Goal: Contribute content: Contribute content

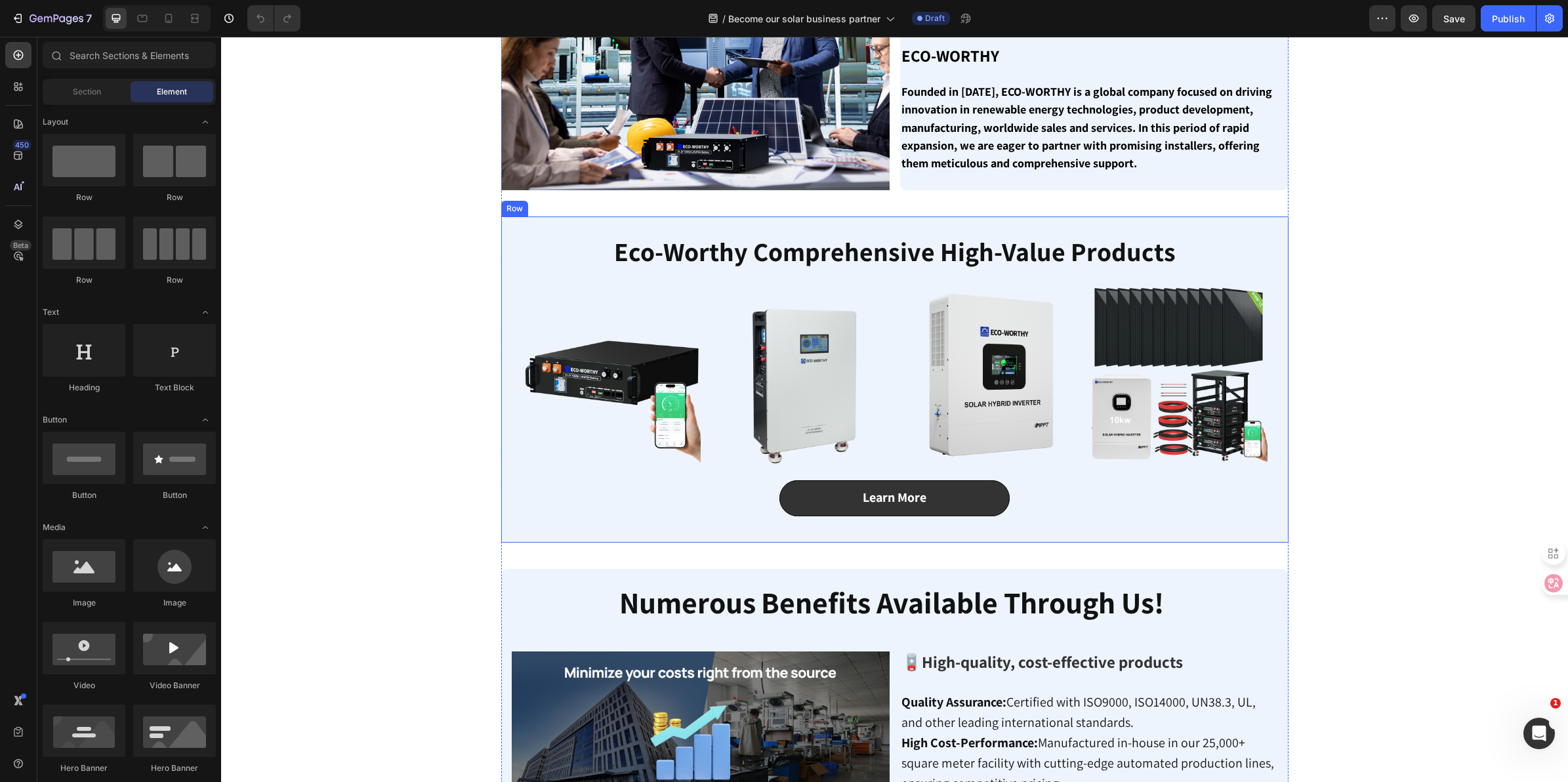
scroll to position [410, 0]
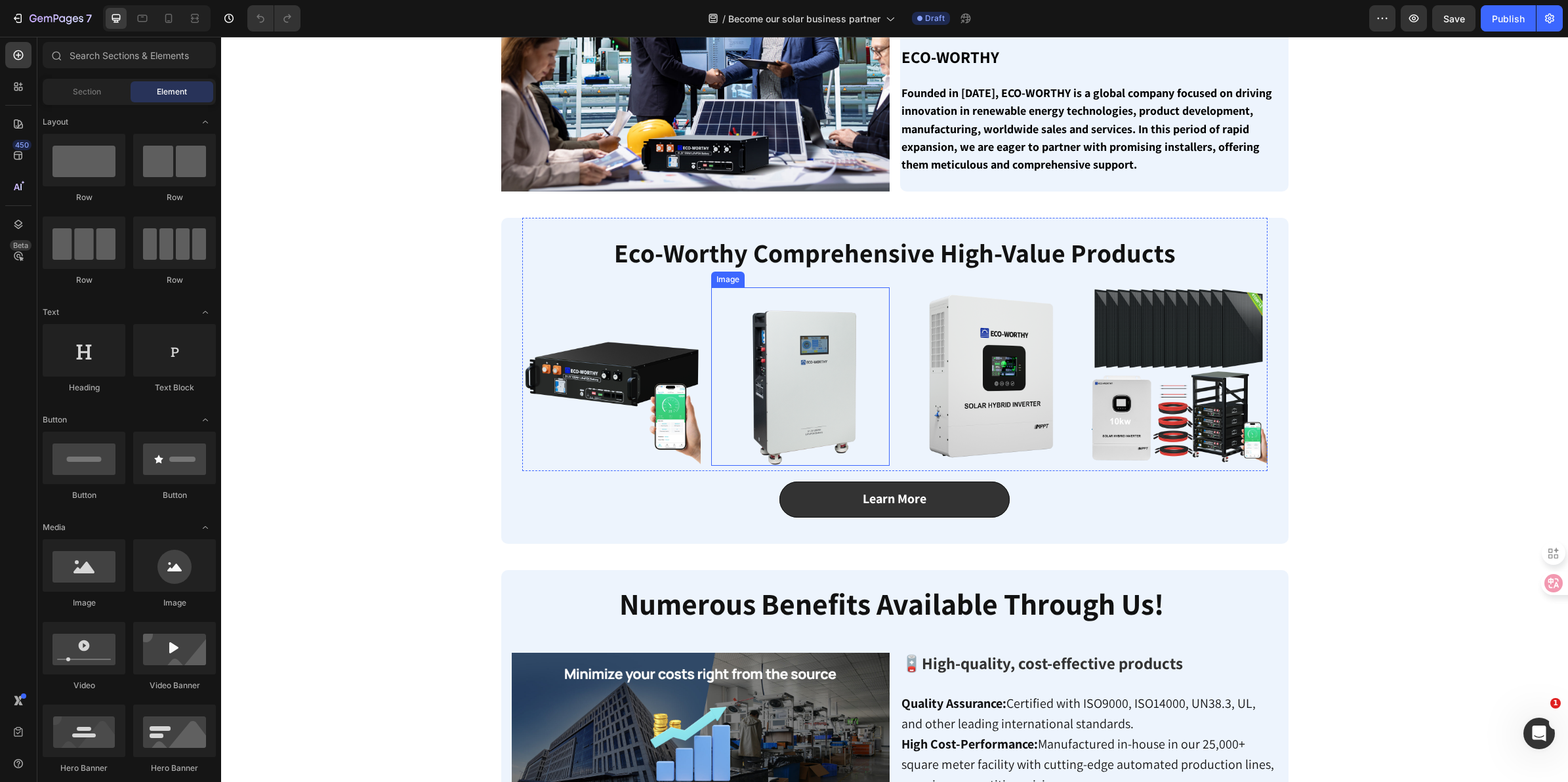
click at [857, 335] on img at bounding box center [800, 376] width 179 height 179
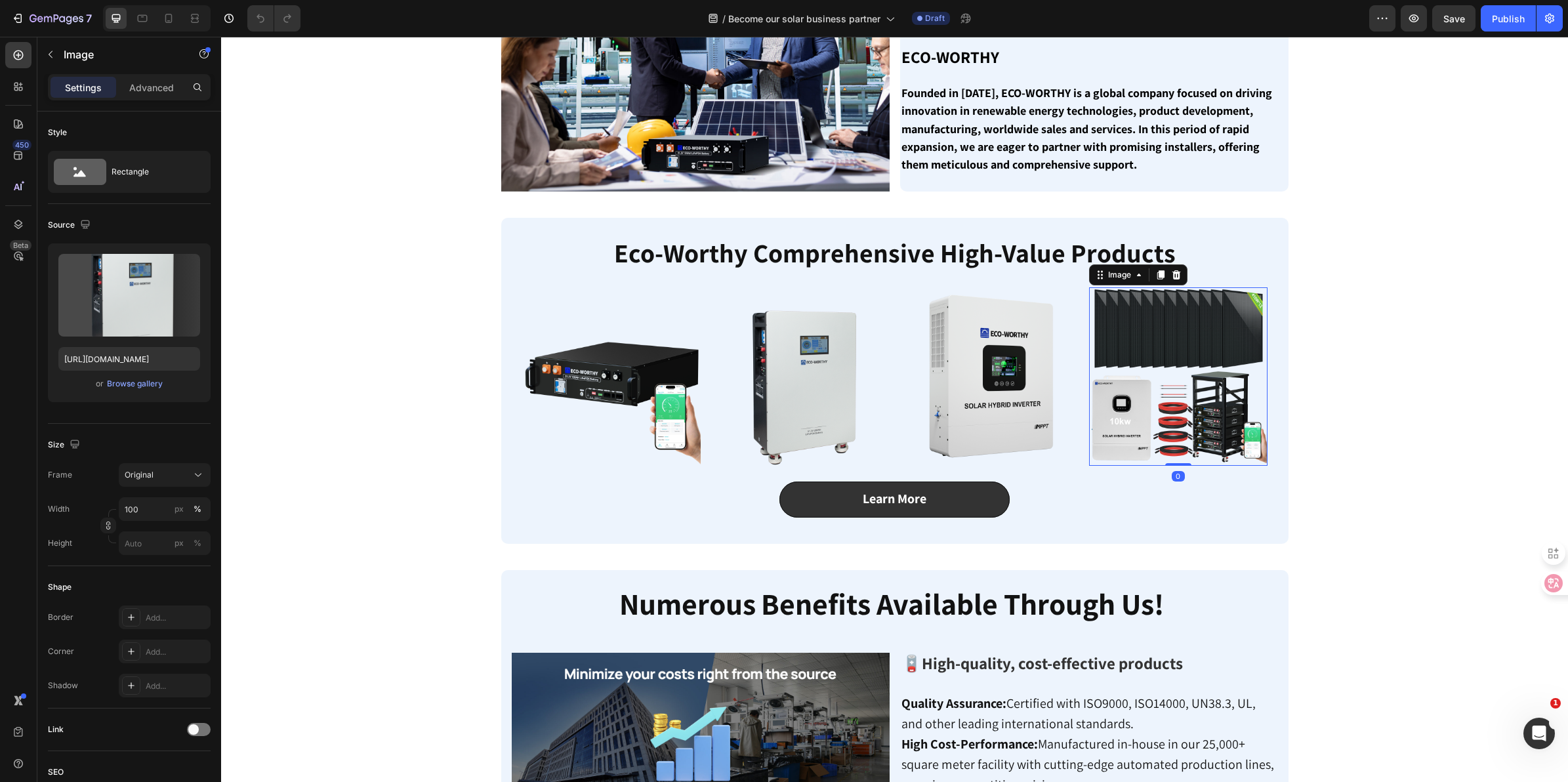
click at [1169, 345] on img at bounding box center [1179, 376] width 179 height 179
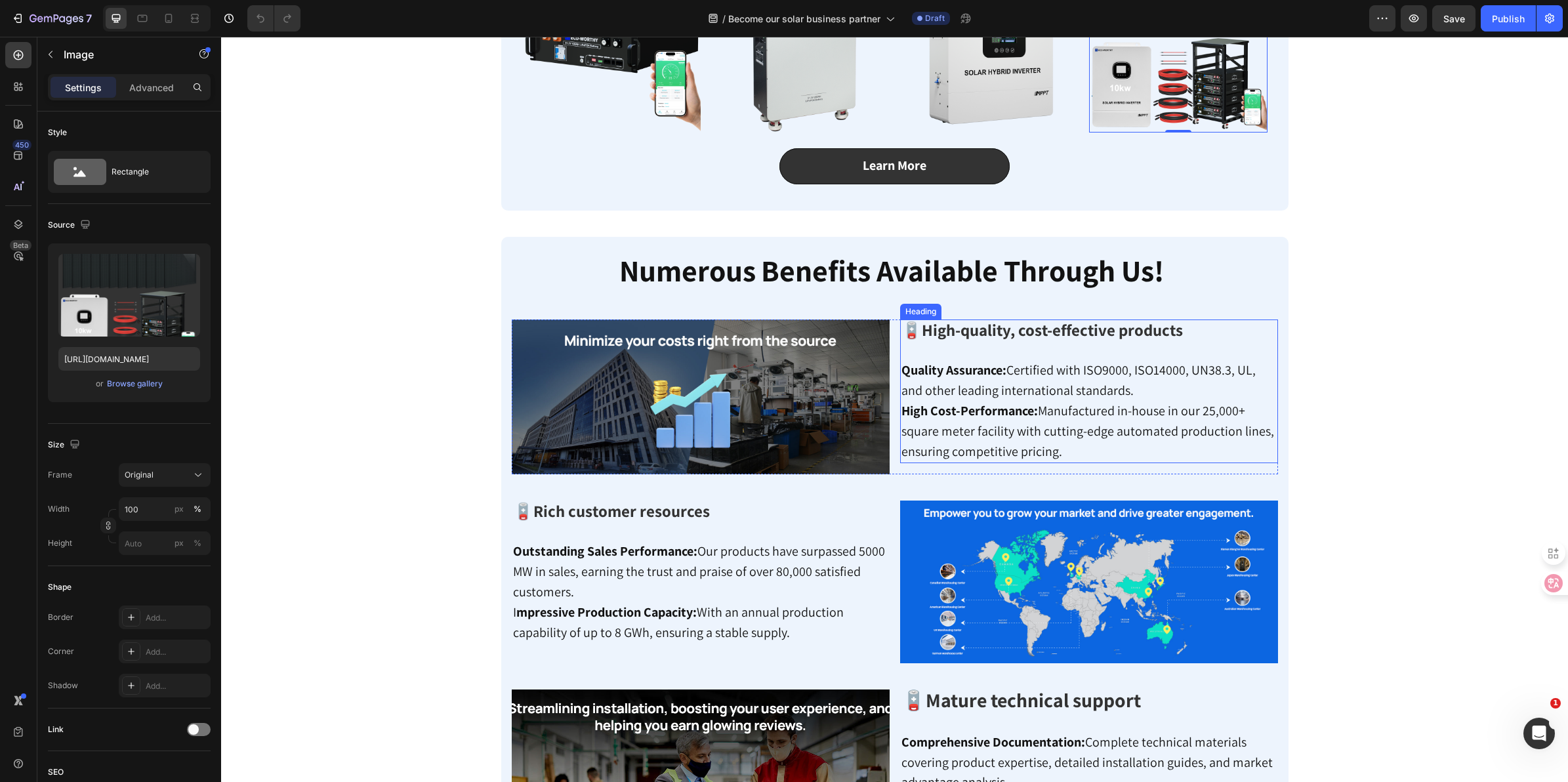
scroll to position [656, 0]
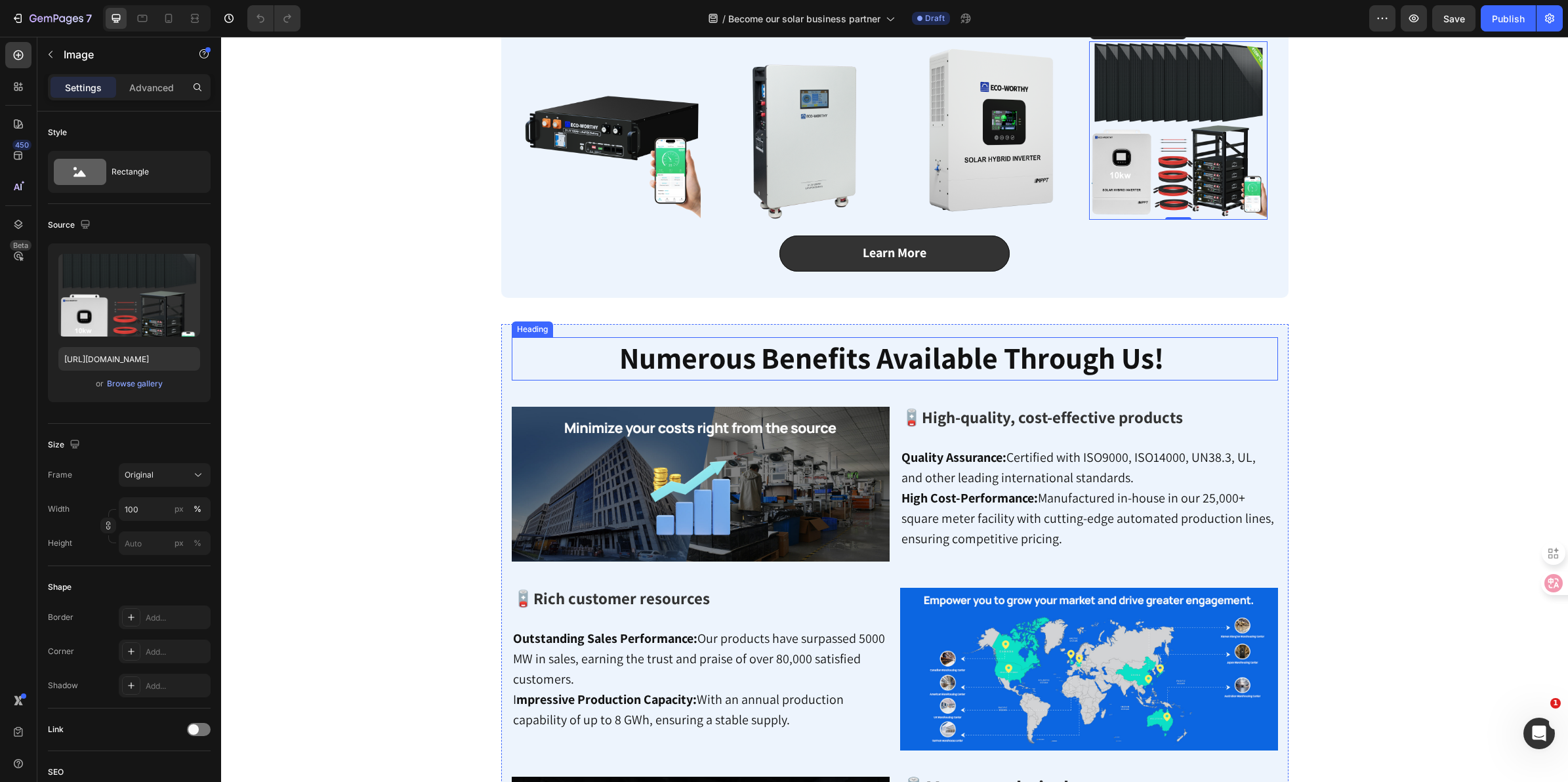
click at [927, 354] on strong "Benefits Available Through Us!" at bounding box center [962, 357] width 403 height 39
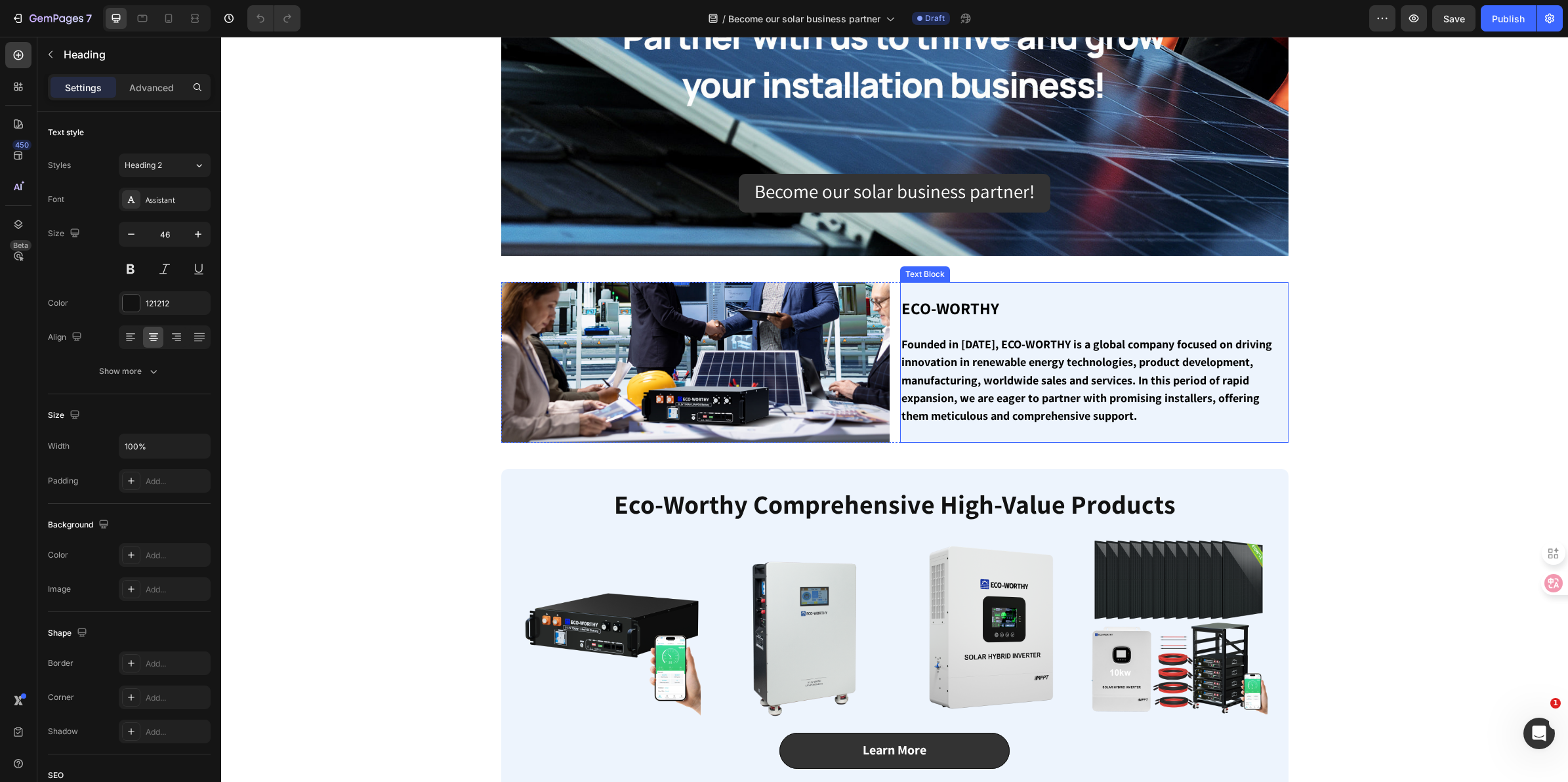
scroll to position [0, 0]
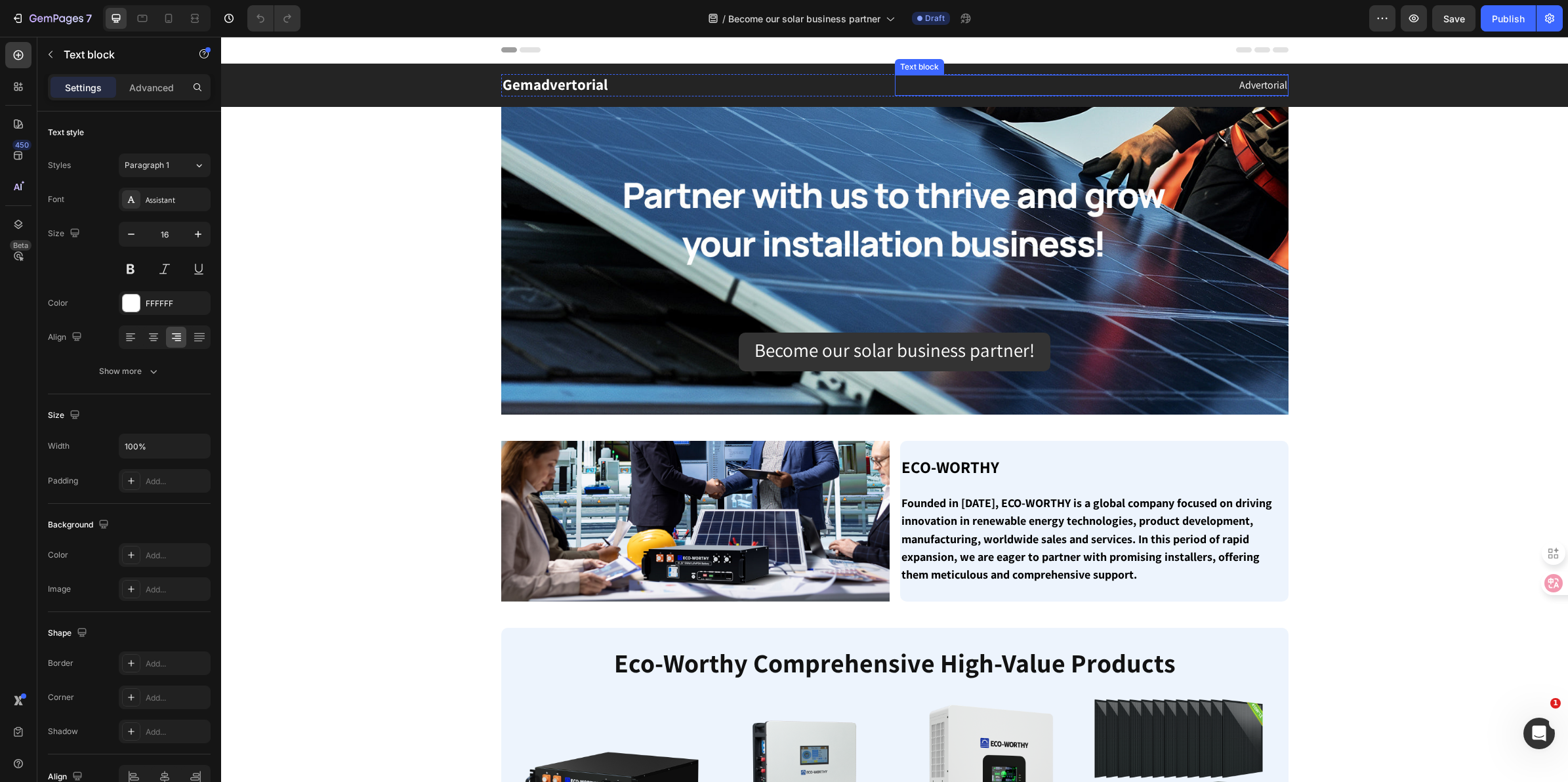
click at [1261, 77] on p "Advertorial" at bounding box center [1091, 86] width 391 height 19
click at [712, 82] on p "Gemadvertorial" at bounding box center [698, 85] width 391 height 20
click at [1211, 85] on p "Advertorial" at bounding box center [1091, 86] width 391 height 19
click at [1047, 509] on strong "Founded in [DATE], ECO-WORTHY is a global company focused on driving innovation…" at bounding box center [1086, 539] width 371 height 87
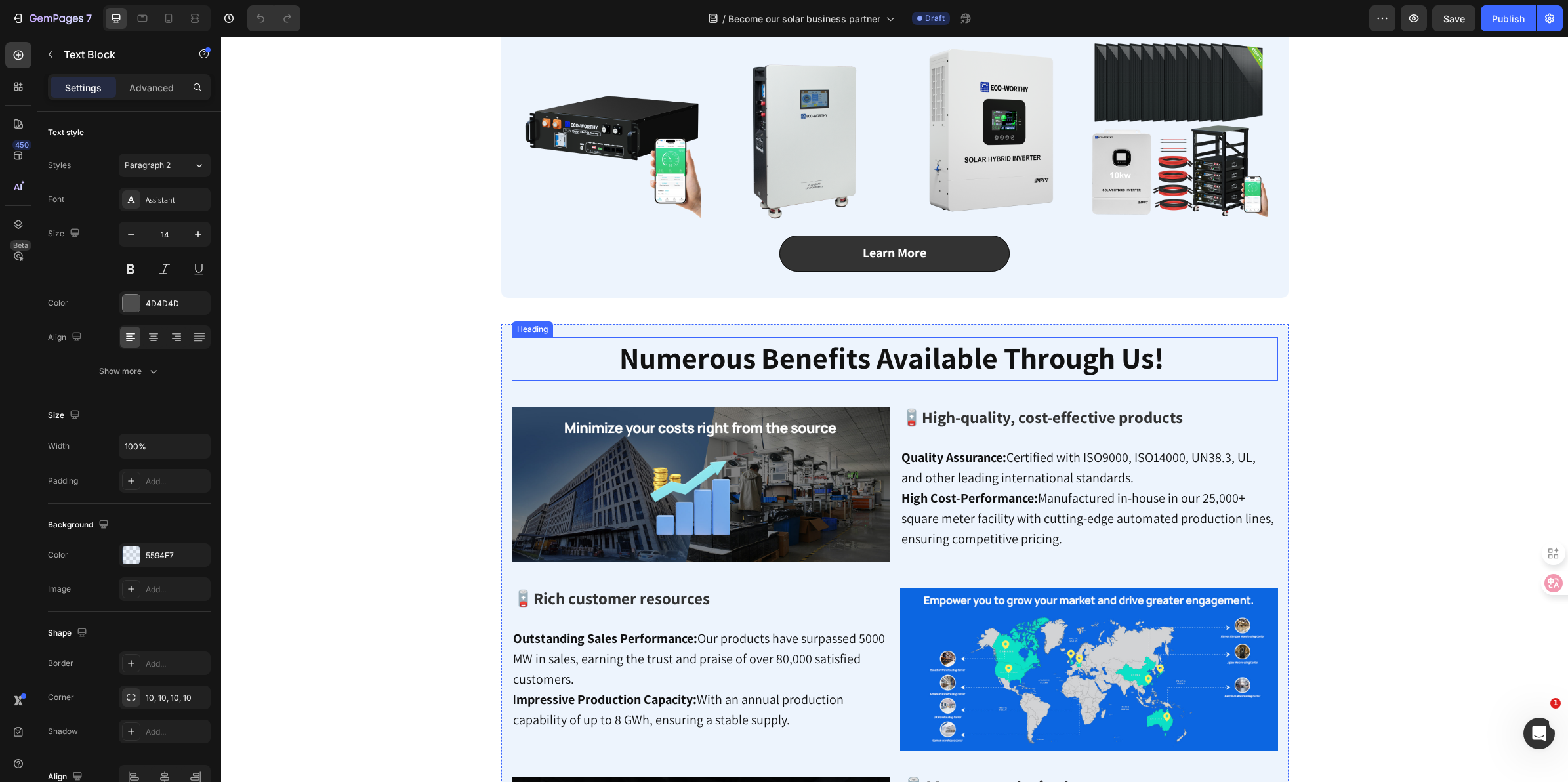
scroll to position [246, 0]
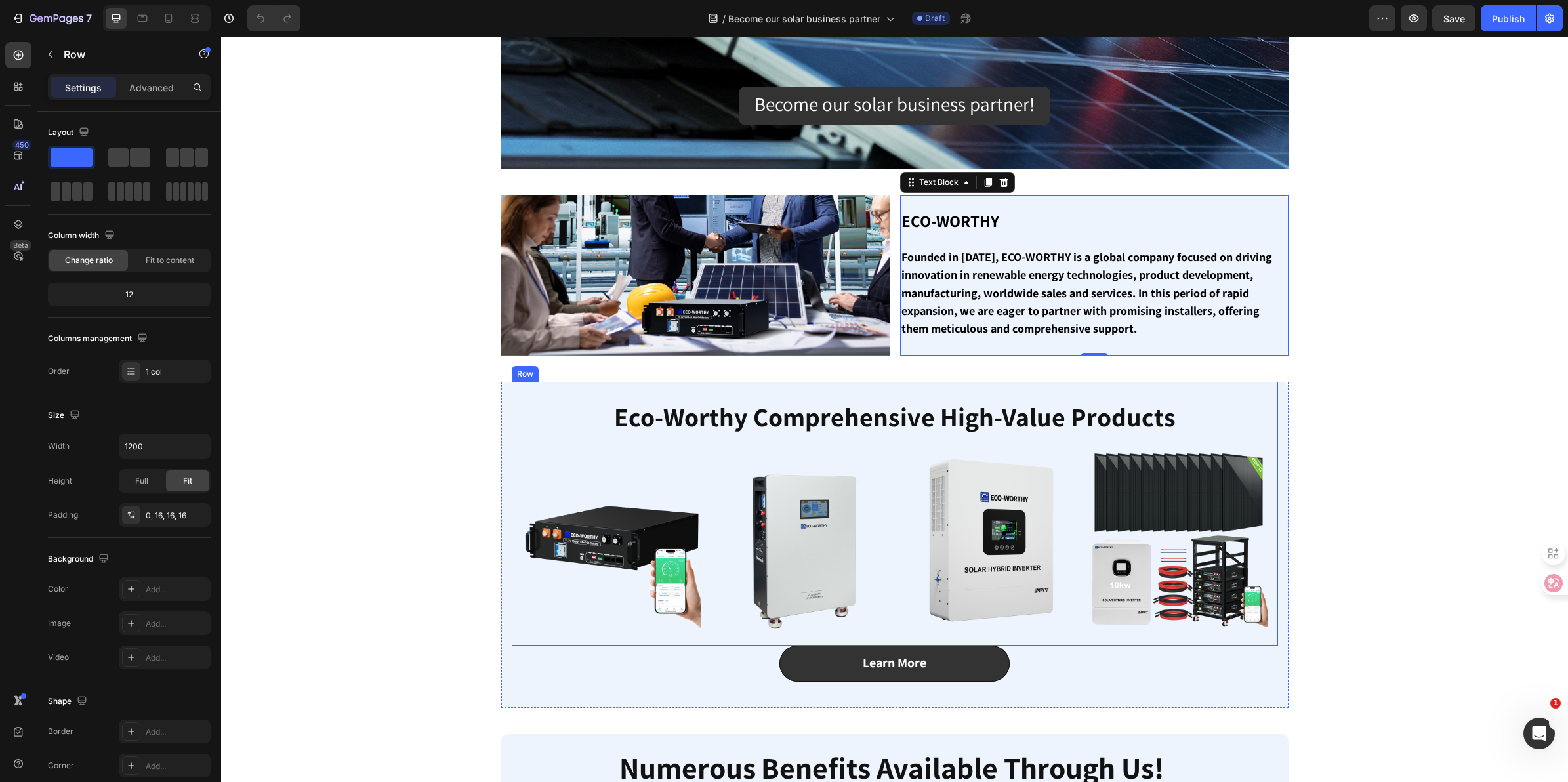
click at [919, 446] on div "Eco-Worthy Comprehensive High-Value Products Heading Image Image Image Image Row" at bounding box center [894, 508] width 745 height 253
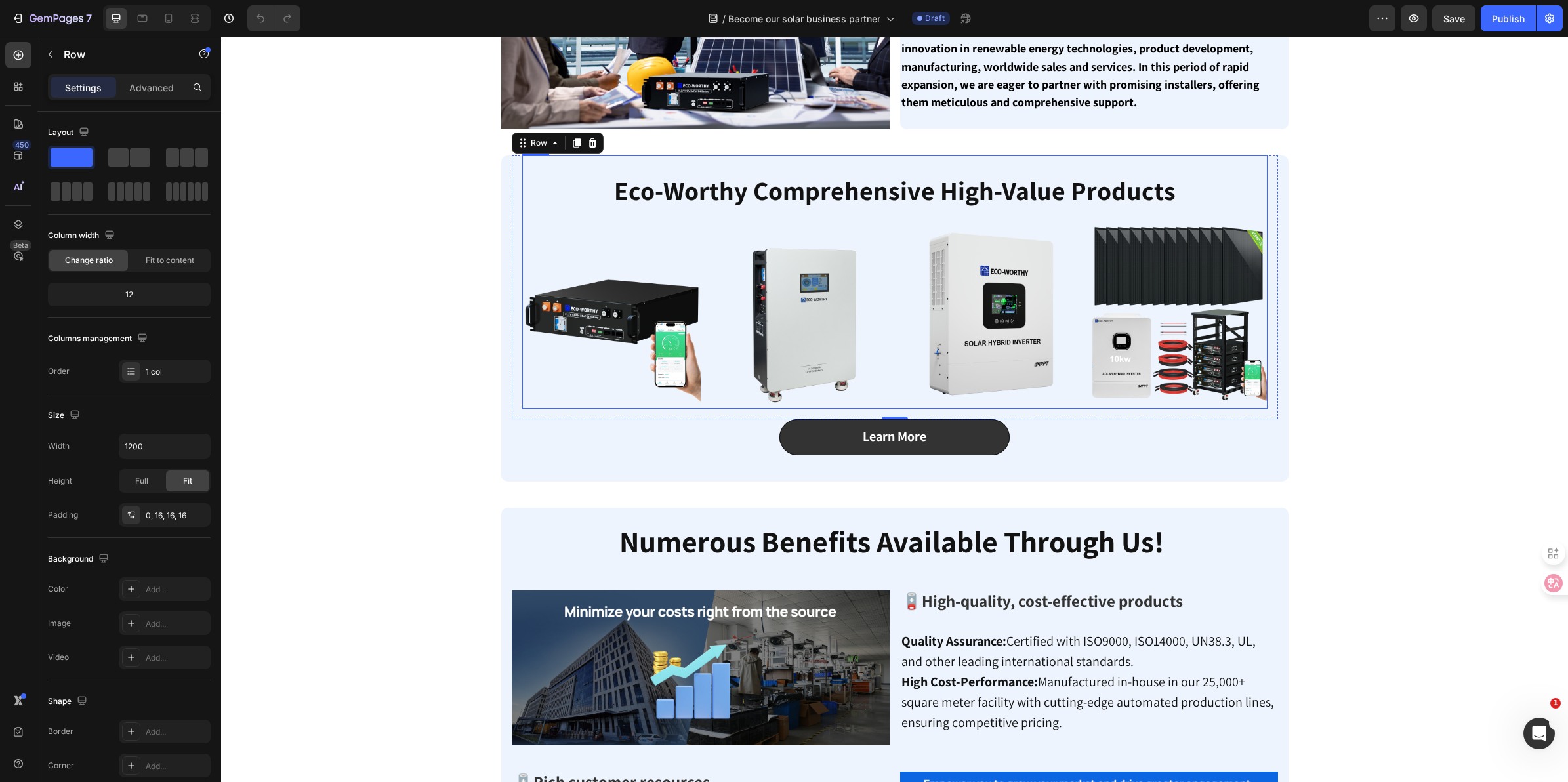
scroll to position [328, 0]
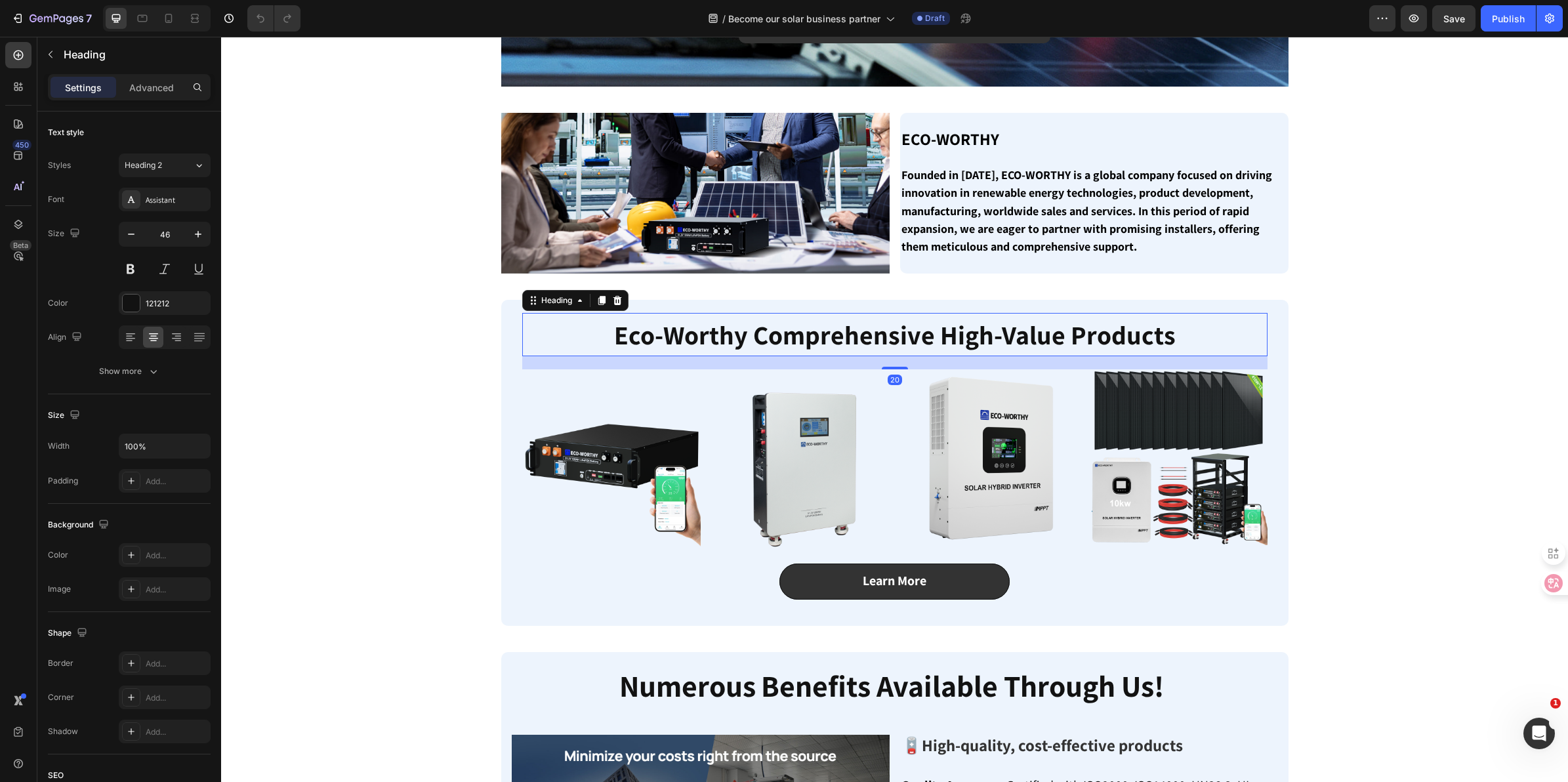
click at [893, 343] on strong "Eco-Worthy Comprehensive High-Value Products" at bounding box center [895, 335] width 562 height 34
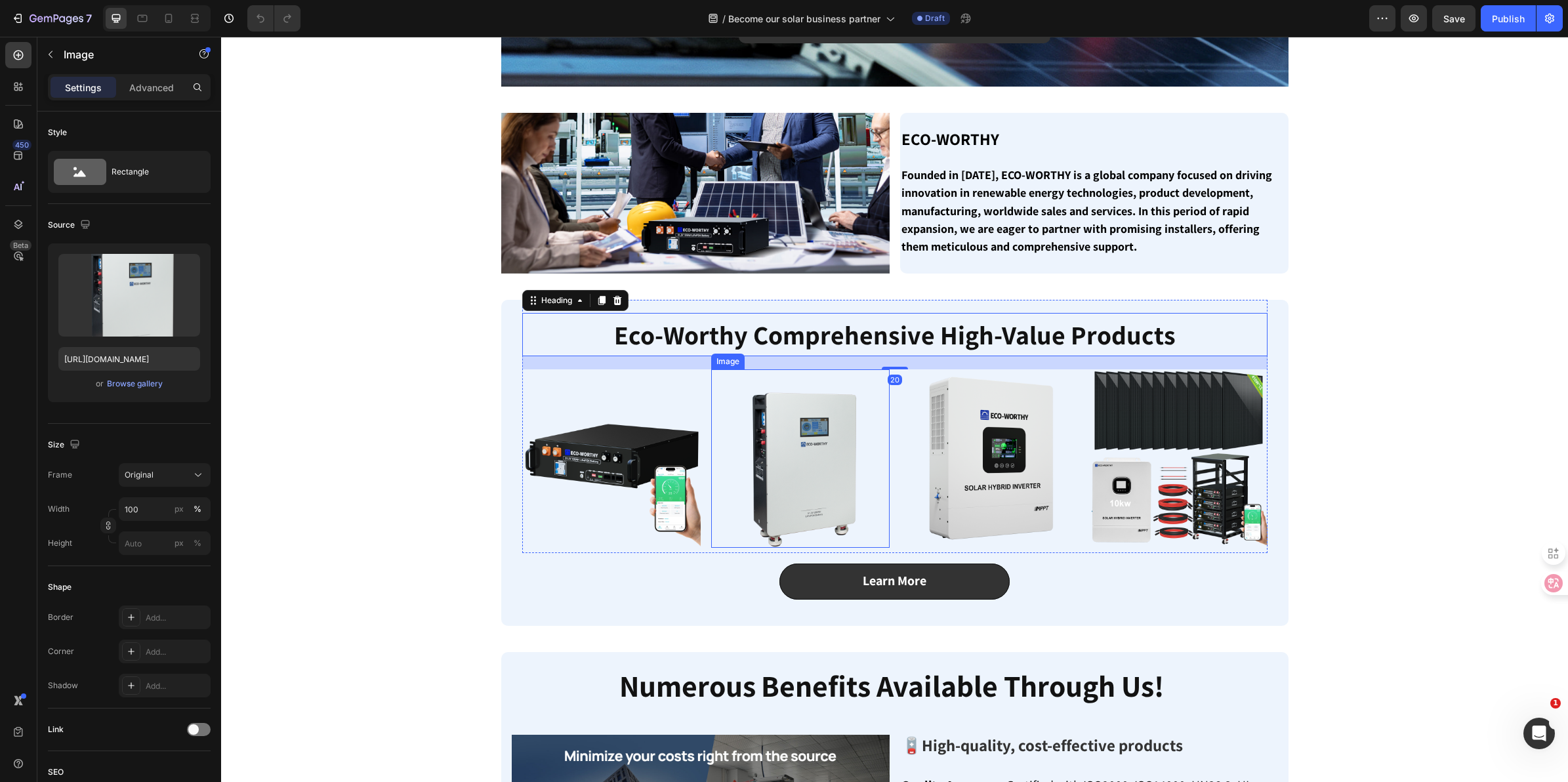
click at [840, 457] on img at bounding box center [800, 458] width 179 height 179
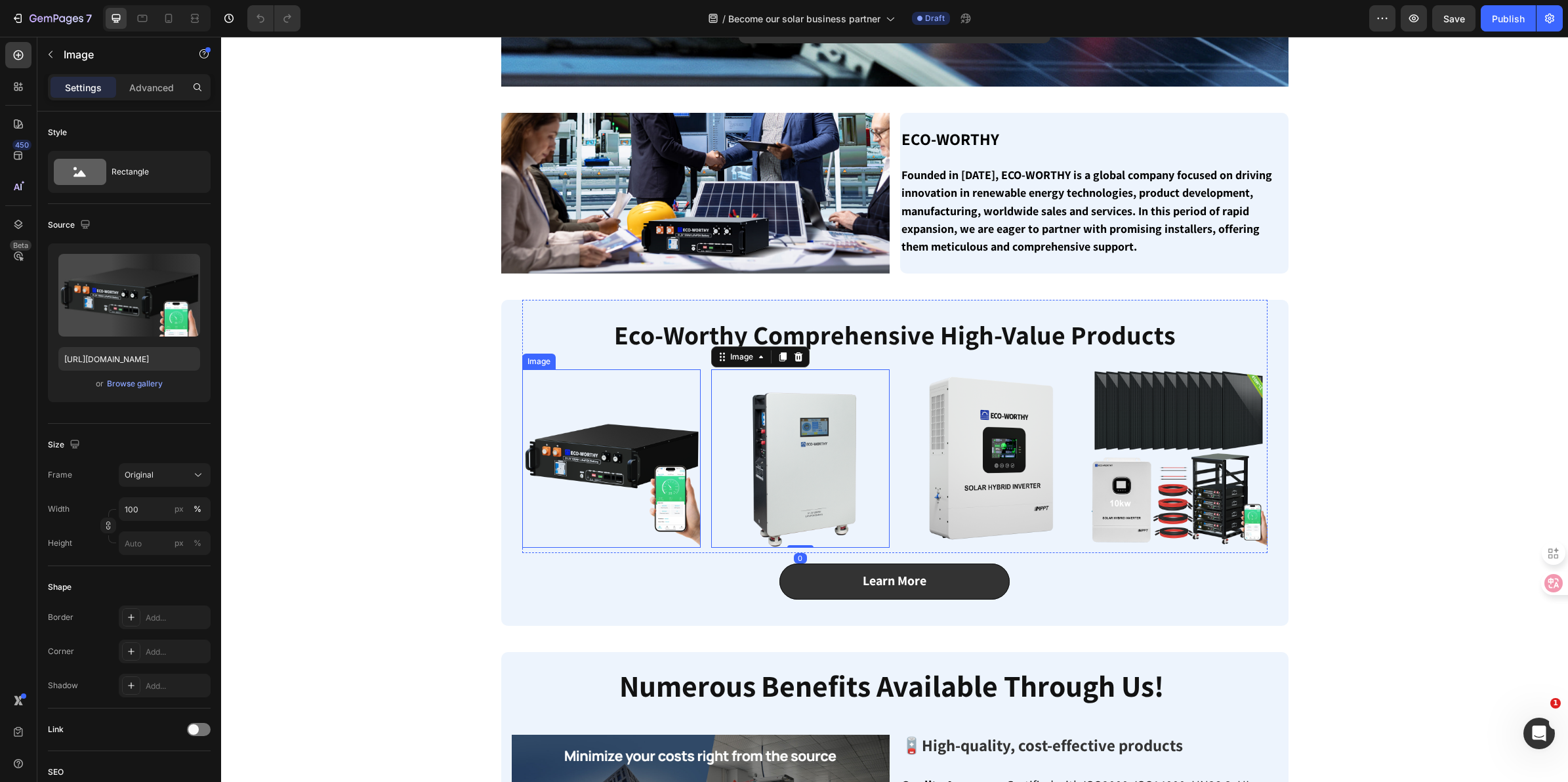
click at [617, 463] on img at bounding box center [611, 458] width 179 height 179
click at [604, 356] on icon at bounding box center [609, 357] width 10 height 10
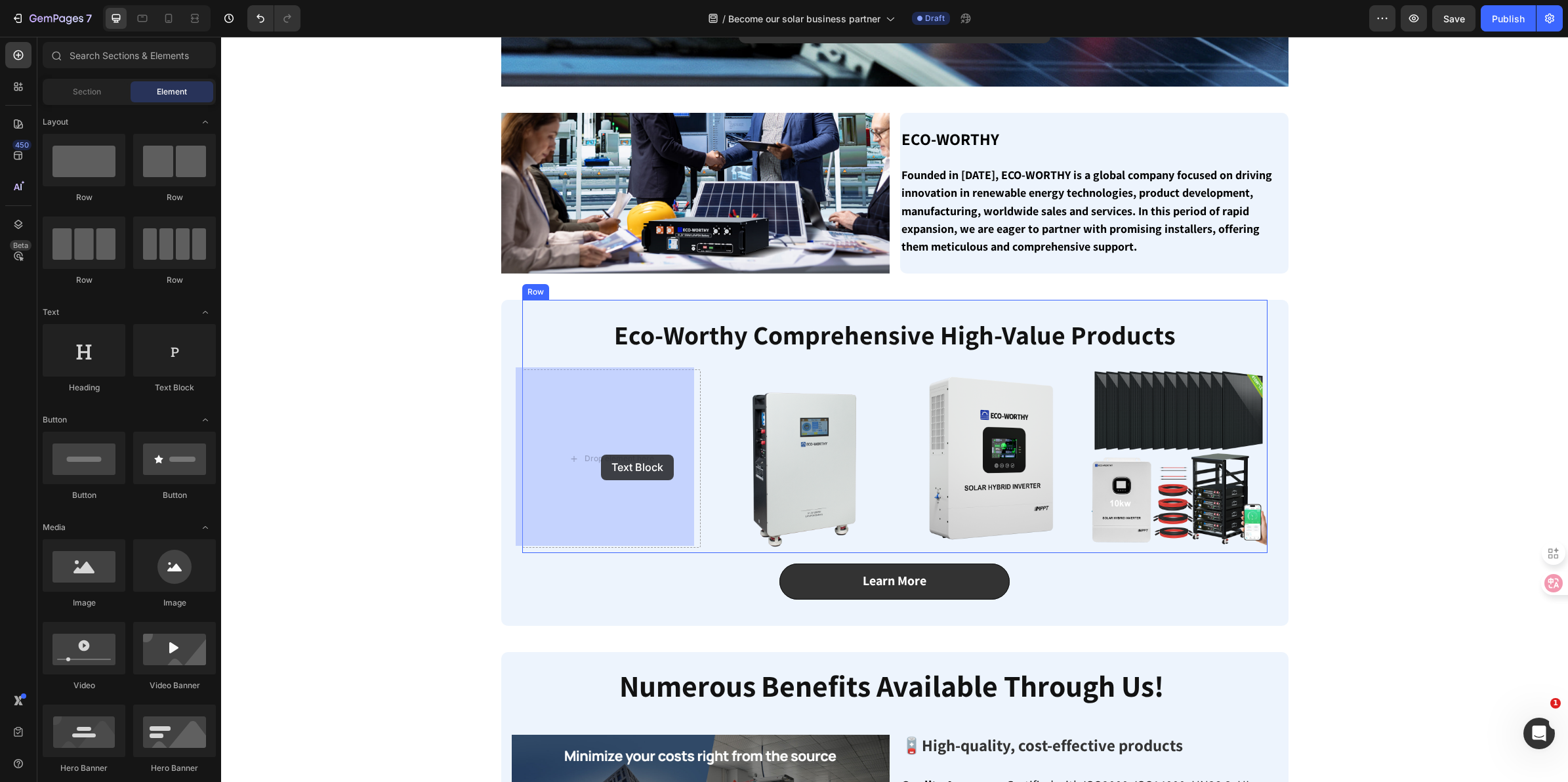
drag, startPoint x: 385, startPoint y: 393, endPoint x: 601, endPoint y: 455, distance: 224.7
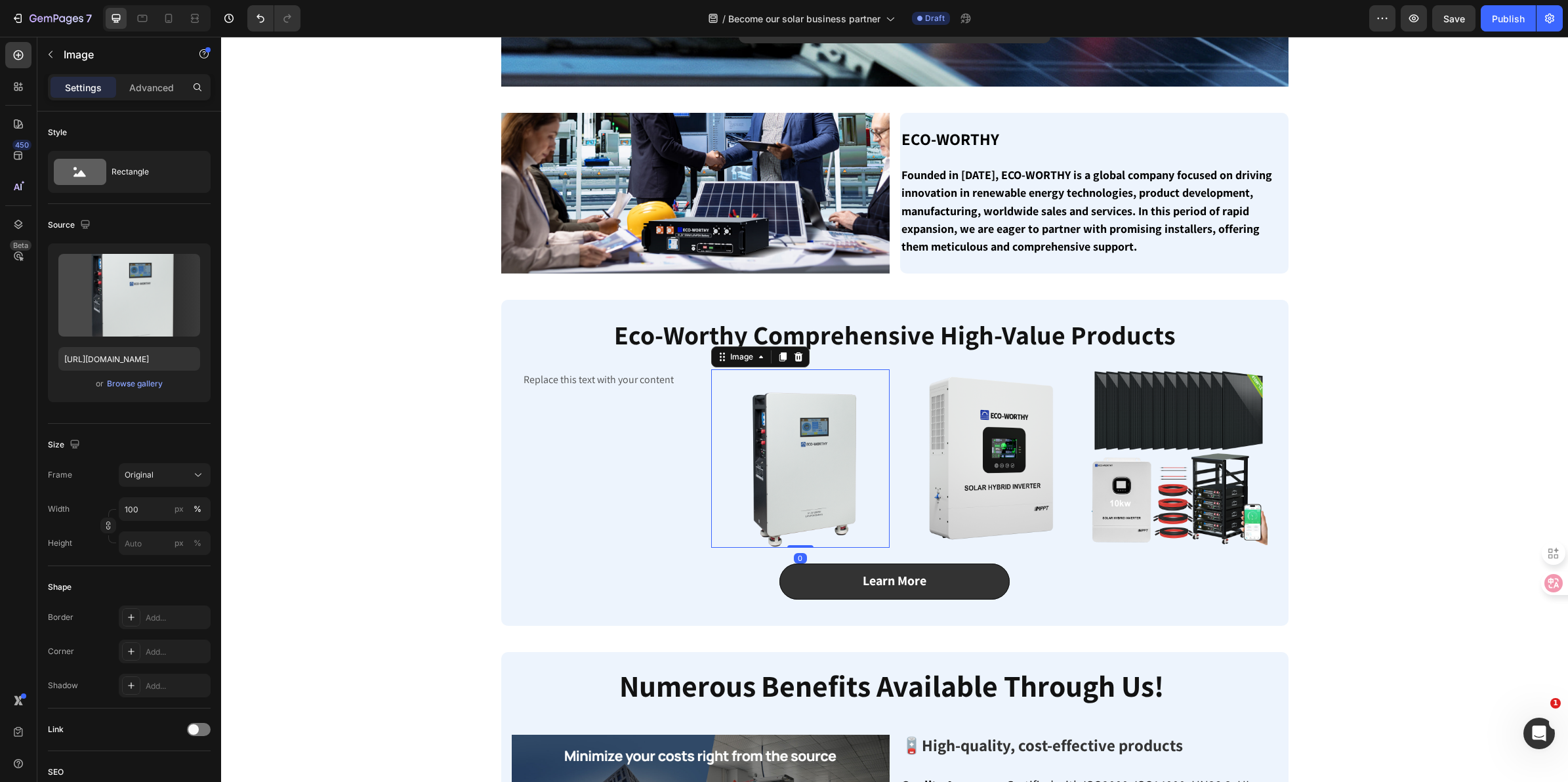
click at [822, 425] on img at bounding box center [800, 458] width 179 height 179
click at [796, 354] on icon at bounding box center [798, 357] width 10 height 10
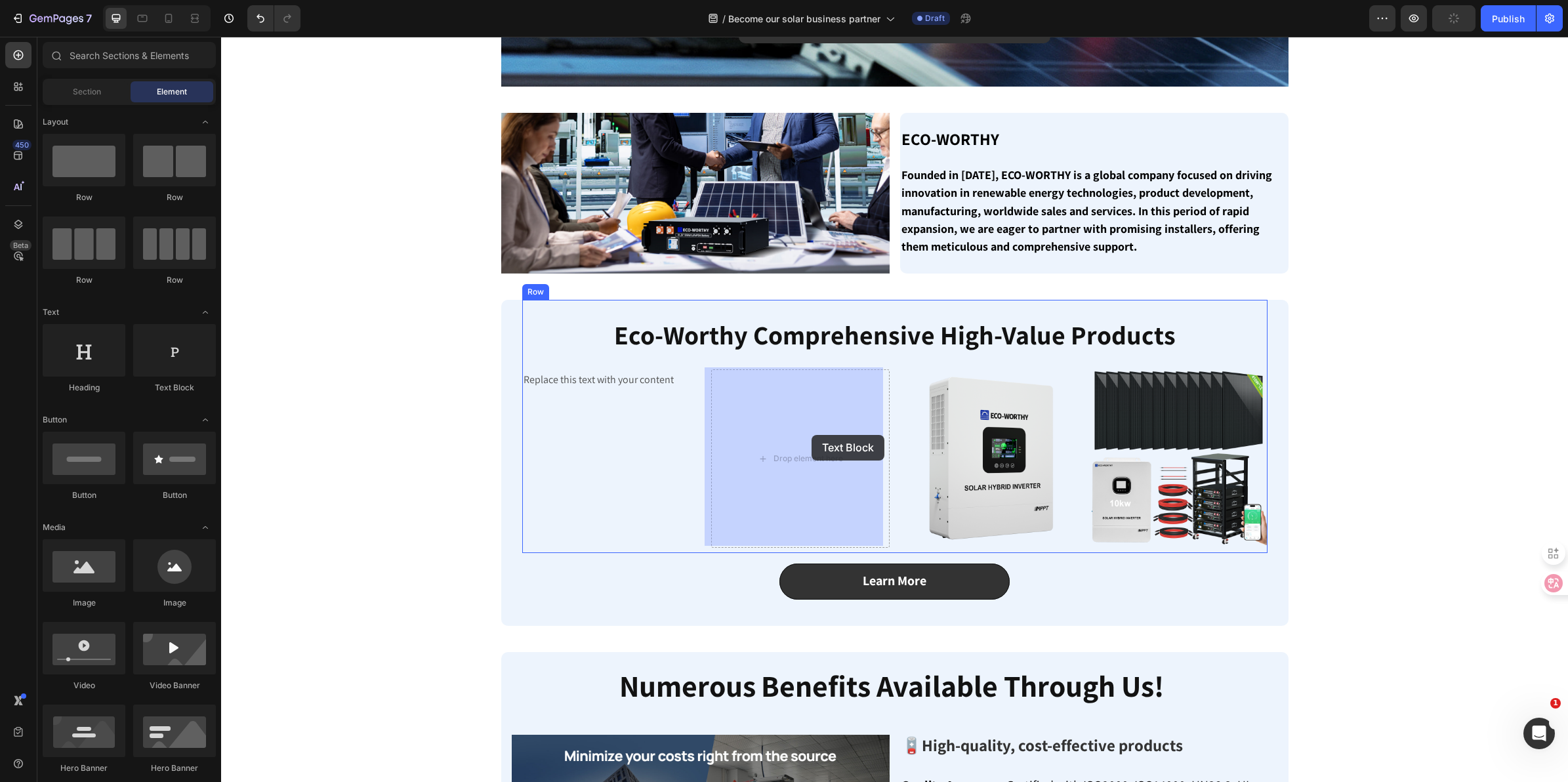
drag, startPoint x: 418, startPoint y: 389, endPoint x: 812, endPoint y: 435, distance: 396.7
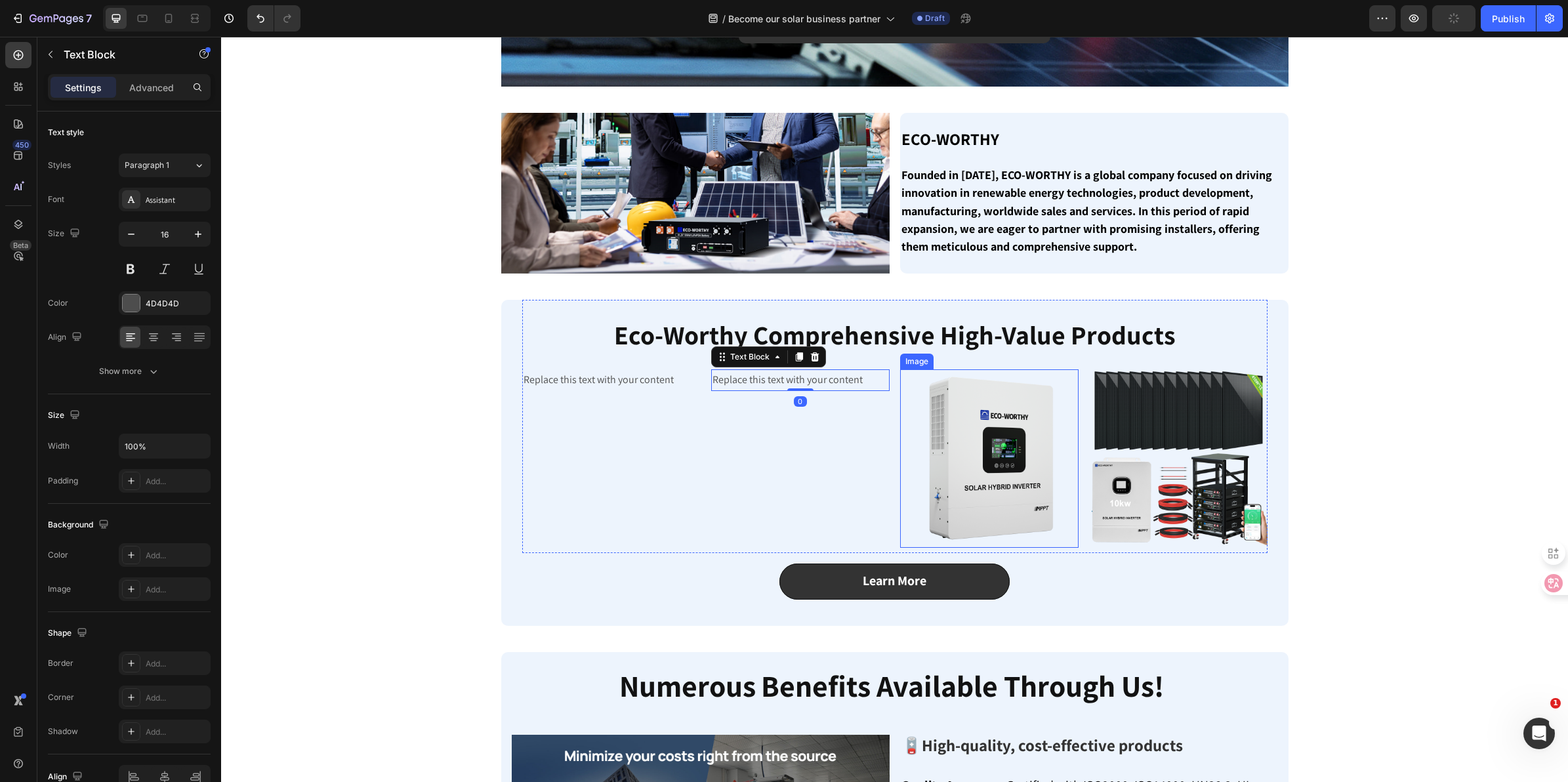
click at [959, 425] on img at bounding box center [989, 458] width 179 height 179
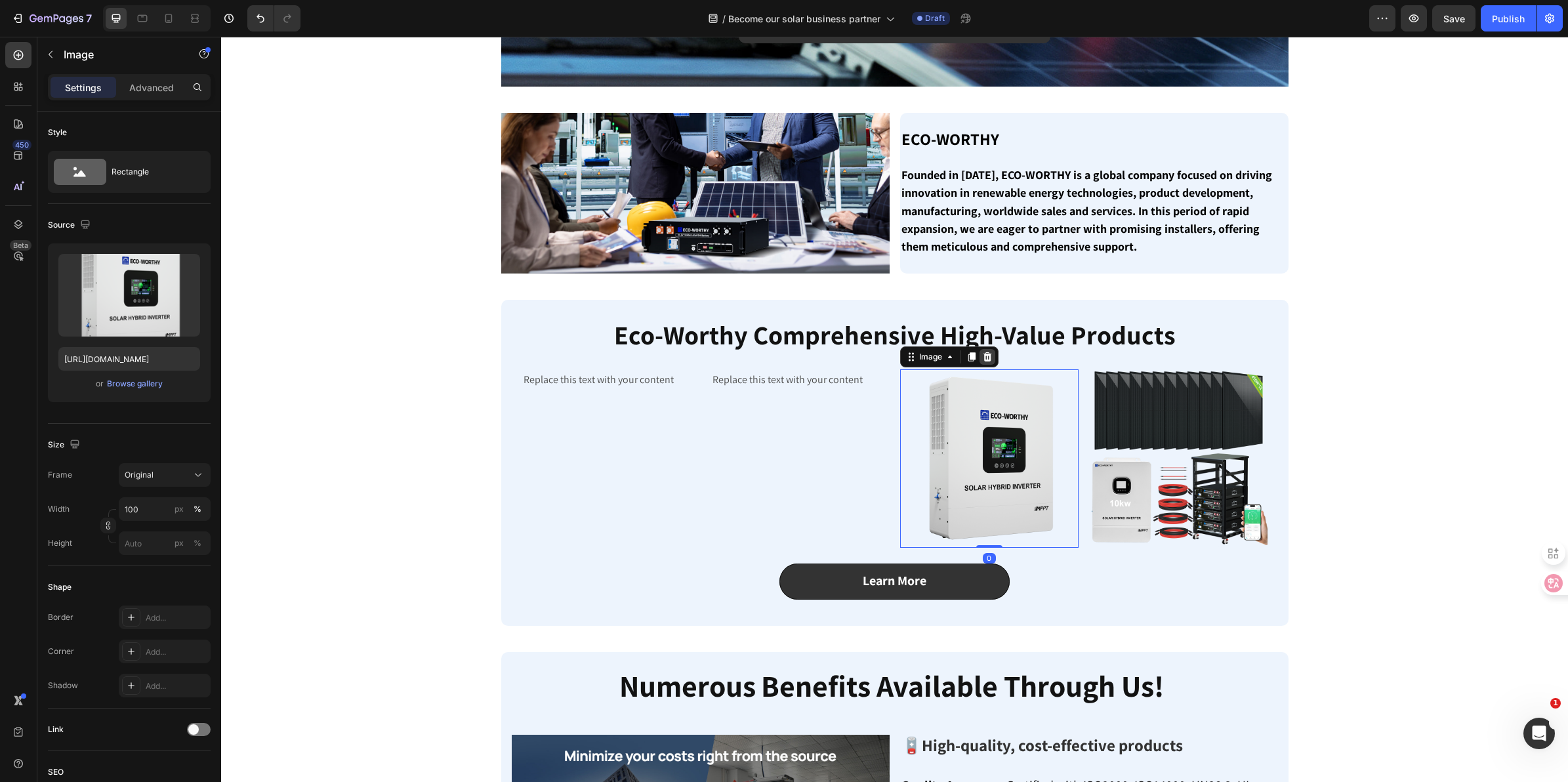
click at [985, 356] on icon at bounding box center [987, 357] width 10 height 10
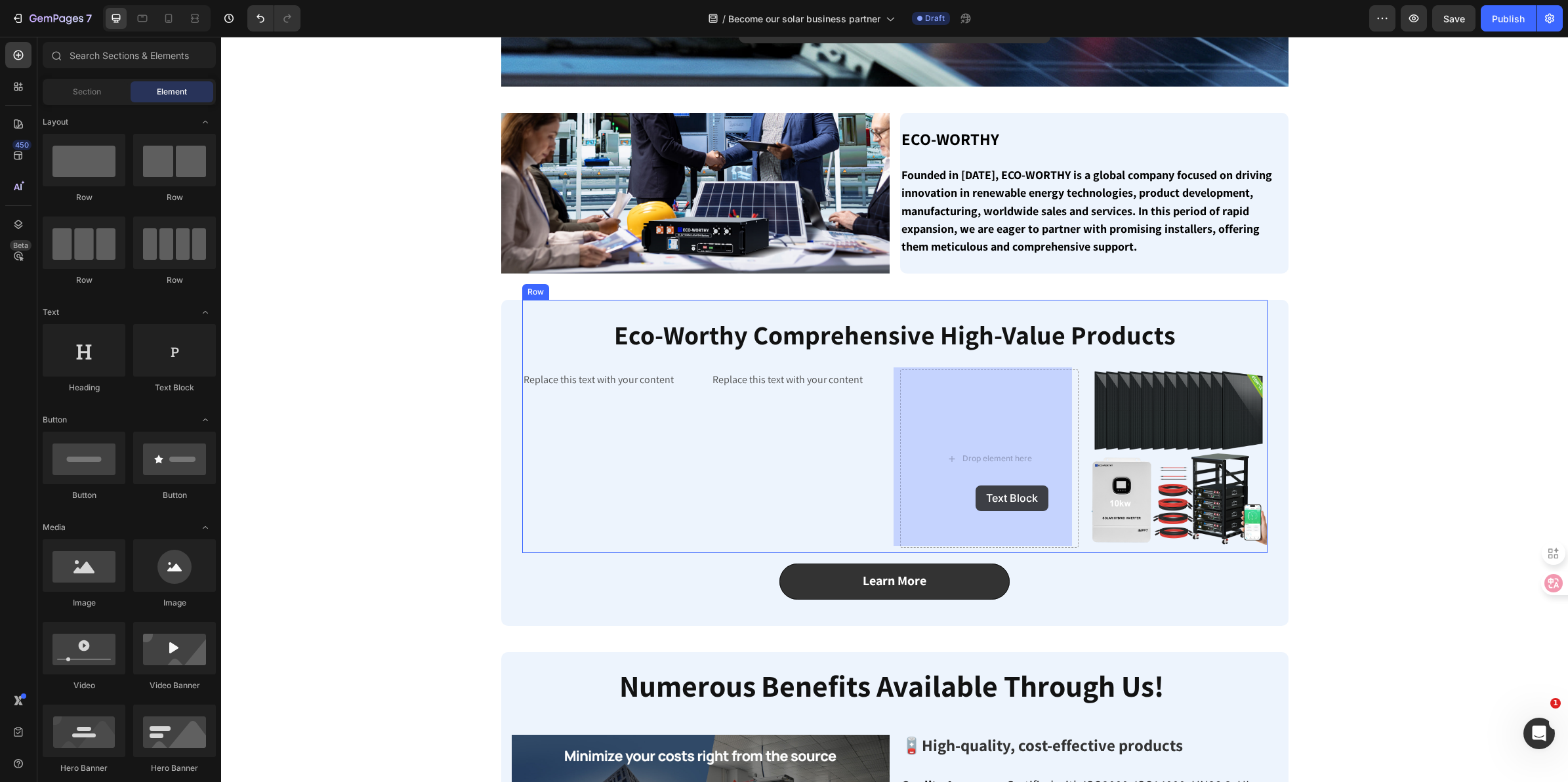
drag, startPoint x: 382, startPoint y: 396, endPoint x: 976, endPoint y: 485, distance: 600.6
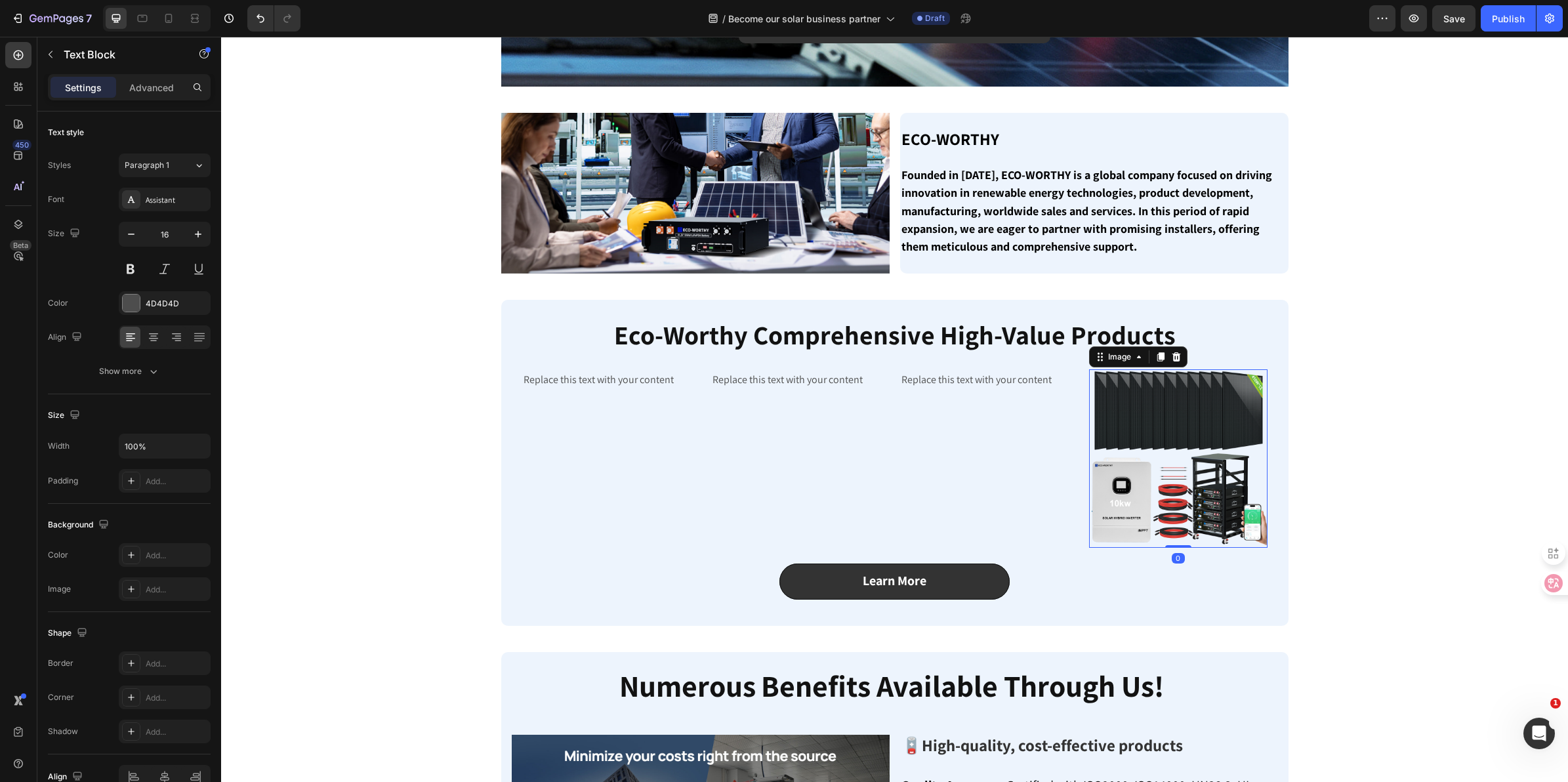
click at [1130, 428] on img at bounding box center [1179, 458] width 179 height 179
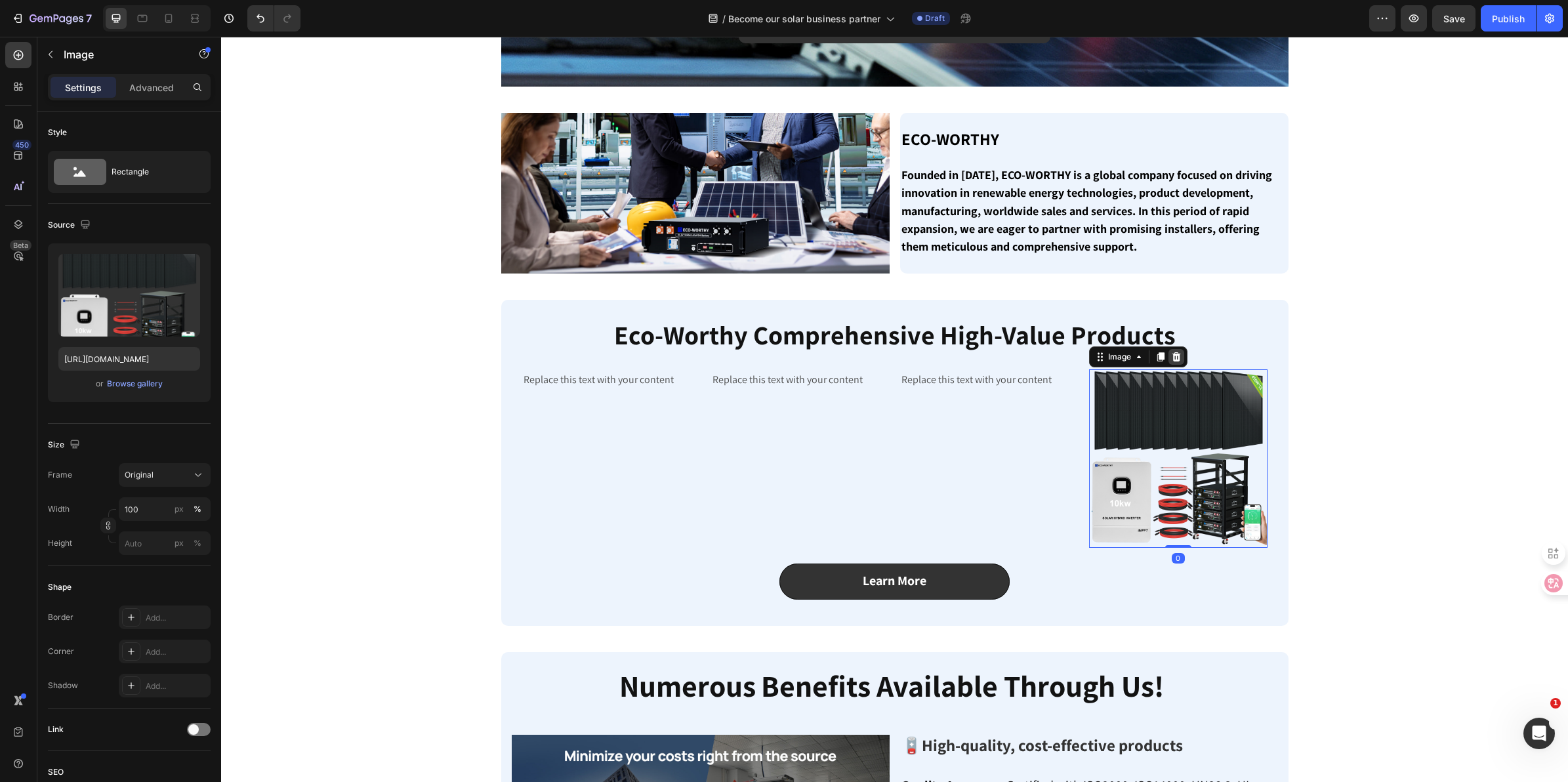
click at [1173, 352] on icon at bounding box center [1176, 357] width 10 height 10
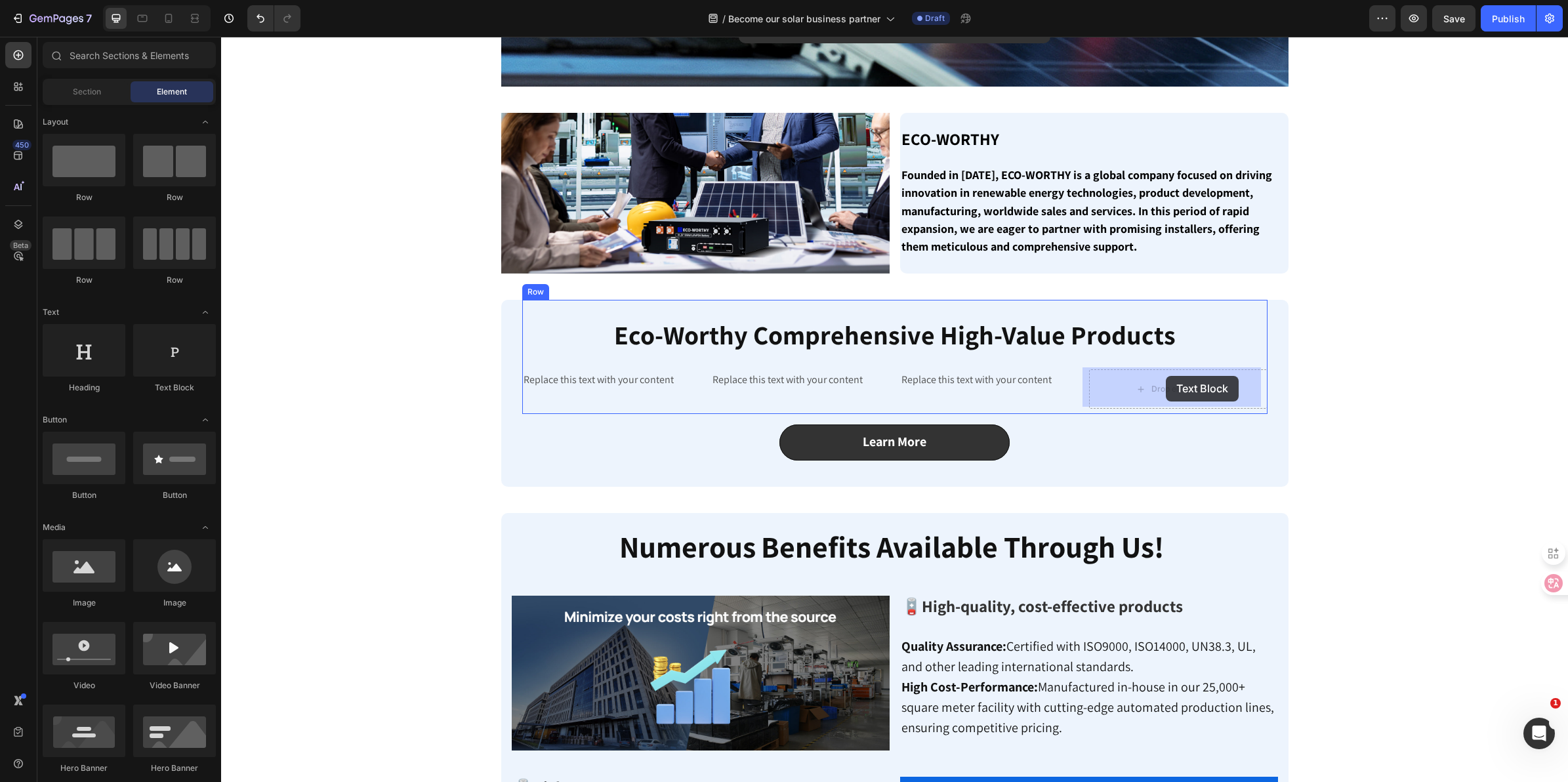
drag, startPoint x: 385, startPoint y: 393, endPoint x: 1166, endPoint y: 376, distance: 781.2
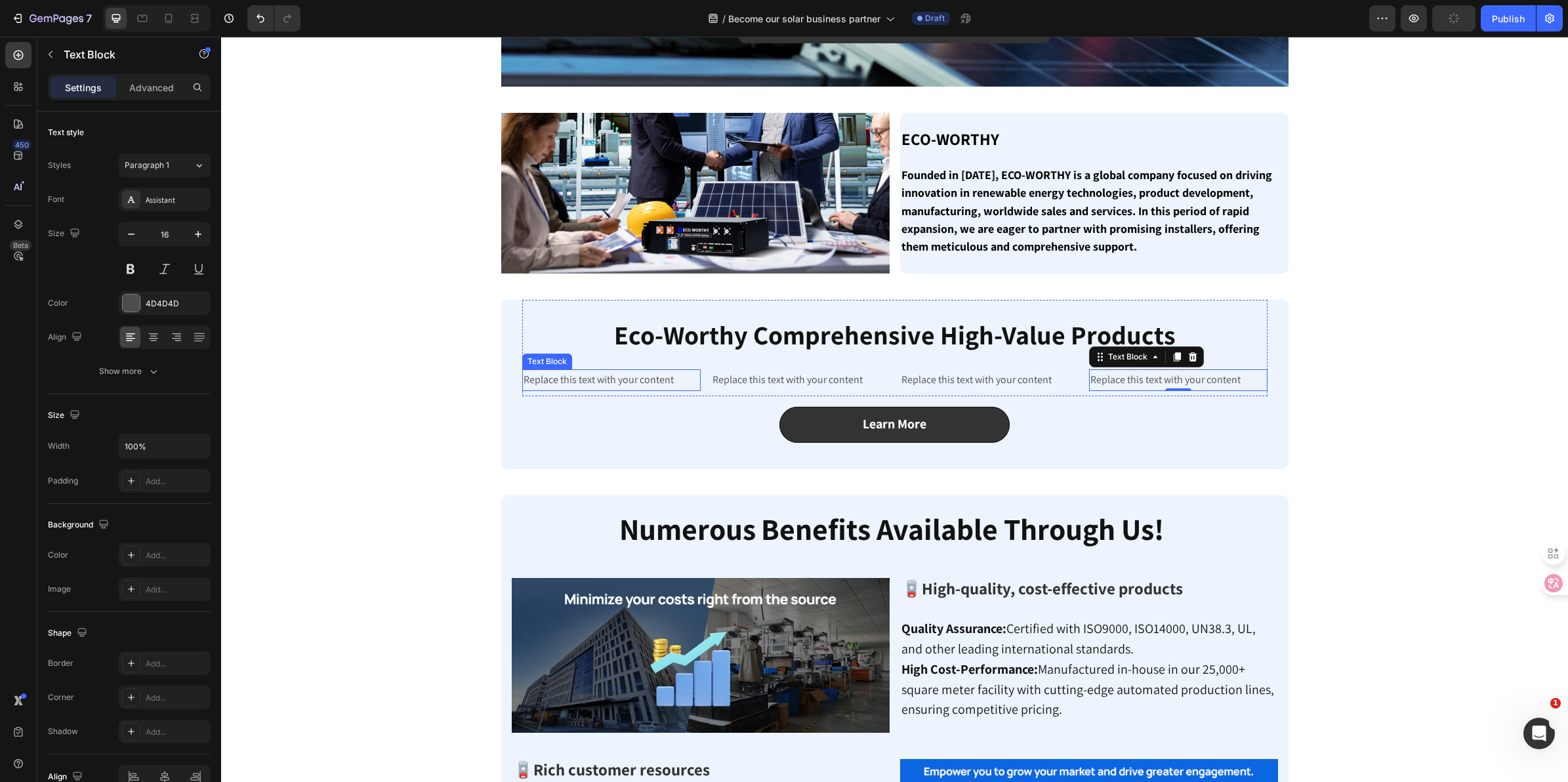
click at [635, 382] on div "Replace this text with your content" at bounding box center [611, 380] width 179 height 22
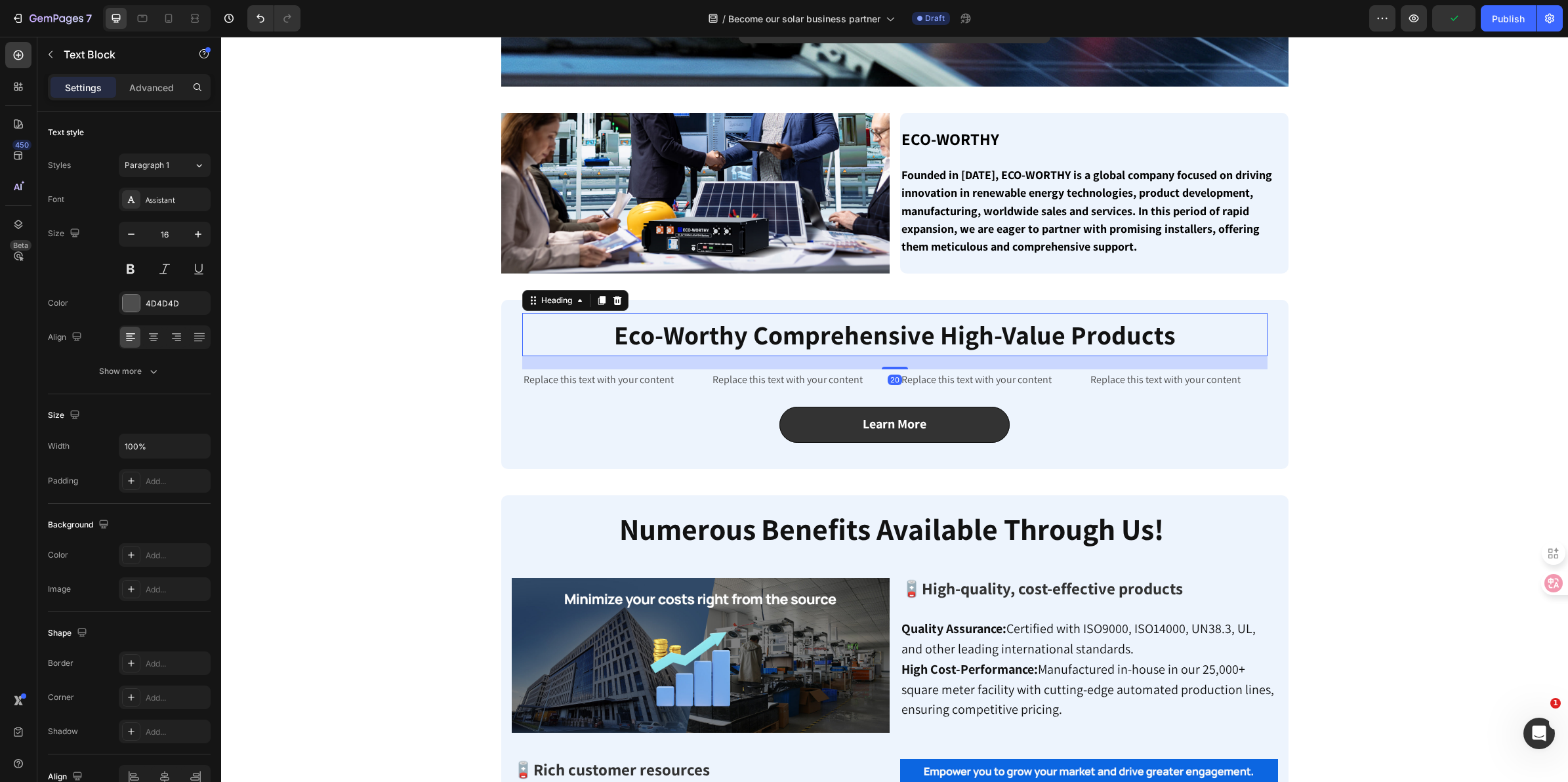
click at [681, 330] on strong "Eco-Worthy Comprehensive High-Value Products" at bounding box center [895, 335] width 562 height 34
click at [645, 378] on div "Replace this text with your content" at bounding box center [611, 380] width 179 height 22
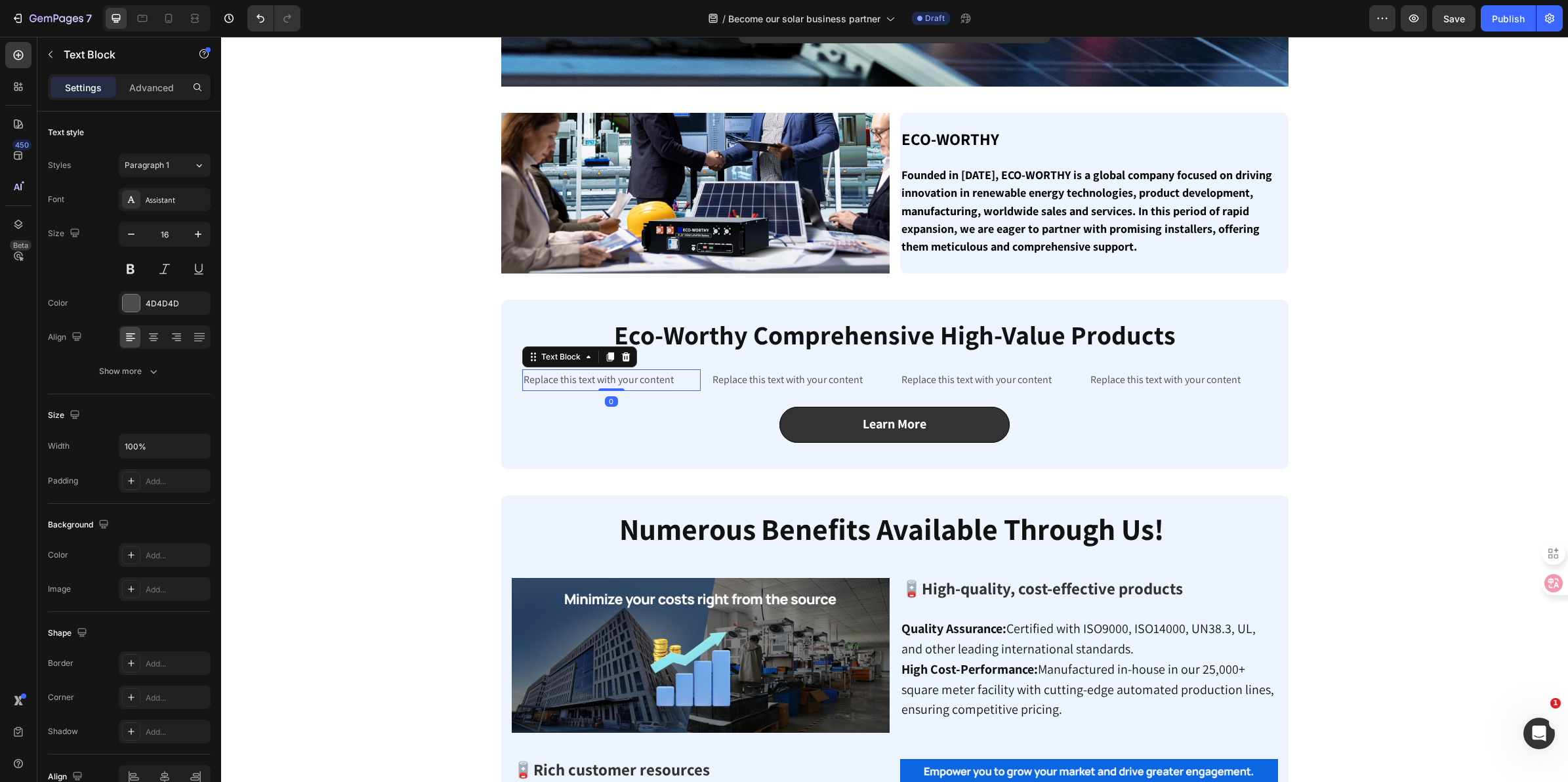
click at [665, 372] on div "Replace this text with your content" at bounding box center [611, 380] width 179 height 22
click at [677, 375] on p "Replace this text with your content" at bounding box center [611, 380] width 176 height 19
click at [924, 330] on strong "Eco-Worthy Comprehensive High-Value Products" at bounding box center [895, 335] width 562 height 34
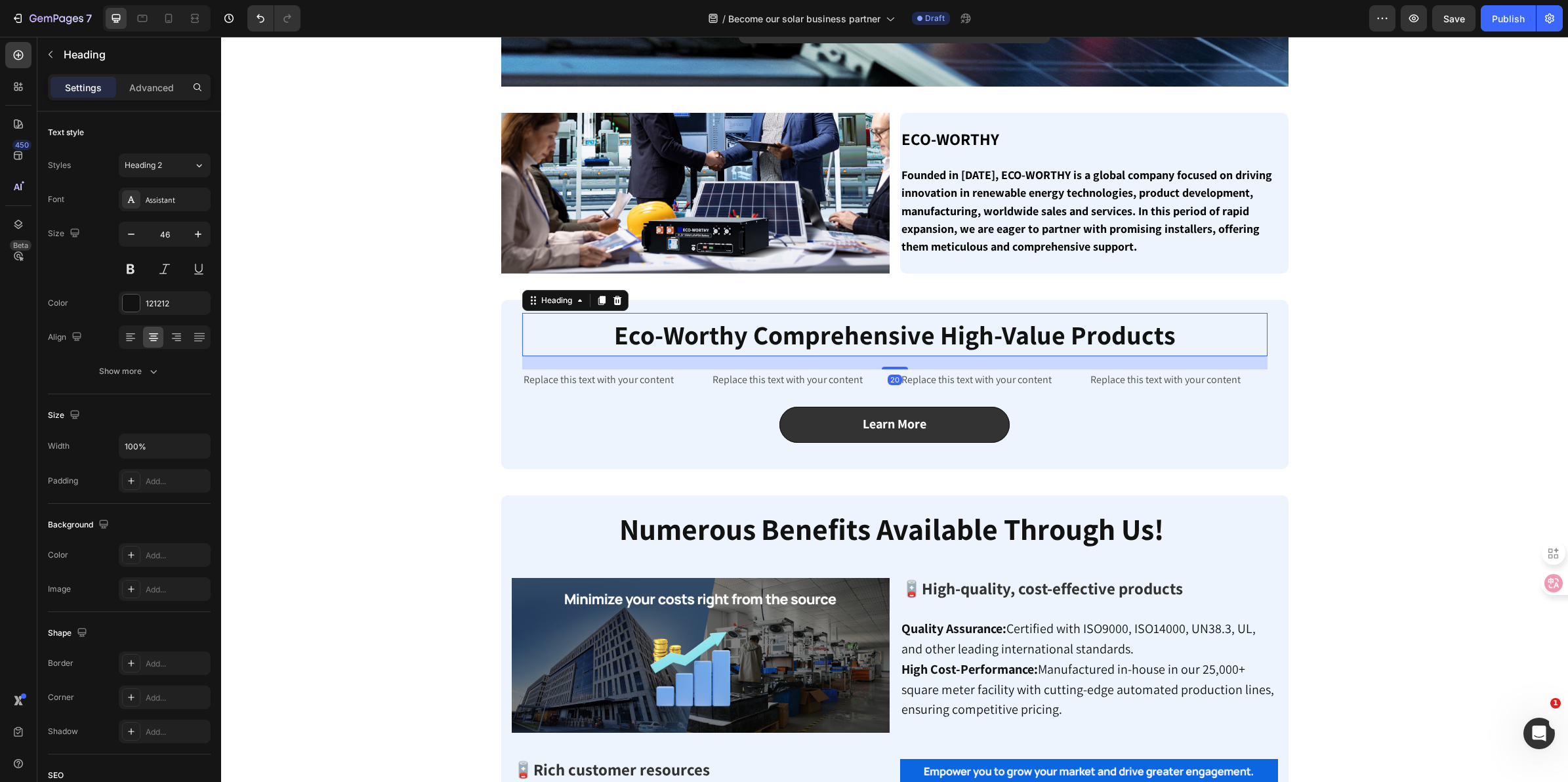
click at [1200, 332] on h2 "Eco-Worthy Comprehensive High-Value Products" at bounding box center [894, 334] width 745 height 43
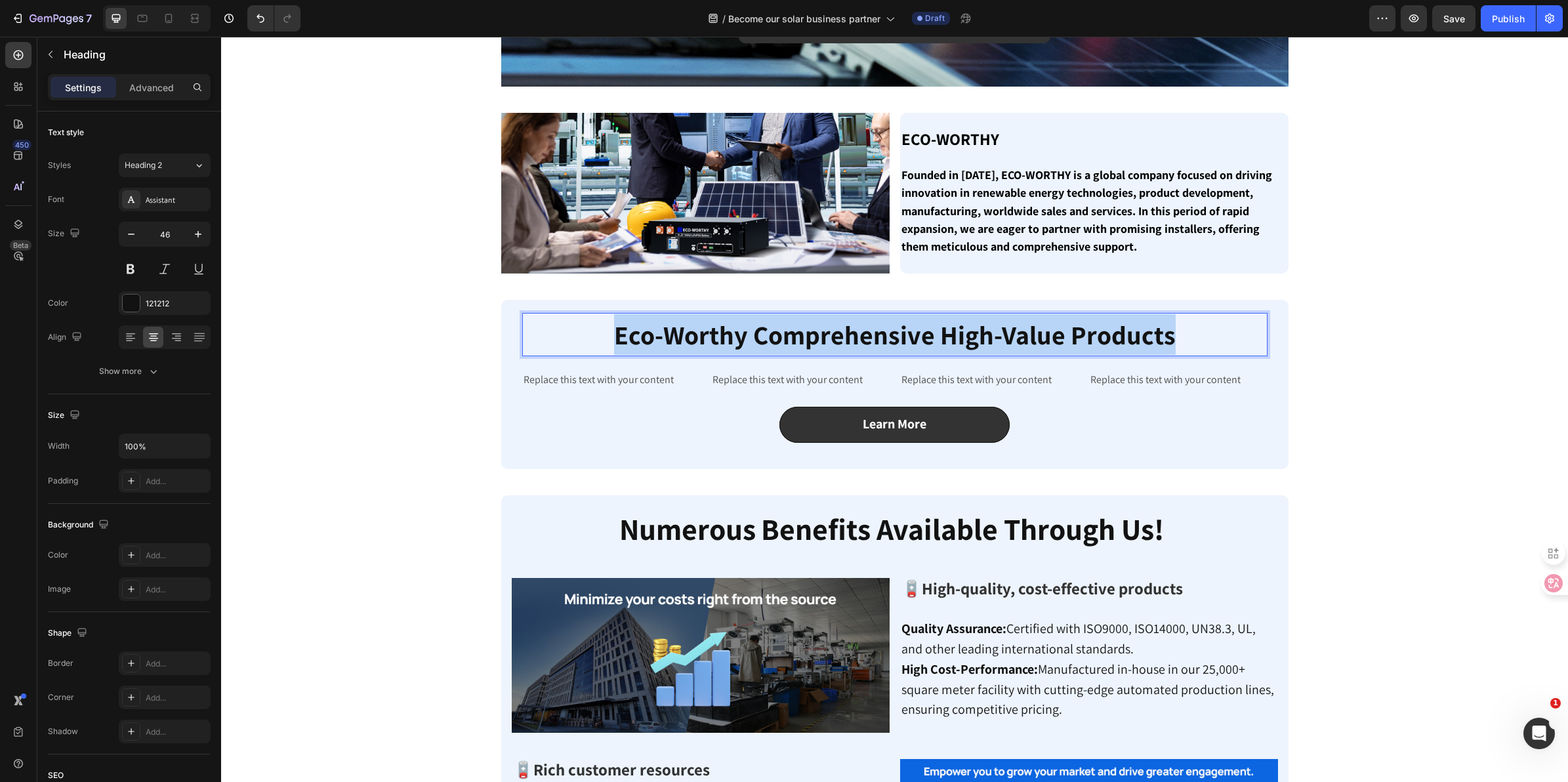
drag, startPoint x: 1051, startPoint y: 343, endPoint x: 612, endPoint y: 349, distance: 439.0
click at [612, 349] on p "Eco-Worthy Comprehensive High-Value Products" at bounding box center [895, 335] width 743 height 41
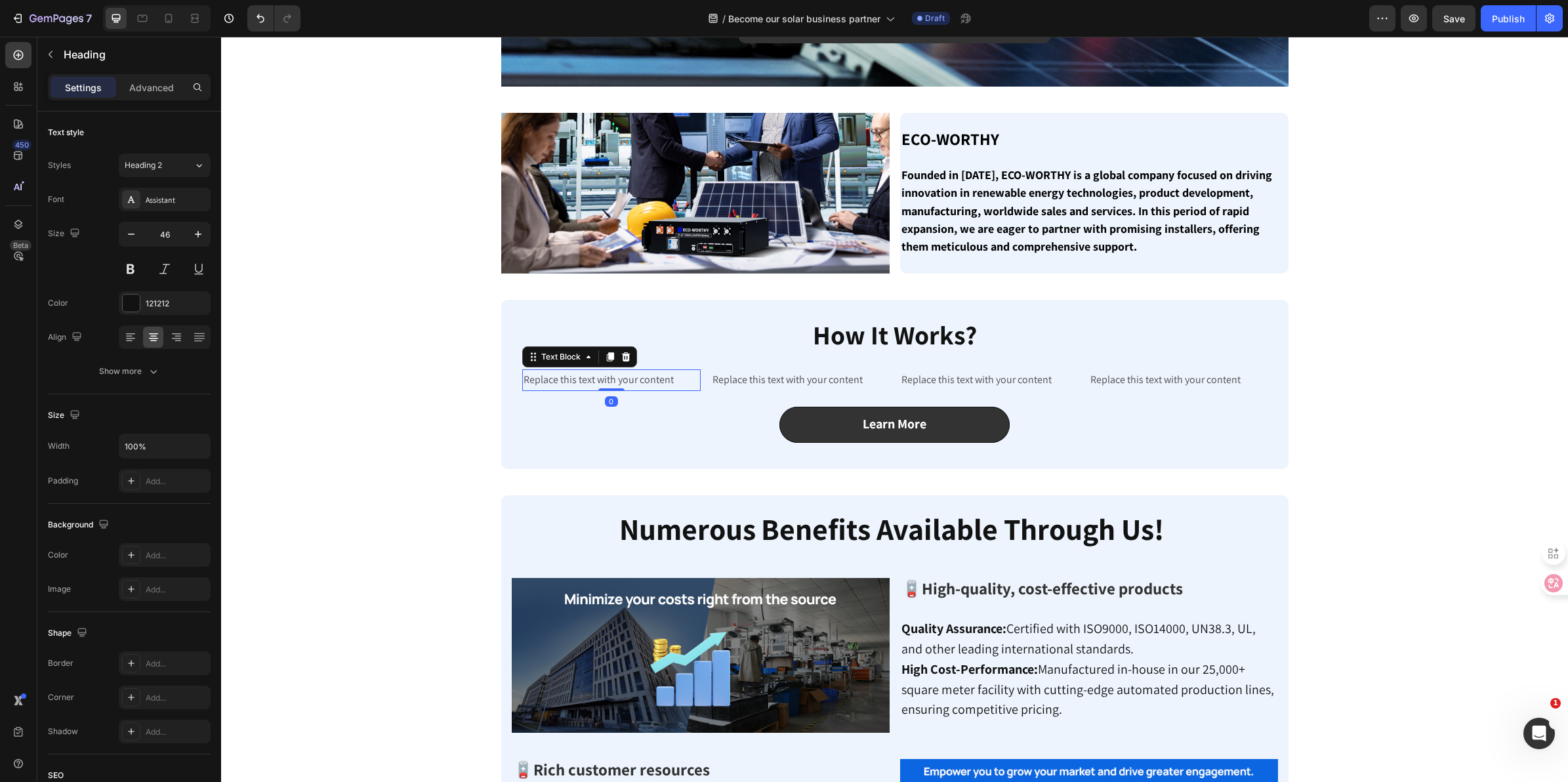
click at [591, 384] on p "Replace this text with your content" at bounding box center [611, 380] width 176 height 19
drag, startPoint x: 677, startPoint y: 376, endPoint x: 517, endPoint y: 371, distance: 160.1
click at [524, 371] on p "Replace this text with your content" at bounding box center [611, 380] width 176 height 19
click at [524, 379] on p "Fill Out the Application Form" at bounding box center [611, 380] width 176 height 19
drag, startPoint x: 674, startPoint y: 375, endPoint x: 526, endPoint y: 371, distance: 148.1
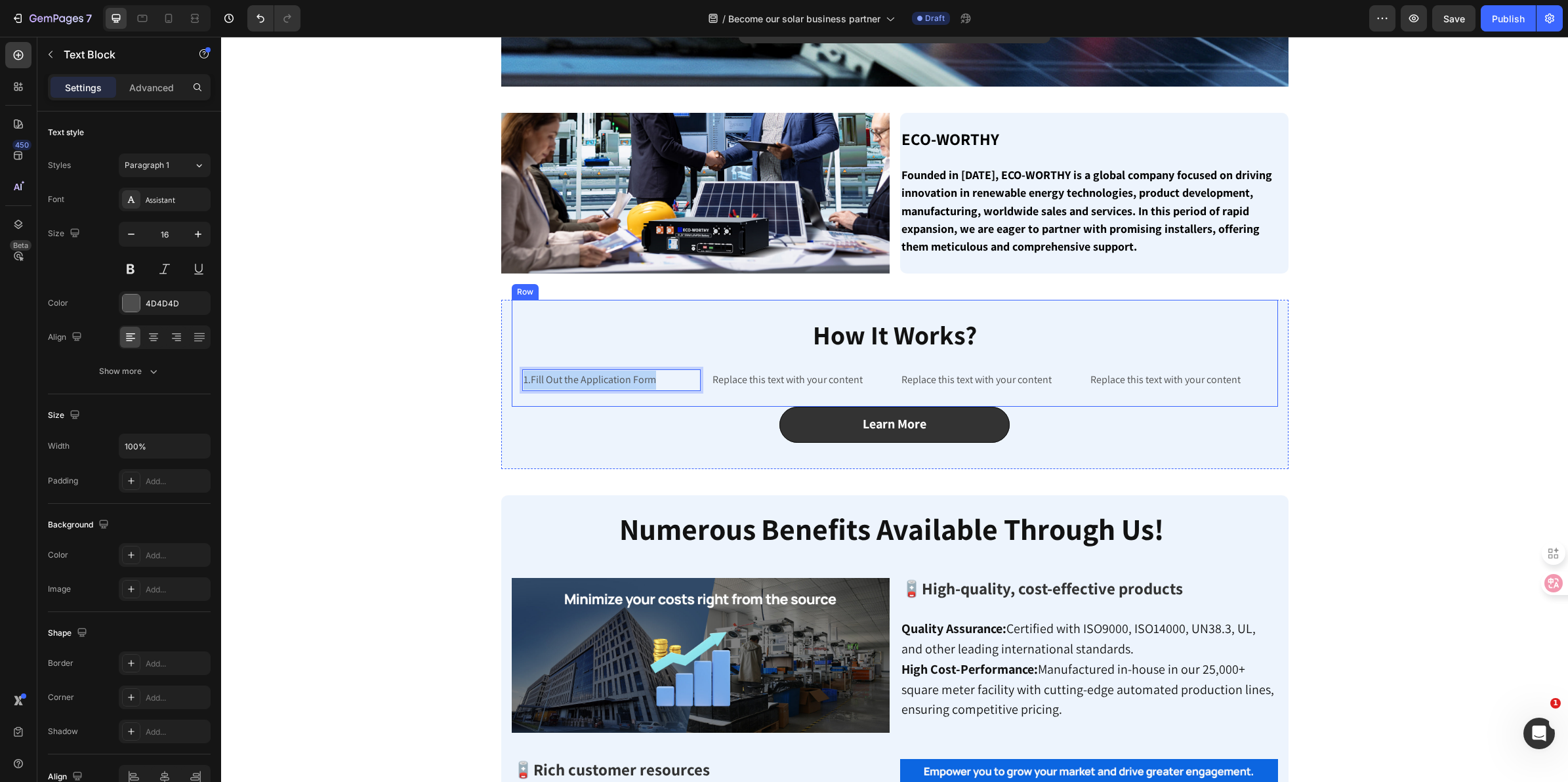
click at [522, 369] on div "1.Fill Out the Application Form" at bounding box center [611, 380] width 179 height 22
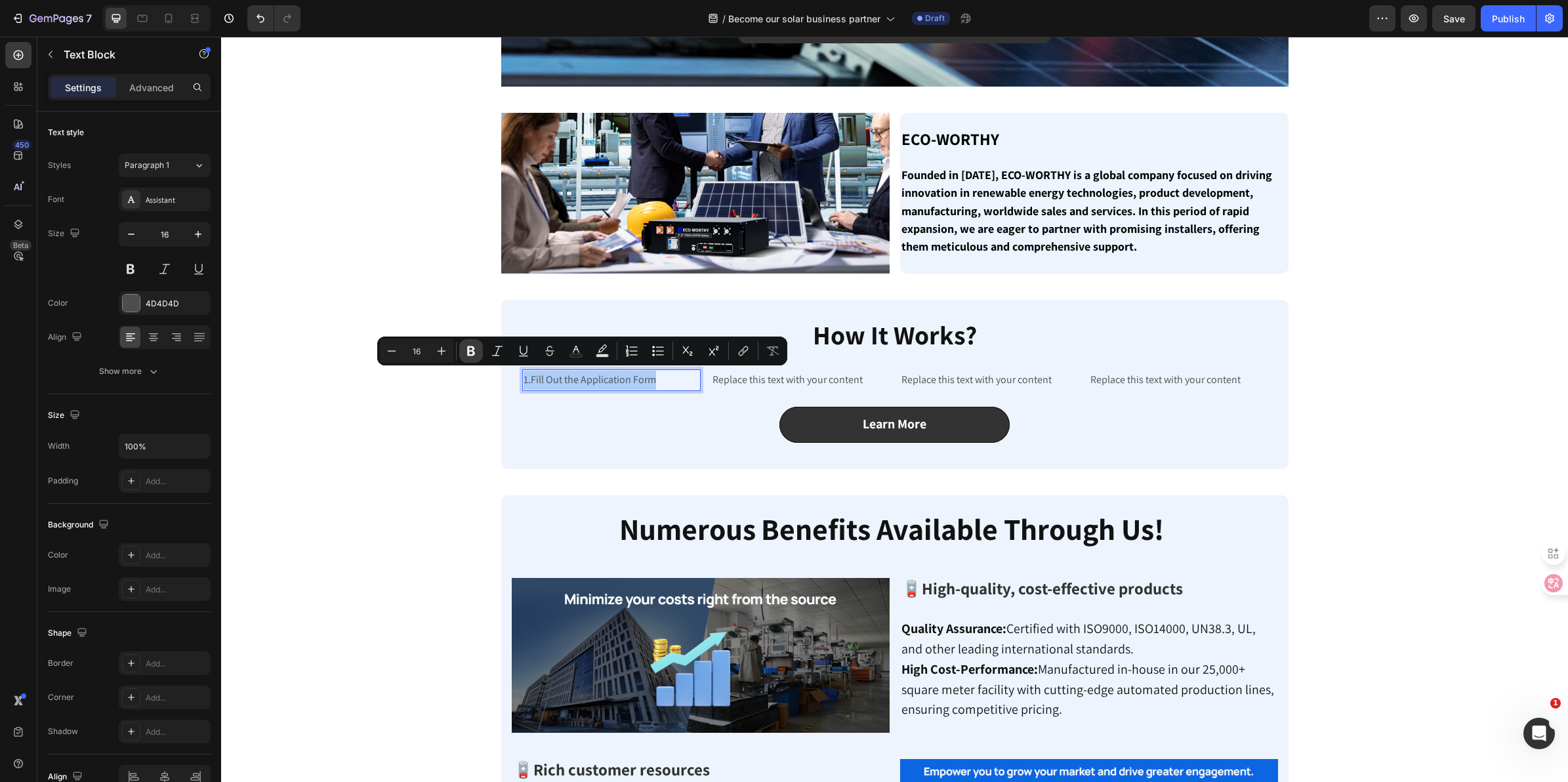
click at [475, 347] on icon "Editor contextual toolbar" at bounding box center [471, 350] width 13 height 13
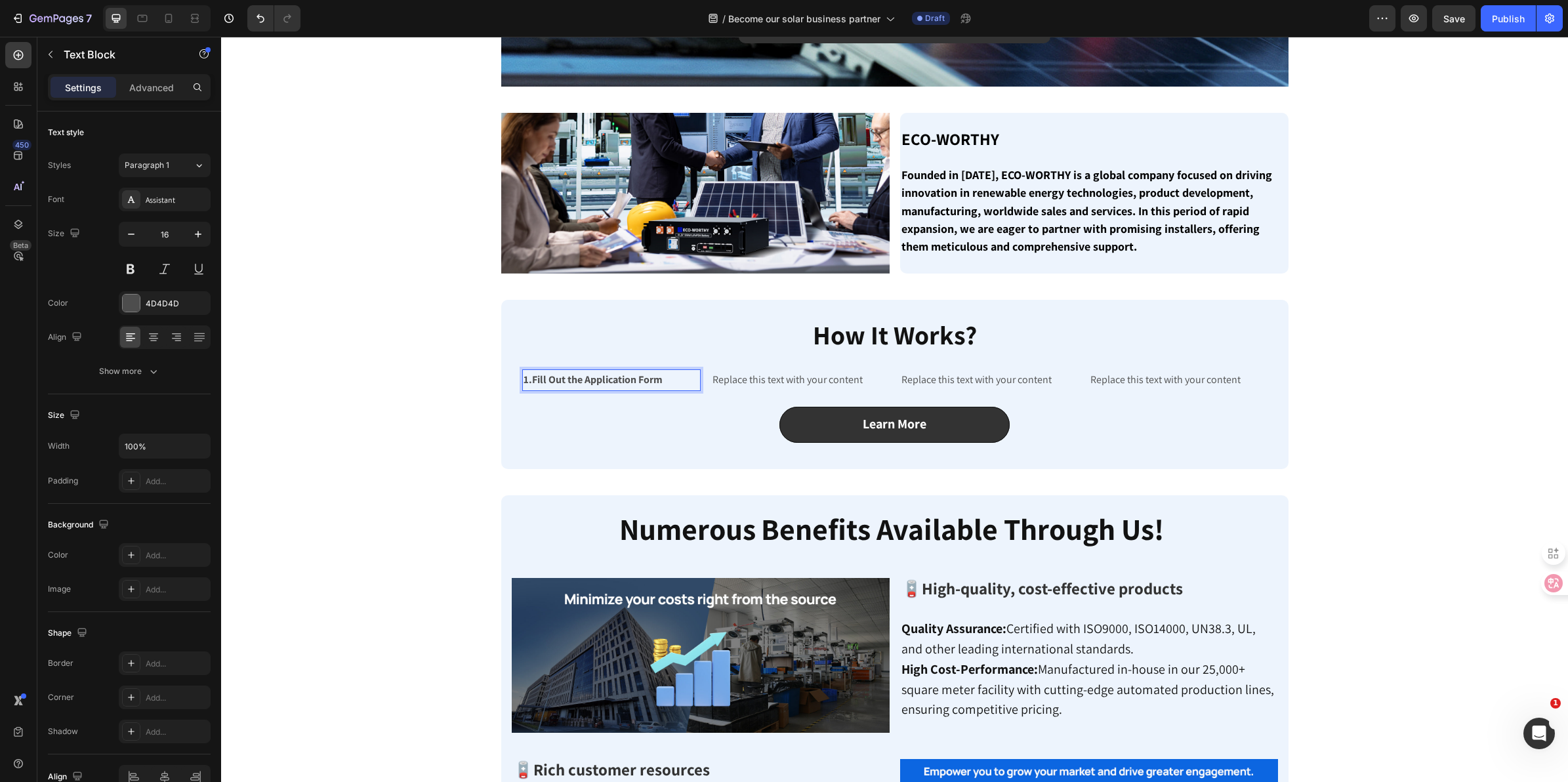
click at [665, 381] on p "1.Fill Out the Application Form" at bounding box center [611, 380] width 176 height 19
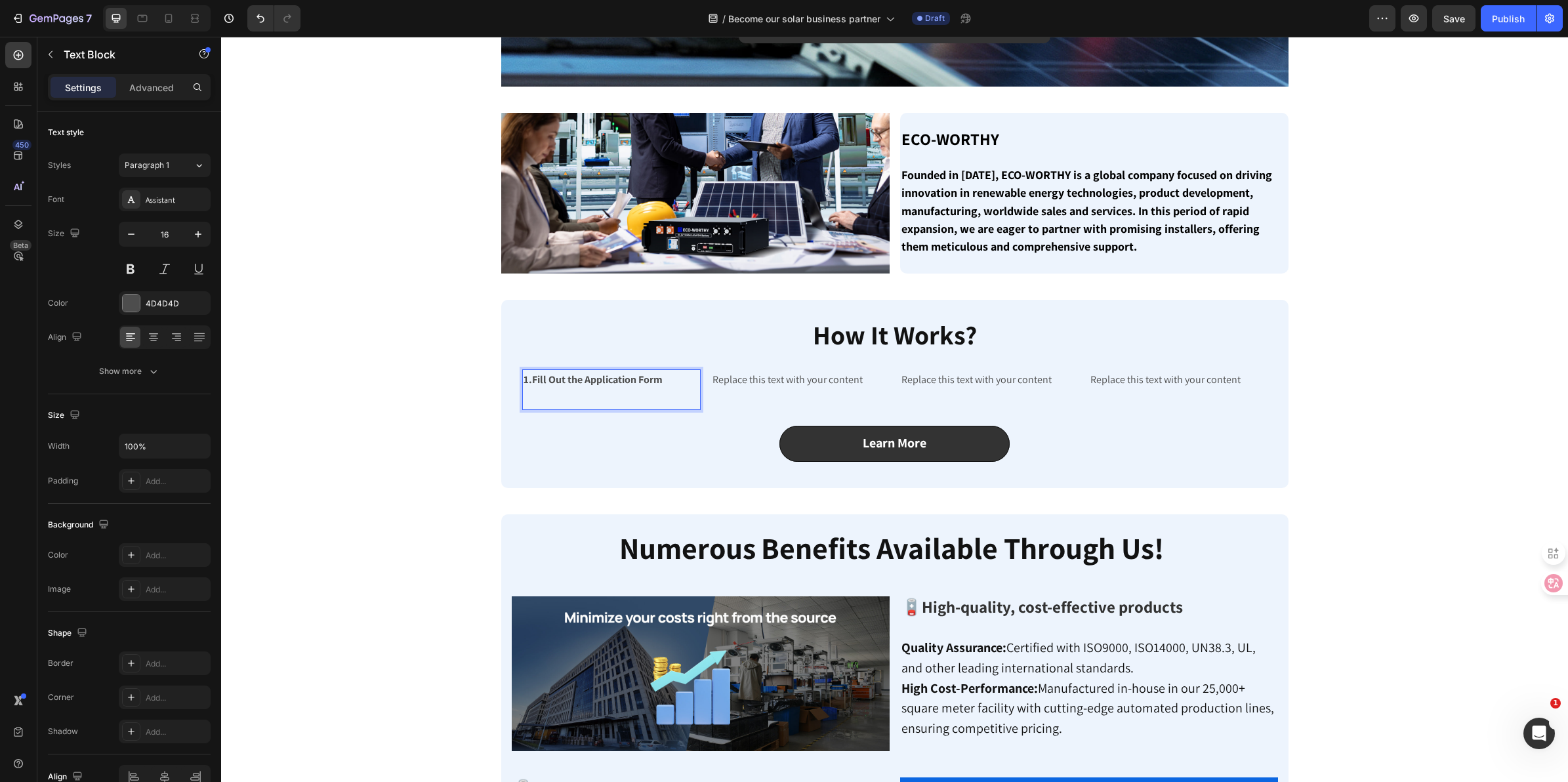
click at [642, 396] on p "1.Fill Out the Application Form ⁠⁠⁠⁠⁠⁠⁠" at bounding box center [611, 389] width 176 height 38
drag, startPoint x: 597, startPoint y: 388, endPoint x: 457, endPoint y: 358, distance: 143.2
click at [457, 358] on div "Image Become our solar business partner! Button Row Image Become our solar busi…" at bounding box center [894, 480] width 1328 height 1402
click at [572, 382] on strong "1.Fill Out the Application Form" at bounding box center [593, 379] width 139 height 14
drag, startPoint x: 664, startPoint y: 376, endPoint x: 518, endPoint y: 376, distance: 146.0
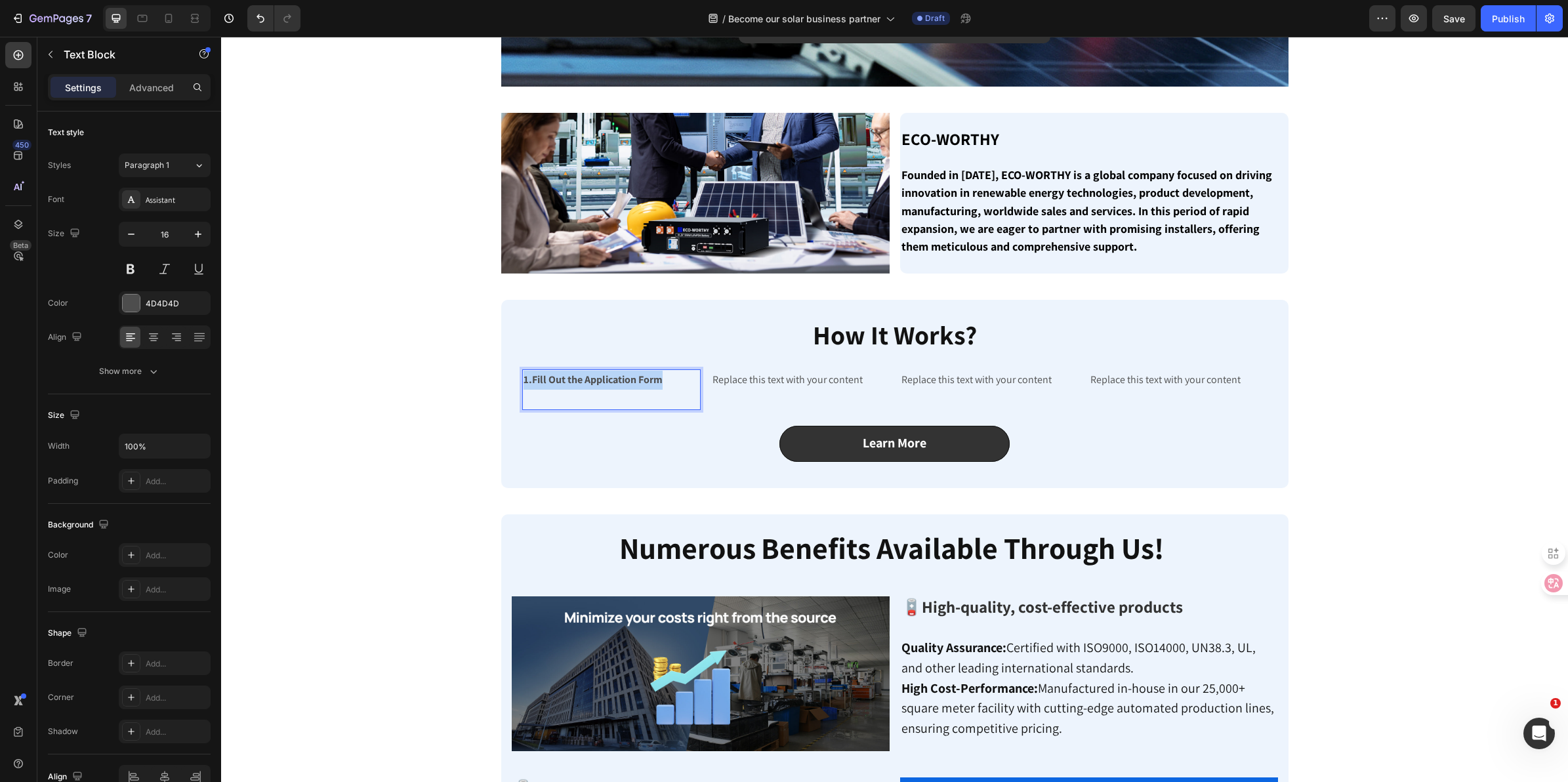
click at [524, 376] on p "1.Fill Out the Application Form" at bounding box center [611, 389] width 176 height 38
click at [533, 396] on p "1.Fill Out the Application Form" at bounding box center [611, 389] width 176 height 38
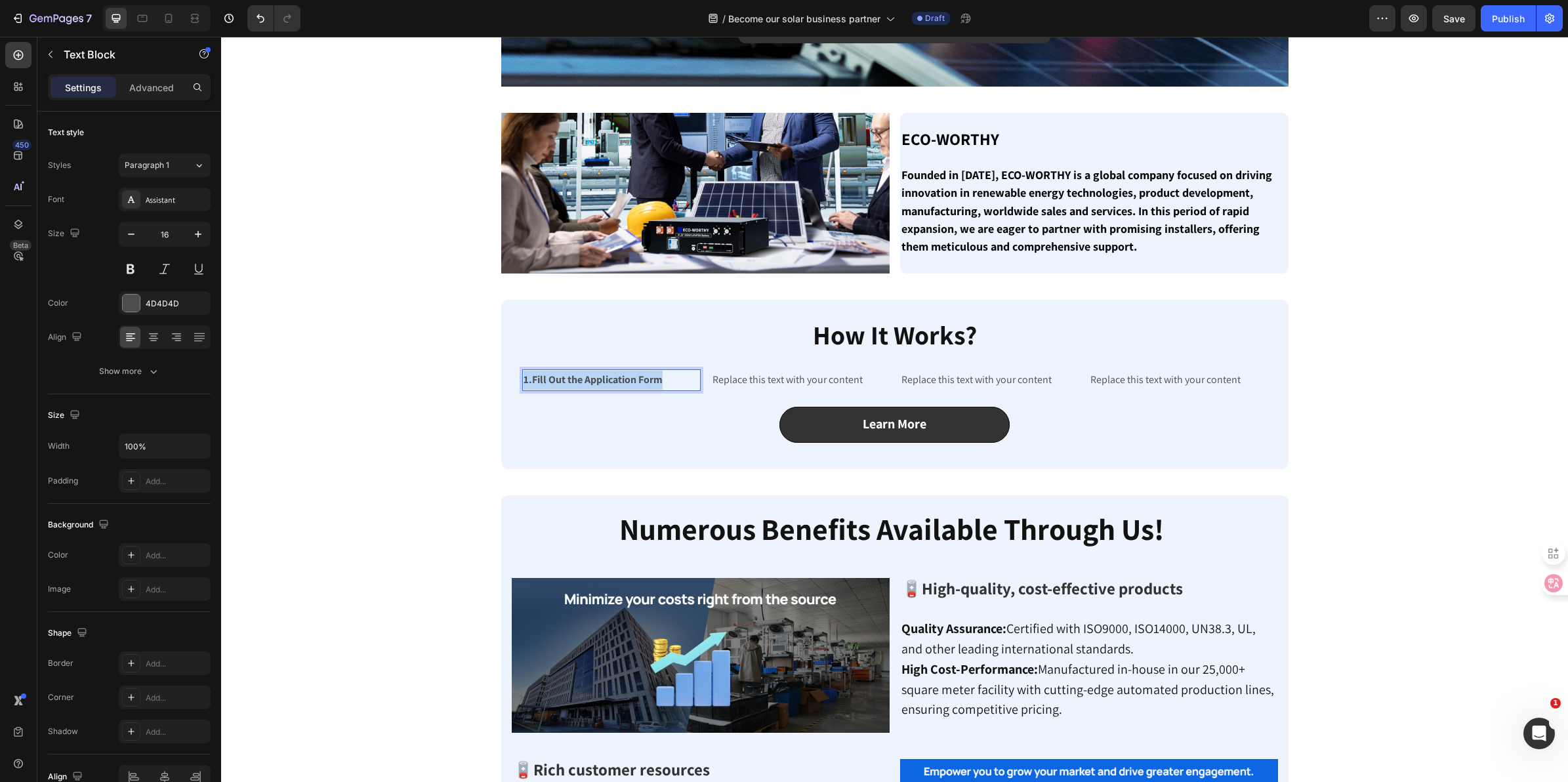
drag, startPoint x: 680, startPoint y: 377, endPoint x: 502, endPoint y: 382, distance: 178.1
click at [502, 381] on div "⁠⁠⁠⁠⁠⁠⁠ How It Works? Heading 1.Fill Out the Application Form Text Block 0 Repl…" at bounding box center [894, 384] width 788 height 169
click at [135, 266] on button at bounding box center [130, 269] width 23 height 23
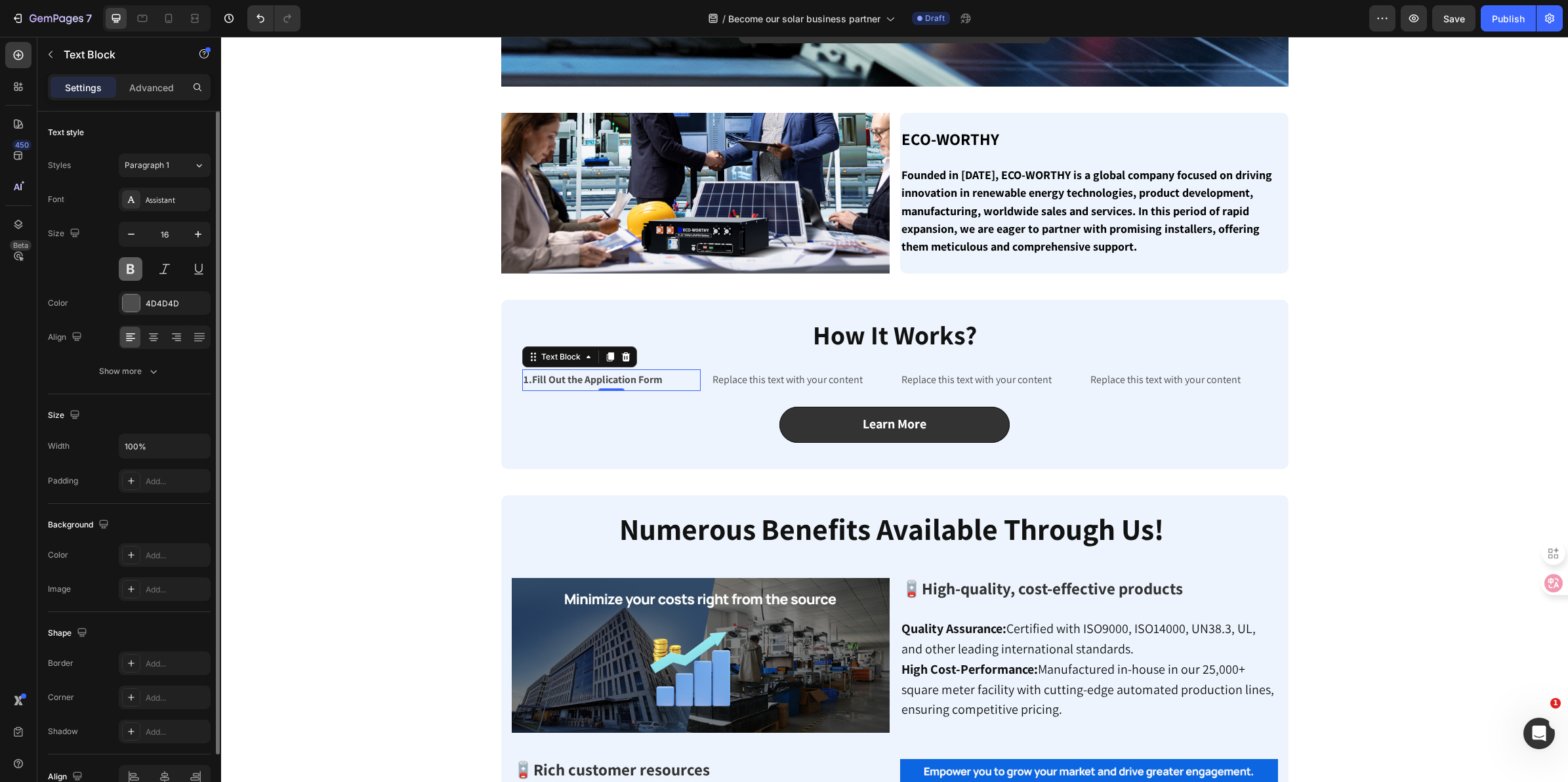
click at [135, 266] on button at bounding box center [130, 269] width 23 height 23
click at [660, 379] on p "1.Fill Out the Application Form" at bounding box center [611, 380] width 176 height 19
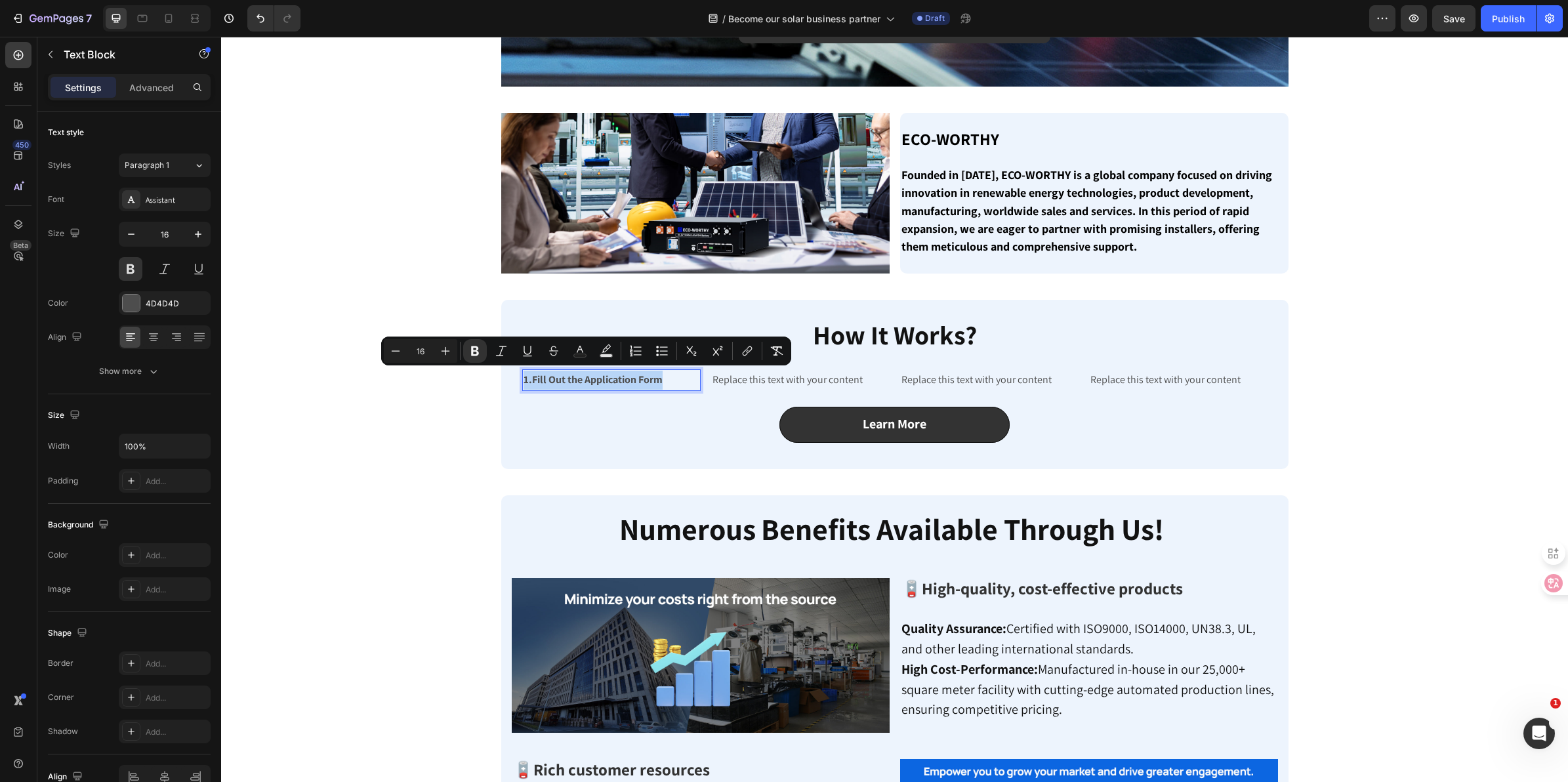
drag, startPoint x: 670, startPoint y: 375, endPoint x: 518, endPoint y: 382, distance: 152.2
click at [524, 382] on p "1.Fill Out the Application Form" at bounding box center [611, 380] width 176 height 19
click at [475, 347] on icon "Editor contextual toolbar" at bounding box center [475, 351] width 8 height 10
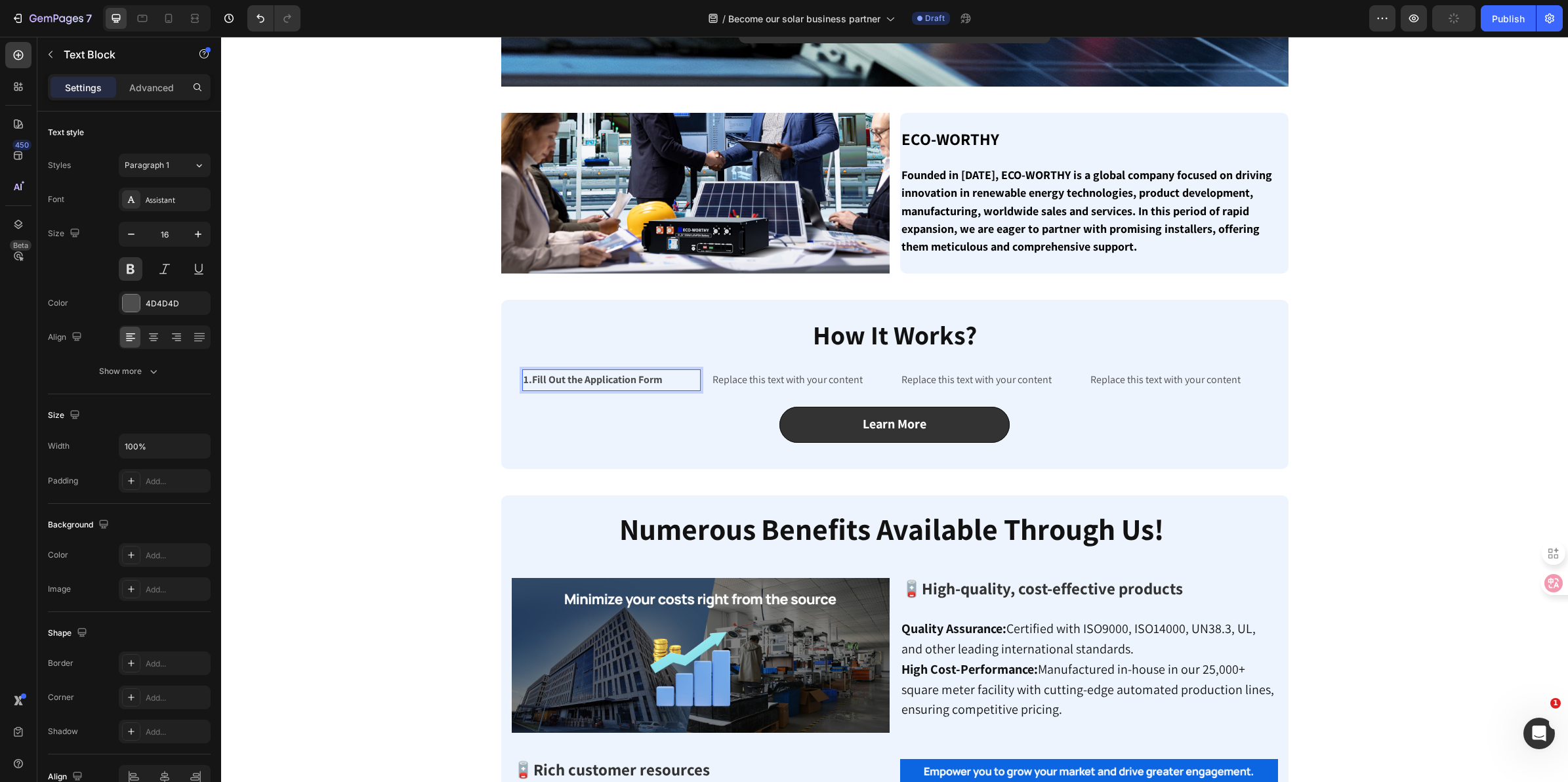
click at [687, 372] on p "1.Fill Out the Application Form" at bounding box center [611, 380] width 176 height 19
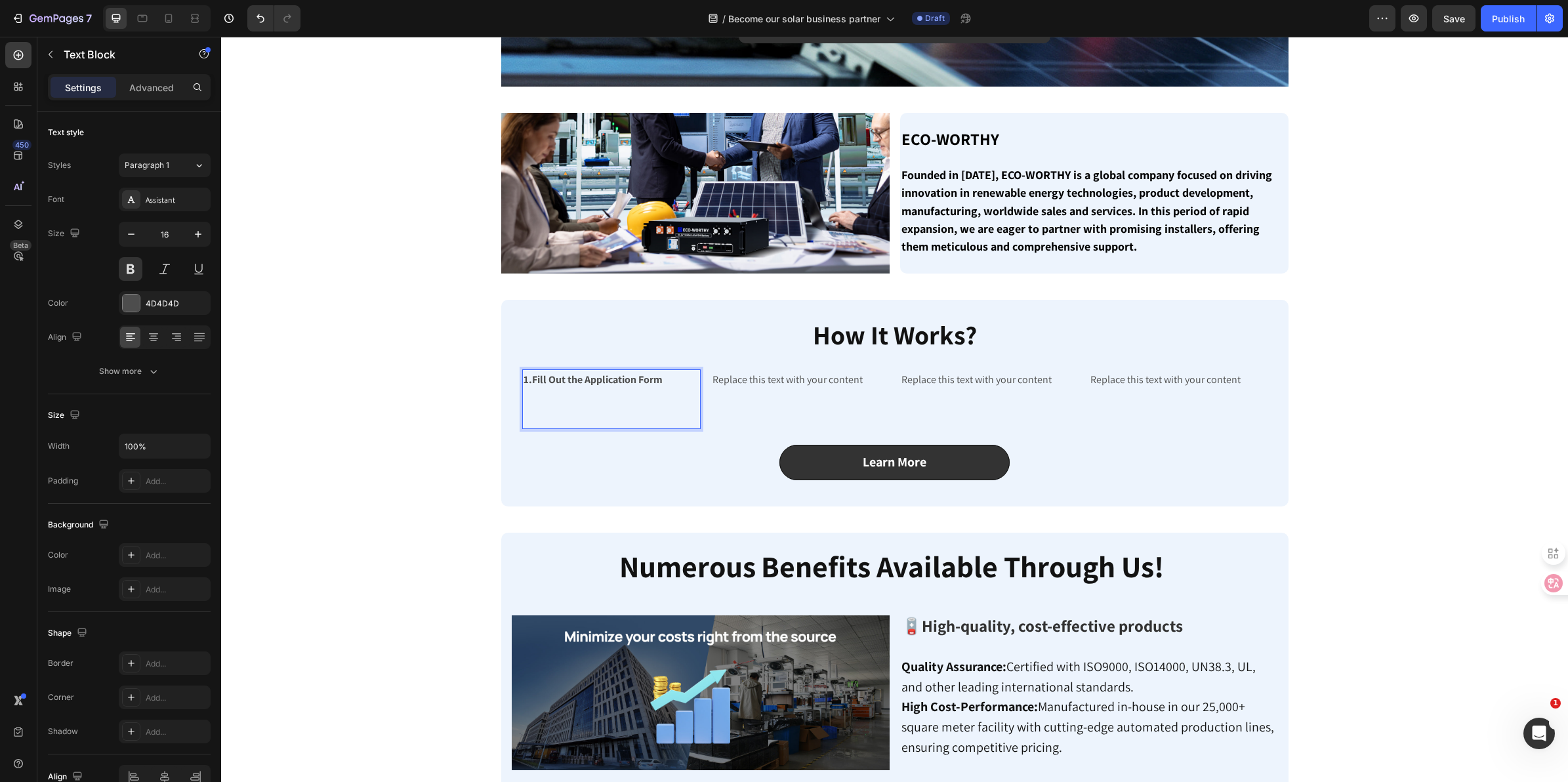
click at [556, 397] on p "1.Fill Out the Application Form" at bounding box center [611, 399] width 176 height 56
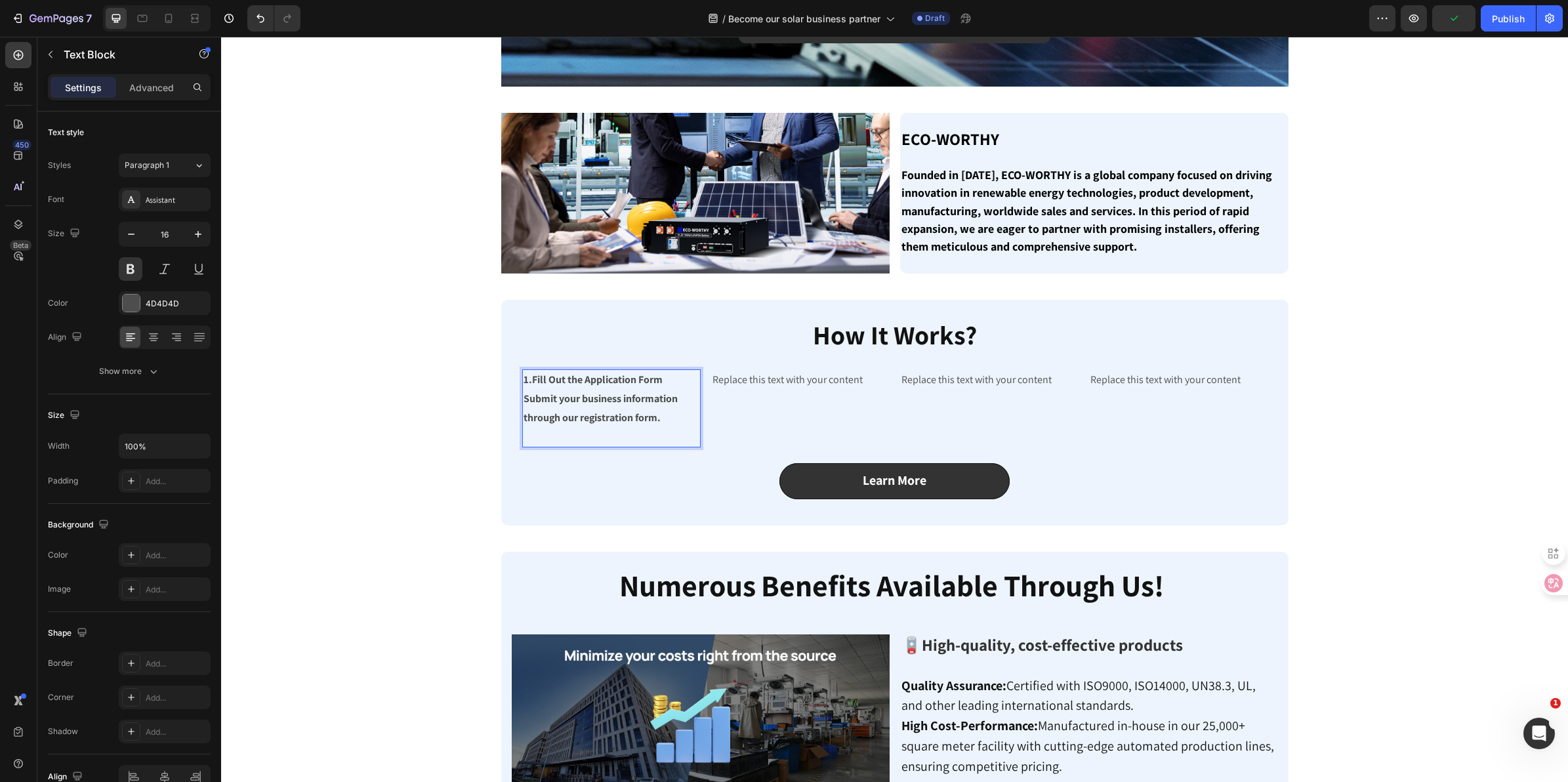
click at [671, 414] on p "1.Fill Out the Application Form ⁠⁠⁠⁠⁠⁠⁠Submit your business information through…" at bounding box center [611, 408] width 176 height 76
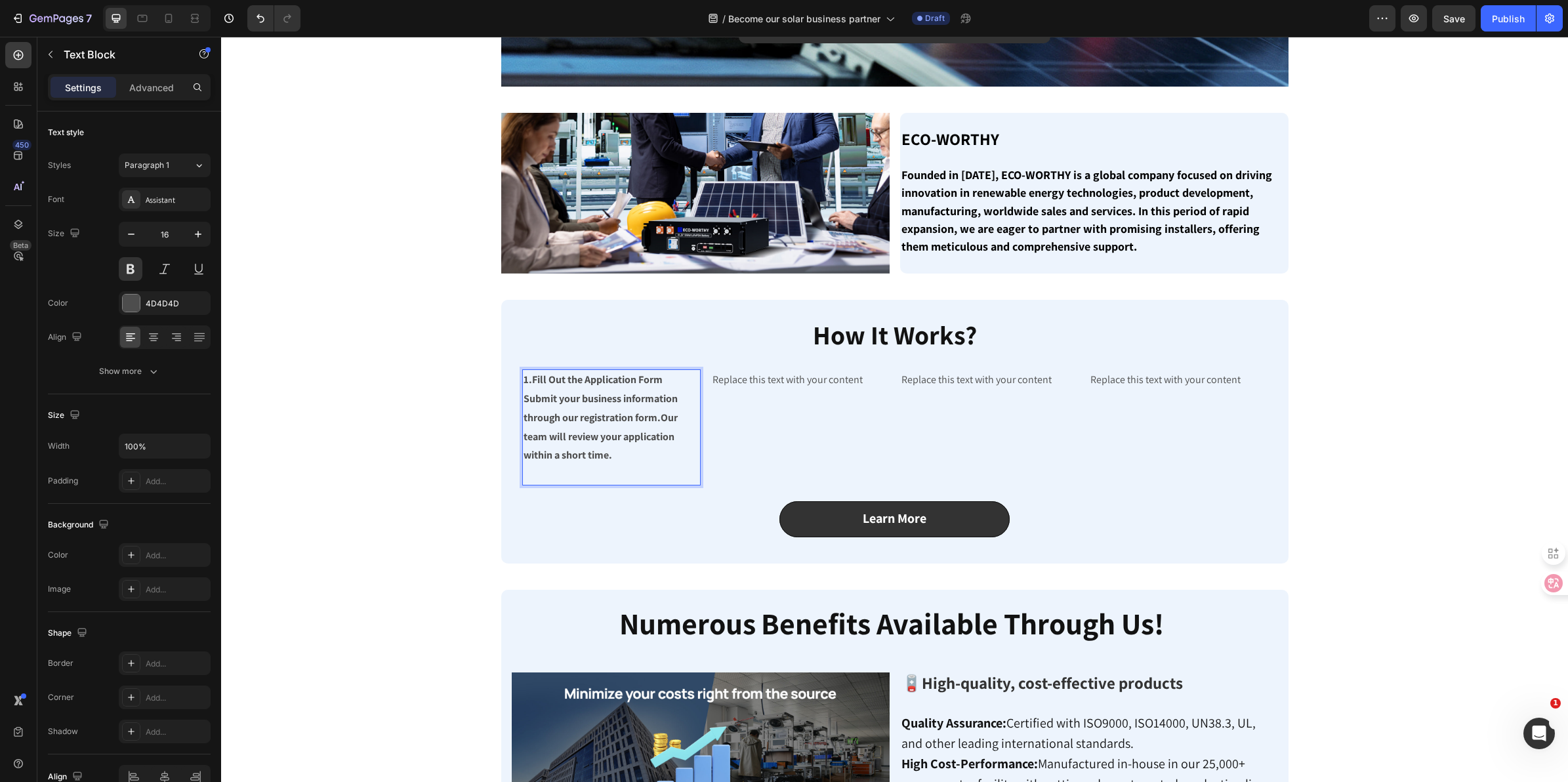
click at [655, 414] on p "1.Fill Out the Application Form ⁠⁠⁠⁠⁠⁠⁠Submit your business information through…" at bounding box center [611, 427] width 176 height 113
drag, startPoint x: 640, startPoint y: 457, endPoint x: 522, endPoint y: 385, distance: 138.2
click at [524, 385] on p "1.Fill Out the Application Form ⁠⁠⁠⁠⁠⁠⁠Submit your business information through…" at bounding box center [611, 427] width 176 height 113
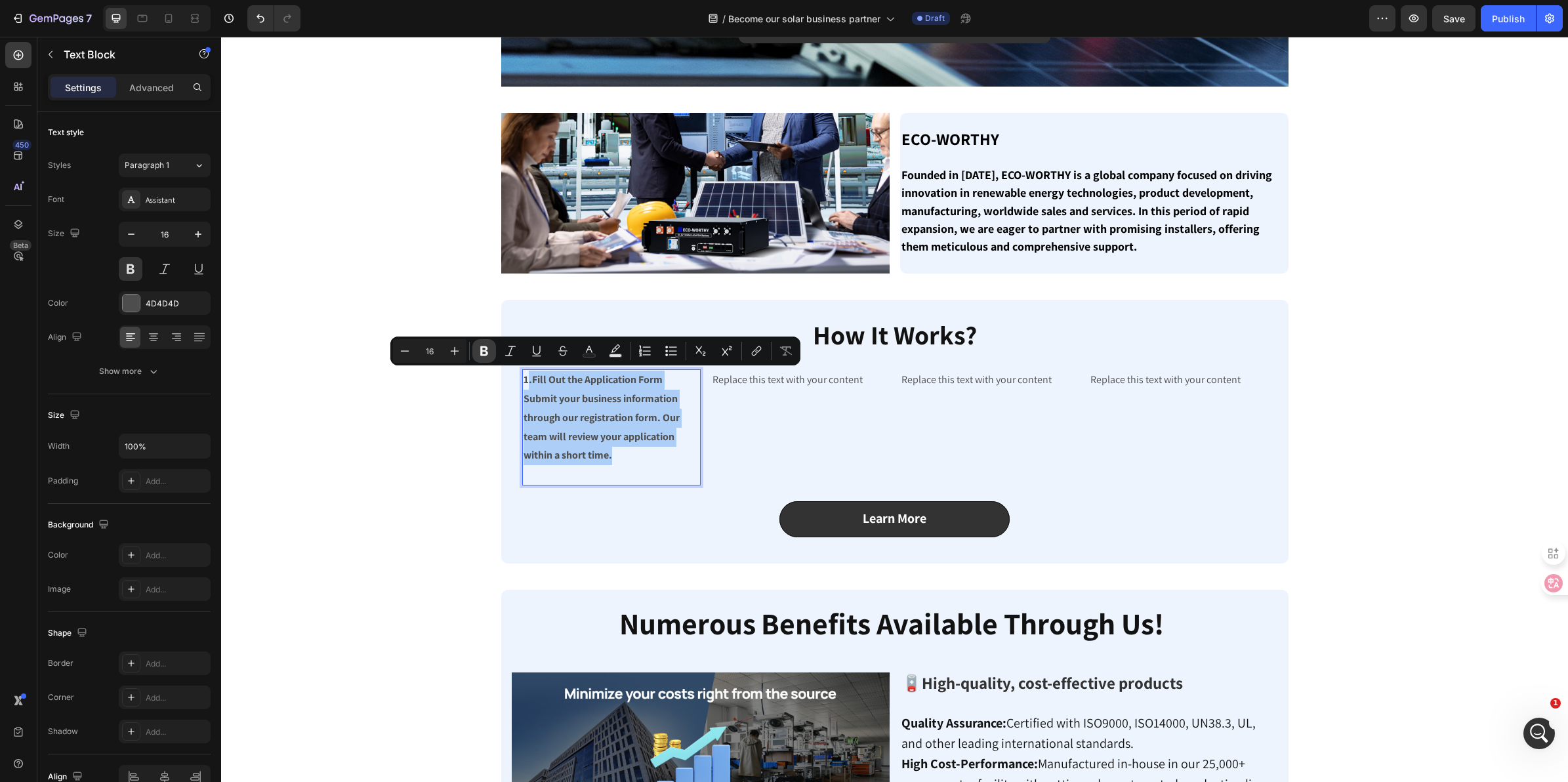
click at [478, 353] on icon "Editor contextual toolbar" at bounding box center [484, 350] width 13 height 13
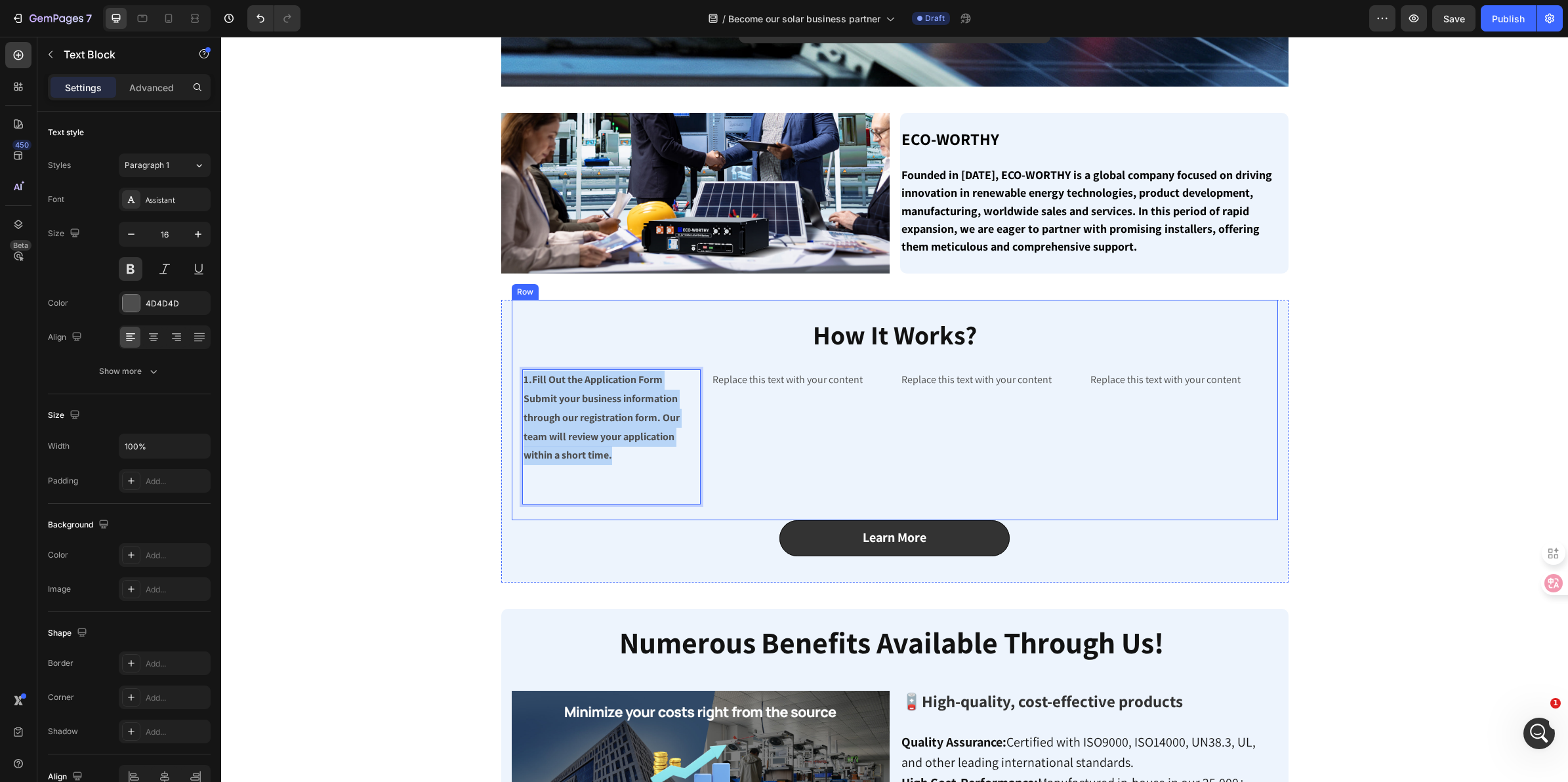
drag, startPoint x: 641, startPoint y: 460, endPoint x: 513, endPoint y: 374, distance: 154.2
click at [513, 374] on div "⁠⁠⁠⁠⁠⁠⁠ How It Works? Heading 1 .Fill Out the Application Form Submit your busi…" at bounding box center [895, 410] width 766 height 220
click at [618, 442] on p "1 .Fill Out the Application Form Submit your business information through our r…" at bounding box center [611, 437] width 176 height 133
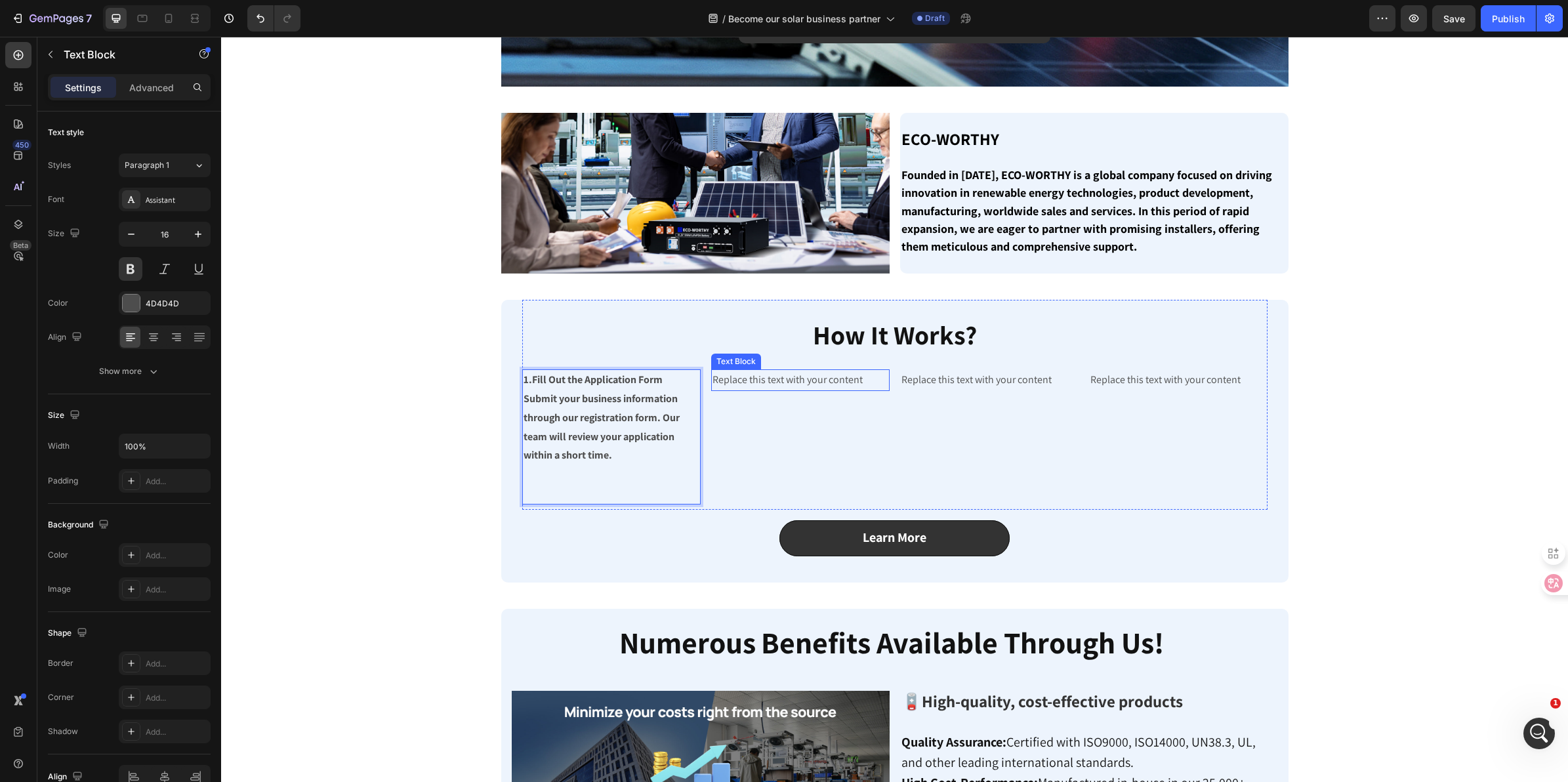
click at [782, 372] on div "Replace this text with your content" at bounding box center [800, 380] width 179 height 22
click at [789, 374] on div "Replace this text with your content" at bounding box center [800, 380] width 179 height 22
drag, startPoint x: 801, startPoint y: 378, endPoint x: 742, endPoint y: 379, distance: 59.0
click at [742, 379] on p "Replace this text with your content" at bounding box center [800, 380] width 176 height 19
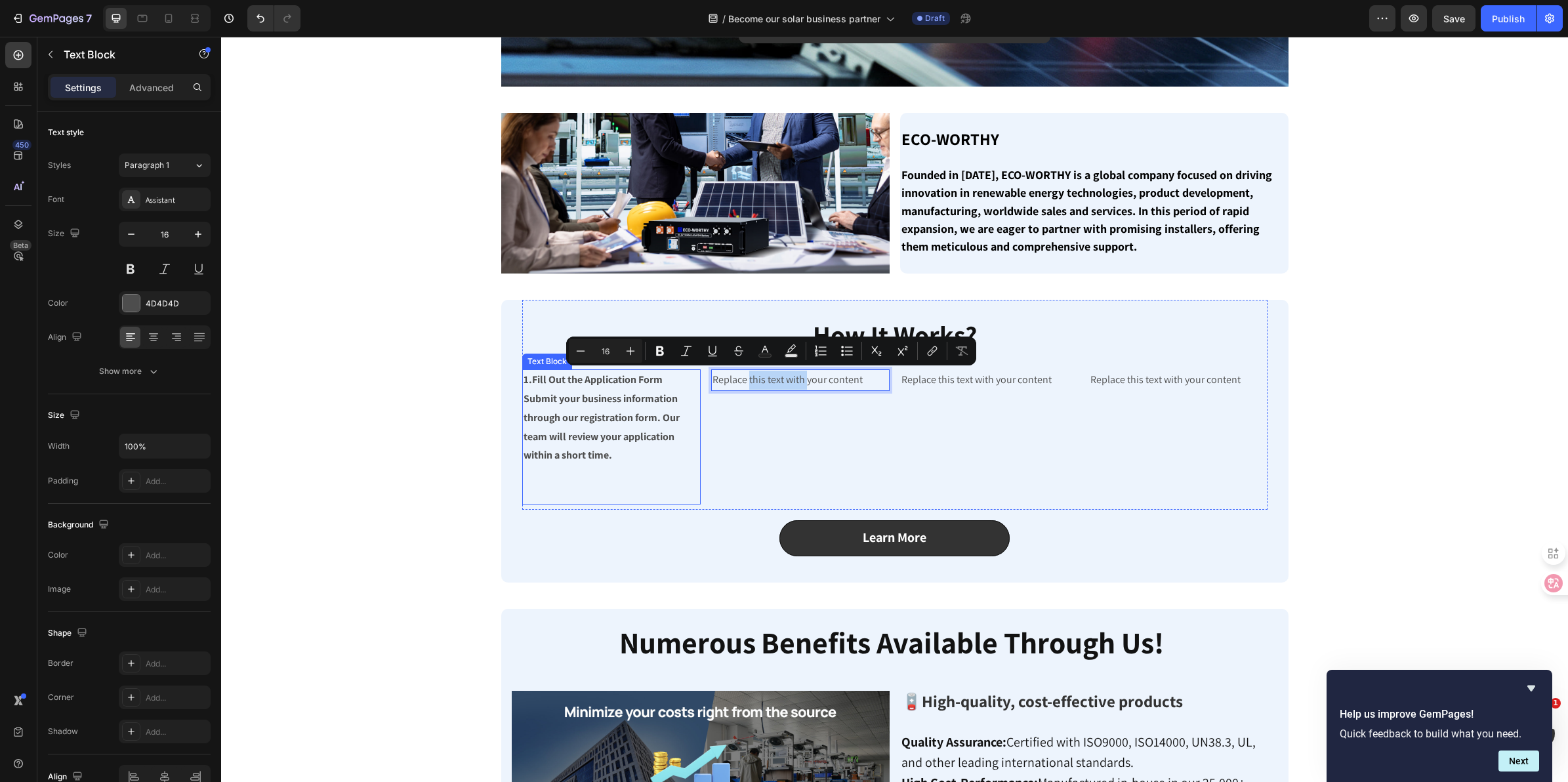
click at [640, 463] on p "1 .Fill Out the Application Form Submit your business information through our r…" at bounding box center [611, 437] width 176 height 133
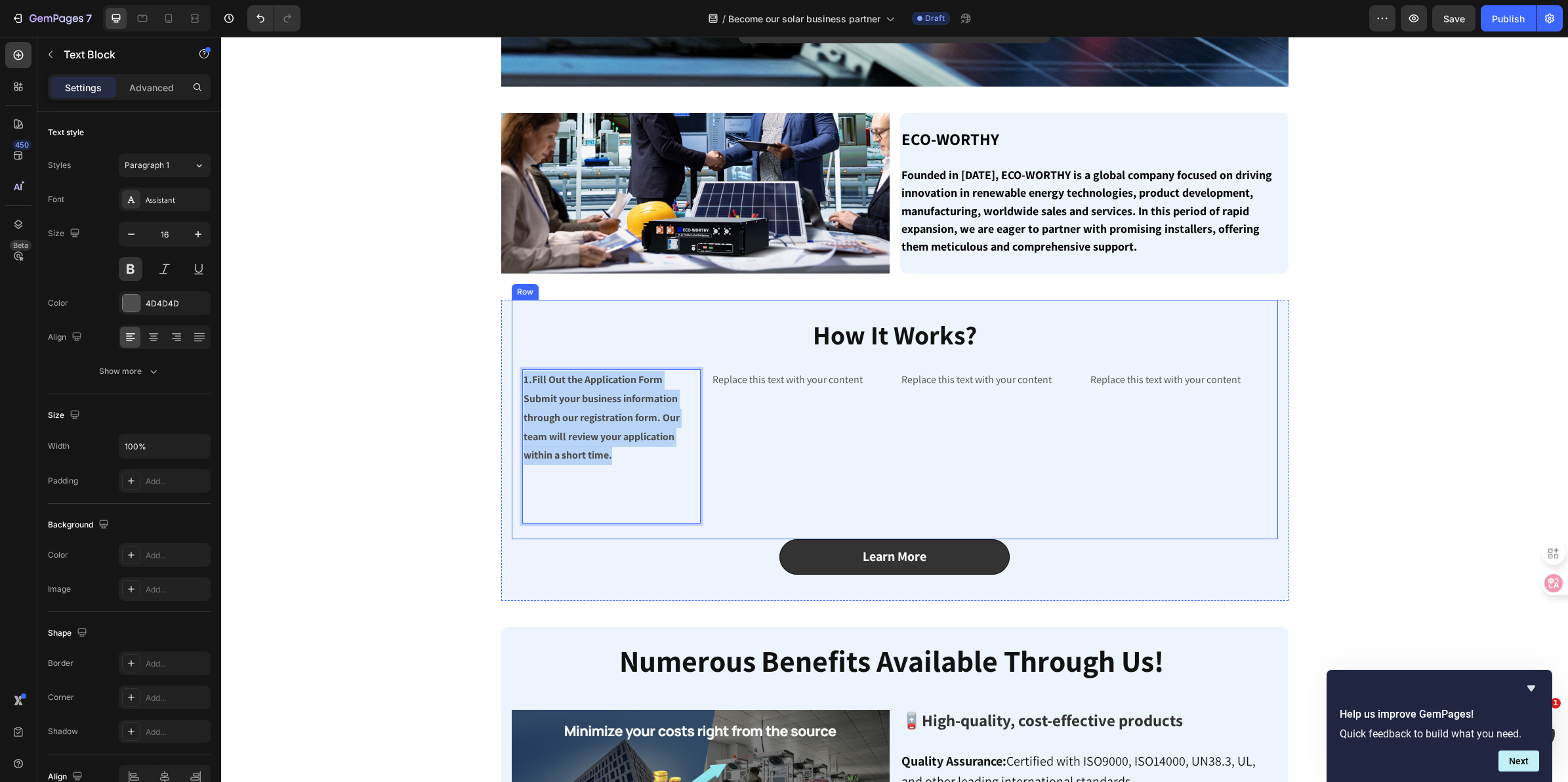
drag, startPoint x: 635, startPoint y: 454, endPoint x: 512, endPoint y: 379, distance: 144.1
click at [512, 379] on div "⁠⁠⁠⁠⁠⁠⁠ How It Works? Heading 1 .Fill Out the Application Form Submit your busi…" at bounding box center [895, 419] width 766 height 239
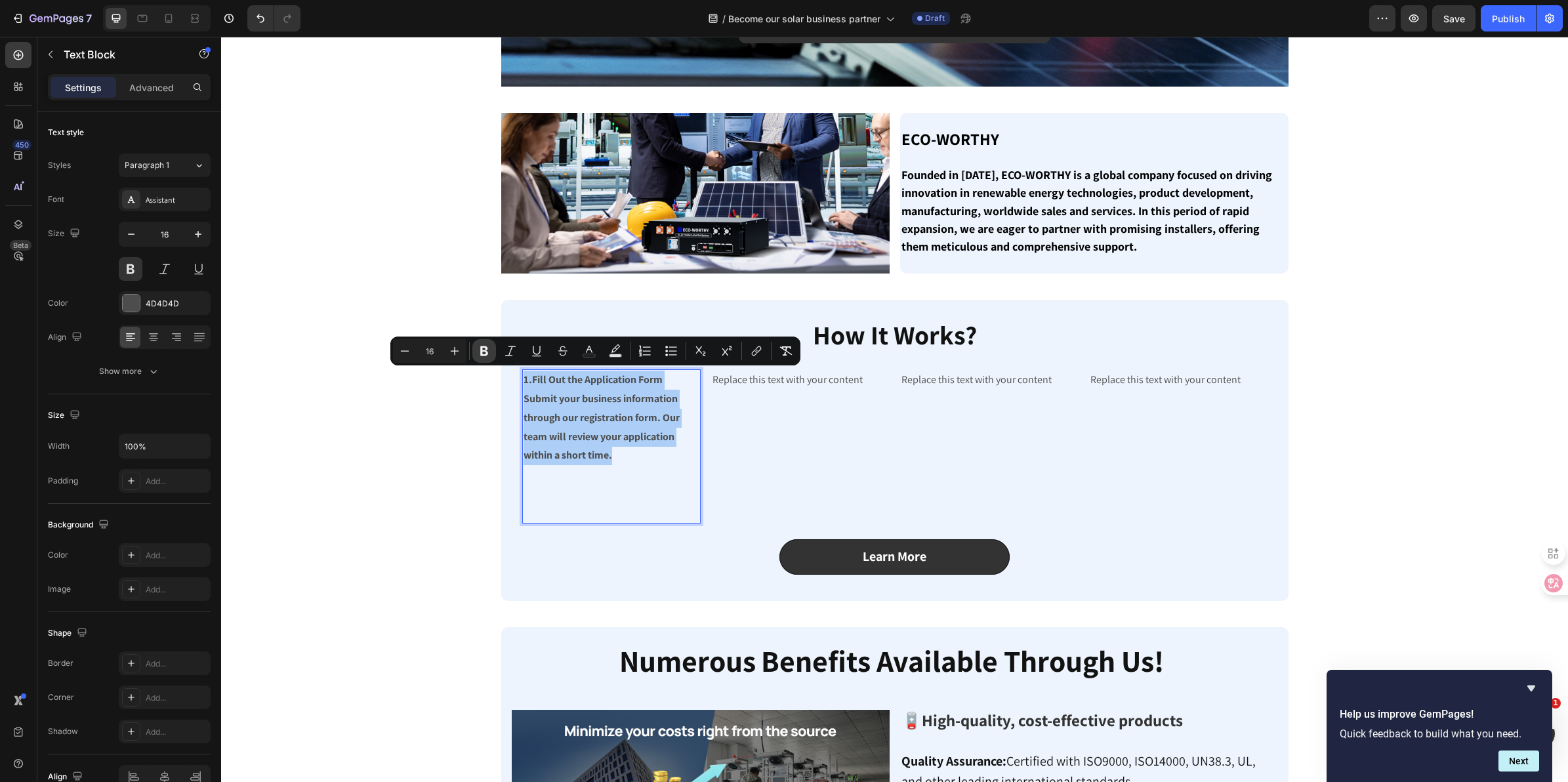
click at [486, 355] on icon "Editor contextual toolbar" at bounding box center [484, 351] width 8 height 10
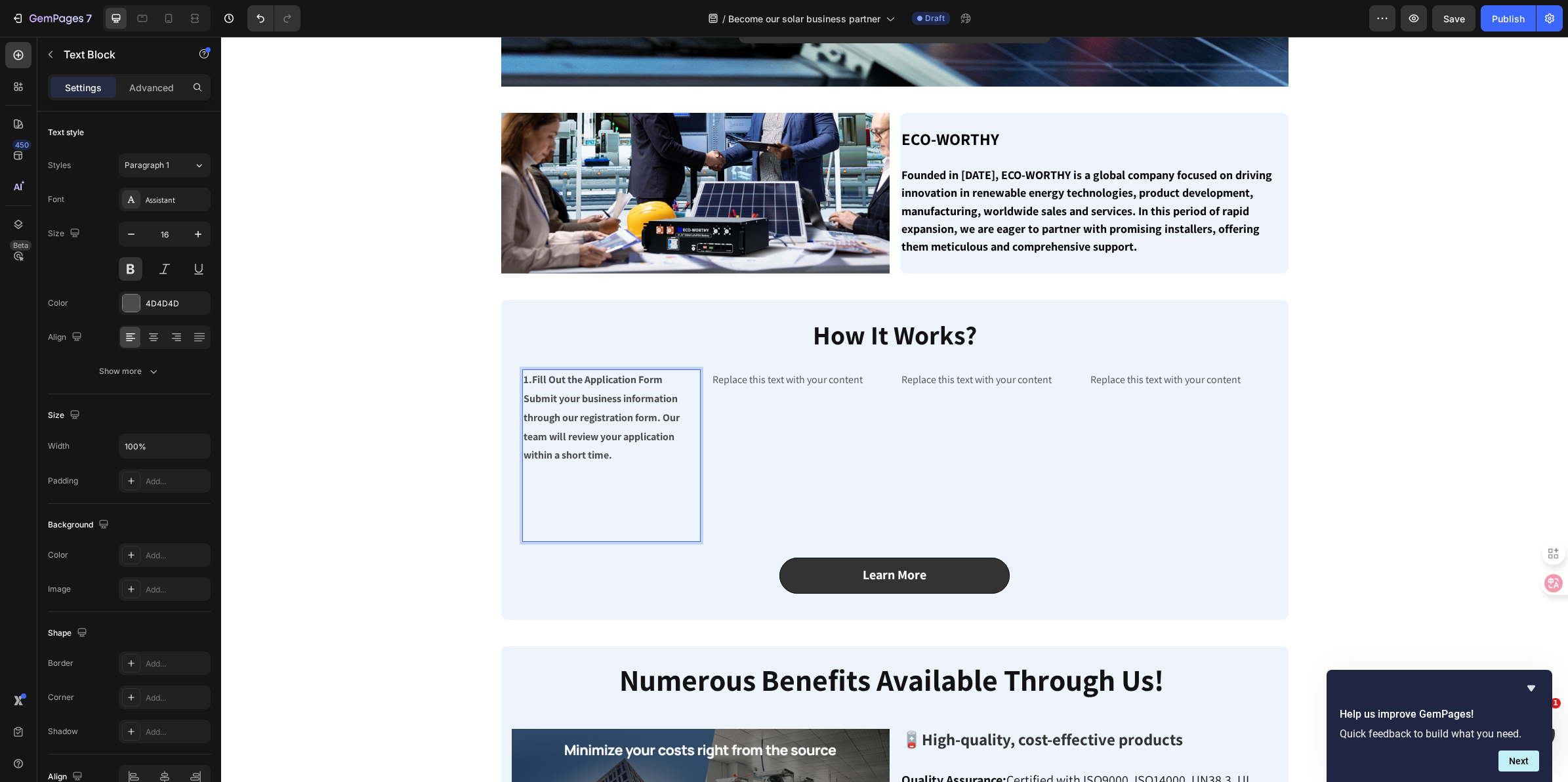
click at [646, 458] on p "1.Fill Out the Application Form Submit your business information through our re…" at bounding box center [611, 456] width 176 height 170
drag, startPoint x: 642, startPoint y: 456, endPoint x: 518, endPoint y: 382, distance: 144.4
click at [524, 382] on p "1.Fill Out the Application Form Submit your business information through our re…" at bounding box center [611, 456] width 176 height 170
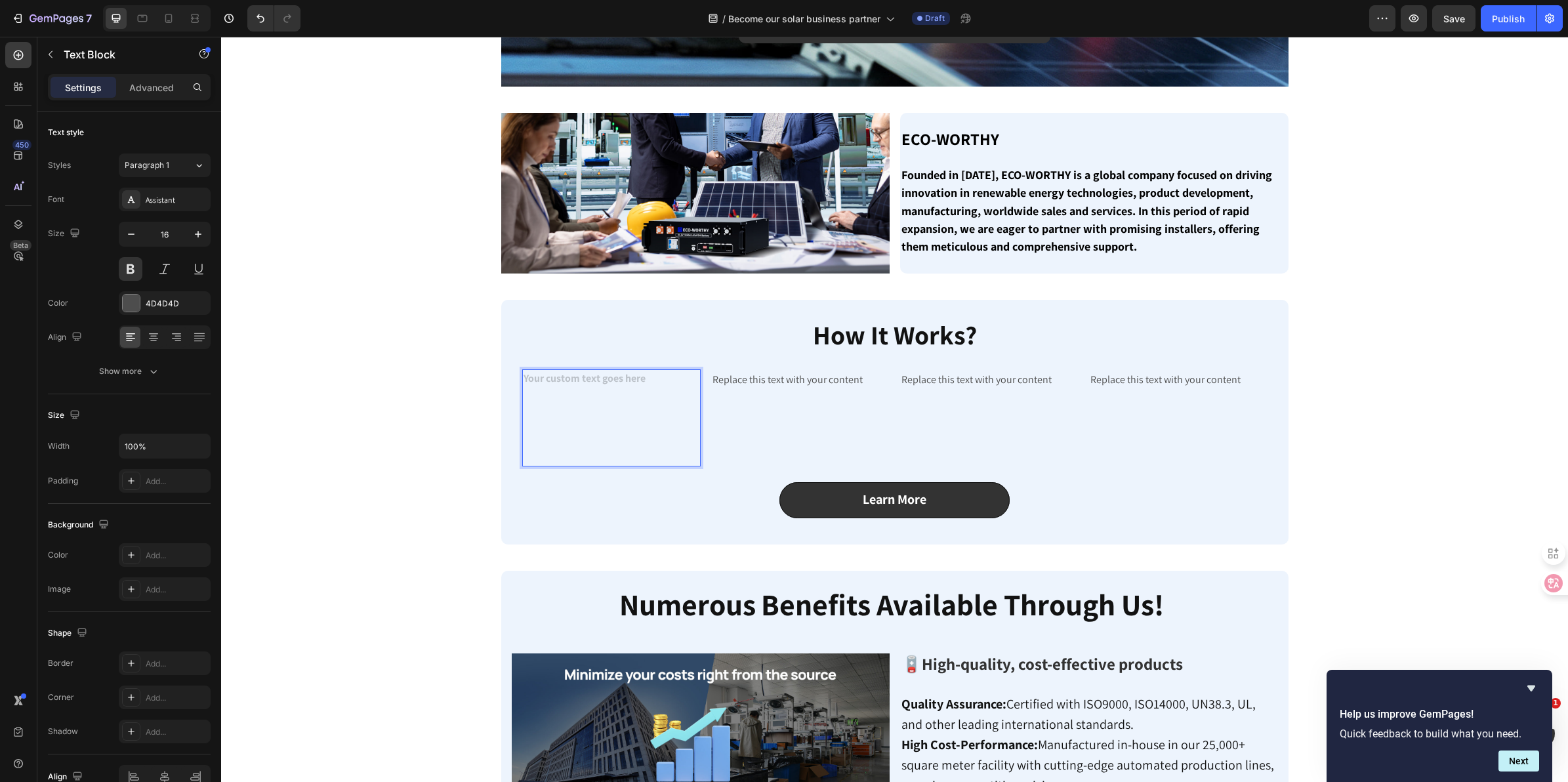
click at [638, 421] on p "⁠⁠⁠⁠⁠⁠⁠" at bounding box center [611, 418] width 176 height 94
drag, startPoint x: 603, startPoint y: 450, endPoint x: 592, endPoint y: 404, distance: 47.3
click at [592, 404] on p "⁠⁠⁠⁠⁠⁠⁠" at bounding box center [611, 418] width 176 height 94
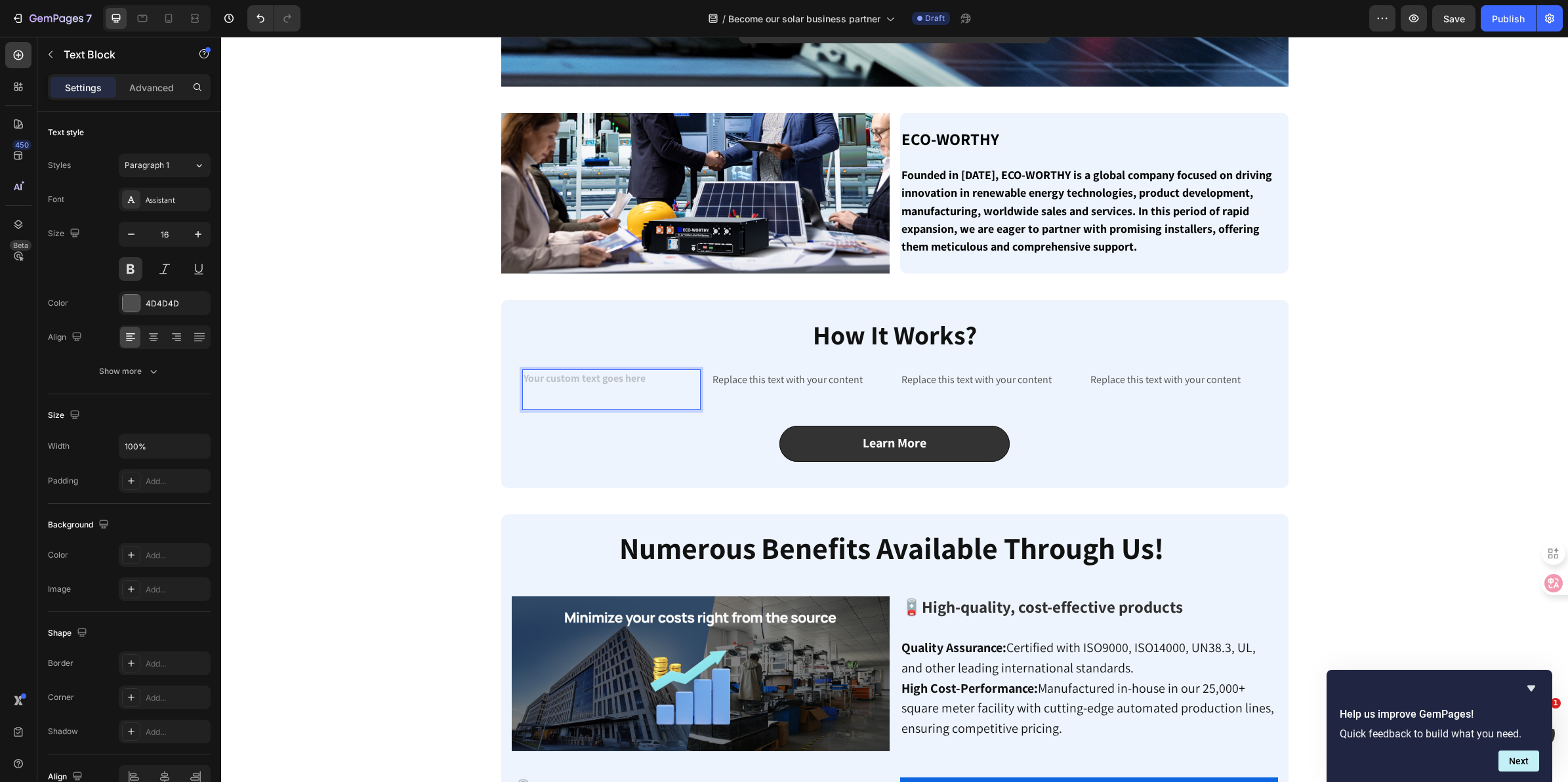
click at [568, 397] on p "Rich Text Editor. Editing area: main" at bounding box center [611, 389] width 176 height 38
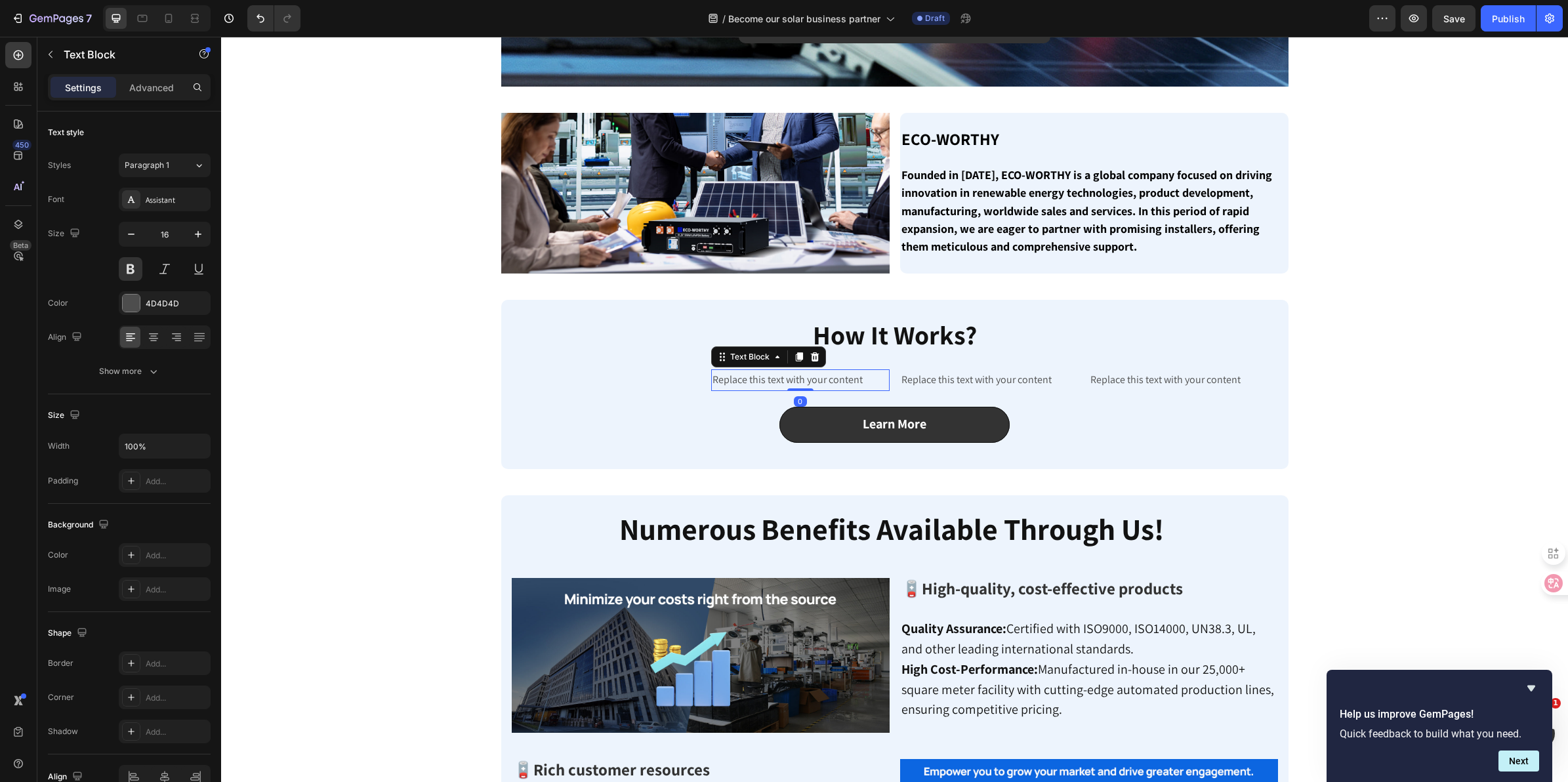
click at [747, 375] on p "Replace this text with your content" at bounding box center [800, 380] width 176 height 19
click at [565, 379] on p "Rich Text Editor. Editing area: main" at bounding box center [611, 380] width 176 height 19
click at [89, 60] on p "Text Block" at bounding box center [119, 55] width 112 height 16
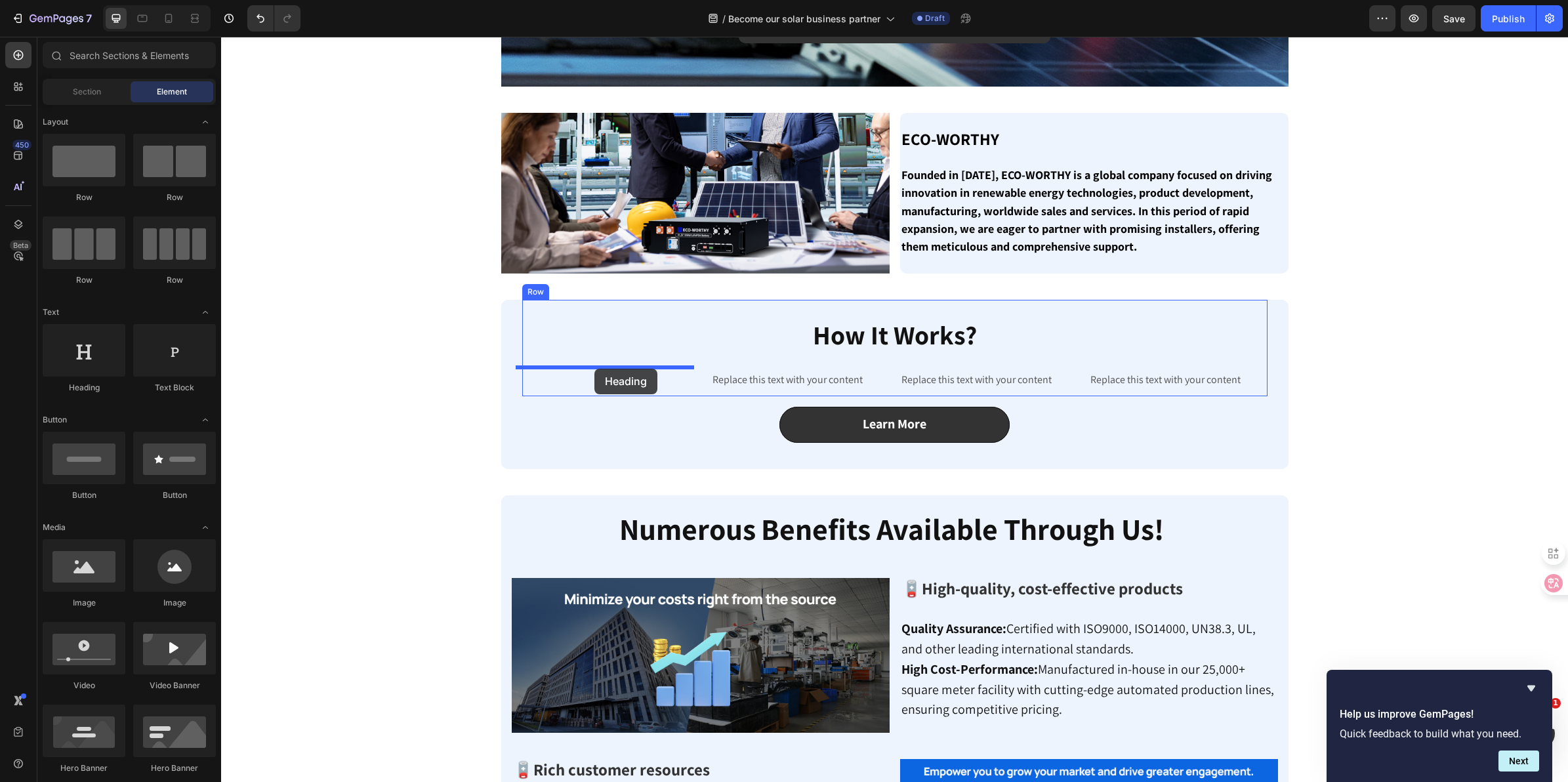
drag, startPoint x: 334, startPoint y: 409, endPoint x: 595, endPoint y: 368, distance: 264.2
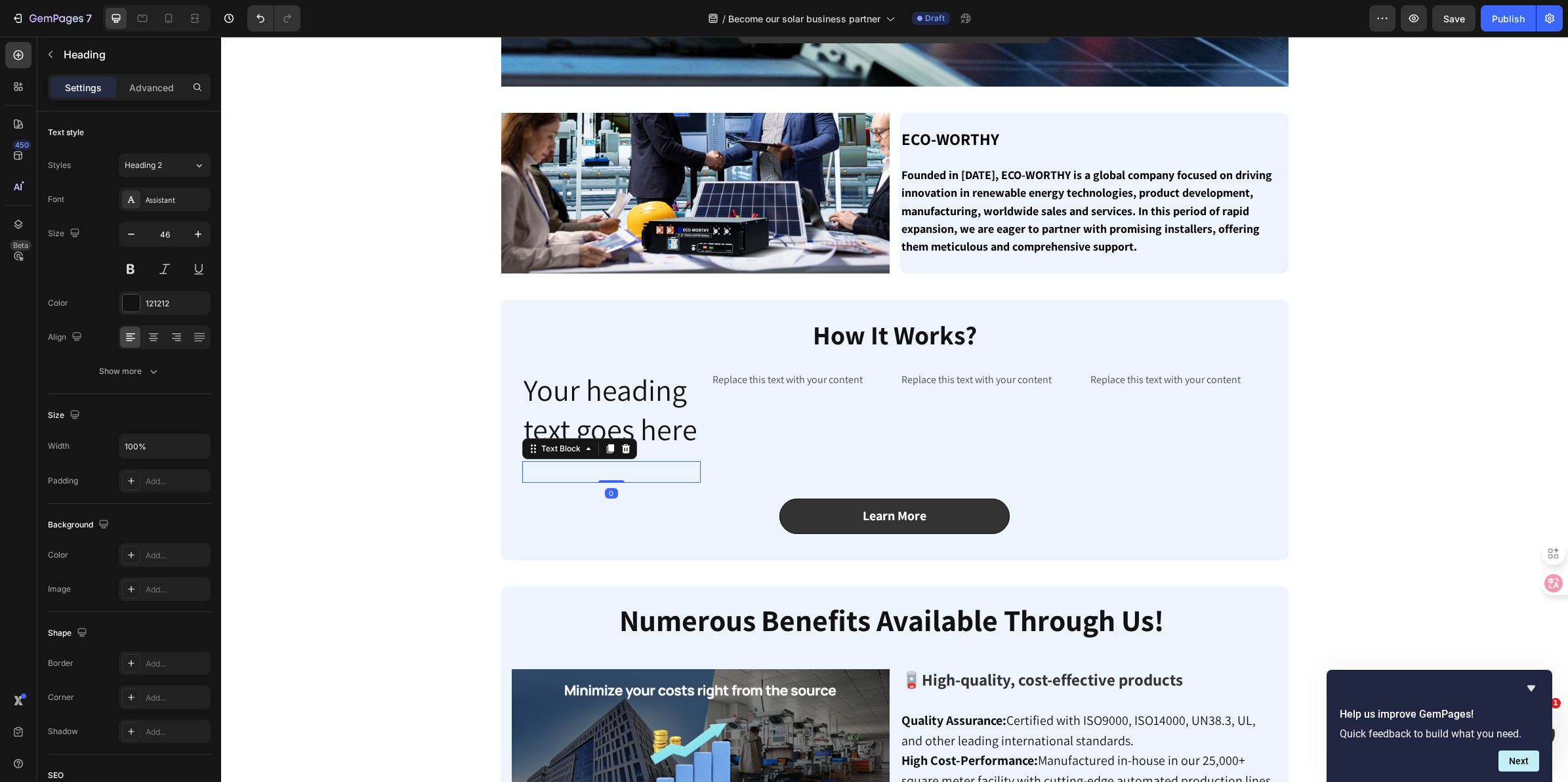
click at [627, 467] on p "Rich Text Editor. Editing area: main" at bounding box center [611, 472] width 176 height 19
click at [644, 399] on h2 "Your heading text goes here" at bounding box center [611, 410] width 179 height 81
click at [756, 379] on p "Replace this text with your content" at bounding box center [800, 380] width 176 height 19
click at [796, 432] on div "Replace this text with your content Text Block 0" at bounding box center [800, 425] width 179 height 113
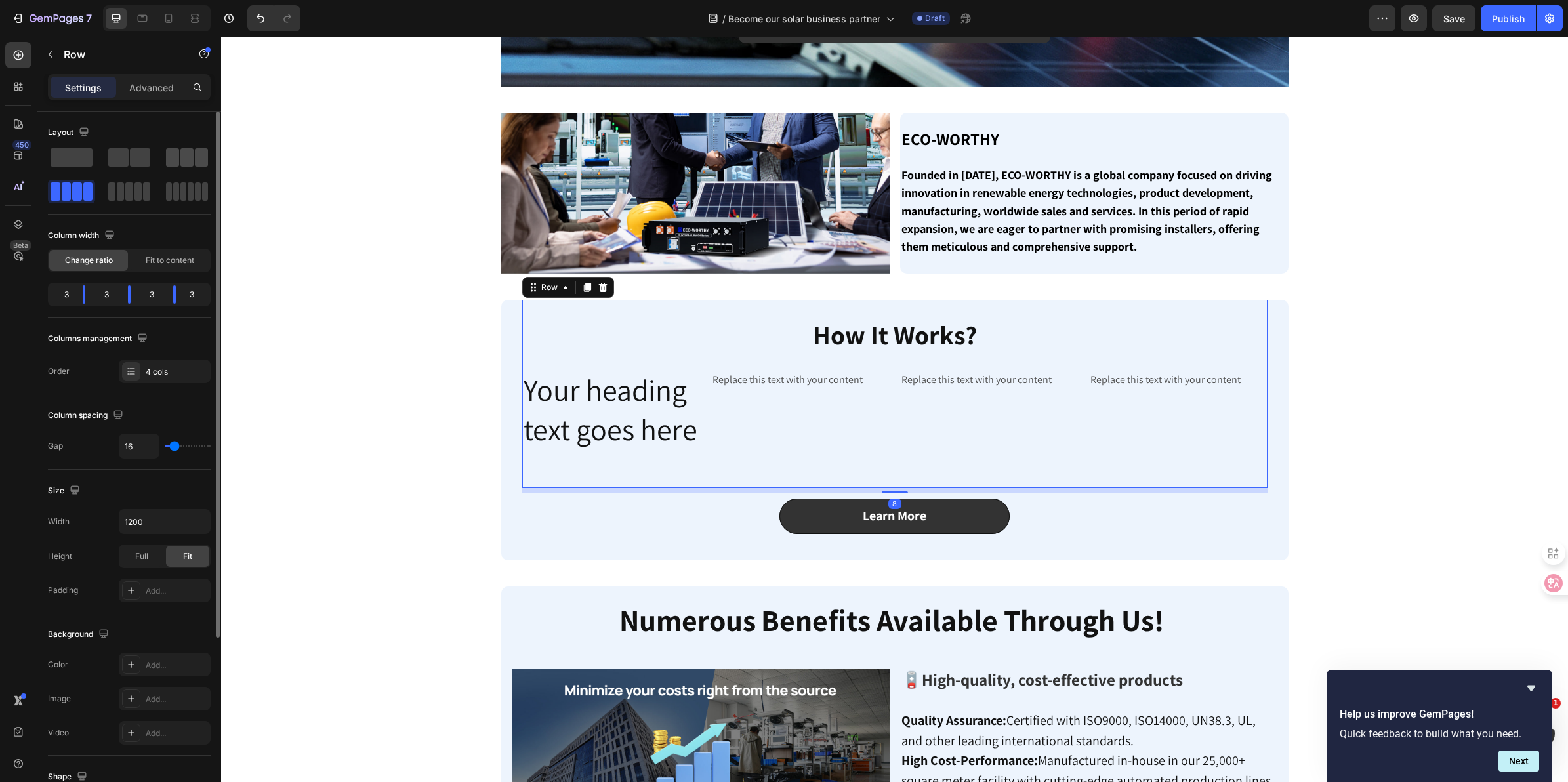
click at [179, 162] on span at bounding box center [172, 158] width 13 height 19
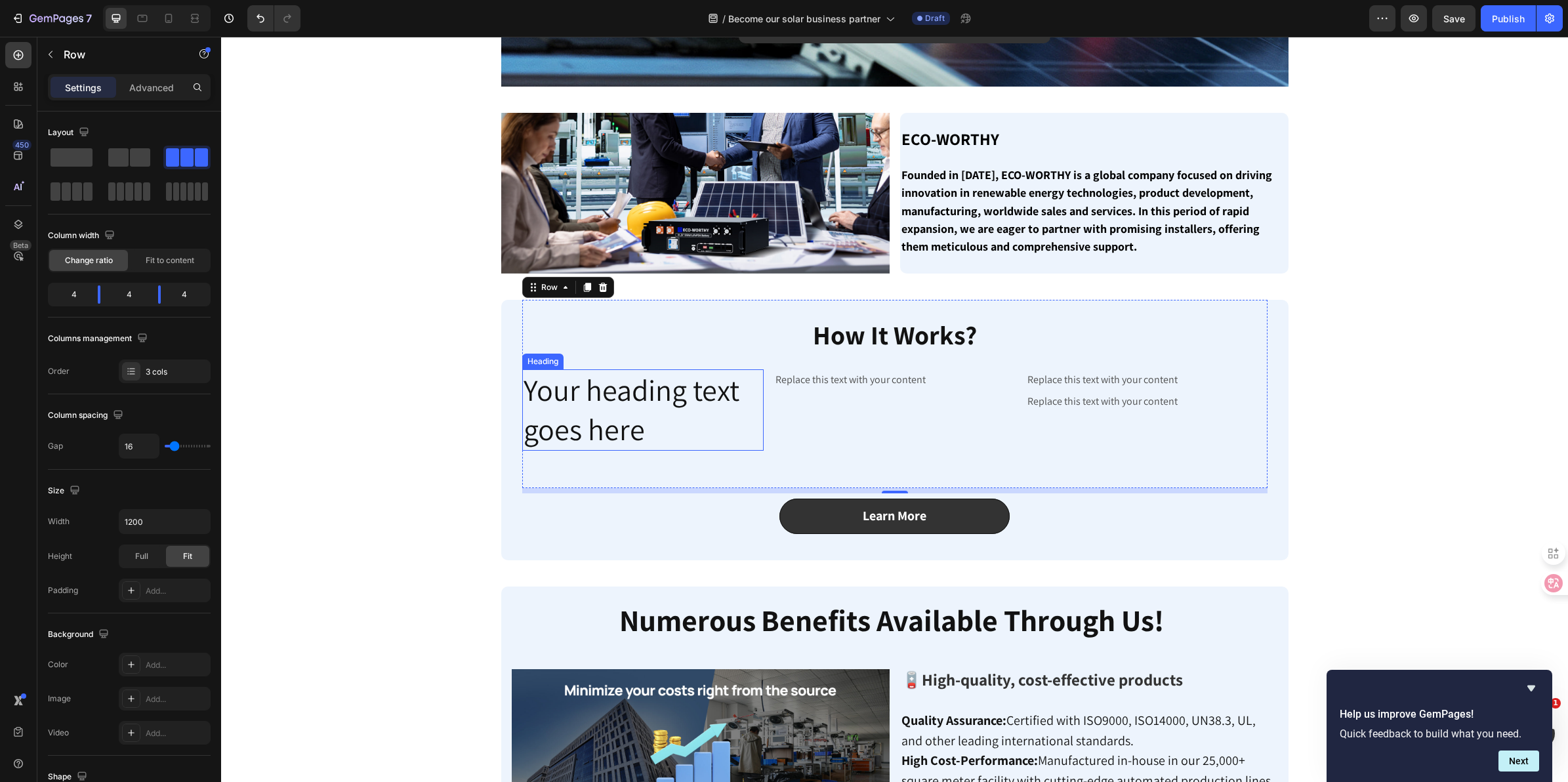
click at [611, 421] on h2 "Your heading text goes here" at bounding box center [642, 410] width 241 height 81
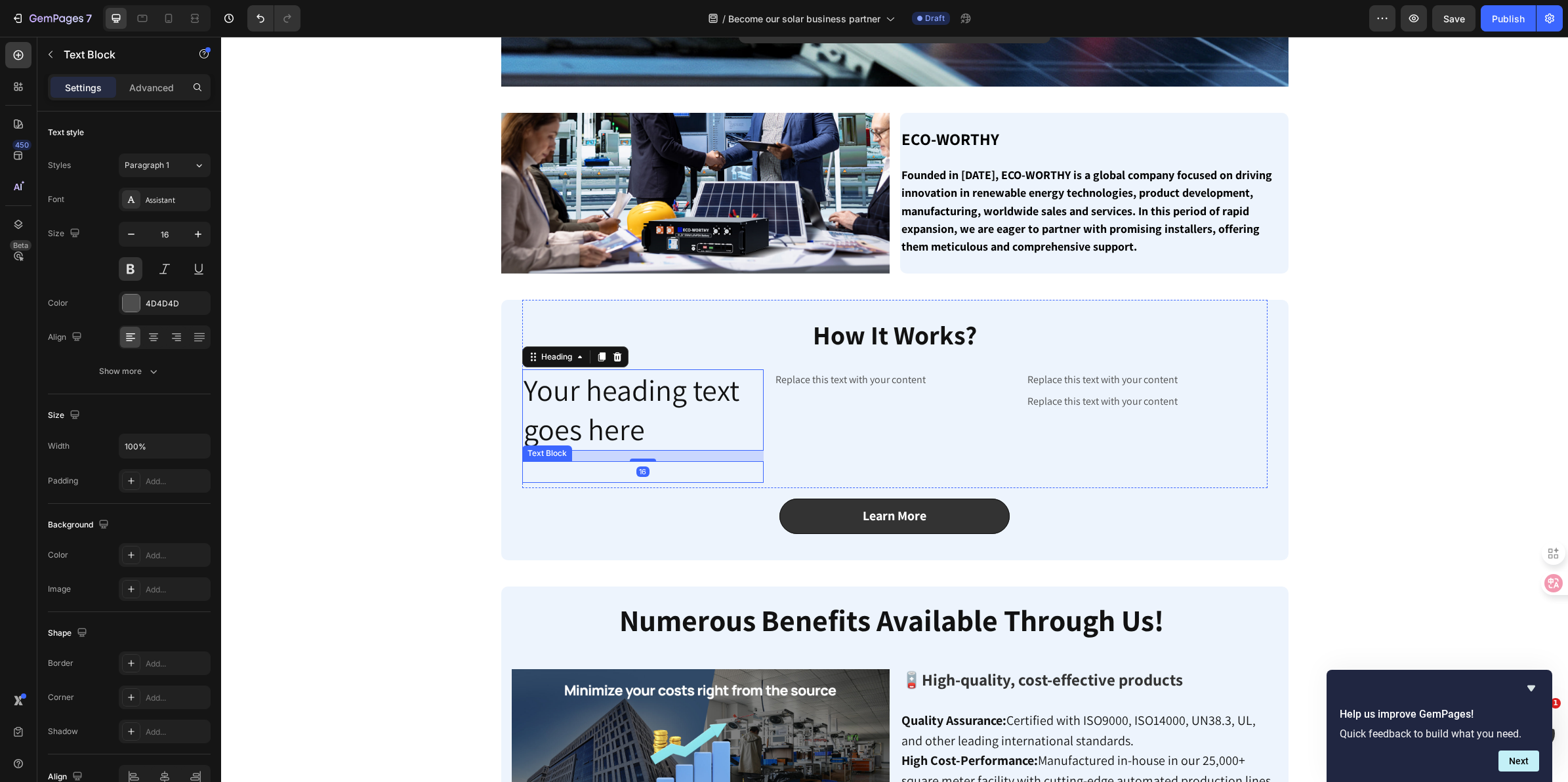
click at [603, 471] on p "Rich Text Editor. Editing area: main" at bounding box center [643, 472] width 239 height 19
click at [665, 411] on h2 "Your heading text goes here" at bounding box center [642, 410] width 241 height 81
click at [661, 421] on h2 "Your heading text goes here" at bounding box center [642, 410] width 241 height 81
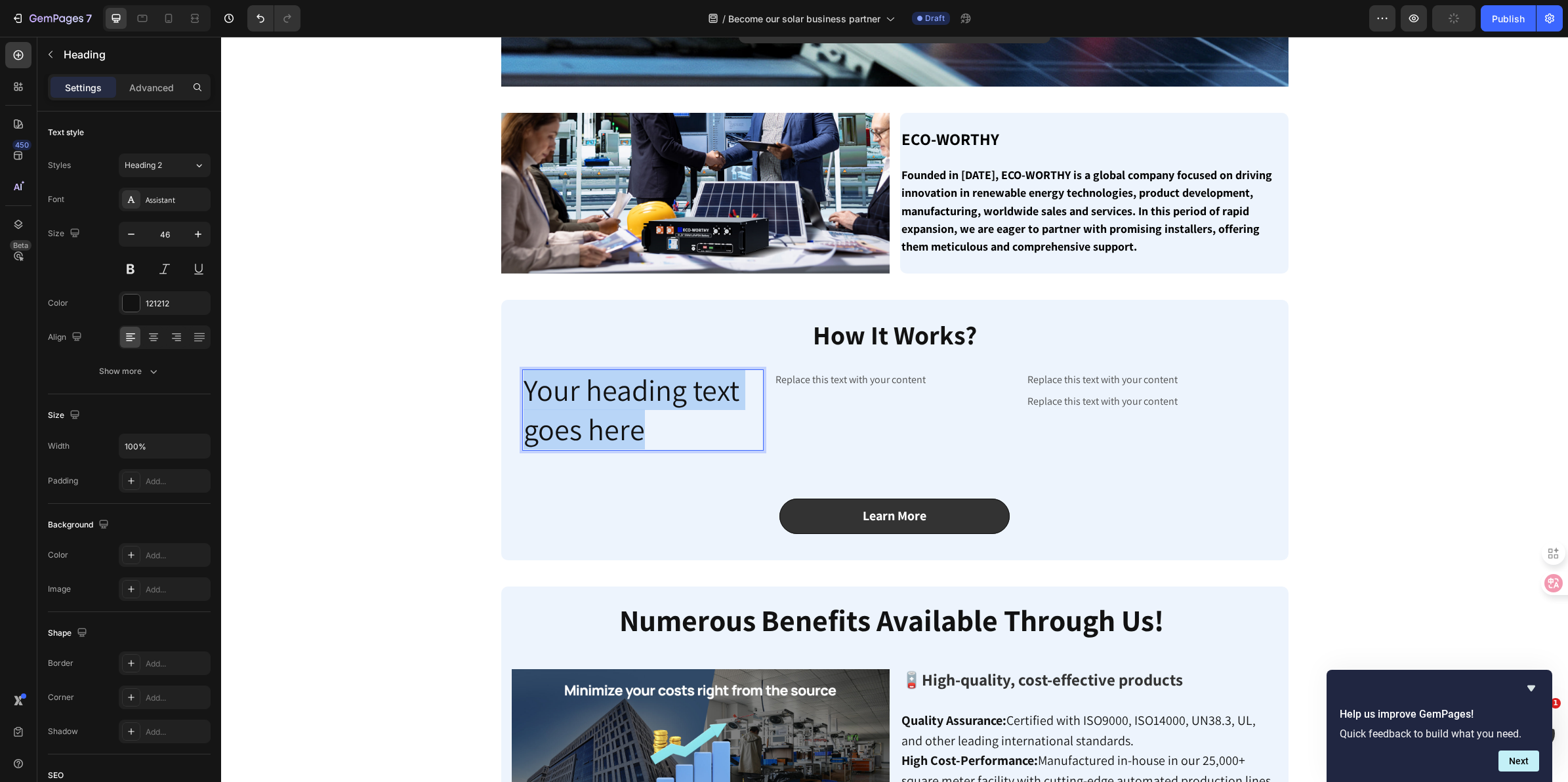
drag, startPoint x: 661, startPoint y: 425, endPoint x: 480, endPoint y: 355, distance: 194.1
click at [480, 355] on div "Image Become our solar business partner! Button Row Image Become our solar busi…" at bounding box center [894, 517] width 1328 height 1475
drag, startPoint x: 735, startPoint y: 433, endPoint x: 516, endPoint y: 392, distance: 222.8
click at [522, 392] on h2 "Fill Out the Application Form" at bounding box center [642, 410] width 241 height 81
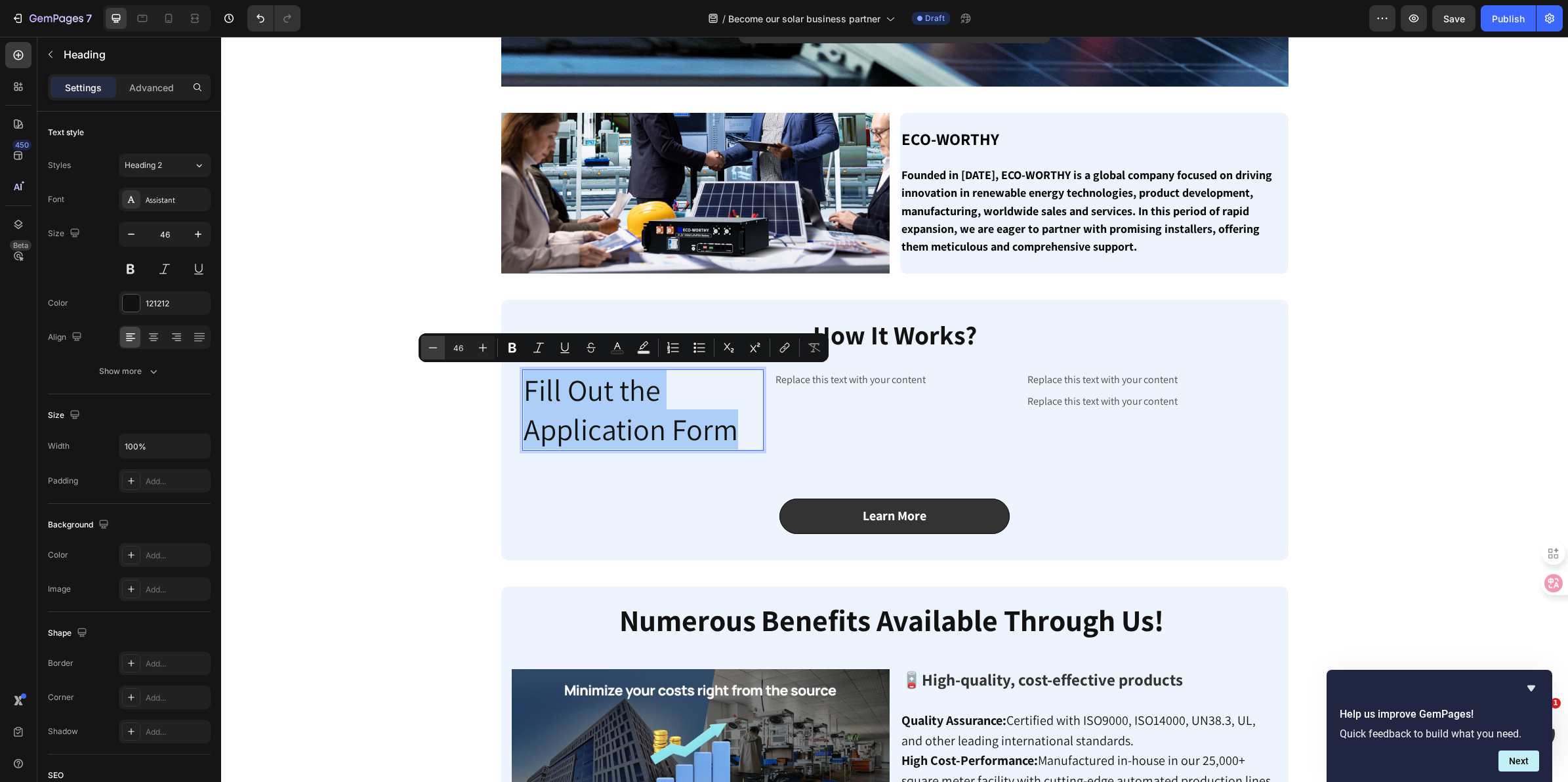
click at [431, 348] on icon "Editor contextual toolbar" at bounding box center [433, 347] width 9 height 1
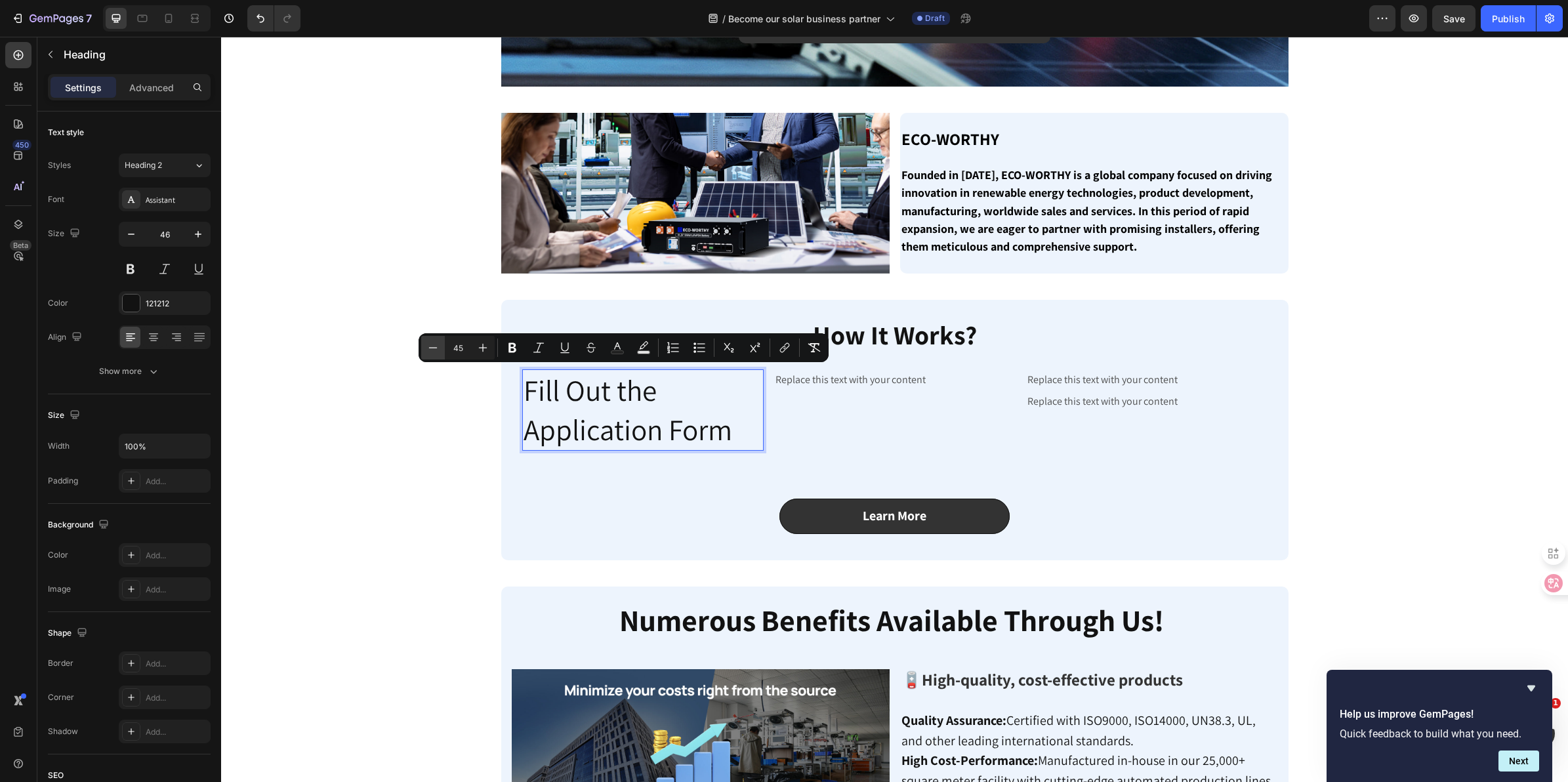
click at [431, 348] on icon "Editor contextual toolbar" at bounding box center [433, 347] width 9 height 1
click at [430, 348] on icon "Editor contextual toolbar" at bounding box center [433, 347] width 9 height 1
click at [429, 348] on icon "Editor contextual toolbar" at bounding box center [433, 347] width 9 height 1
click at [428, 348] on icon "Editor contextual toolbar" at bounding box center [432, 347] width 13 height 13
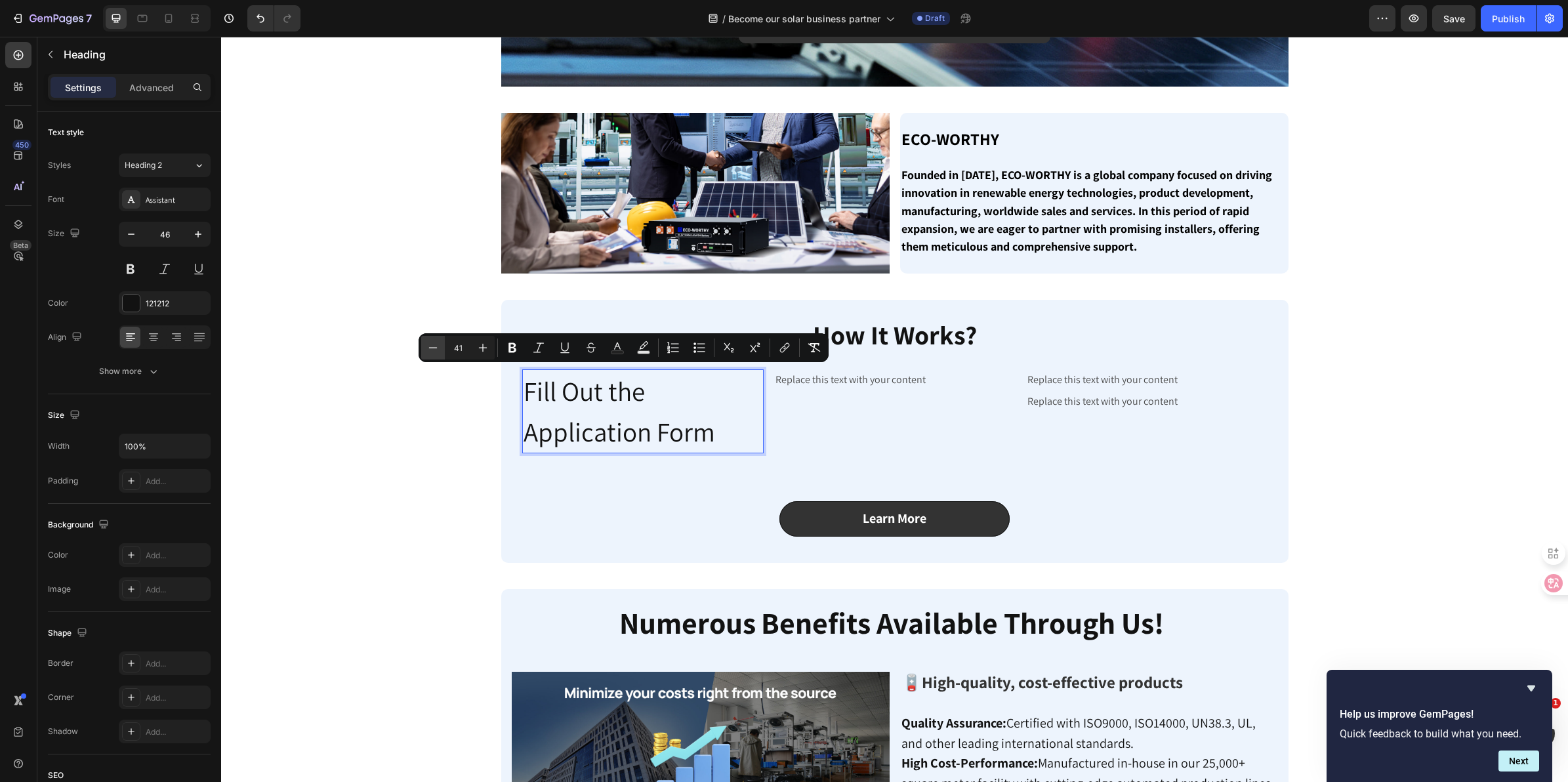
click at [428, 348] on icon "Editor contextual toolbar" at bounding box center [432, 347] width 13 height 13
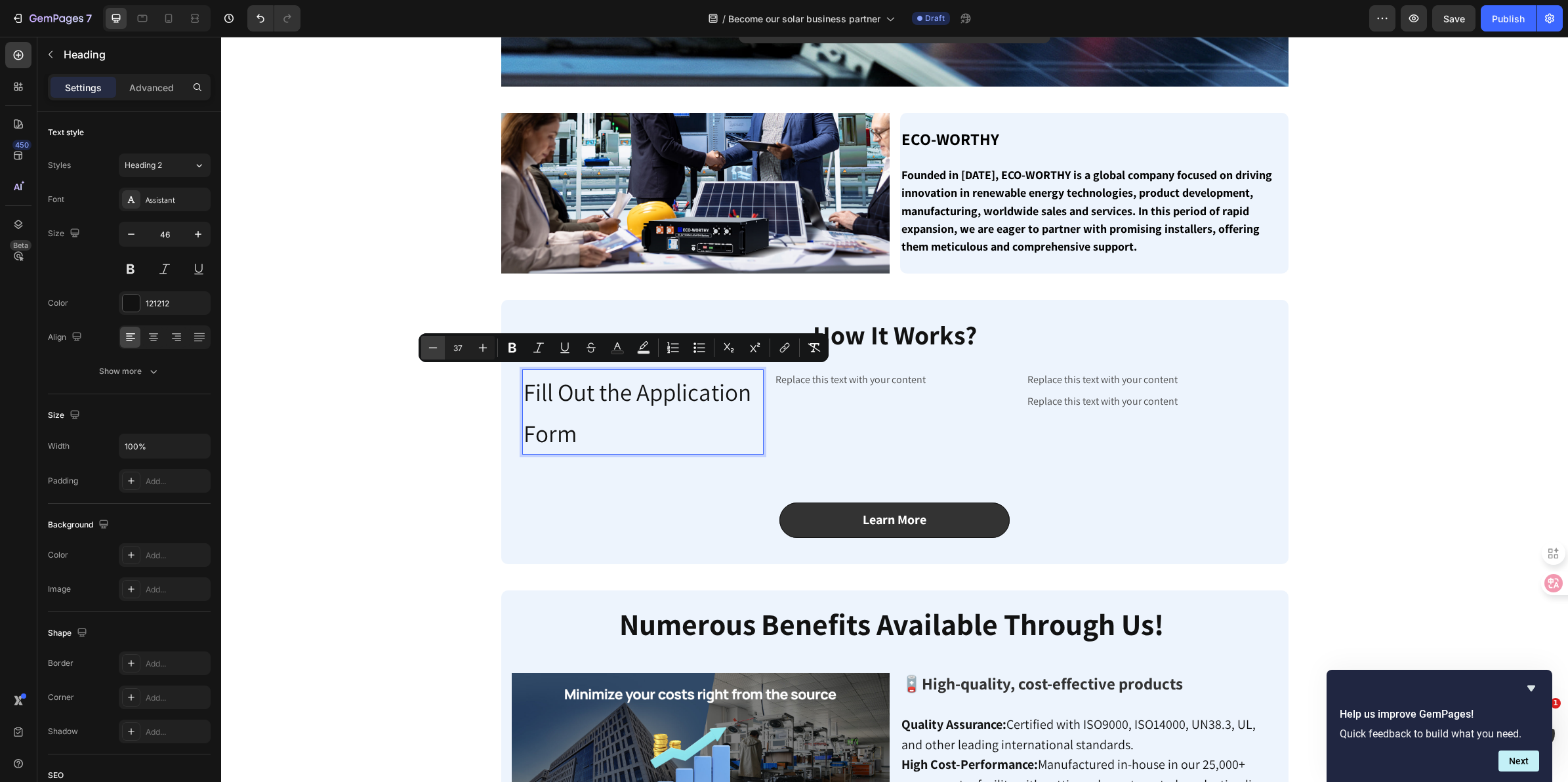
click at [427, 348] on icon "Editor contextual toolbar" at bounding box center [432, 347] width 13 height 13
click at [426, 348] on icon "Editor contextual toolbar" at bounding box center [432, 347] width 13 height 13
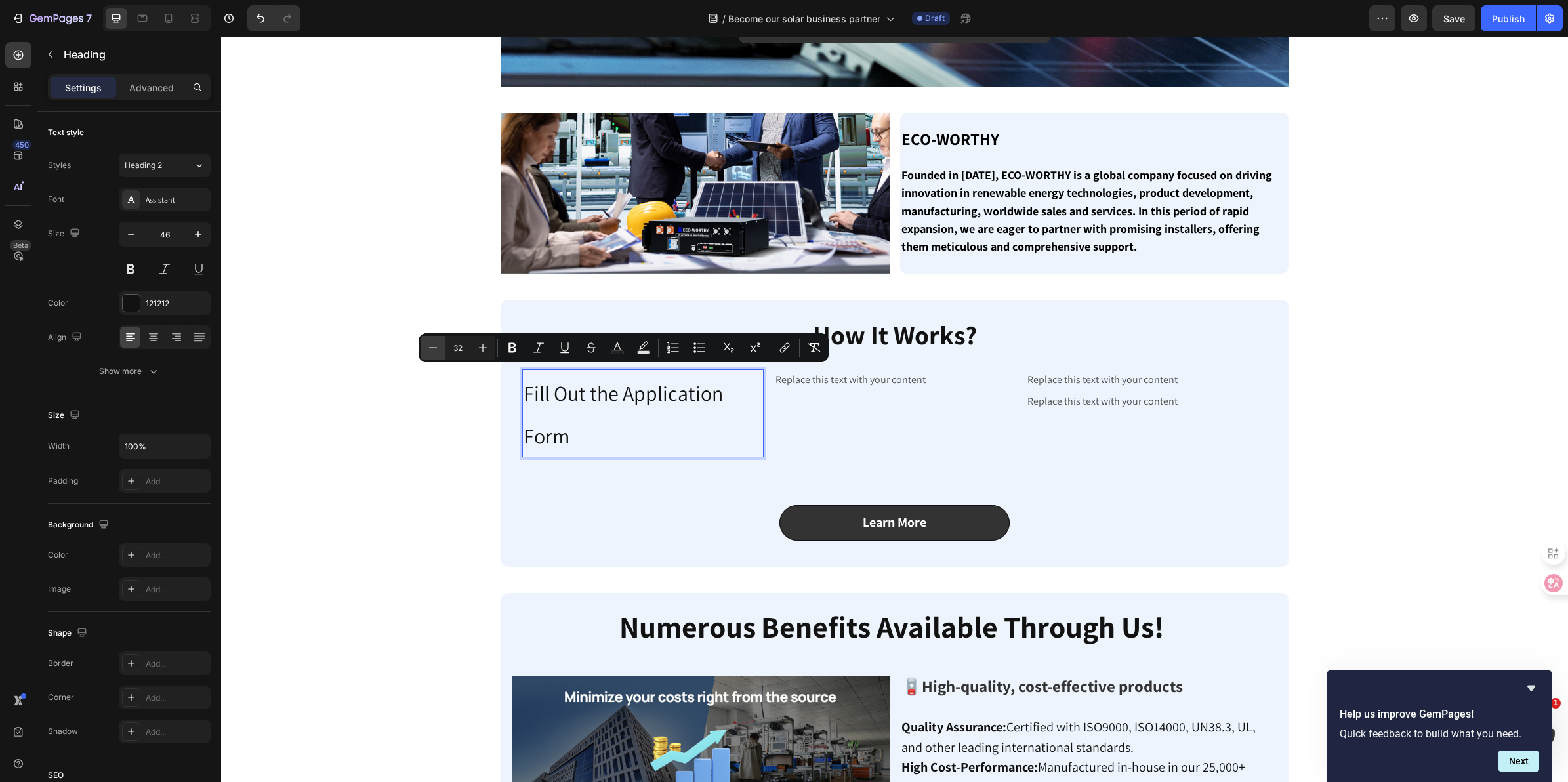
click at [426, 348] on icon "Editor contextual toolbar" at bounding box center [432, 347] width 13 height 13
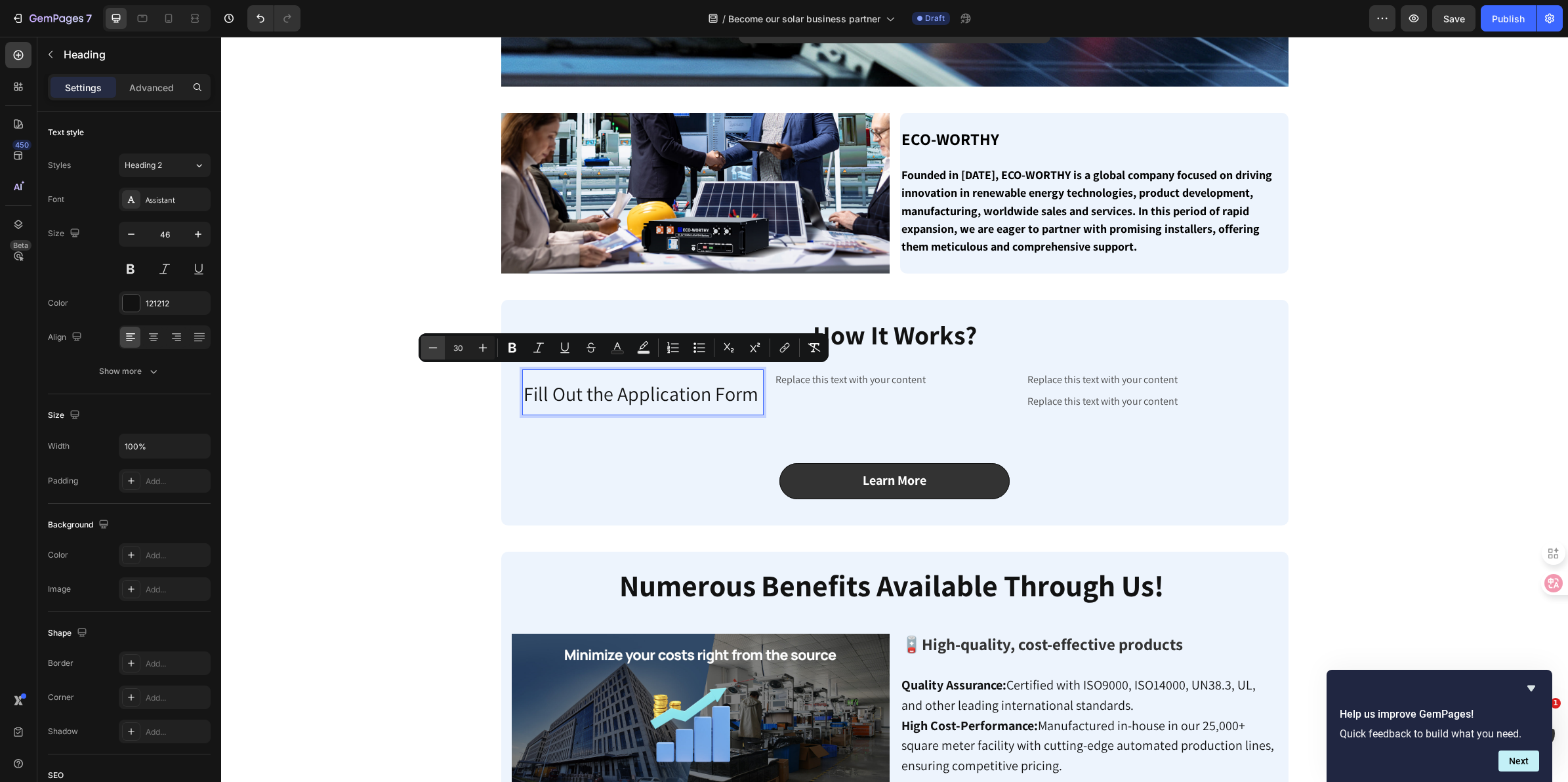
click at [426, 348] on icon "Editor contextual toolbar" at bounding box center [432, 347] width 13 height 13
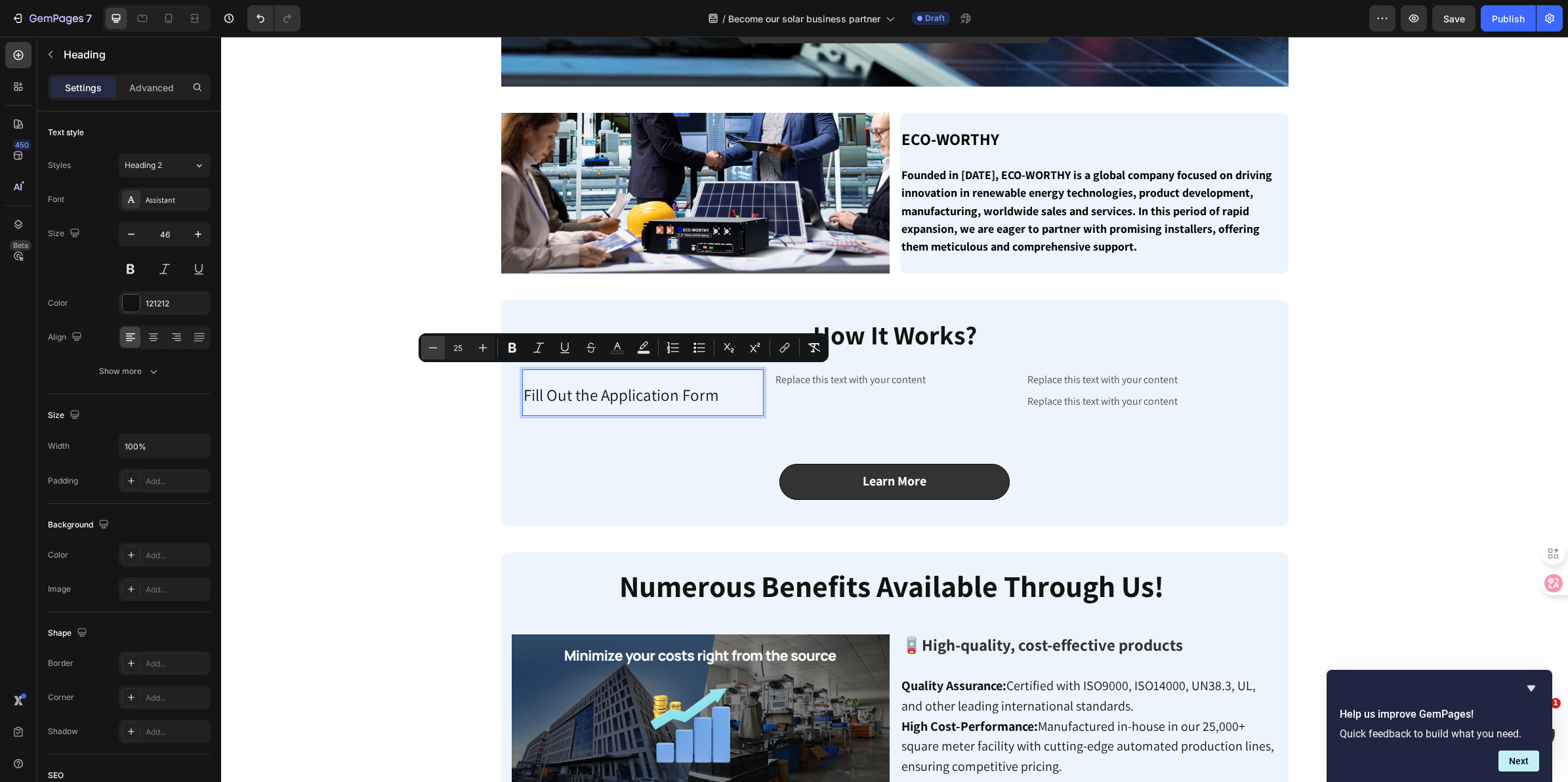
click at [426, 348] on icon "Editor contextual toolbar" at bounding box center [432, 347] width 13 height 13
type input "21"
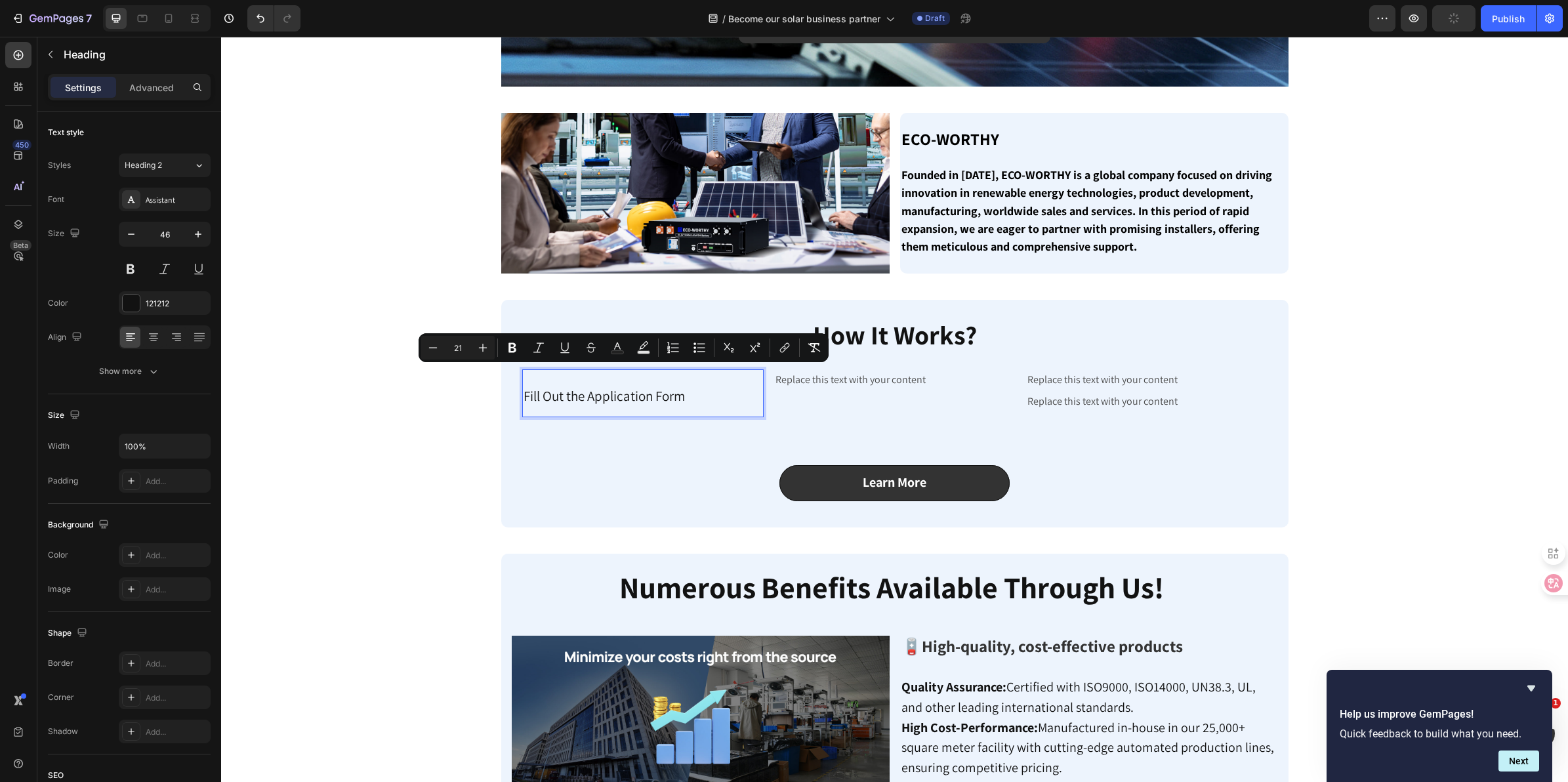
click at [543, 399] on span "Fill Out the Application Form" at bounding box center [604, 396] width 162 height 18
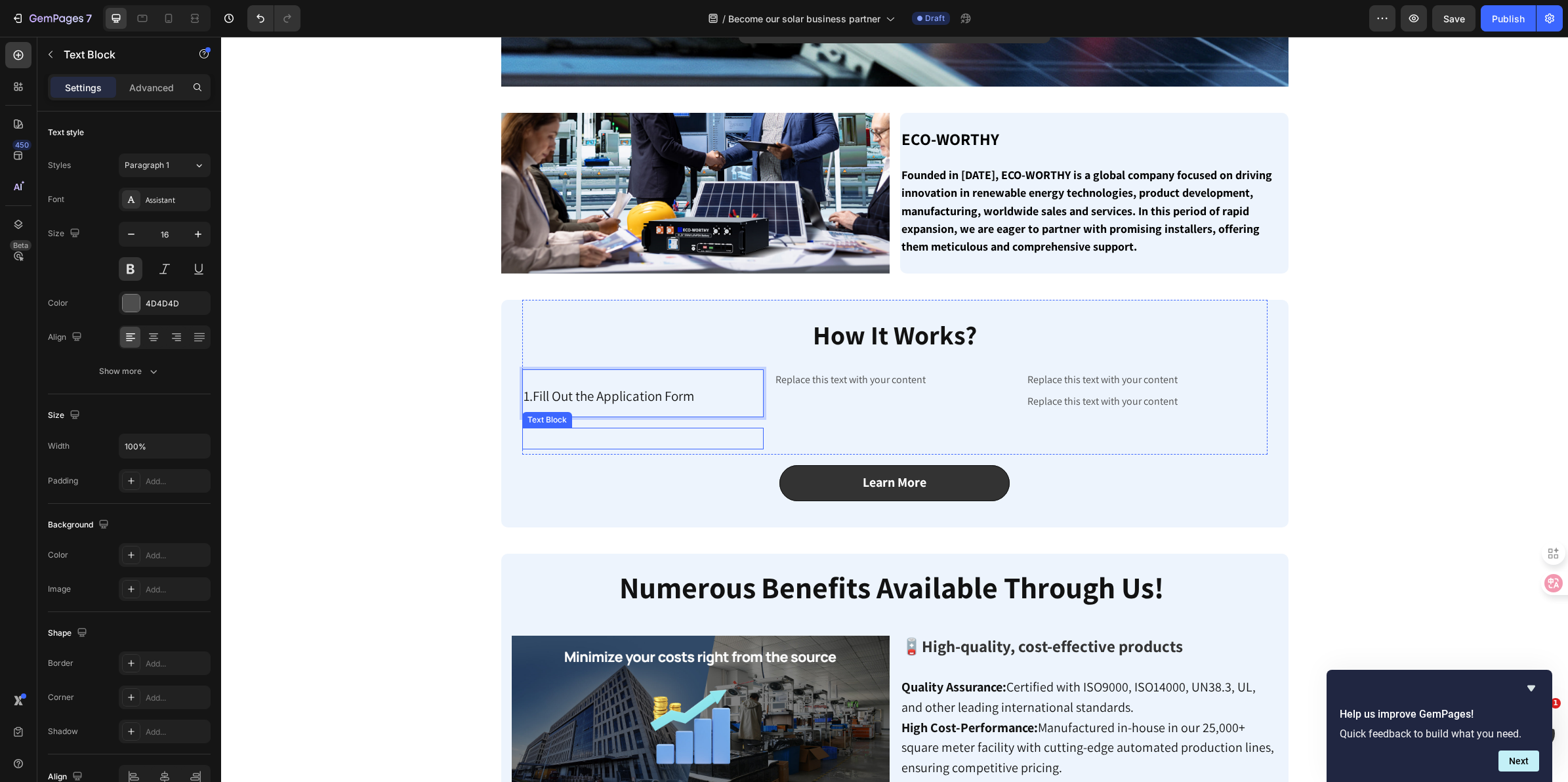
click at [717, 437] on p "Rich Text Editor. Editing area: main" at bounding box center [643, 439] width 239 height 19
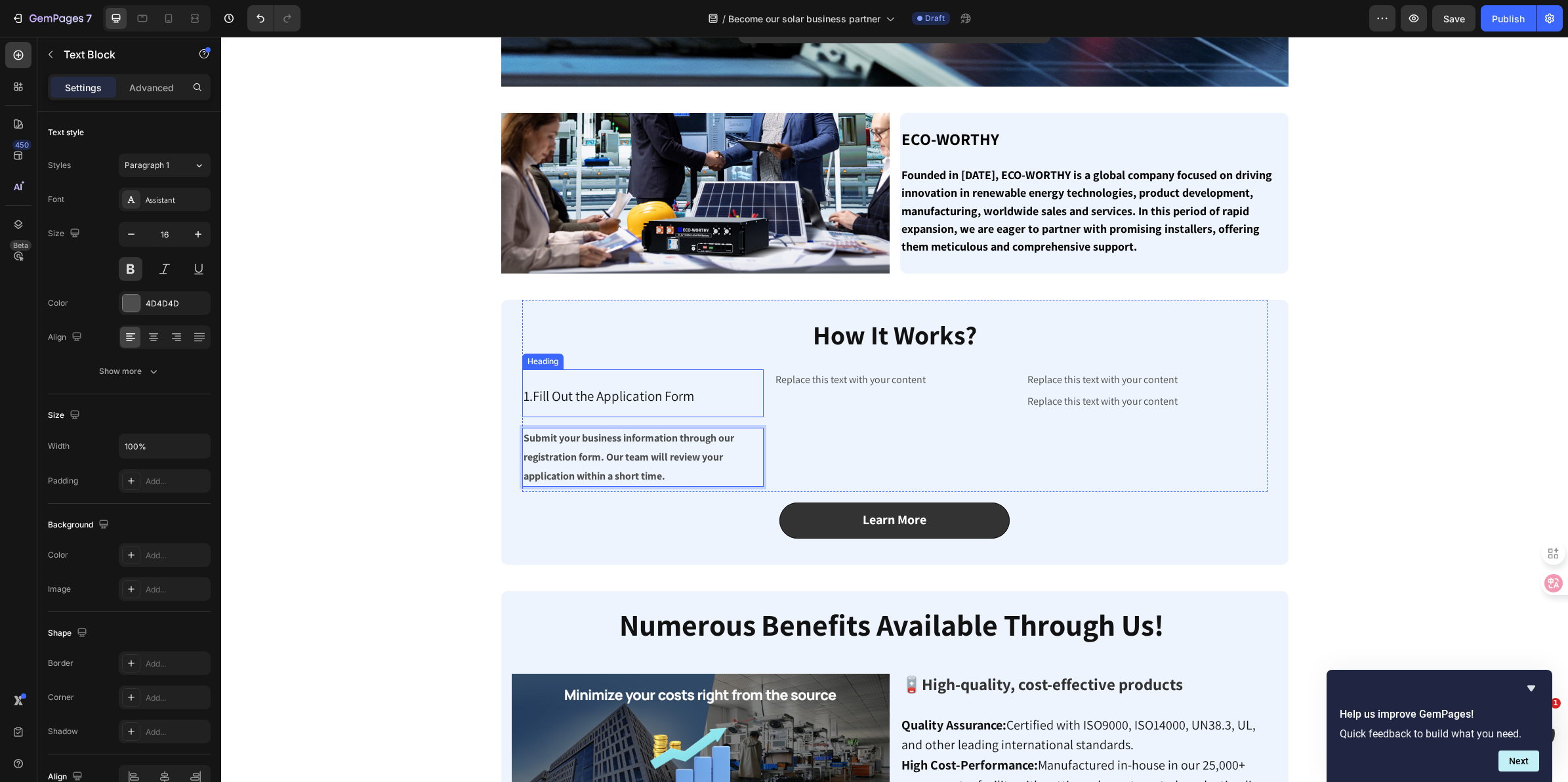
click at [702, 403] on p "⁠⁠⁠⁠⁠⁠⁠ 1.Fill Out the Application Form" at bounding box center [643, 393] width 239 height 45
click at [596, 356] on icon at bounding box center [601, 357] width 10 height 10
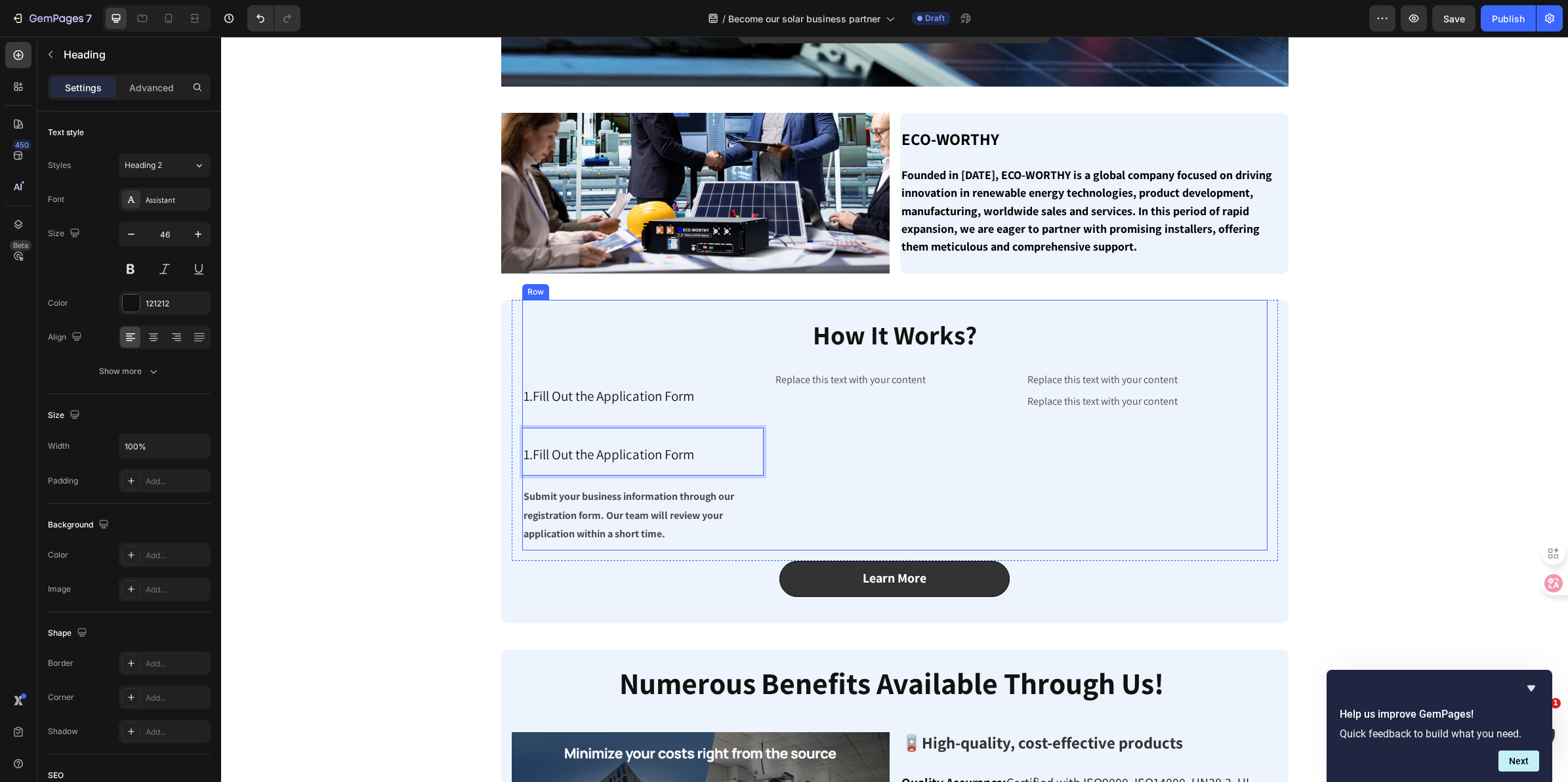
drag, startPoint x: 756, startPoint y: 472, endPoint x: 817, endPoint y: 422, distance: 78.9
click at [817, 422] on div "⁠⁠⁠⁠⁠⁠⁠ 1.Fill Out the Application Form Heading 1.Fill Out the Application Form…" at bounding box center [894, 457] width 745 height 176
click at [263, 23] on icon "Undo/Redo" at bounding box center [260, 18] width 13 height 13
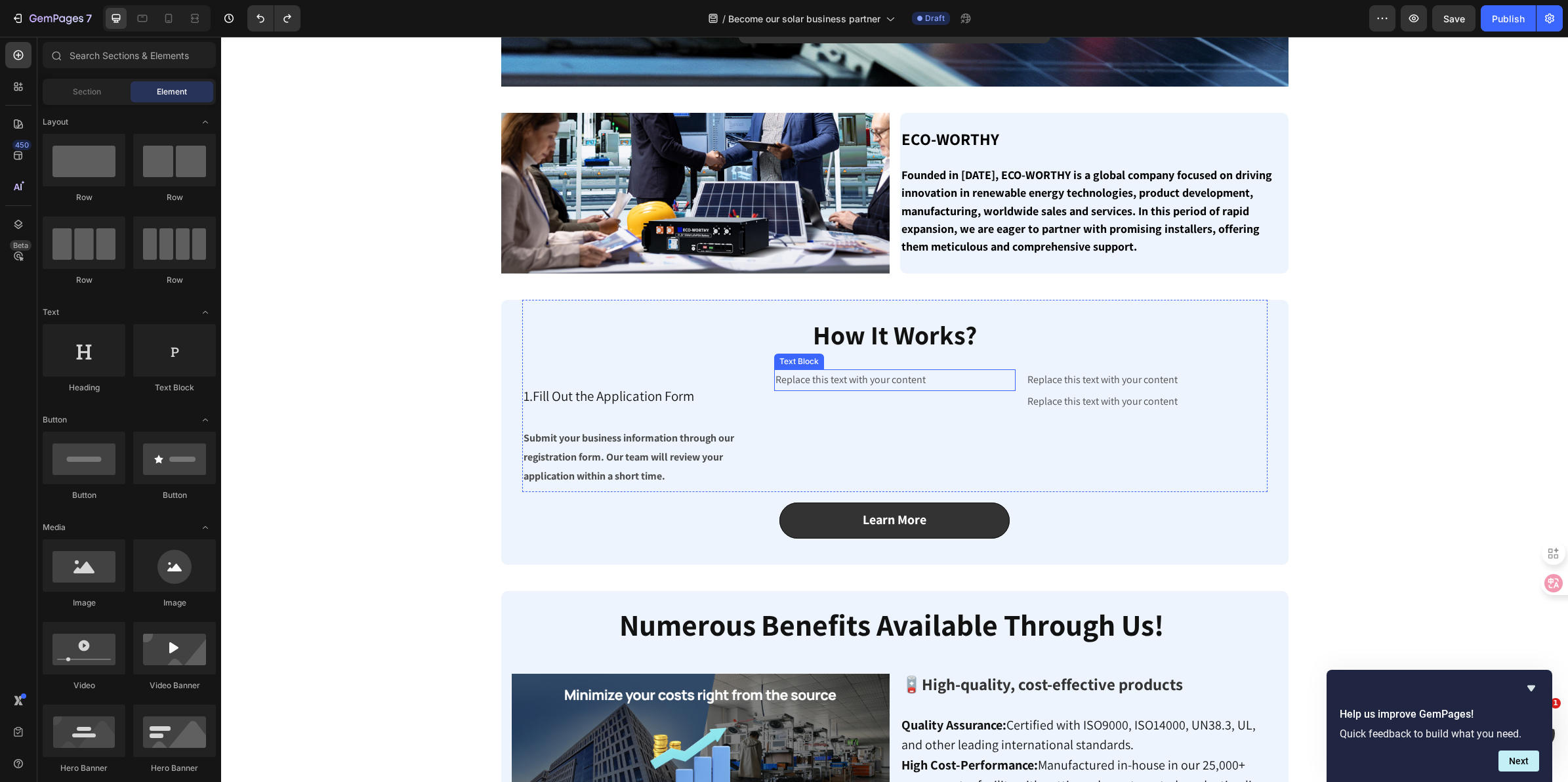
click at [831, 382] on p "Replace this text with your content" at bounding box center [895, 380] width 239 height 19
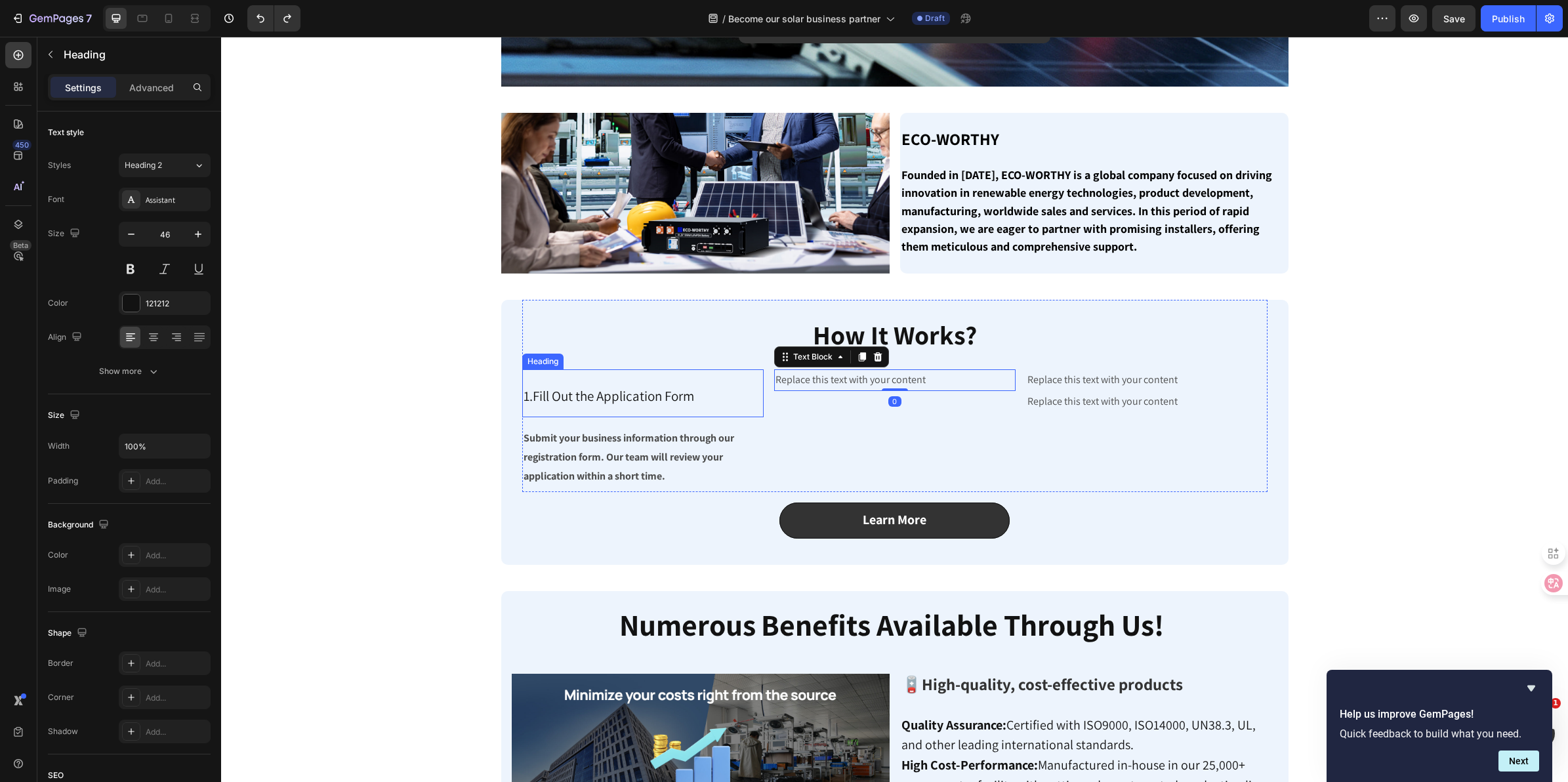
click at [628, 394] on span "1.Fill Out the Application Form" at bounding box center [609, 396] width 171 height 18
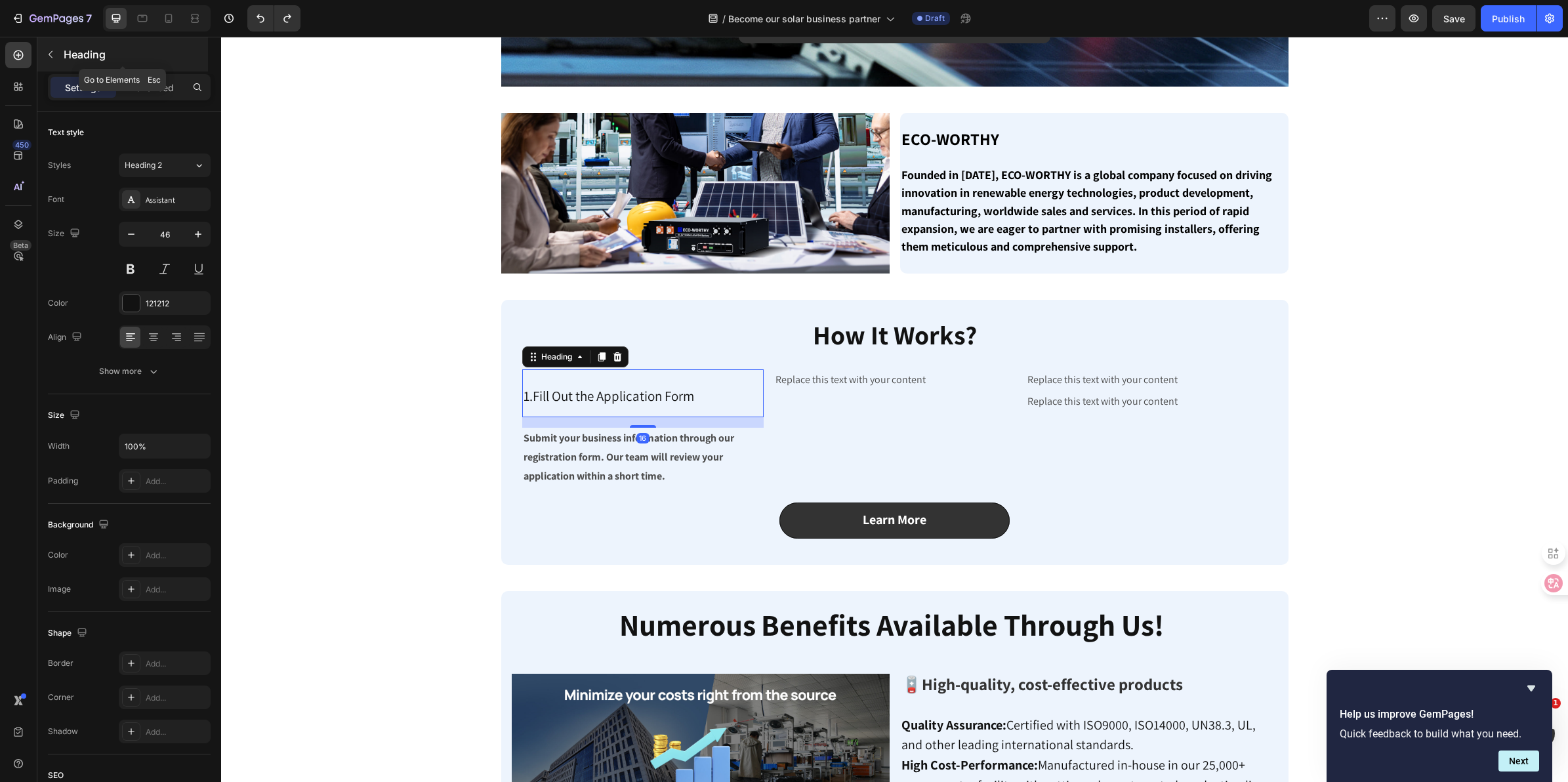
click at [122, 55] on p "Heading" at bounding box center [135, 55] width 142 height 16
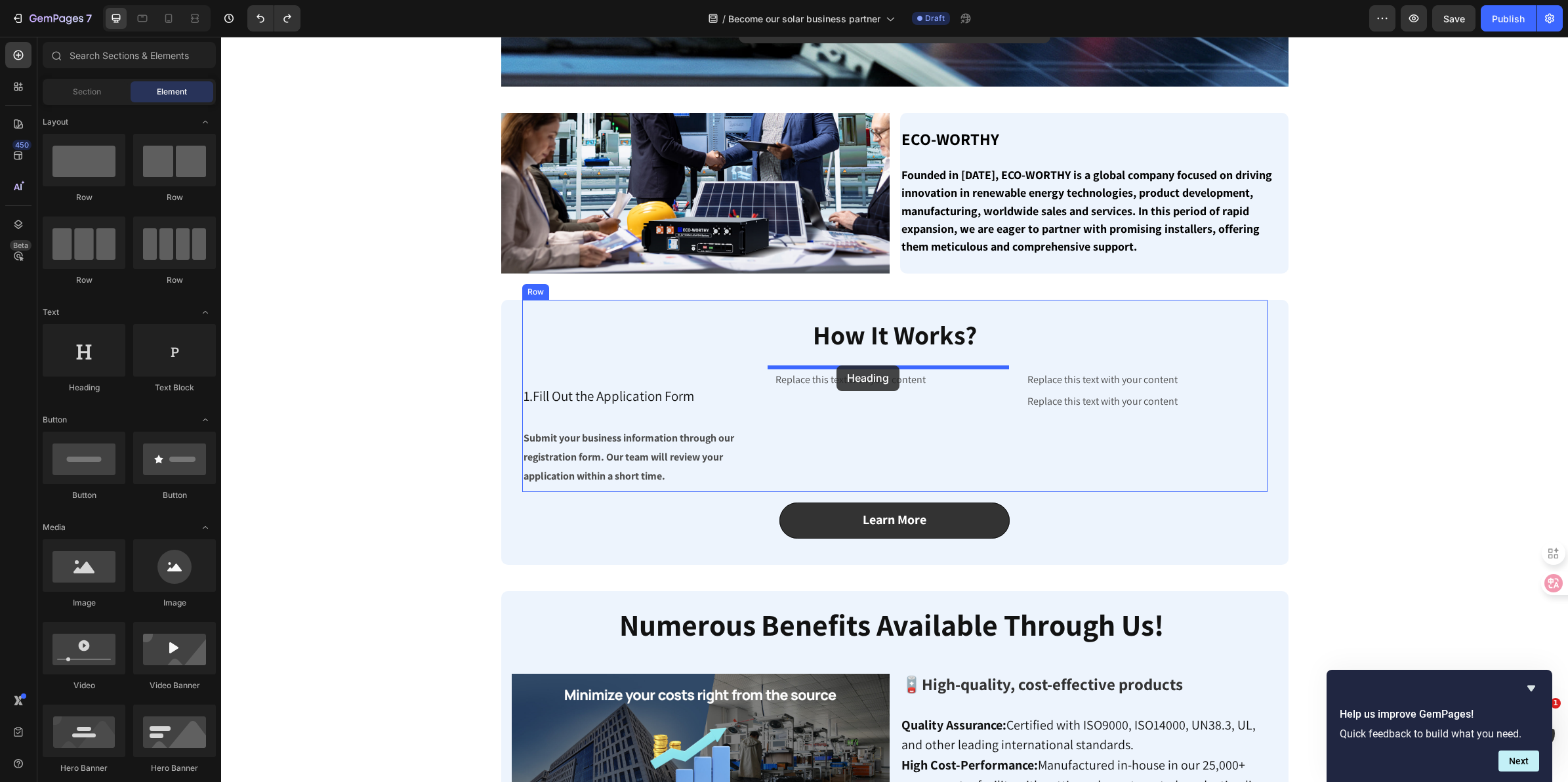
drag, startPoint x: 332, startPoint y: 407, endPoint x: 837, endPoint y: 365, distance: 506.7
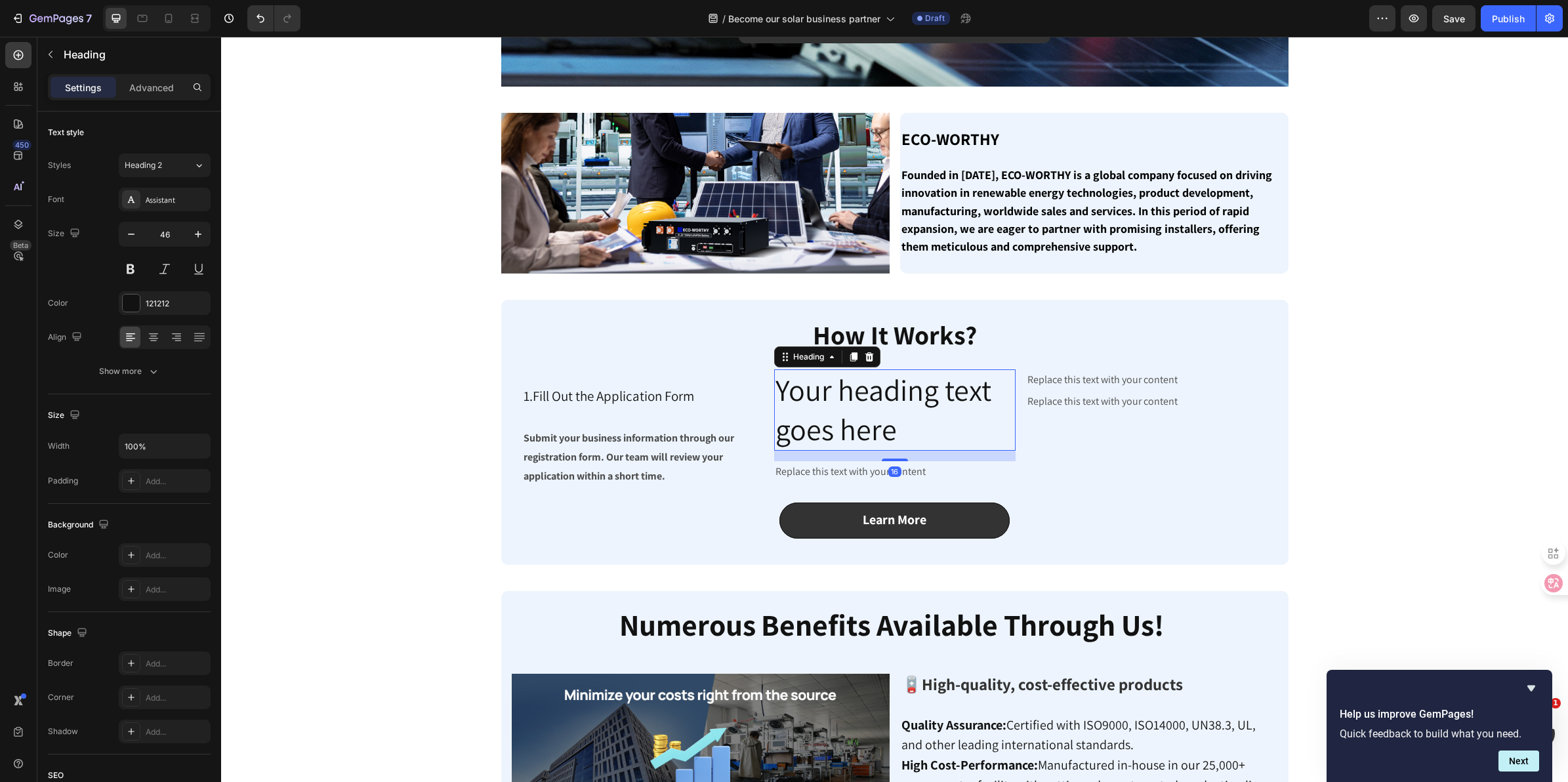
click at [912, 434] on h2 "Your heading text goes here" at bounding box center [894, 410] width 241 height 81
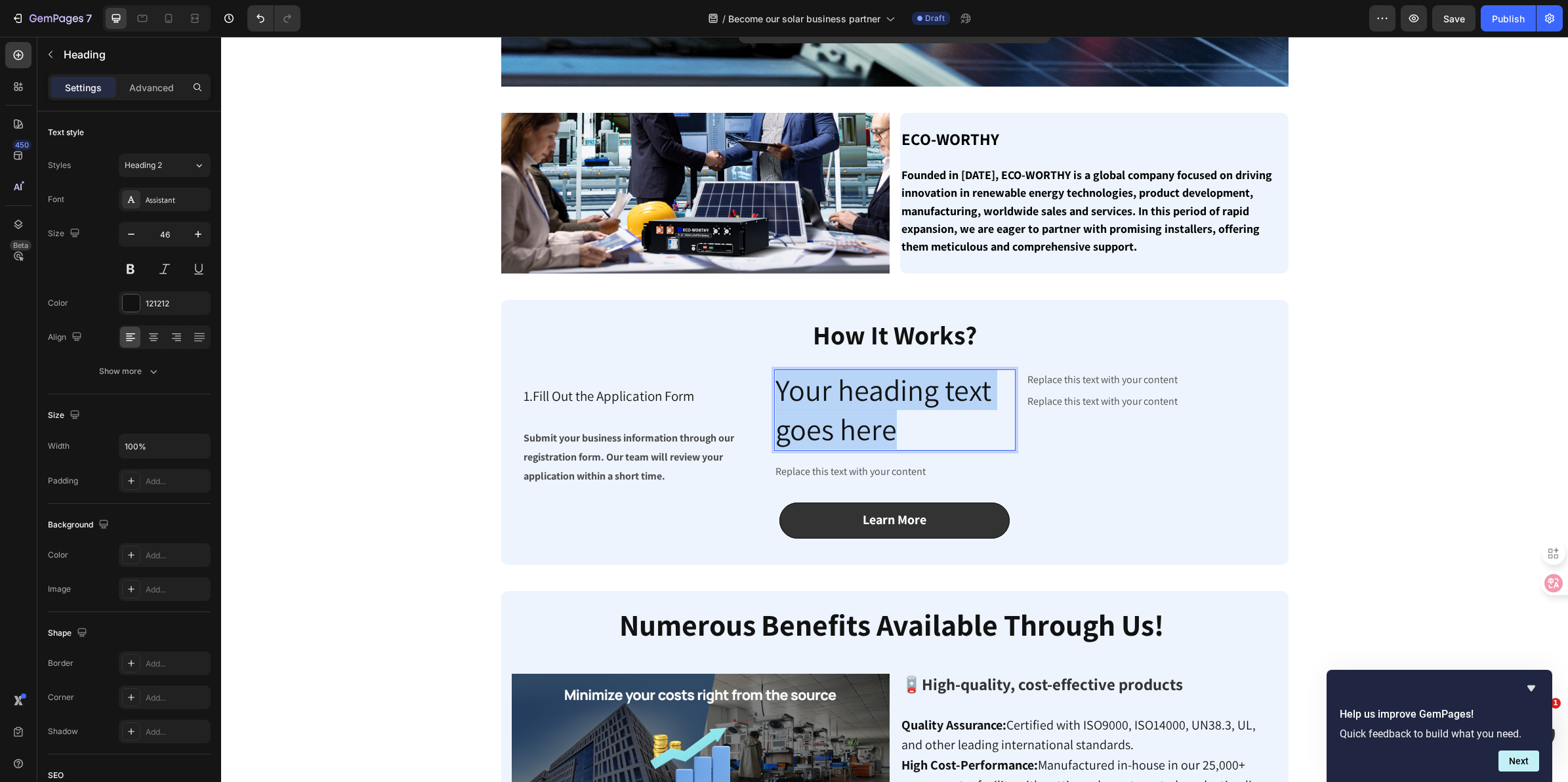
drag, startPoint x: 801, startPoint y: 404, endPoint x: 761, endPoint y: 381, distance: 46.1
click at [761, 381] on div "⁠⁠⁠⁠⁠⁠⁠ 1.Fill Out the Application Form Heading Submit your business informatio…" at bounding box center [894, 428] width 745 height 117
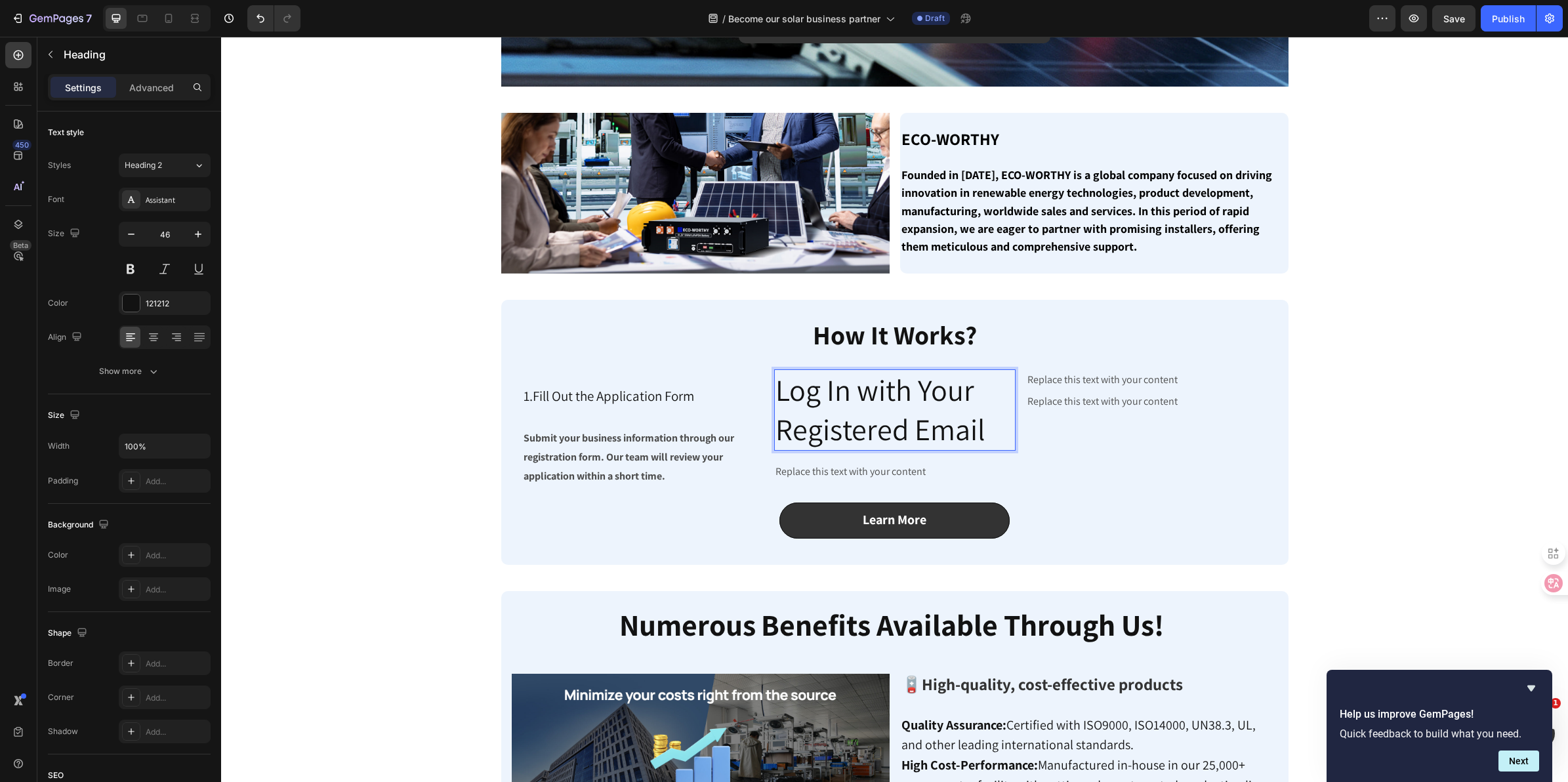
click at [776, 389] on p "Log In with Your Registered Email" at bounding box center [895, 410] width 239 height 79
click at [667, 390] on span "1.Fill Out the Application Form" at bounding box center [609, 396] width 171 height 18
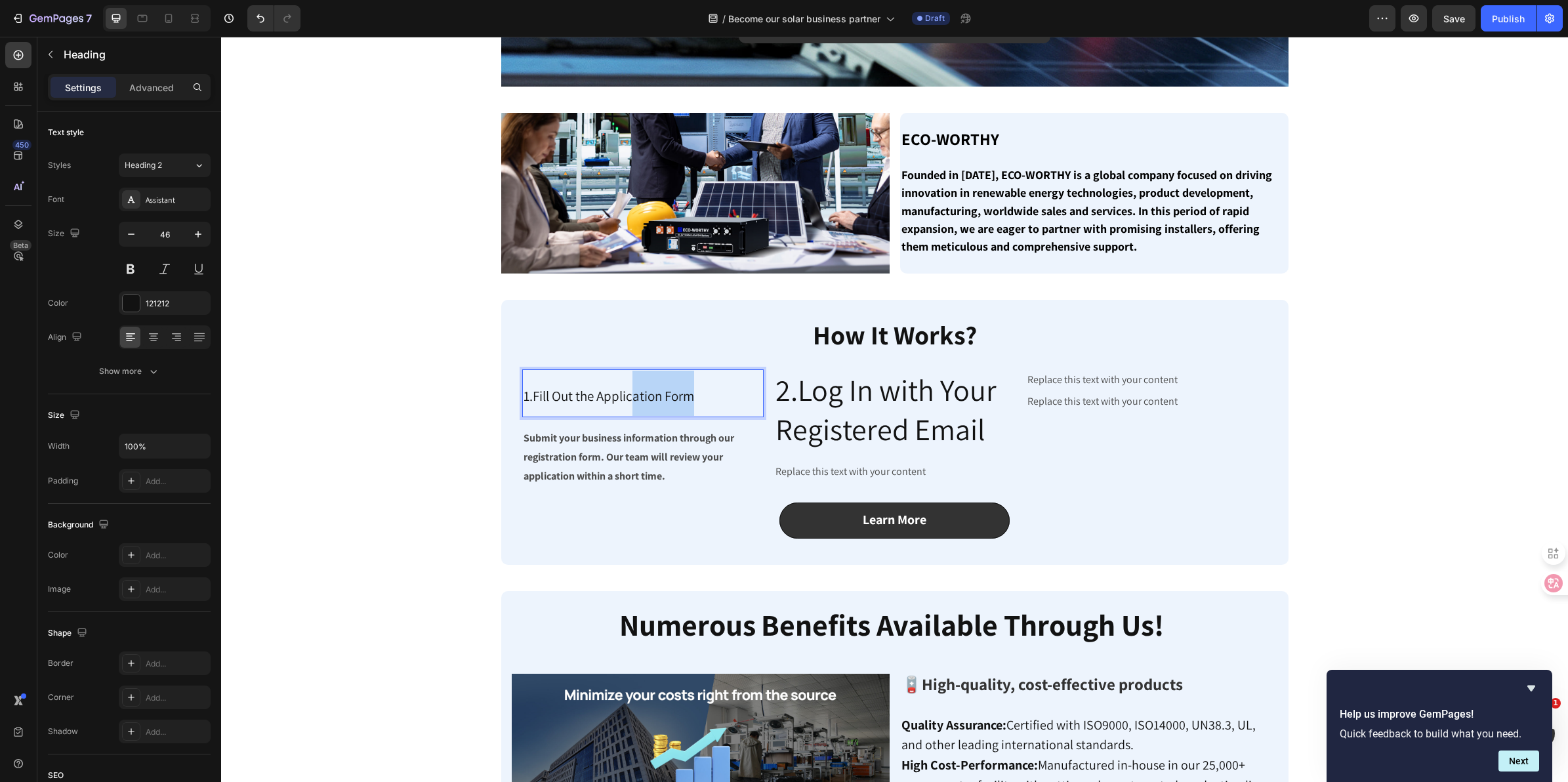
drag, startPoint x: 690, startPoint y: 397, endPoint x: 624, endPoint y: 397, distance: 66.0
click at [624, 397] on p "1.Fill Out the Application Form" at bounding box center [643, 393] width 239 height 45
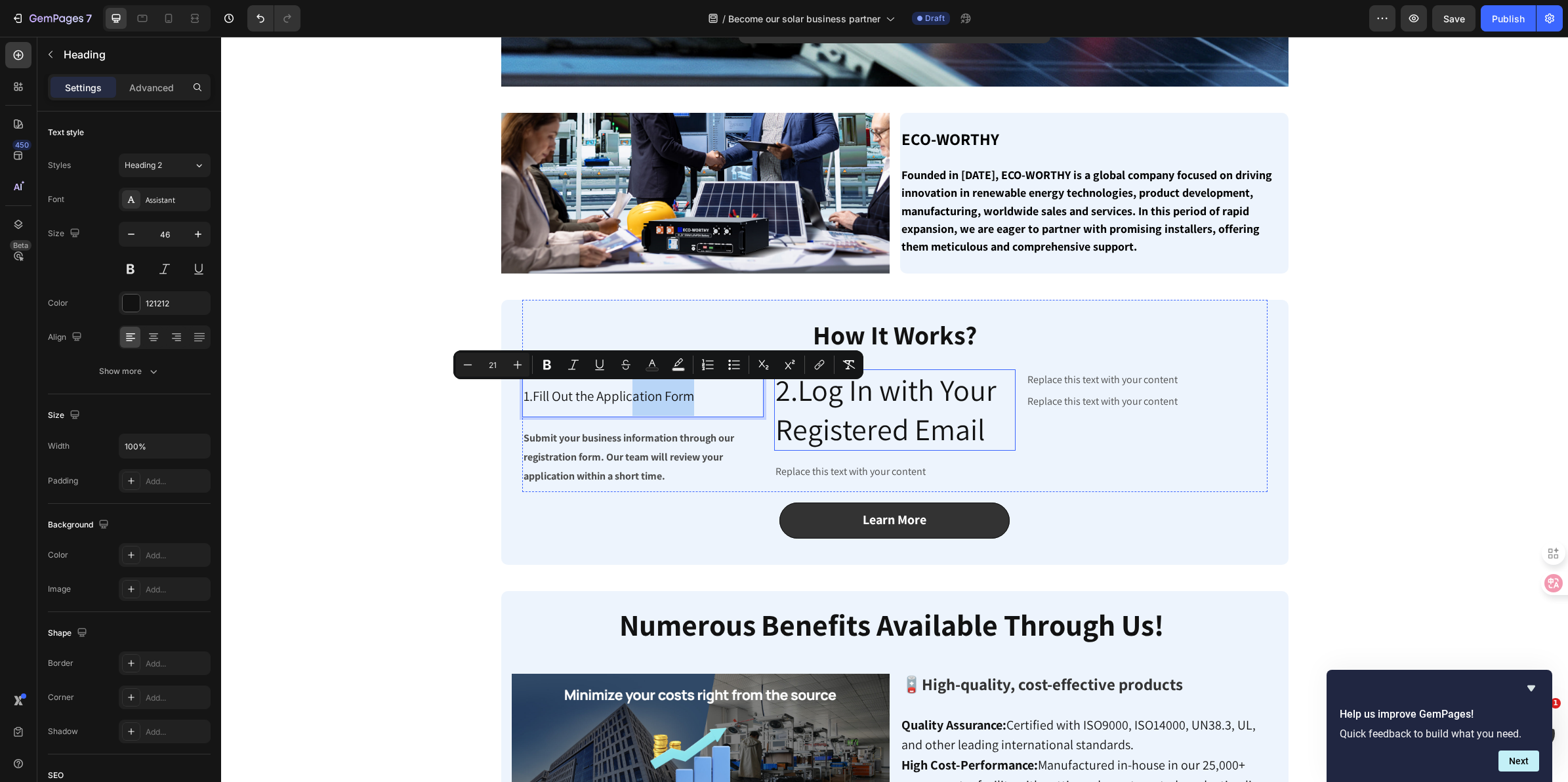
click at [892, 430] on p "2.Log In with Your Registered Email" at bounding box center [895, 410] width 239 height 79
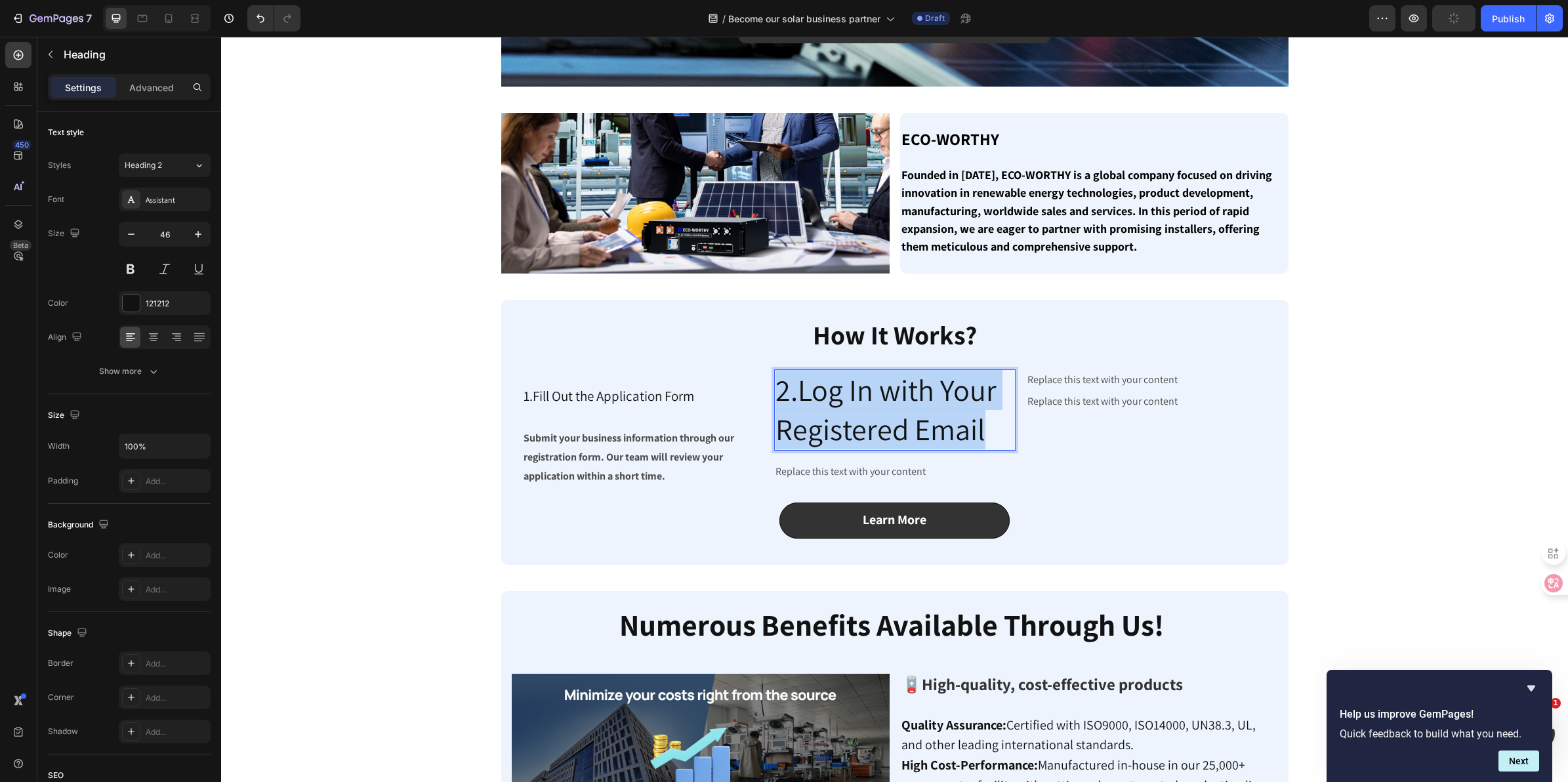
drag, startPoint x: 983, startPoint y: 428, endPoint x: 766, endPoint y: 401, distance: 218.7
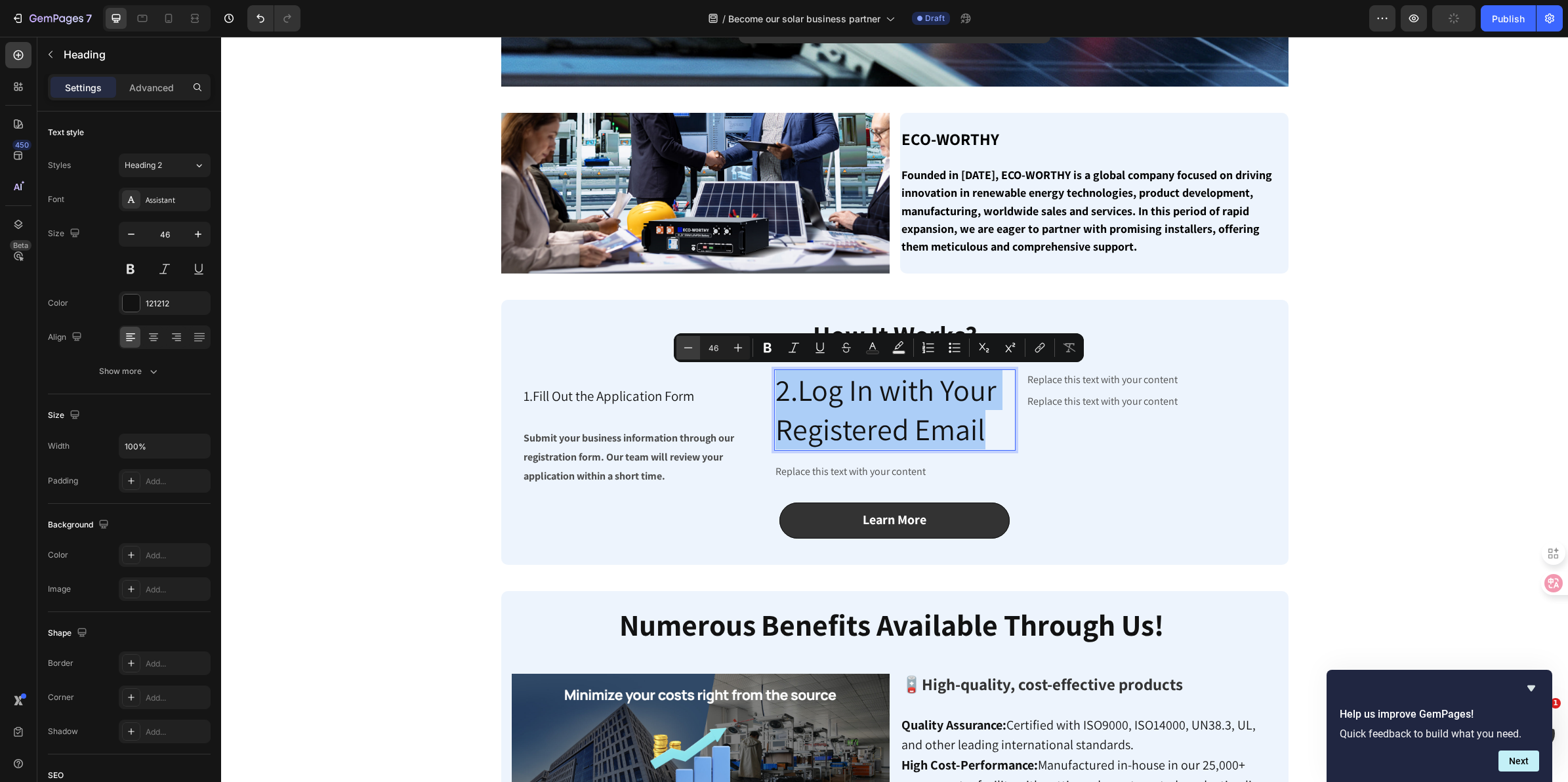
click at [688, 346] on icon "Editor contextual toolbar" at bounding box center [688, 347] width 13 height 13
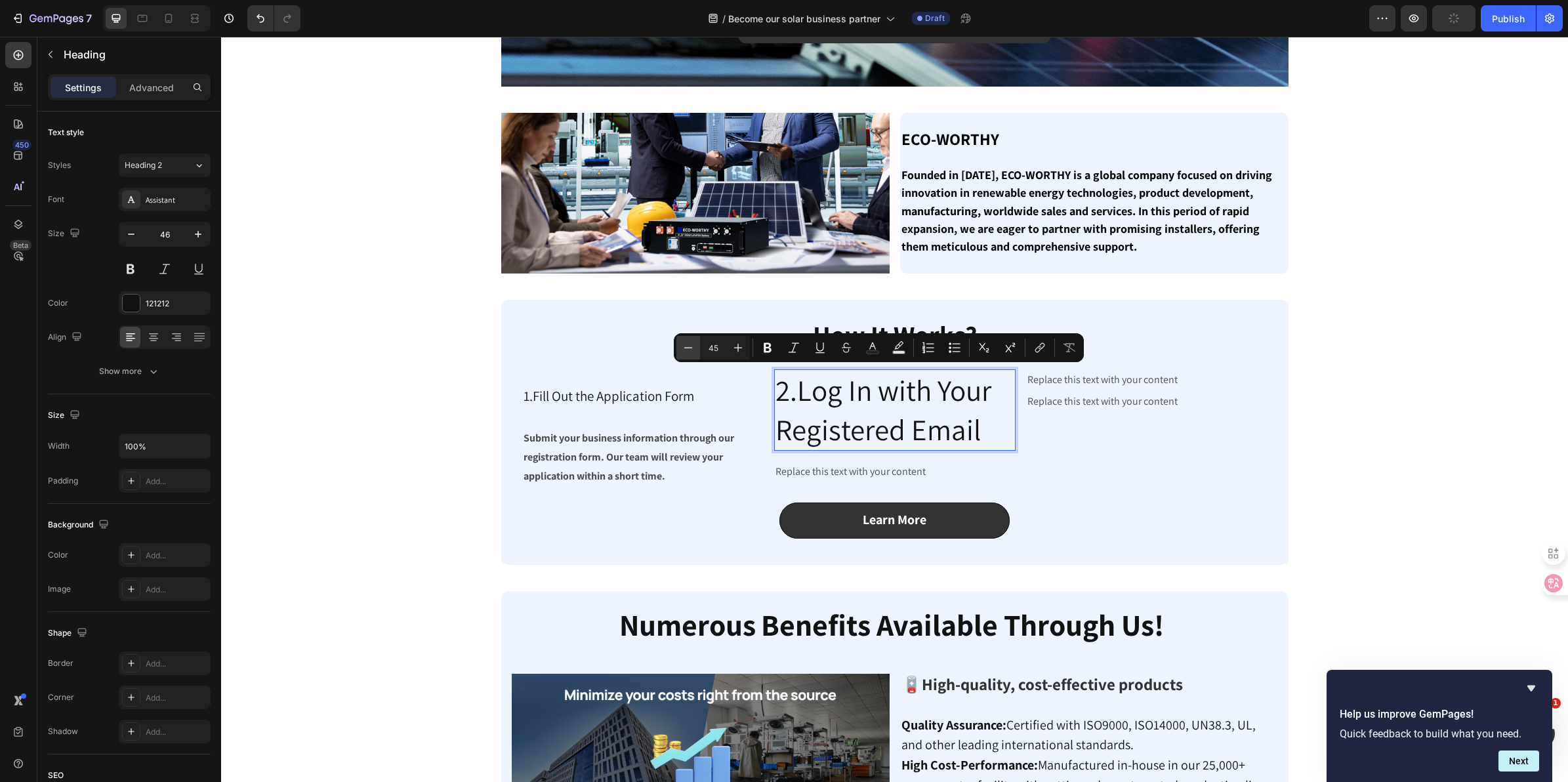
click at [688, 346] on icon "Editor contextual toolbar" at bounding box center [688, 347] width 13 height 13
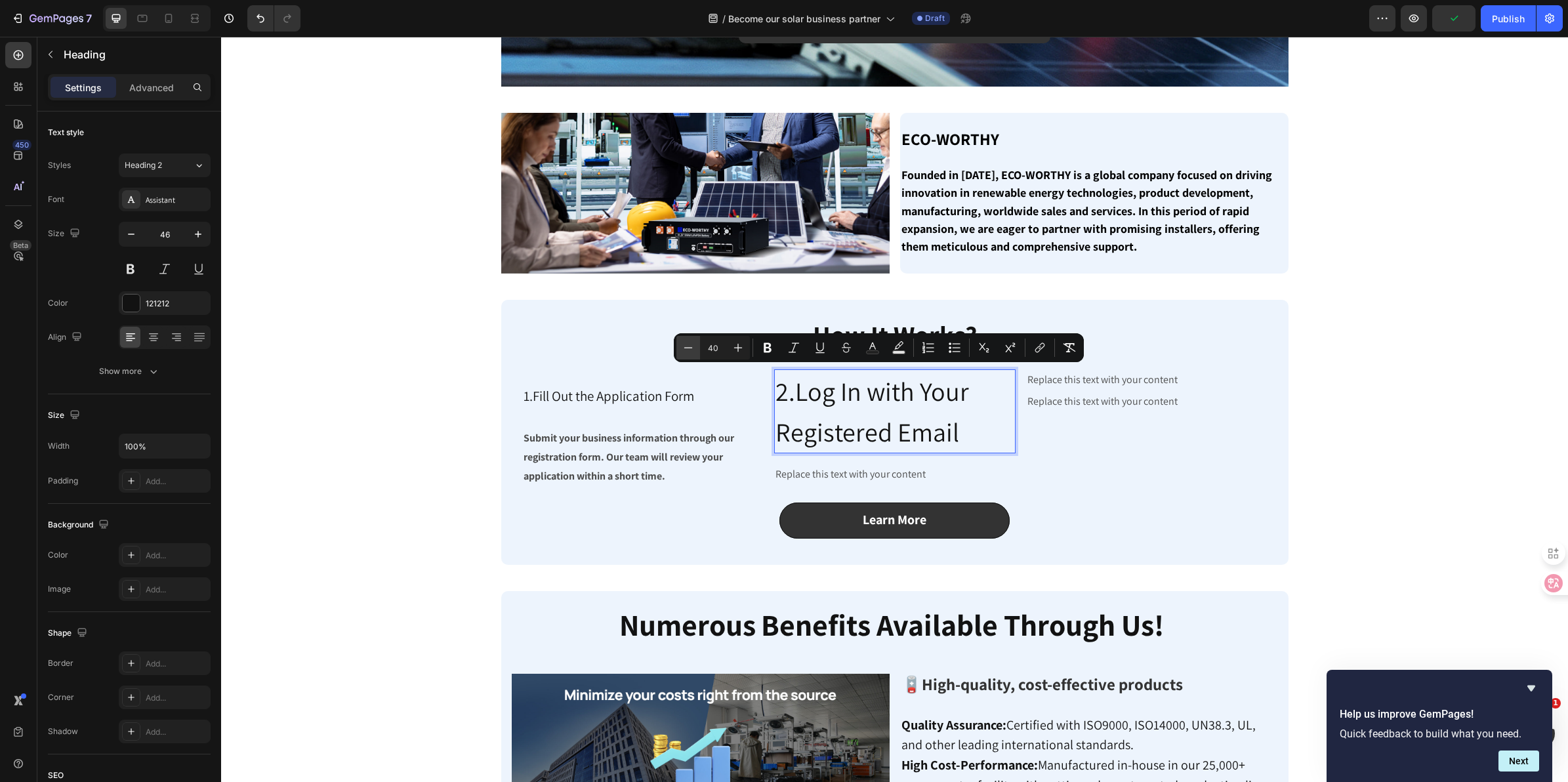
click at [688, 346] on icon "Editor contextual toolbar" at bounding box center [688, 347] width 13 height 13
click at [686, 348] on icon "Editor contextual toolbar" at bounding box center [688, 347] width 9 height 1
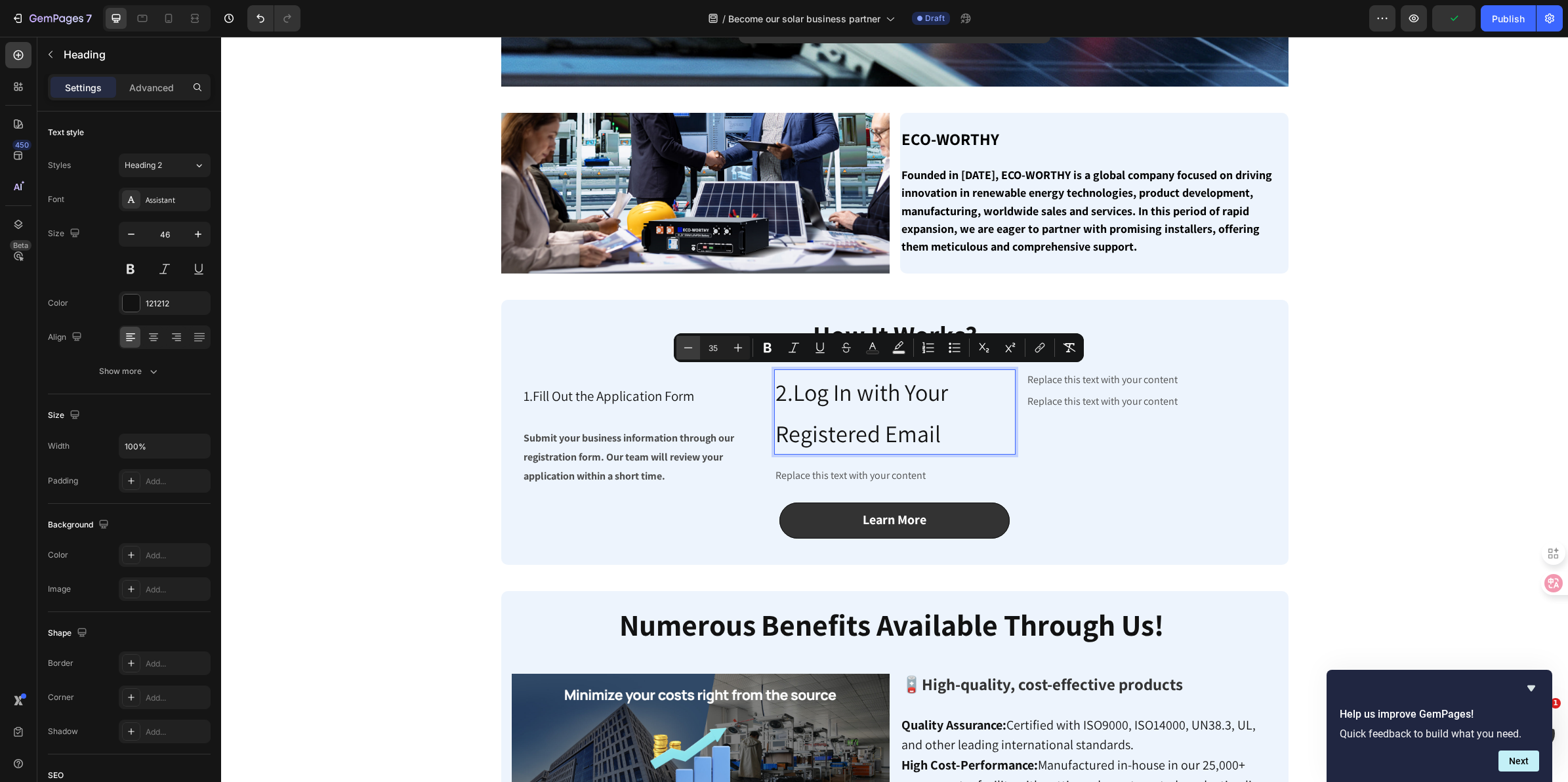
click at [686, 348] on icon "Editor contextual toolbar" at bounding box center [688, 347] width 9 height 1
click at [686, 348] on icon "Editor contextual toolbar" at bounding box center [688, 347] width 13 height 13
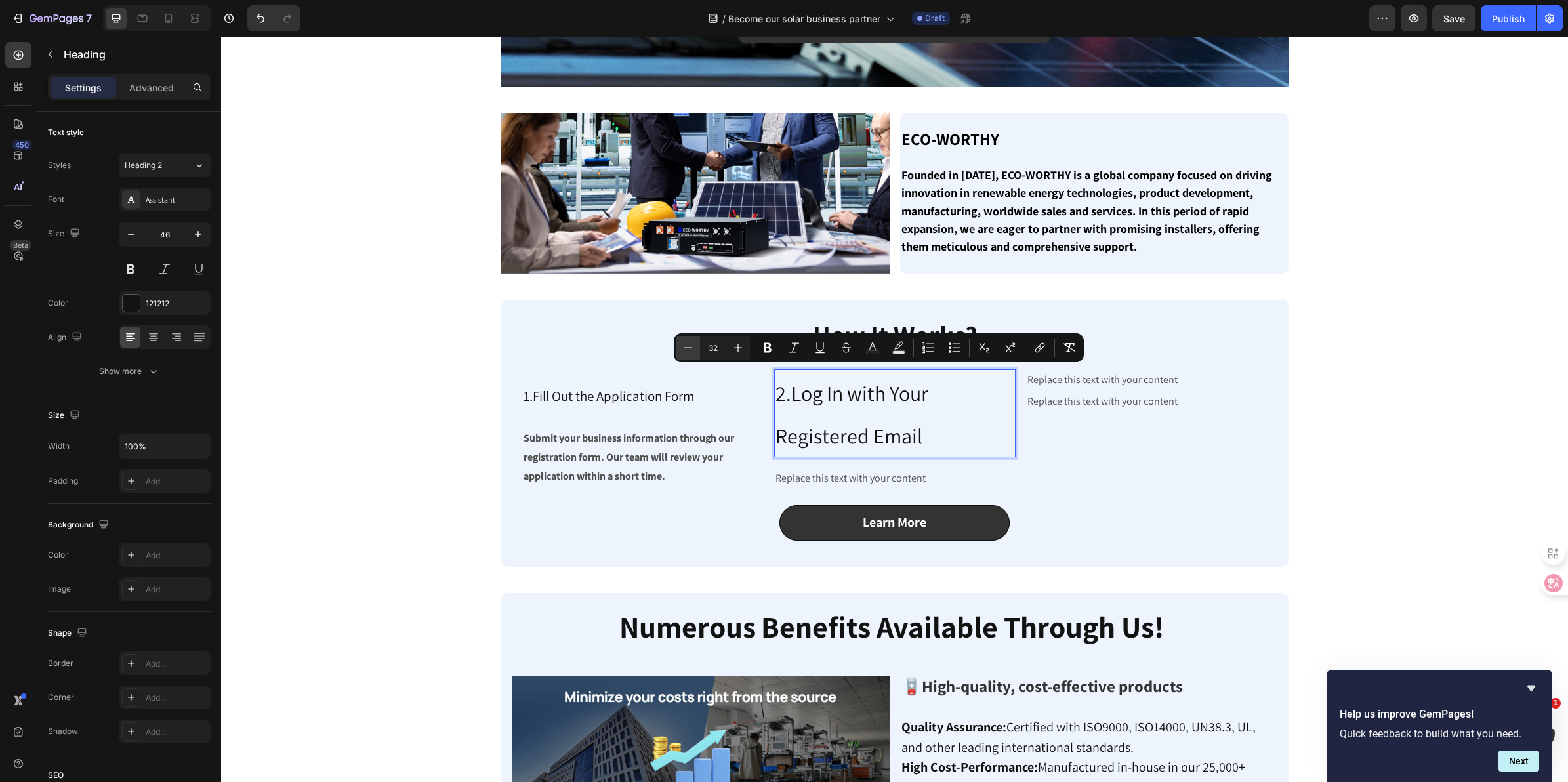
click at [686, 348] on icon "Editor contextual toolbar" at bounding box center [688, 347] width 13 height 13
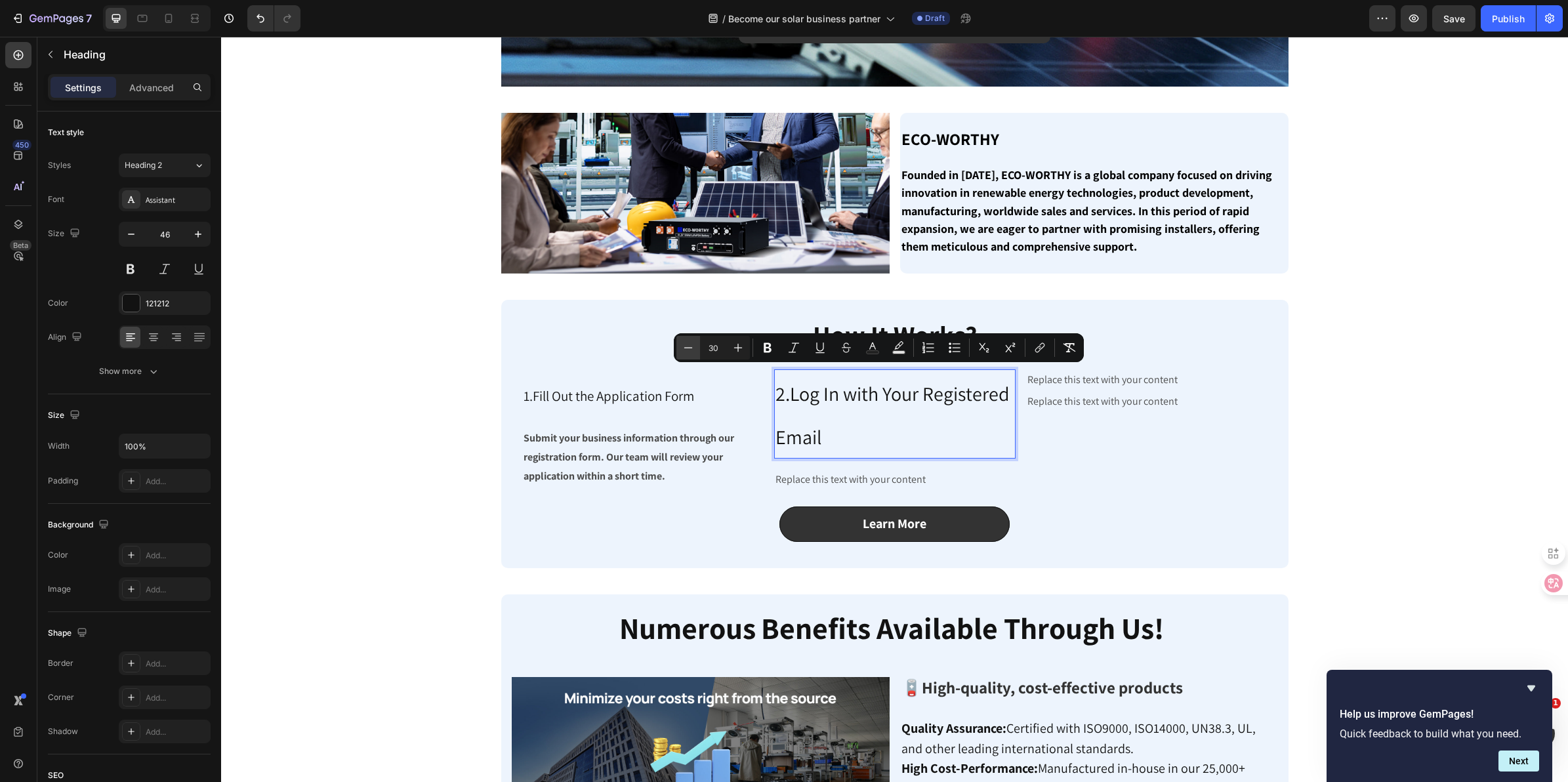
click at [686, 348] on icon "Editor contextual toolbar" at bounding box center [688, 347] width 13 height 13
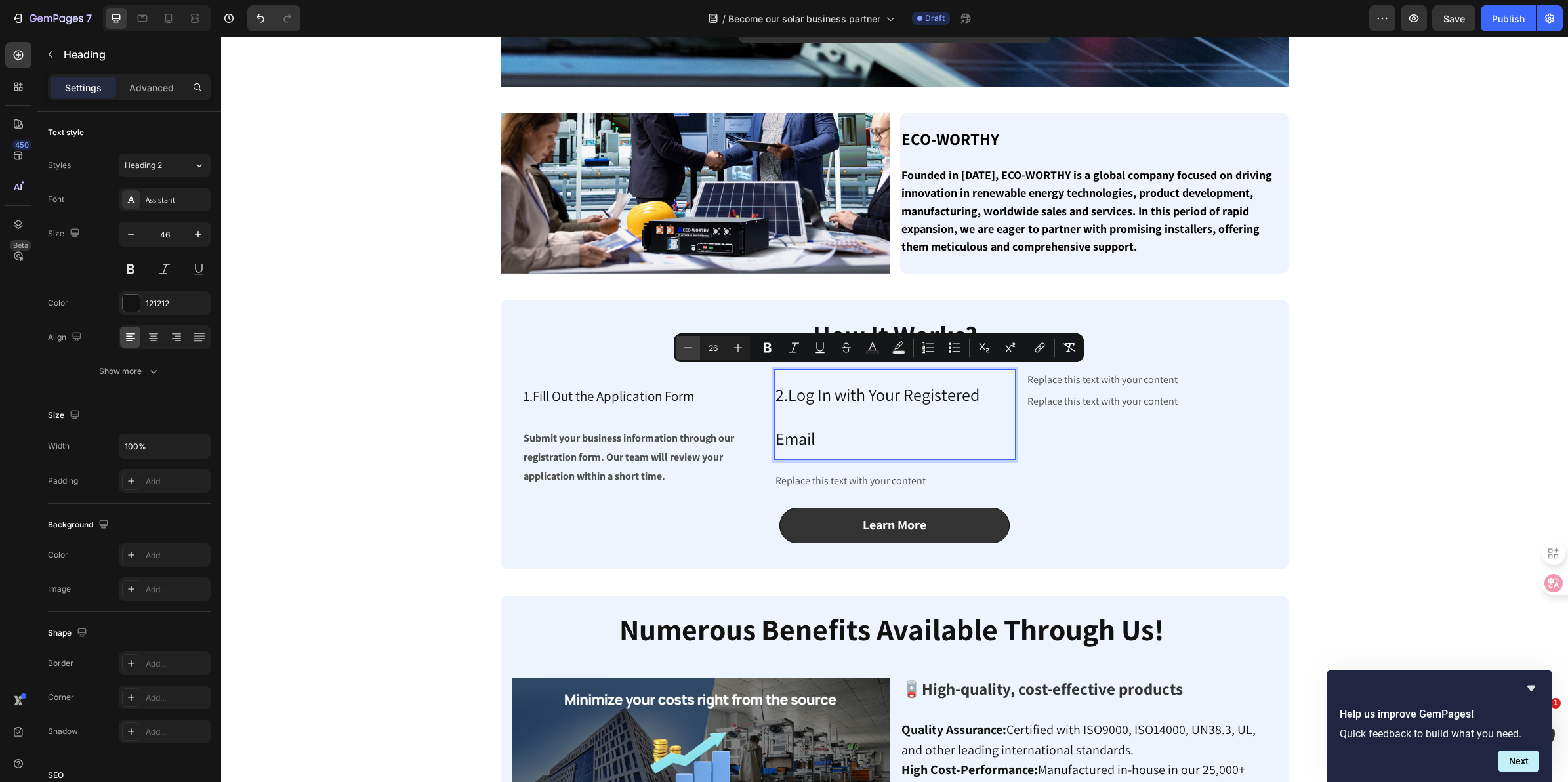
click at [686, 348] on icon "Editor contextual toolbar" at bounding box center [688, 347] width 13 height 13
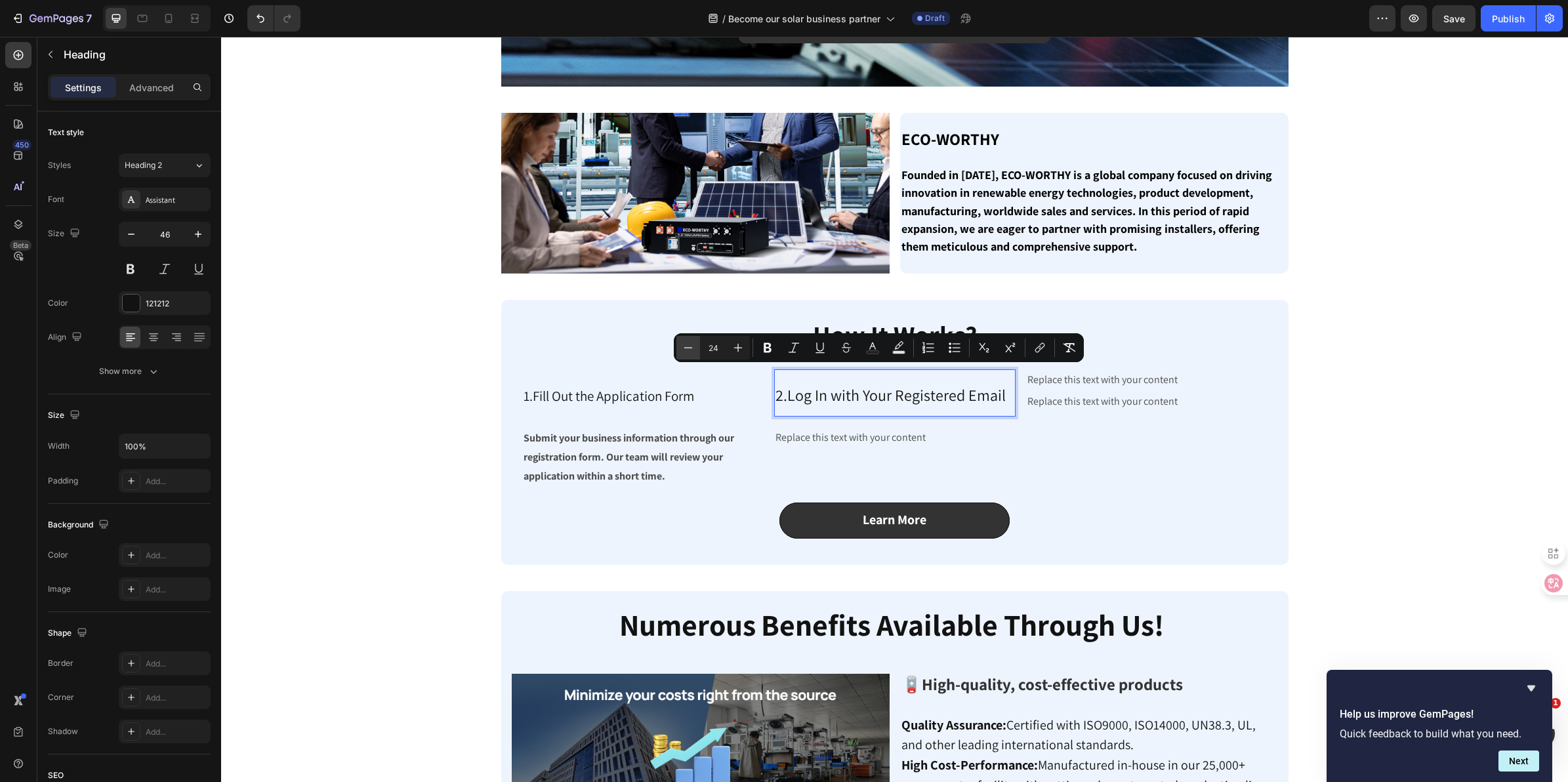
click at [686, 348] on icon "Editor contextual toolbar" at bounding box center [688, 347] width 13 height 13
type input "21"
click at [891, 437] on p "Replace this text with your content" at bounding box center [895, 439] width 239 height 19
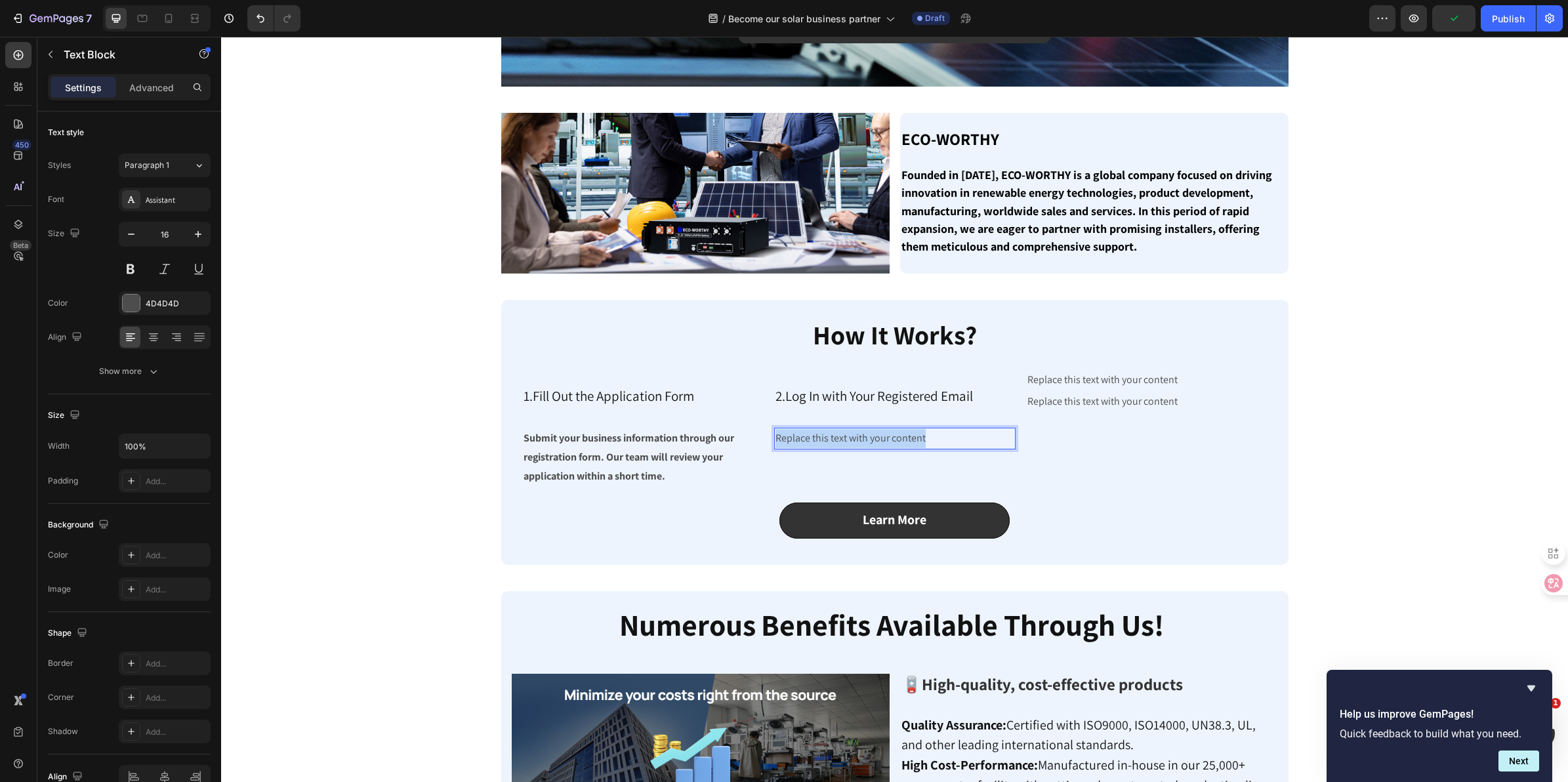
drag, startPoint x: 935, startPoint y: 439, endPoint x: 771, endPoint y: 439, distance: 164.0
click at [776, 439] on p "Replace this text with your content" at bounding box center [895, 439] width 239 height 19
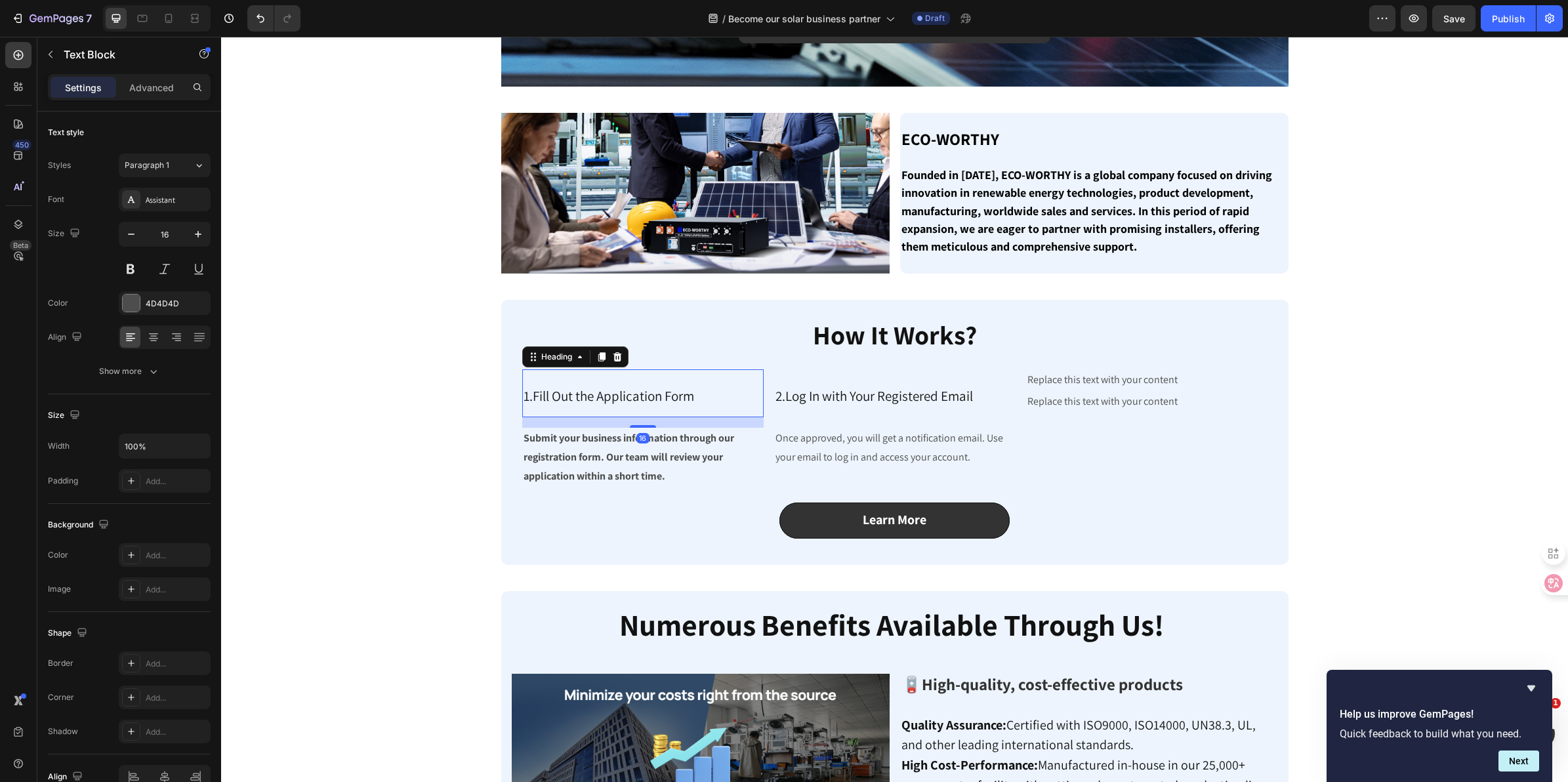
click at [619, 387] on span "1.Fill Out the Application Form" at bounding box center [609, 396] width 171 height 18
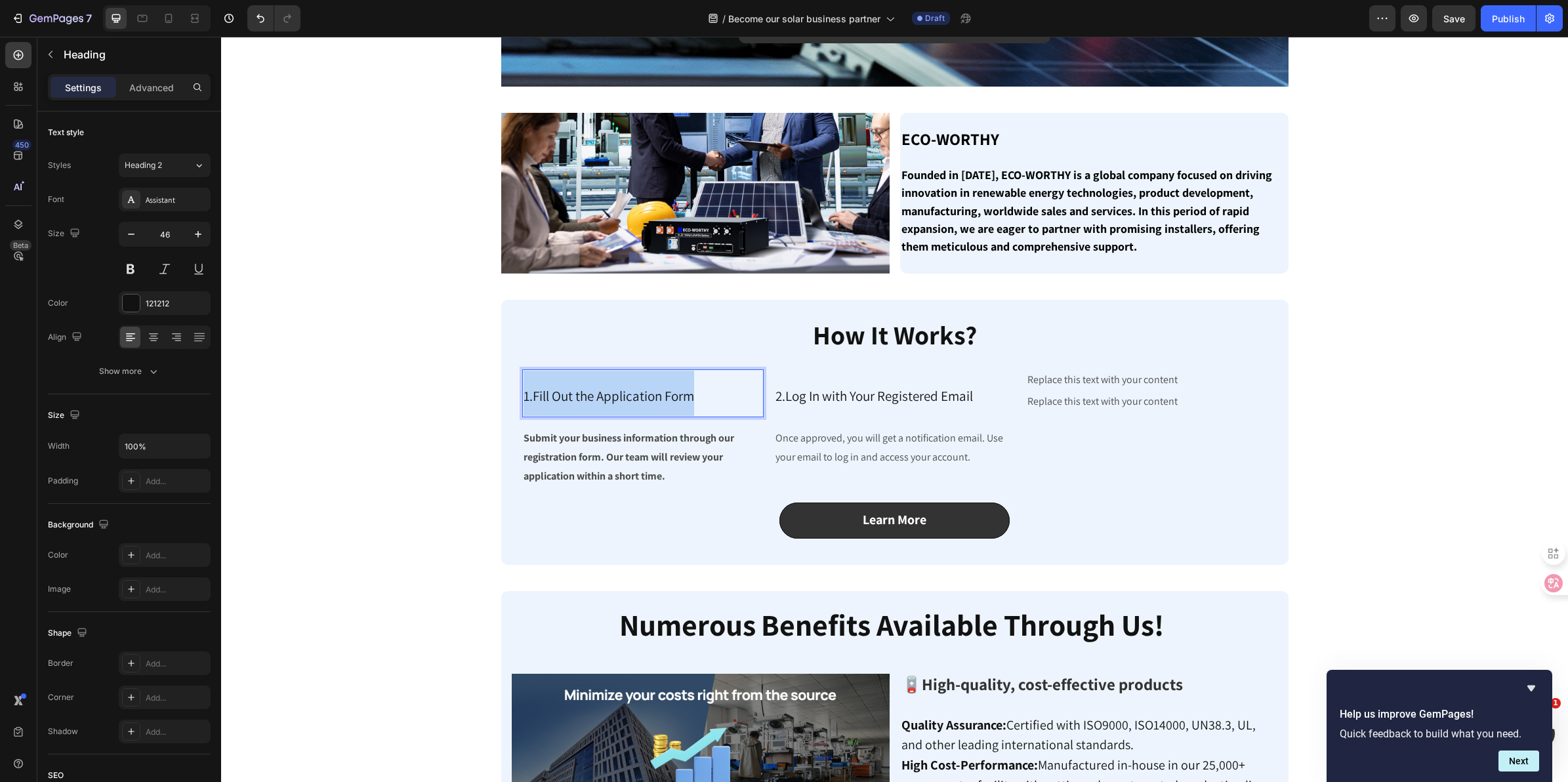
drag, startPoint x: 694, startPoint y: 393, endPoint x: 516, endPoint y: 409, distance: 178.7
click at [522, 409] on h2 "1.Fill Out the Application Form" at bounding box center [642, 393] width 241 height 48
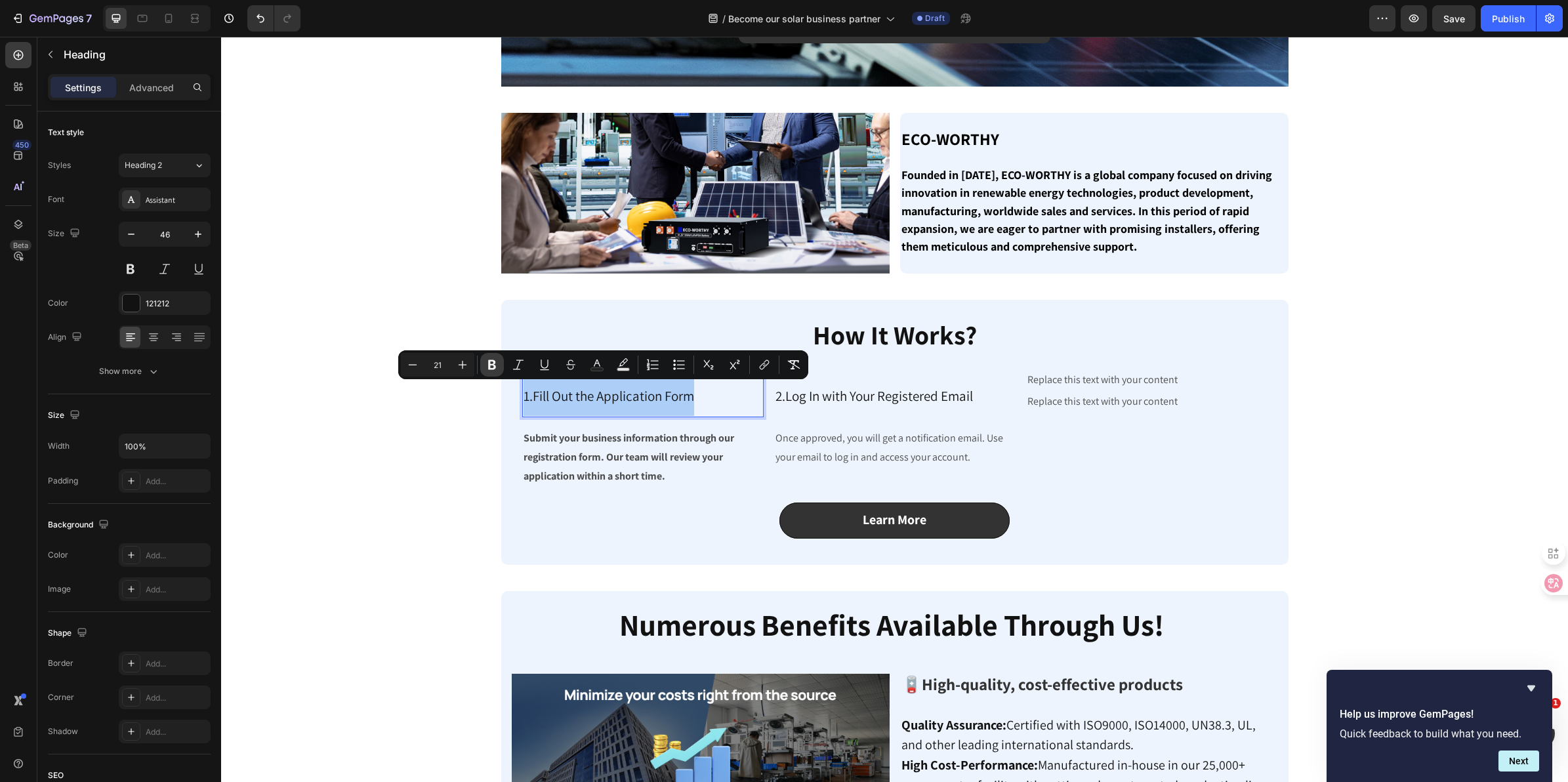
click at [490, 368] on icon "Editor contextual toolbar" at bounding box center [492, 365] width 8 height 10
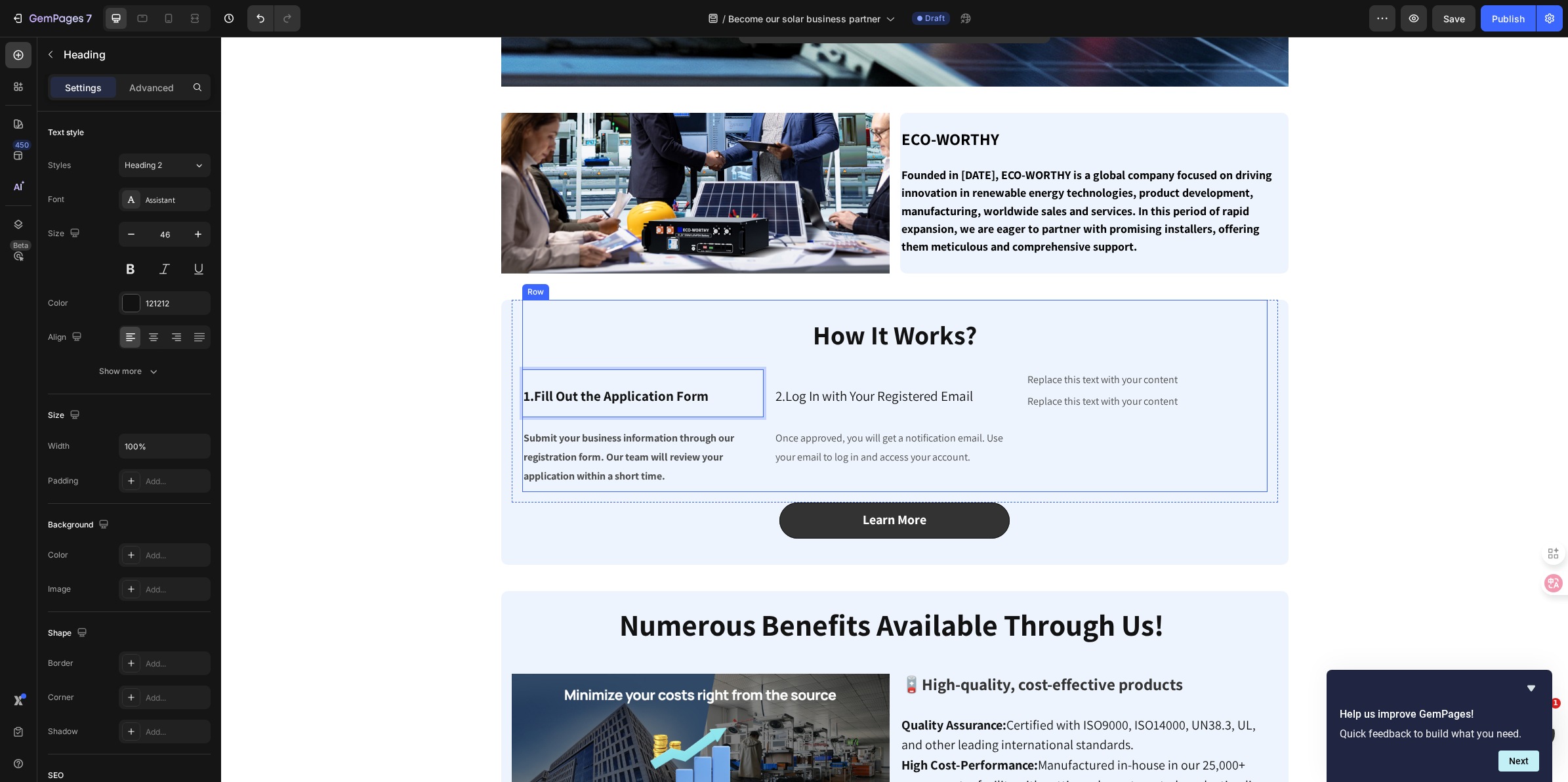
click at [645, 444] on p "Submit your business information through our registration form. Our team will r…" at bounding box center [643, 457] width 239 height 56
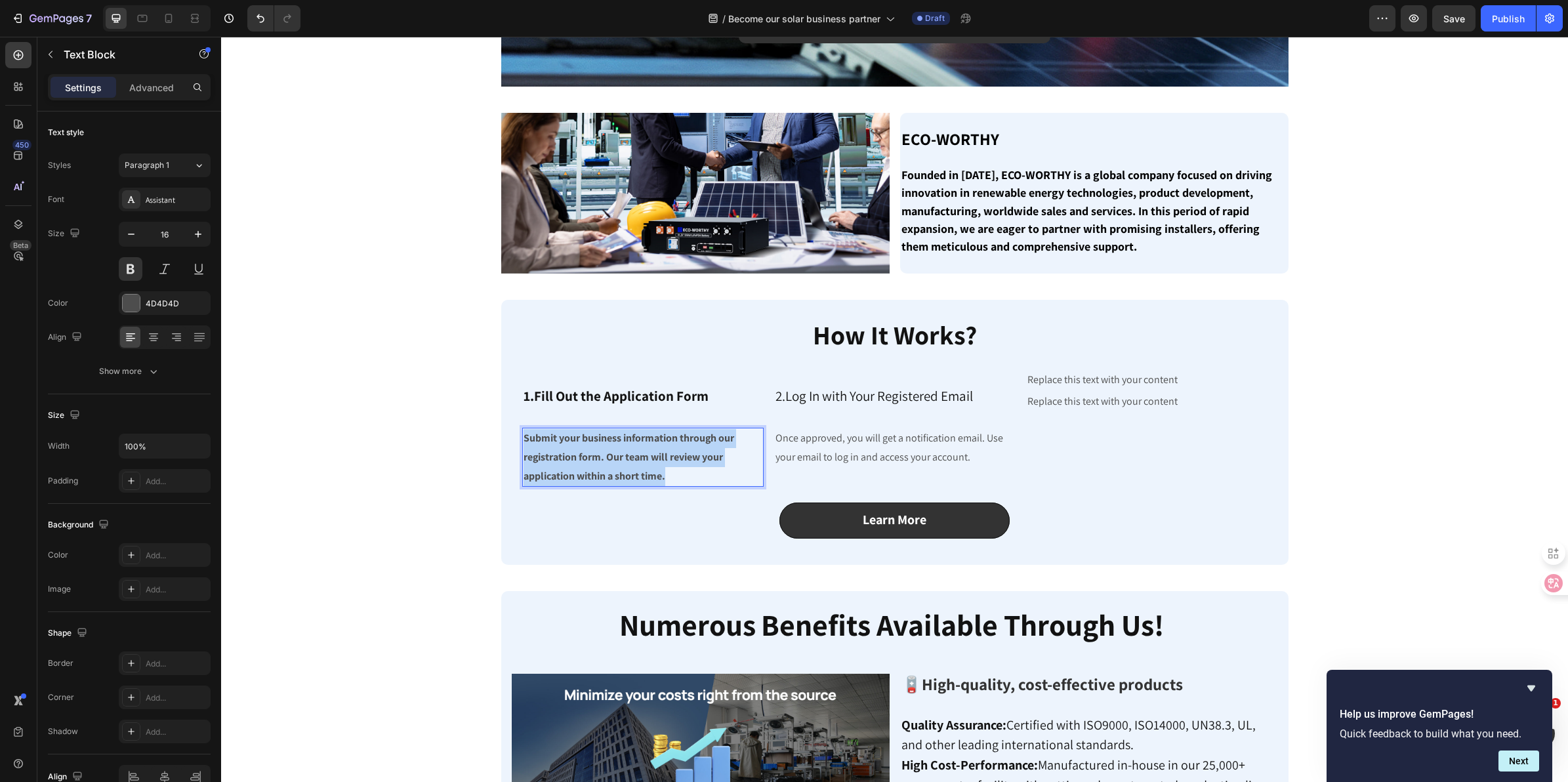
drag, startPoint x: 670, startPoint y: 479, endPoint x: 519, endPoint y: 439, distance: 156.2
click at [524, 439] on p "Submit your business information through our registration form. Our team will r…" at bounding box center [643, 457] width 239 height 56
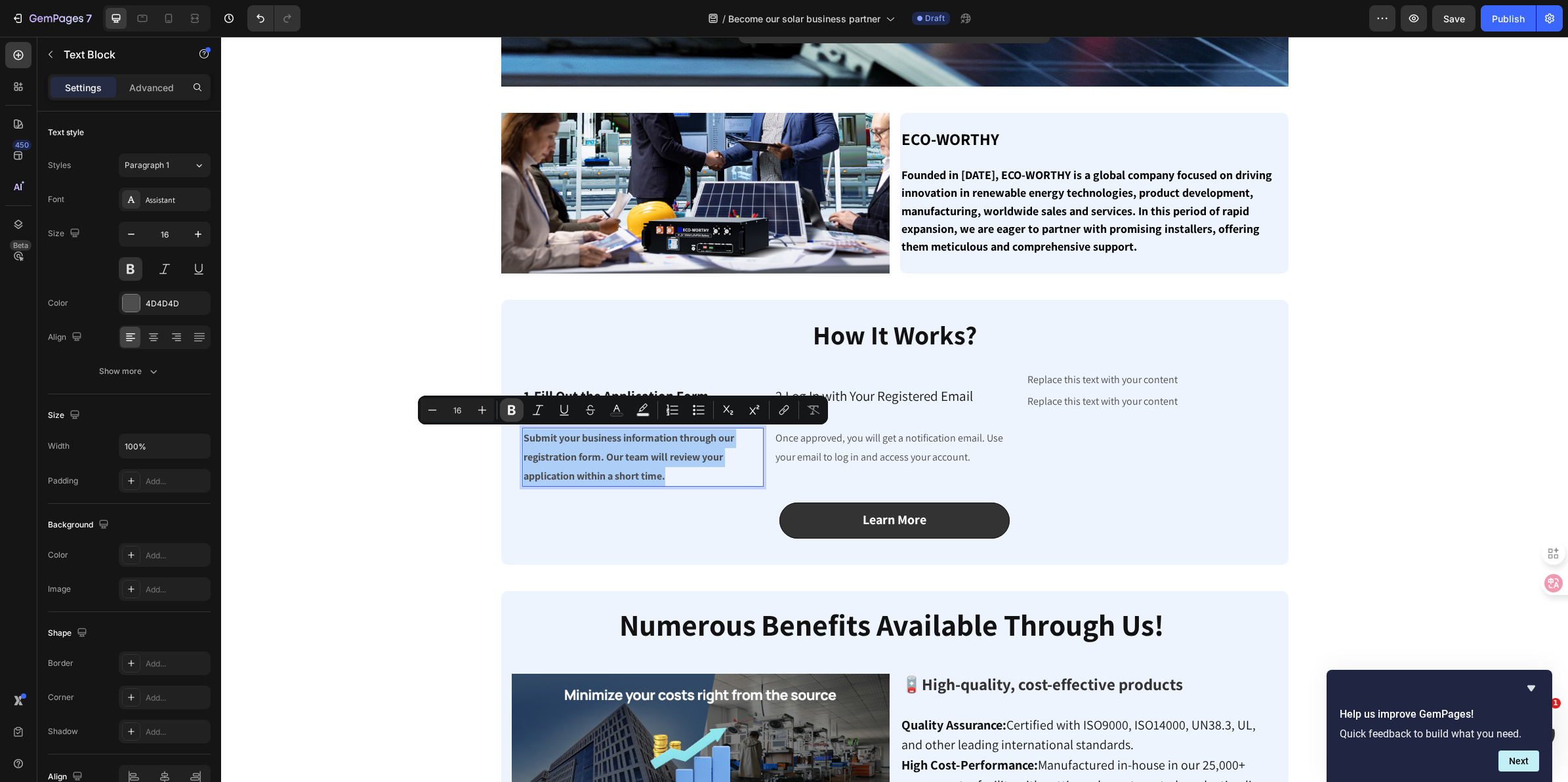
click at [513, 407] on icon "Editor contextual toolbar" at bounding box center [512, 411] width 8 height 10
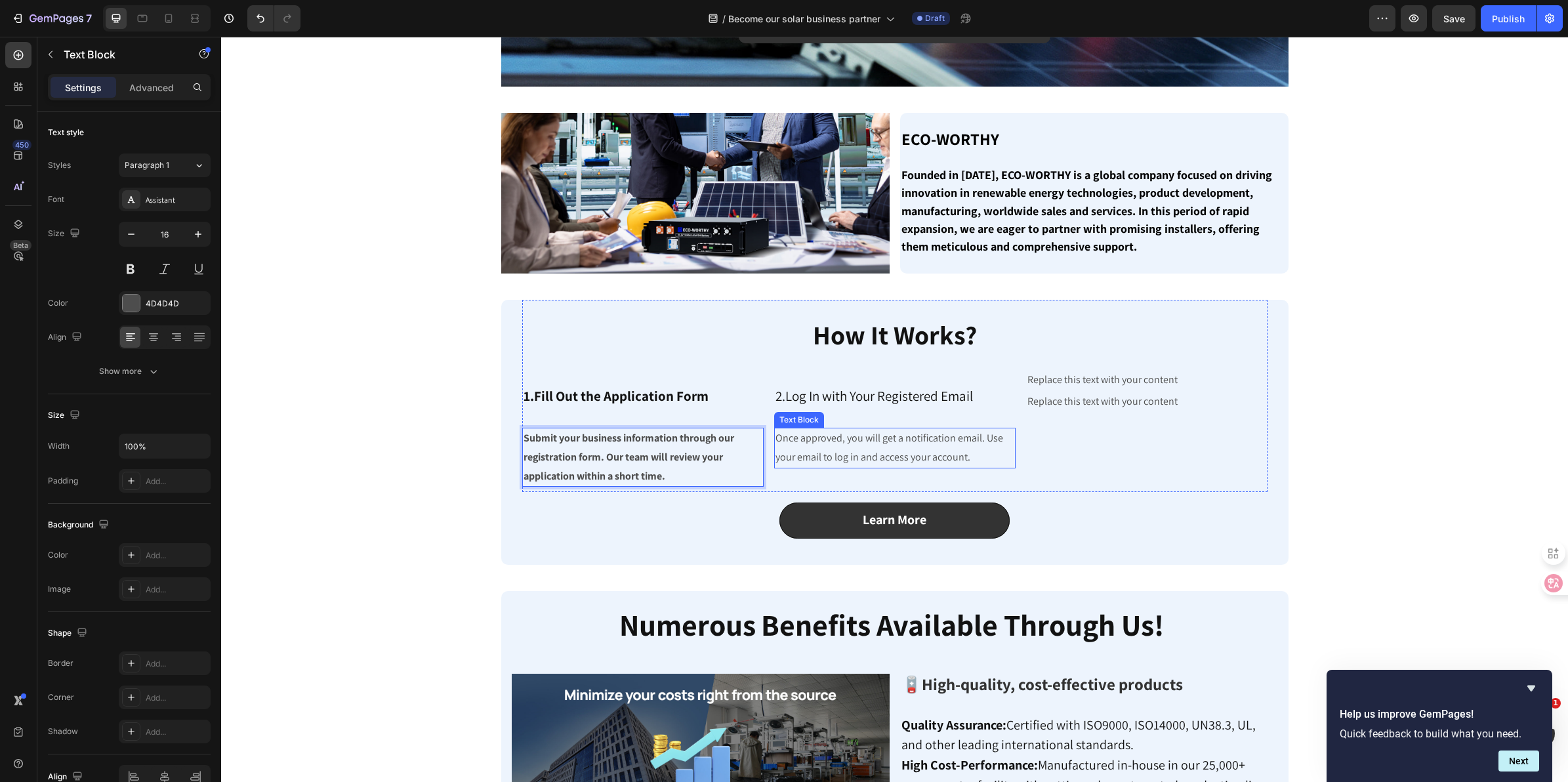
click at [883, 460] on p "Once approved, you will get a notification email. Use your email to log in and …" at bounding box center [895, 448] width 239 height 38
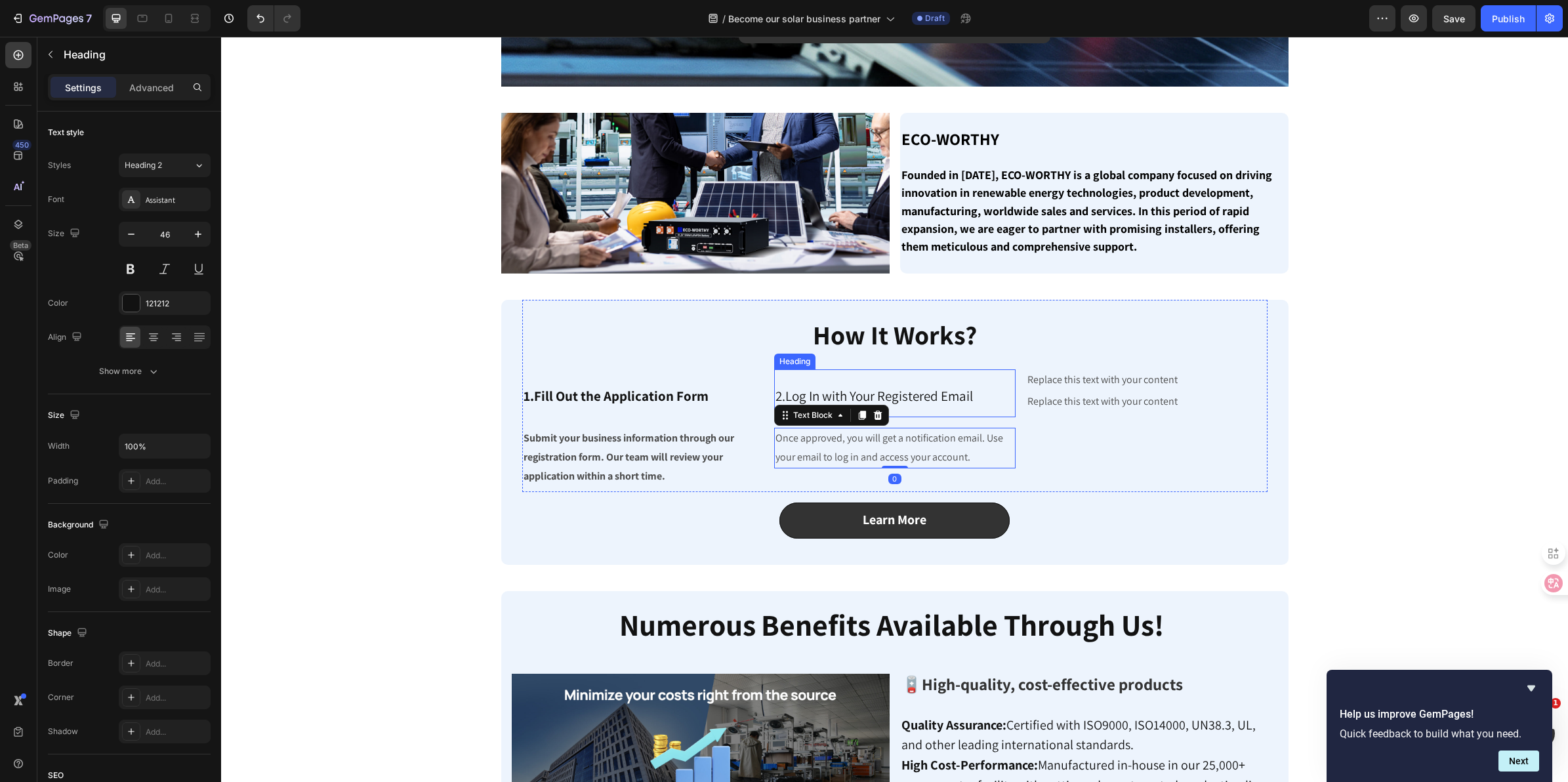
click at [949, 398] on span "2.Log In with Your Registered Email" at bounding box center [874, 396] width 197 height 18
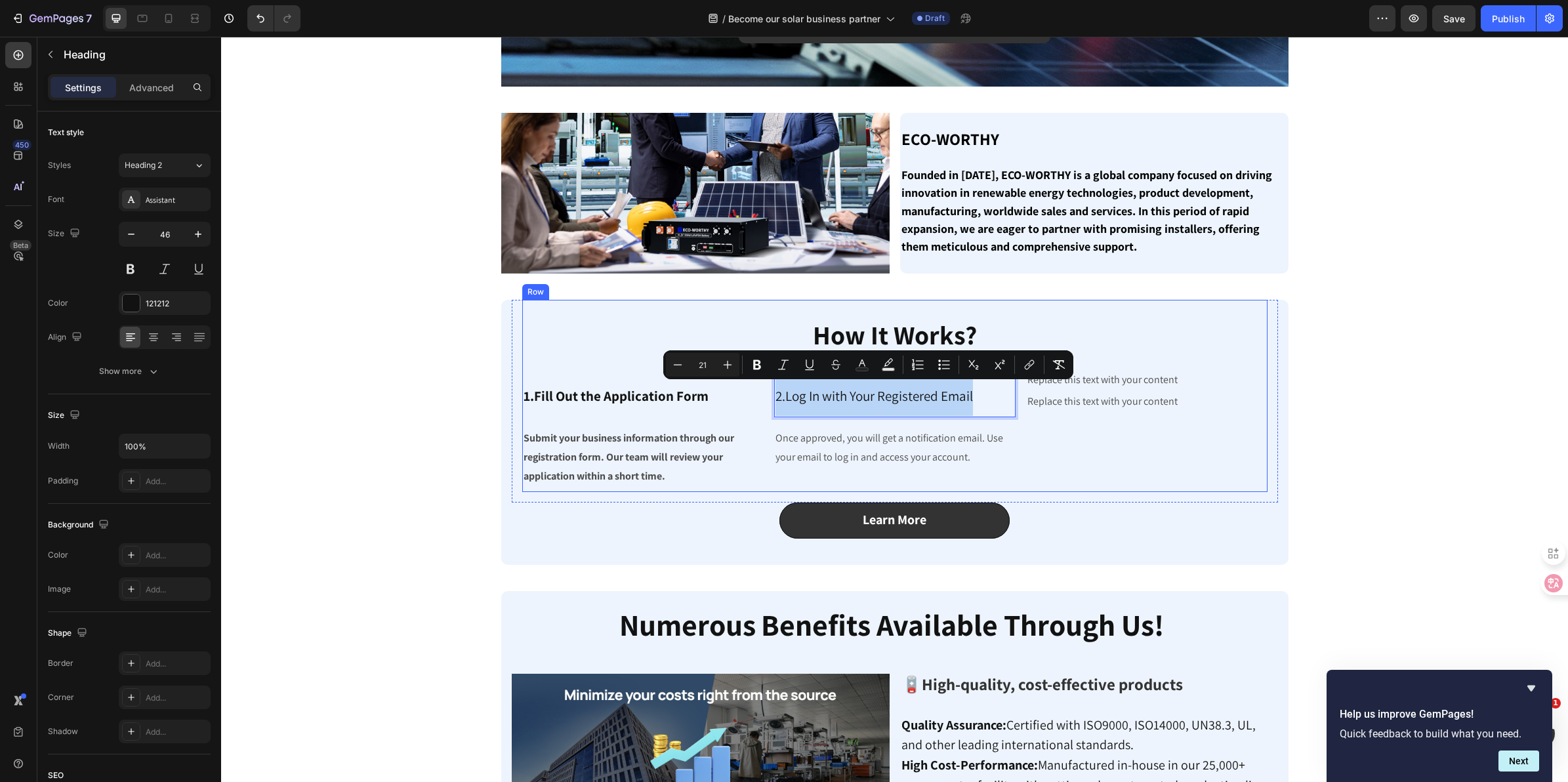
drag, startPoint x: 976, startPoint y: 395, endPoint x: 724, endPoint y: 425, distance: 253.8
click at [724, 425] on div "⁠⁠⁠⁠⁠⁠⁠ 1.Fill Out the Application Form Heading Submit your business informatio…" at bounding box center [894, 428] width 745 height 117
click at [751, 360] on icon "Editor contextual toolbar" at bounding box center [757, 364] width 13 height 13
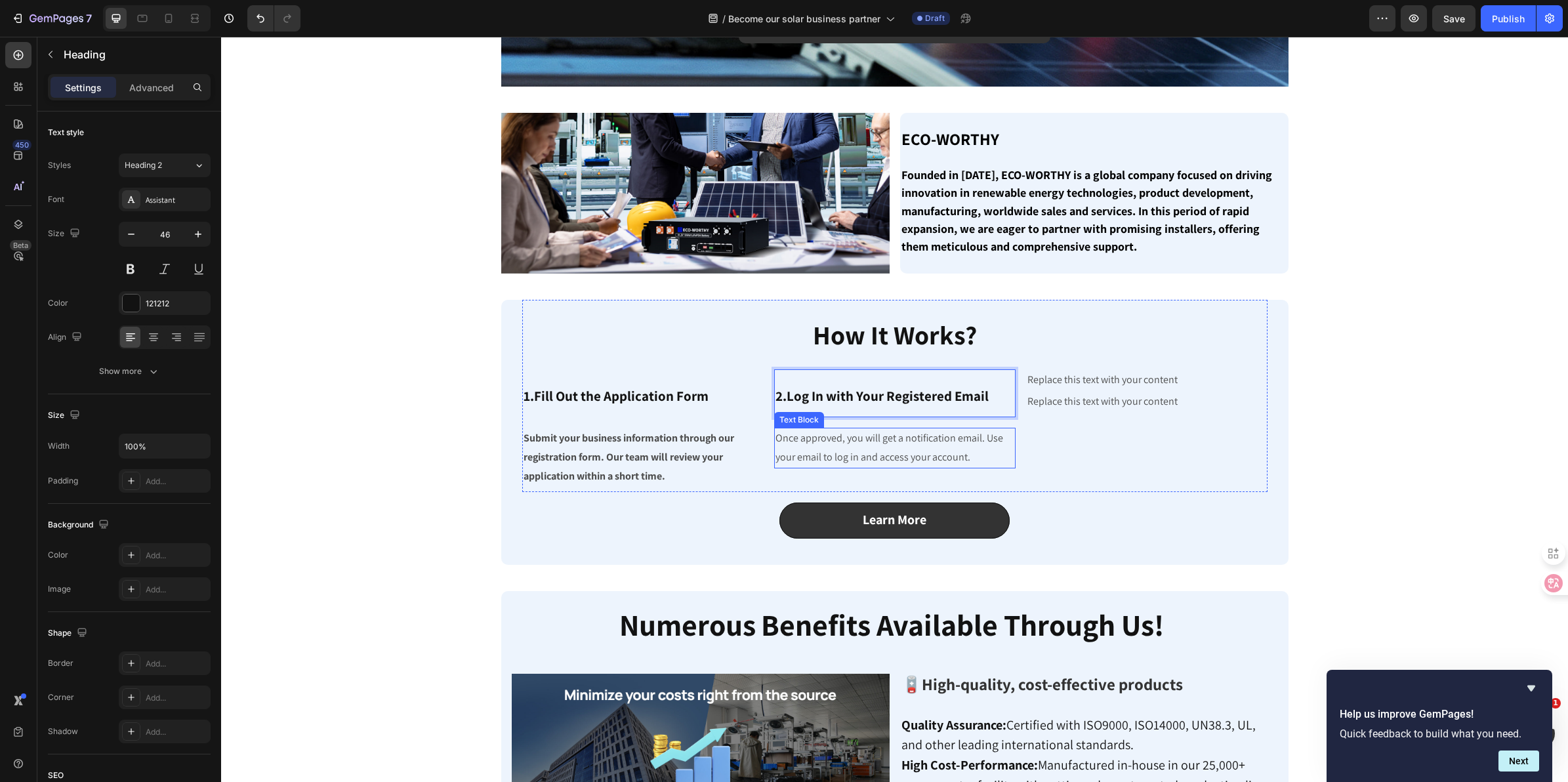
click at [868, 442] on p "Once approved, you will get a notification email. Use your email to log in and …" at bounding box center [895, 448] width 239 height 38
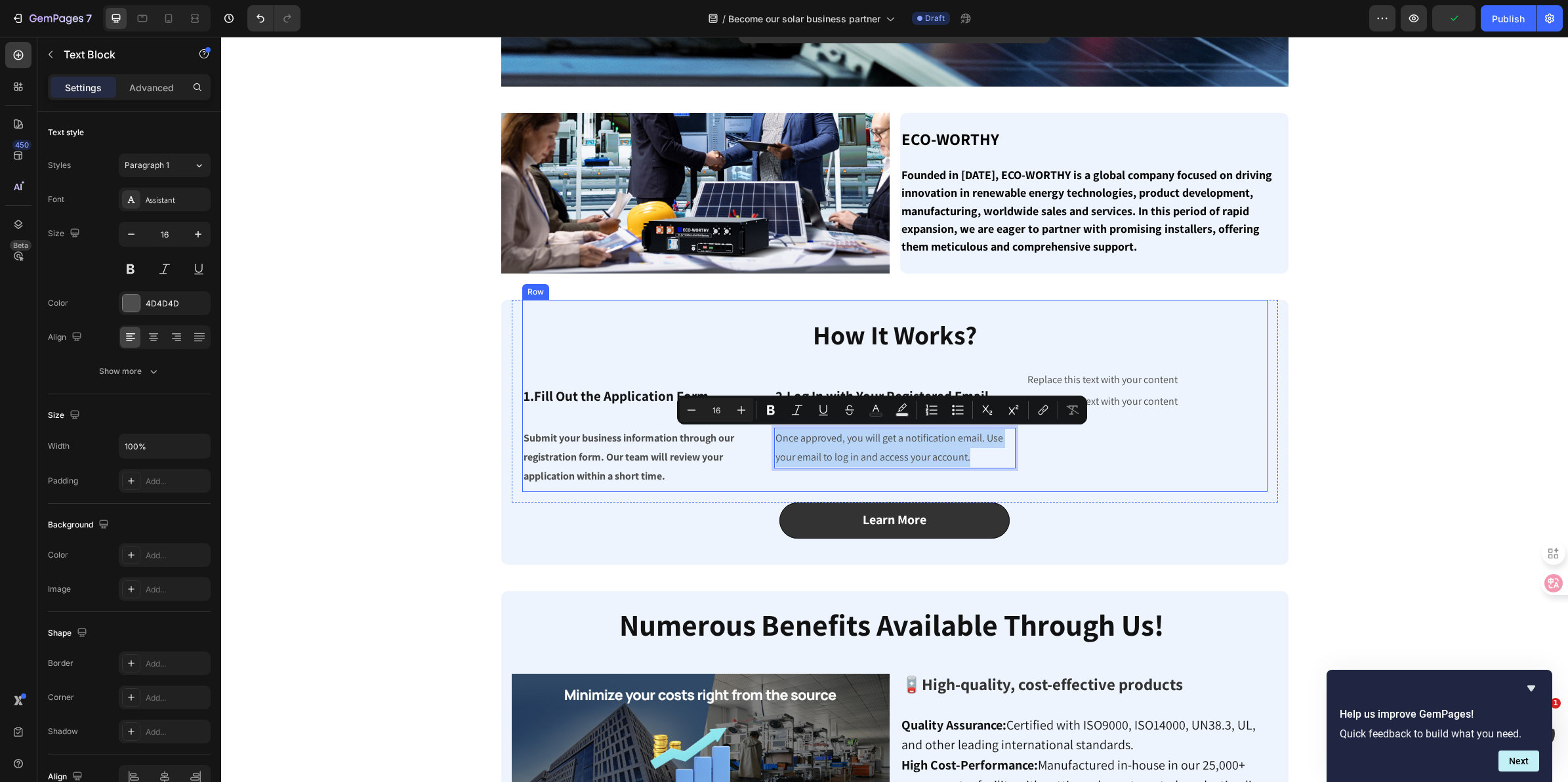
drag, startPoint x: 981, startPoint y: 455, endPoint x: 761, endPoint y: 437, distance: 220.7
click at [761, 437] on div "⁠⁠⁠⁠⁠⁠⁠ 1.Fill Out the Application Form Heading Submit your business informatio…" at bounding box center [894, 428] width 745 height 117
click at [765, 417] on button "Bold" at bounding box center [771, 410] width 23 height 23
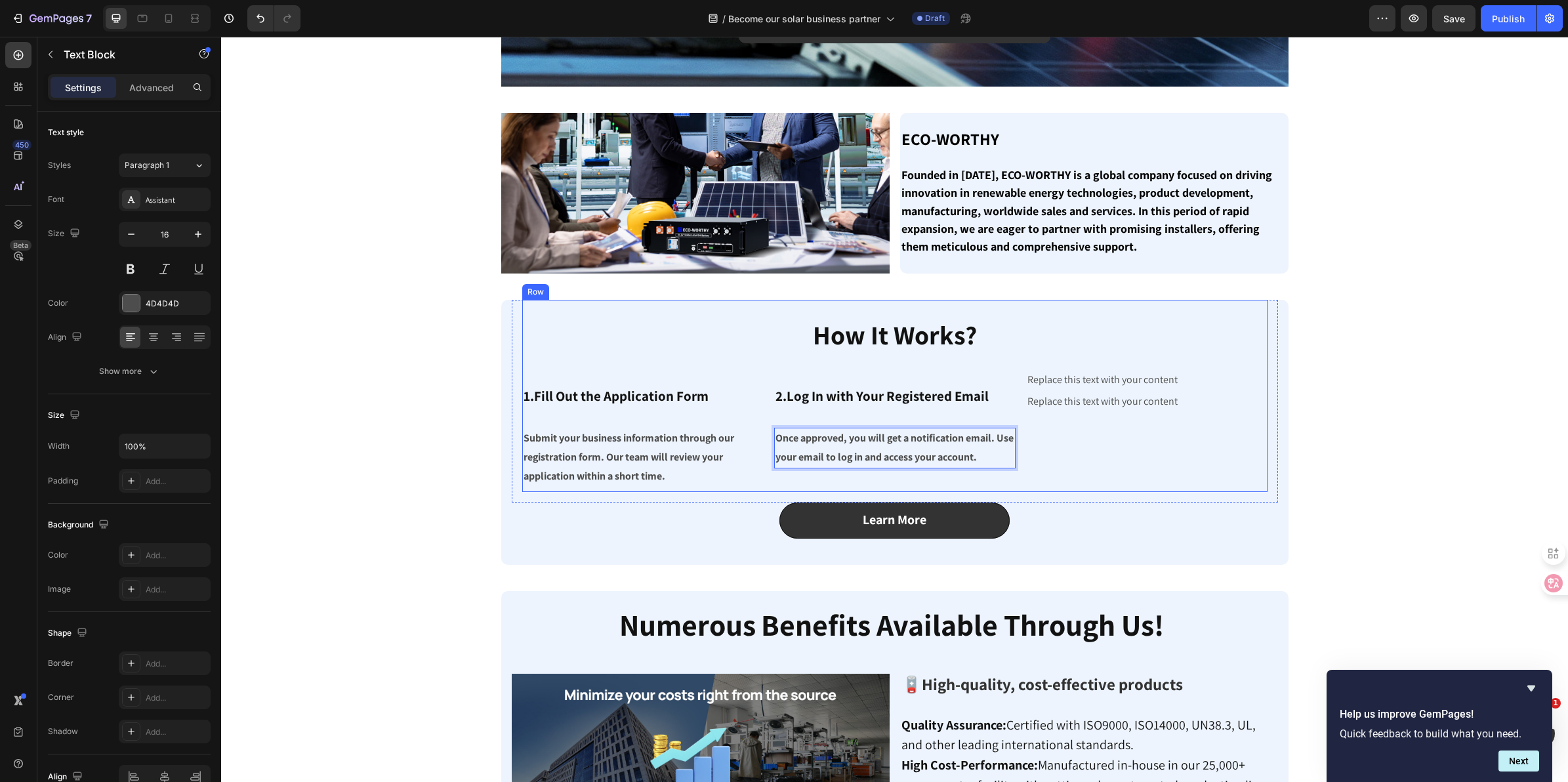
click at [1122, 411] on div "Replace this text with your content Text Block Replace this text with your cont…" at bounding box center [1147, 428] width 241 height 117
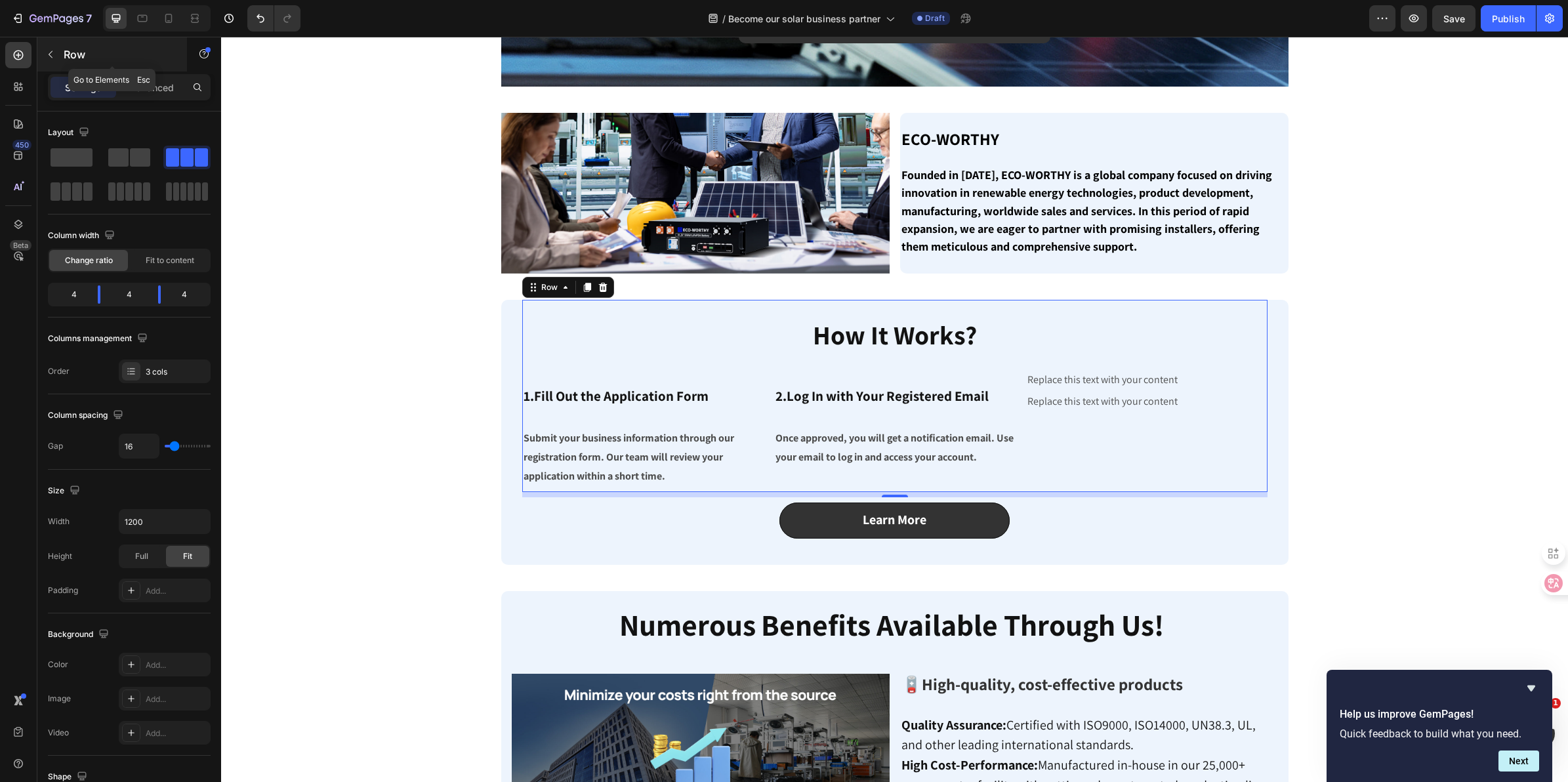
click at [80, 61] on p "Row" at bounding box center [119, 55] width 112 height 16
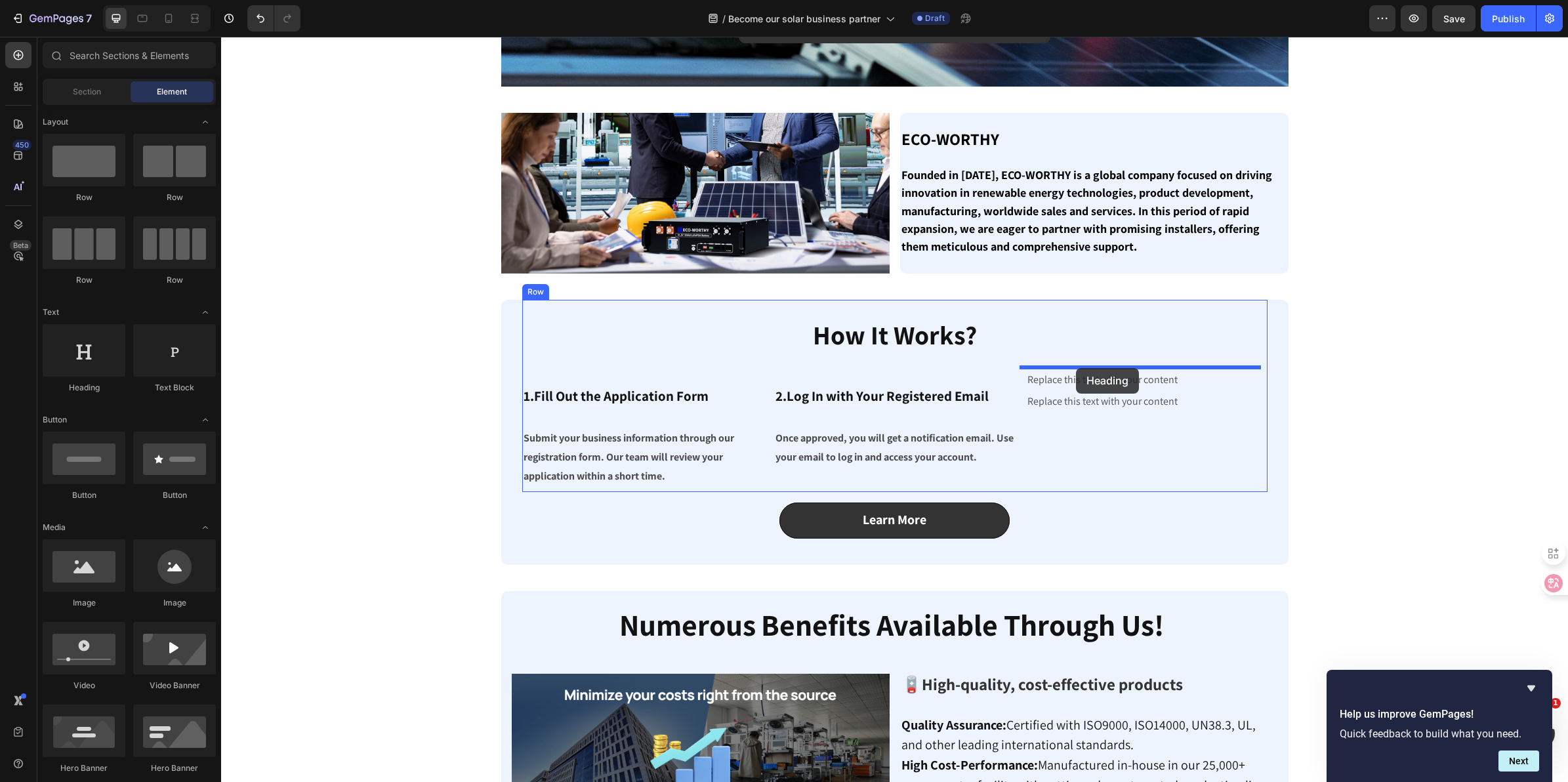
drag, startPoint x: 308, startPoint y: 407, endPoint x: 1076, endPoint y: 368, distance: 769.0
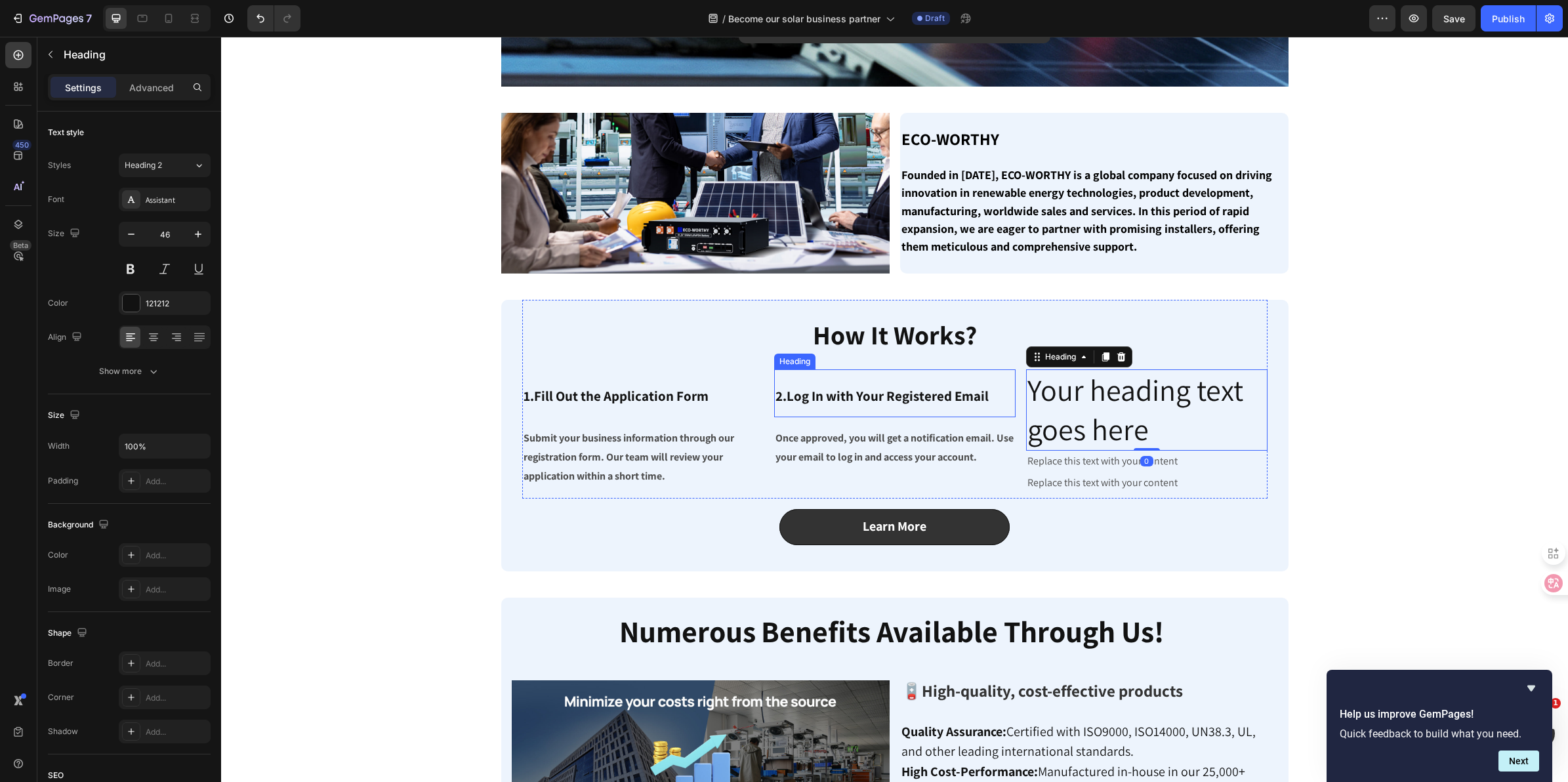
click at [859, 409] on p "⁠⁠⁠⁠⁠⁠⁠ 2.Log In with Your Registered Email" at bounding box center [895, 393] width 239 height 45
drag, startPoint x: 851, startPoint y: 396, endPoint x: 896, endPoint y: 401, distance: 45.3
click at [896, 401] on strong "2.Log In with Your Registered Email" at bounding box center [882, 396] width 213 height 18
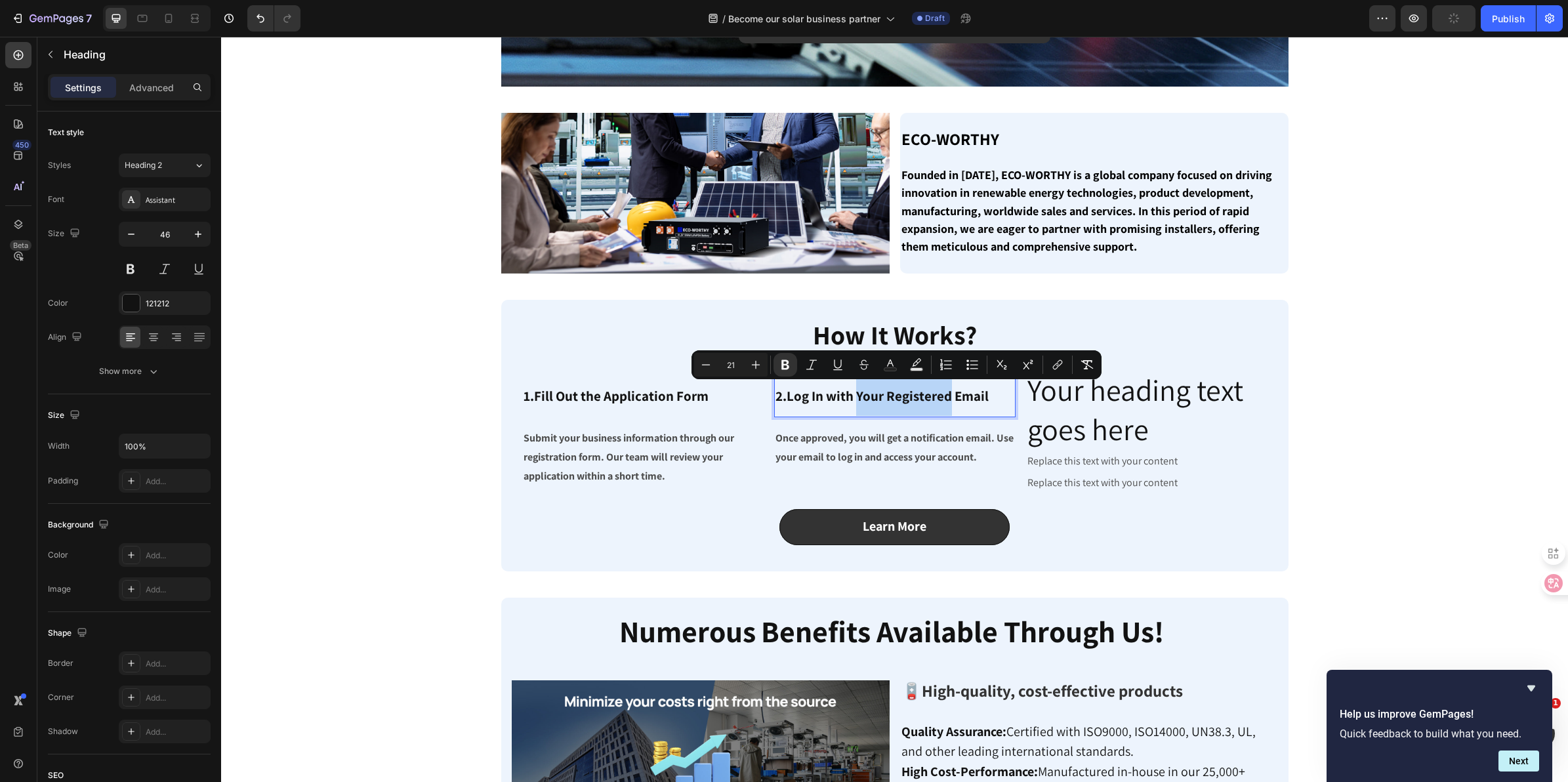
click at [896, 401] on strong "2.Log In with Your Registered Email" at bounding box center [882, 396] width 213 height 18
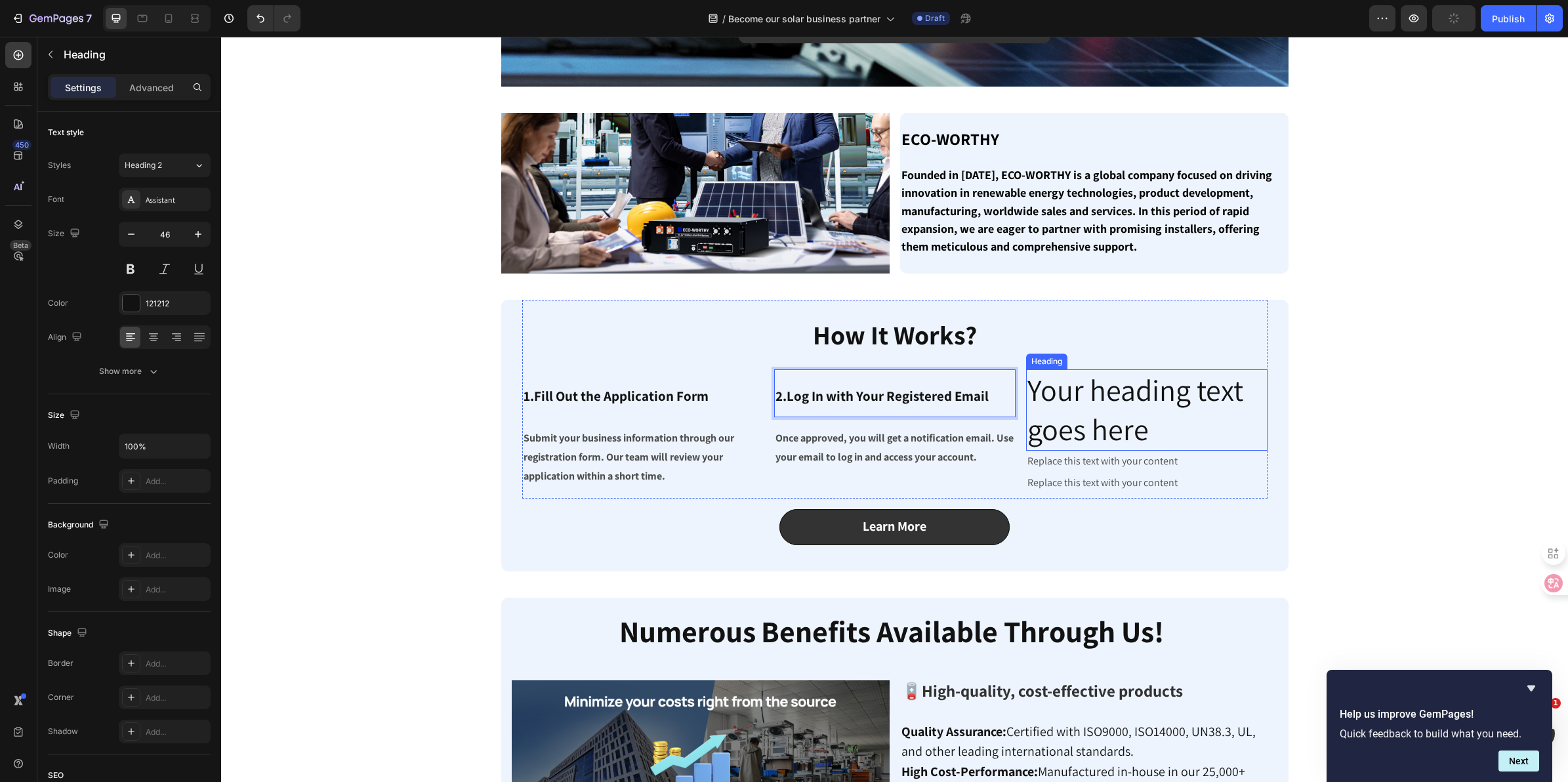
click at [1118, 426] on h2 "Your heading text goes here" at bounding box center [1147, 410] width 241 height 81
click at [1150, 425] on h2 "Your heading text goes here" at bounding box center [1147, 410] width 241 height 81
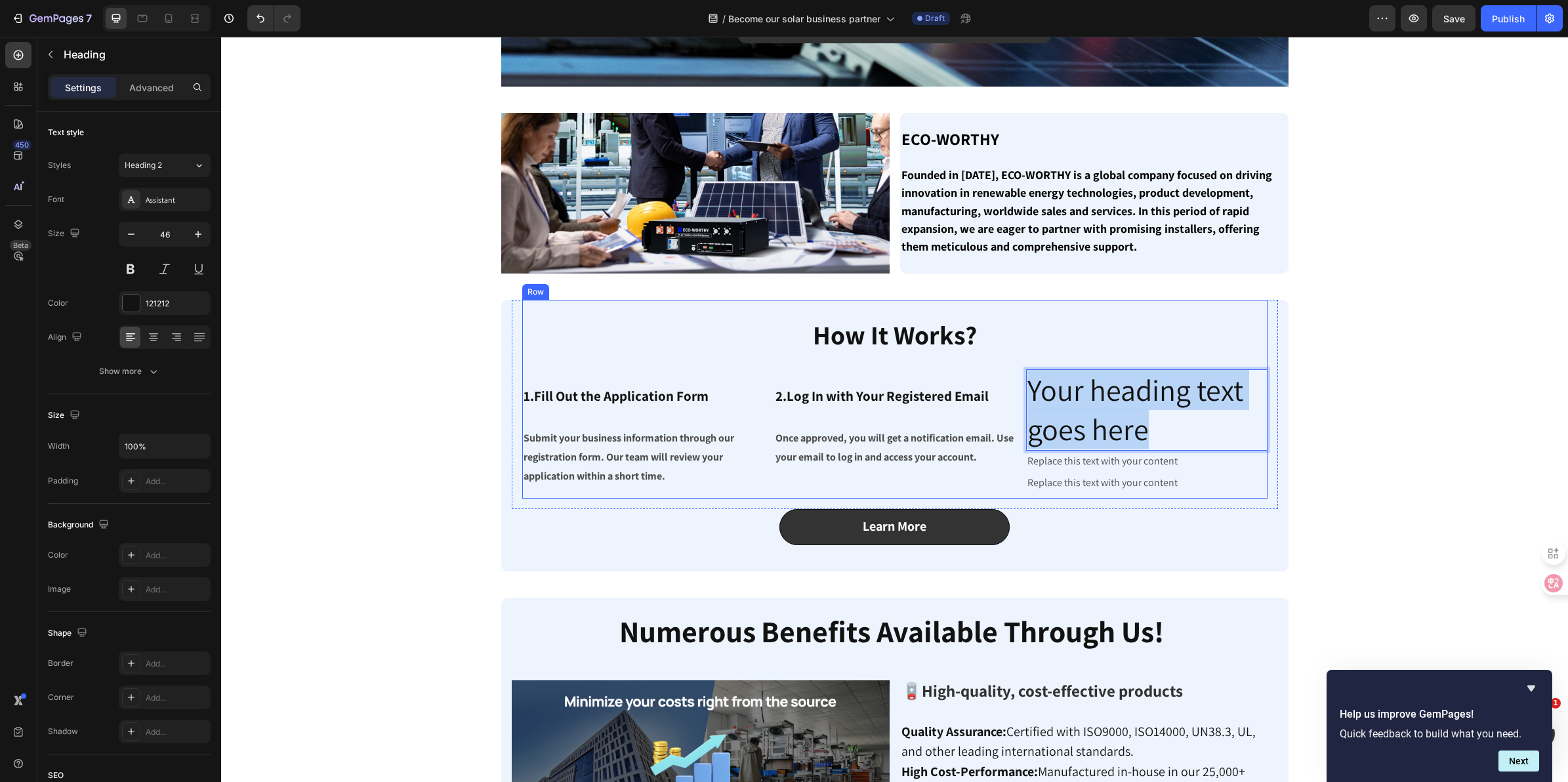
drag, startPoint x: 1054, startPoint y: 406, endPoint x: 1017, endPoint y: 388, distance: 41.1
click at [1017, 388] on div "⁠⁠⁠⁠⁠⁠⁠ 1.Fill Out the Application Form Heading Submit your business informatio…" at bounding box center [894, 431] width 745 height 124
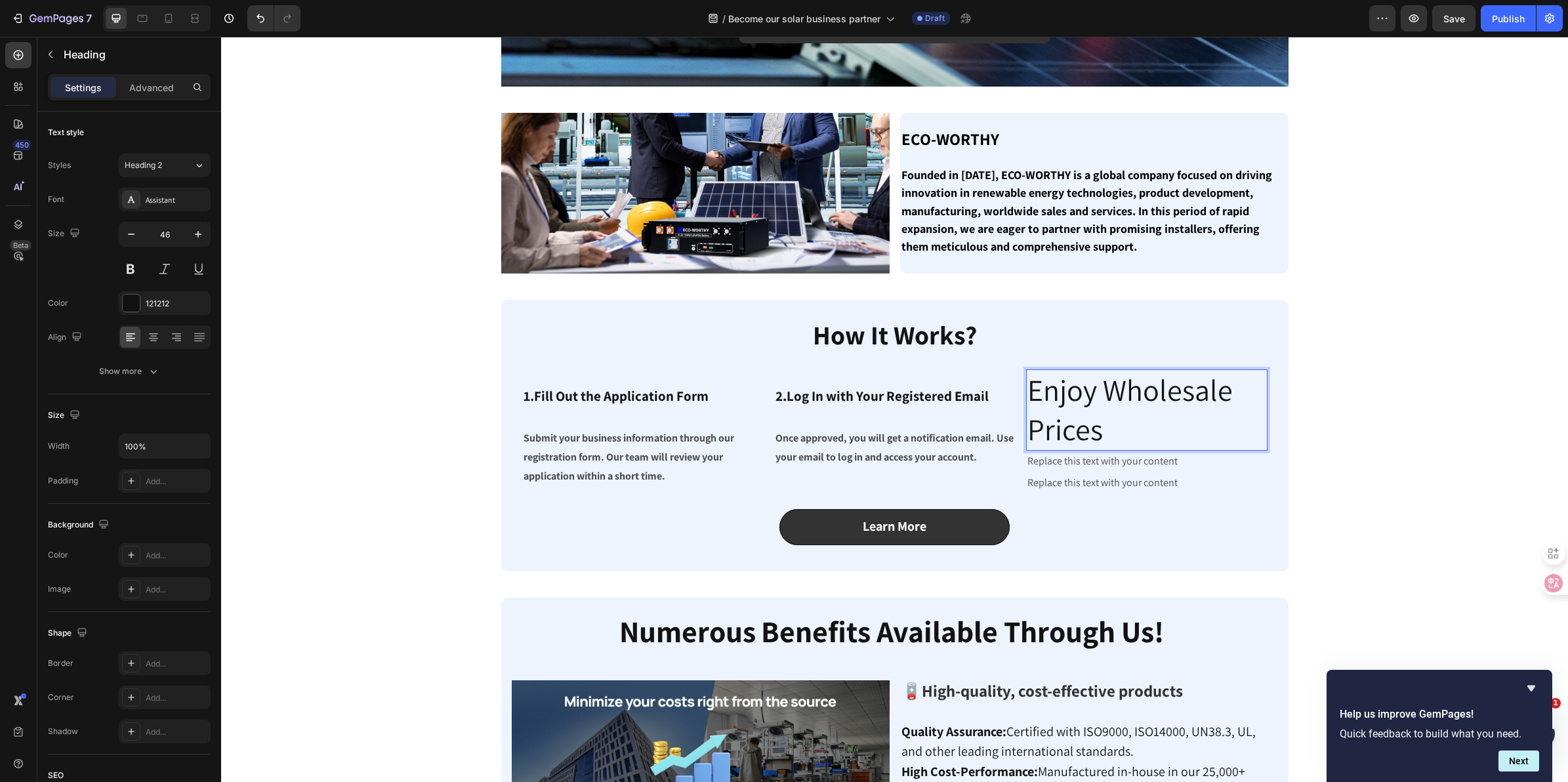
click at [1027, 391] on p "Enjoy Wholesale Prices" at bounding box center [1147, 410] width 239 height 79
drag, startPoint x: 1106, startPoint y: 433, endPoint x: 1024, endPoint y: 389, distance: 93.1
click at [1027, 389] on p "3.Enjoy Wholesale Prices" at bounding box center [1147, 410] width 239 height 79
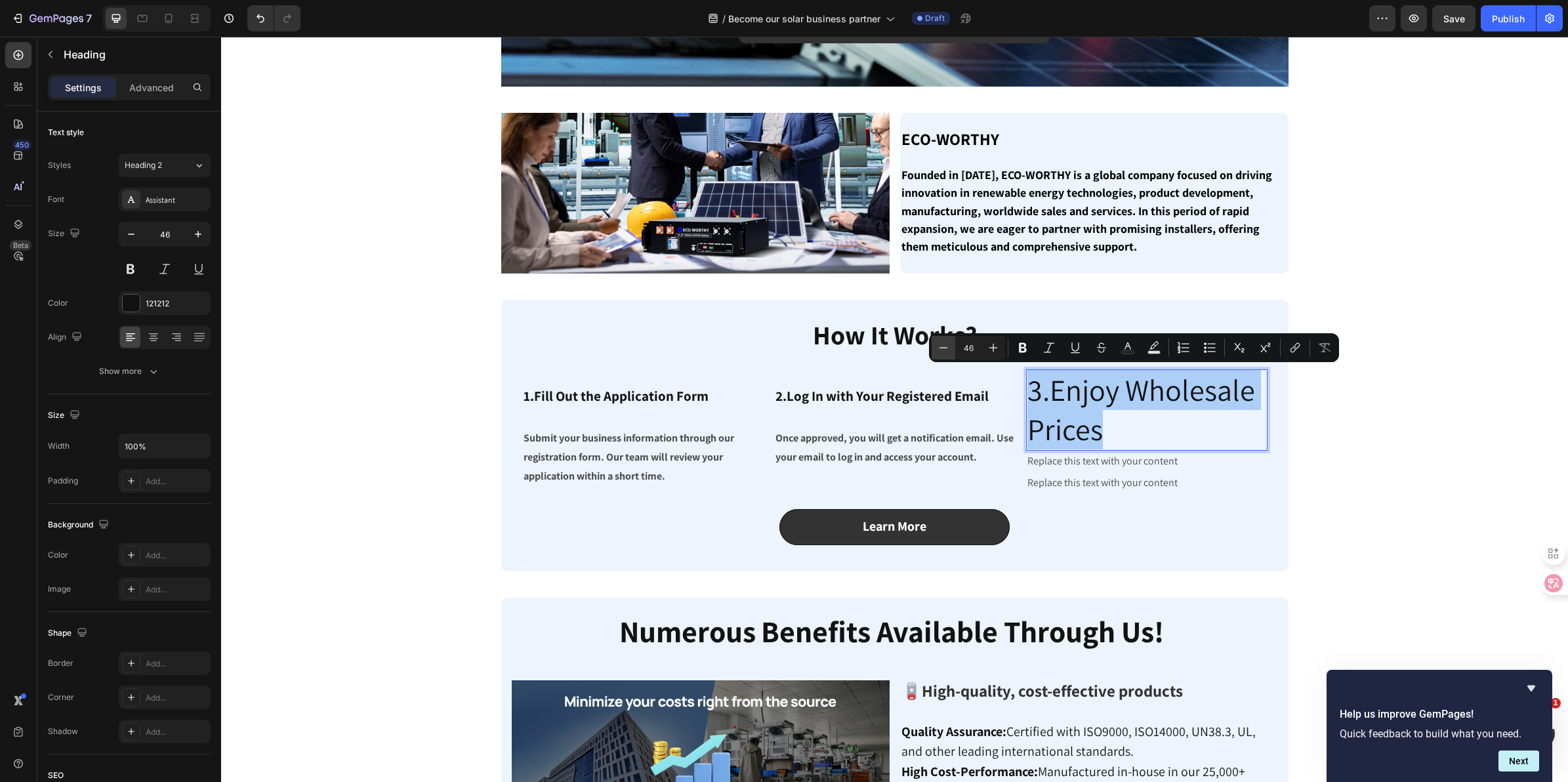
click at [940, 348] on icon "Editor contextual toolbar" at bounding box center [943, 347] width 13 height 13
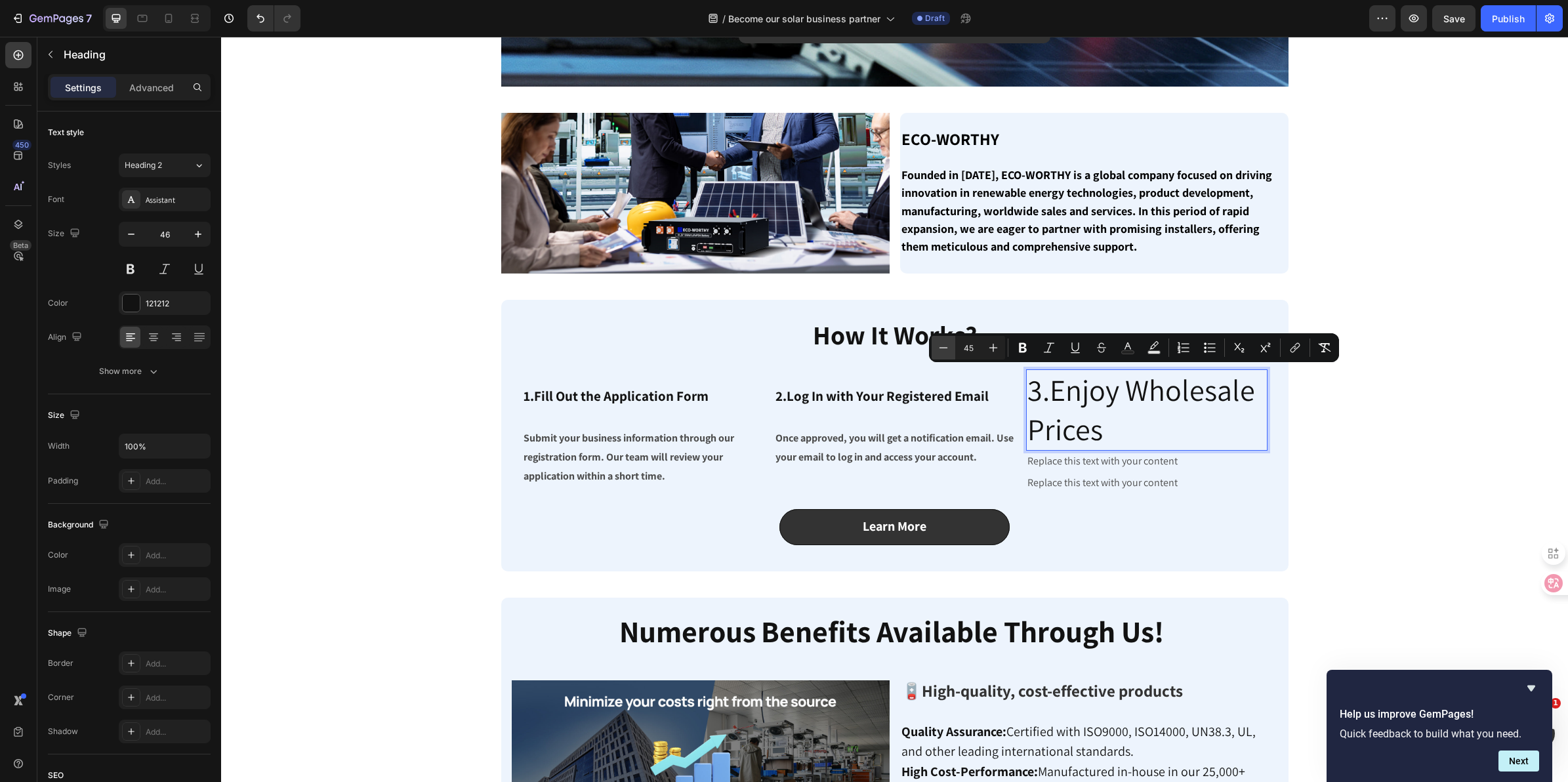
click at [940, 348] on icon "Editor contextual toolbar" at bounding box center [943, 347] width 13 height 13
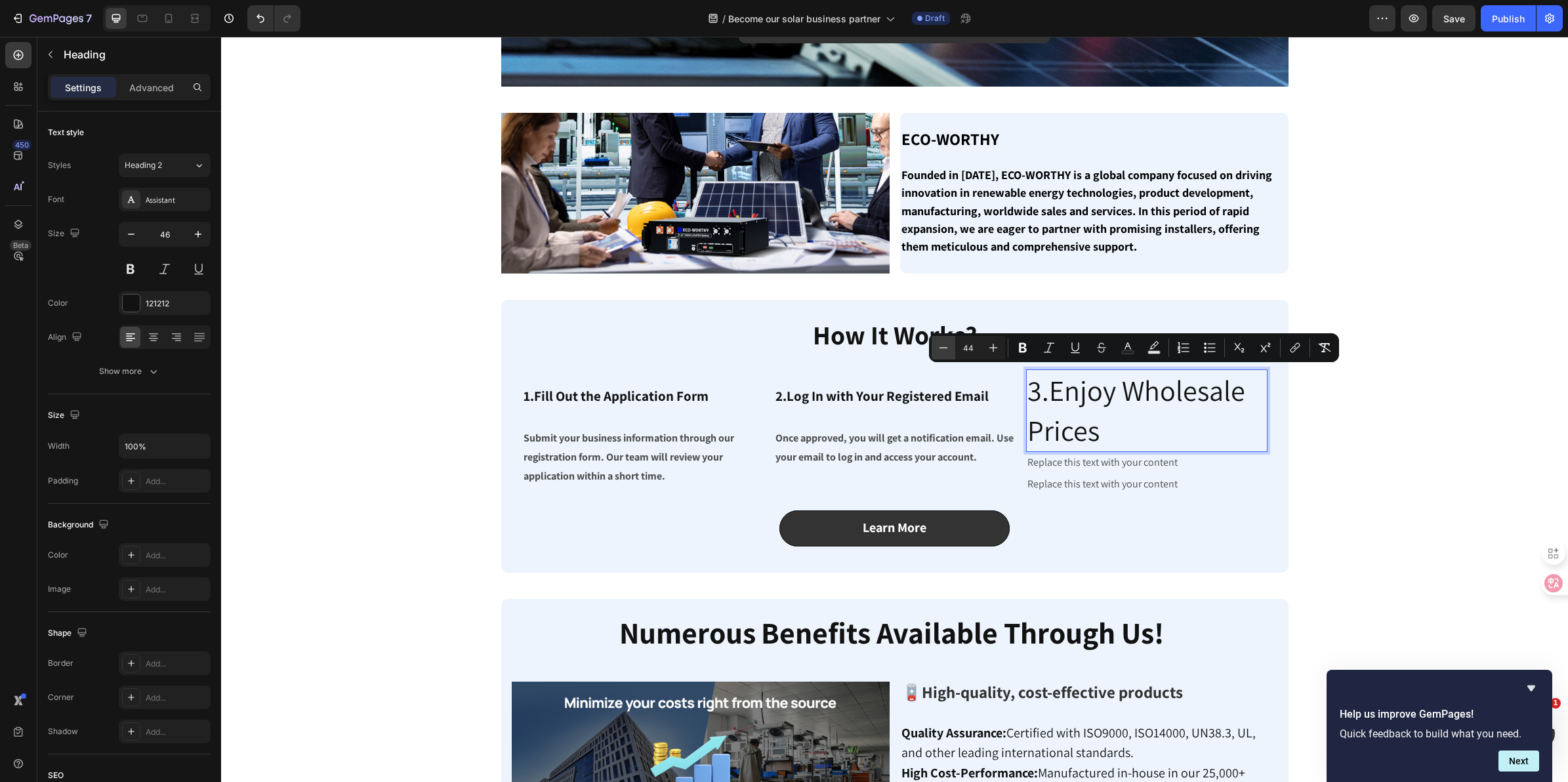
click at [940, 348] on icon "Editor contextual toolbar" at bounding box center [943, 347] width 13 height 13
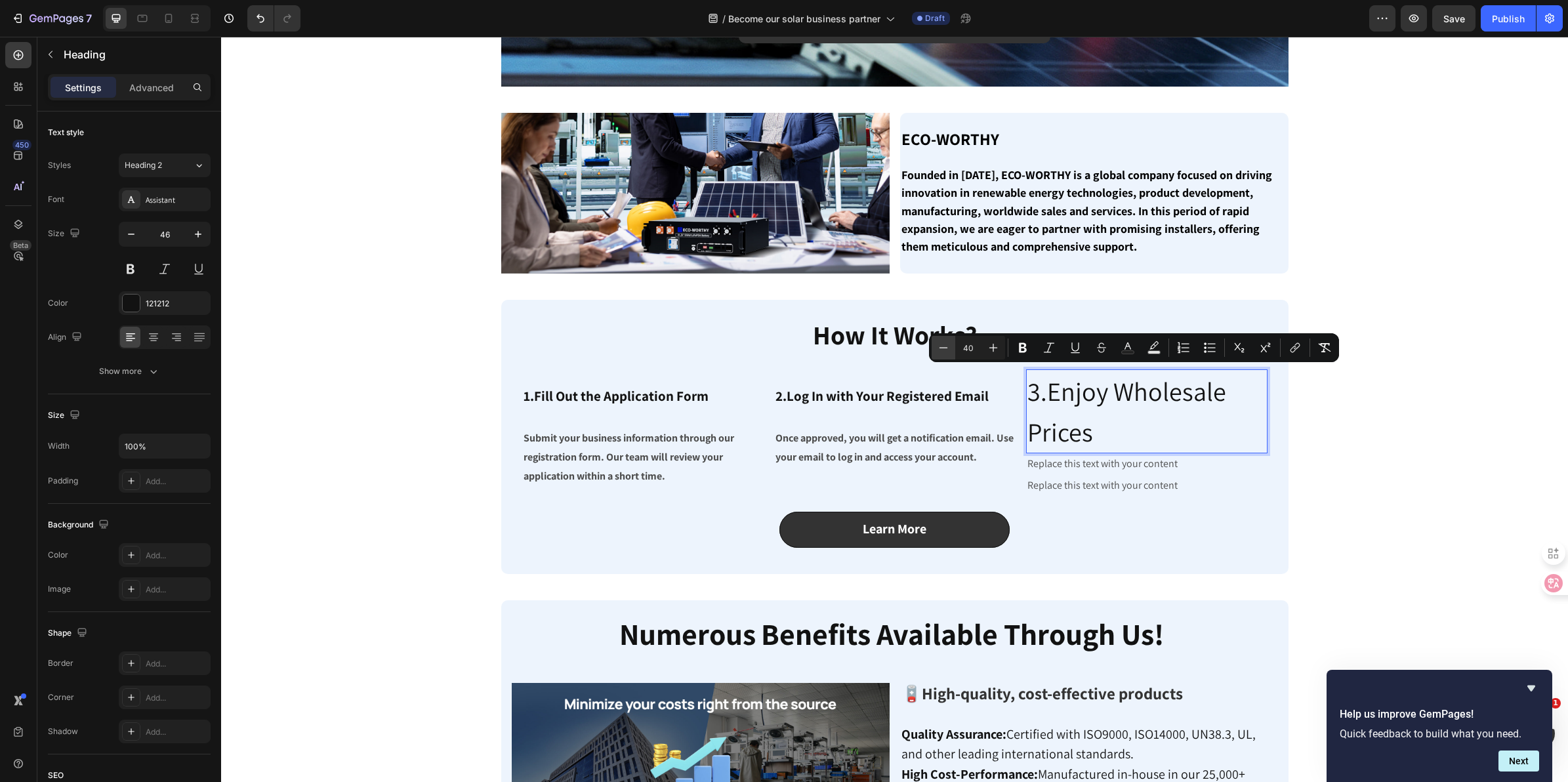
click at [940, 348] on icon "Editor contextual toolbar" at bounding box center [943, 347] width 13 height 13
click at [942, 349] on icon "Editor contextual toolbar" at bounding box center [943, 347] width 13 height 13
click at [943, 350] on icon "Editor contextual toolbar" at bounding box center [943, 347] width 13 height 13
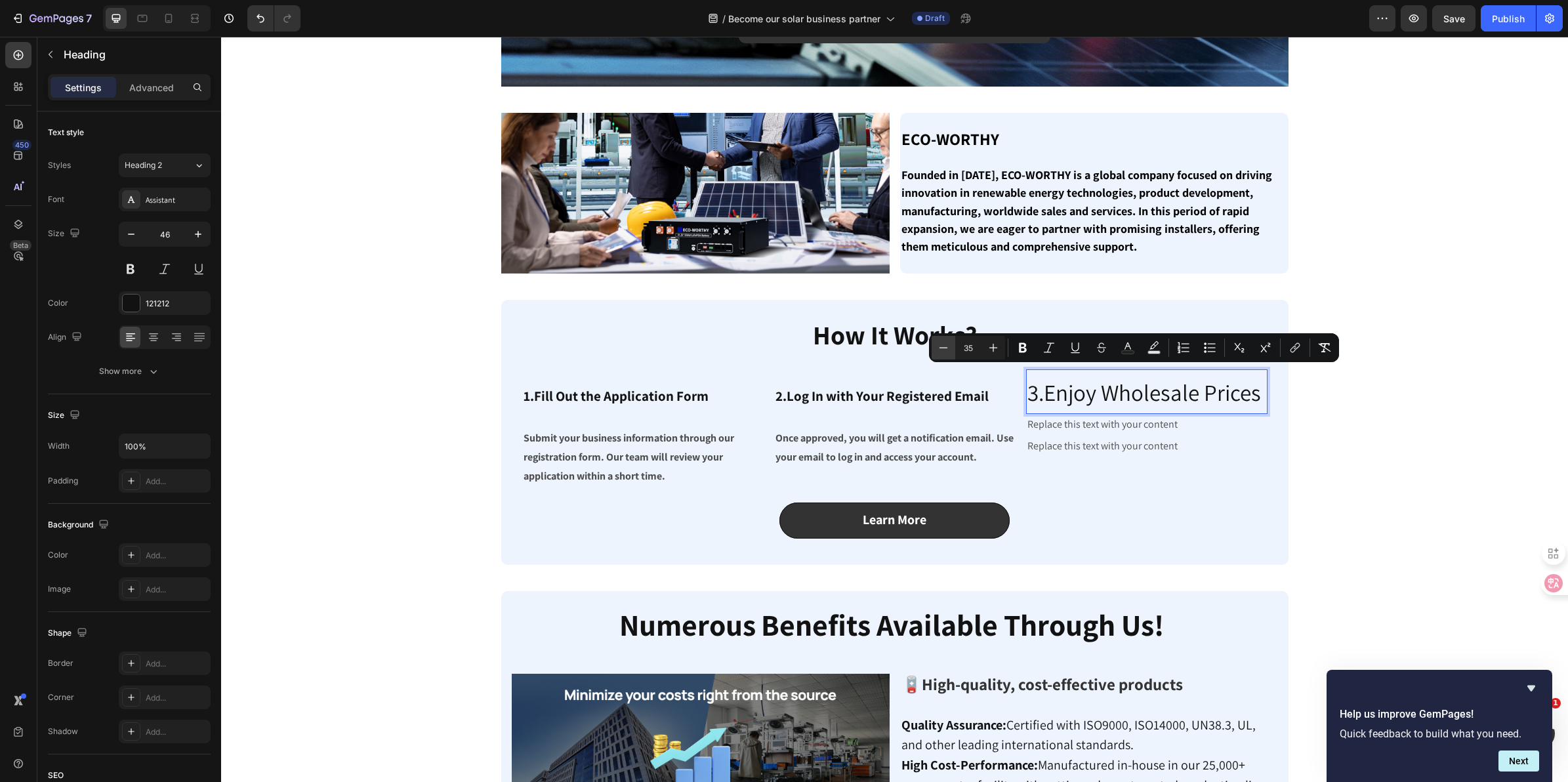
click at [943, 350] on icon "Editor contextual toolbar" at bounding box center [943, 347] width 13 height 13
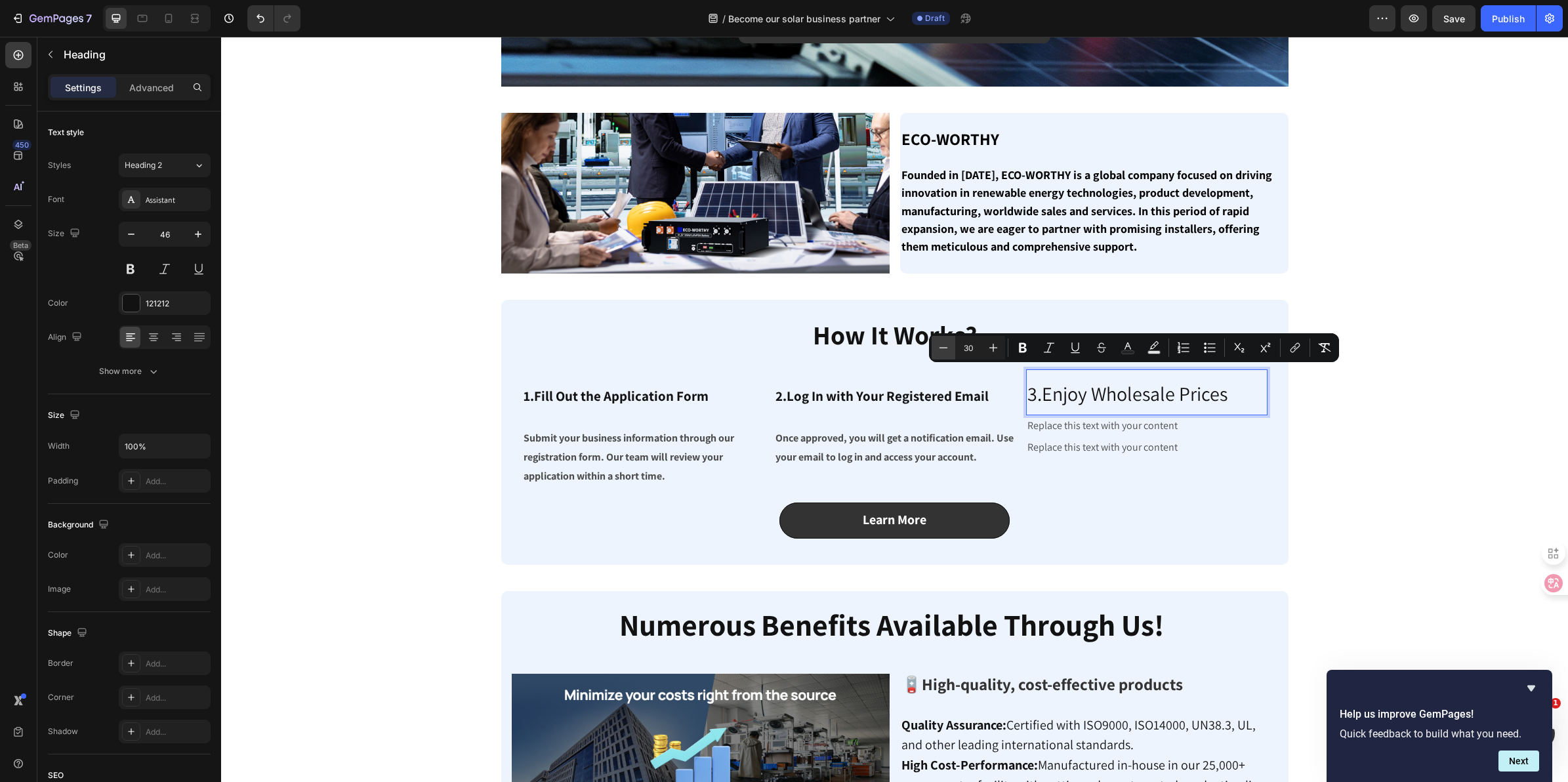
click at [943, 350] on icon "Editor contextual toolbar" at bounding box center [943, 347] width 13 height 13
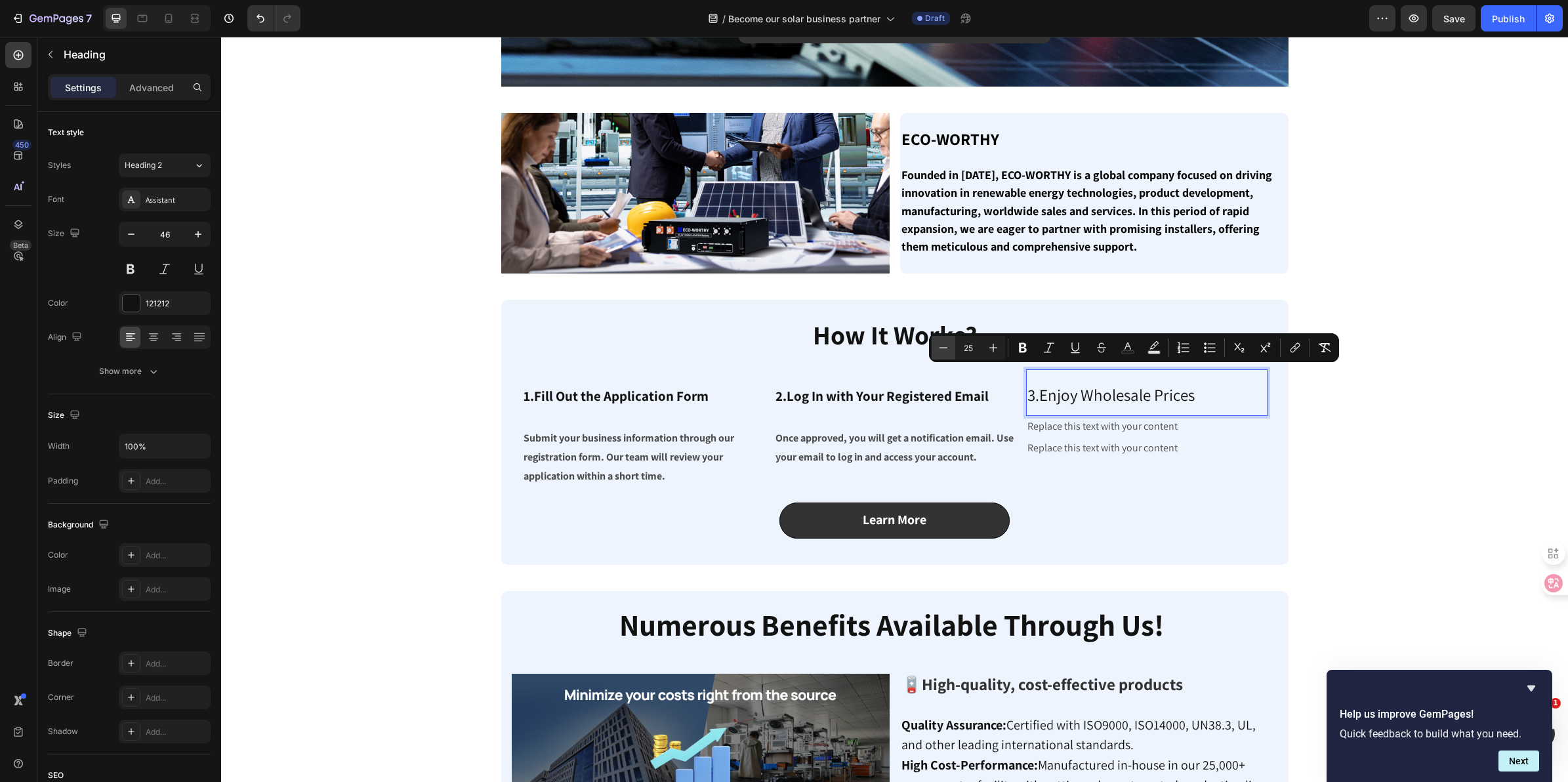
click at [942, 351] on icon "Editor contextual toolbar" at bounding box center [943, 347] width 13 height 13
type input "21"
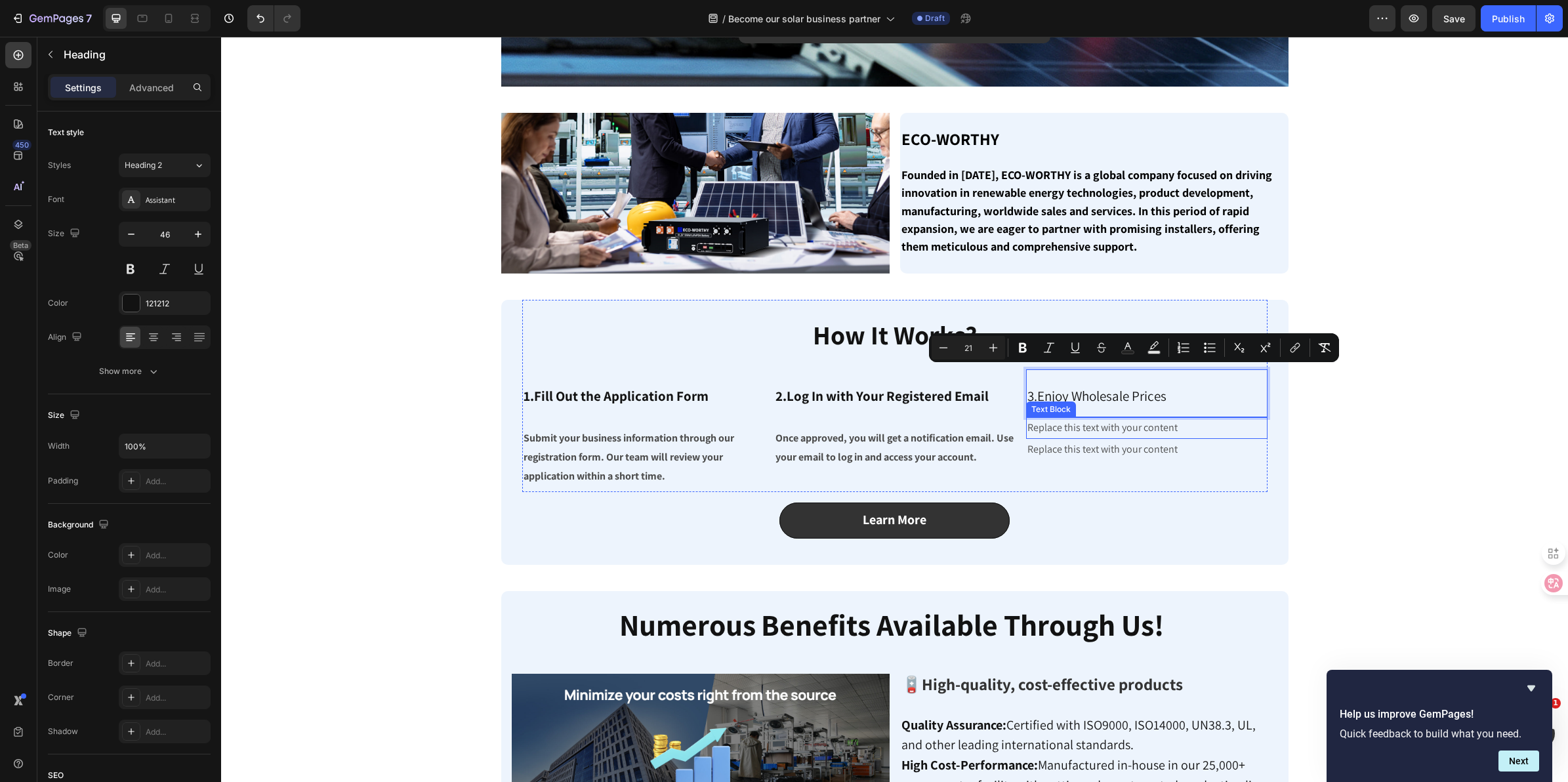
click at [1080, 430] on div "Replace this text with your content" at bounding box center [1147, 428] width 241 height 22
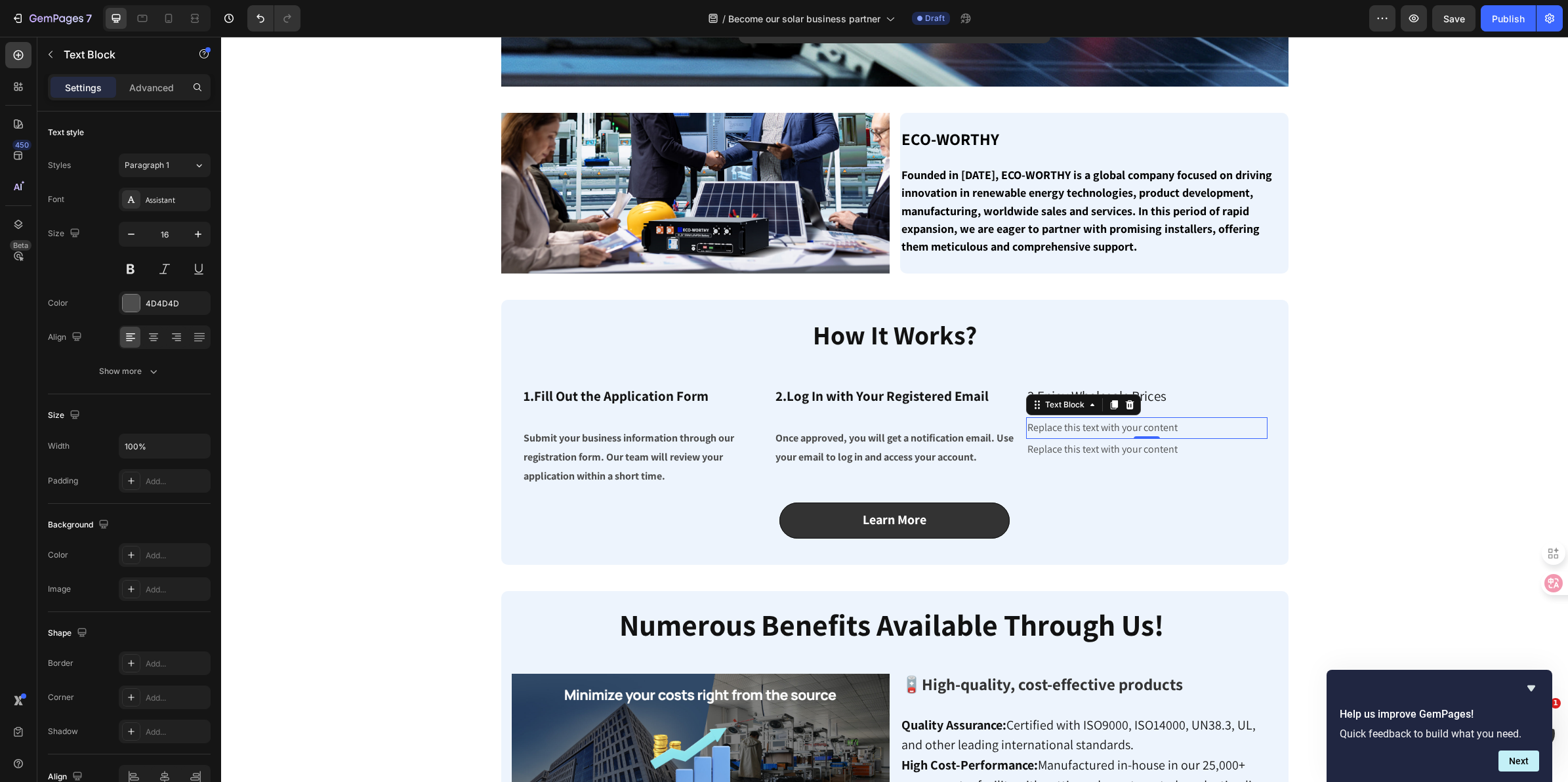
click at [1182, 431] on div "Replace this text with your content" at bounding box center [1147, 428] width 241 height 22
drag, startPoint x: 1182, startPoint y: 430, endPoint x: 1020, endPoint y: 428, distance: 162.0
click at [1015, 428] on div "⁠⁠⁠⁠⁠⁠⁠ 1.Fill Out the Application Form Heading Submit your business informatio…" at bounding box center [894, 428] width 745 height 117
click at [1175, 472] on div "Replace this text with your content" at bounding box center [1147, 469] width 241 height 22
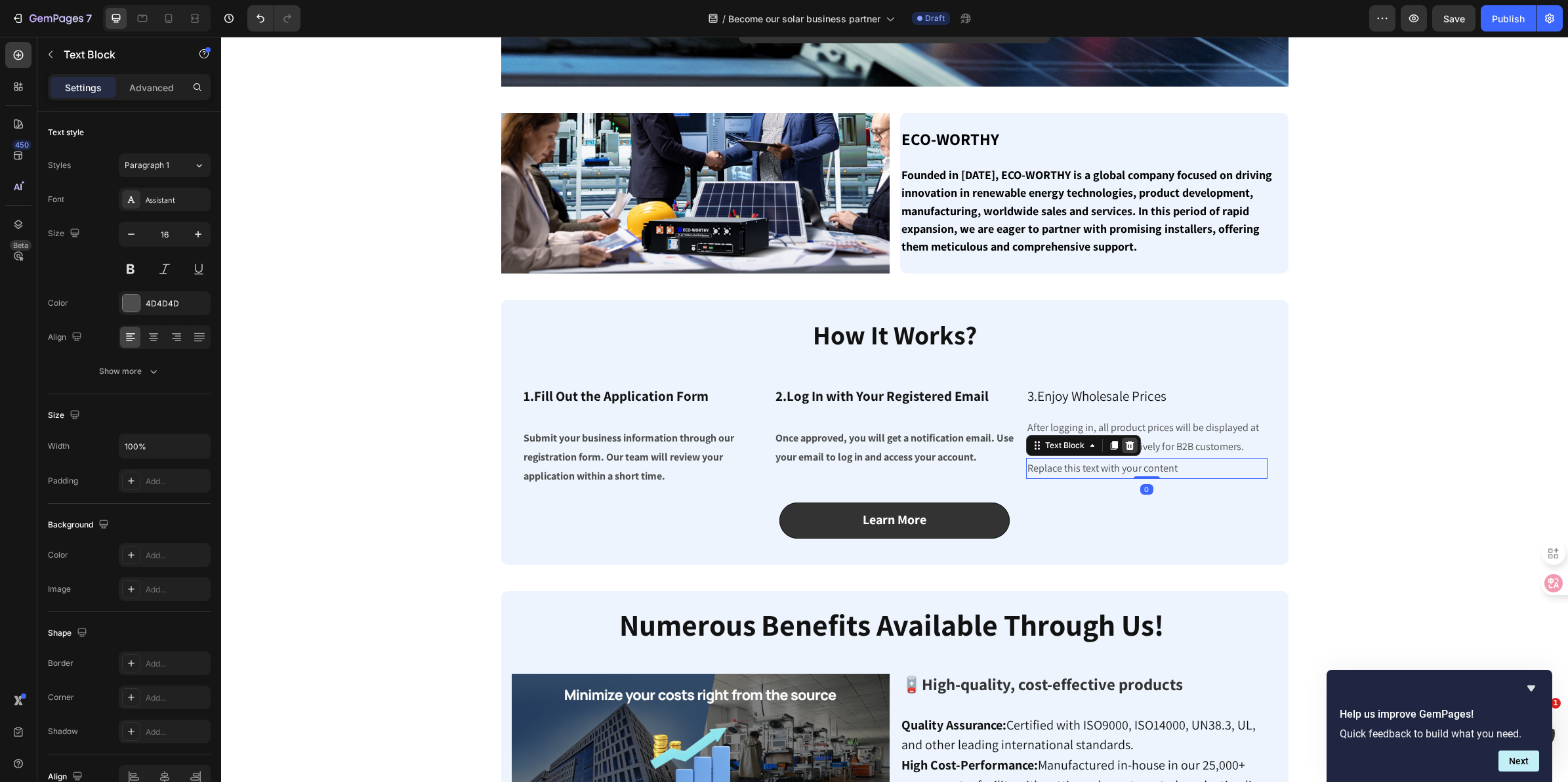
click at [1125, 446] on icon at bounding box center [1129, 445] width 9 height 9
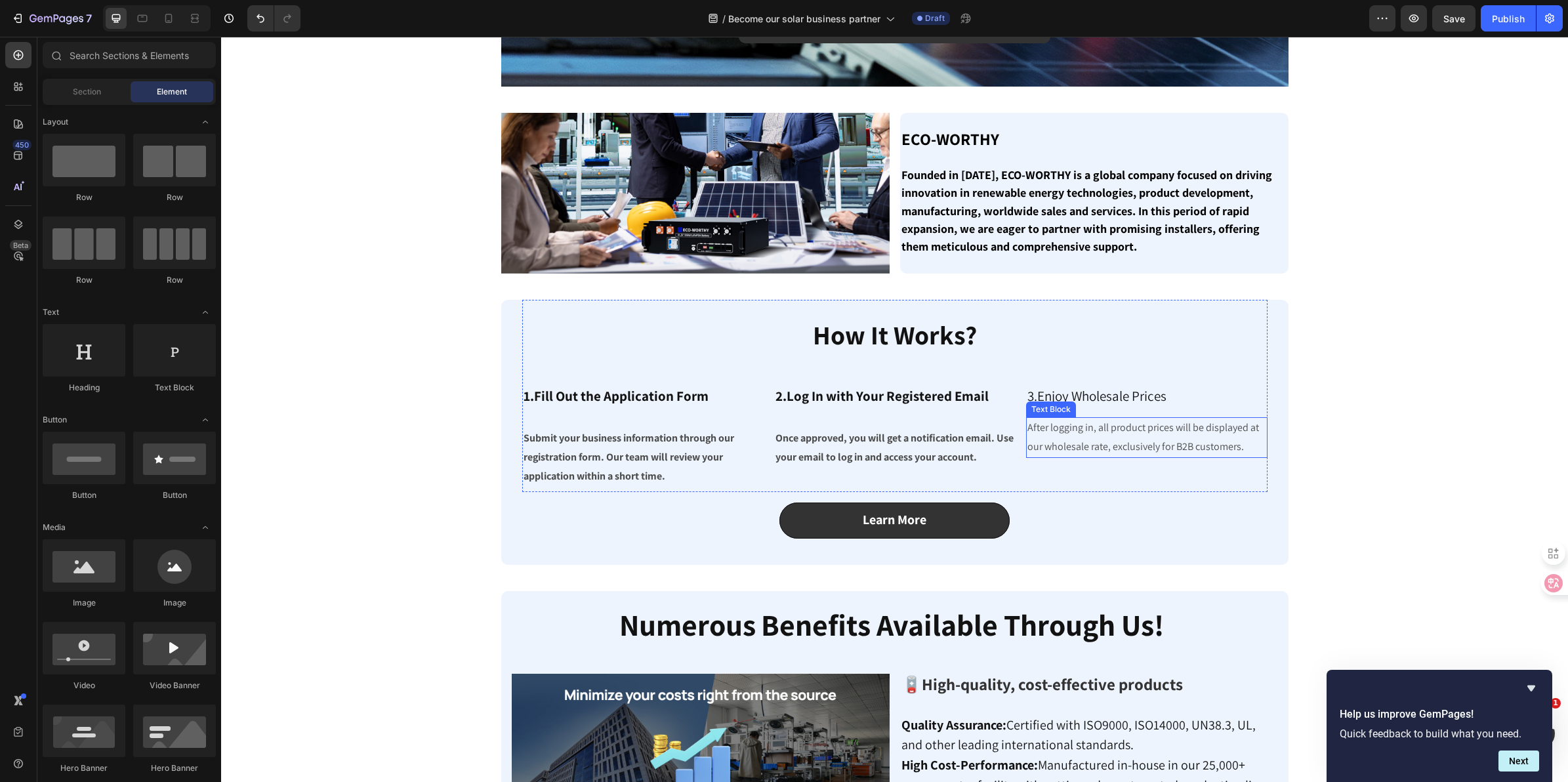
click at [1203, 443] on p "After logging in, all product prices will be displayed at our wholesale rate, e…" at bounding box center [1147, 437] width 239 height 38
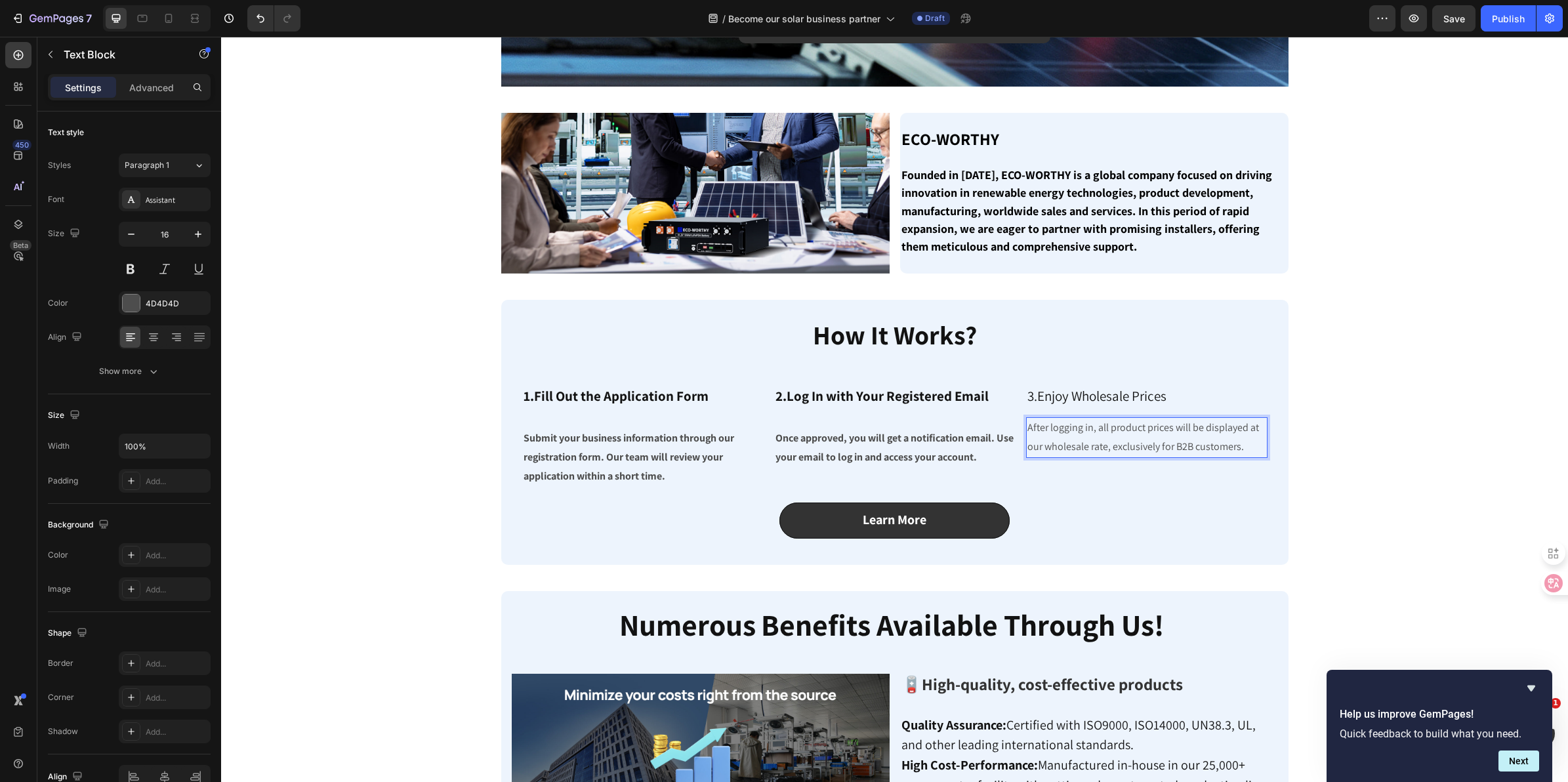
click at [1061, 433] on p "After logging in, all product prices will be displayed at our wholesale rate, e…" at bounding box center [1147, 437] width 239 height 38
click at [1079, 408] on p "⁠⁠⁠⁠⁠⁠⁠ 3.Enjoy Wholesale Prices" at bounding box center [1147, 393] width 239 height 45
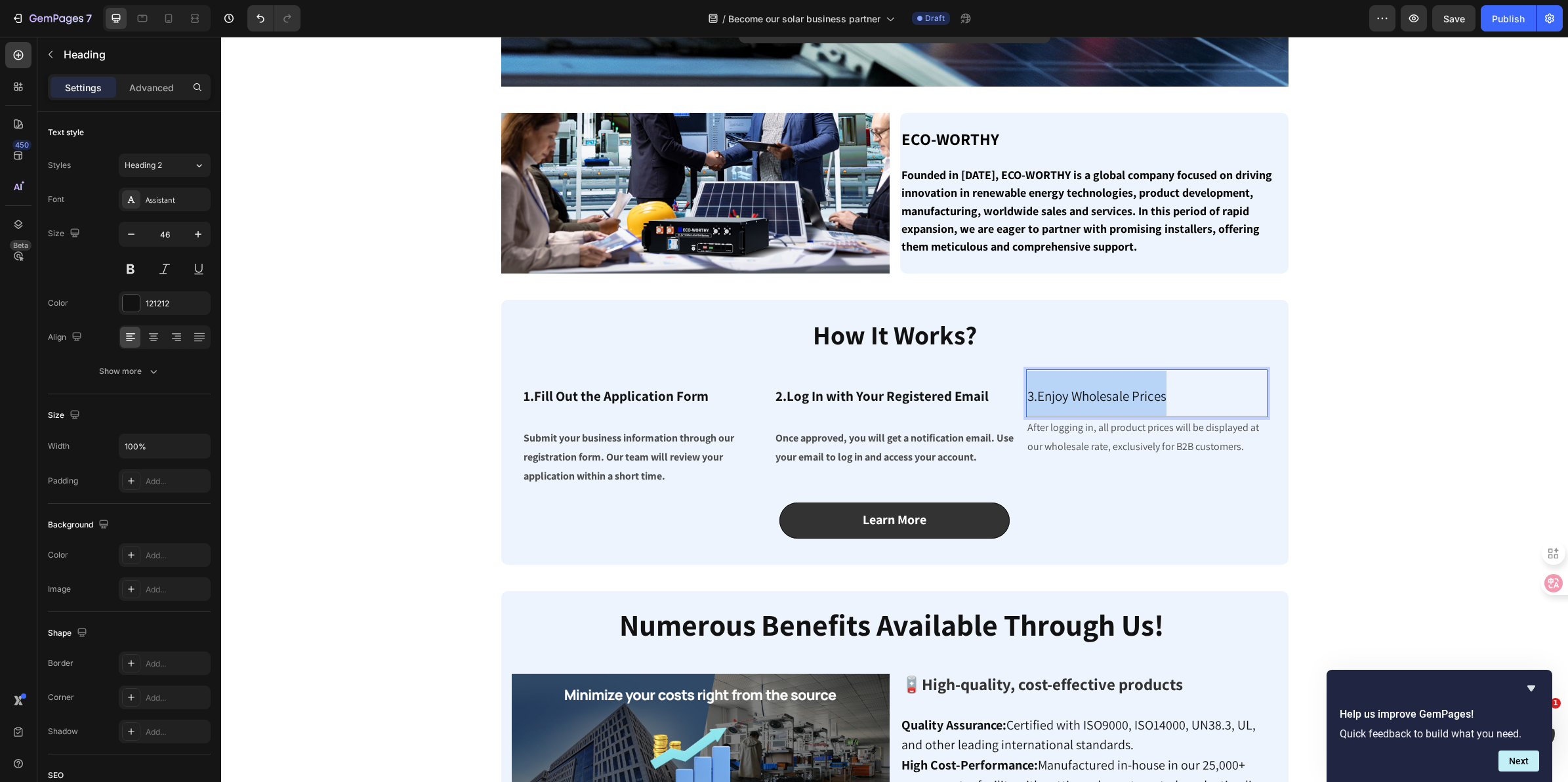
drag, startPoint x: 1185, startPoint y: 403, endPoint x: 1021, endPoint y: 407, distance: 164.0
click at [1027, 407] on p "3.Enjoy Wholesale Prices" at bounding box center [1147, 393] width 239 height 45
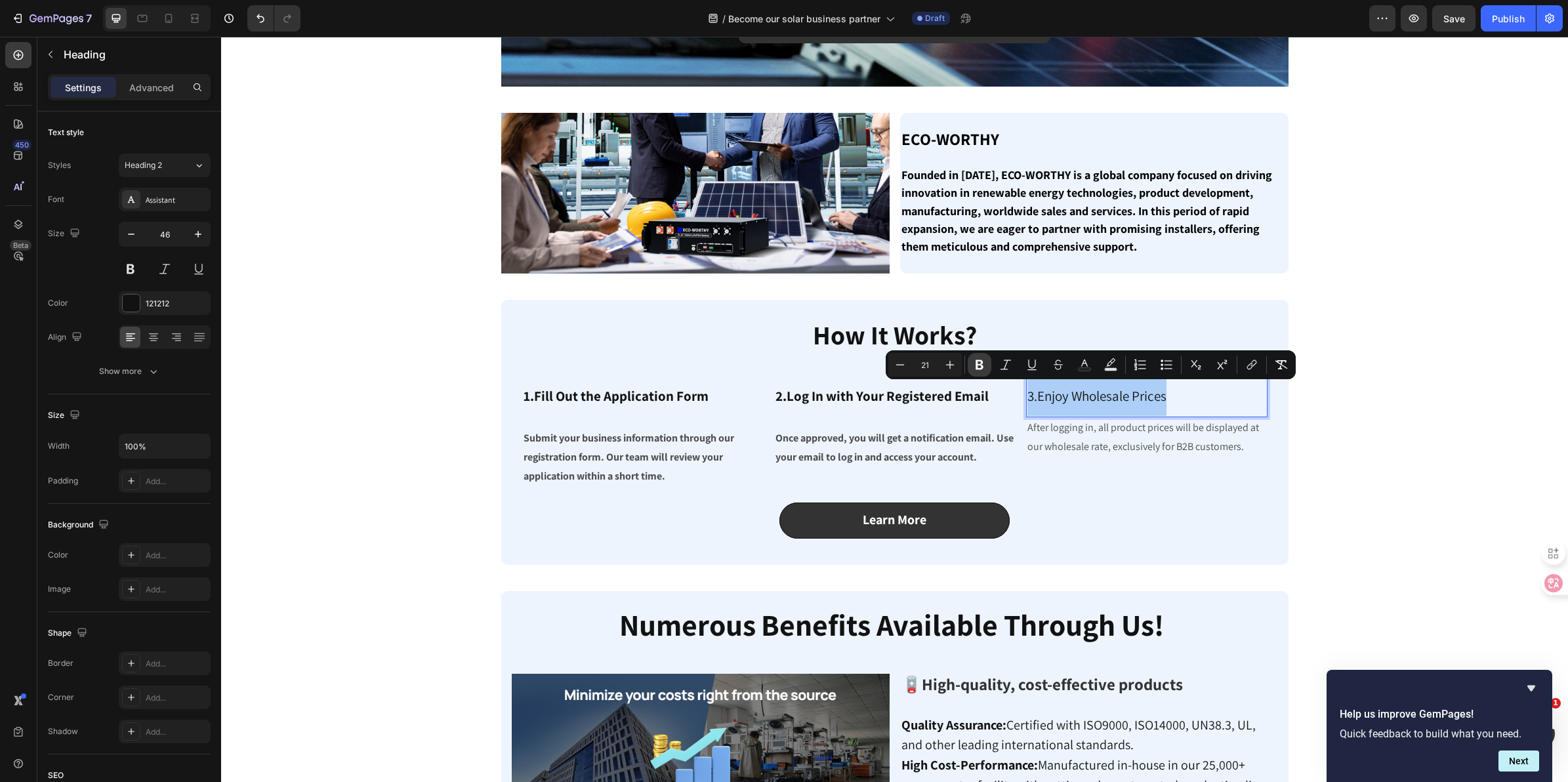
click at [975, 369] on icon "Editor contextual toolbar" at bounding box center [980, 364] width 13 height 13
click at [1118, 438] on p "After logging in, all product prices will be displayed at our wholesale rate, e…" at bounding box center [1147, 437] width 239 height 38
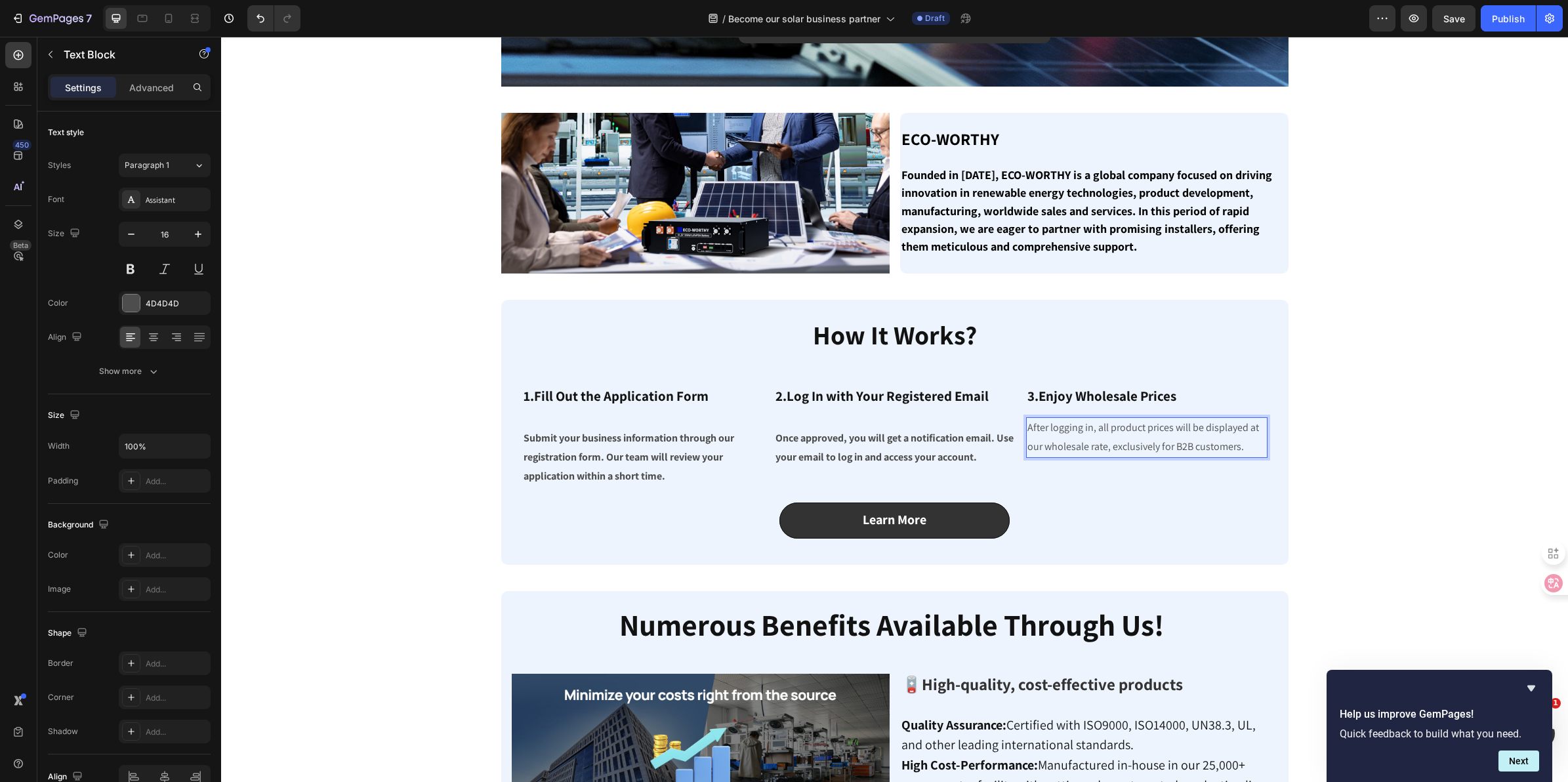
click at [1036, 441] on p "After logging in, all product prices will be displayed at our wholesale rate, e…" at bounding box center [1147, 437] width 239 height 38
click at [923, 448] on strong "Once approved, you will get a notification email. Use your email to log in and …" at bounding box center [894, 447] width 238 height 33
click at [1090, 446] on p "After logging in, all product prices will be displayed at our wholesale rate, e…" at bounding box center [1147, 437] width 239 height 38
click at [158, 93] on p "Advanced" at bounding box center [151, 87] width 44 height 14
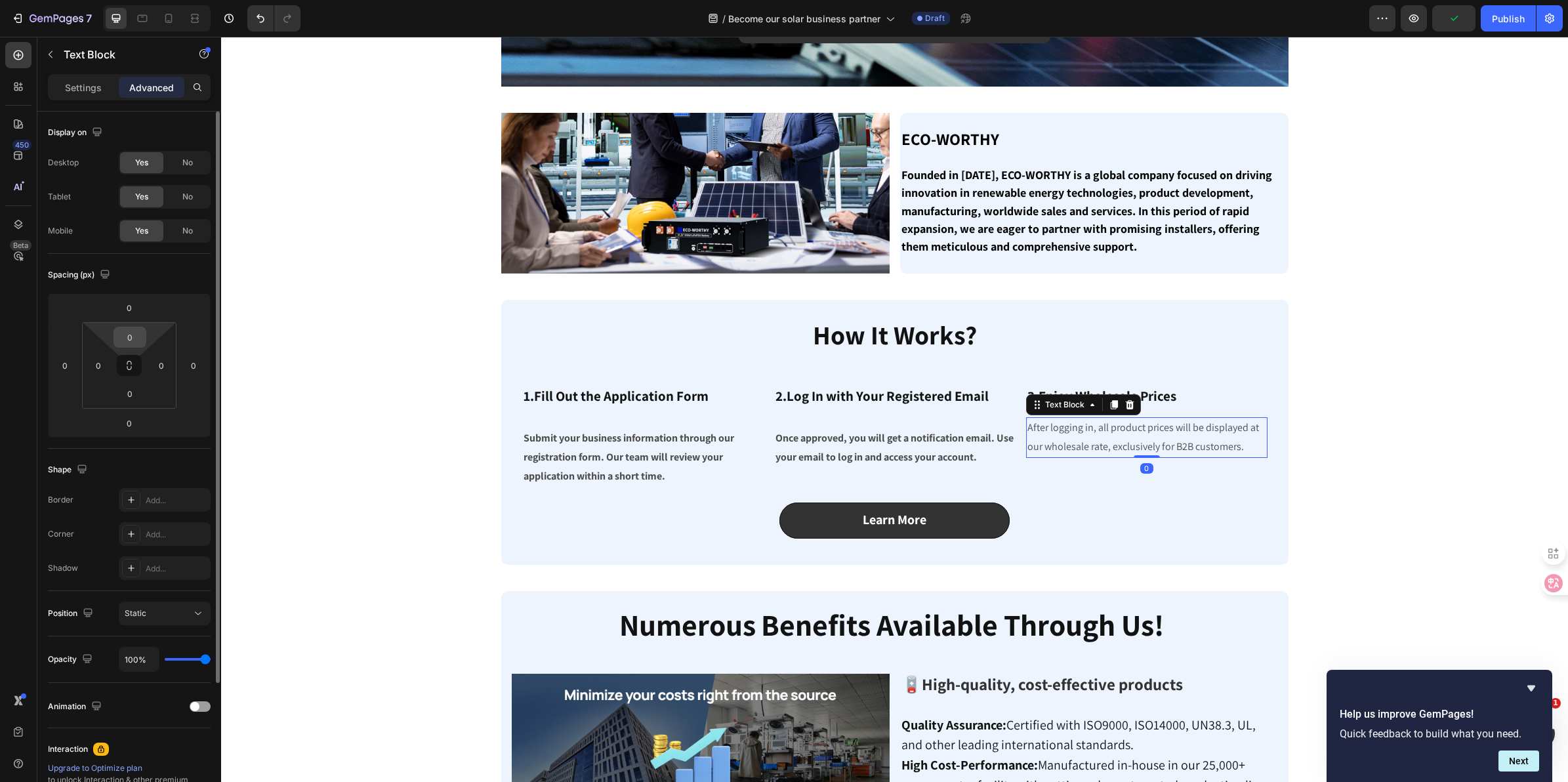
click at [133, 332] on input "0" at bounding box center [130, 336] width 27 height 20
type input "5"
type input "2"
type input "15"
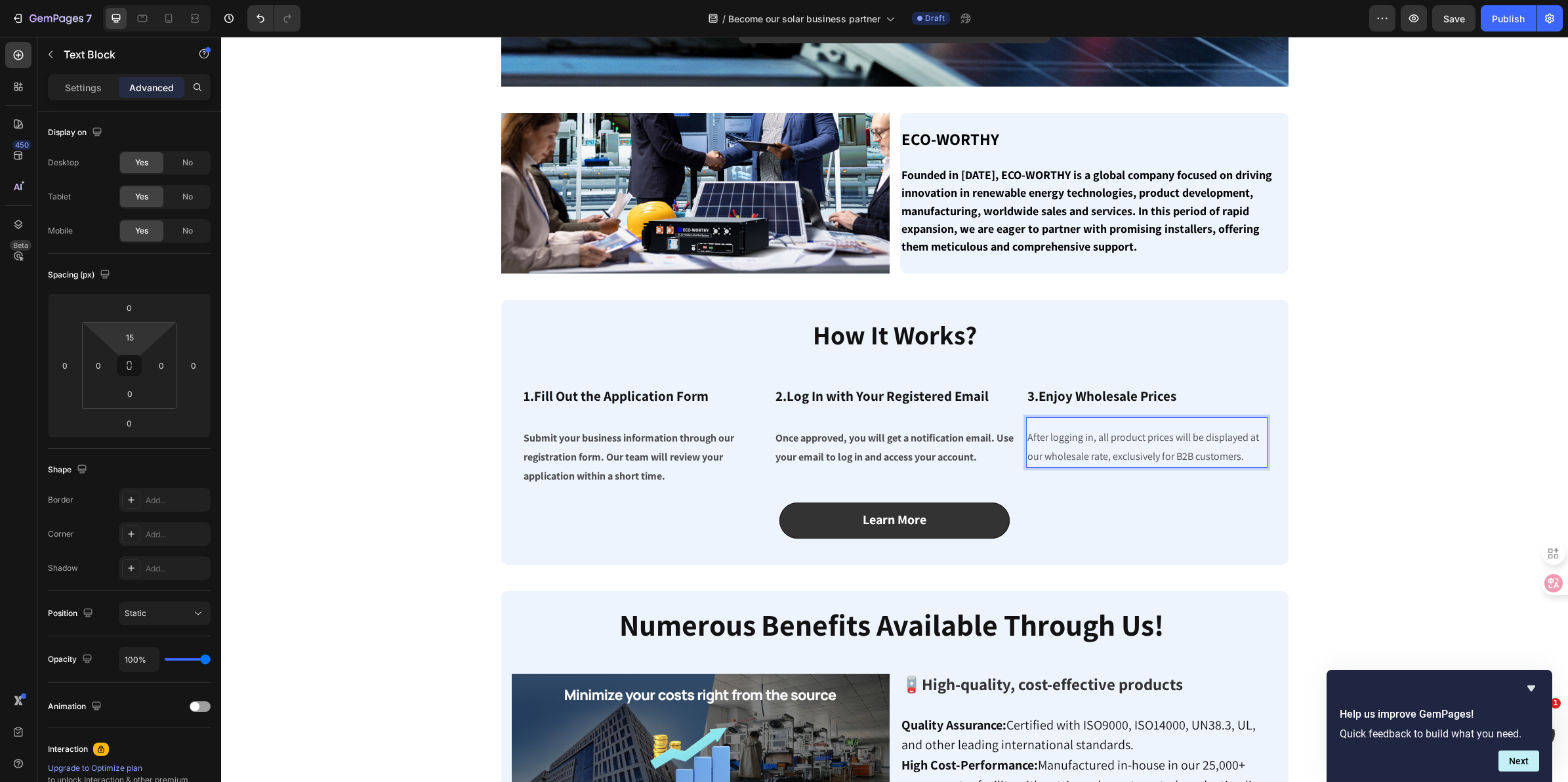
click at [1240, 457] on p "After logging in, all product prices will be displayed at our wholesale rate, e…" at bounding box center [1147, 447] width 239 height 38
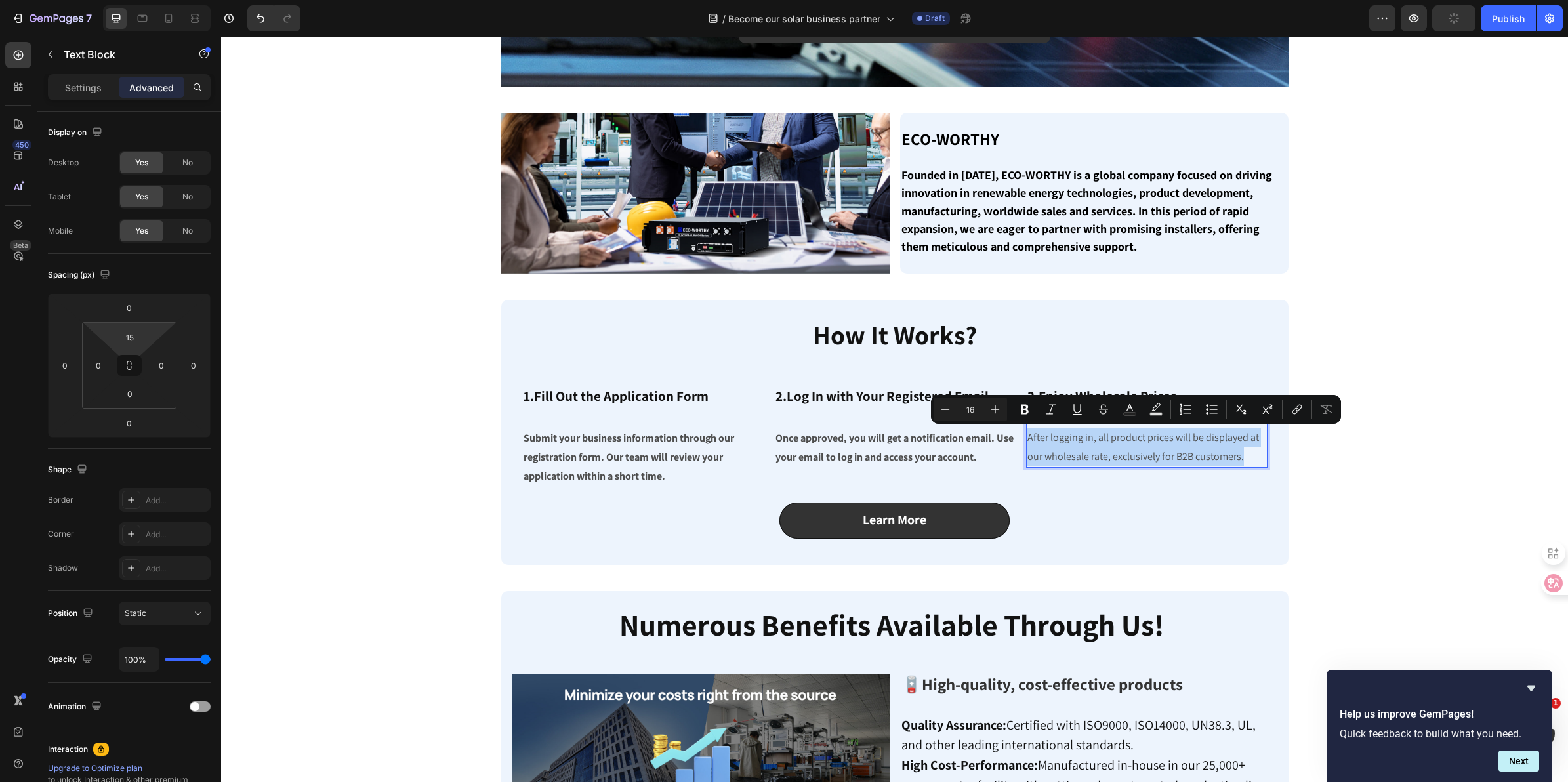
drag, startPoint x: 1240, startPoint y: 457, endPoint x: 1018, endPoint y: 428, distance: 223.9
click at [1018, 428] on div "⁠⁠⁠⁠⁠⁠⁠ 1.Fill Out the Application Form Heading Submit your business informatio…" at bounding box center [894, 428] width 745 height 117
click at [1026, 407] on icon "Editor contextual toolbar" at bounding box center [1025, 409] width 13 height 13
click at [1069, 456] on strong "After logging in, all product prices will be displayed at our wholesale rate, e…" at bounding box center [1142, 456] width 230 height 52
click at [1090, 446] on p "After logging in, all product prices will be displayed at our wholesale rate, e…" at bounding box center [1147, 457] width 239 height 56
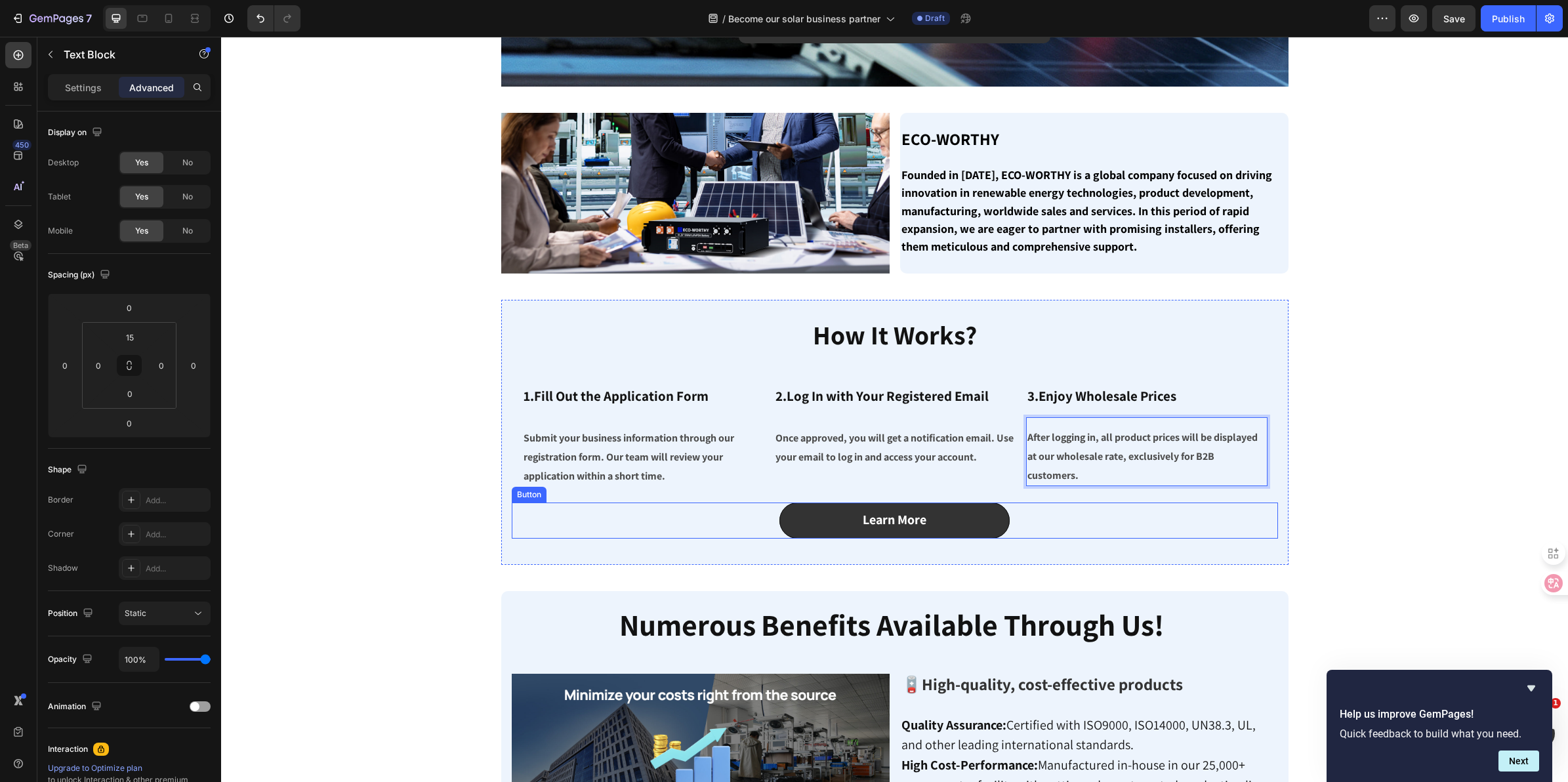
click at [1113, 521] on div "Learn More Button" at bounding box center [895, 521] width 766 height 36
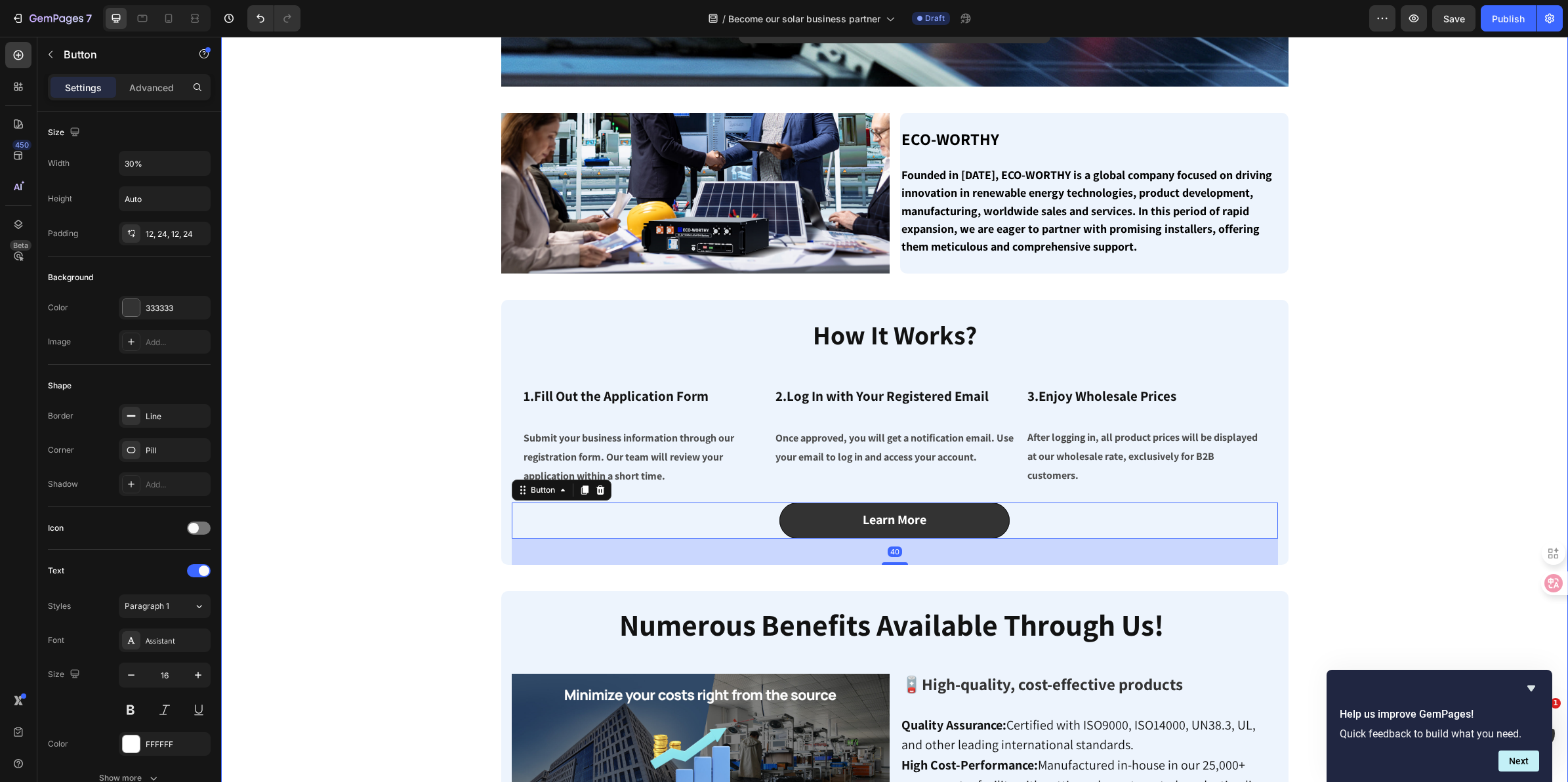
click at [1464, 435] on div "Image Become our solar business partner! Button Row Image Become our solar busi…" at bounding box center [894, 518] width 1328 height 1479
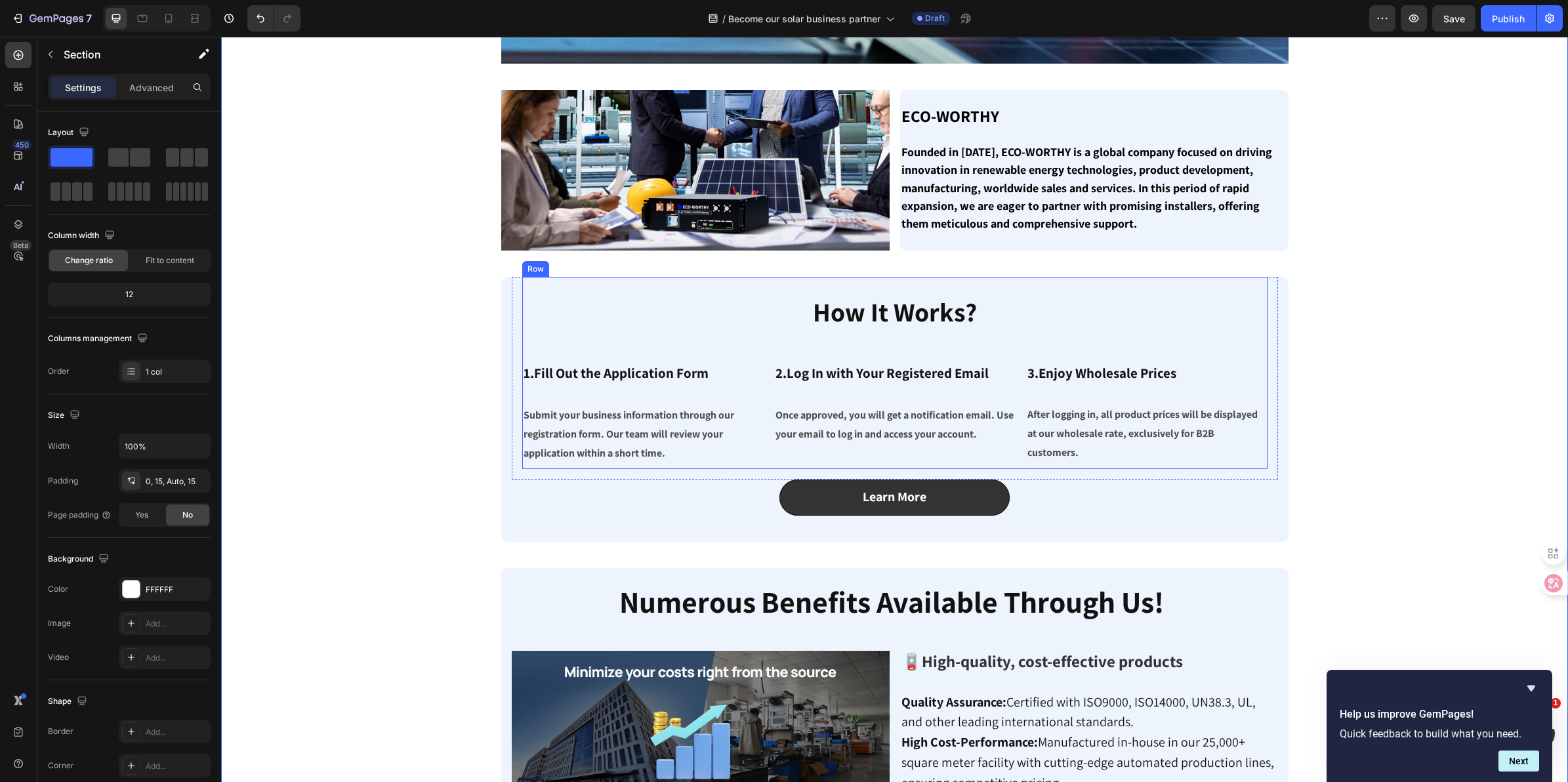
scroll to position [266, 0]
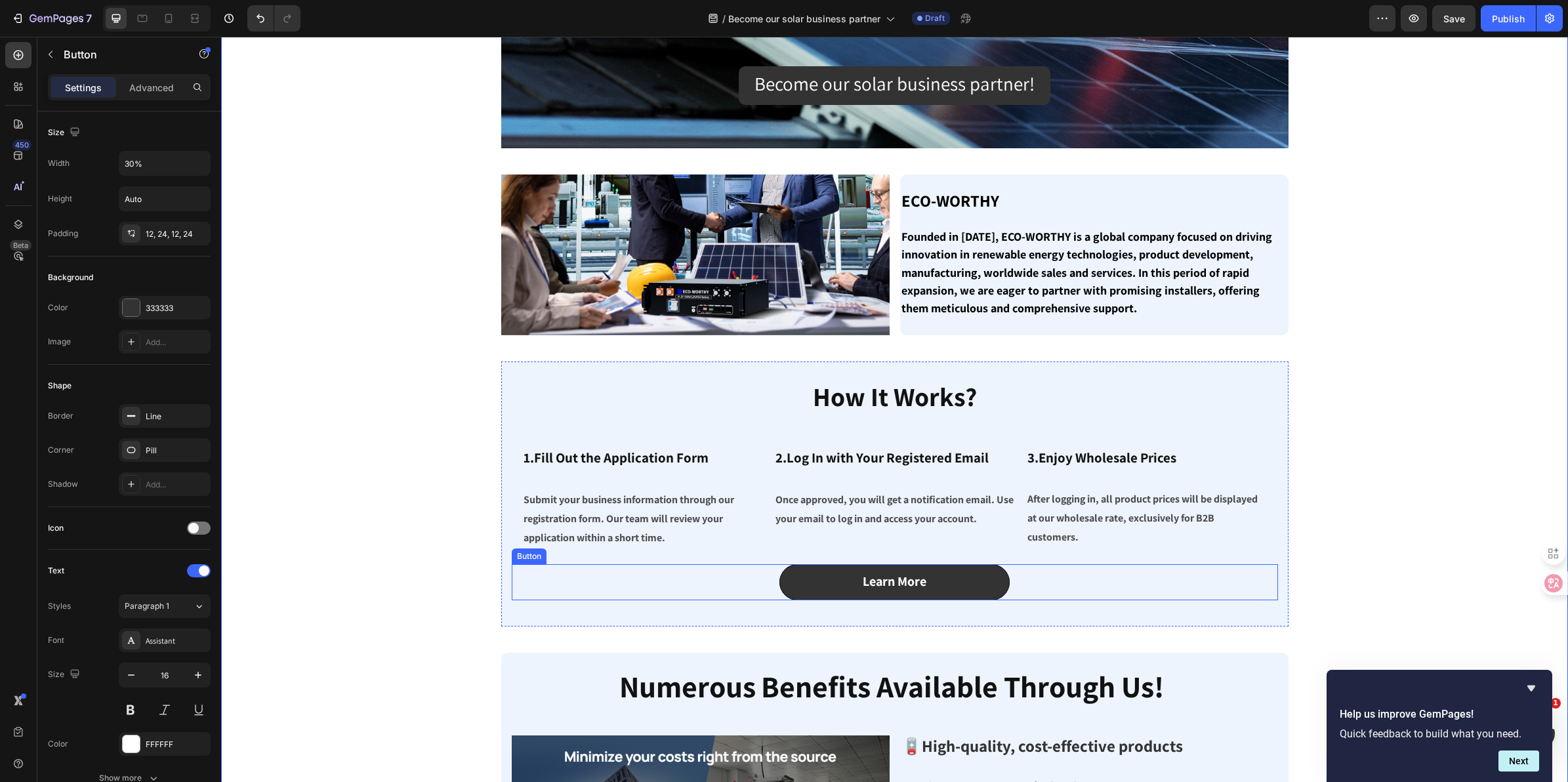
click at [1114, 591] on div "Learn More Button" at bounding box center [895, 582] width 766 height 36
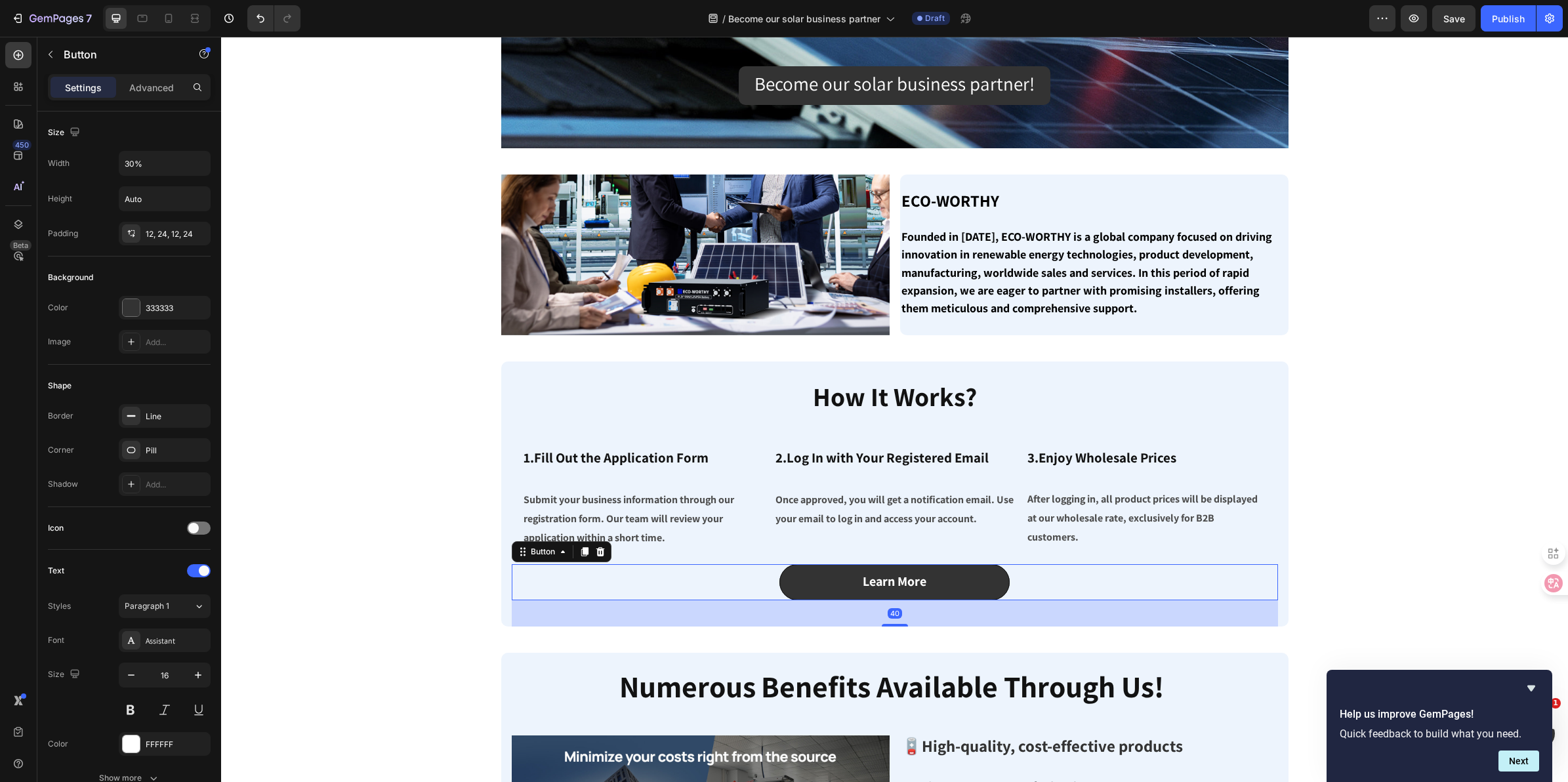
click at [1110, 582] on div "Learn More Button 40" at bounding box center [895, 582] width 766 height 36
click at [596, 553] on icon at bounding box center [599, 552] width 9 height 9
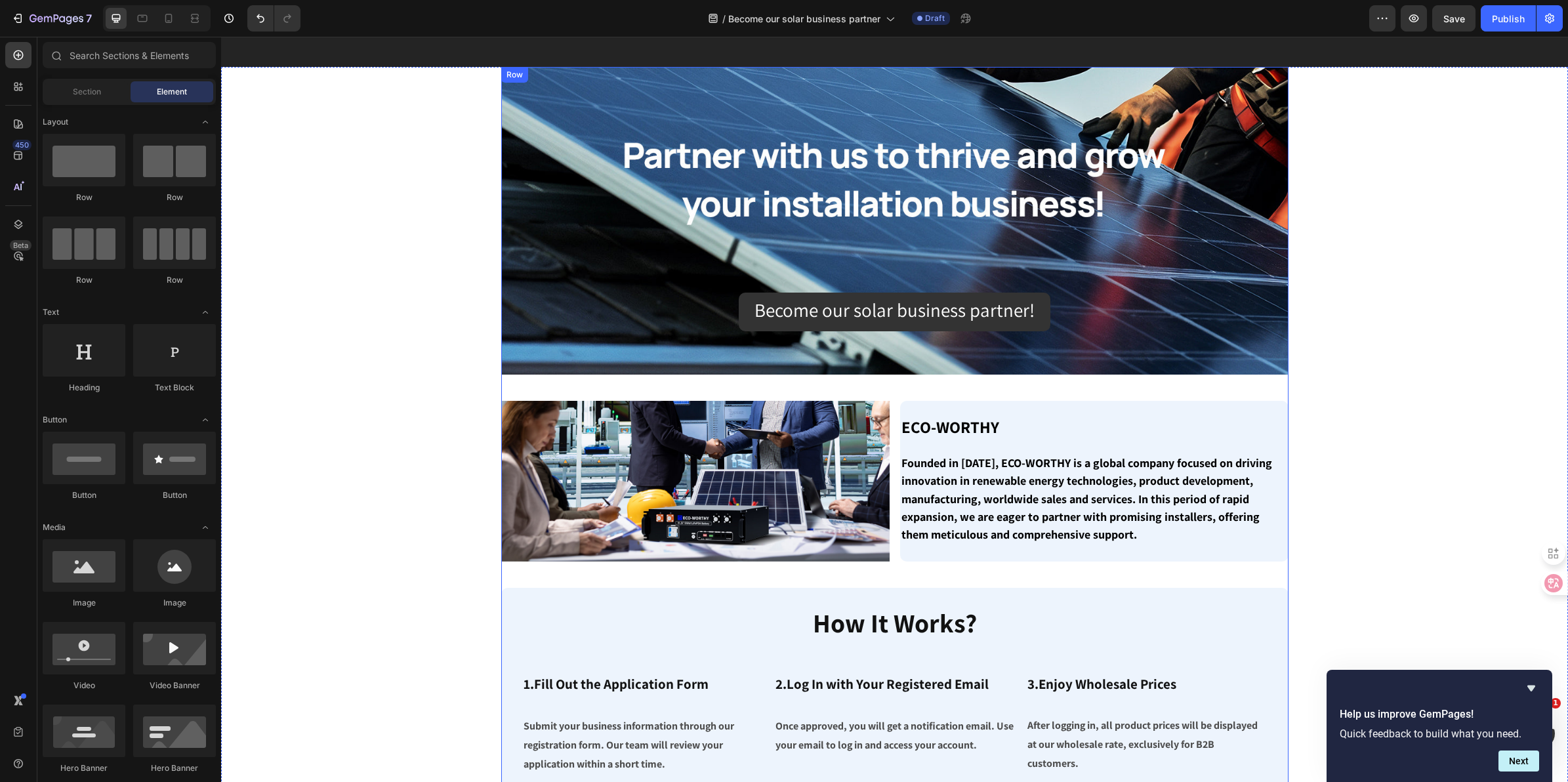
scroll to position [0, 0]
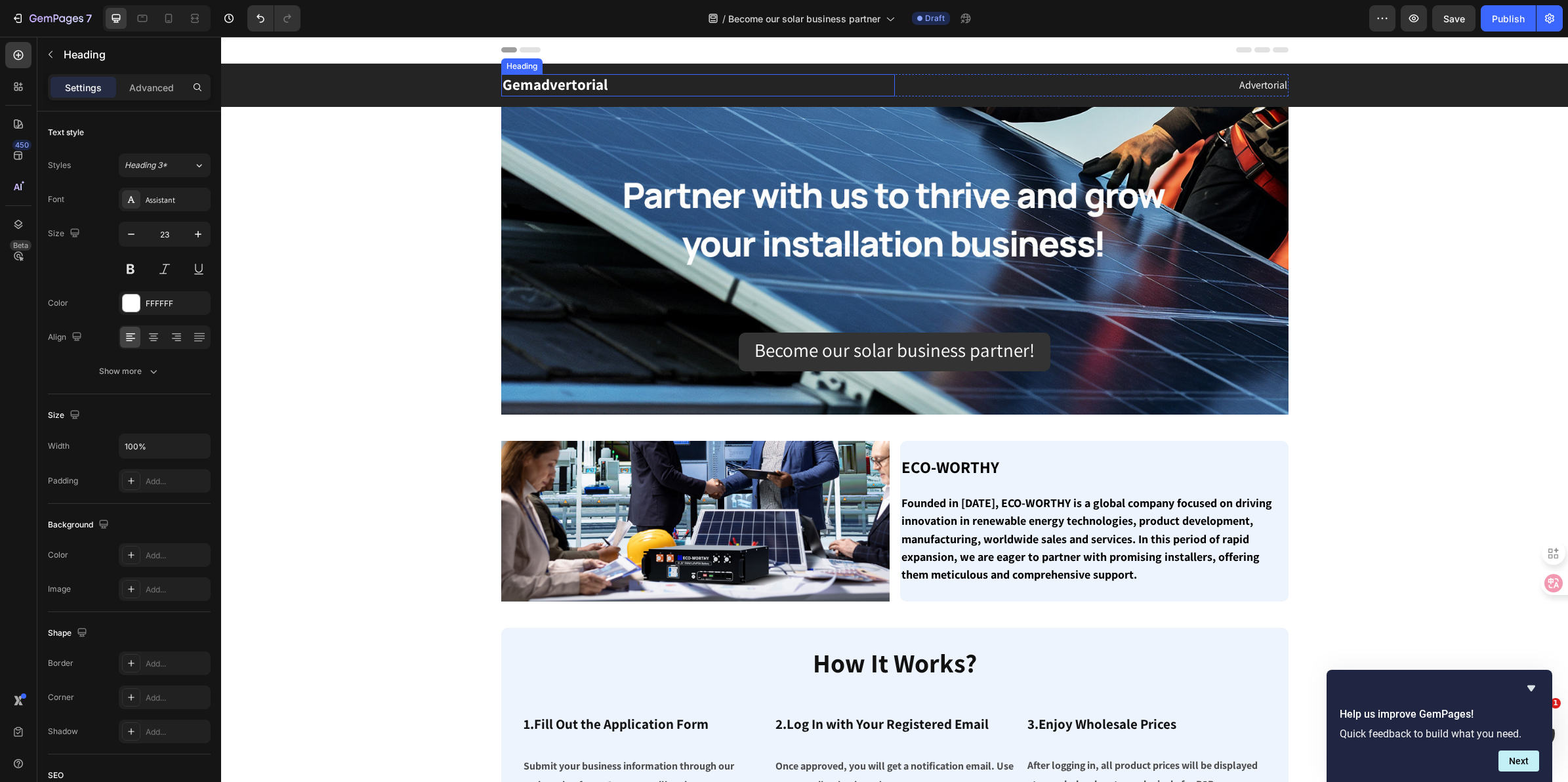
click at [610, 93] on p "Gemadvertorial" at bounding box center [698, 85] width 391 height 20
click at [972, 94] on p "Advertorial" at bounding box center [1091, 86] width 391 height 19
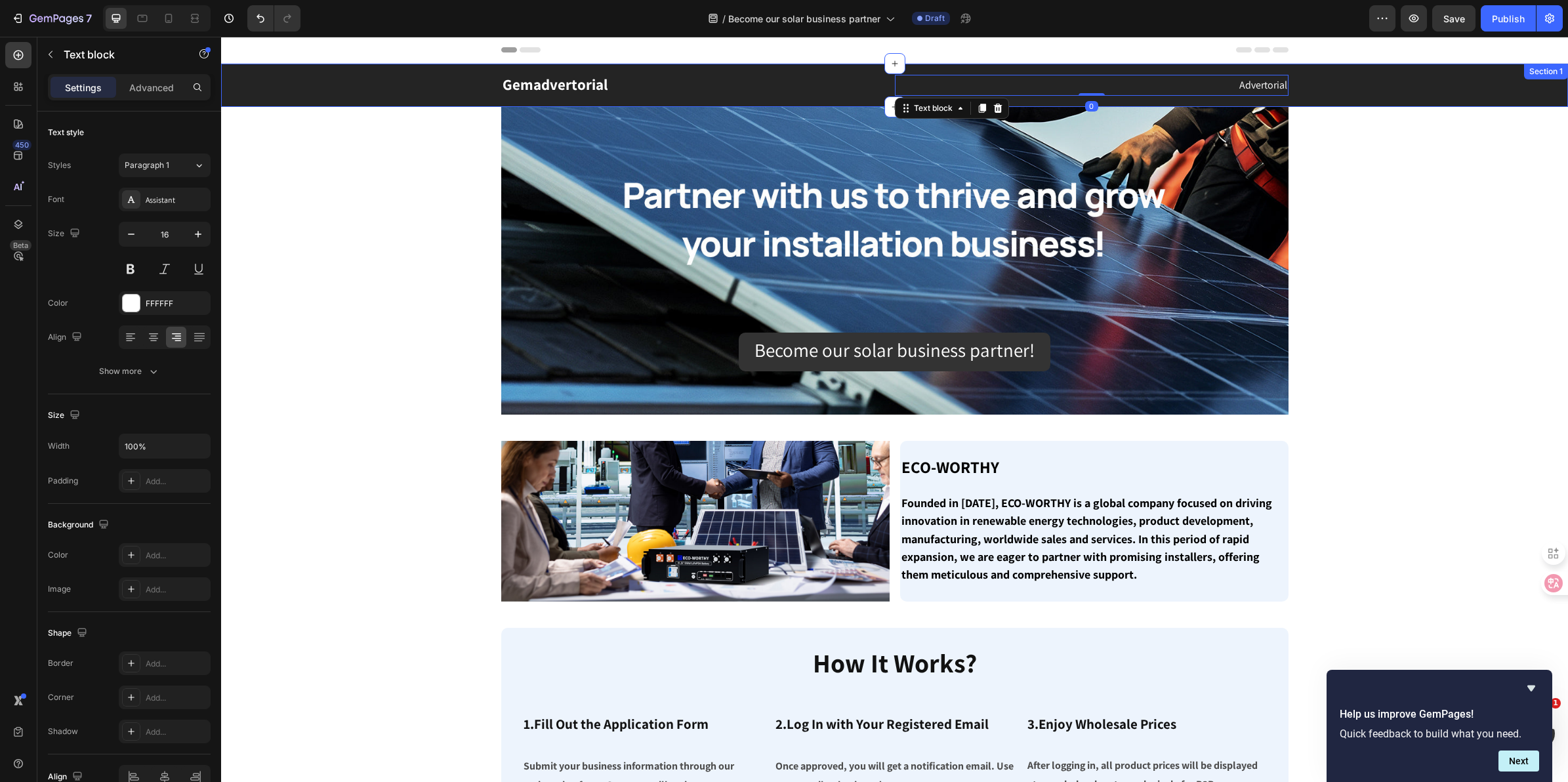
click at [300, 80] on div "Gemadvertorial Heading Advertorial Text block 0 Row" at bounding box center [894, 85] width 1328 height 23
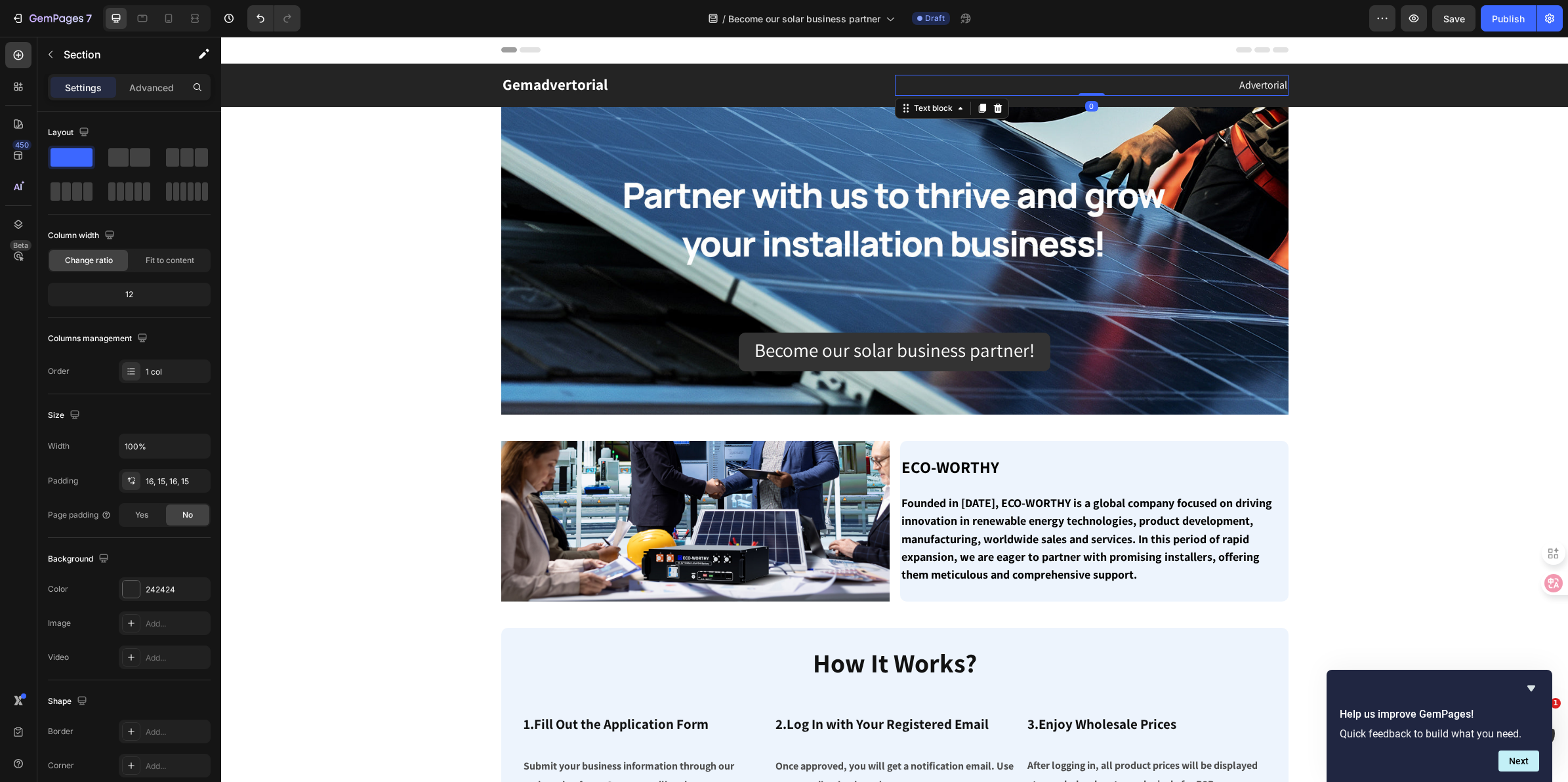
click at [1271, 89] on p "Advertorial" at bounding box center [1091, 86] width 391 height 19
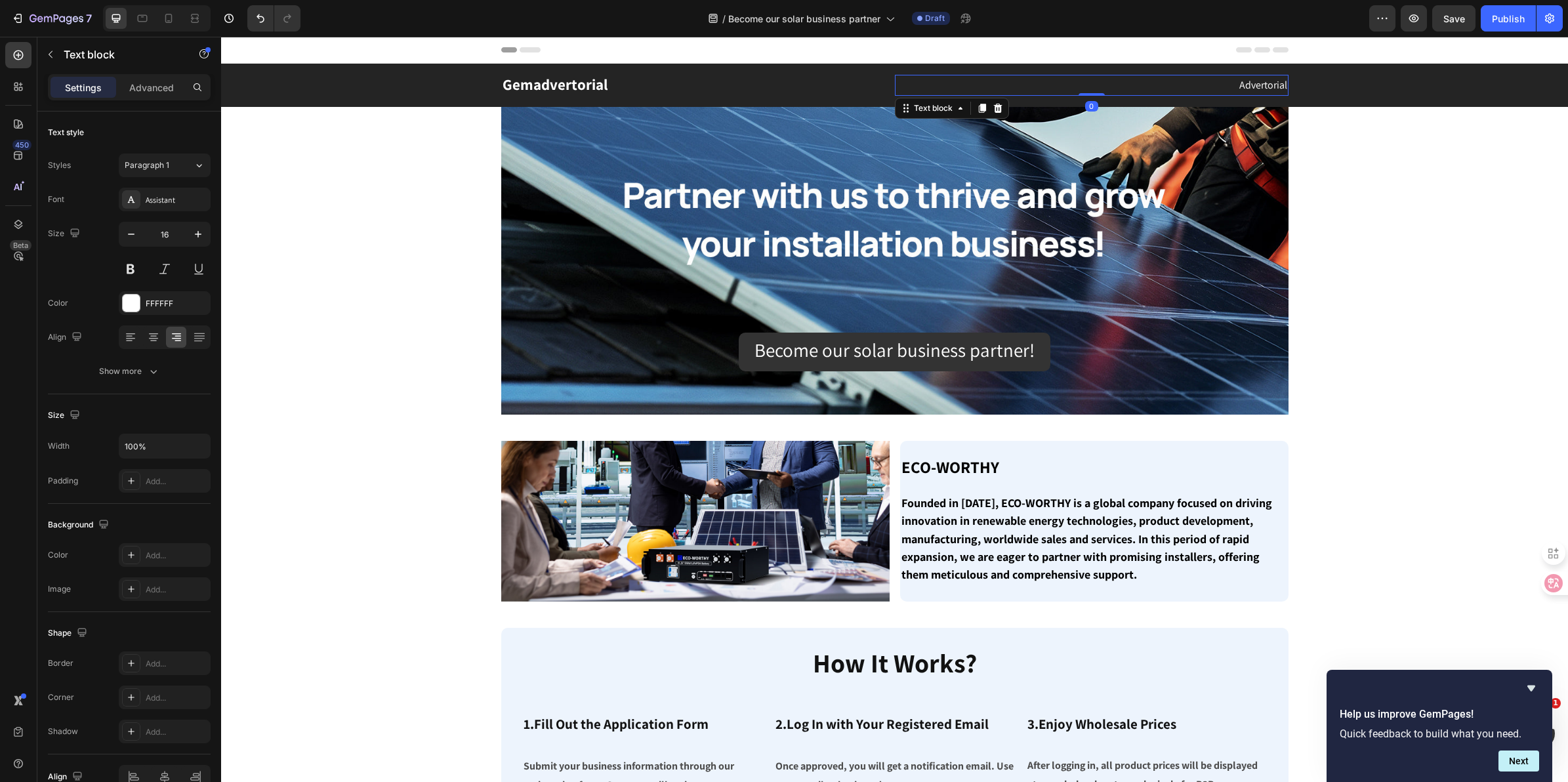
click at [1254, 89] on p "Advertorial" at bounding box center [1091, 86] width 391 height 19
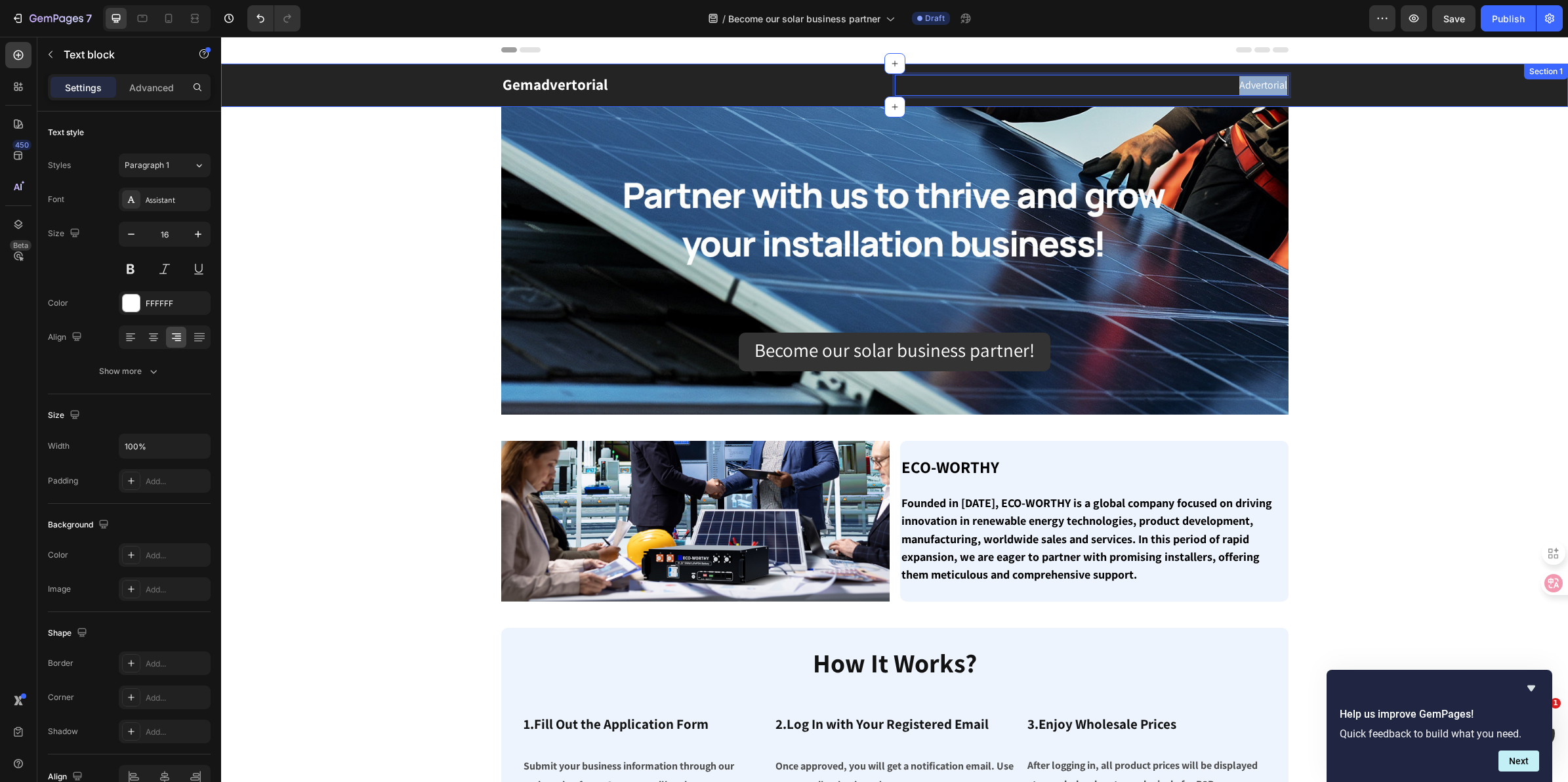
drag, startPoint x: 1228, startPoint y: 84, endPoint x: 1292, endPoint y: 84, distance: 64.0
click at [1292, 84] on div "Gemadvertorial Heading Advertorial Text block 0 Row" at bounding box center [894, 85] width 1328 height 23
click at [618, 87] on p "Gemadvertorial" at bounding box center [698, 85] width 391 height 20
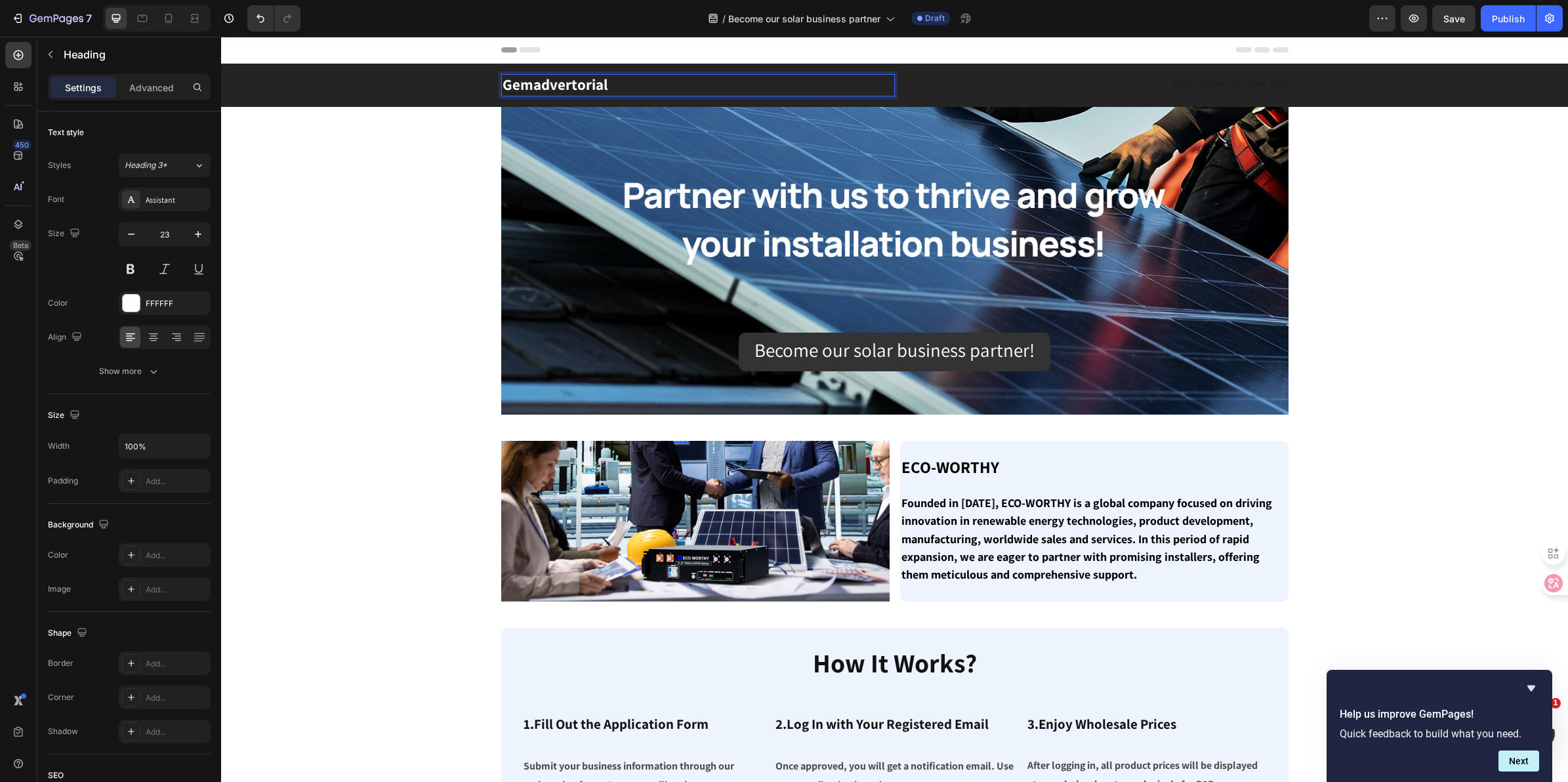
click at [617, 86] on p "Gemadvertorial" at bounding box center [698, 85] width 391 height 20
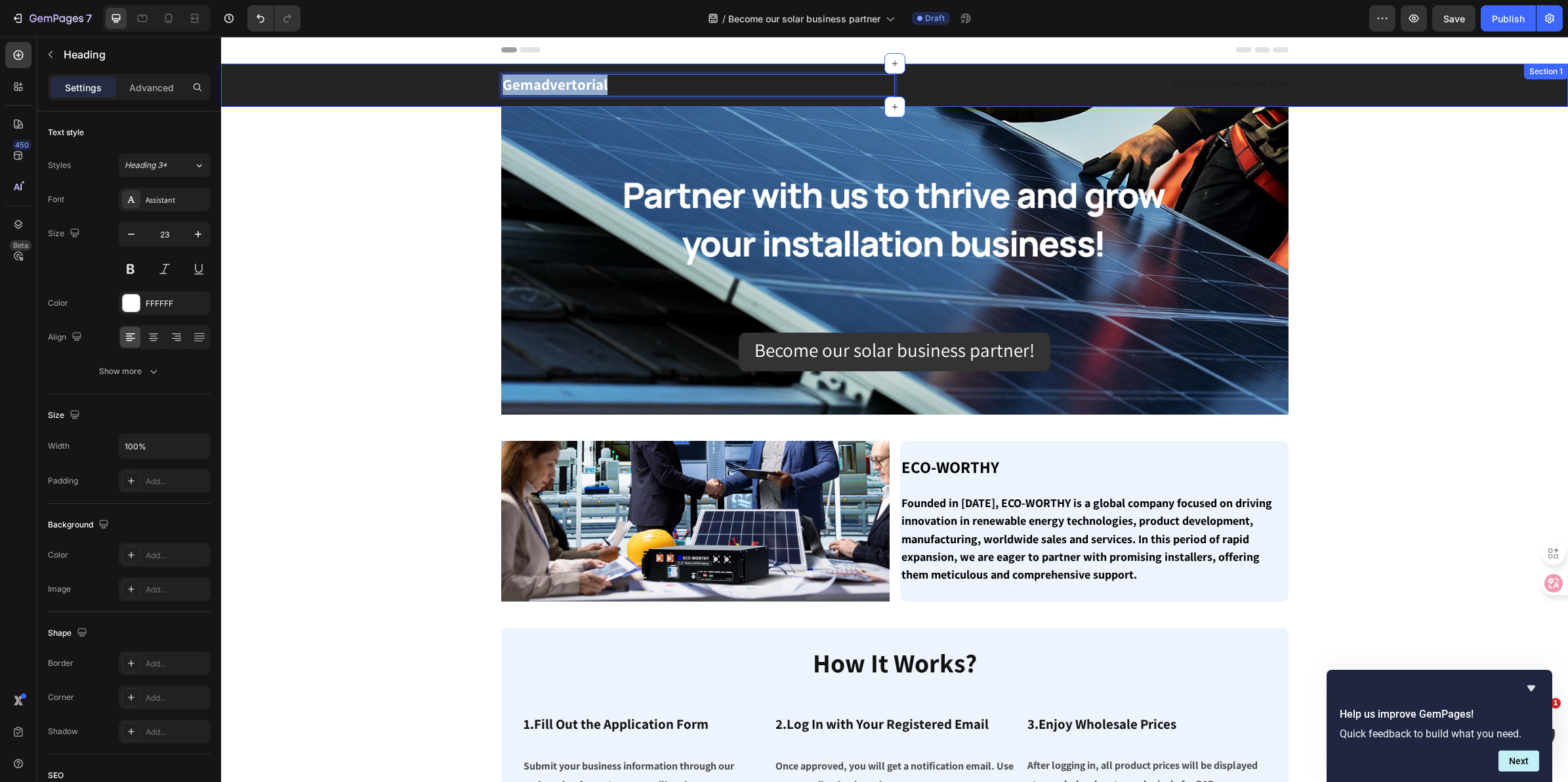
drag, startPoint x: 616, startPoint y: 85, endPoint x: 467, endPoint y: 63, distance: 150.6
click at [467, 64] on div "Gemadvertorial Heading 0 Text block Row Section 1" at bounding box center [894, 85] width 1347 height 43
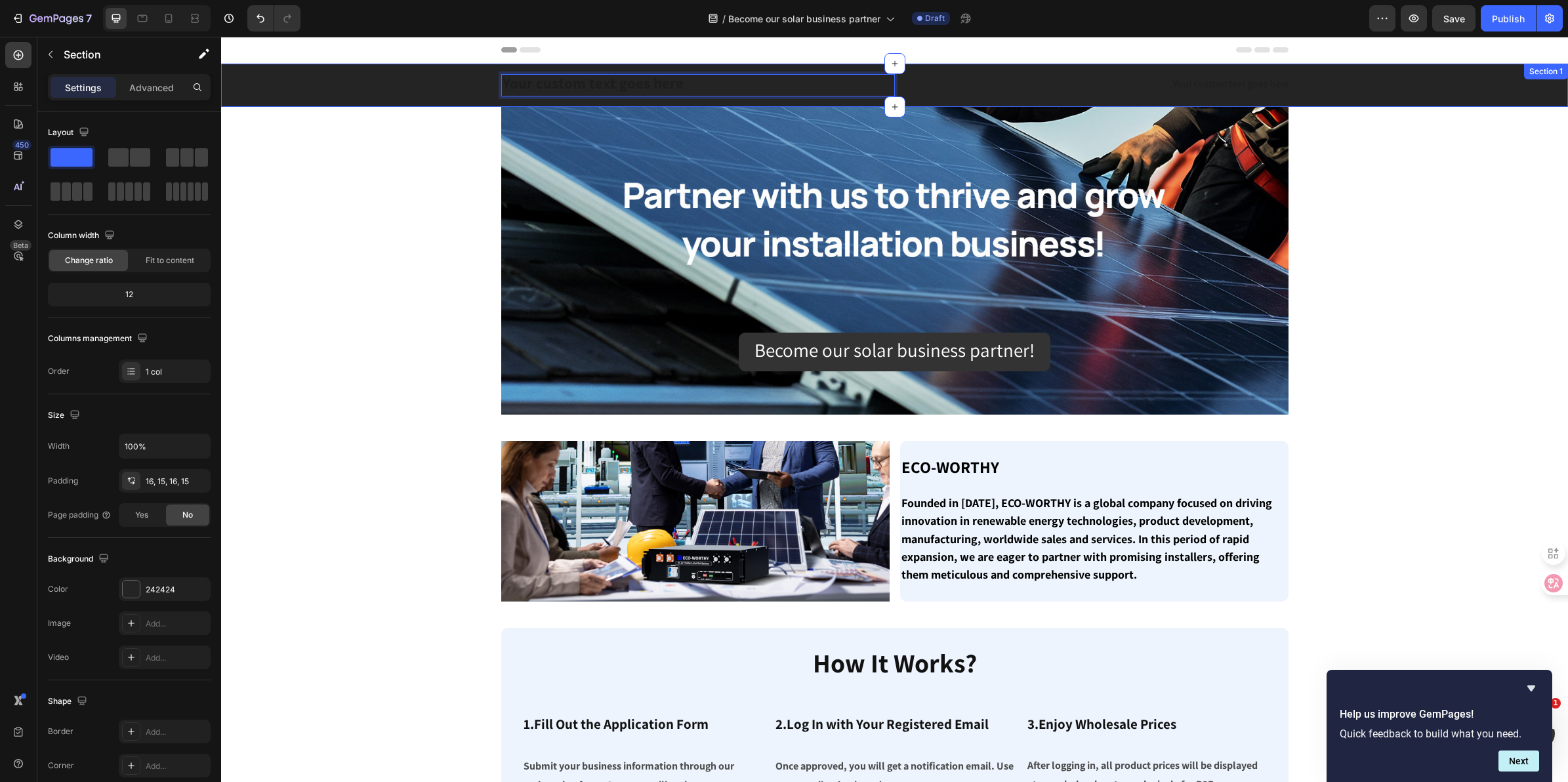
click at [309, 96] on div "Heading 0 Text block Row" at bounding box center [894, 85] width 1328 height 23
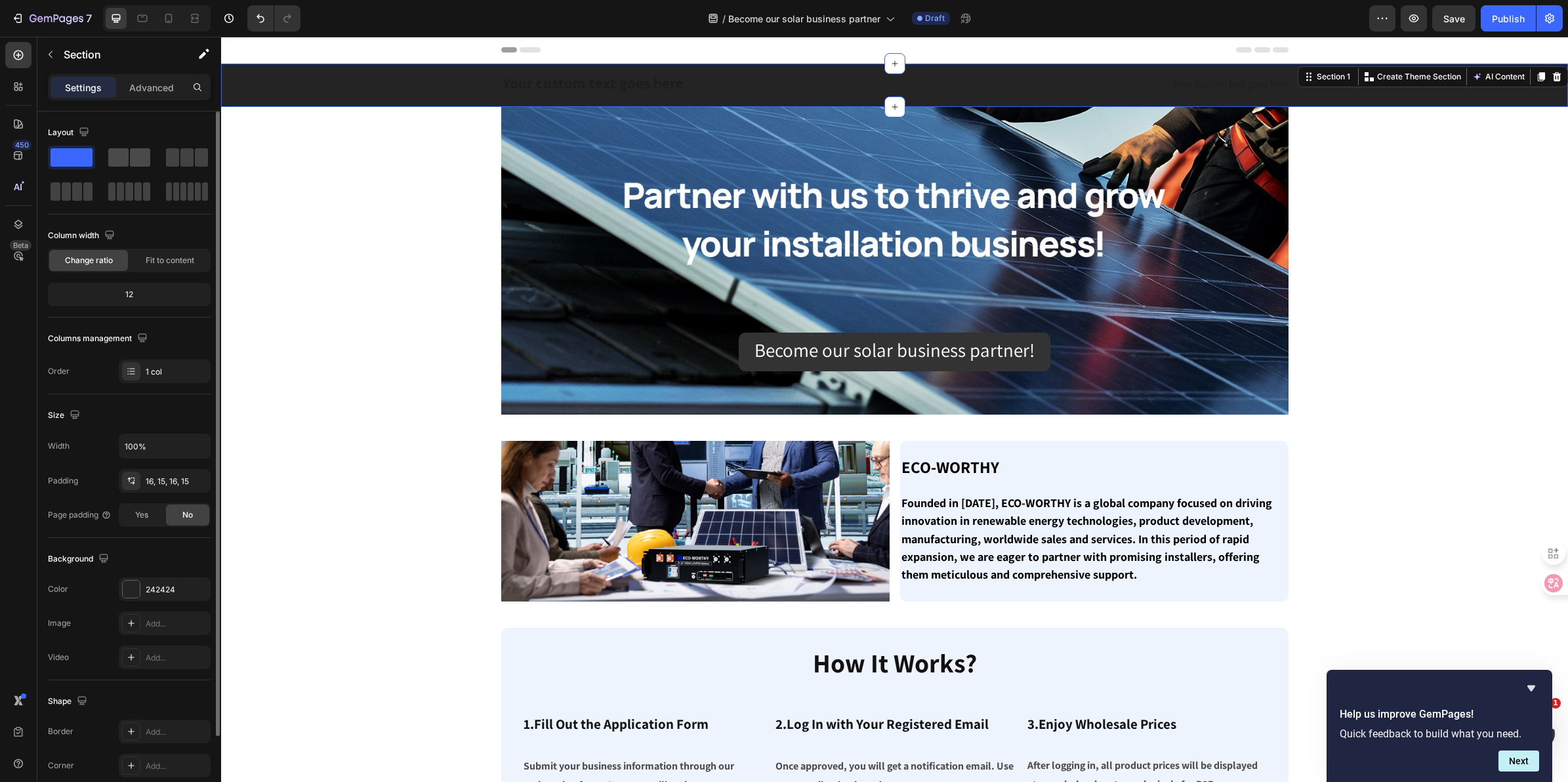
click at [119, 159] on span at bounding box center [119, 158] width 20 height 19
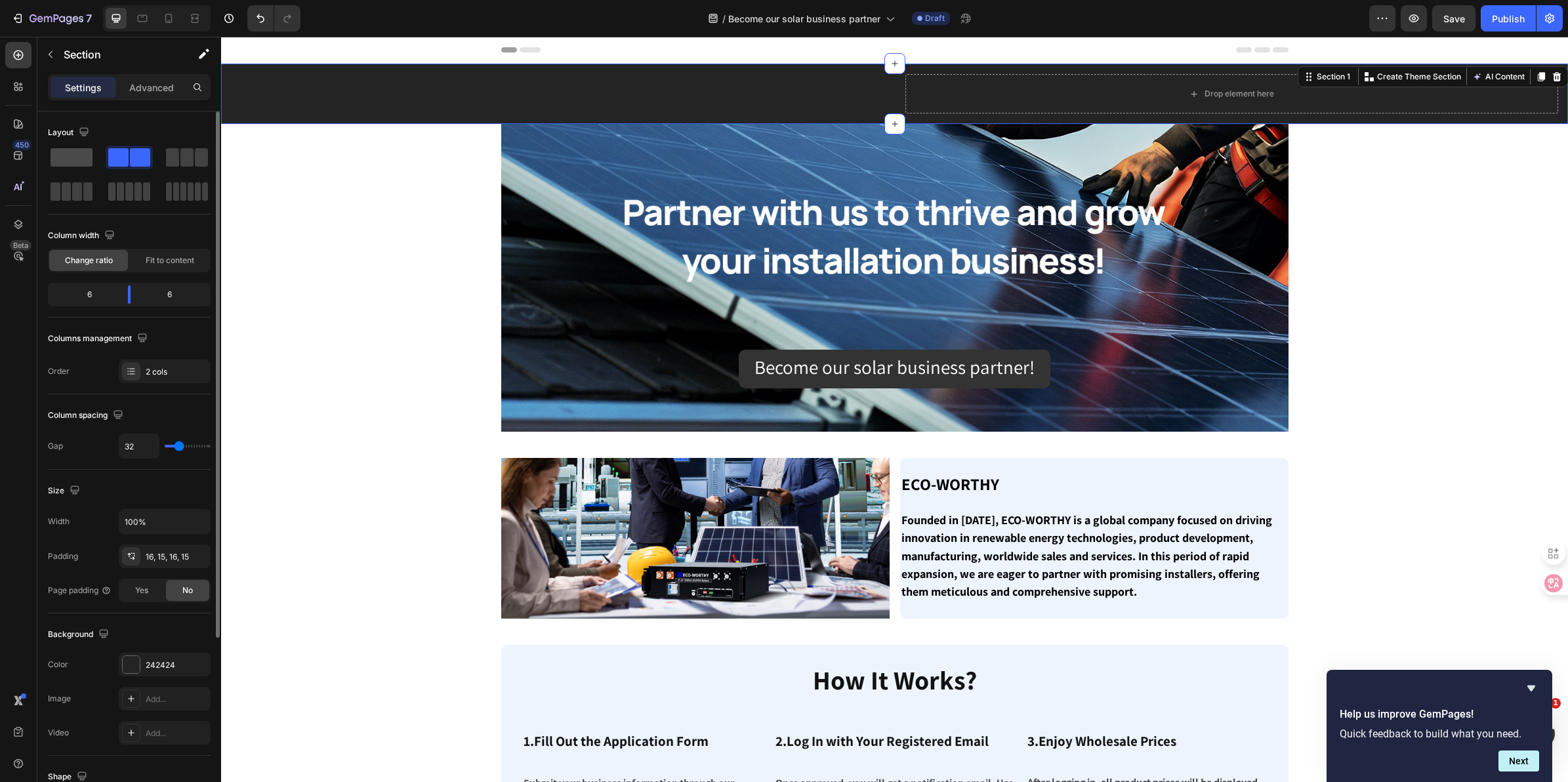
click at [64, 156] on span at bounding box center [72, 158] width 42 height 19
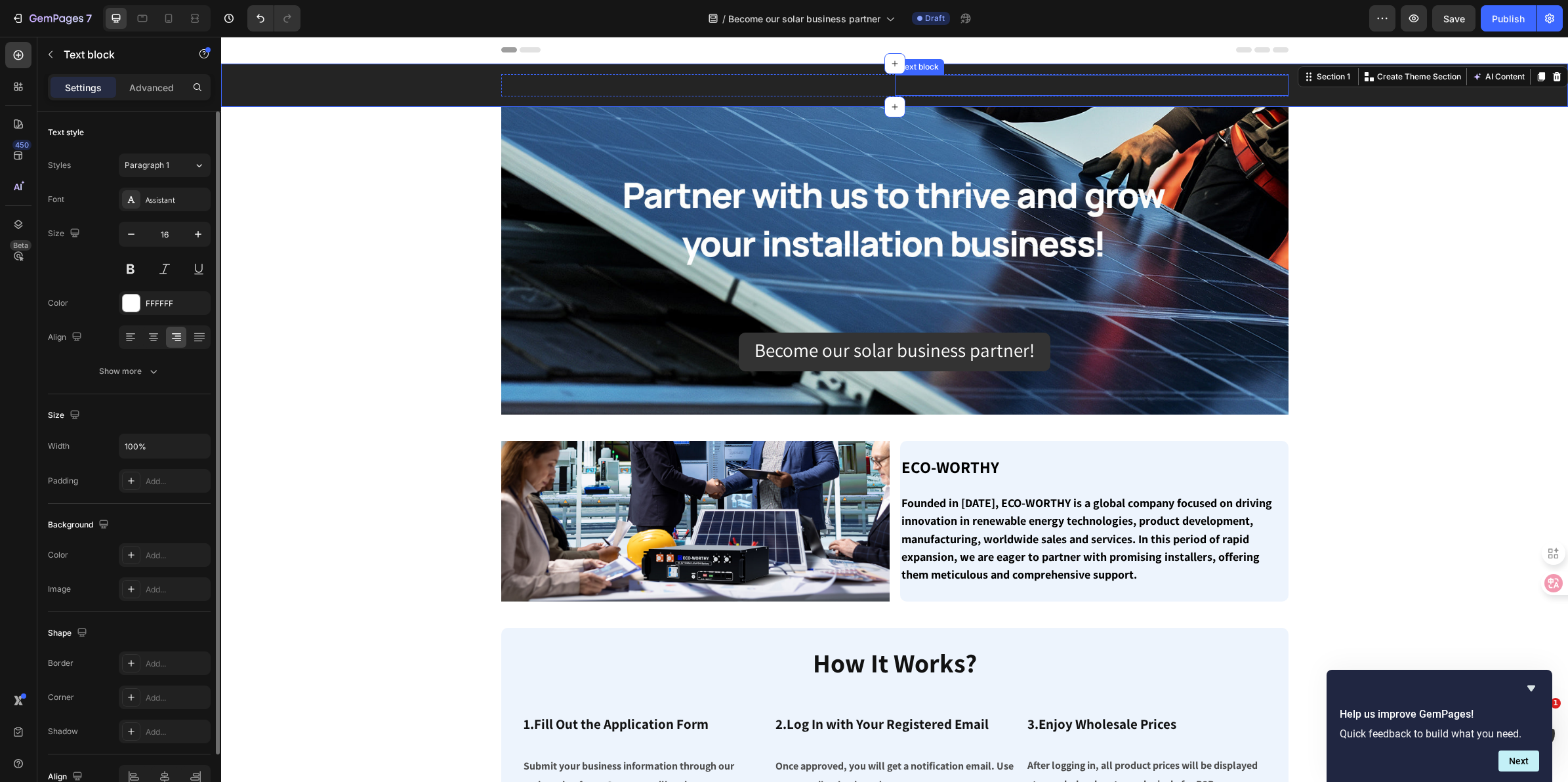
click at [990, 90] on p "Rich Text Editor. Editing area: main" at bounding box center [1091, 86] width 391 height 19
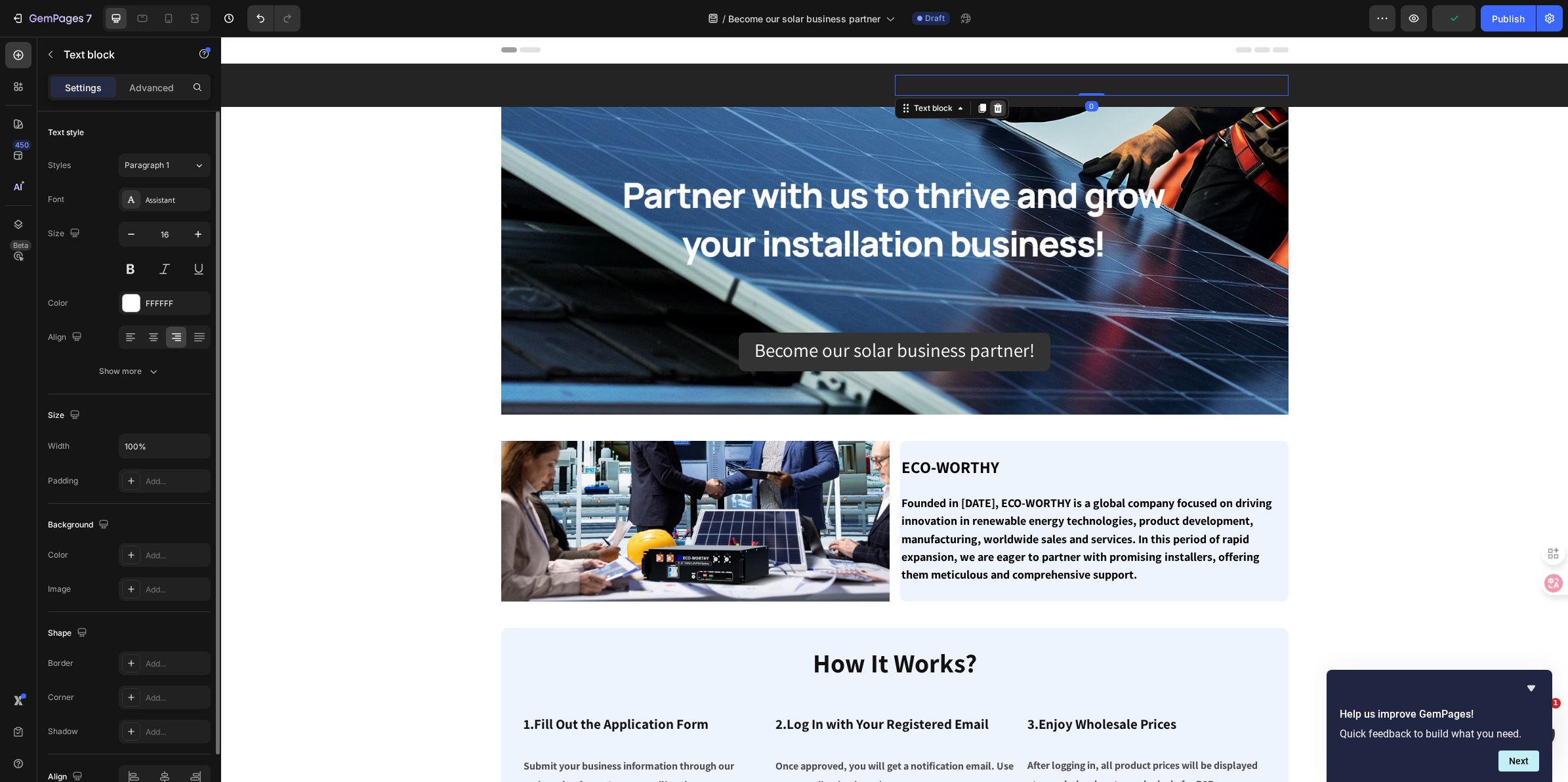
click at [994, 108] on icon at bounding box center [997, 108] width 9 height 9
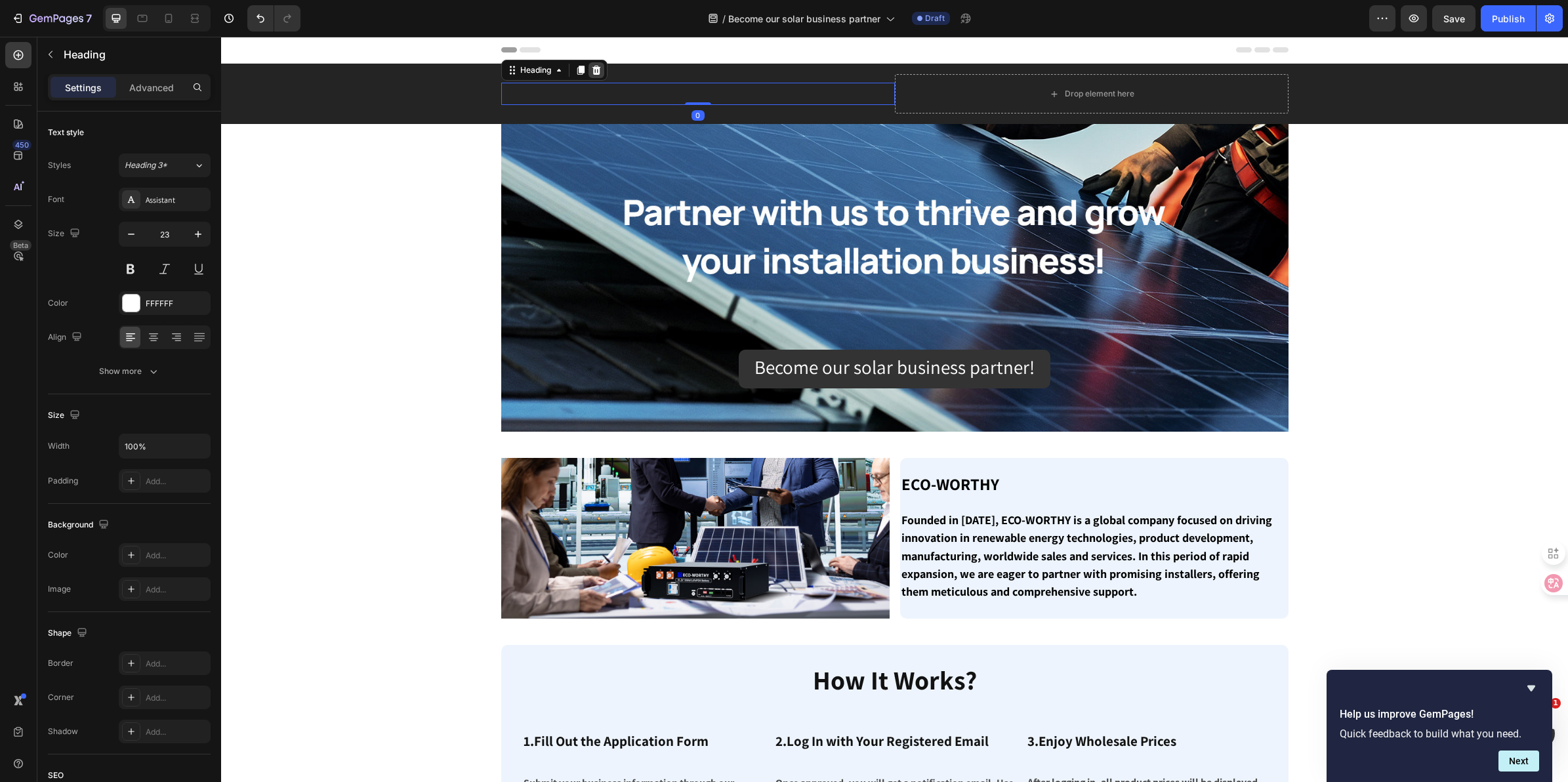
click at [591, 72] on icon at bounding box center [596, 69] width 10 height 10
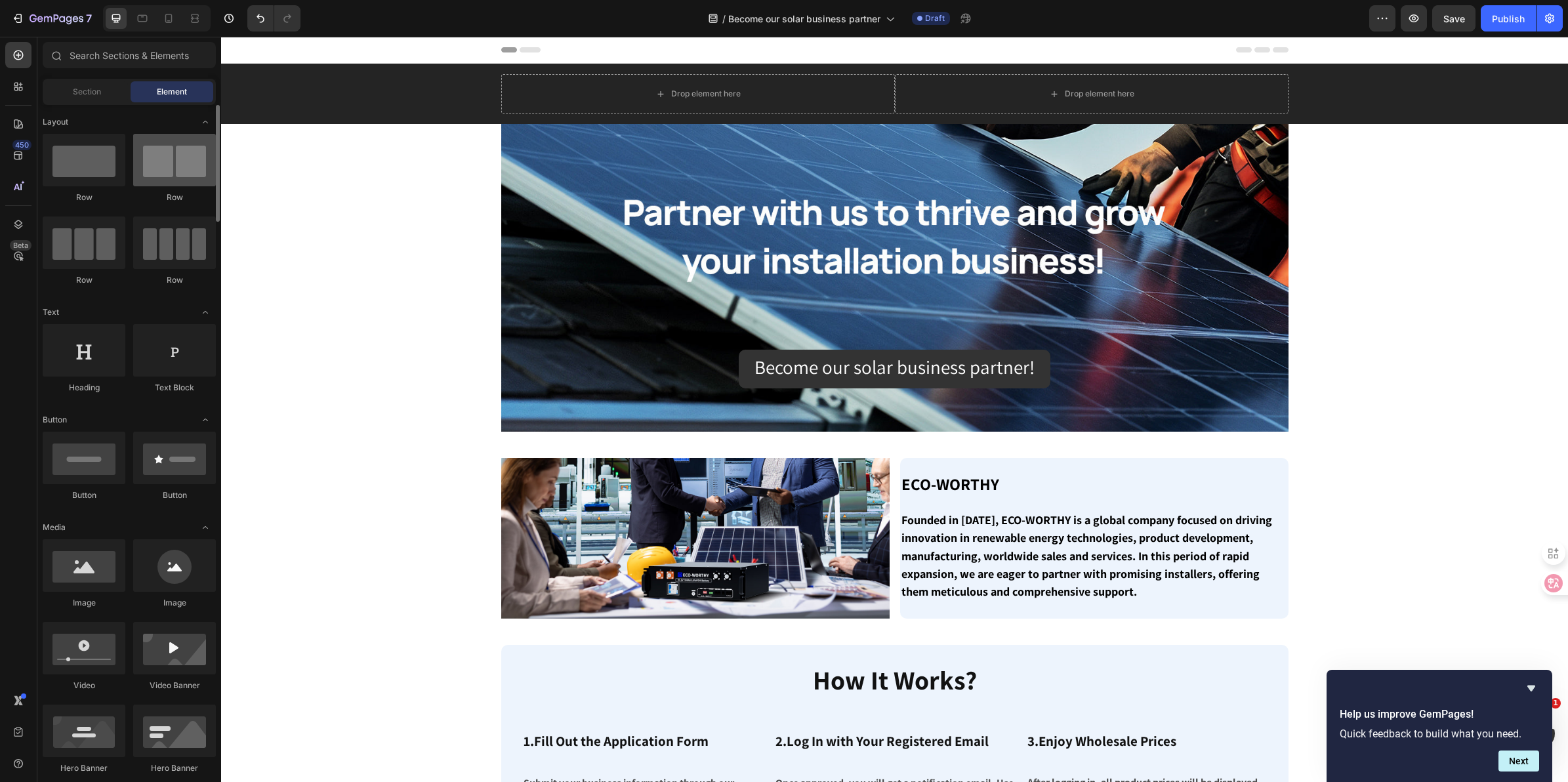
click at [165, 175] on div at bounding box center [175, 159] width 83 height 52
click at [97, 236] on div at bounding box center [84, 242] width 83 height 52
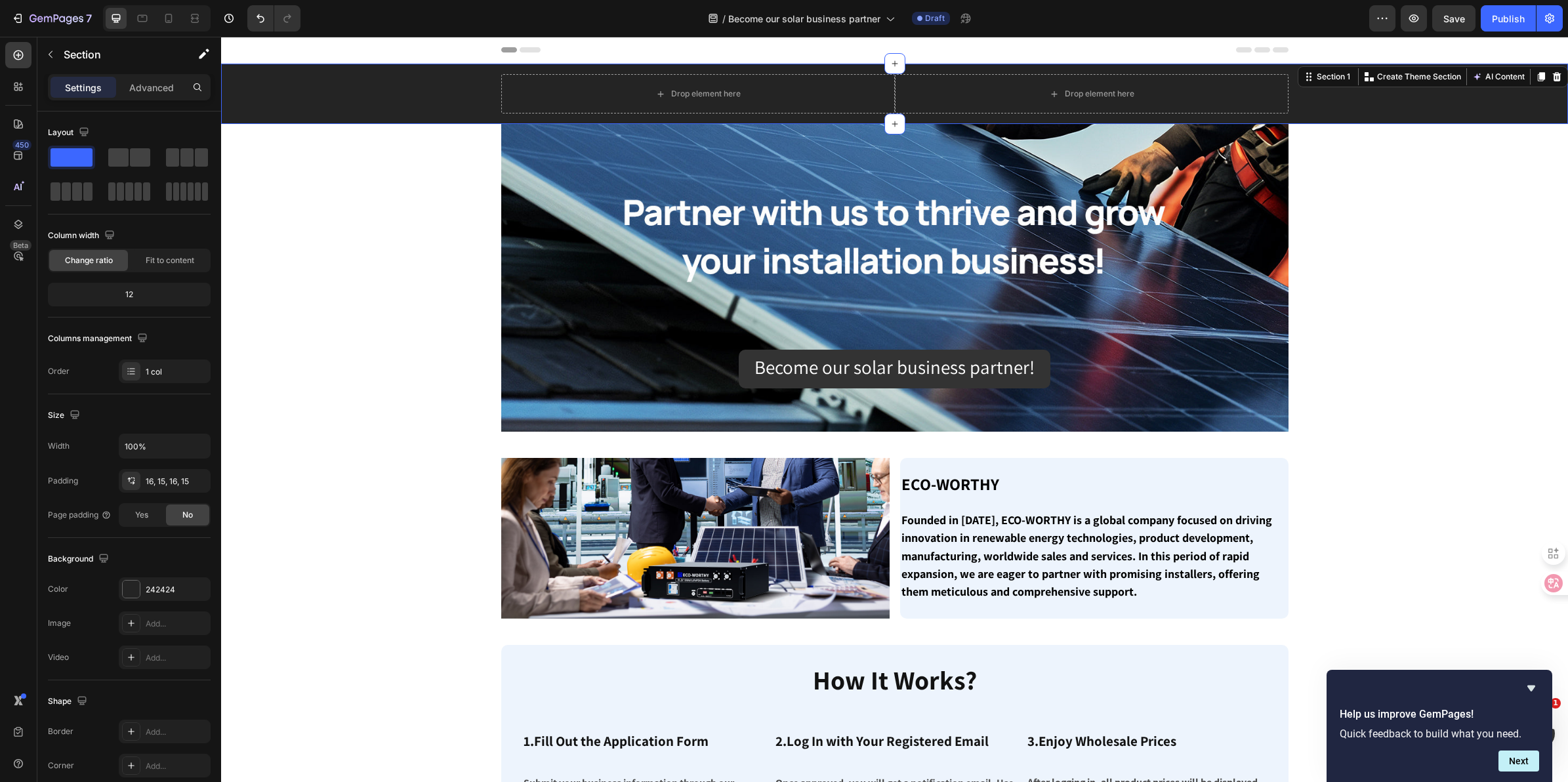
click at [289, 108] on div "Drop element here Drop element here Row" at bounding box center [894, 94] width 1328 height 39
click at [1483, 113] on div "Drop element here Drop element here Row" at bounding box center [894, 94] width 1328 height 39
click at [1214, 94] on div "Drop element here" at bounding box center [1092, 94] width 393 height 39
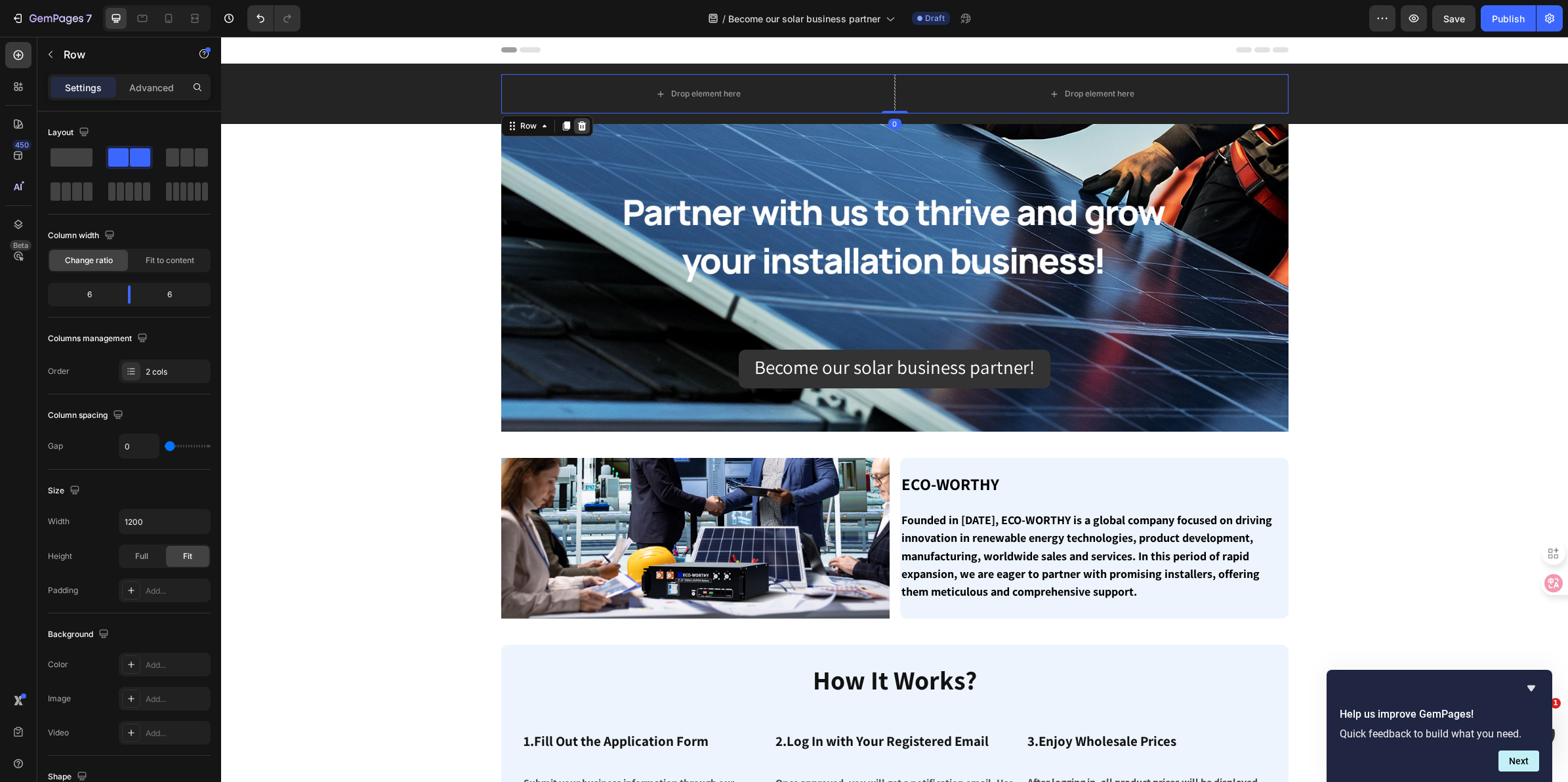
click at [577, 126] on icon at bounding box center [581, 126] width 10 height 10
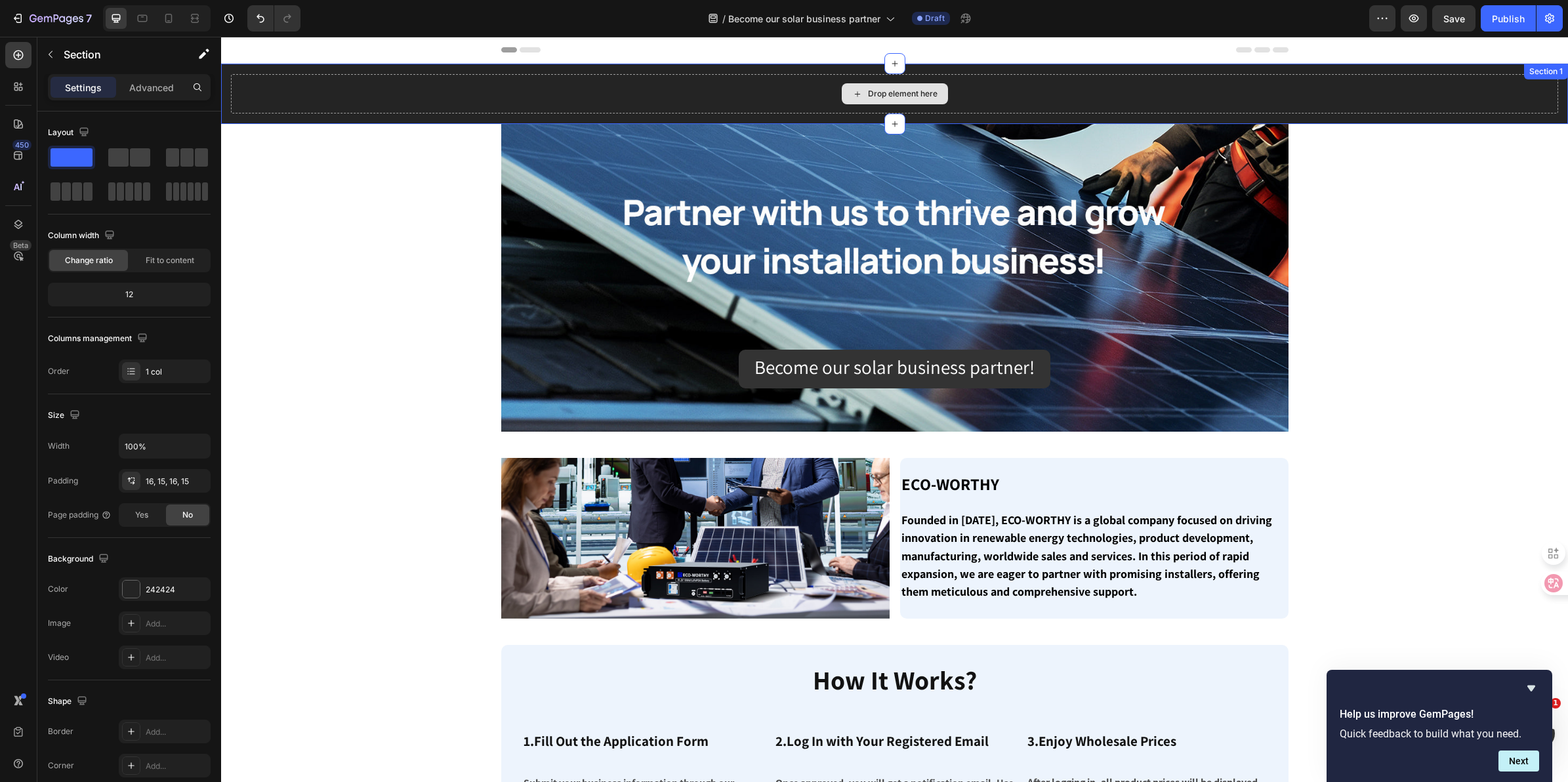
click at [681, 93] on div "Drop element here" at bounding box center [894, 94] width 1328 height 39
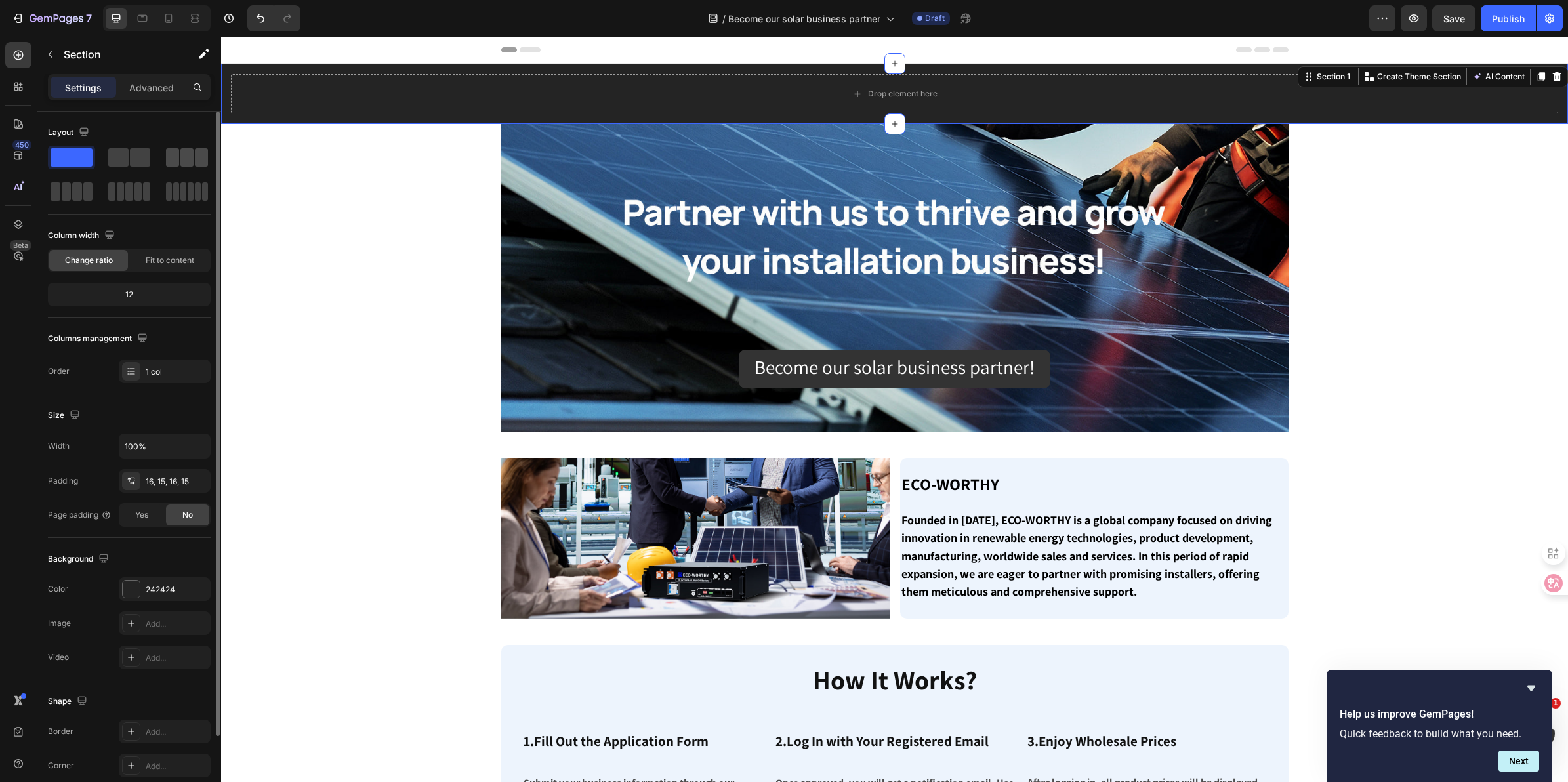
click at [175, 162] on span at bounding box center [172, 158] width 13 height 19
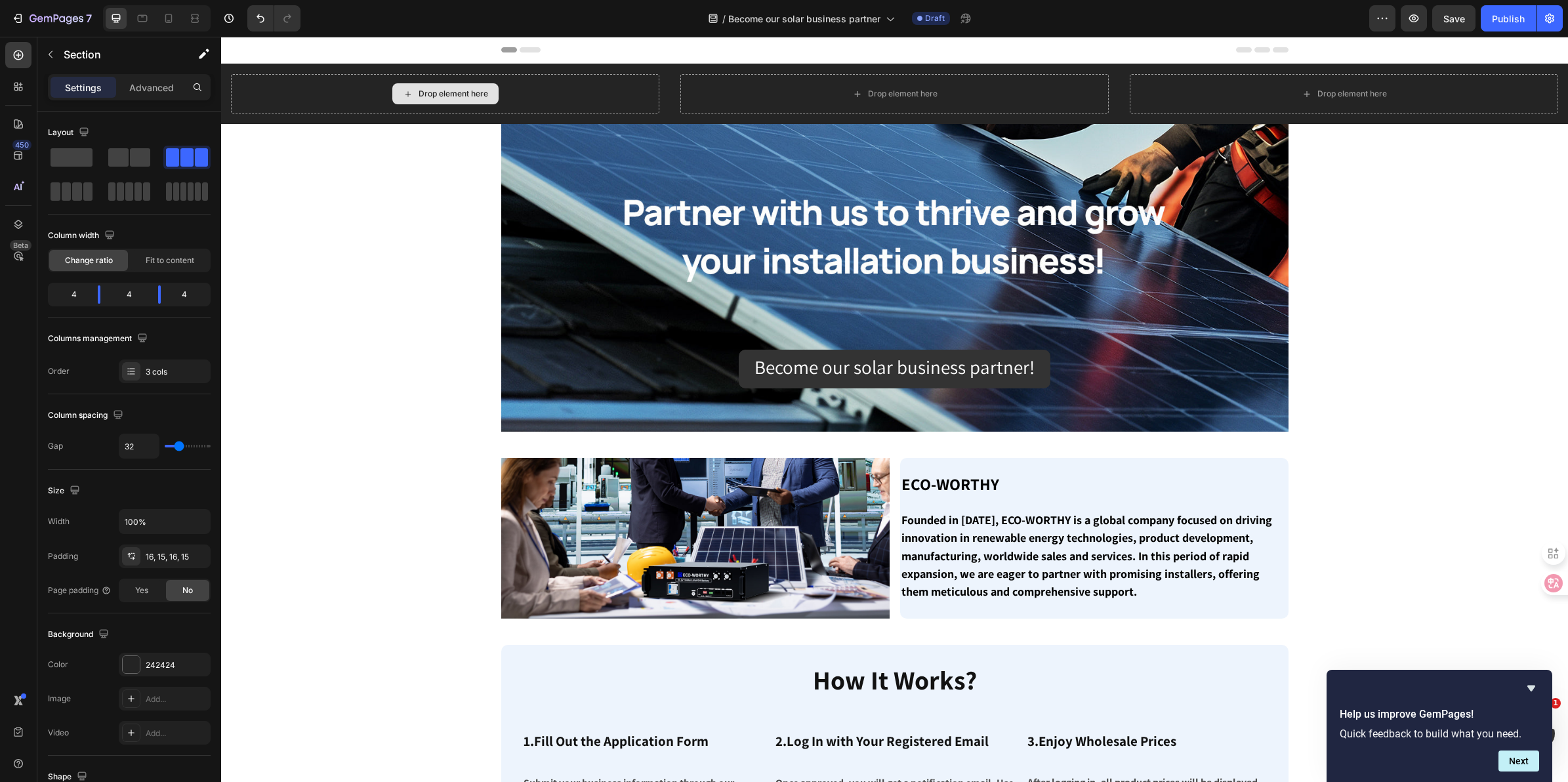
click at [464, 99] on div "Drop element here" at bounding box center [446, 94] width 106 height 21
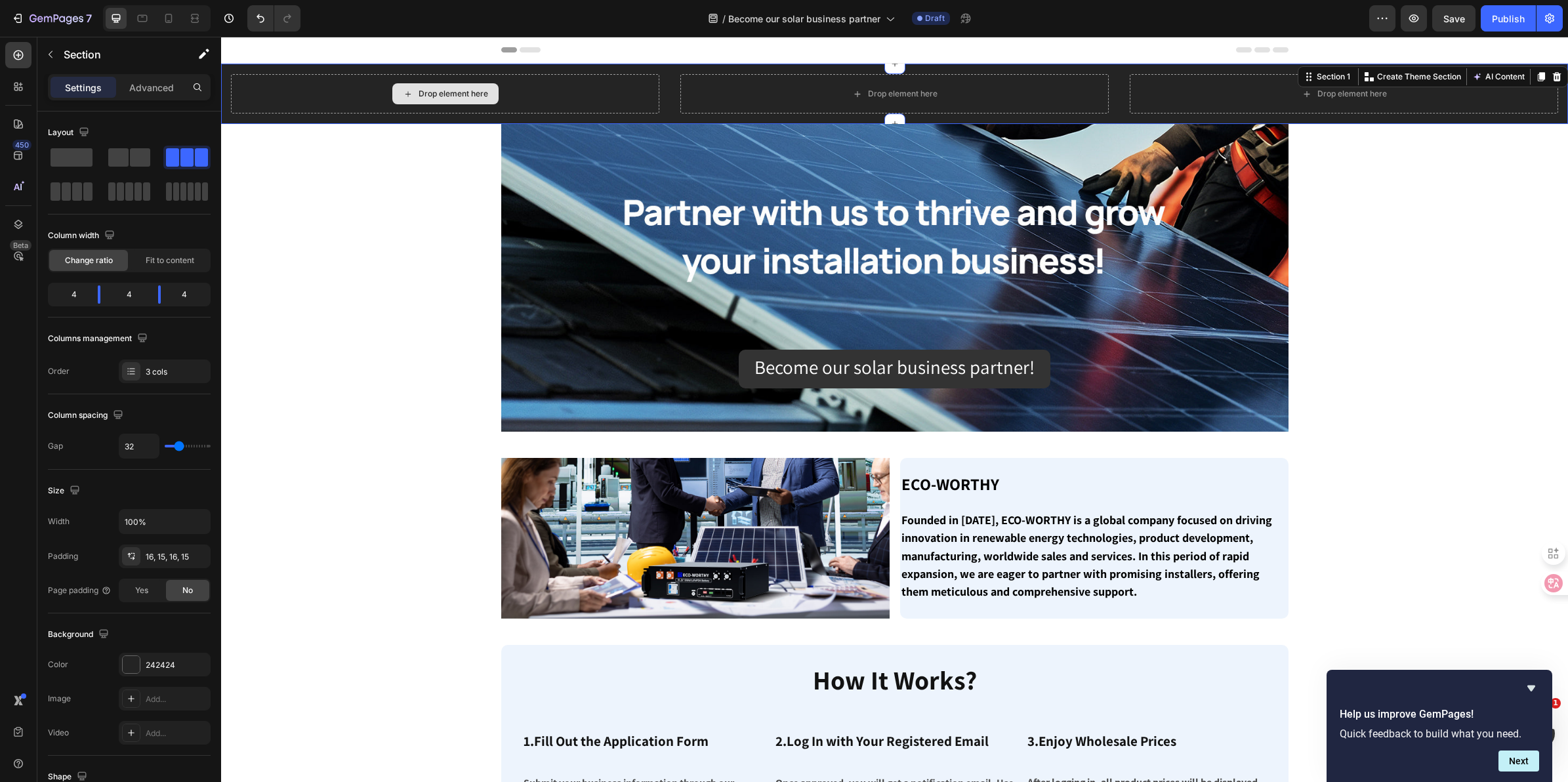
click at [361, 93] on div "Drop element here" at bounding box center [445, 94] width 428 height 39
click at [72, 50] on p "Section" at bounding box center [118, 55] width 108 height 16
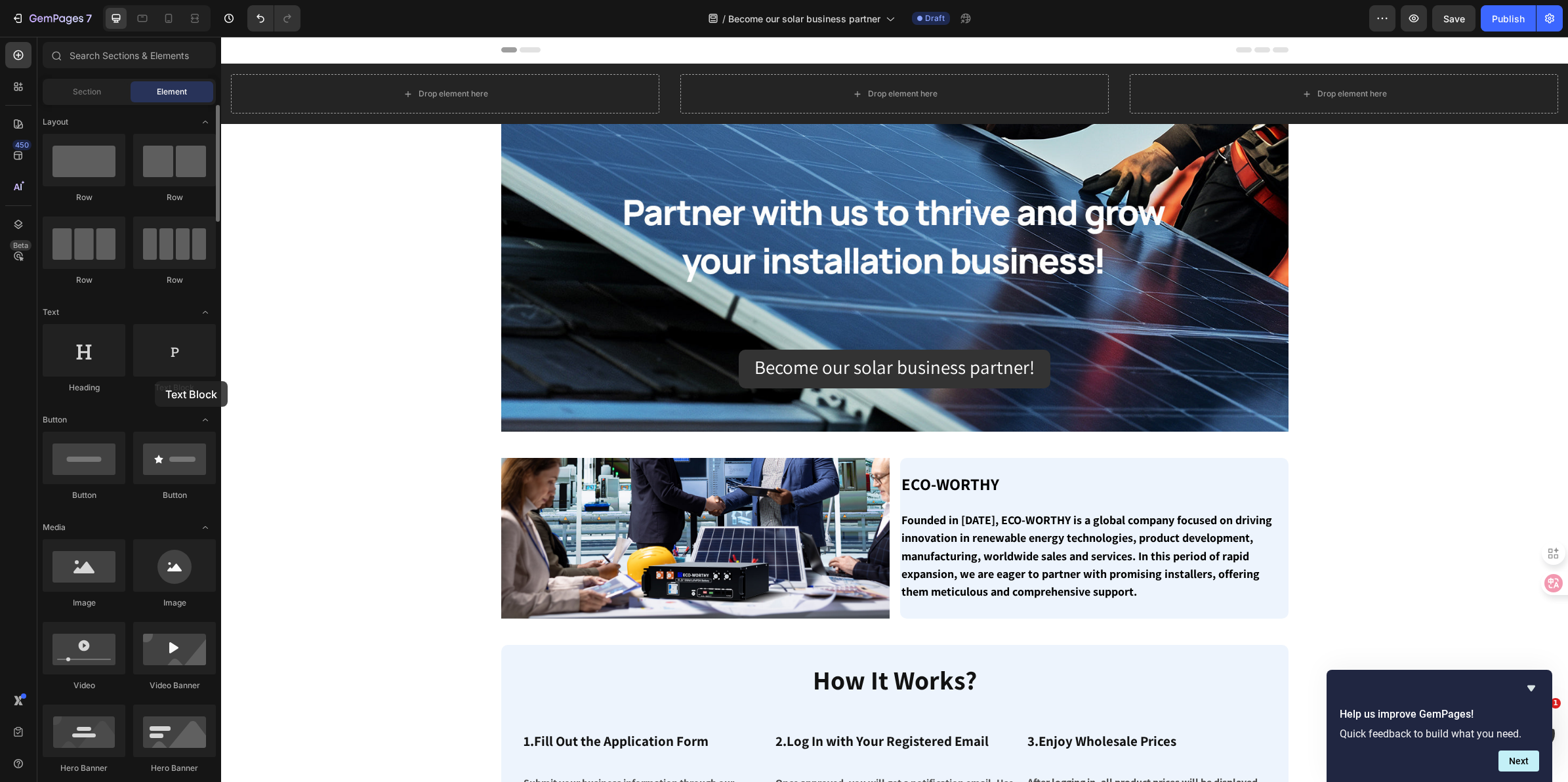
click at [155, 382] on div "Text Block" at bounding box center [175, 387] width 83 height 12
drag, startPoint x: 180, startPoint y: 371, endPoint x: 187, endPoint y: 356, distance: 16.6
click at [187, 356] on div at bounding box center [175, 350] width 83 height 52
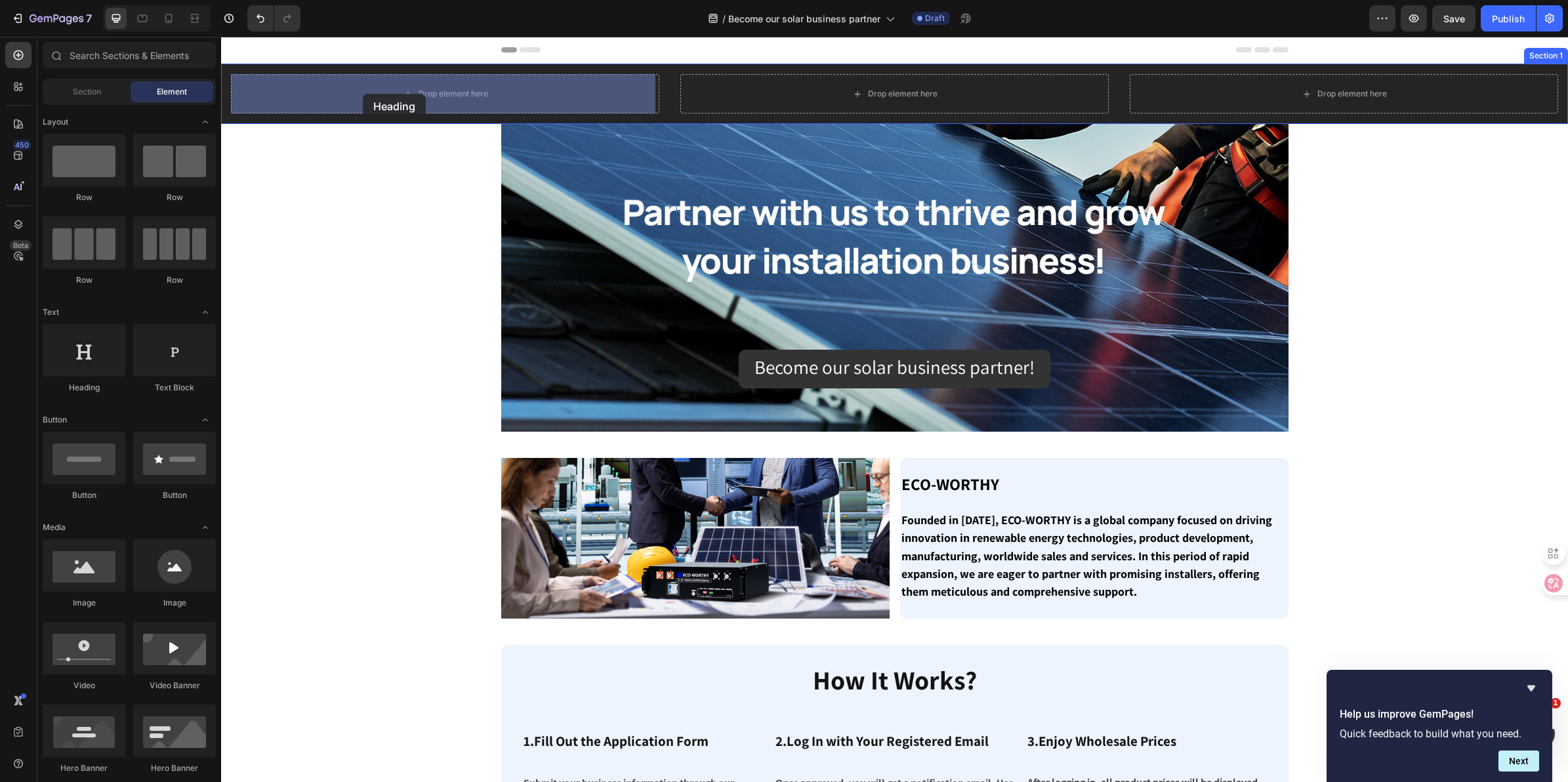
drag, startPoint x: 310, startPoint y: 399, endPoint x: 351, endPoint y: 115, distance: 286.9
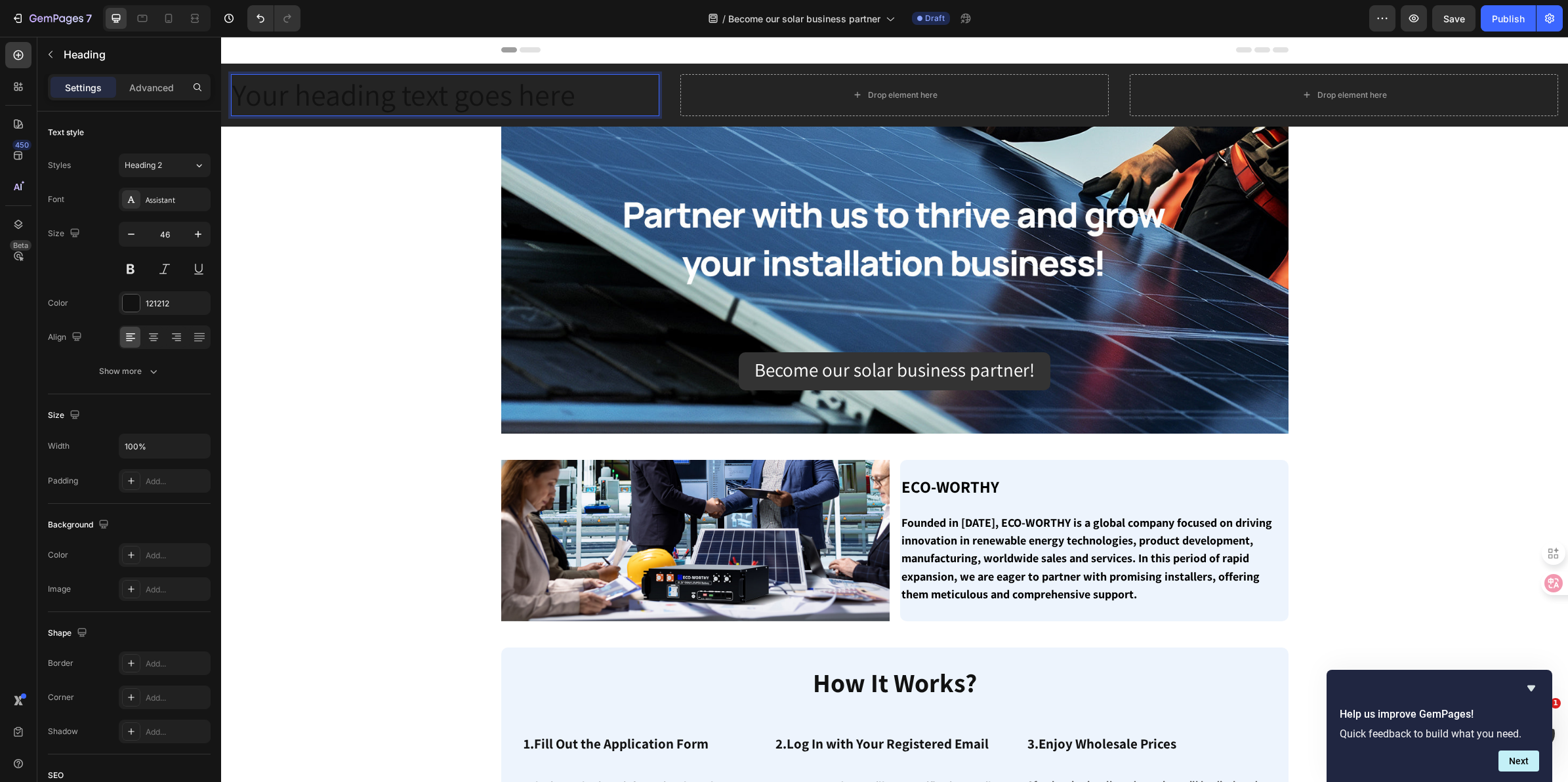
click at [386, 87] on h2 "Your heading text goes here" at bounding box center [445, 95] width 428 height 42
click at [388, 87] on p "Your heading text goes here" at bounding box center [446, 95] width 426 height 39
click at [464, 94] on p "Your heading text goes here" at bounding box center [446, 95] width 426 height 39
click at [615, 99] on p "Your heading text goes here" at bounding box center [446, 95] width 426 height 39
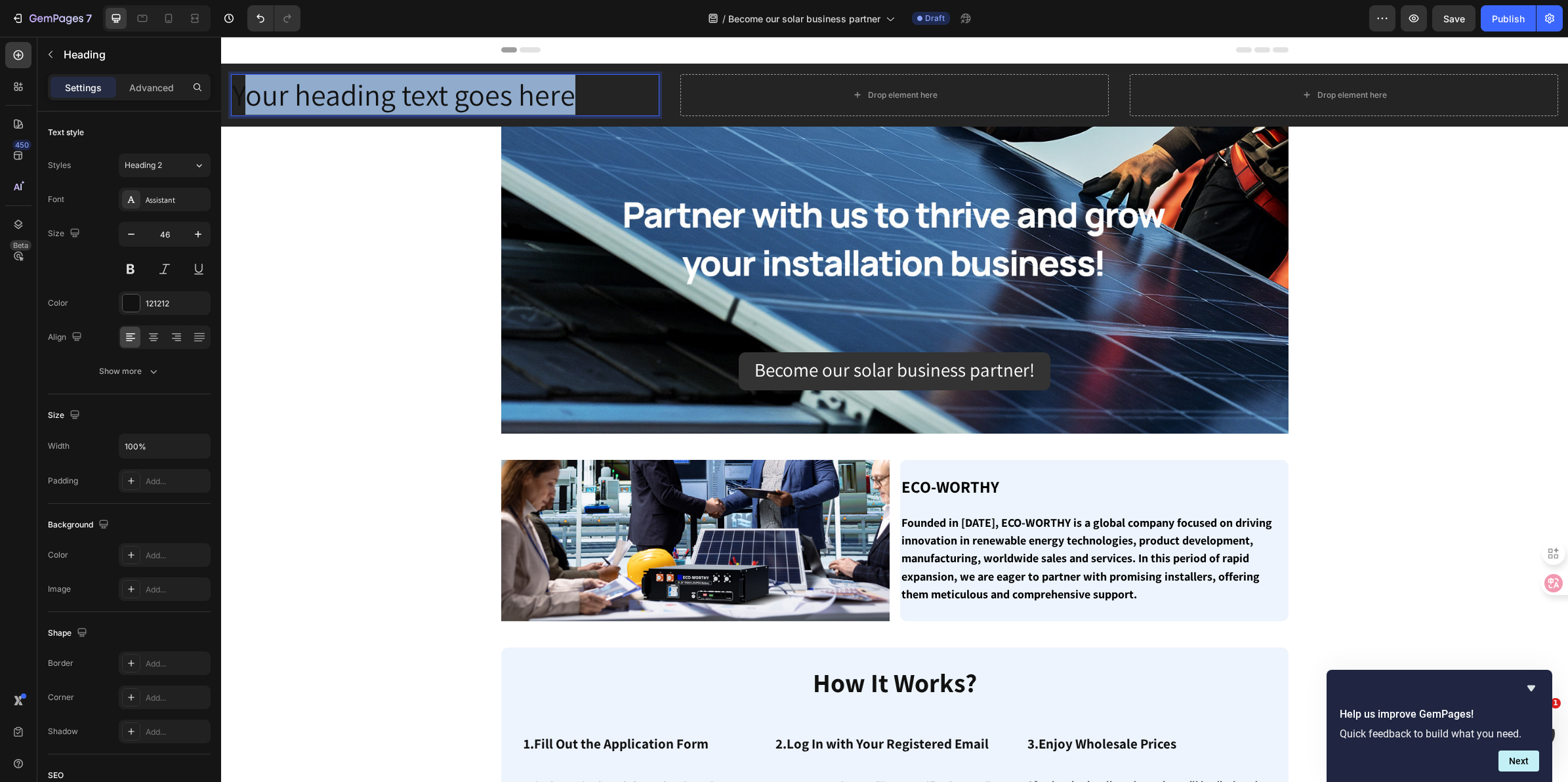
drag, startPoint x: 600, startPoint y: 93, endPoint x: 251, endPoint y: 89, distance: 349.0
click at [251, 89] on p "Your heading text goes here" at bounding box center [446, 95] width 426 height 39
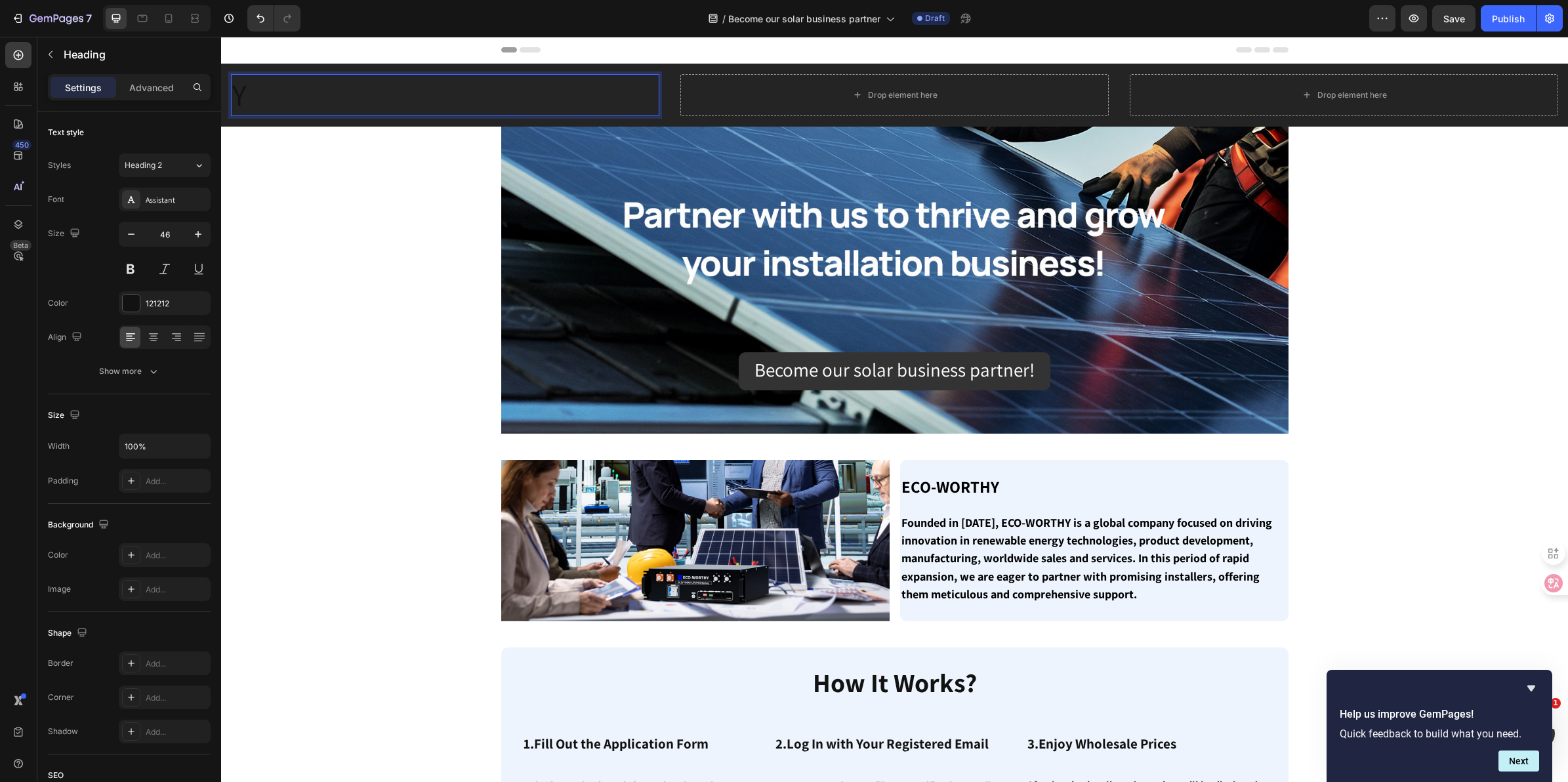
click at [578, 84] on p "Y" at bounding box center [446, 95] width 426 height 39
click at [617, 95] on p "Y" at bounding box center [446, 95] width 426 height 39
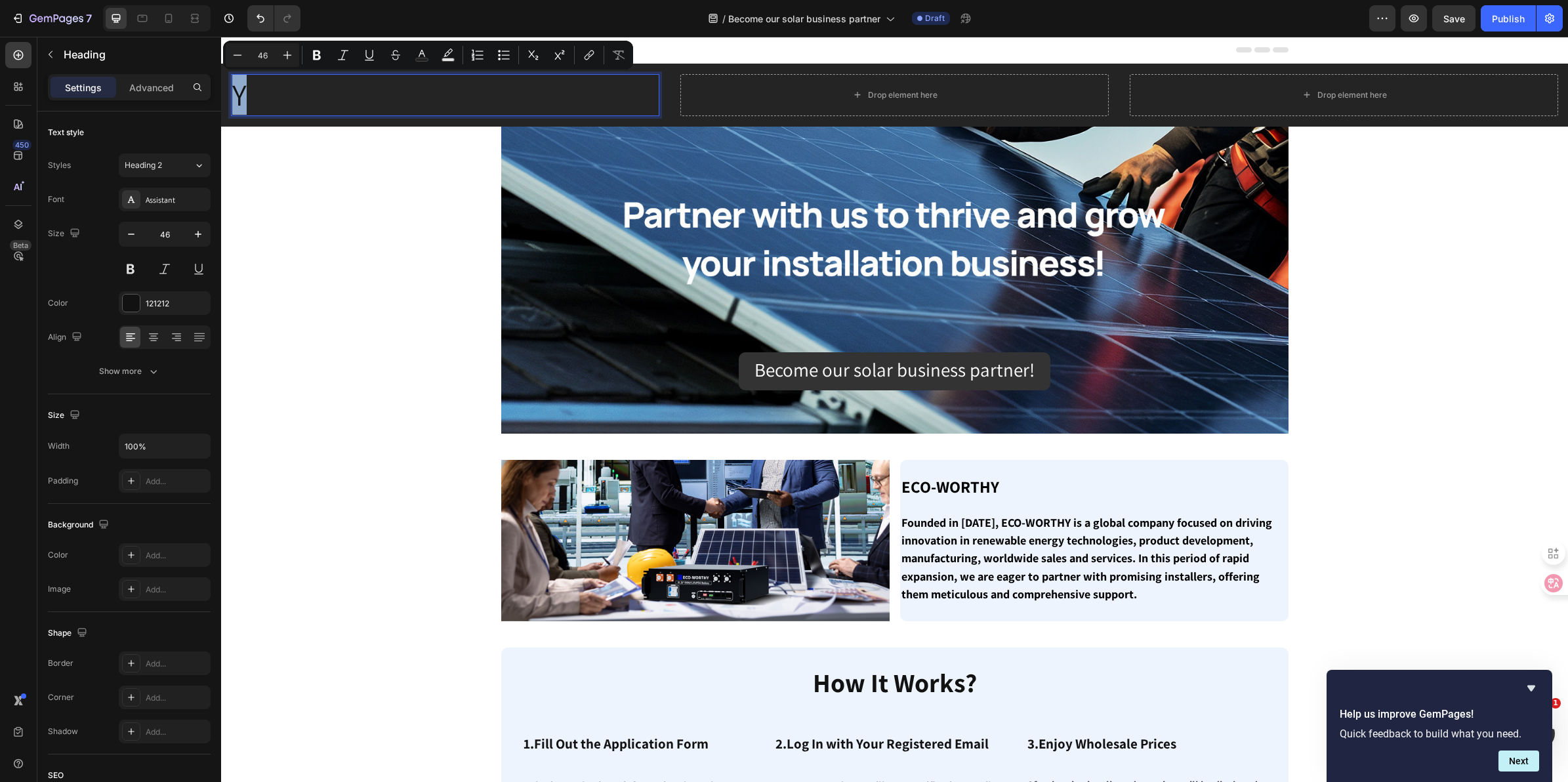
drag, startPoint x: 621, startPoint y: 94, endPoint x: 392, endPoint y: 120, distance: 230.5
drag, startPoint x: 360, startPoint y: 88, endPoint x: 213, endPoint y: 98, distance: 147.3
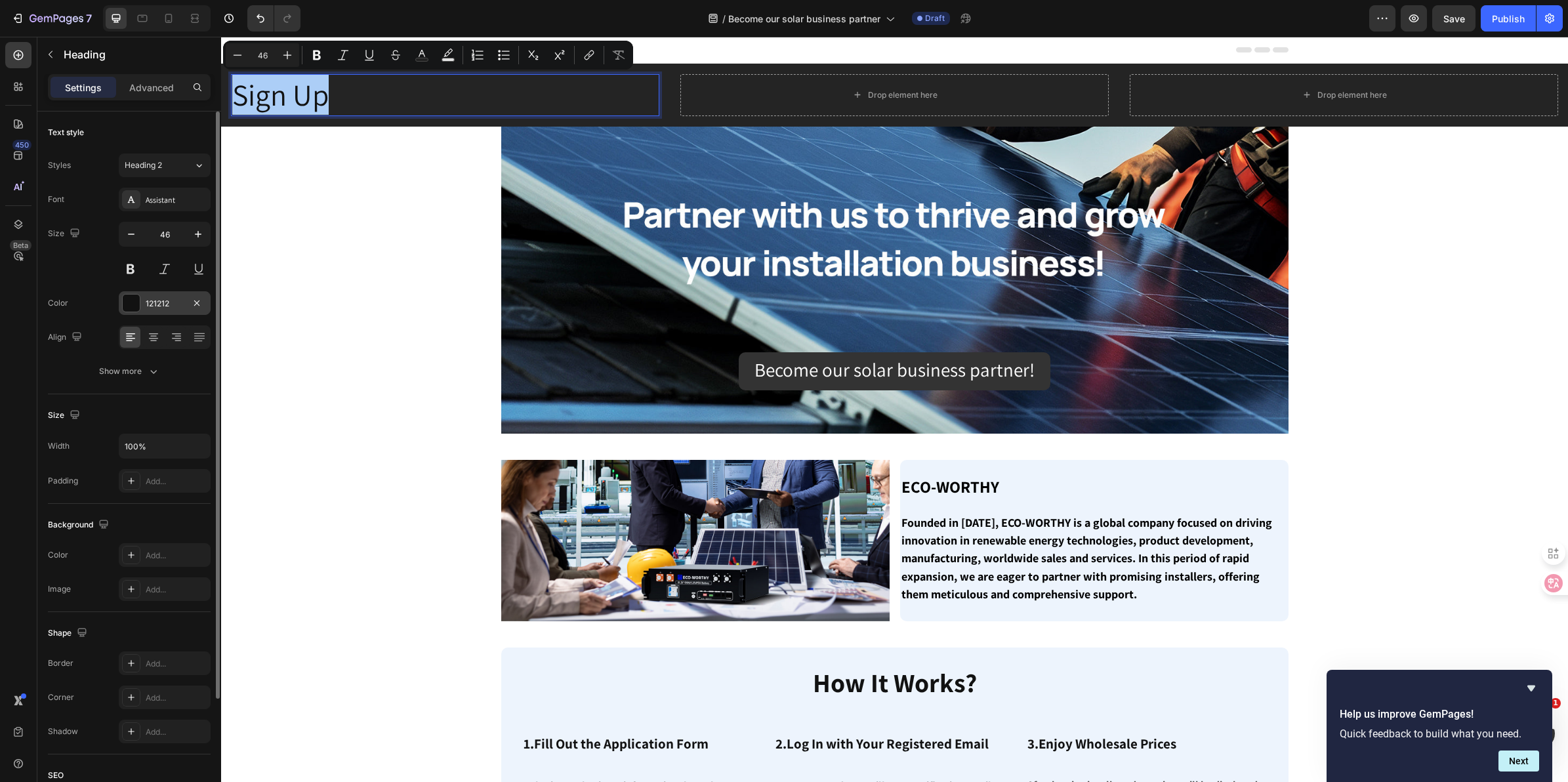
click at [131, 303] on div at bounding box center [131, 303] width 17 height 17
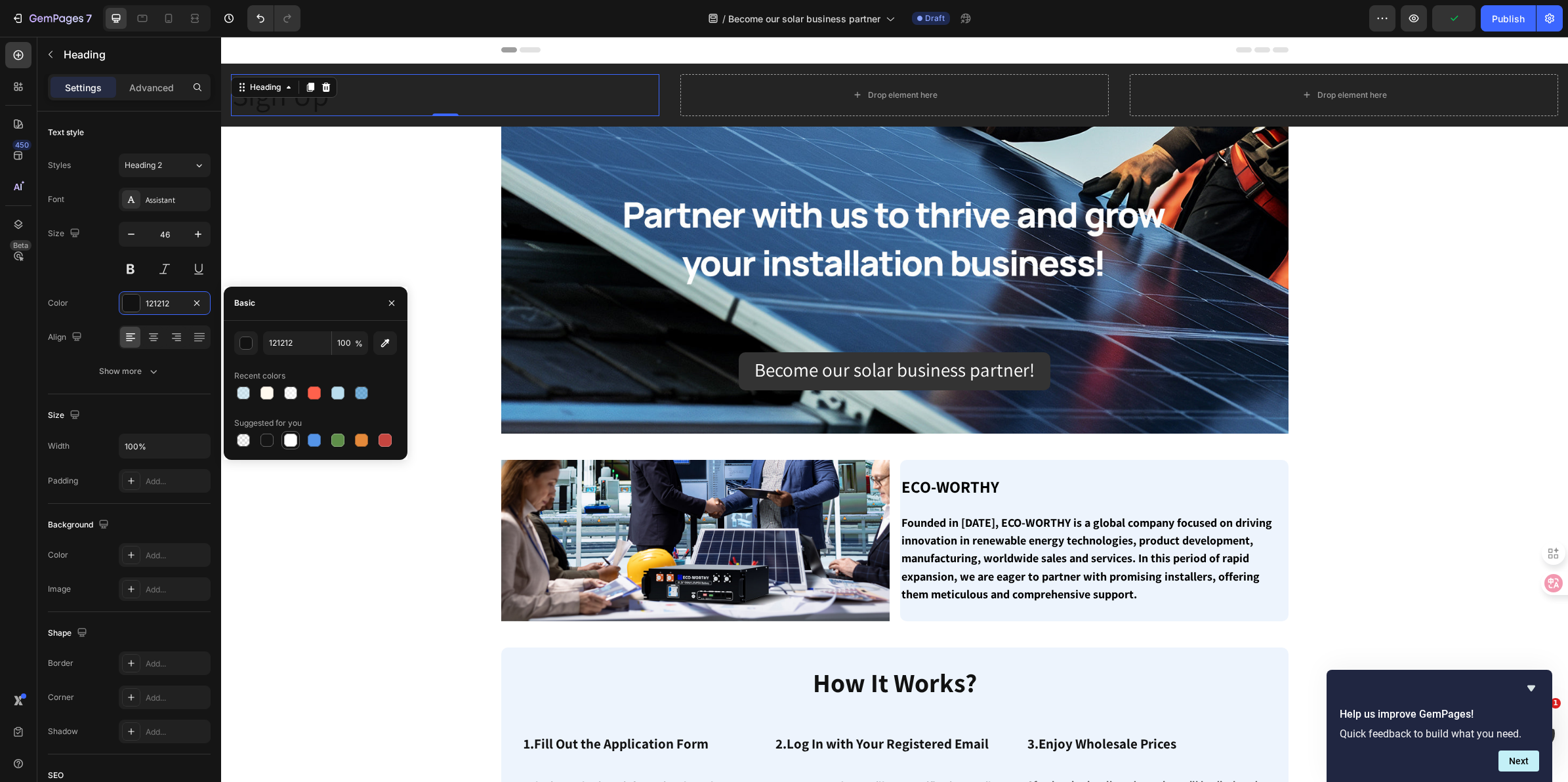
click at [284, 444] on div at bounding box center [290, 440] width 13 height 13
type input "FFFFFF"
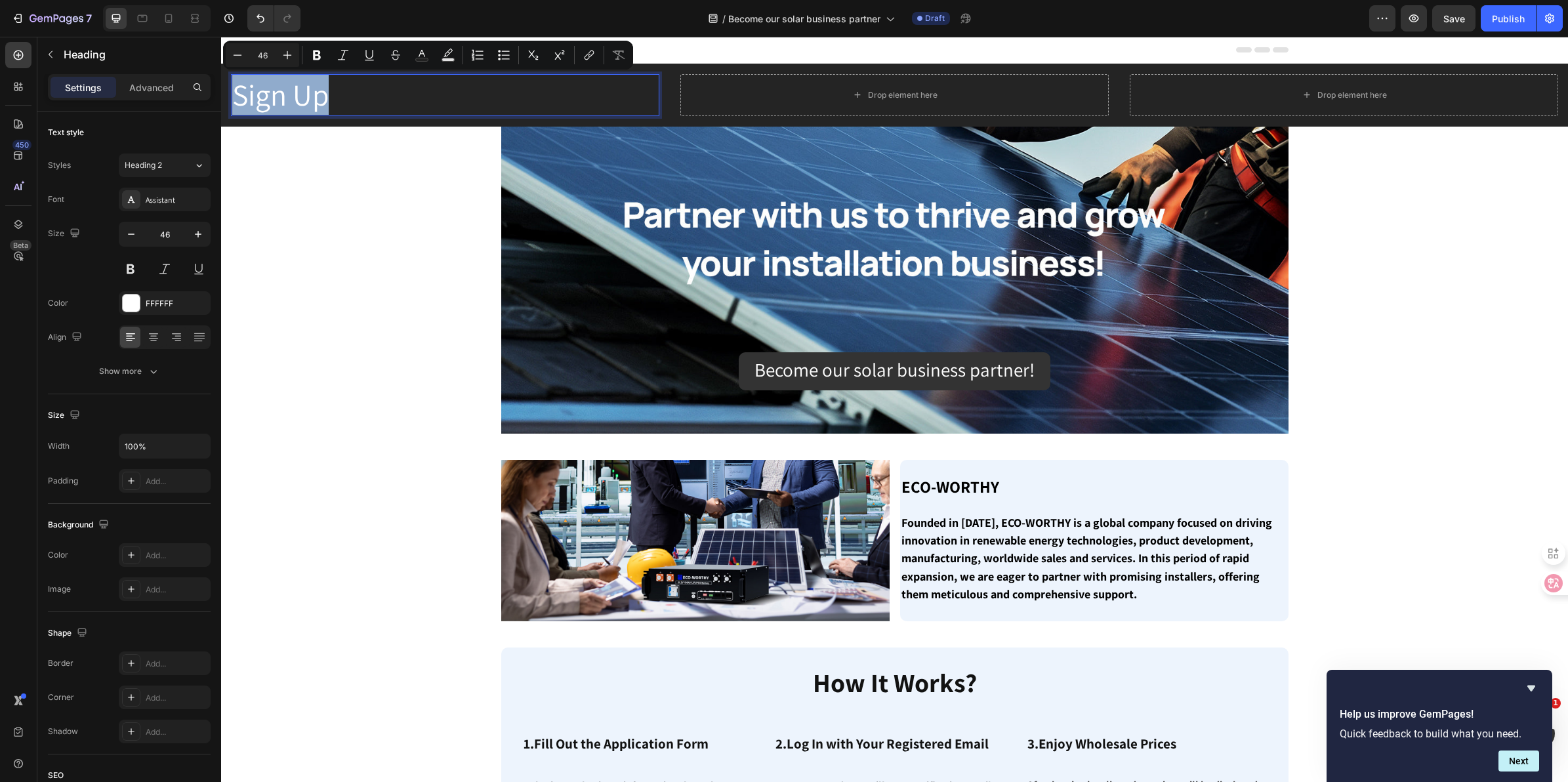
drag, startPoint x: 348, startPoint y: 99, endPoint x: 233, endPoint y: 99, distance: 115.0
click at [233, 99] on p "Sign Up" at bounding box center [446, 95] width 426 height 39
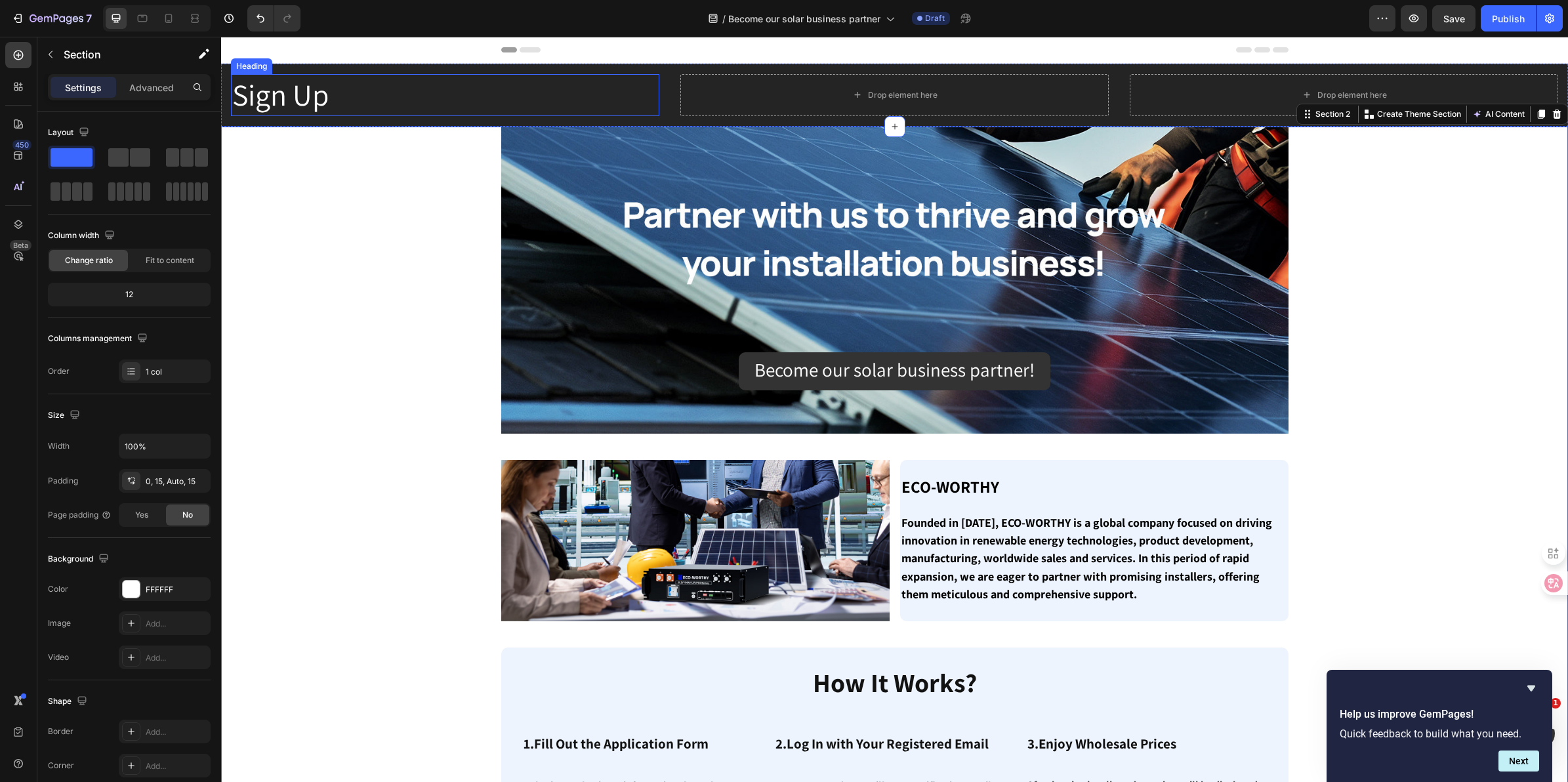
click at [372, 86] on p "Sign Up" at bounding box center [446, 95] width 426 height 39
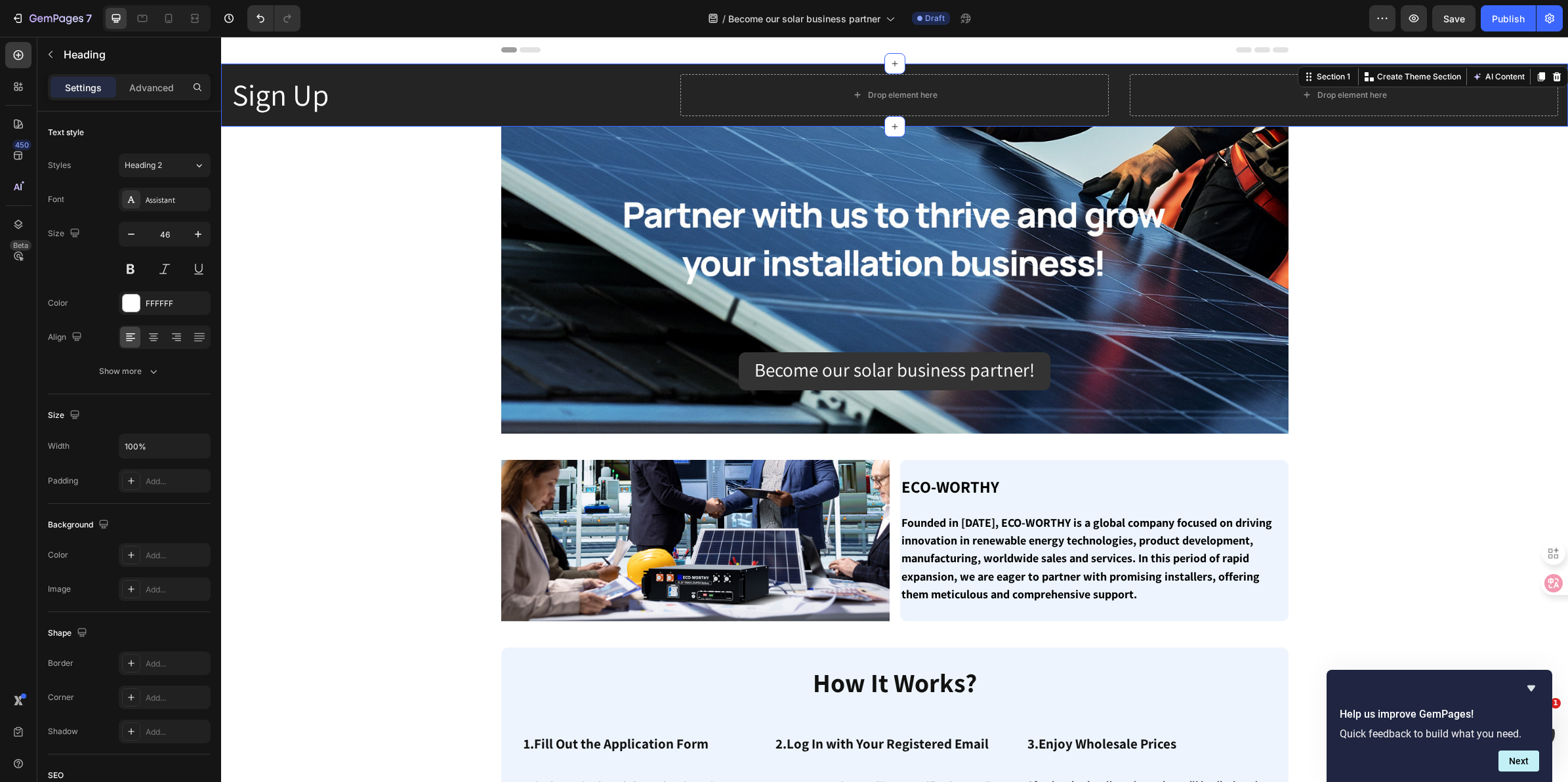
click at [229, 117] on div "Sign Up Heading Drop element here Drop element here Section 1 Create Theme Sect…" at bounding box center [894, 95] width 1347 height 63
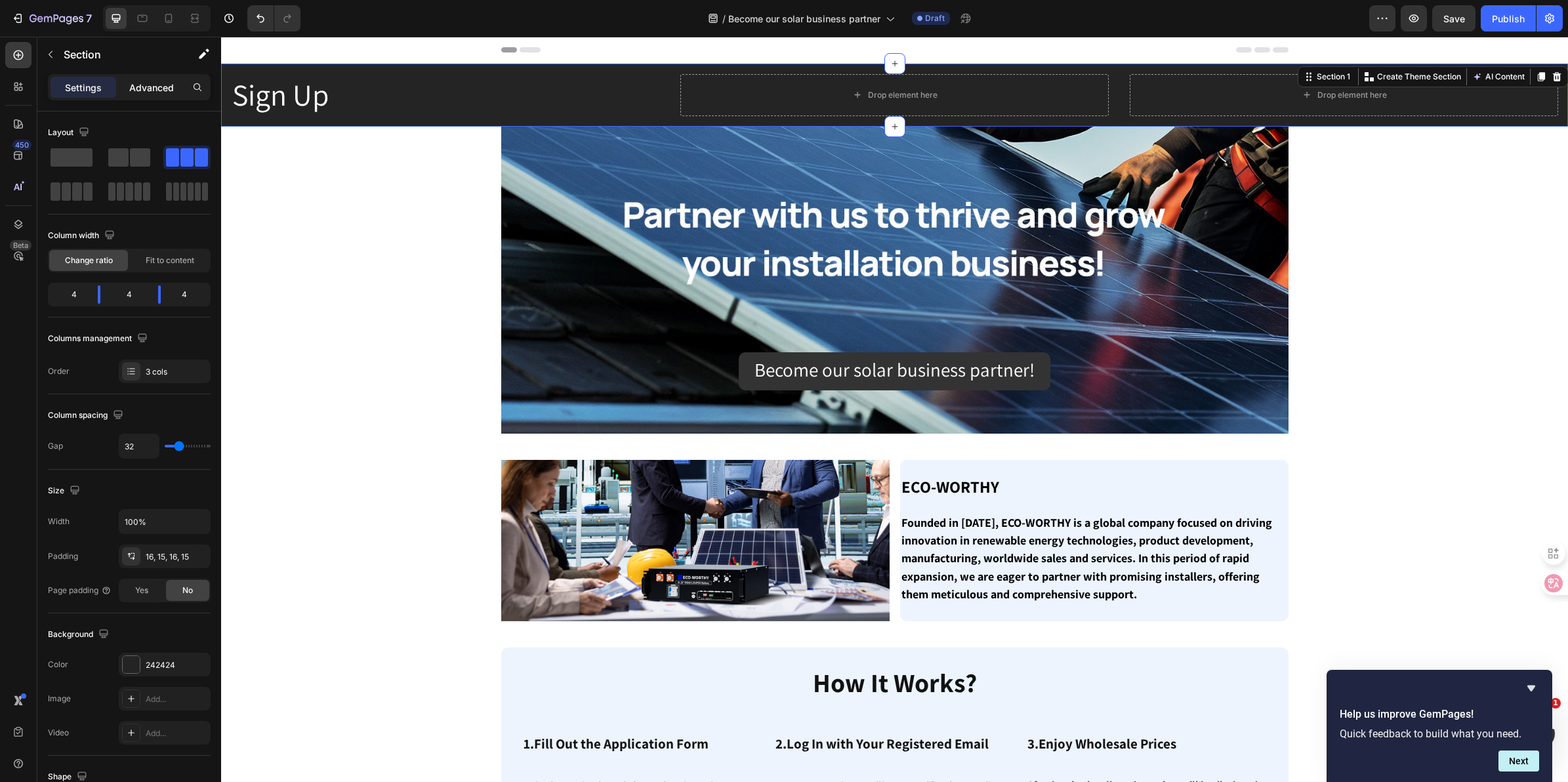
click at [138, 87] on p "Advanced" at bounding box center [151, 87] width 44 height 14
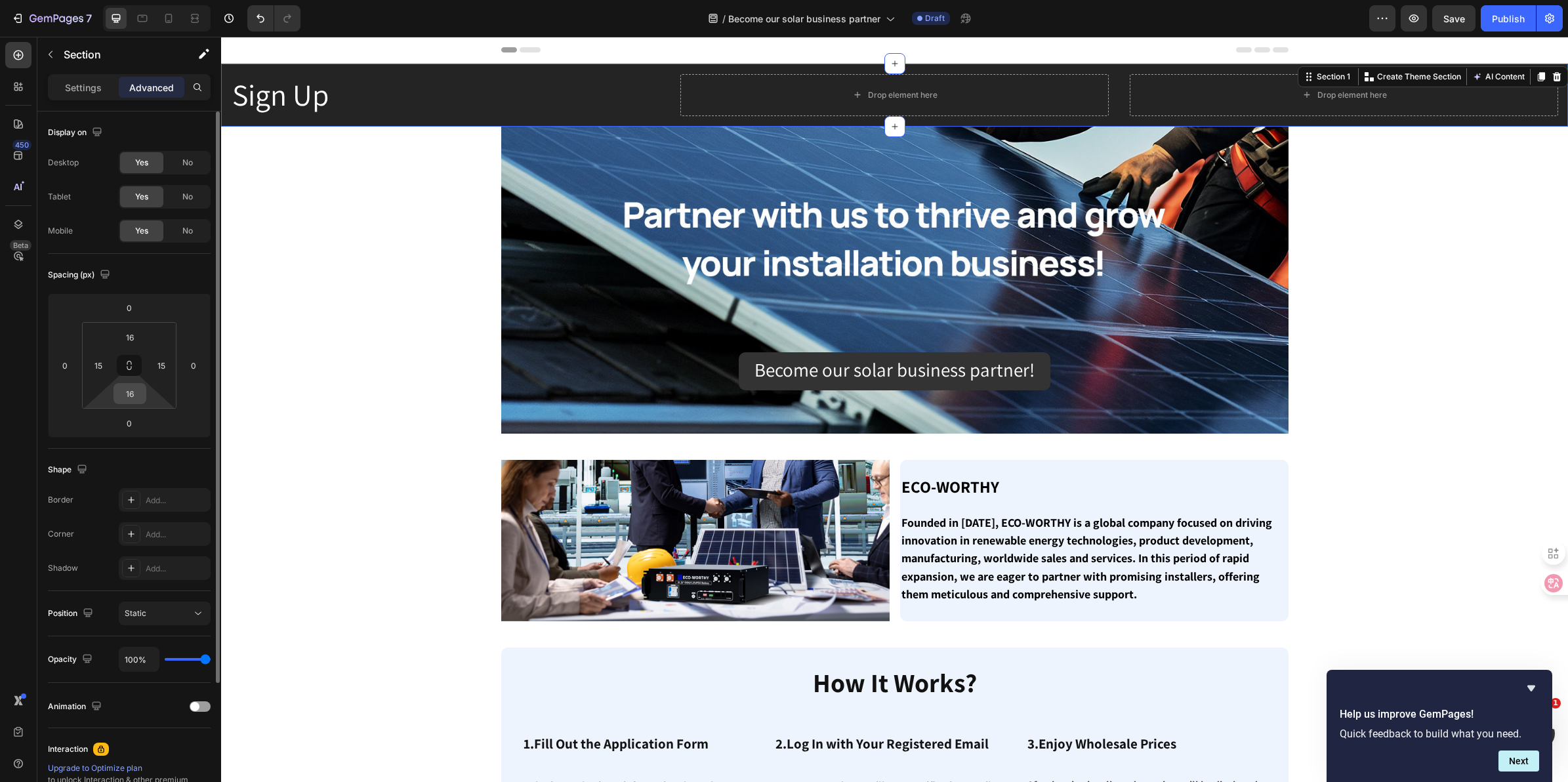
click at [138, 394] on input "16" at bounding box center [130, 393] width 27 height 20
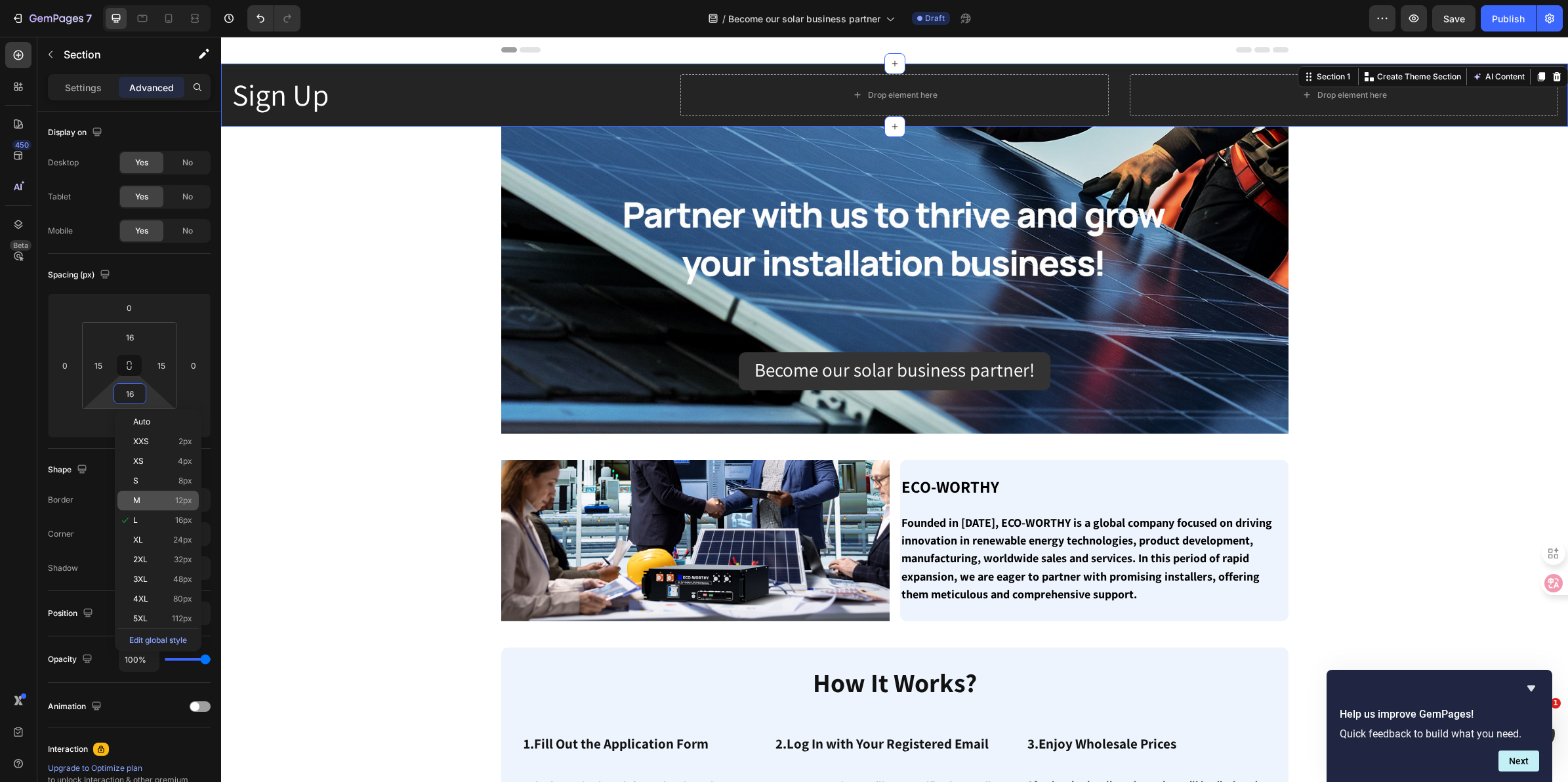
click at [161, 500] on p "M 12px" at bounding box center [163, 501] width 59 height 9
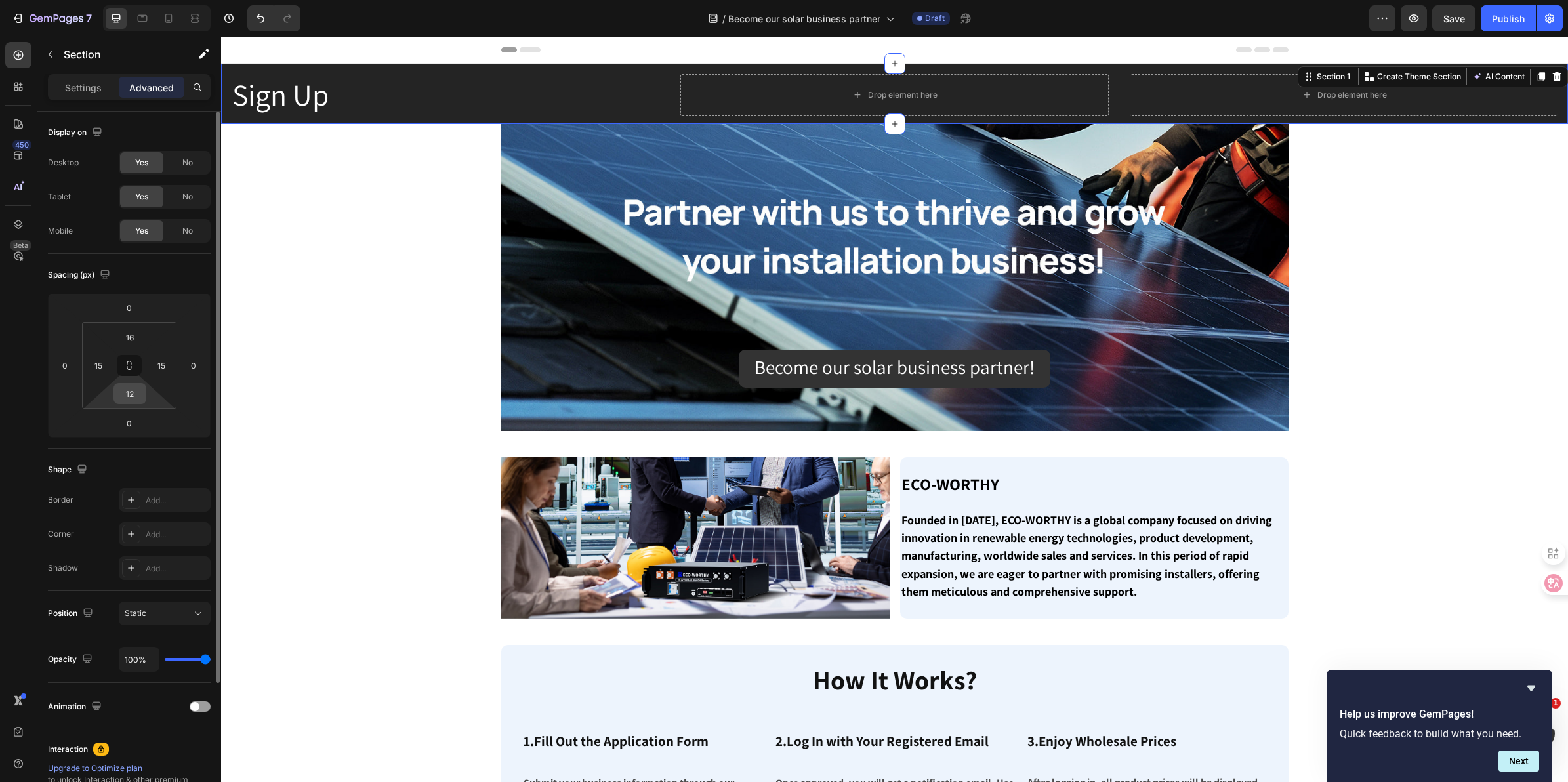
click at [142, 387] on input "12" at bounding box center [130, 393] width 27 height 20
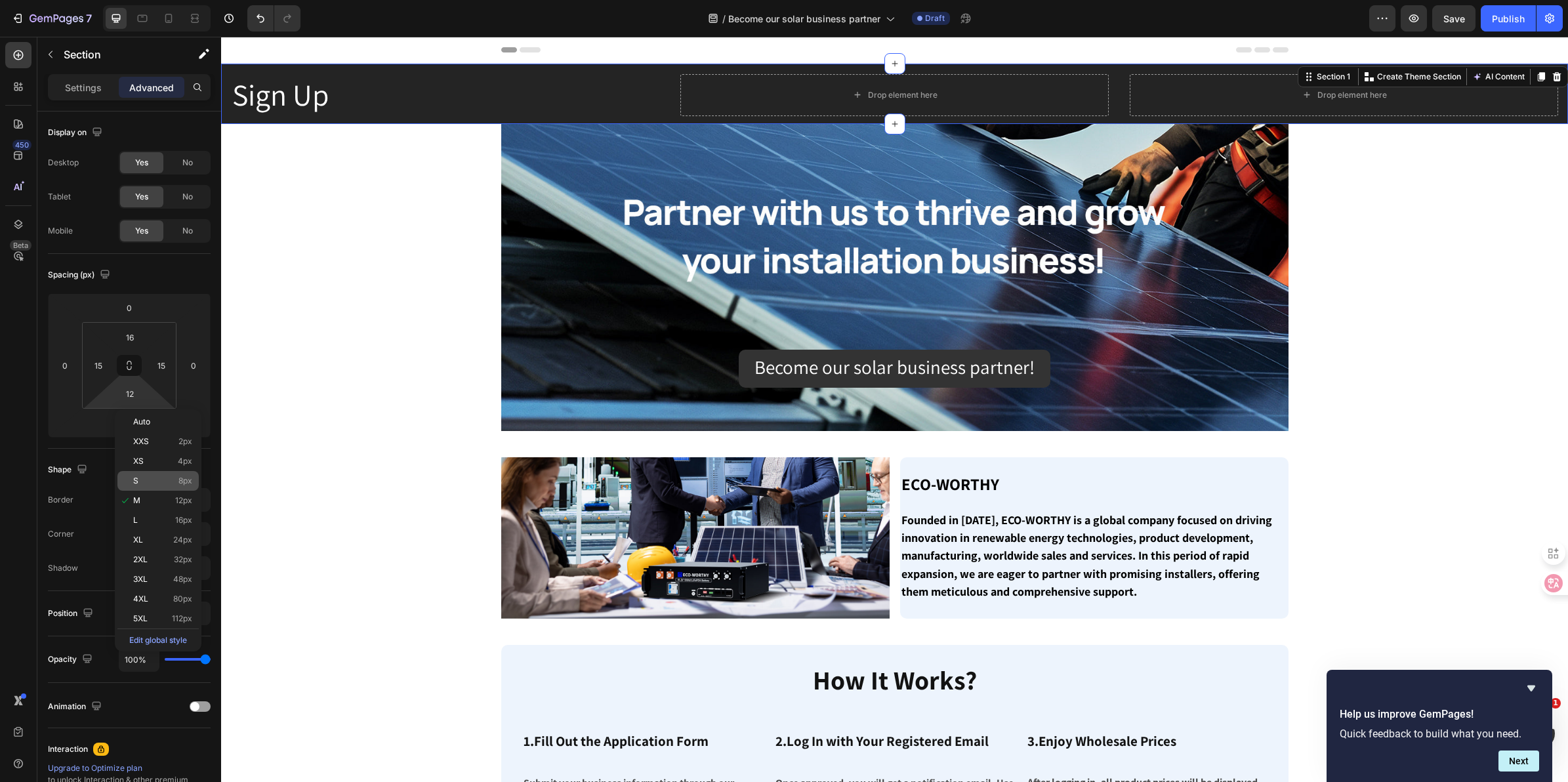
click at [169, 484] on p "S 8px" at bounding box center [163, 481] width 59 height 9
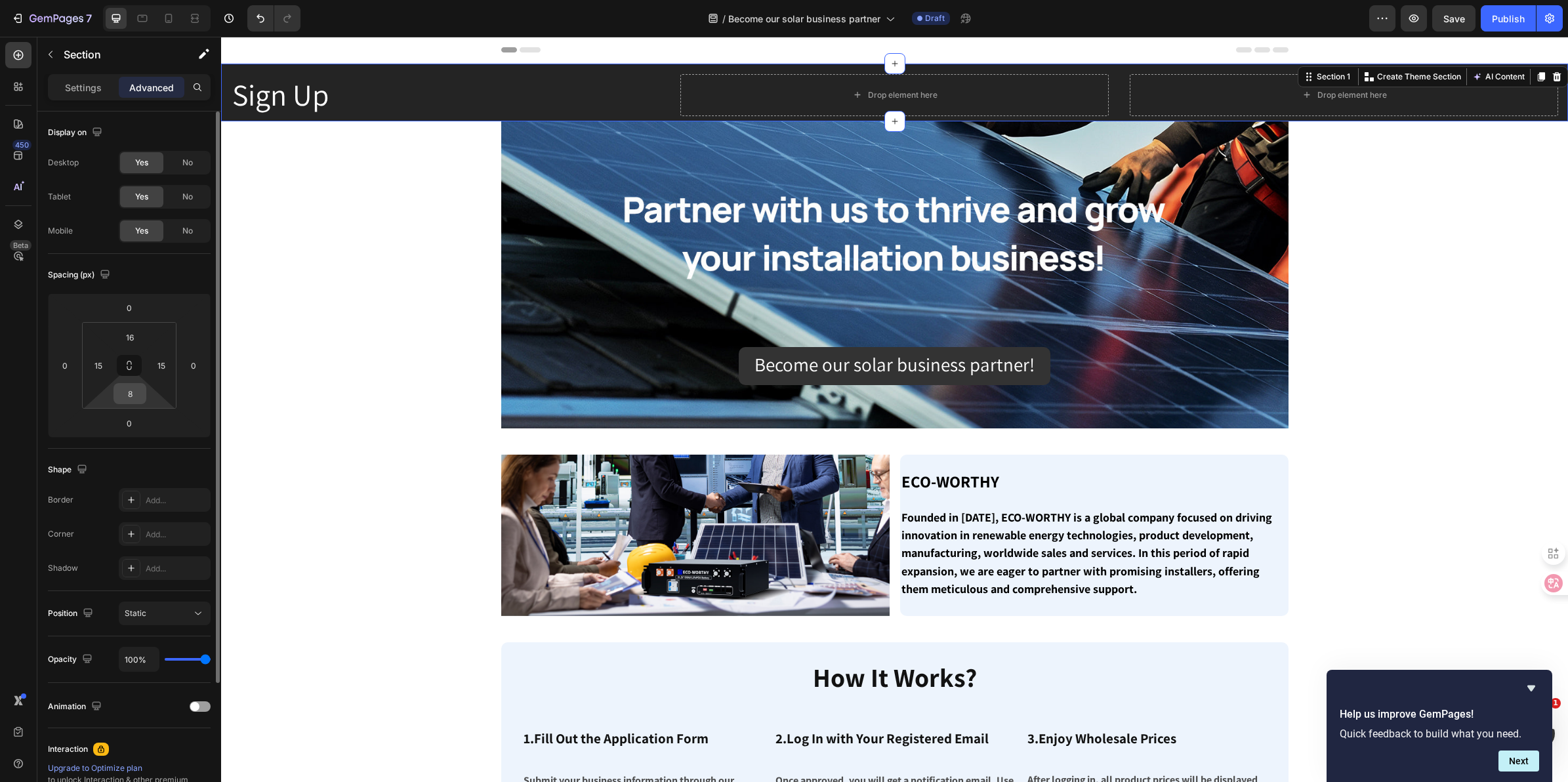
click at [146, 396] on div "8" at bounding box center [130, 393] width 33 height 21
click at [139, 392] on input "8" at bounding box center [130, 393] width 27 height 20
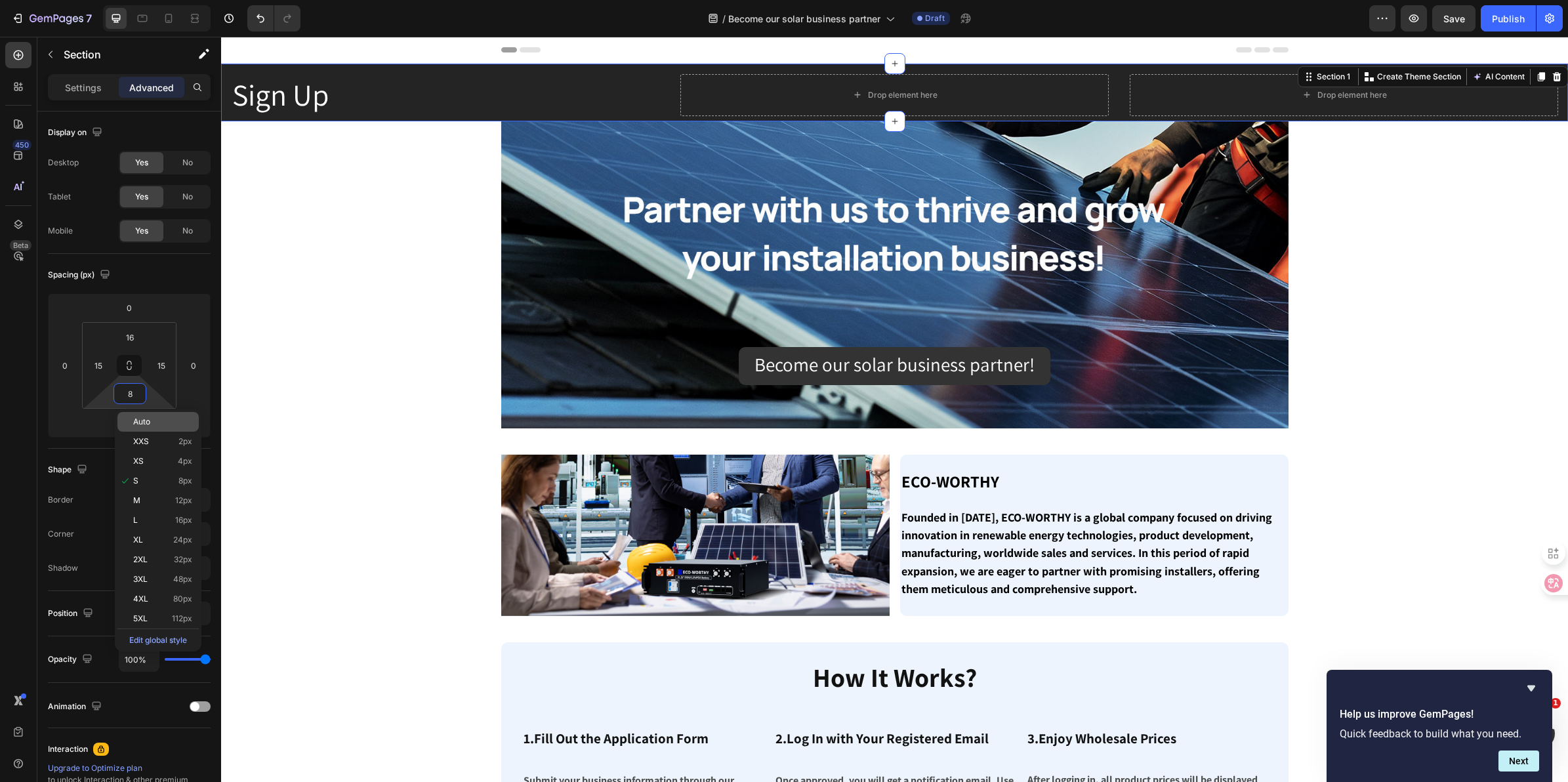
click at [155, 427] on div "Auto" at bounding box center [158, 421] width 81 height 20
type input "Auto"
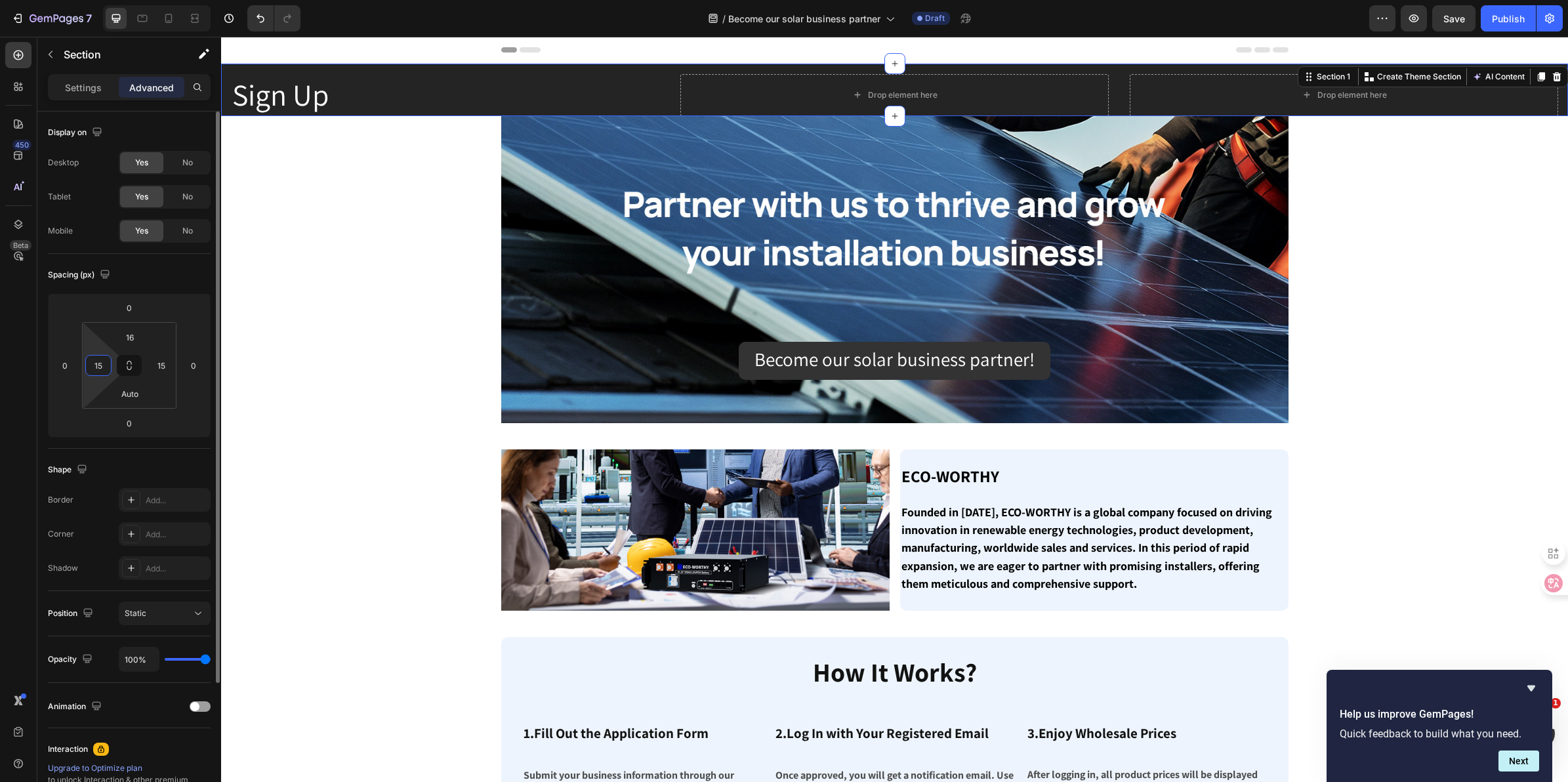
click at [104, 358] on input "15" at bounding box center [98, 365] width 20 height 20
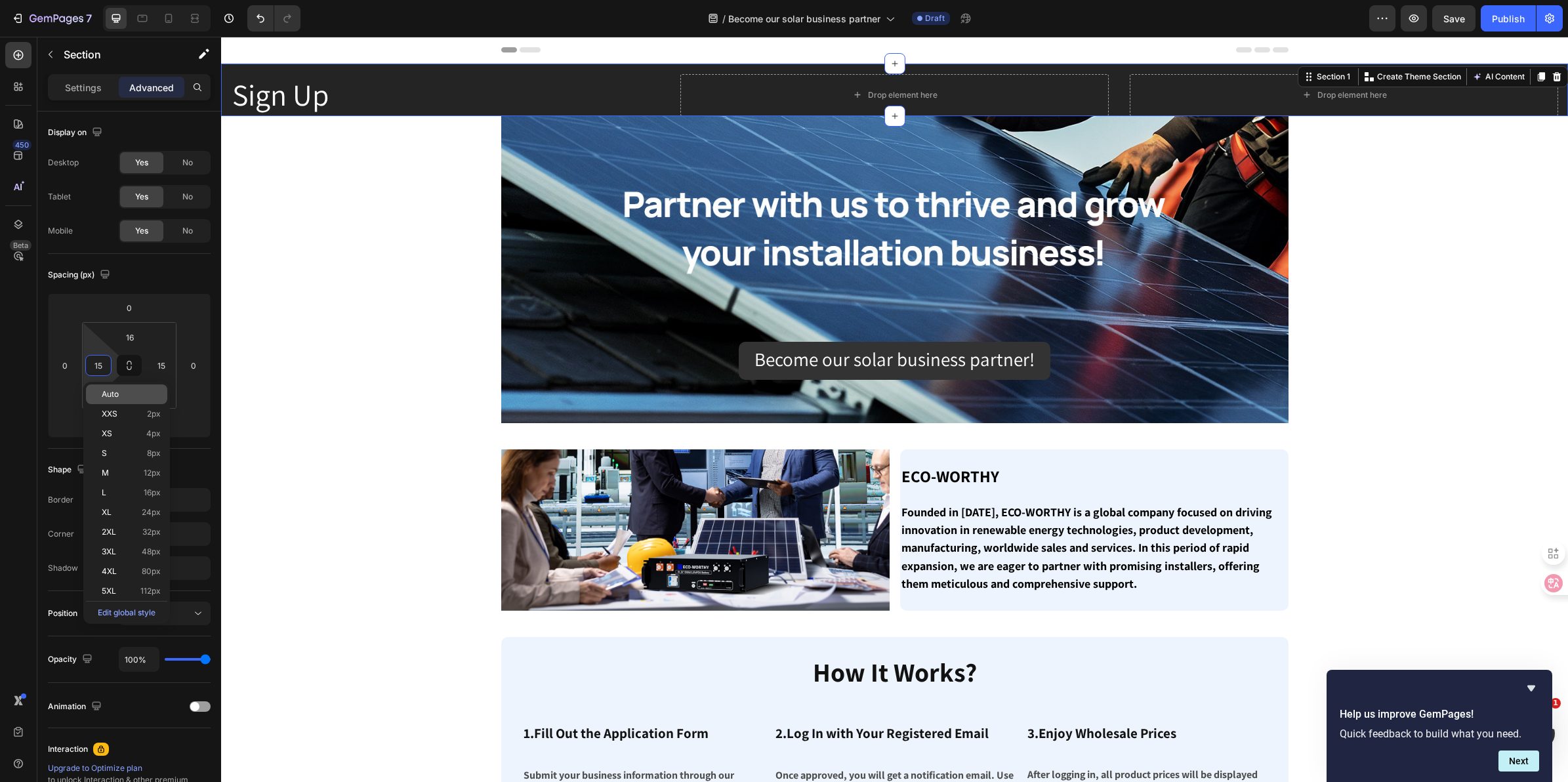
click at [122, 391] on p "Auto" at bounding box center [131, 394] width 59 height 9
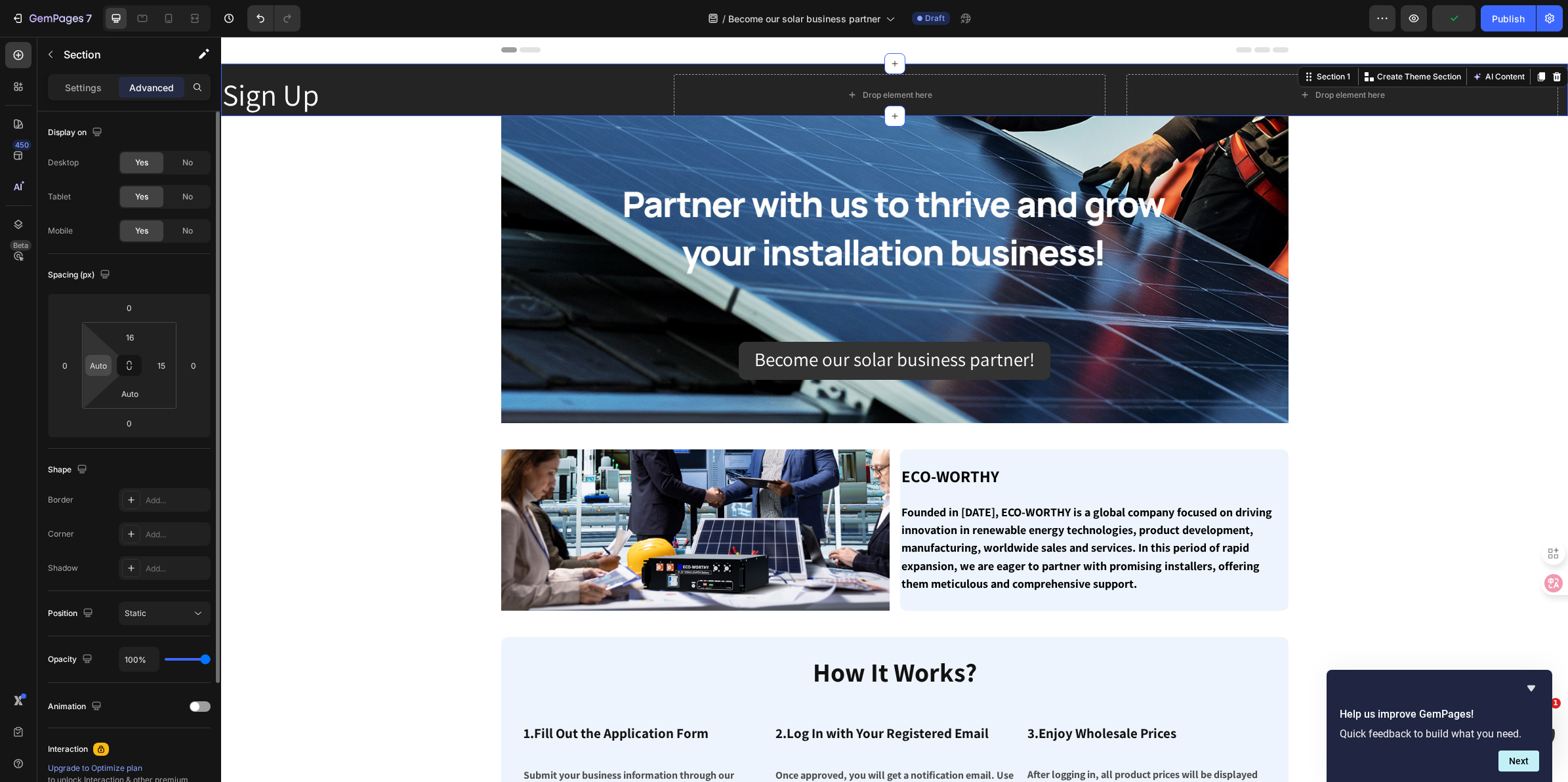
click at [106, 364] on input "Auto" at bounding box center [98, 365] width 20 height 20
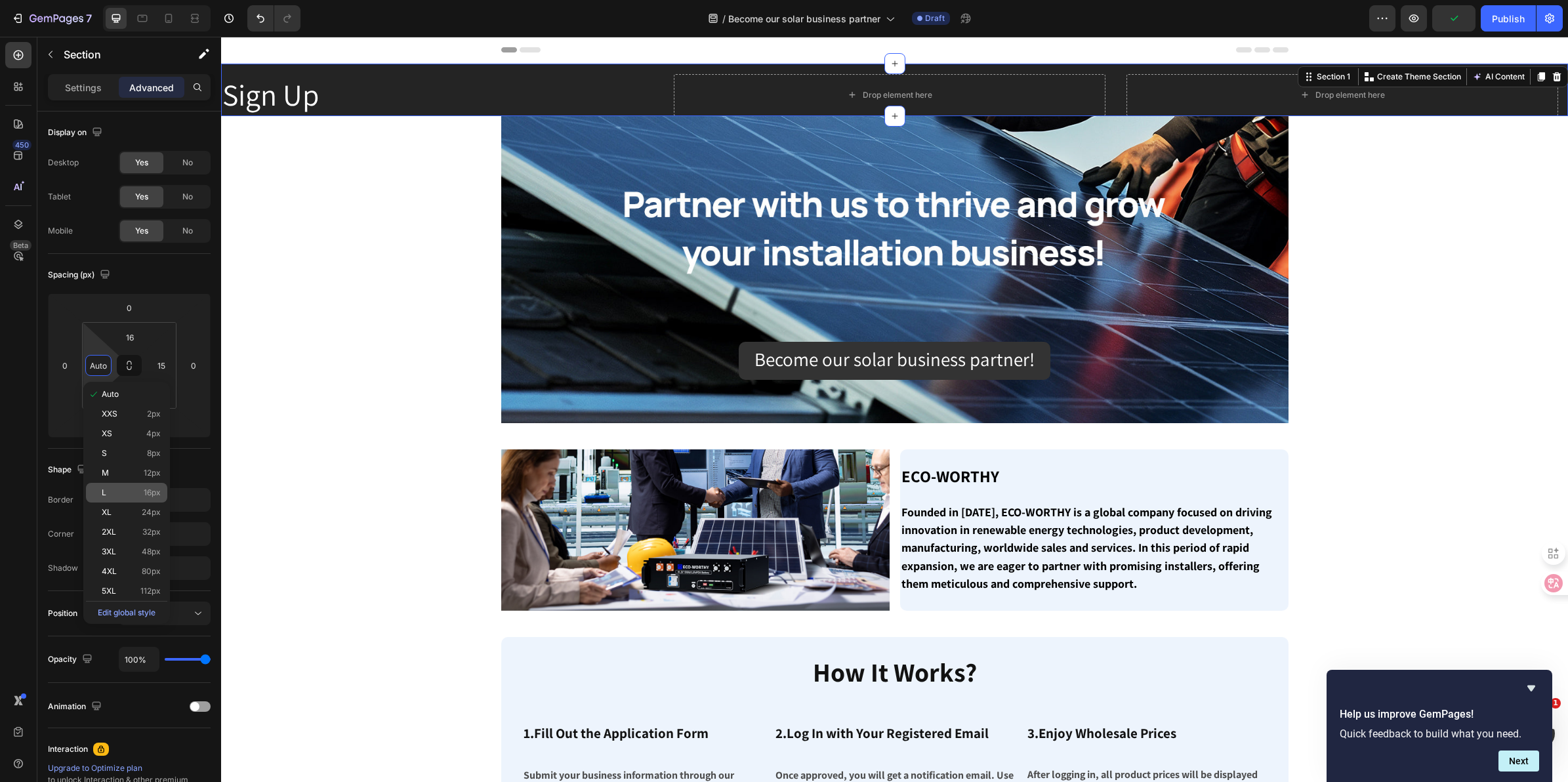
click at [137, 494] on p "L 16px" at bounding box center [131, 492] width 59 height 9
type input "16"
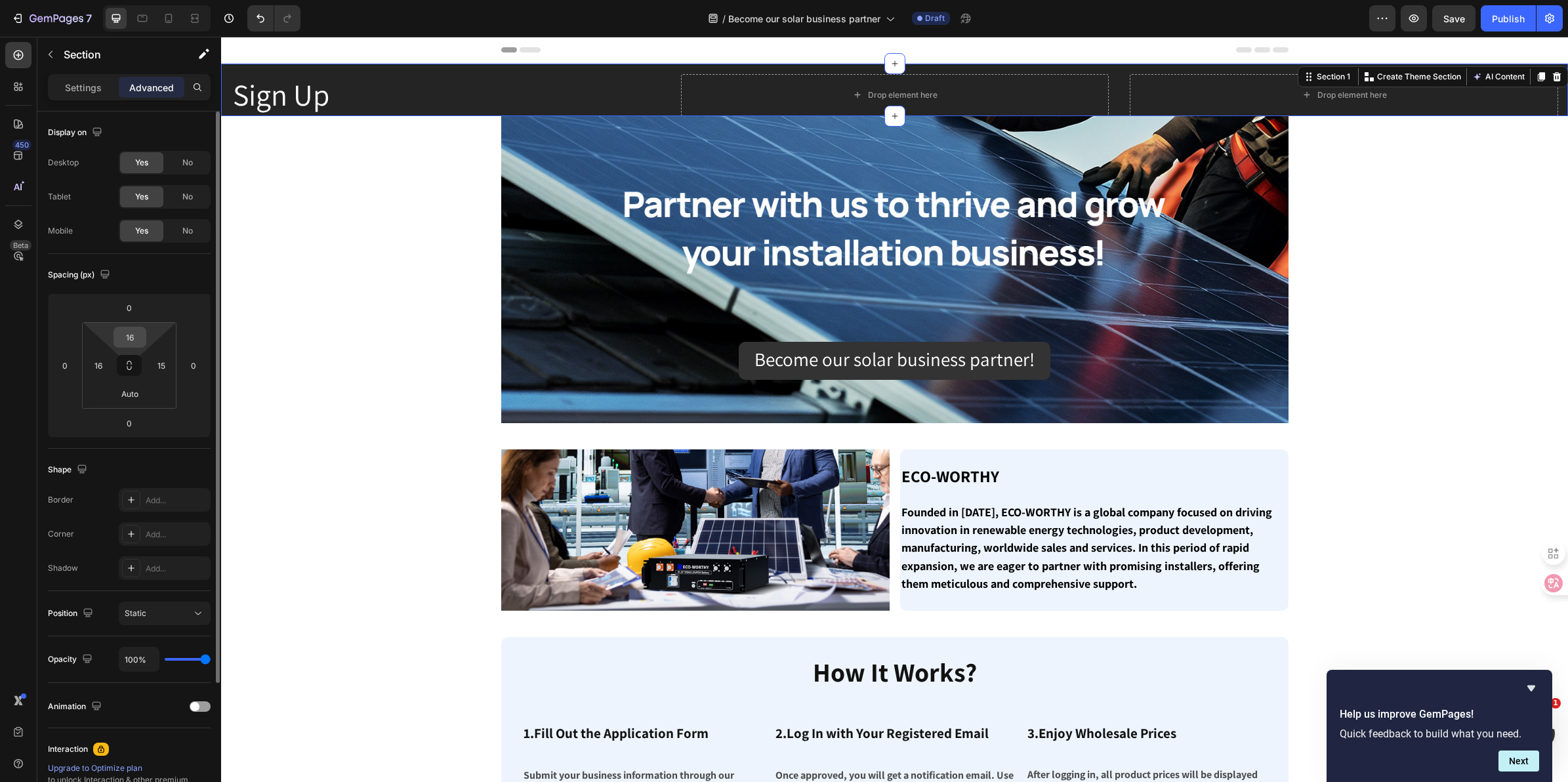
click at [133, 342] on input "16" at bounding box center [130, 336] width 27 height 20
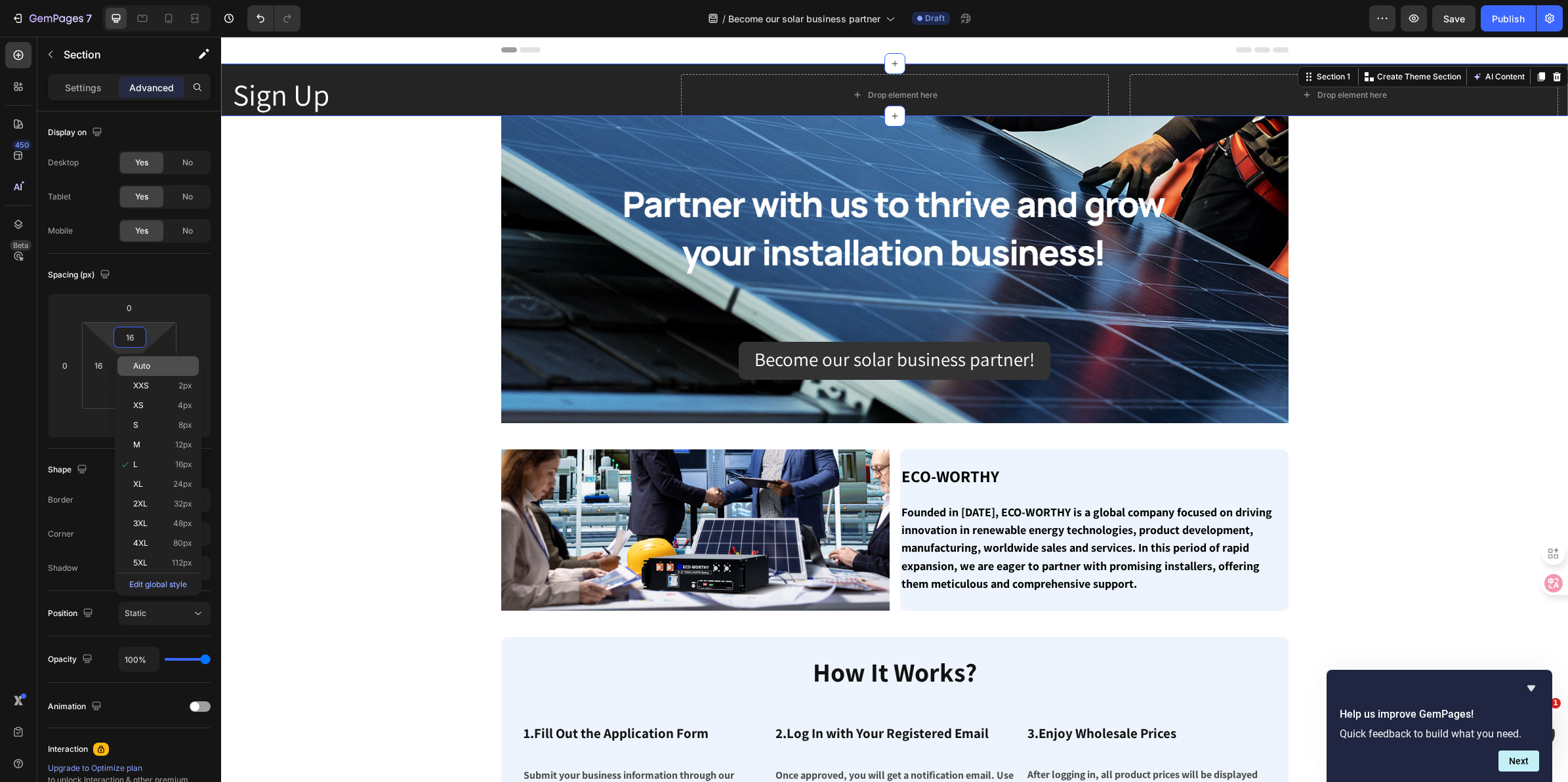
click at [151, 369] on p "Auto" at bounding box center [163, 366] width 59 height 9
type input "Auto"
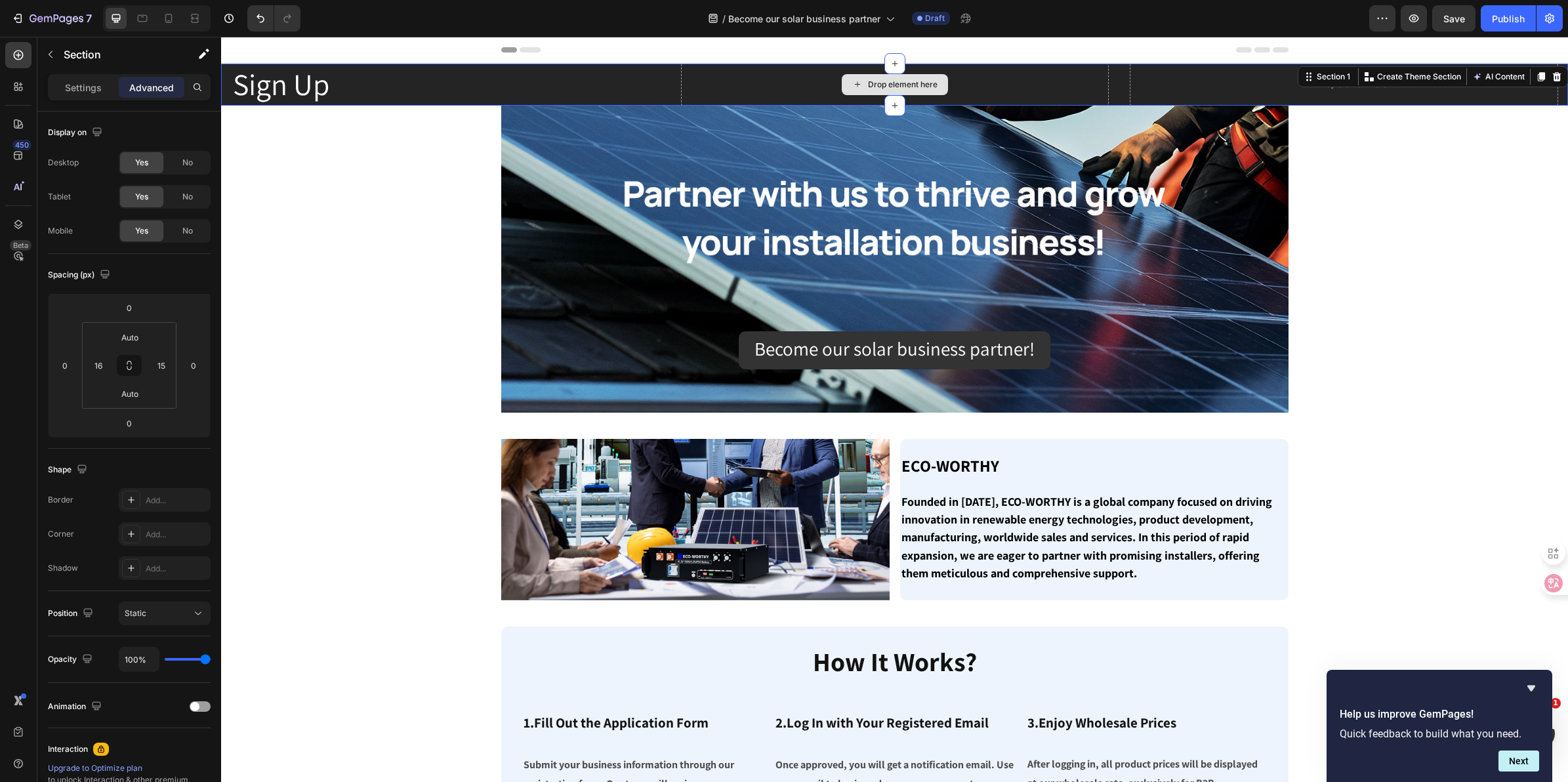
click at [962, 89] on div "Drop element here" at bounding box center [895, 85] width 428 height 42
click at [60, 55] on button "button" at bounding box center [50, 54] width 21 height 21
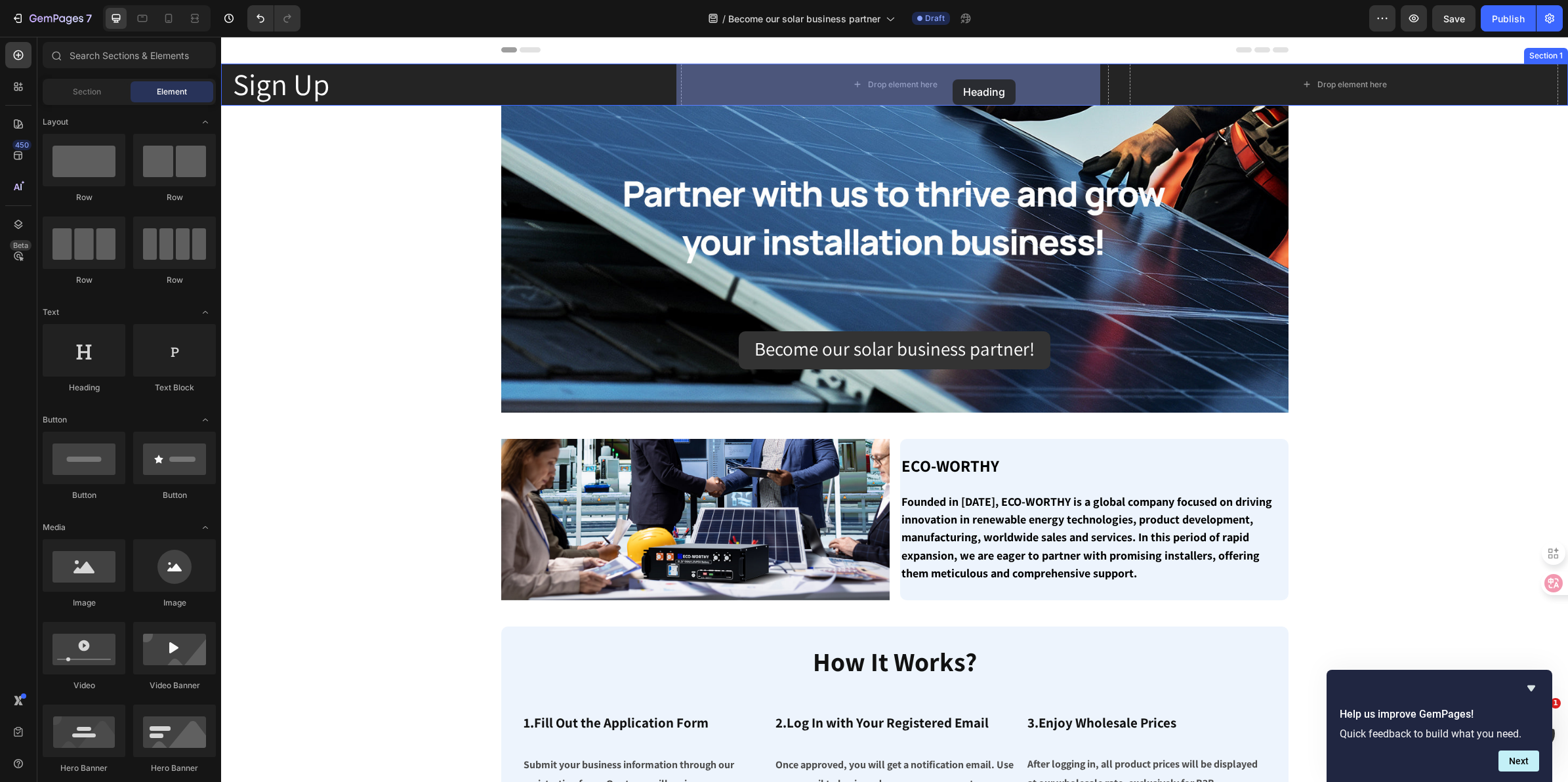
drag, startPoint x: 327, startPoint y: 397, endPoint x: 953, endPoint y: 80, distance: 701.7
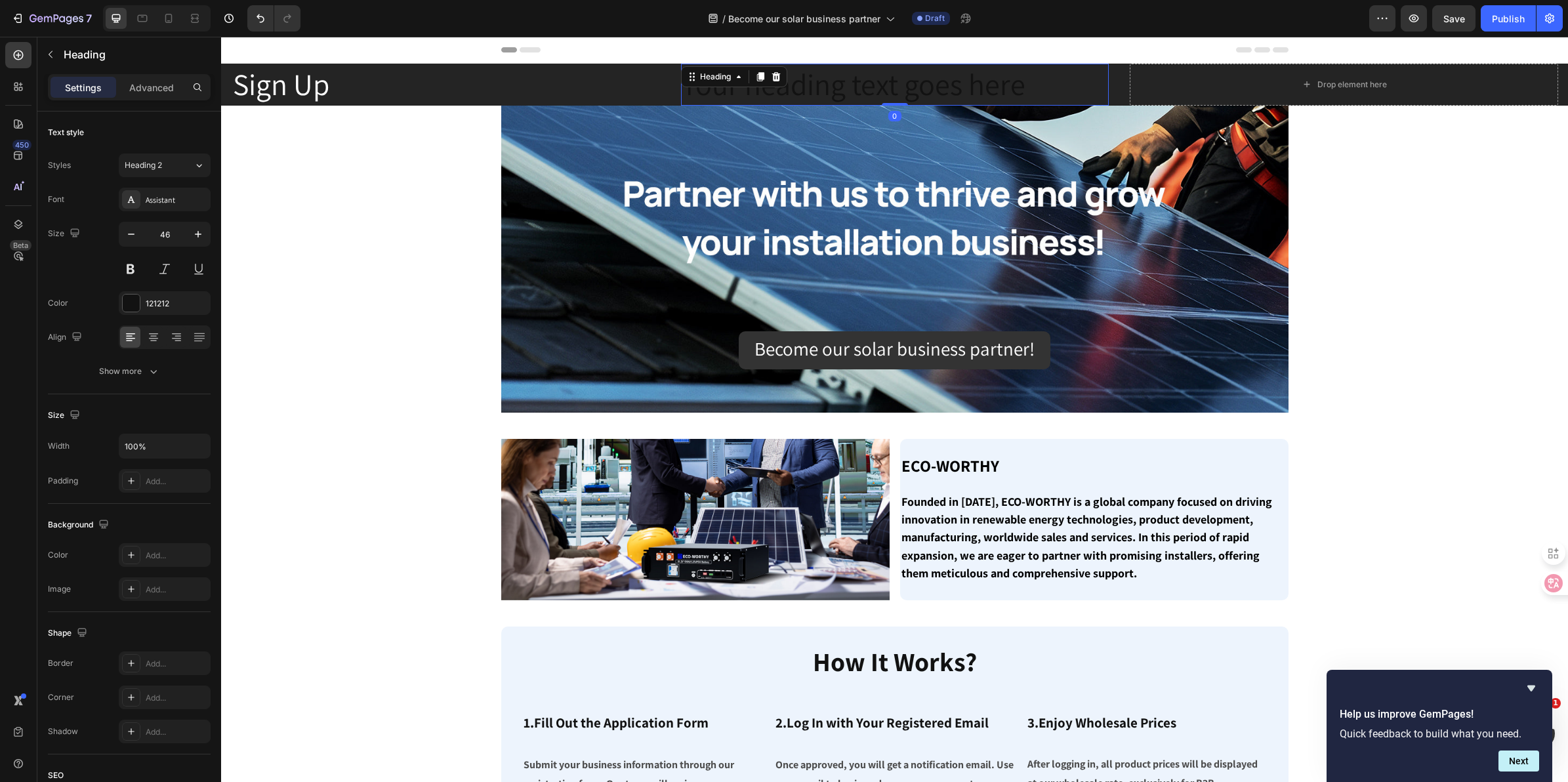
click at [911, 87] on h2 "Your heading text goes here" at bounding box center [895, 85] width 428 height 42
click at [991, 82] on p "Your heading text goes here" at bounding box center [895, 84] width 426 height 39
click at [1074, 84] on p "Your heading text goes here" at bounding box center [895, 84] width 426 height 39
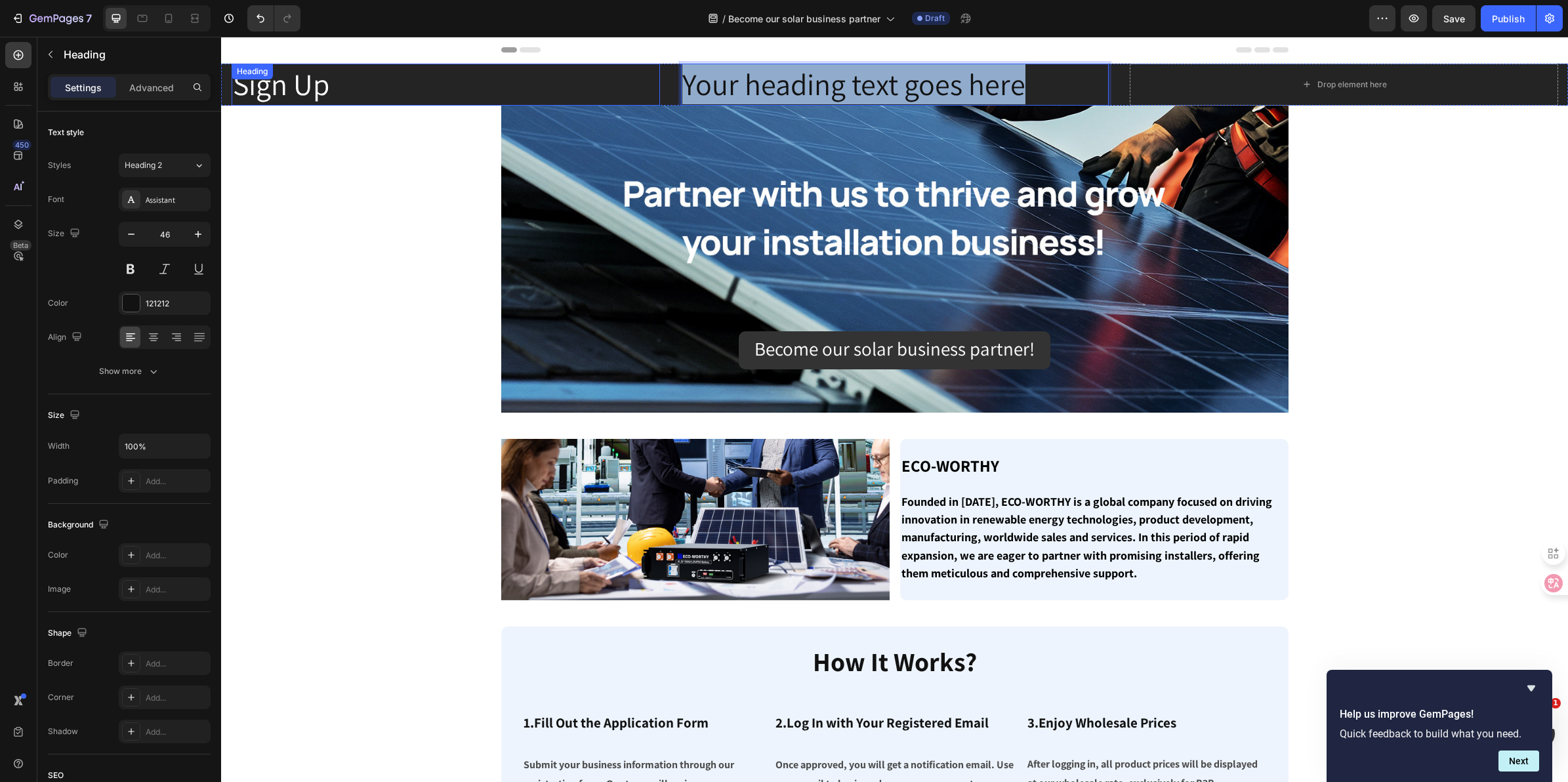
drag, startPoint x: 1086, startPoint y: 83, endPoint x: 628, endPoint y: 94, distance: 458.1
click at [628, 94] on div "Sign Up Heading Your heading text goes here Heading 0 Drop element here Section…" at bounding box center [894, 85] width 1347 height 42
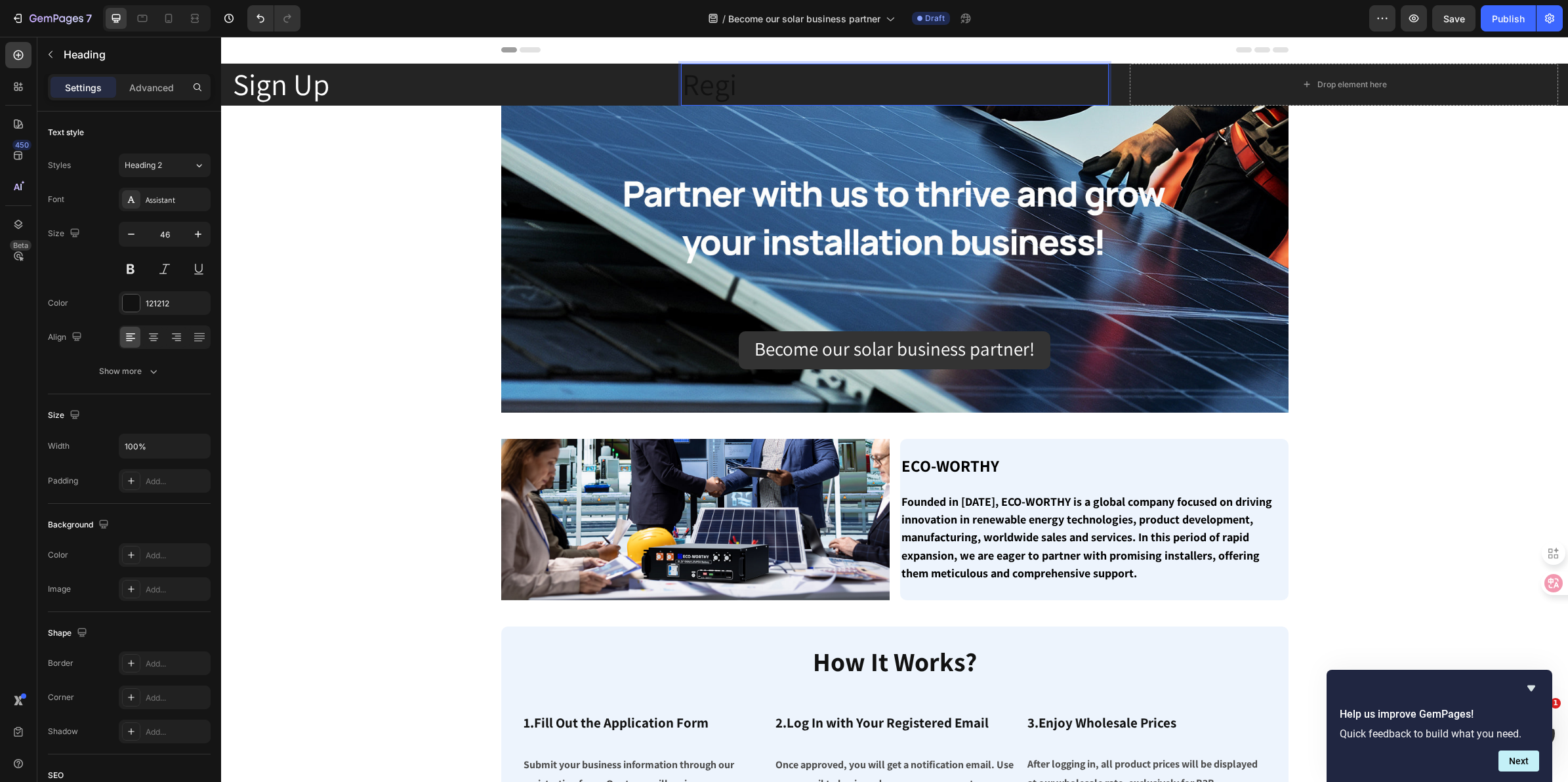
click at [1057, 79] on p "Regi" at bounding box center [895, 84] width 426 height 39
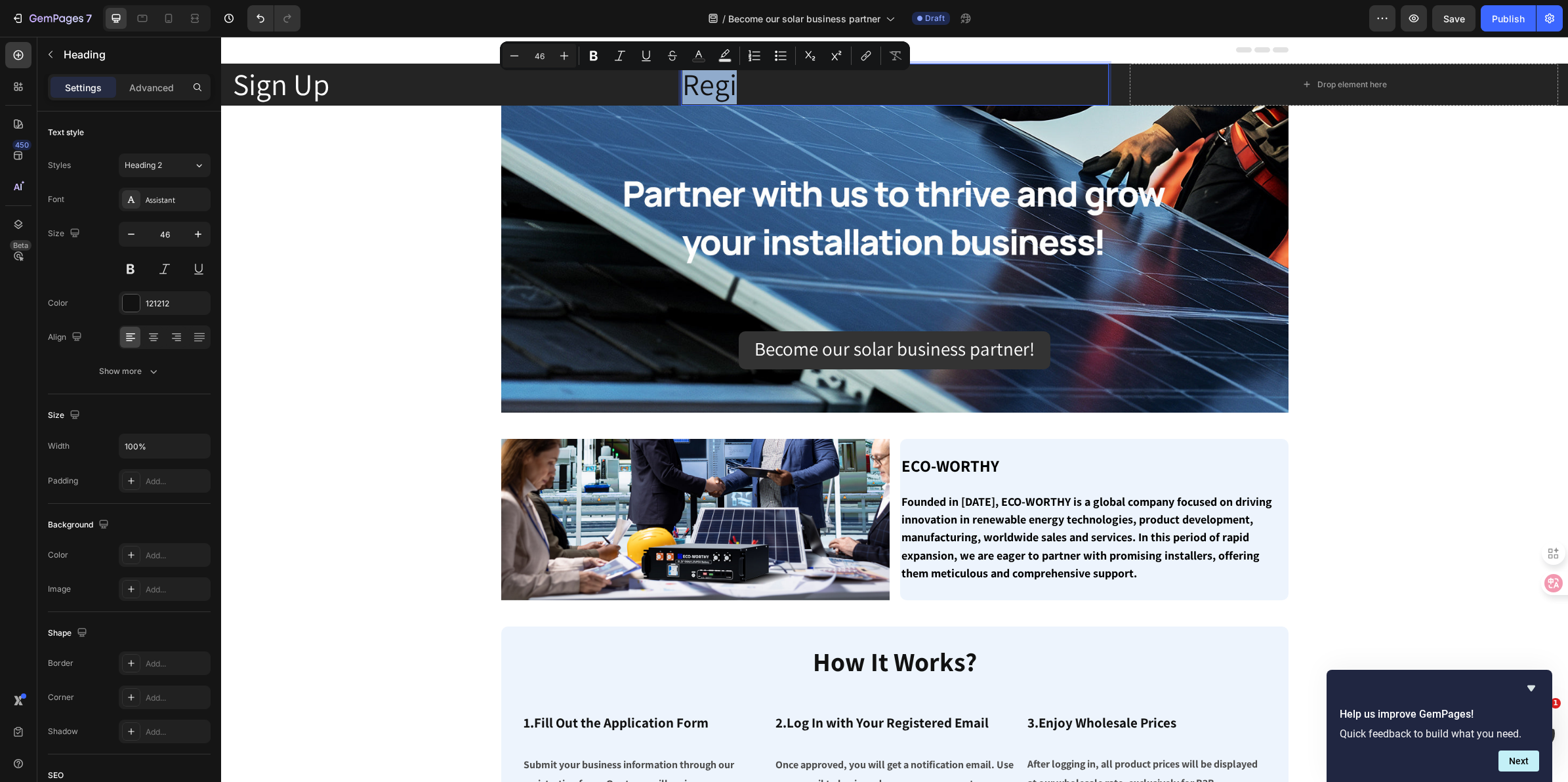
drag, startPoint x: 1083, startPoint y: 85, endPoint x: 669, endPoint y: 92, distance: 414.1
click at [669, 92] on div "Sign Up Heading Regi Heading 0 Drop element here Section 1" at bounding box center [894, 85] width 1347 height 42
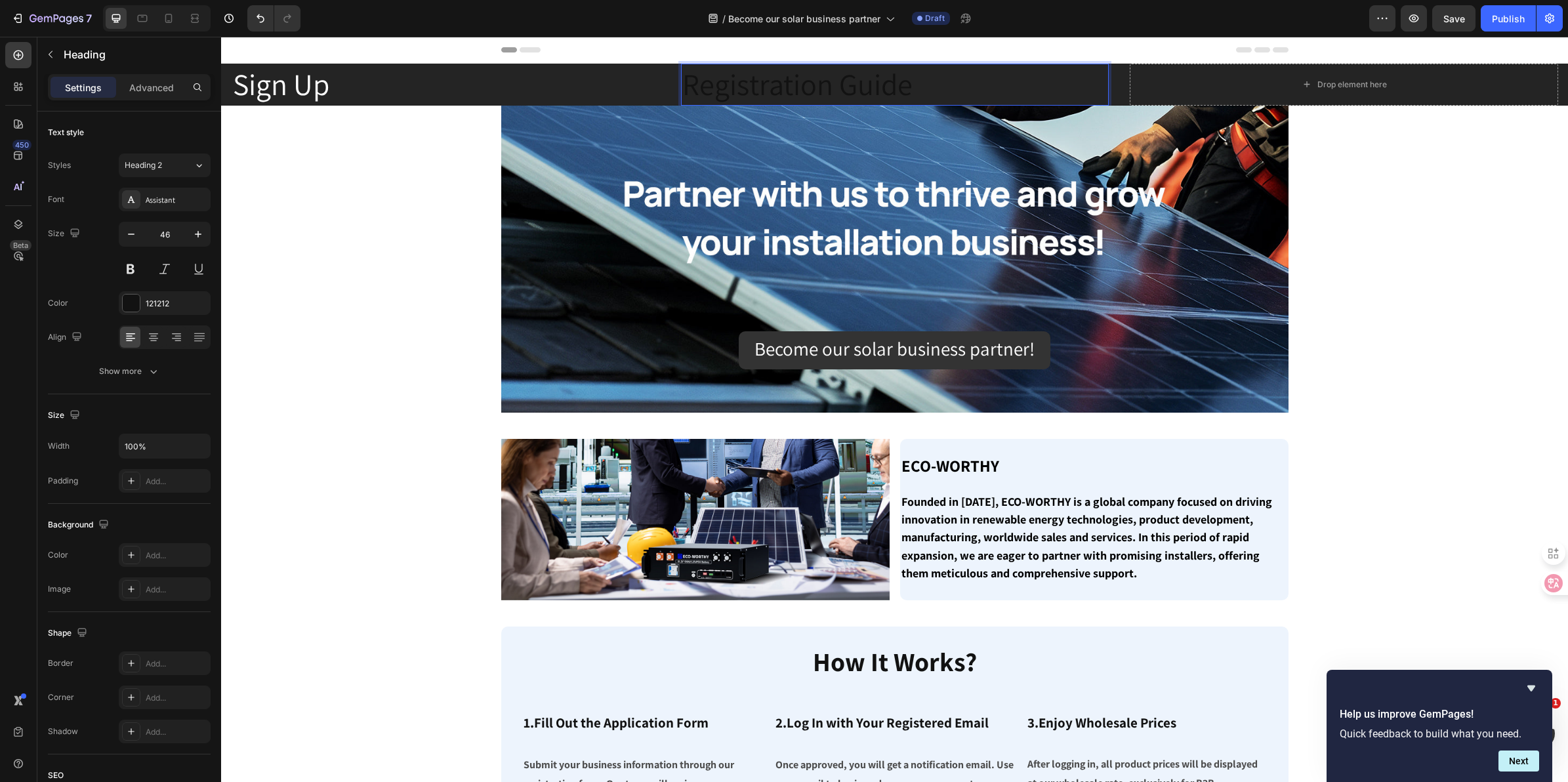
click at [1039, 87] on p "Registration Guide" at bounding box center [895, 84] width 426 height 39
drag, startPoint x: 969, startPoint y: 85, endPoint x: 631, endPoint y: 86, distance: 338.0
click at [631, 86] on div "Sign Up Heading Registration Guide Heading 0 Drop element here Section 1" at bounding box center [894, 85] width 1347 height 42
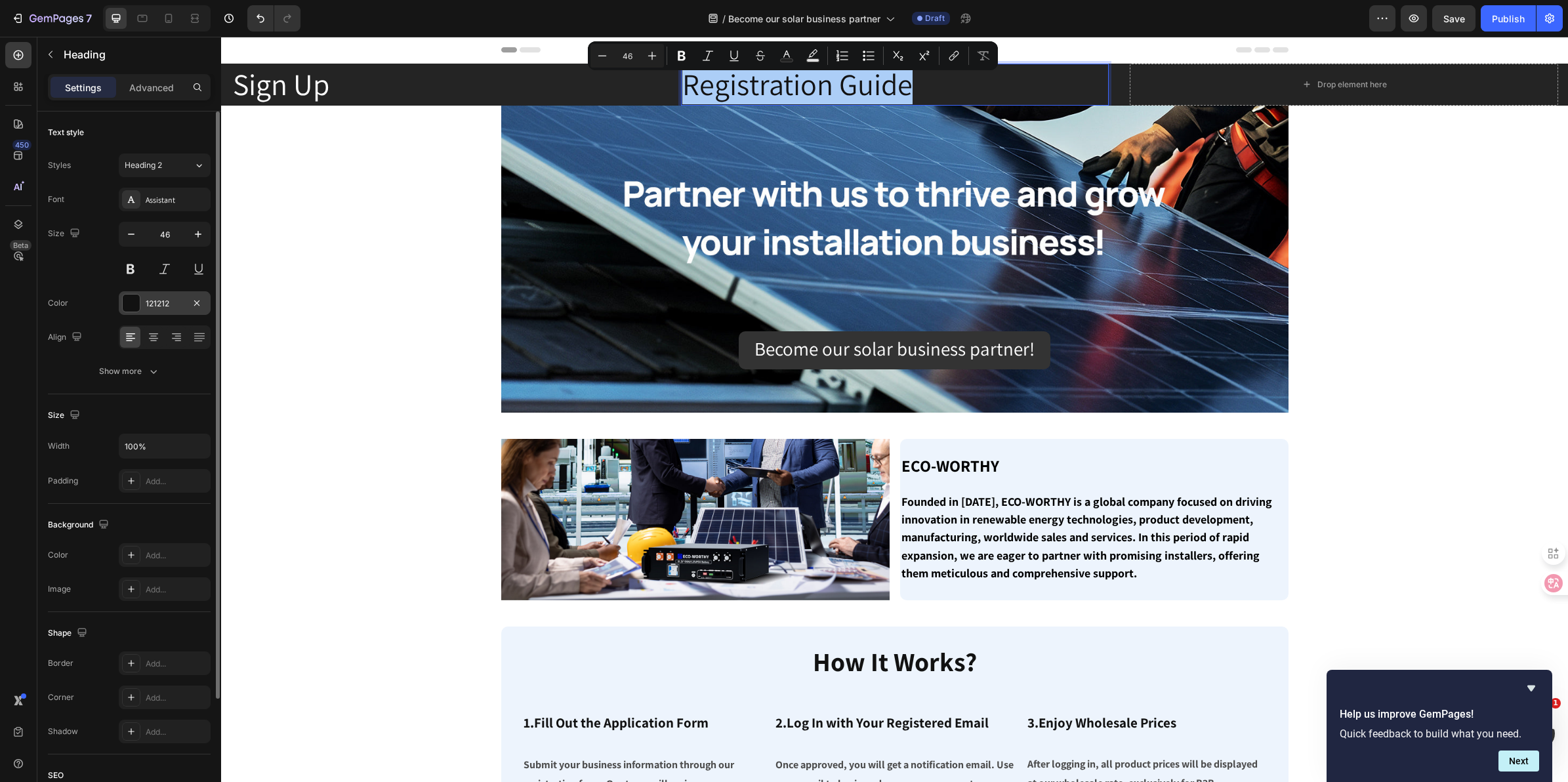
click at [126, 296] on div at bounding box center [131, 303] width 17 height 17
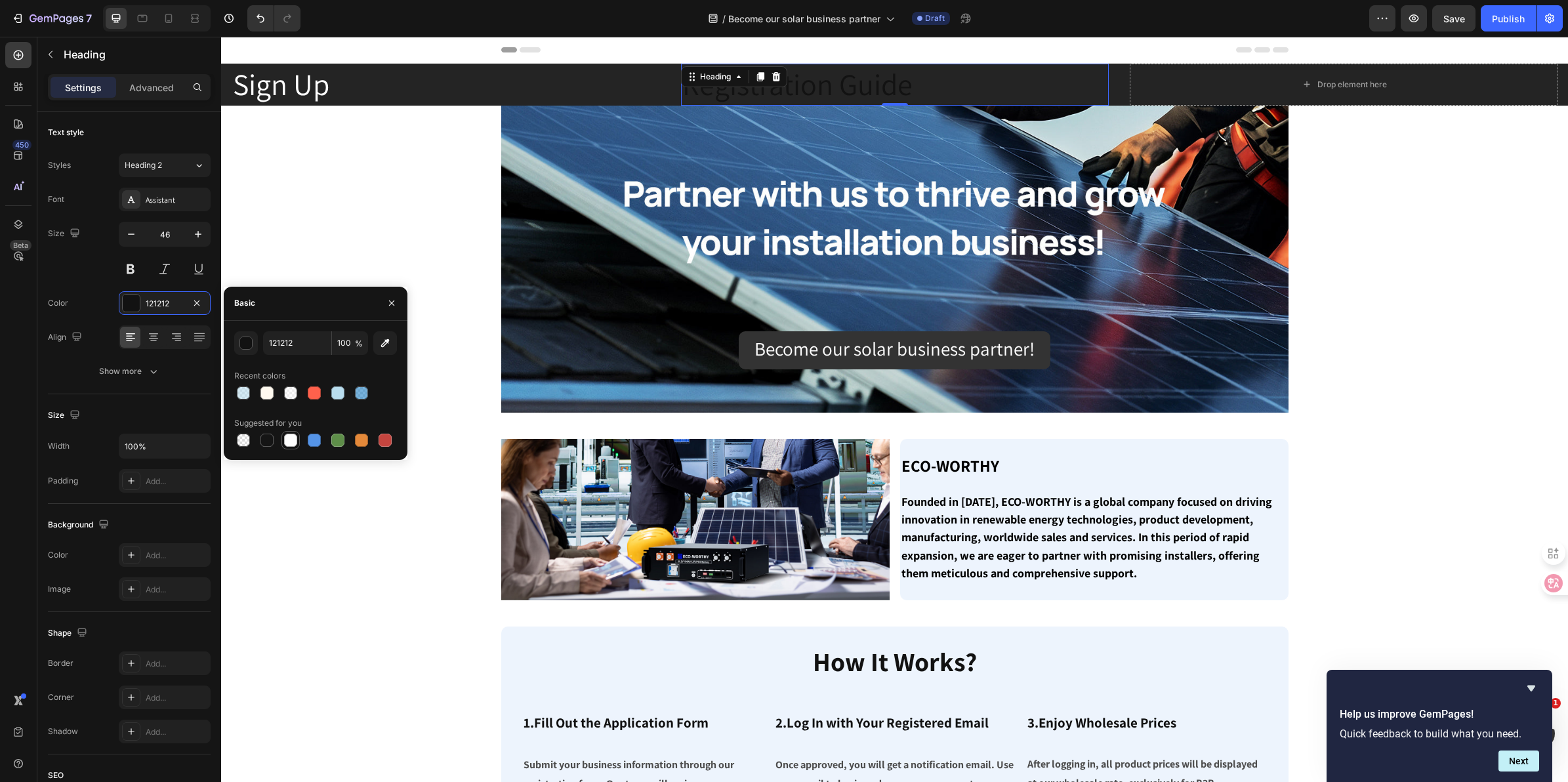
click at [287, 432] on div at bounding box center [290, 440] width 16 height 16
type input "FFFFFF"
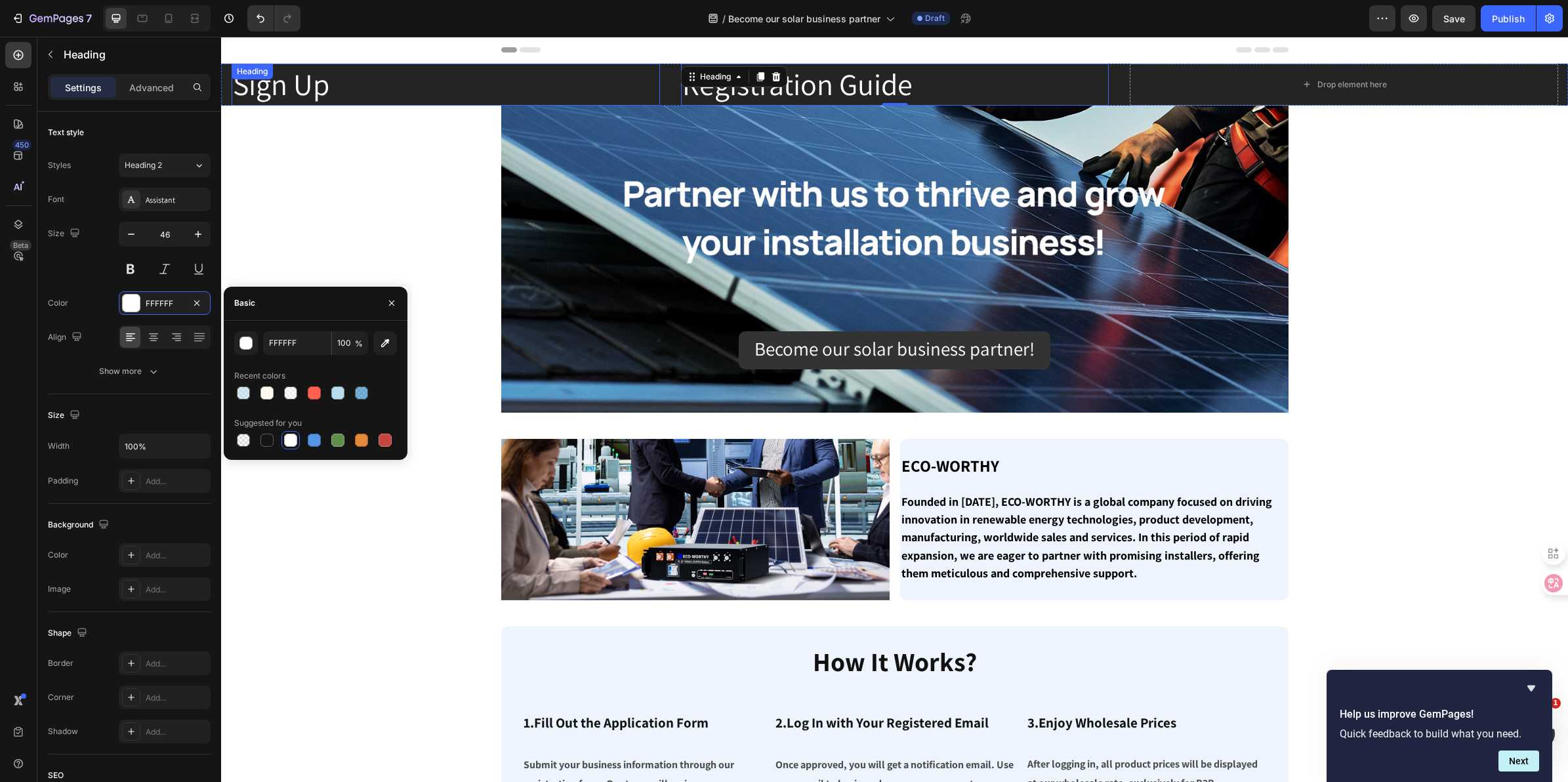
click at [276, 76] on div "Sign Up Heading" at bounding box center [446, 85] width 428 height 42
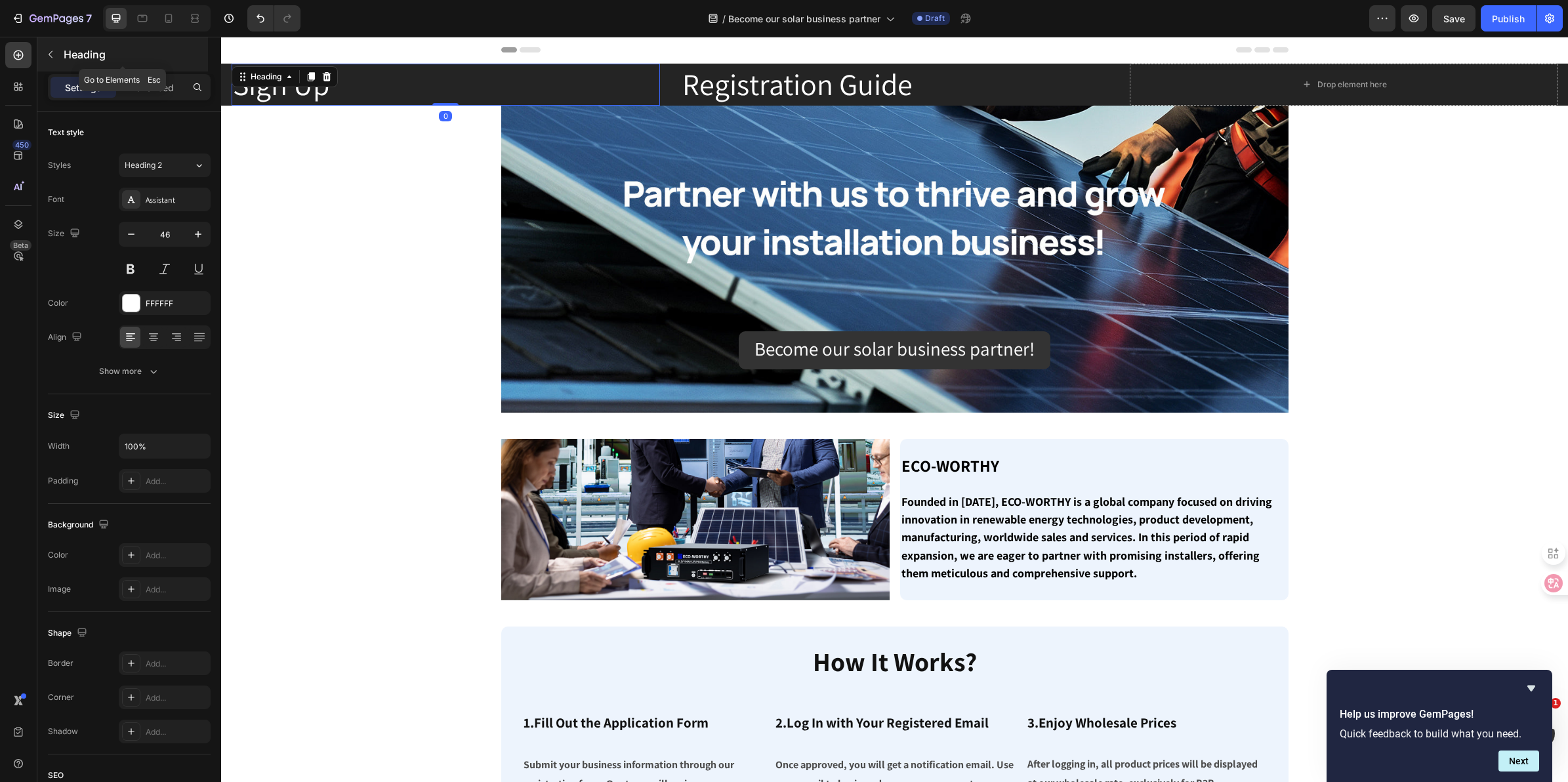
click at [80, 57] on p "Heading" at bounding box center [135, 55] width 142 height 16
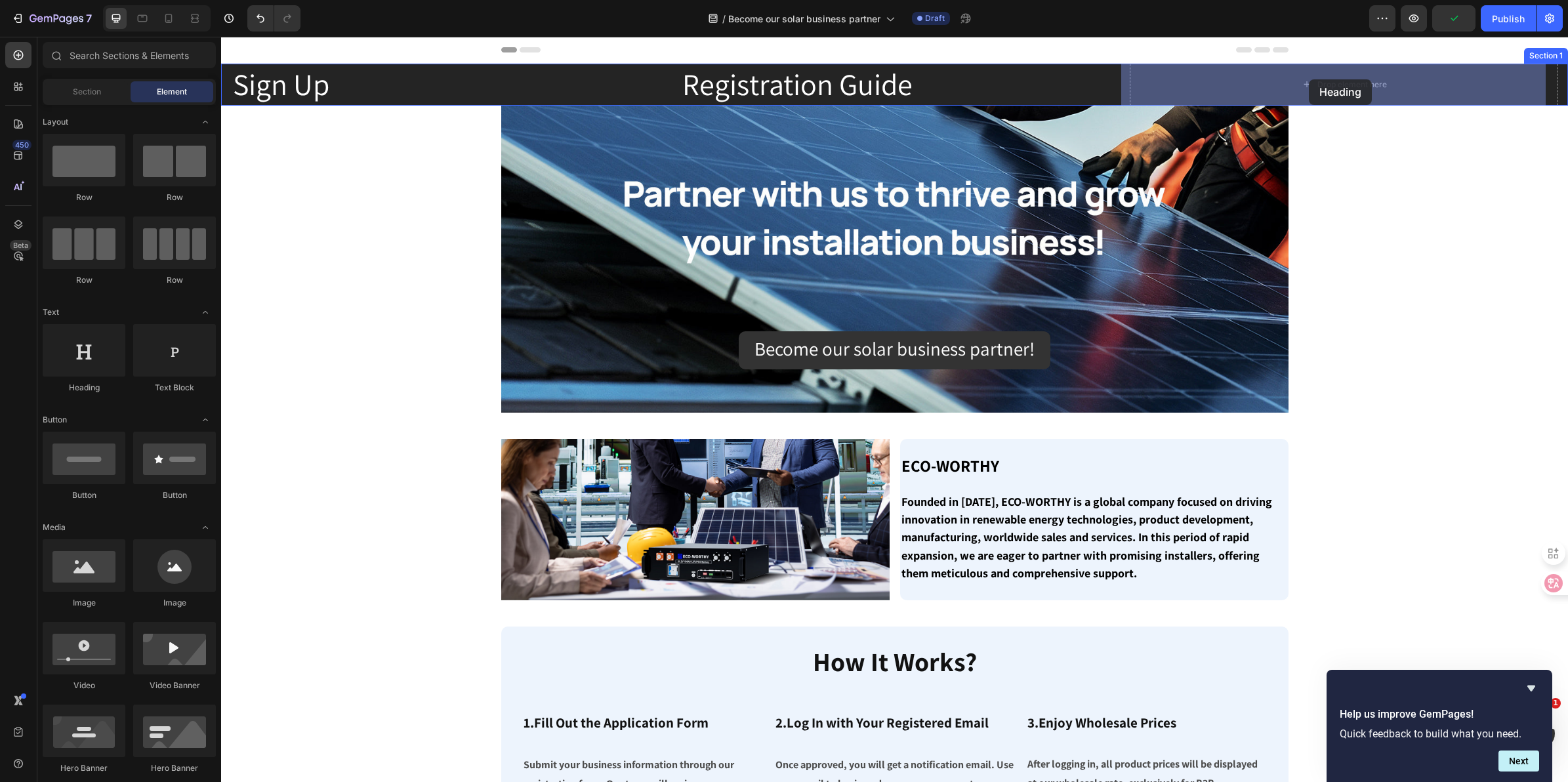
drag, startPoint x: 299, startPoint y: 399, endPoint x: 1309, endPoint y: 80, distance: 1059.2
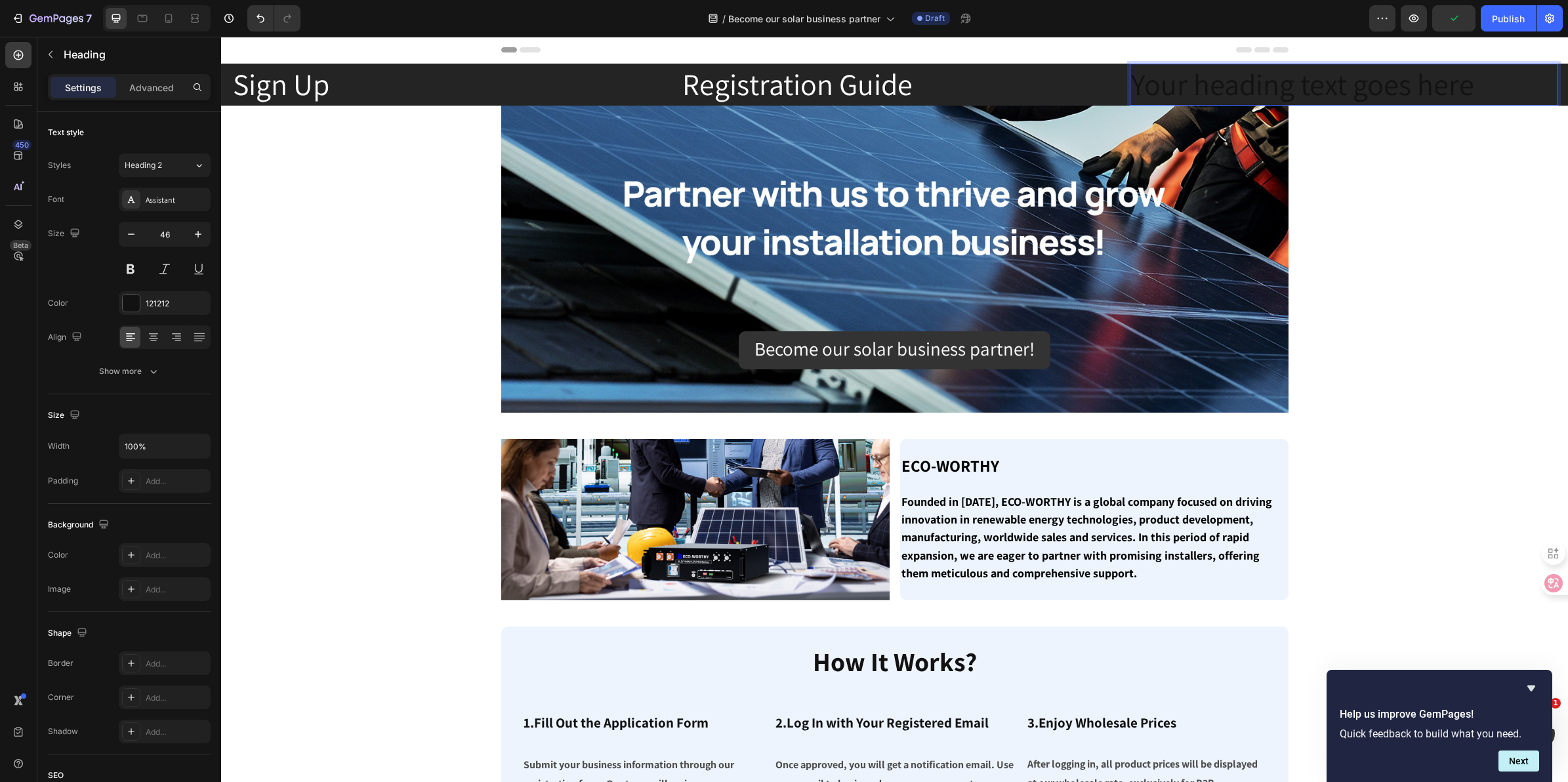
click at [1279, 82] on h2 "Your heading text goes here" at bounding box center [1344, 85] width 428 height 42
click at [1345, 82] on p "Your heading text goes here" at bounding box center [1344, 84] width 426 height 39
click at [1509, 80] on p "Your heading text goes here" at bounding box center [1344, 84] width 426 height 39
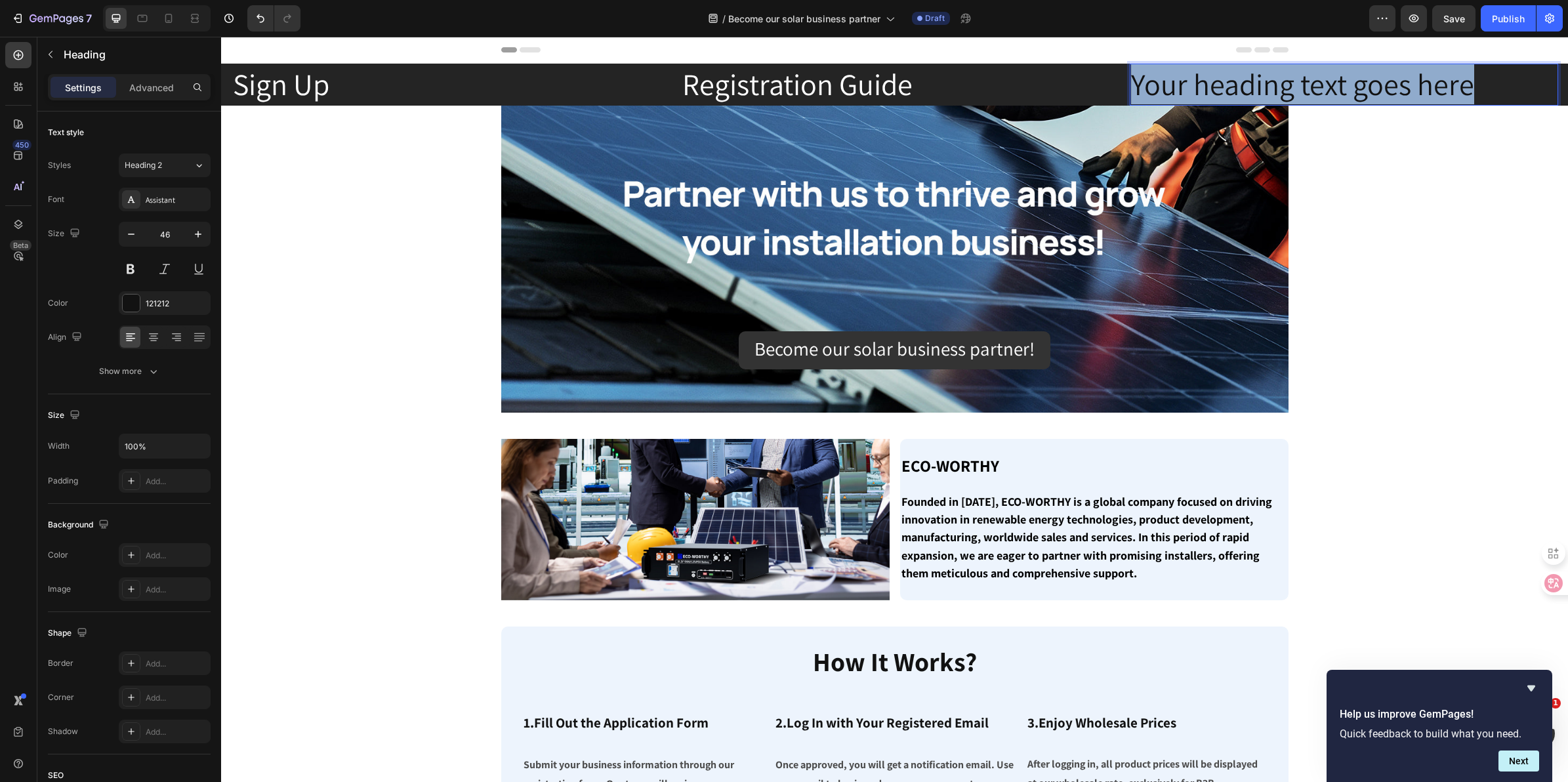
drag, startPoint x: 1511, startPoint y: 80, endPoint x: 1109, endPoint y: 94, distance: 402.2
click at [1109, 94] on div "Sign Up Heading Registration Guide Heading Your heading text goes here Heading …" at bounding box center [894, 85] width 1347 height 42
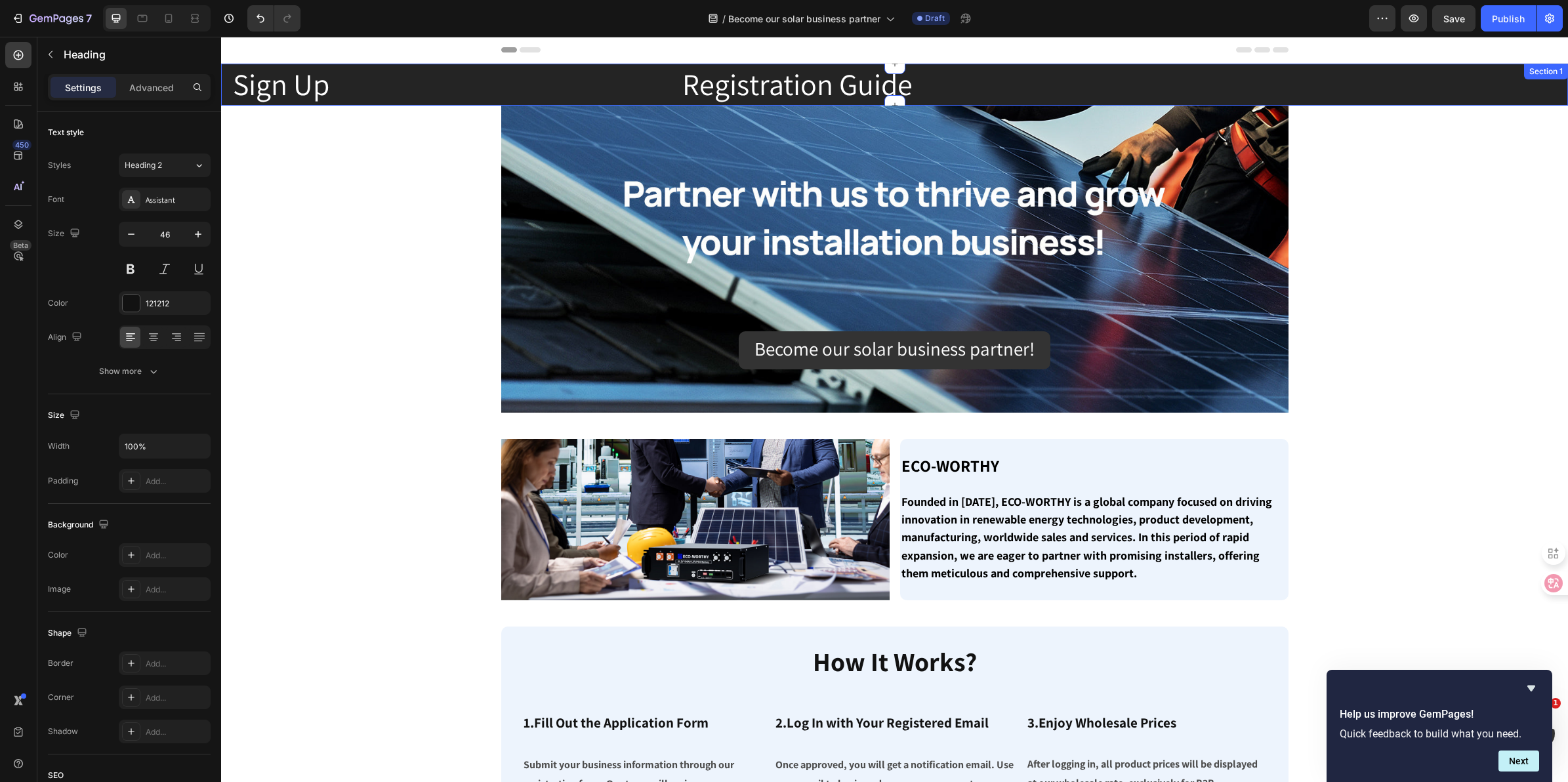
click at [1300, 84] on div "Sign Up Heading Registration Guide Heading Heading Section 1" at bounding box center [894, 85] width 1347 height 42
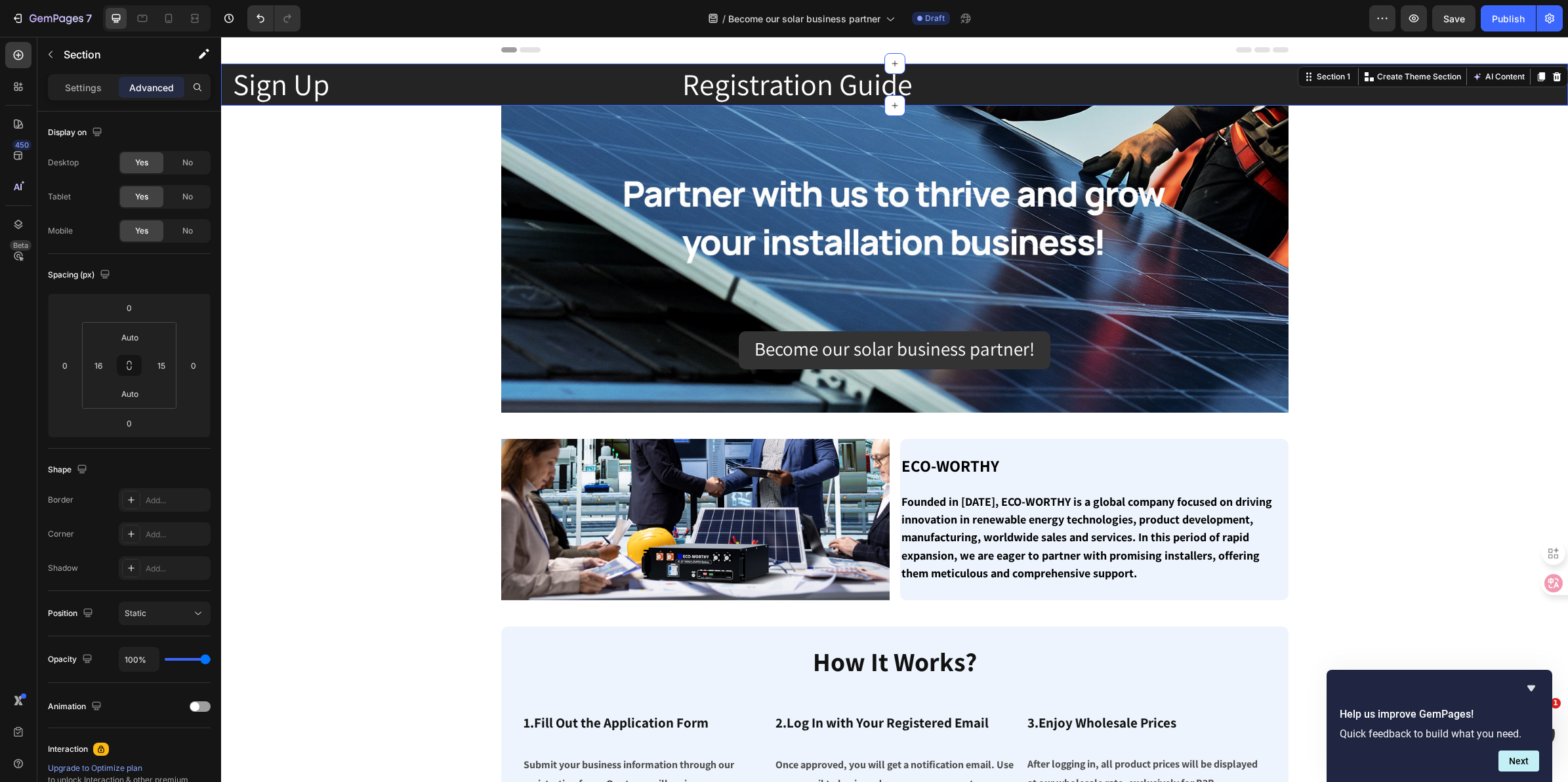
click at [1248, 86] on div "Heading" at bounding box center [1344, 85] width 428 height 42
click at [1209, 80] on div "Heading" at bounding box center [1344, 85] width 428 height 42
click at [1222, 87] on div "Heading" at bounding box center [1344, 85] width 428 height 42
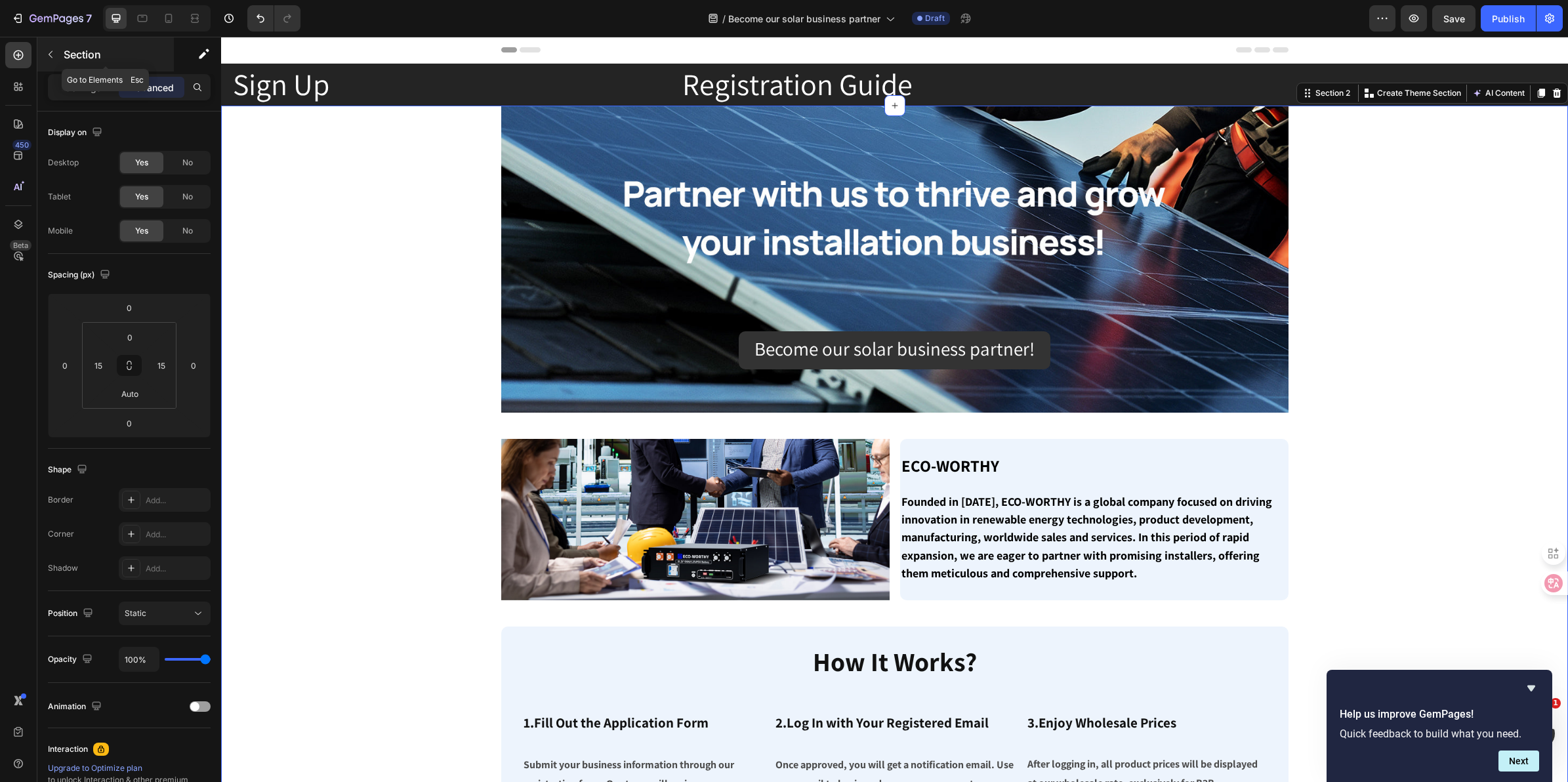
click at [60, 50] on button "button" at bounding box center [50, 54] width 21 height 21
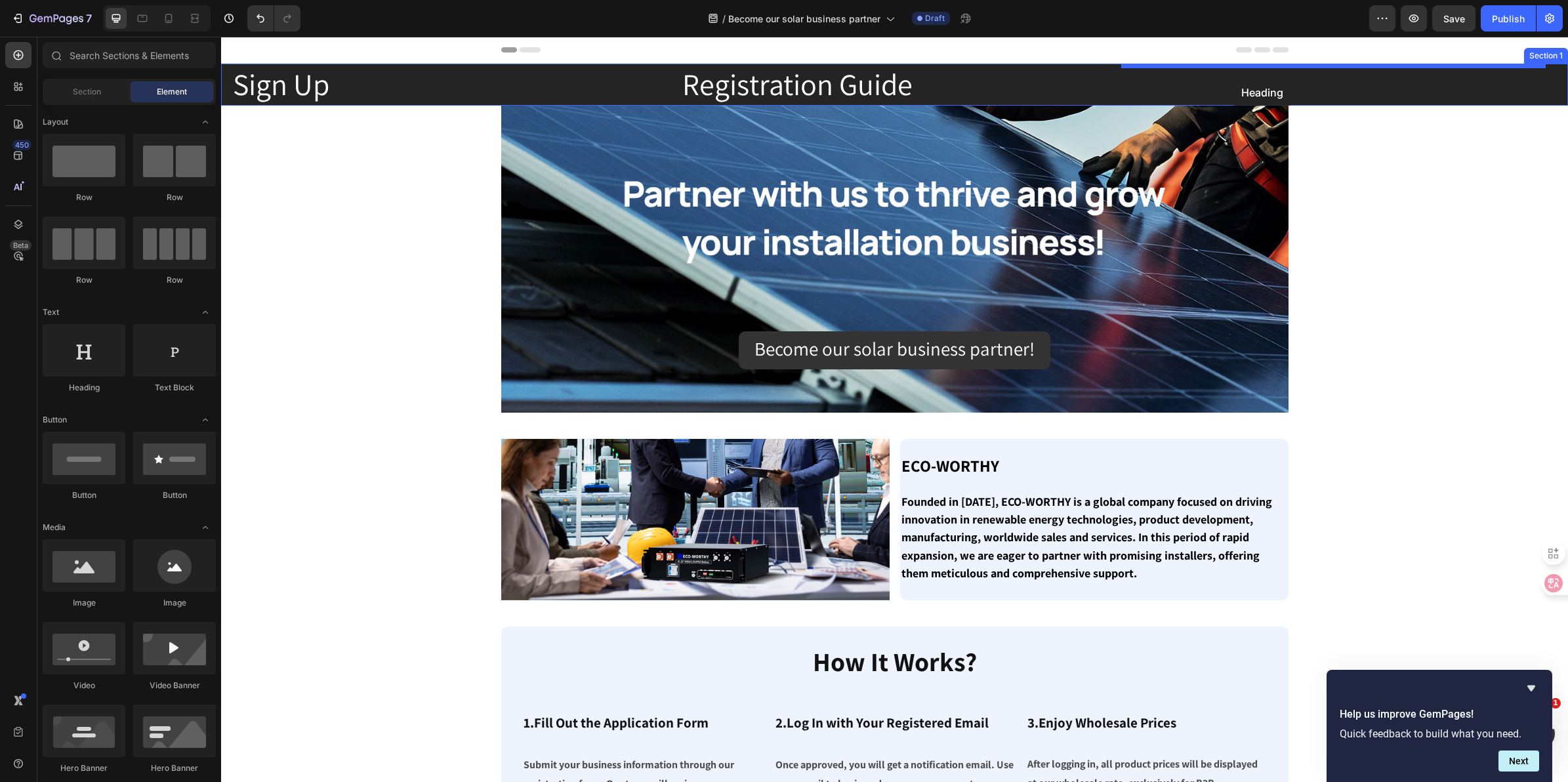
drag, startPoint x: 311, startPoint y: 391, endPoint x: 1231, endPoint y: 80, distance: 971.1
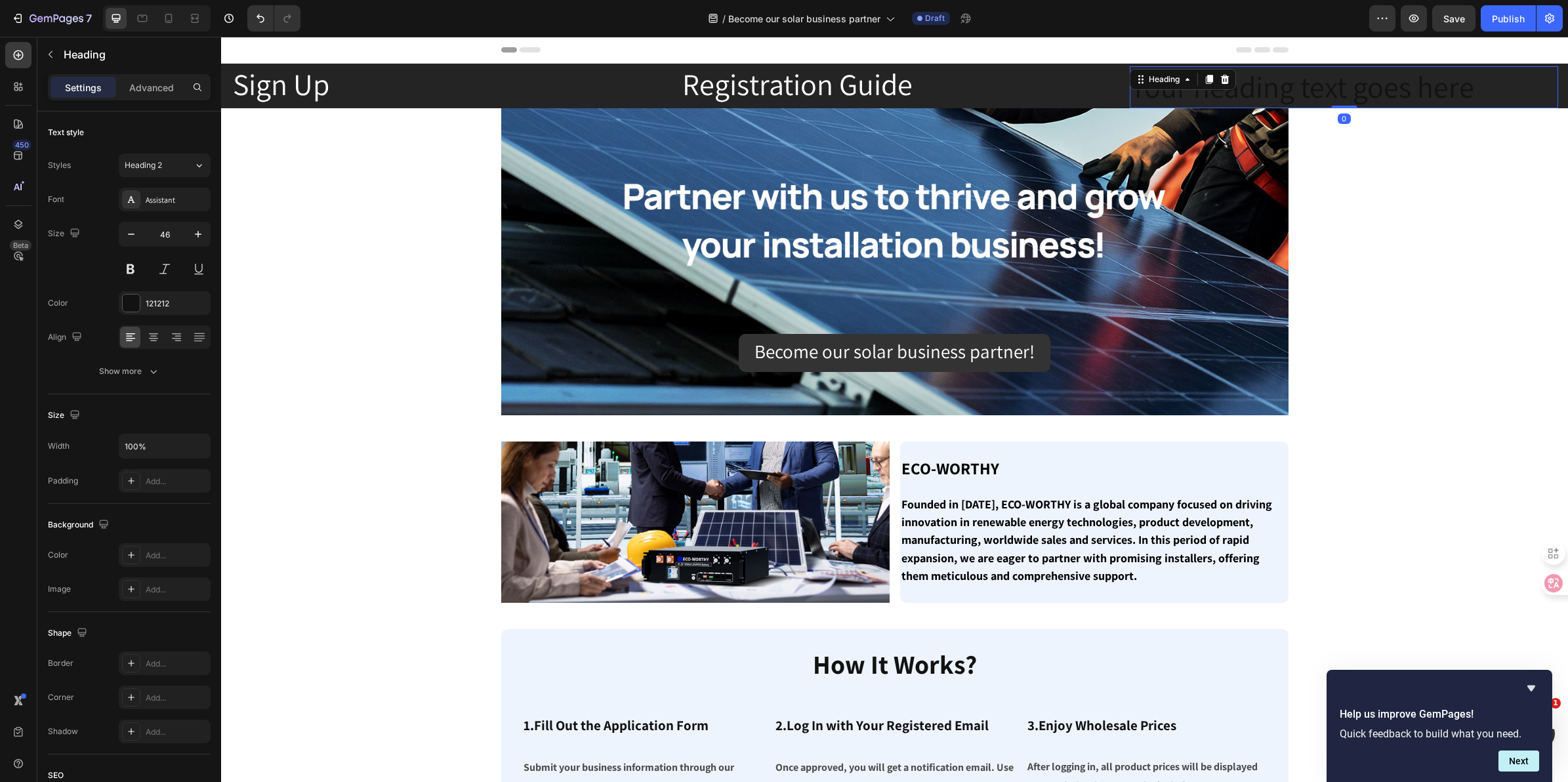
click at [1317, 85] on h2 "Your heading text goes here" at bounding box center [1344, 87] width 428 height 42
click at [1421, 85] on p "Your heading text goes here" at bounding box center [1344, 87] width 426 height 39
click at [1481, 80] on p "Your heading text goes here" at bounding box center [1344, 87] width 426 height 39
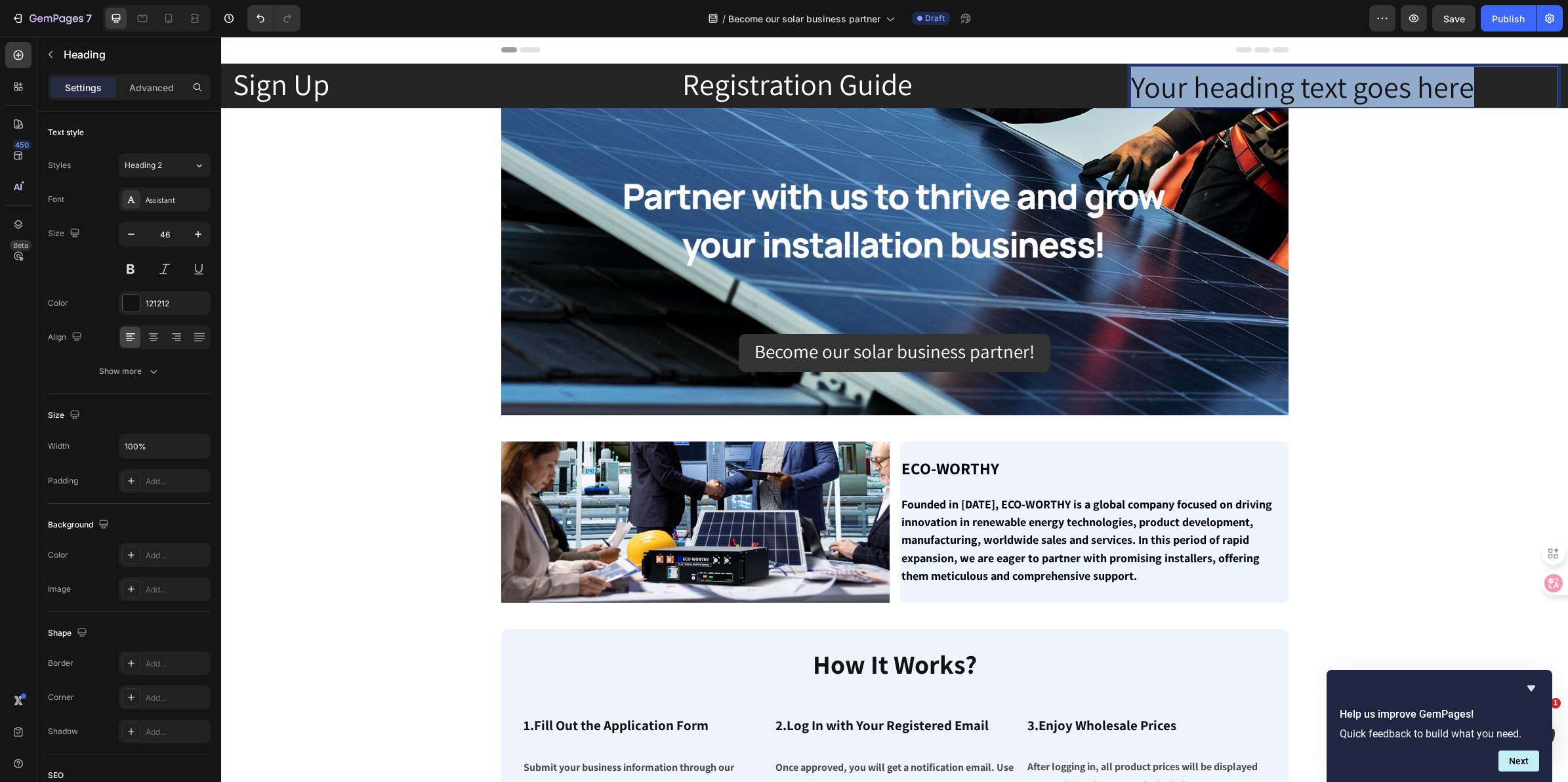
drag, startPoint x: 1497, startPoint y: 85, endPoint x: 1118, endPoint y: 93, distance: 379.1
click at [1118, 93] on div "Sign Up Heading Registration Guide Heading Heading Your heading text goes here …" at bounding box center [894, 86] width 1347 height 44
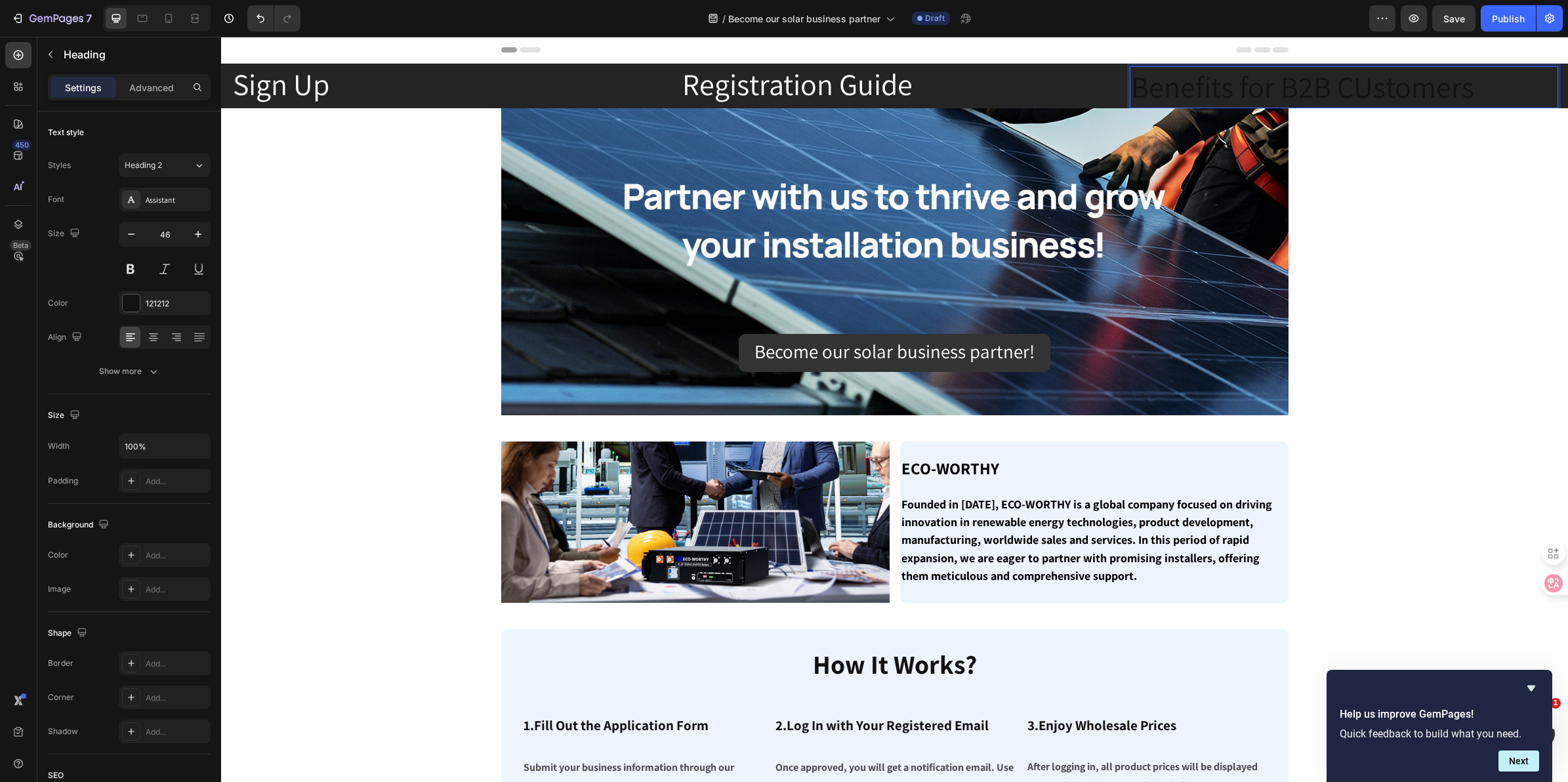
click at [1464, 86] on p "Benefits for B2B CUstomers" at bounding box center [1344, 87] width 426 height 39
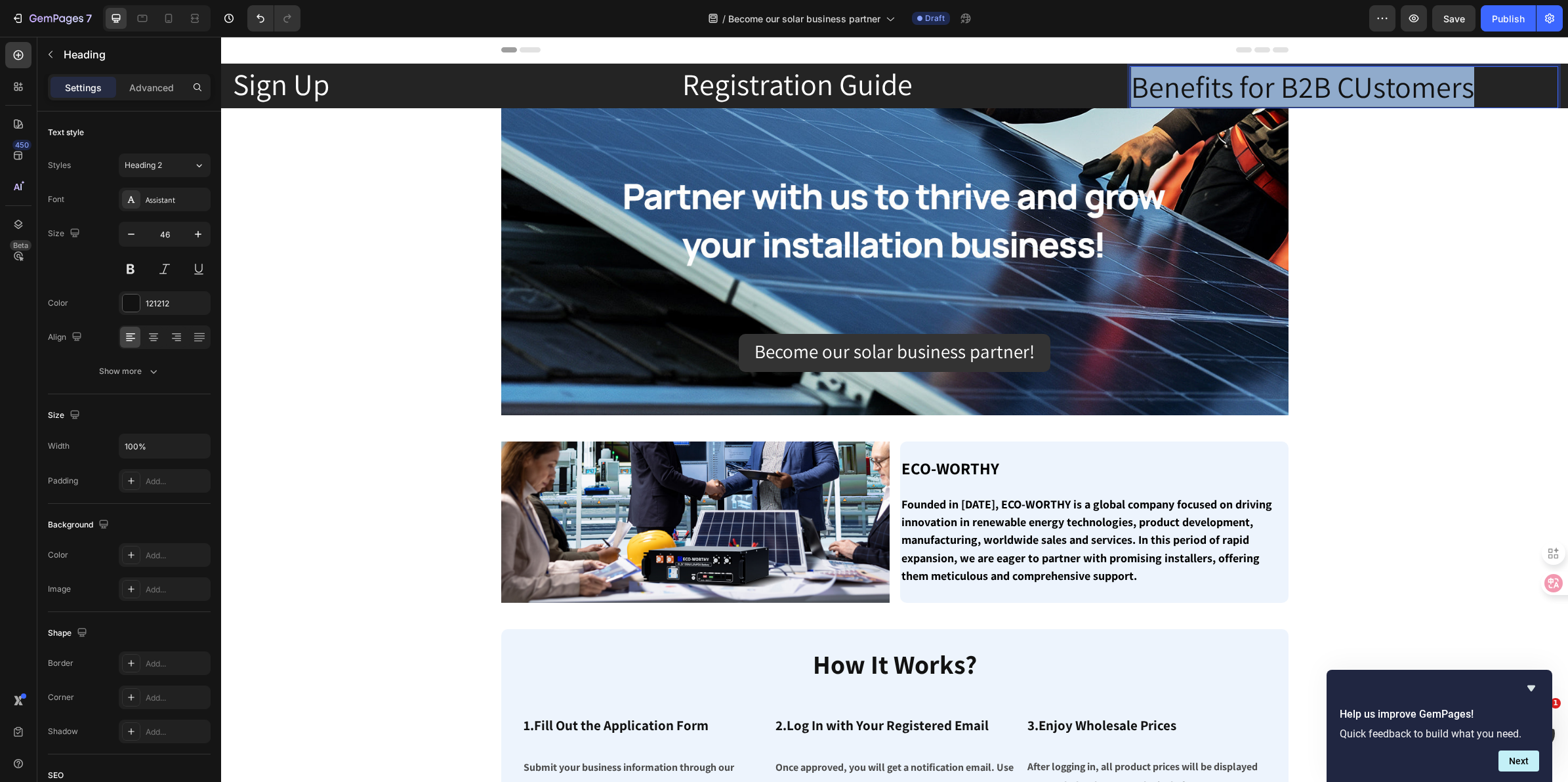
drag, startPoint x: 1506, startPoint y: 77, endPoint x: 1110, endPoint y: 100, distance: 396.7
click at [1110, 100] on div "Sign Up Heading Registration Guide Heading Heading Benefits for B2B CUstomers H…" at bounding box center [894, 86] width 1347 height 44
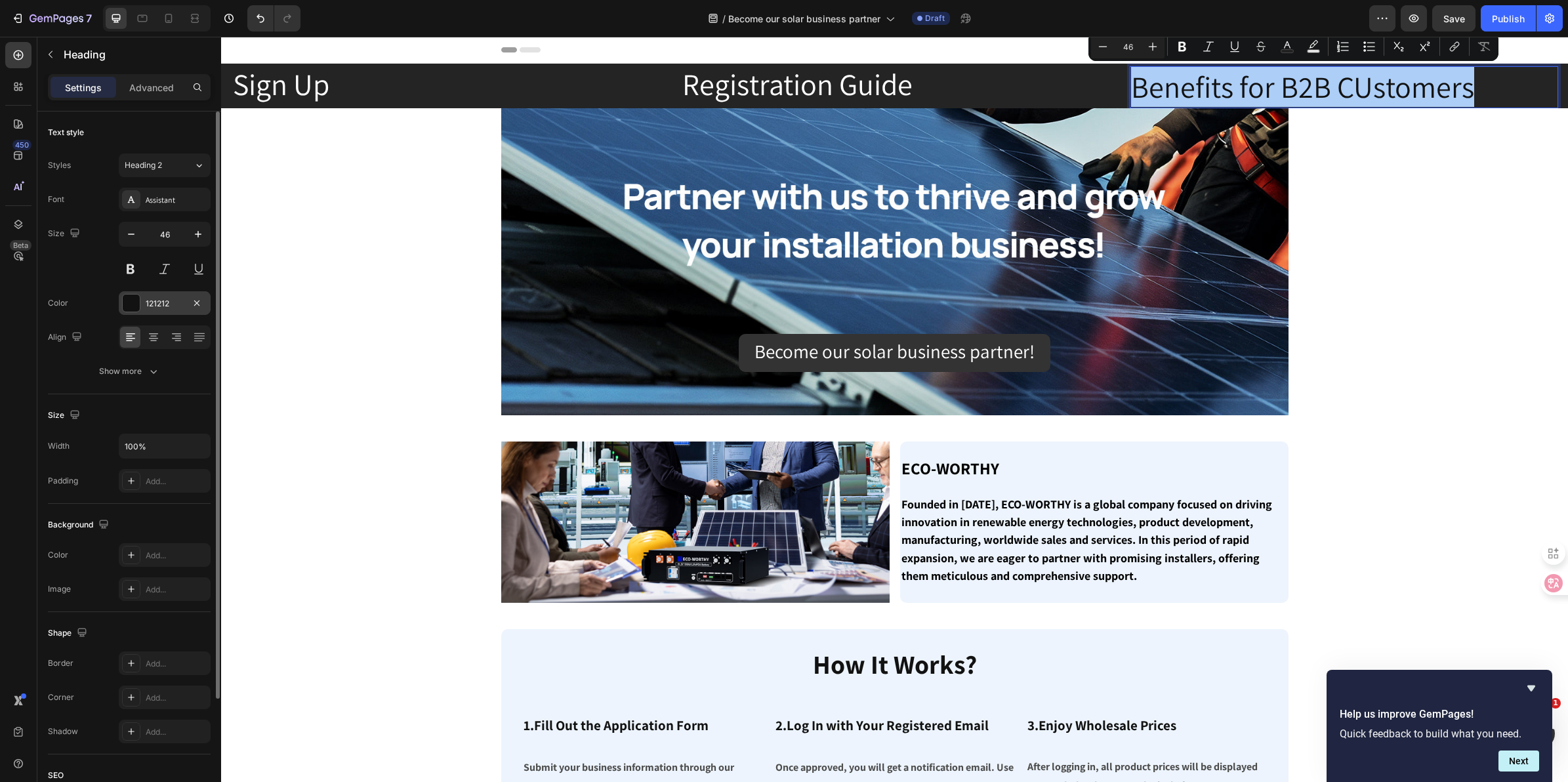
click at [129, 311] on div at bounding box center [131, 303] width 17 height 17
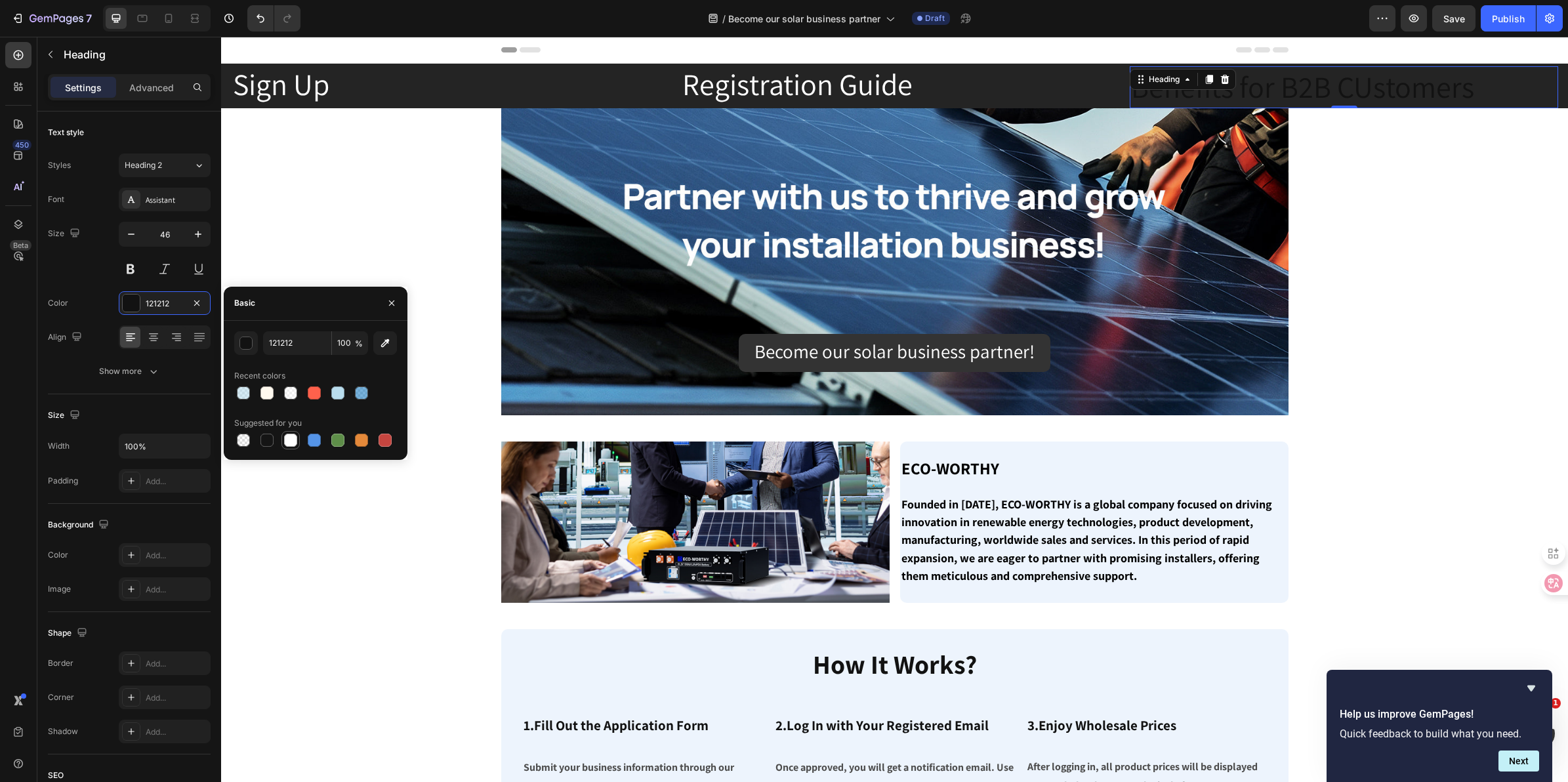
click at [284, 442] on div at bounding box center [290, 440] width 13 height 13
type input "FFFFFF"
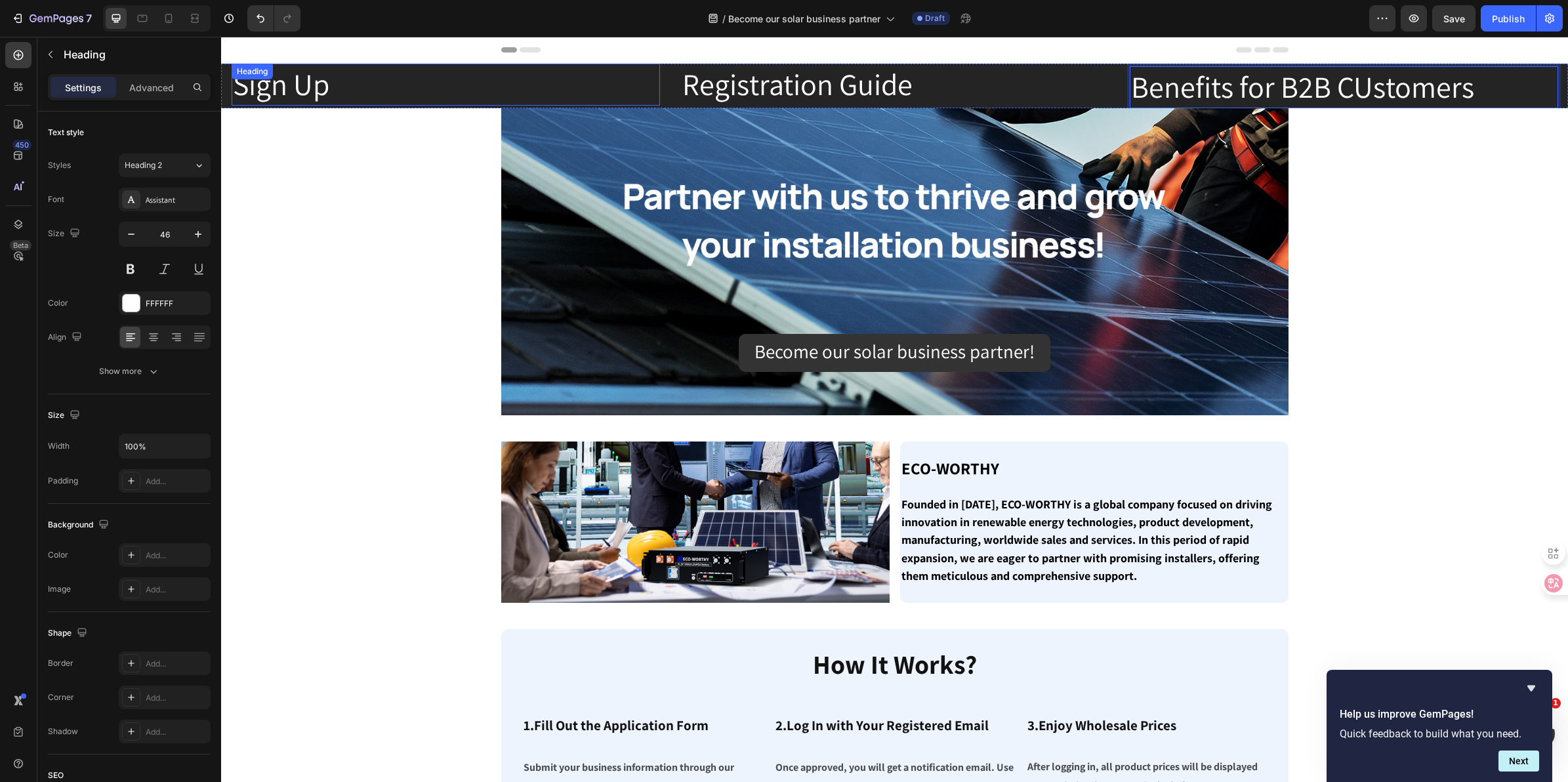
click at [379, 76] on h2 "Sign Up" at bounding box center [446, 85] width 428 height 42
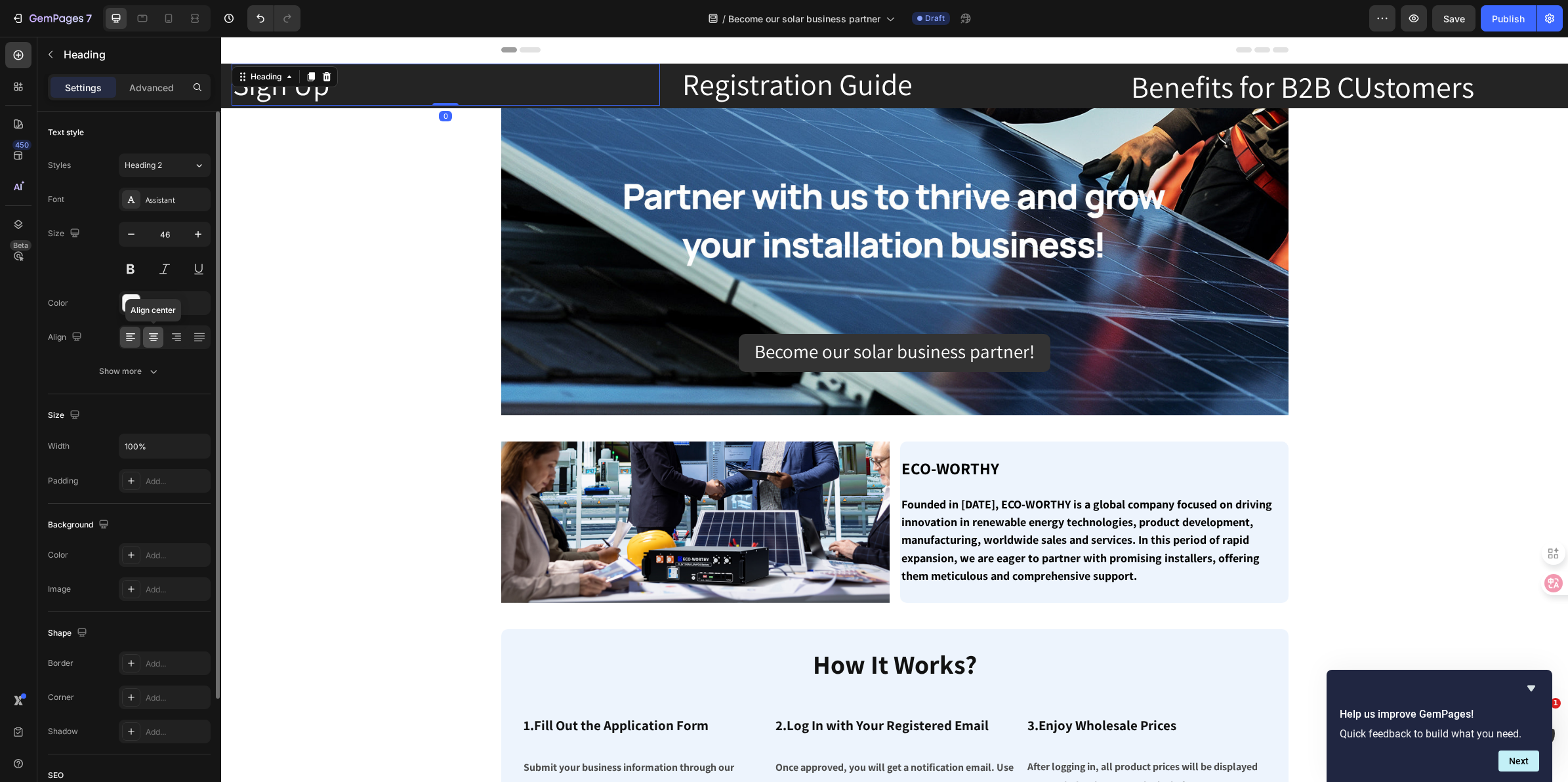
click at [153, 332] on icon at bounding box center [153, 337] width 13 height 13
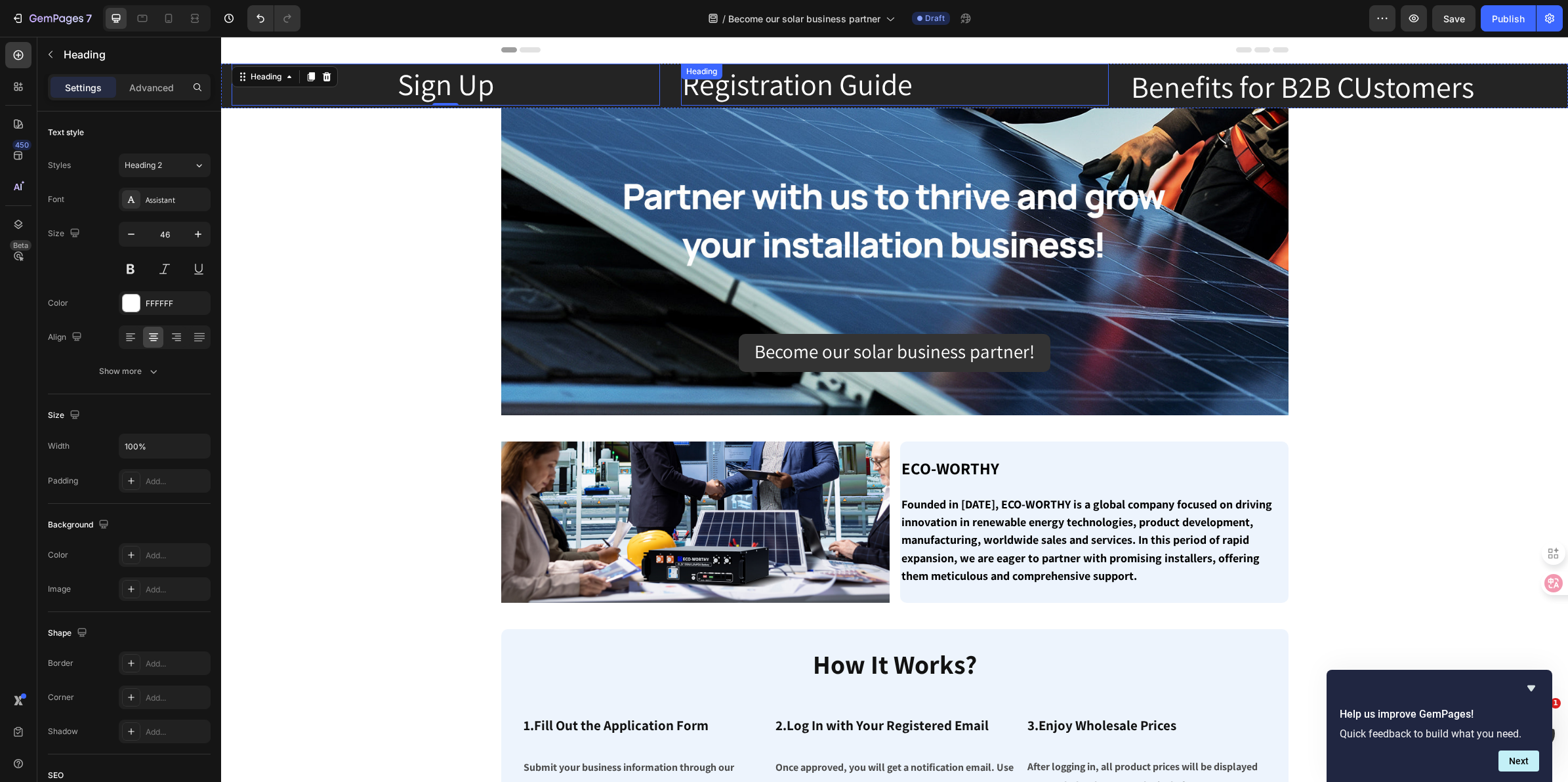
click at [891, 73] on h2 "Registration Guide" at bounding box center [895, 85] width 428 height 42
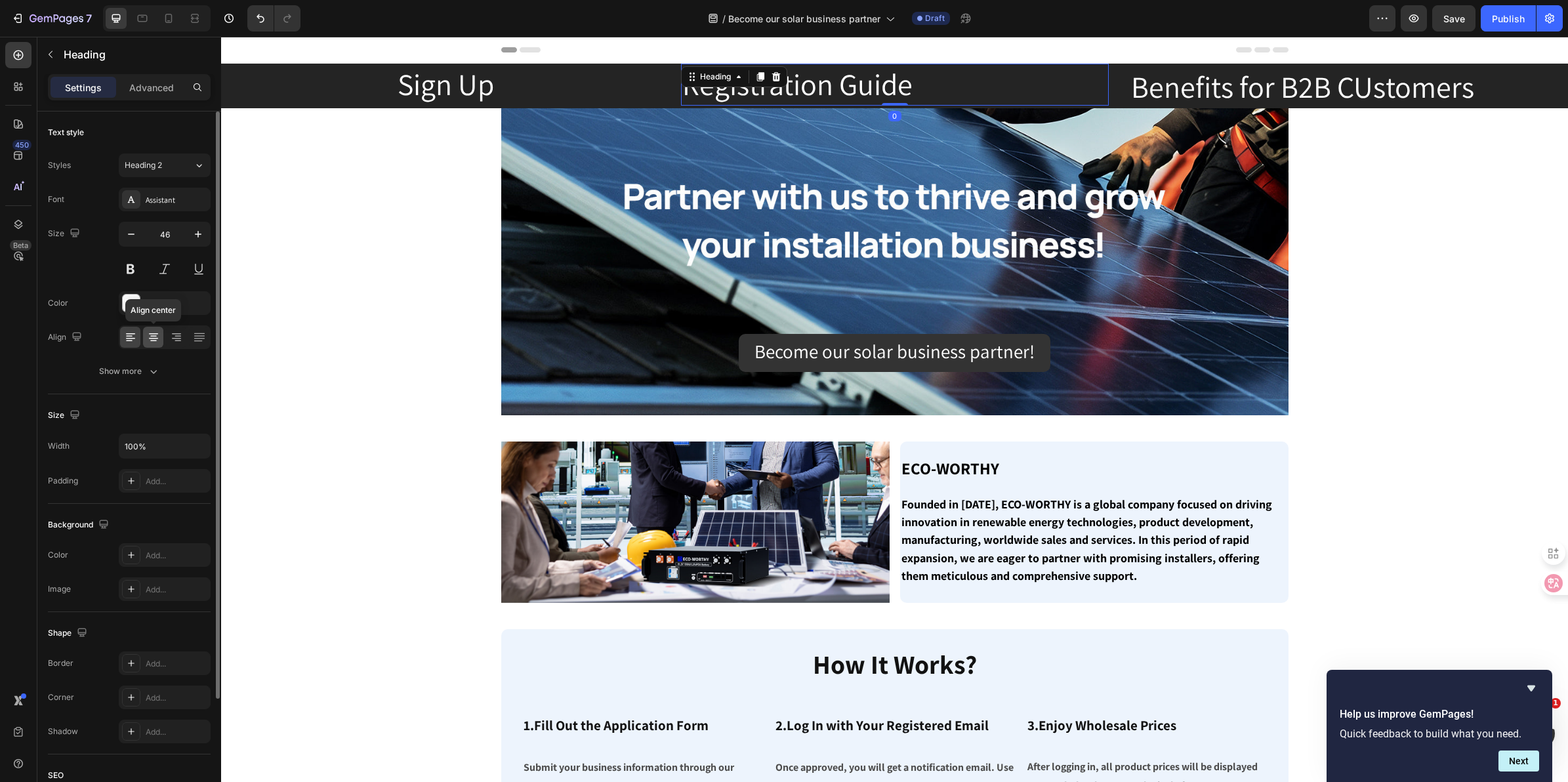
click at [155, 341] on icon at bounding box center [154, 341] width 6 height 2
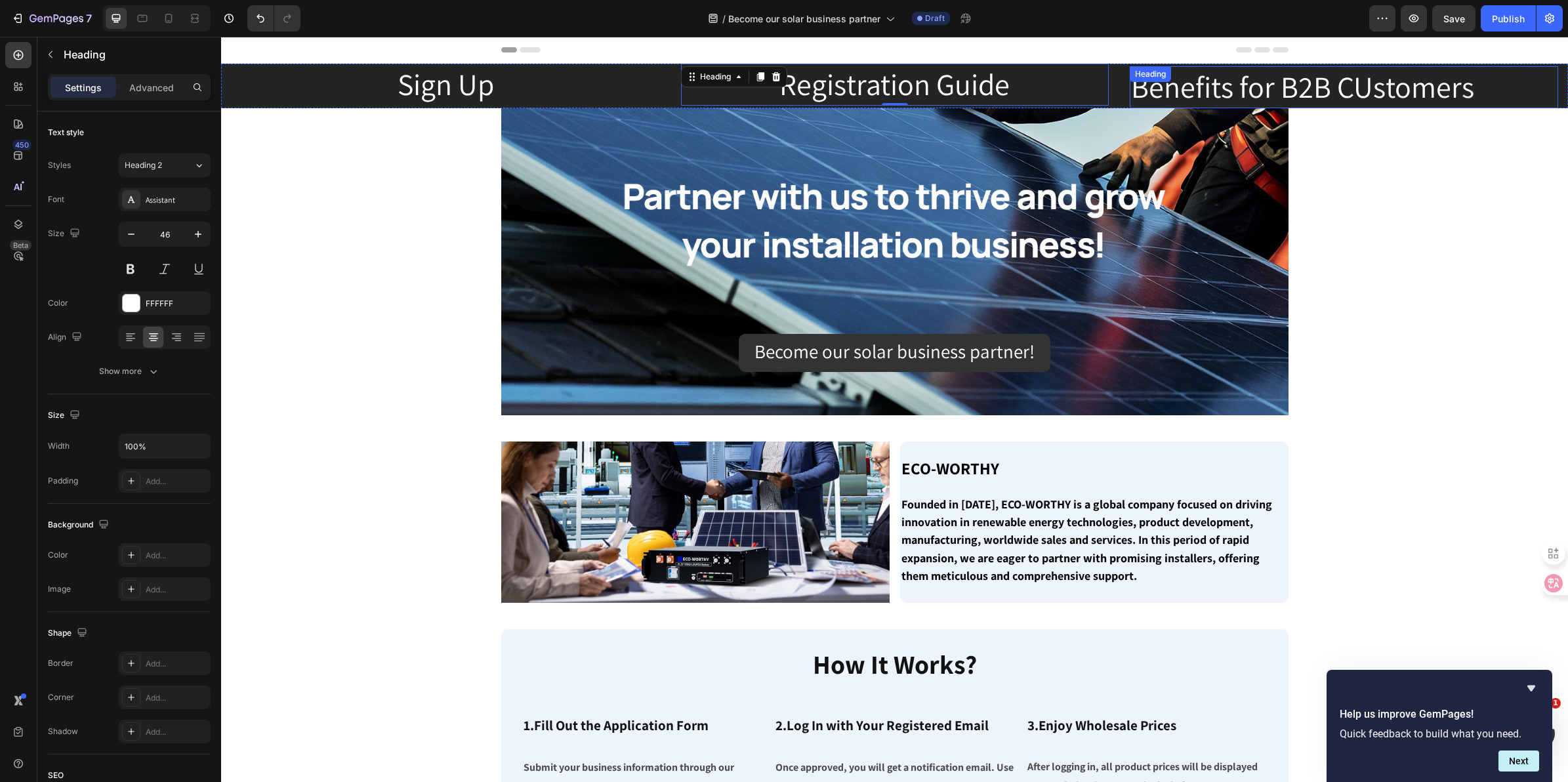
click at [1257, 86] on p "Benefits for B2B CUstomers" at bounding box center [1344, 87] width 426 height 39
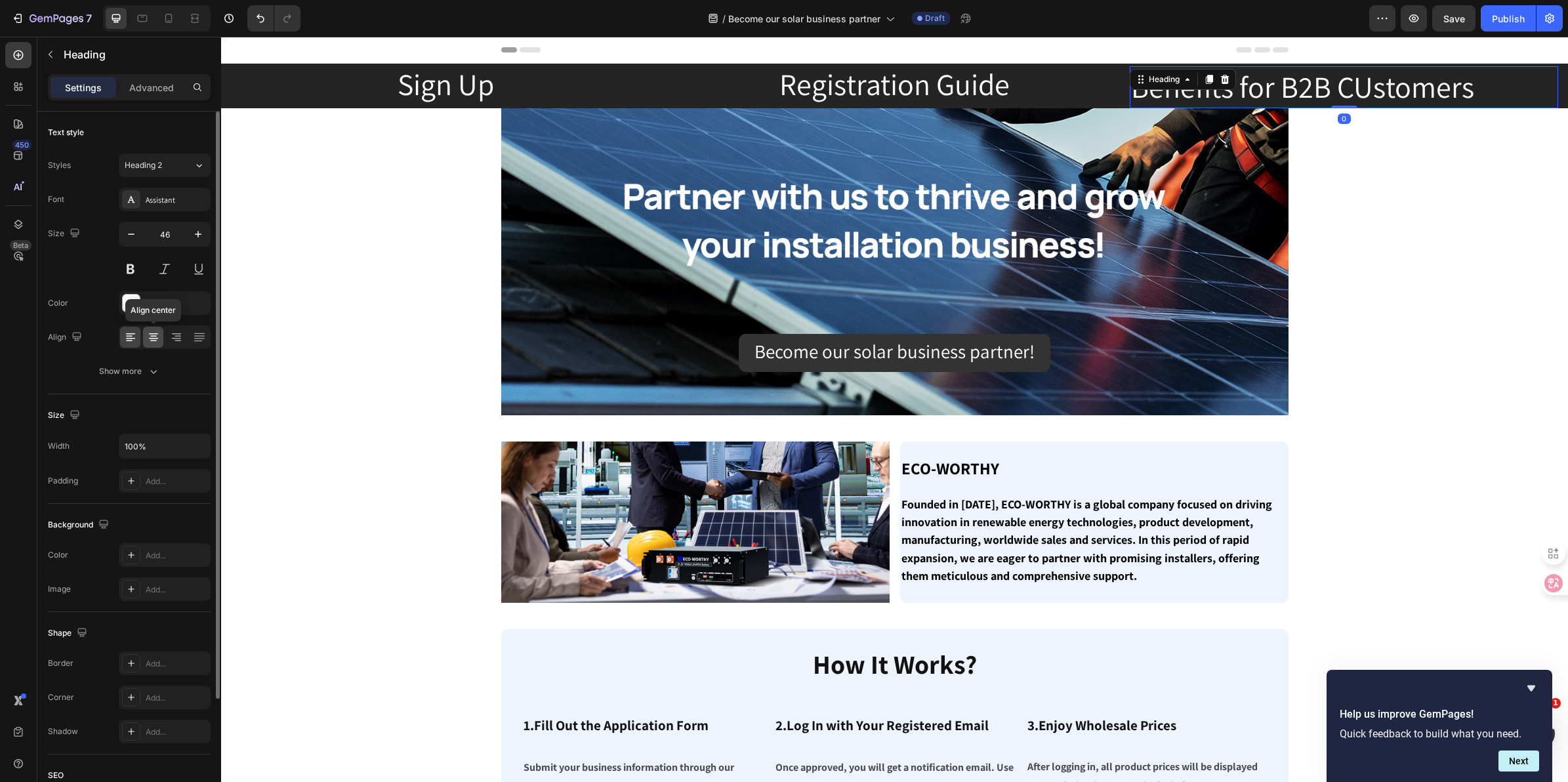
click at [158, 339] on icon at bounding box center [153, 337] width 13 height 13
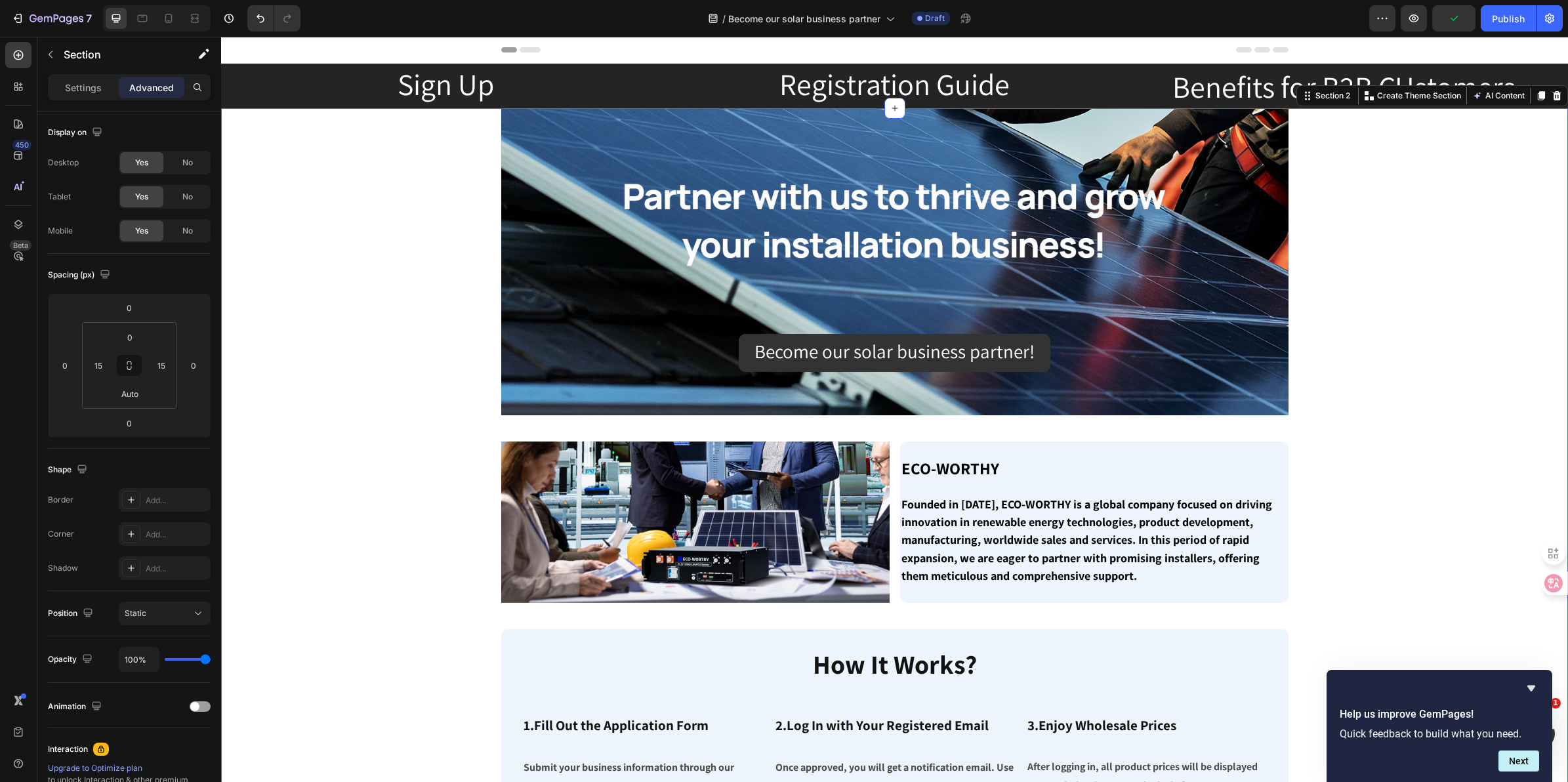
click at [1183, 90] on h2 "Benefits for B2B CUstomers" at bounding box center [1344, 87] width 428 height 42
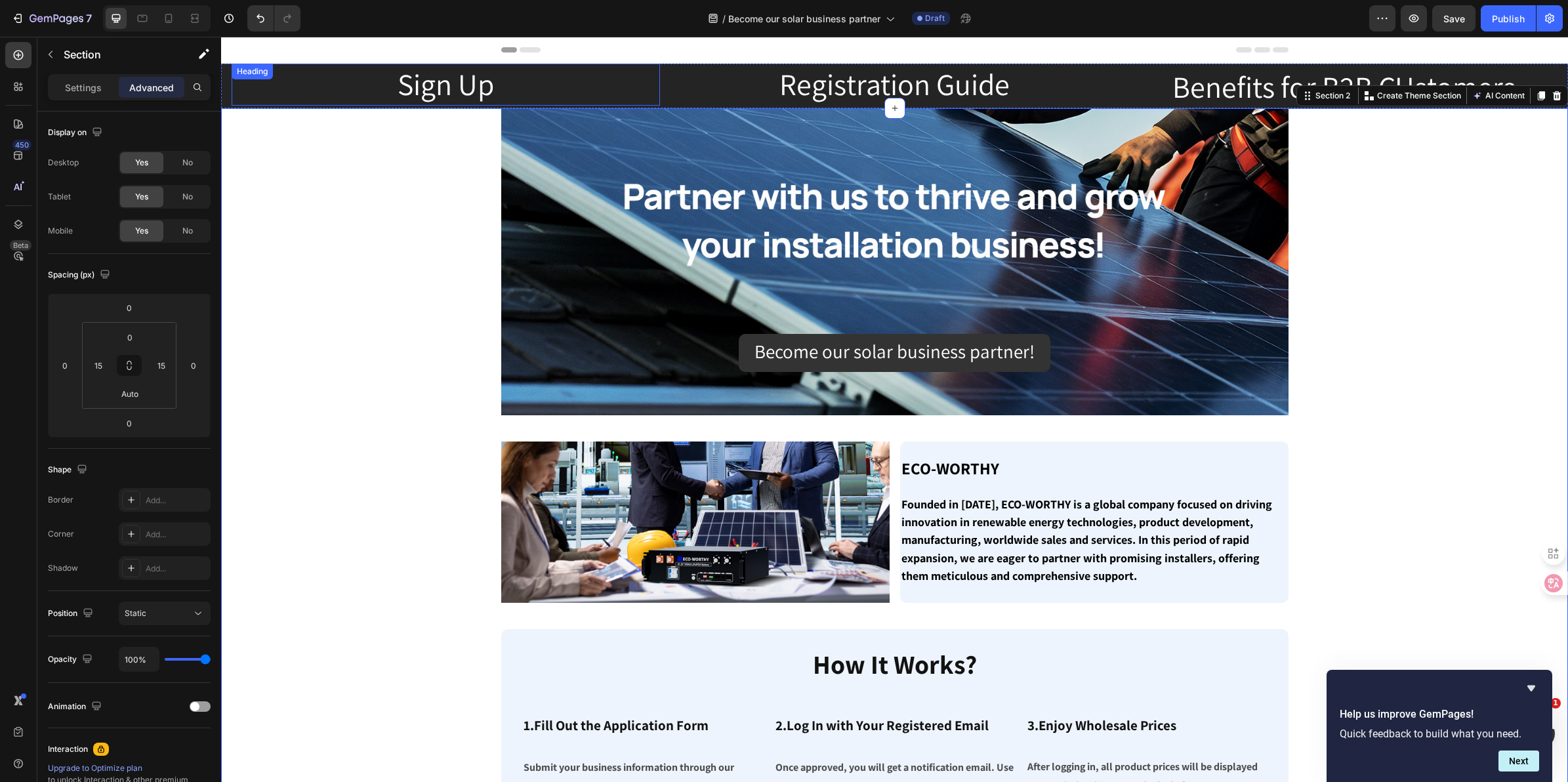
click at [485, 87] on h2 "Sign Up" at bounding box center [446, 85] width 428 height 42
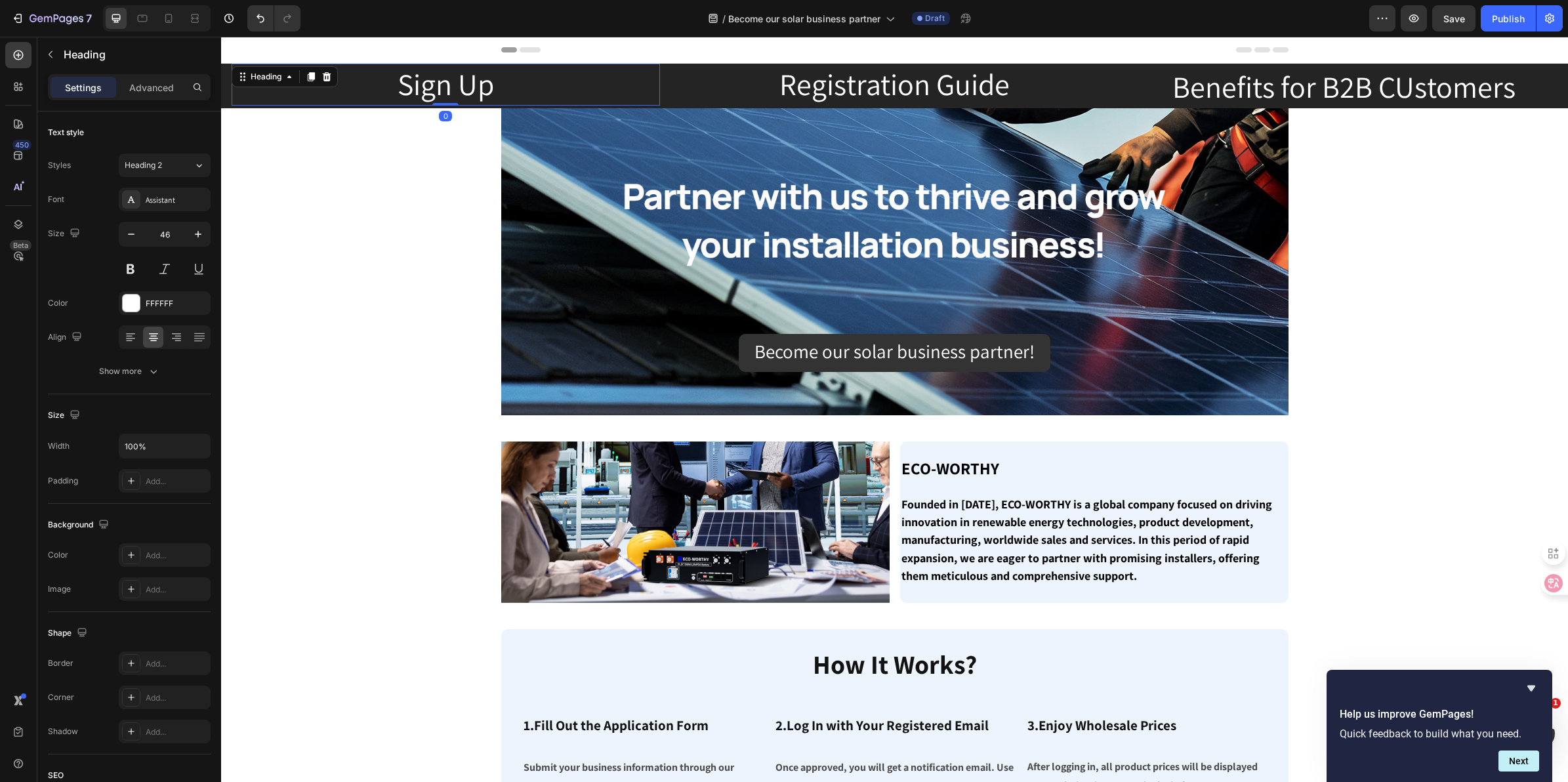
click at [499, 82] on h2 "Sign Up" at bounding box center [446, 85] width 428 height 42
drag, startPoint x: 499, startPoint y: 82, endPoint x: 394, endPoint y: 84, distance: 105.0
click at [394, 84] on p "Sign Up" at bounding box center [446, 84] width 426 height 39
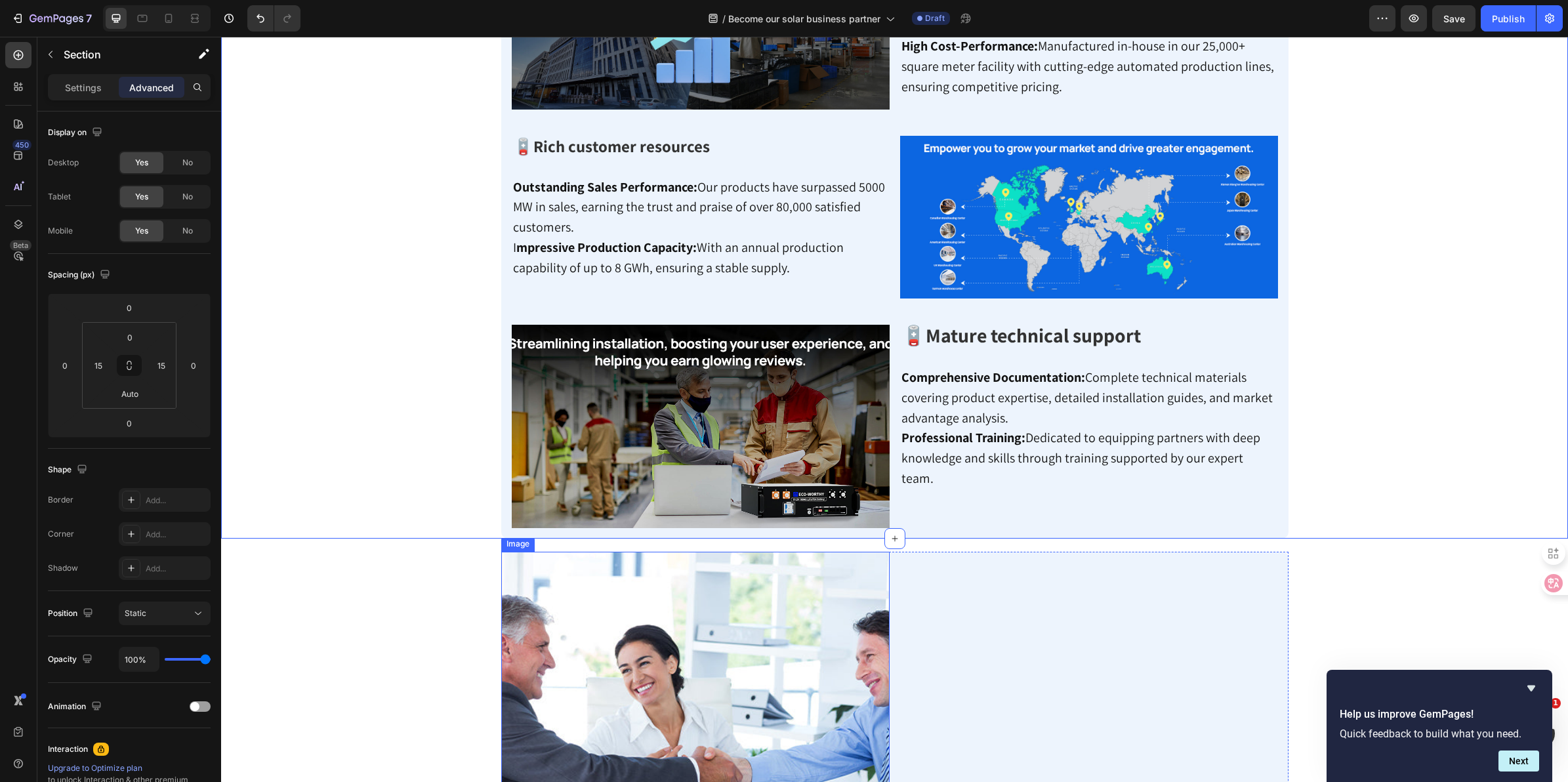
scroll to position [1271, 0]
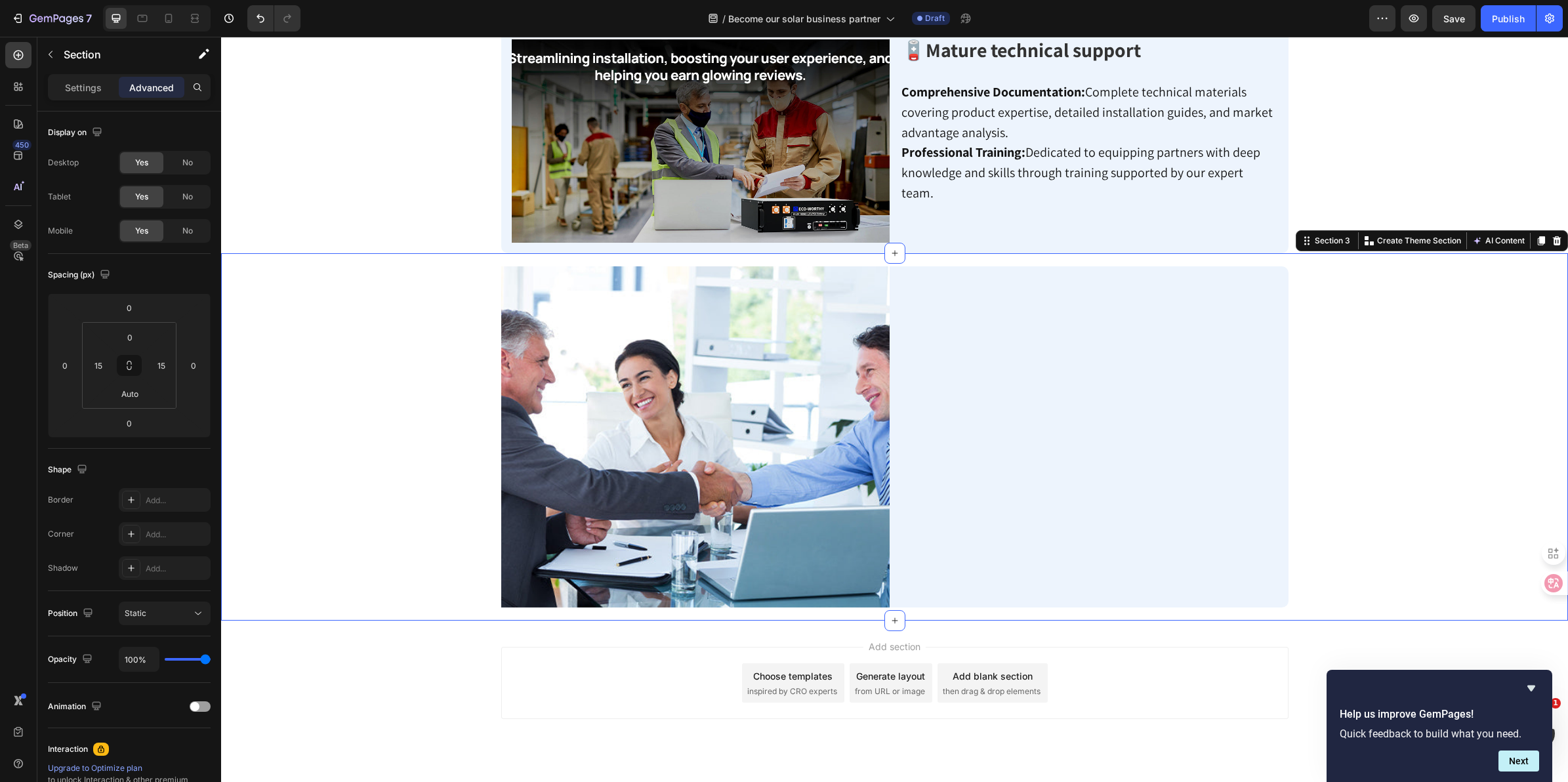
click at [372, 350] on div "Image Loading… Custom Code Row" at bounding box center [894, 436] width 1328 height 368
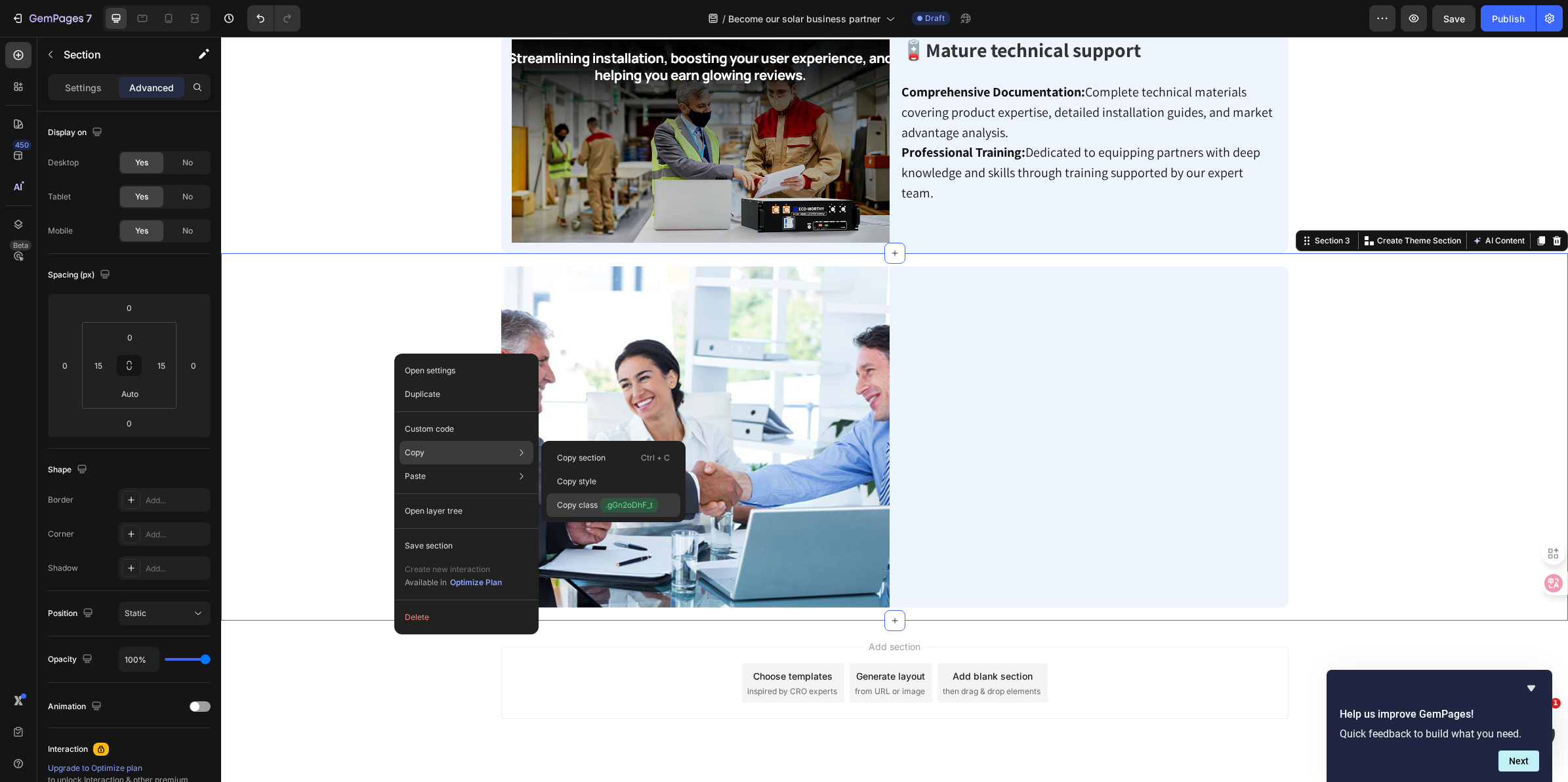
click at [584, 498] on p "Copy class .gGn2oDhF_t" at bounding box center [607, 505] width 101 height 14
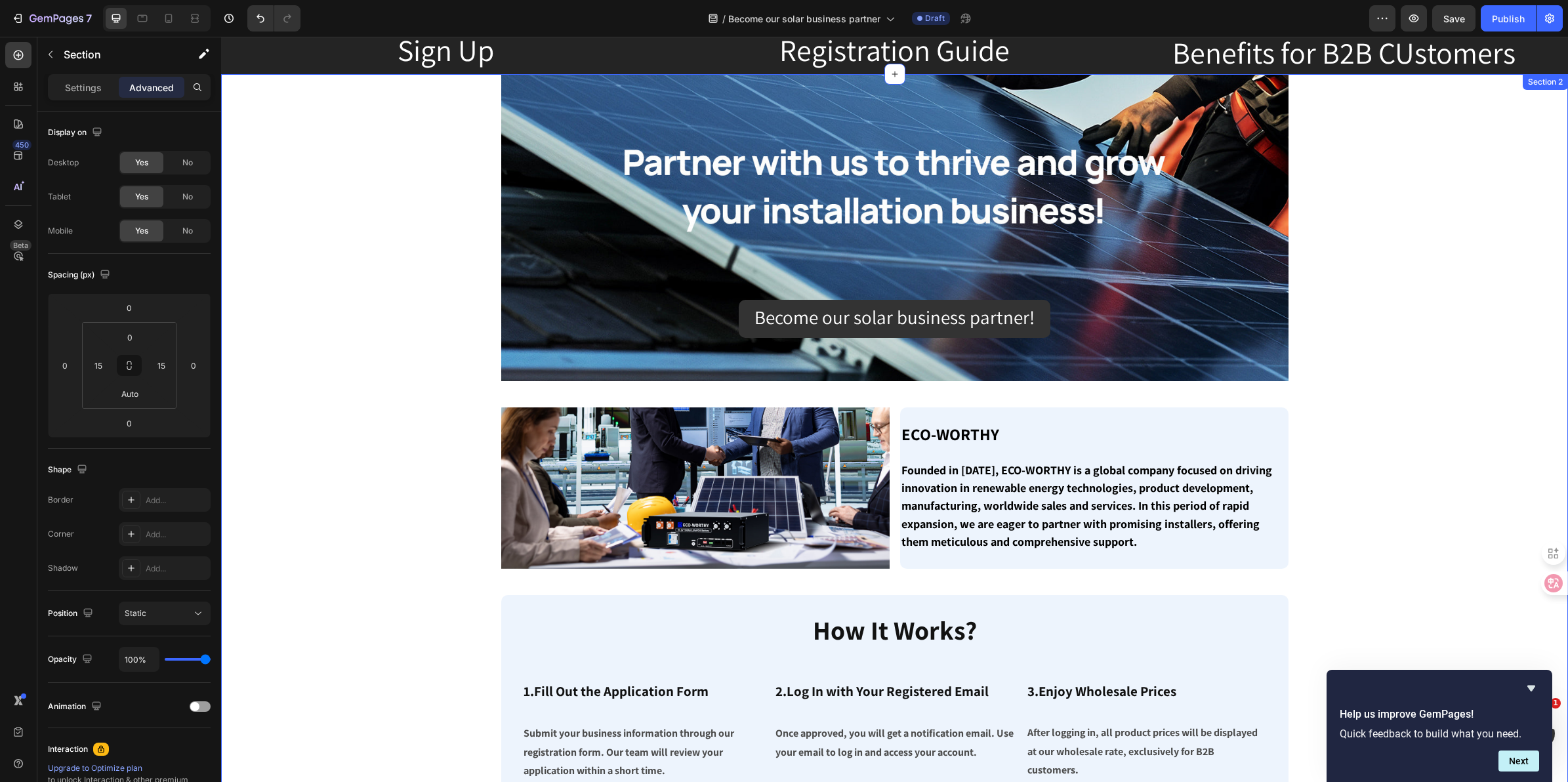
scroll to position [0, 0]
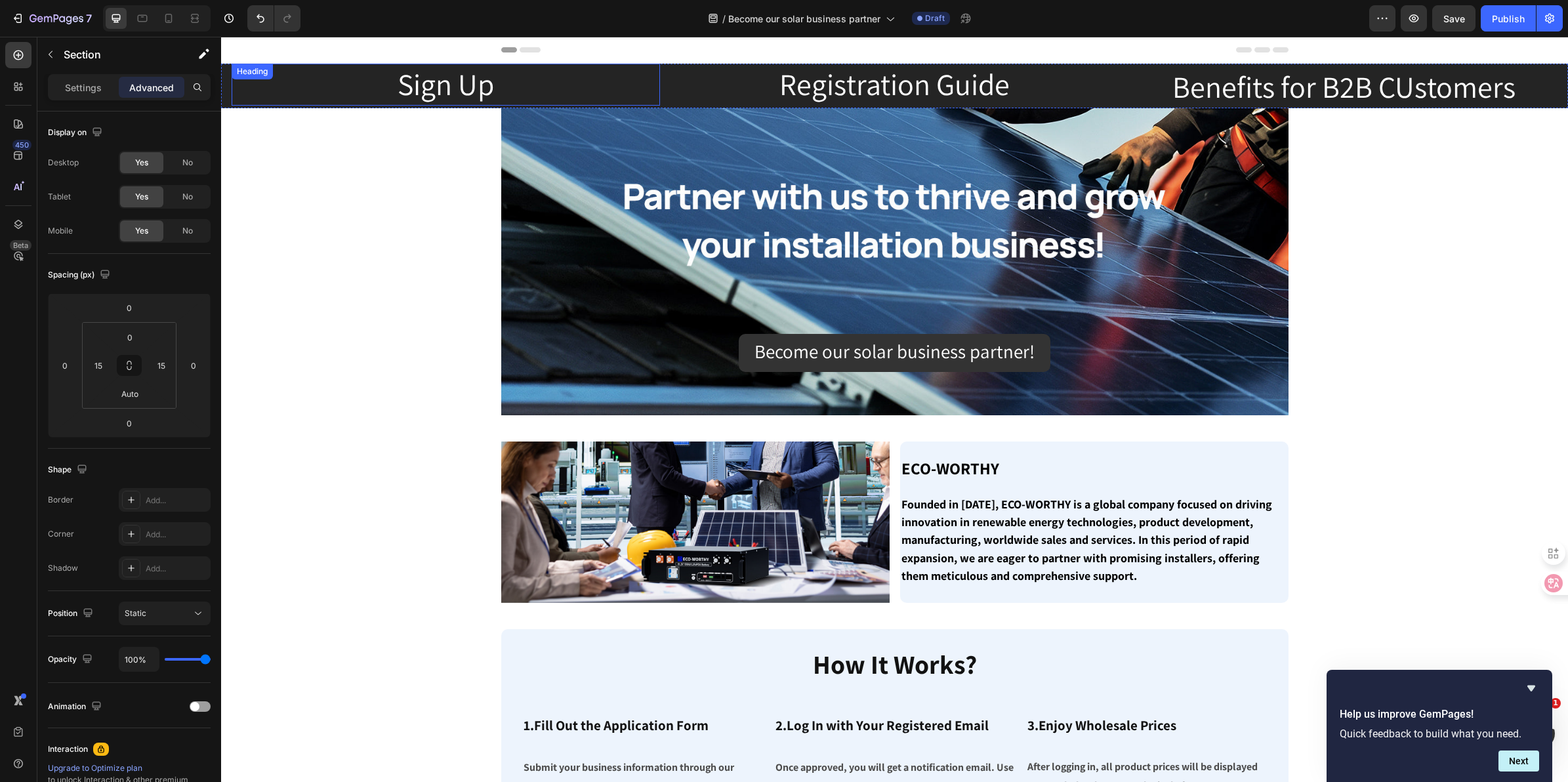
click at [475, 79] on h2 "Sign Up" at bounding box center [446, 85] width 428 height 42
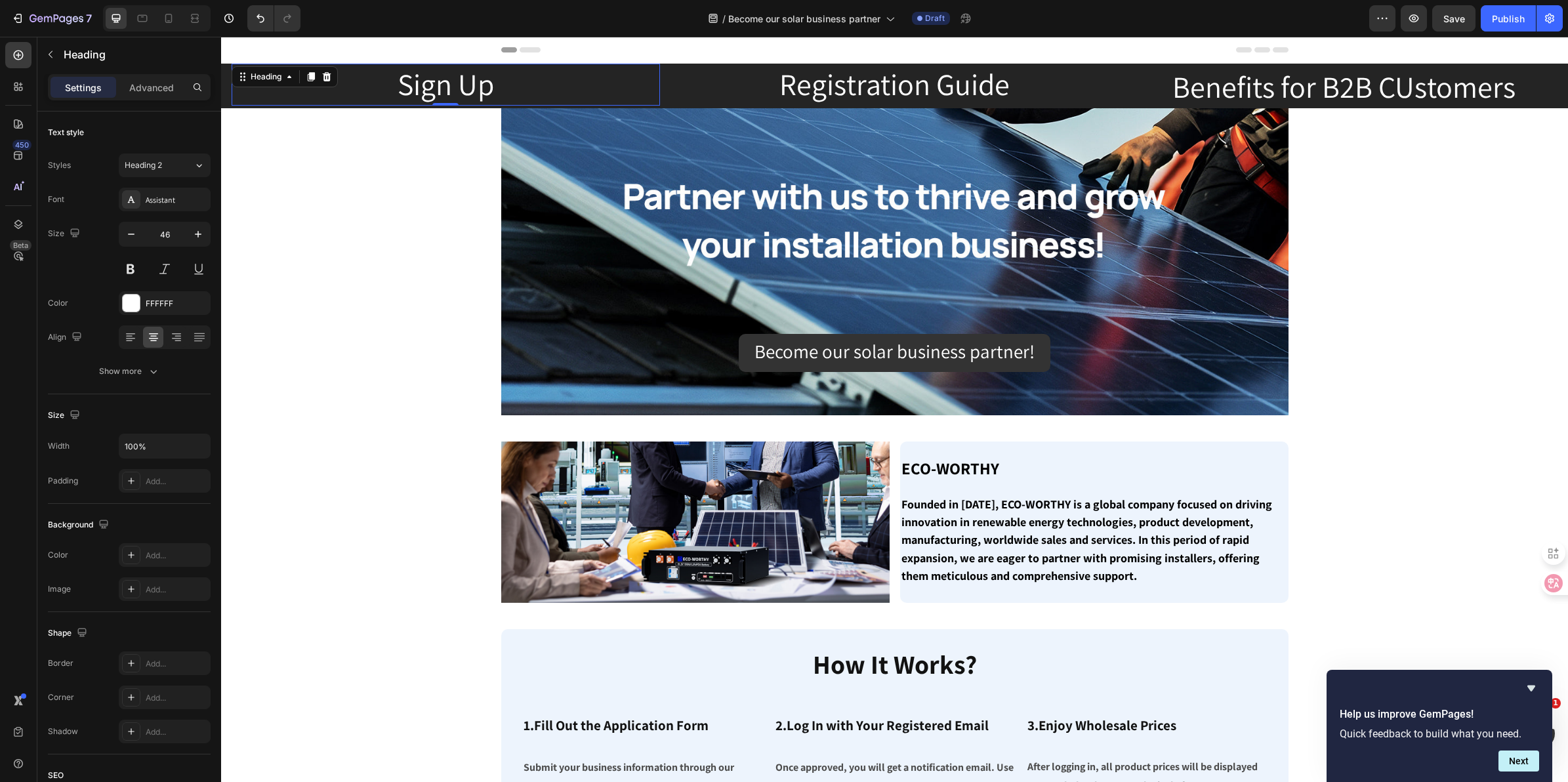
click at [496, 80] on h2 "Sign Up" at bounding box center [446, 85] width 428 height 42
drag, startPoint x: 488, startPoint y: 80, endPoint x: 389, endPoint y: 70, distance: 99.5
click at [389, 70] on p "Sign Up" at bounding box center [446, 84] width 426 height 39
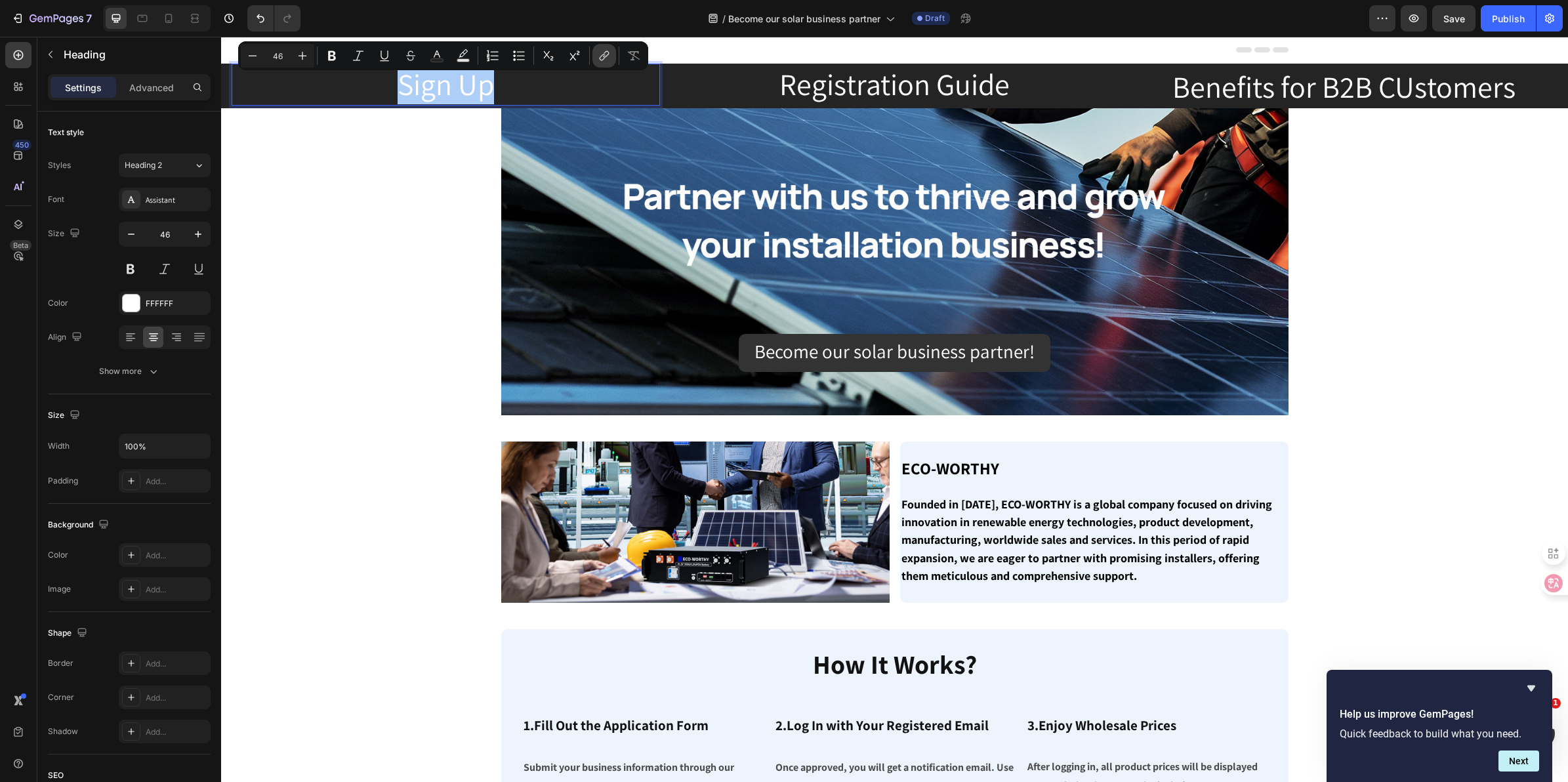
click at [607, 55] on icon "Editor contextual toolbar" at bounding box center [606, 55] width 6 height 6
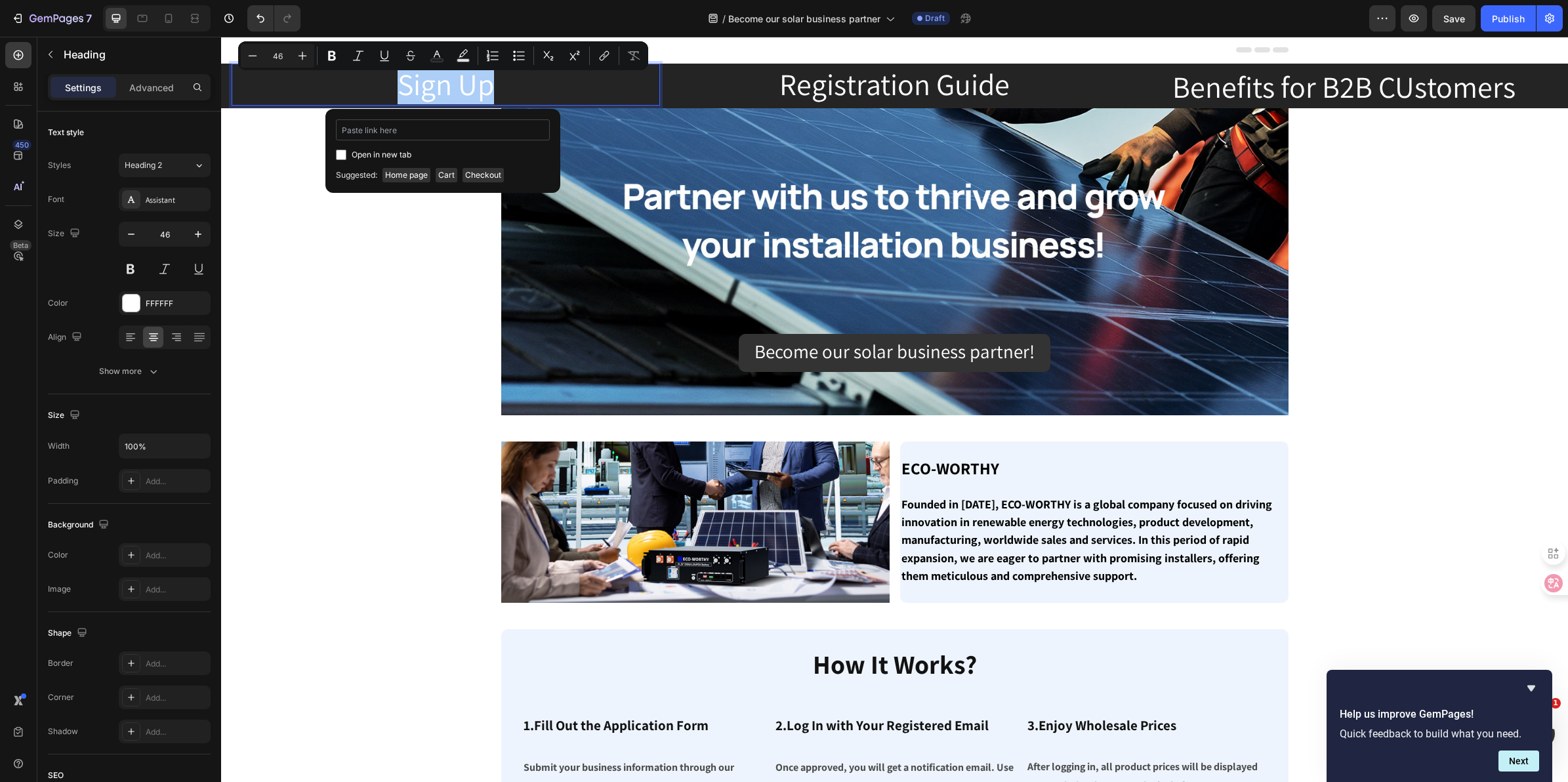
click at [411, 126] on input "Editor contextual toolbar" at bounding box center [443, 130] width 214 height 21
click at [343, 128] on input ".gGn2oDhF_t" at bounding box center [443, 130] width 214 height 21
type input "#gGn2oDhF_t"
click at [338, 151] on input "Editor contextual toolbar" at bounding box center [340, 155] width 10 height 10
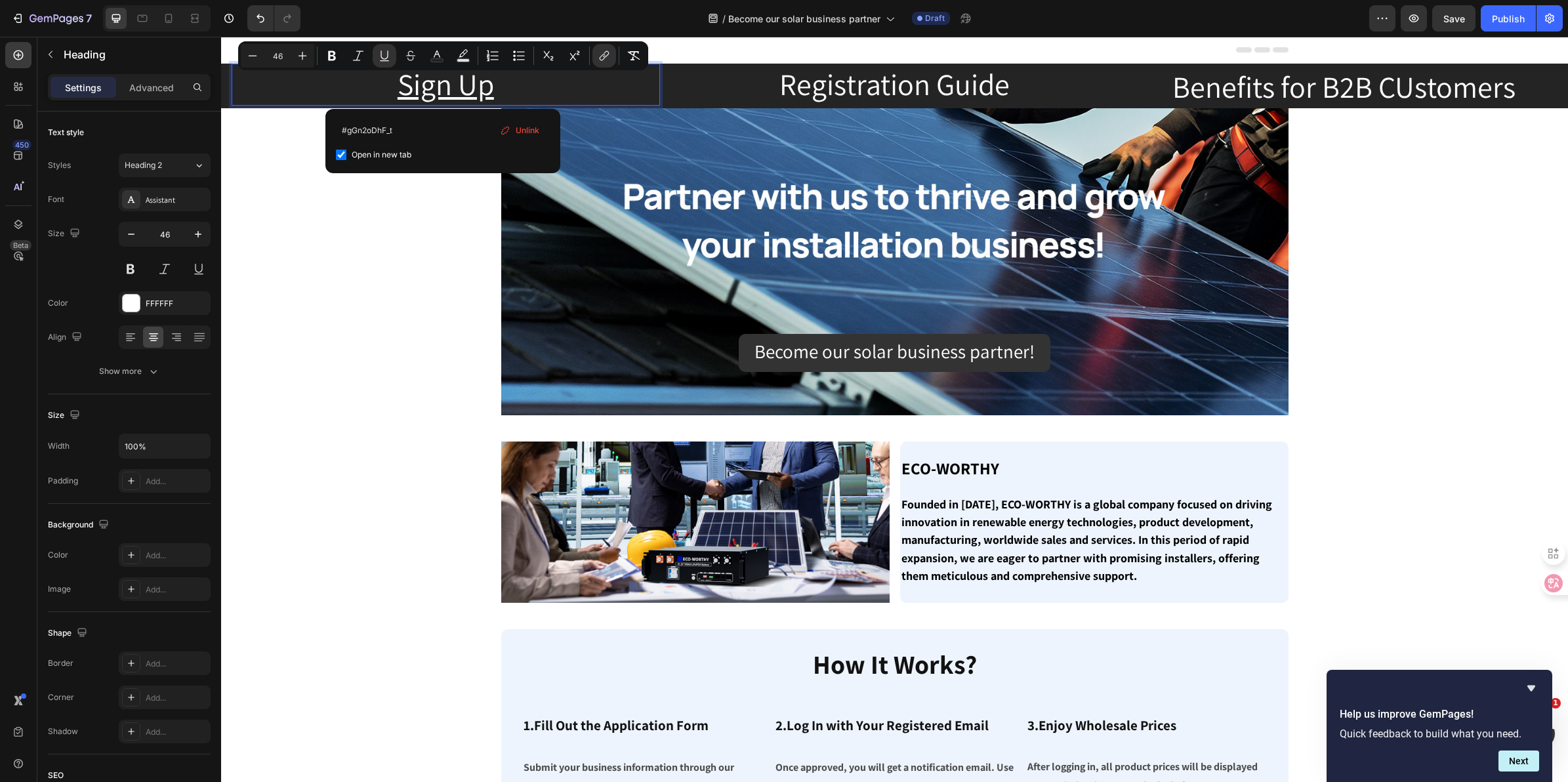
click at [342, 156] on input "Editor contextual toolbar" at bounding box center [340, 155] width 10 height 10
checkbox input "false"
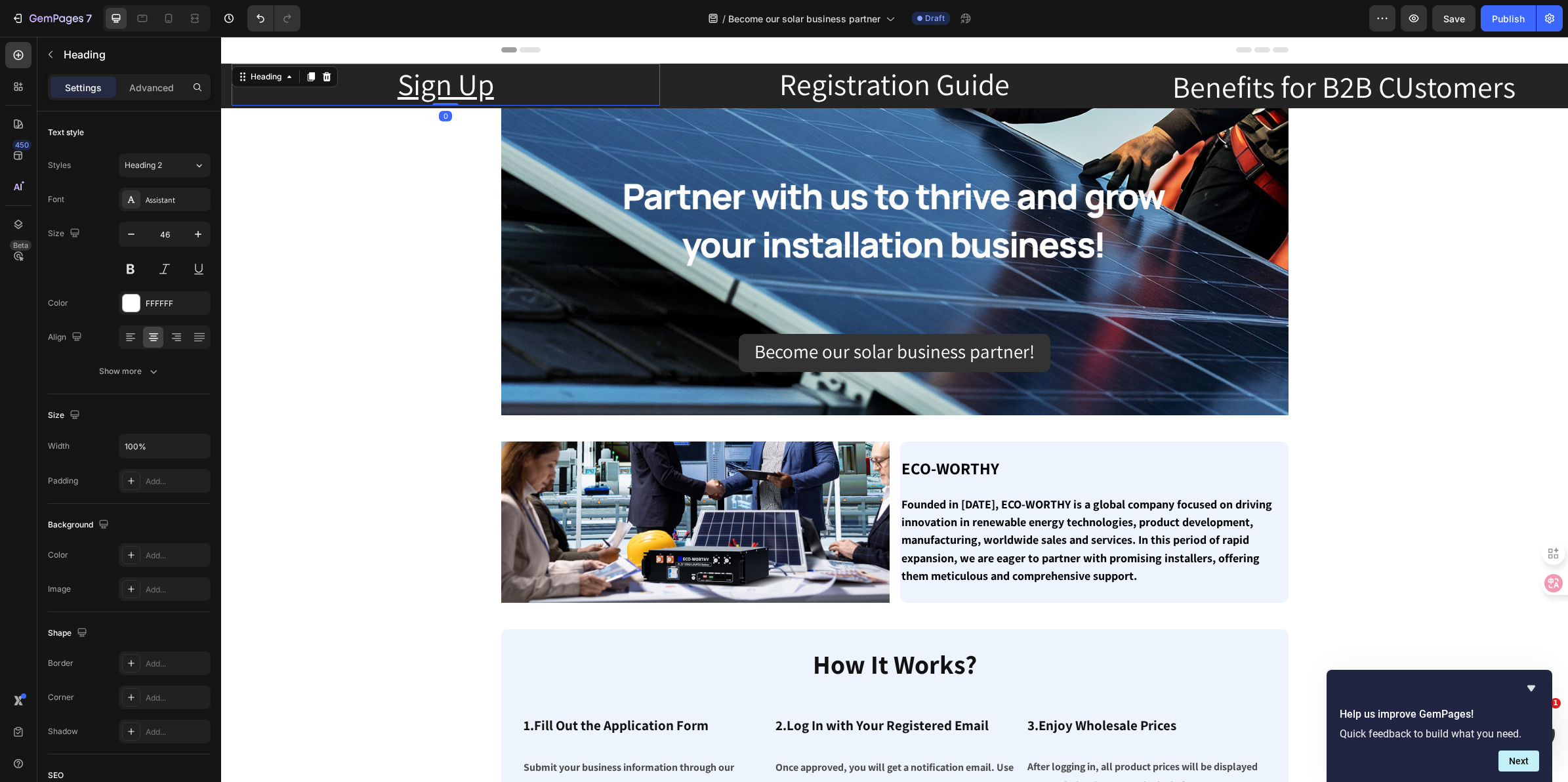
click at [427, 67] on u "Sign Up" at bounding box center [446, 84] width 97 height 39
drag, startPoint x: 489, startPoint y: 84, endPoint x: 400, endPoint y: 76, distance: 89.4
click at [400, 76] on u "Sign Up" at bounding box center [446, 84] width 97 height 39
click at [470, 80] on u "Sign Up" at bounding box center [446, 84] width 97 height 39
drag, startPoint x: 493, startPoint y: 86, endPoint x: 399, endPoint y: 74, distance: 94.8
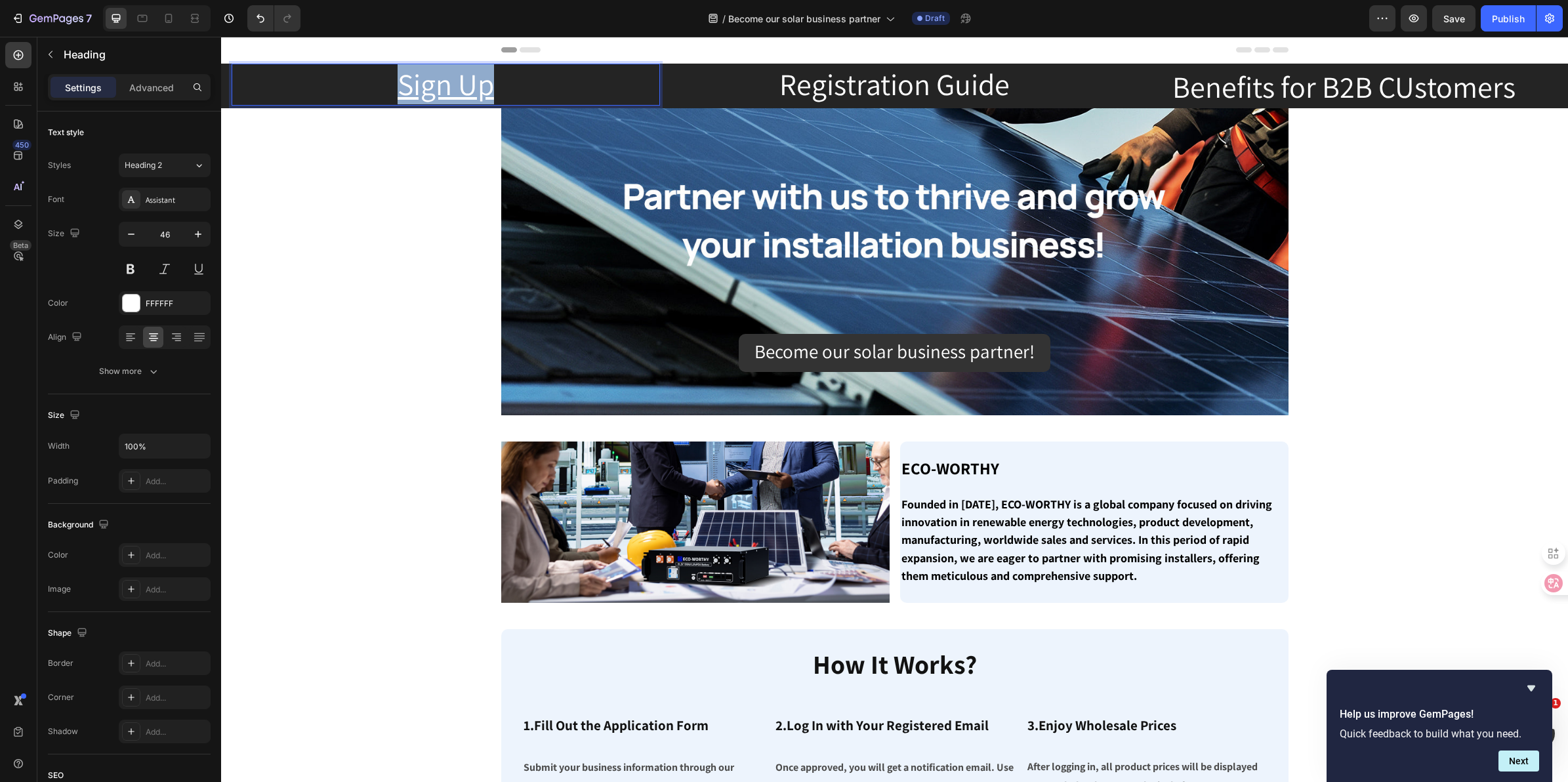
click at [399, 74] on p "Sign Up" at bounding box center [446, 84] width 426 height 39
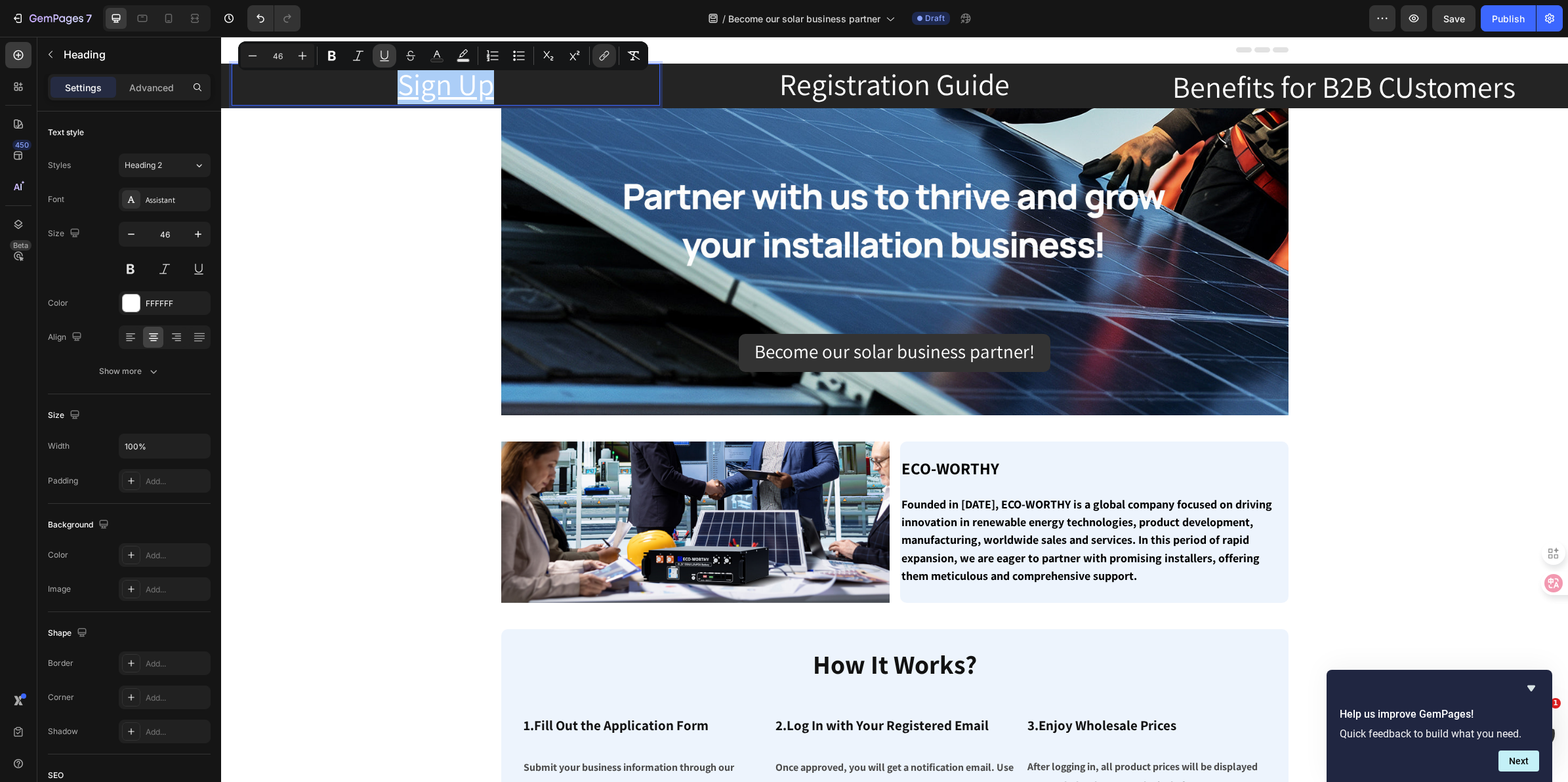
click at [381, 52] on icon "Editor contextual toolbar" at bounding box center [384, 55] width 13 height 13
click at [860, 87] on h2 "Registration Guide" at bounding box center [895, 85] width 428 height 42
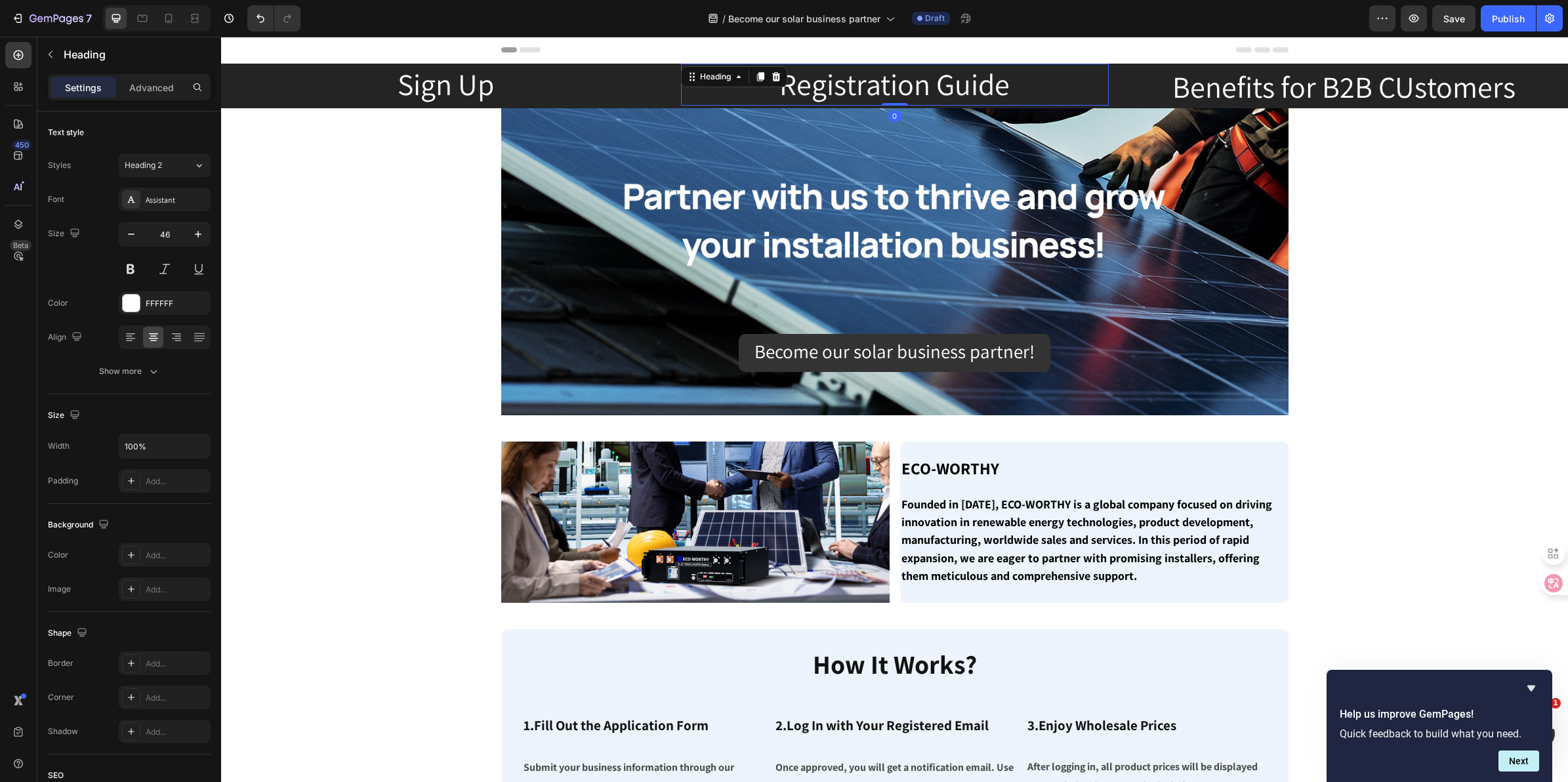
click at [1012, 96] on h2 "Registration Guide" at bounding box center [895, 85] width 428 height 42
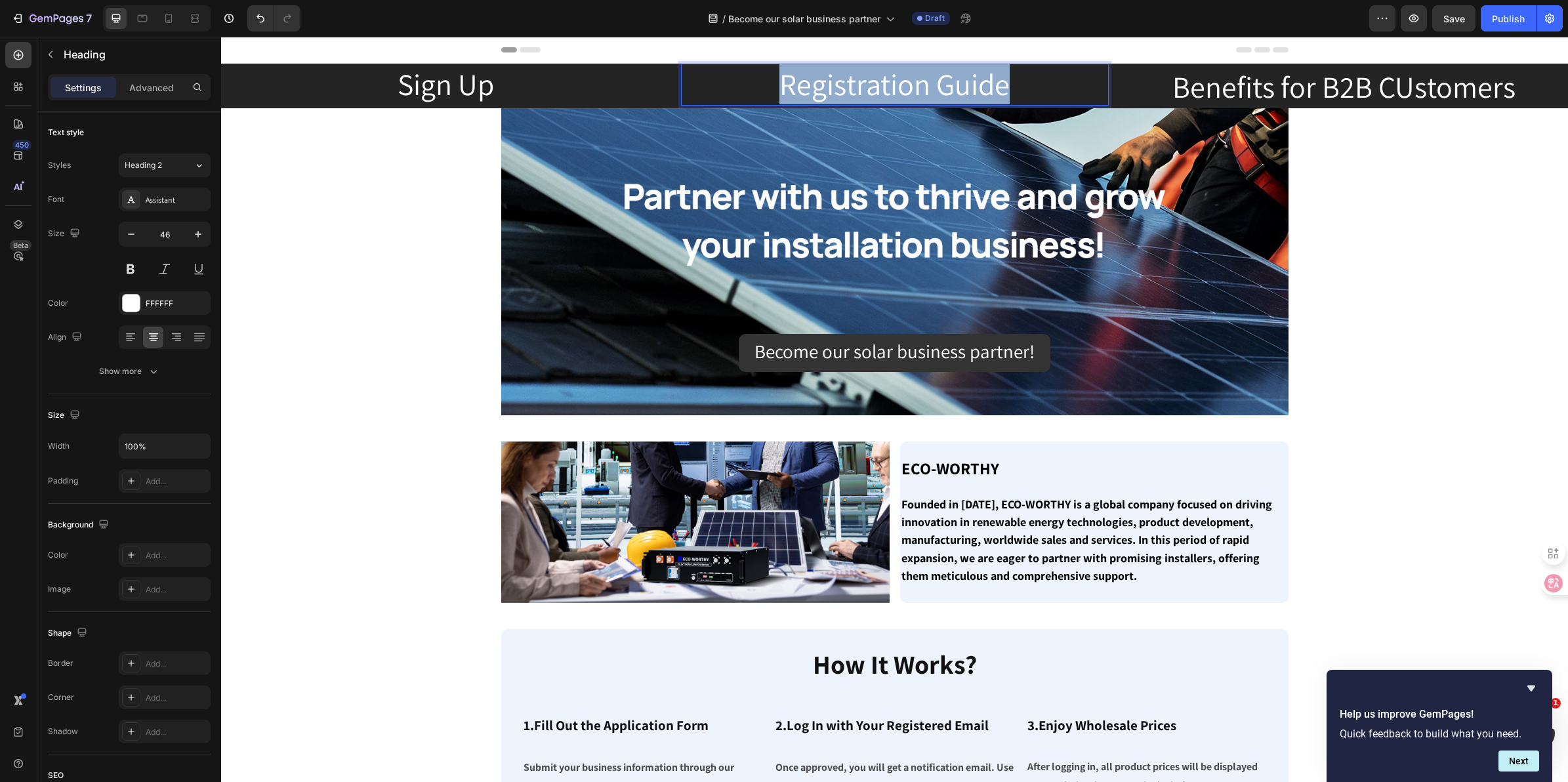
drag, startPoint x: 1012, startPoint y: 77, endPoint x: 743, endPoint y: 71, distance: 269.1
click at [743, 71] on p "Registration Guide" at bounding box center [895, 84] width 426 height 39
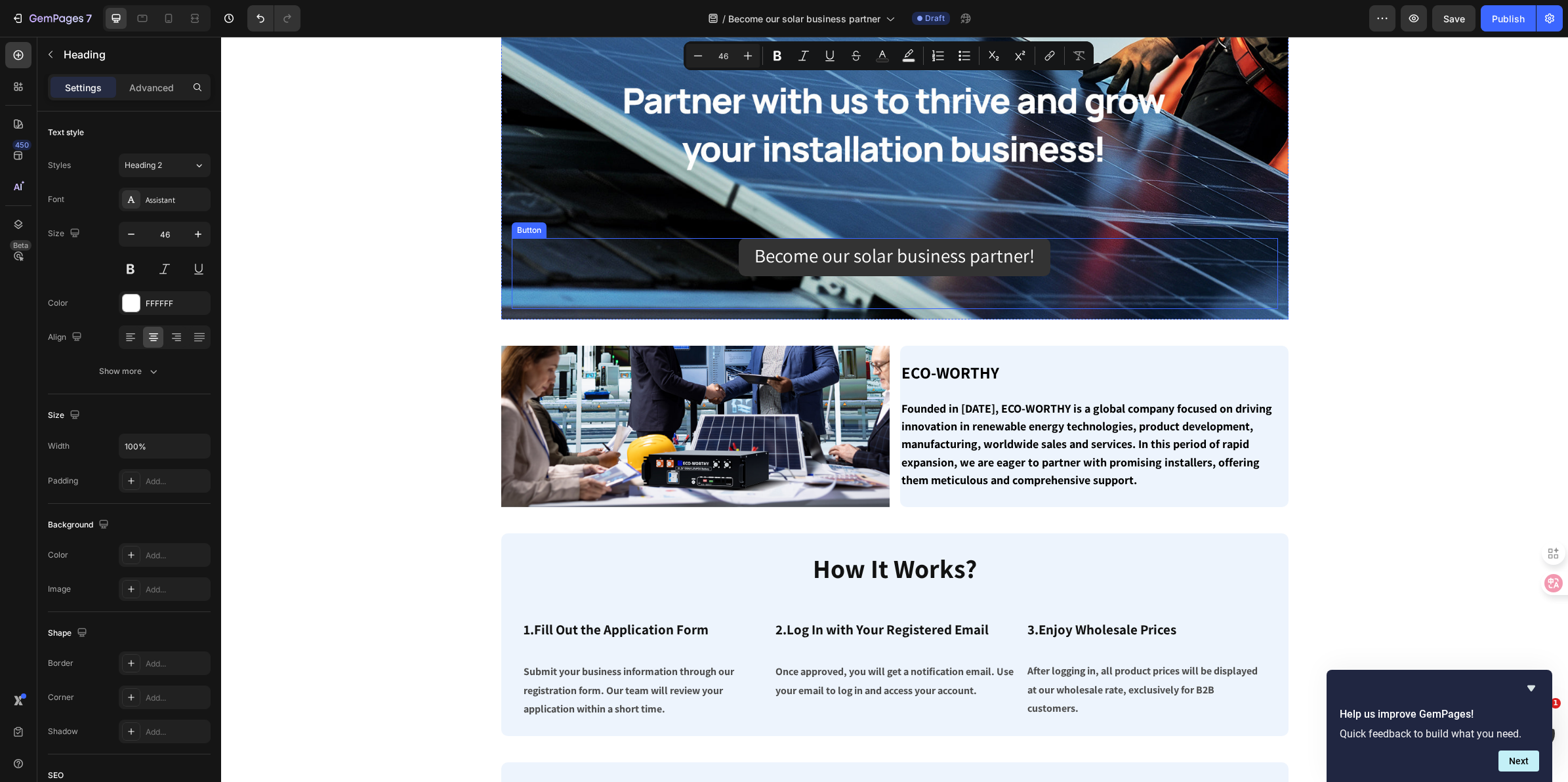
type input "16"
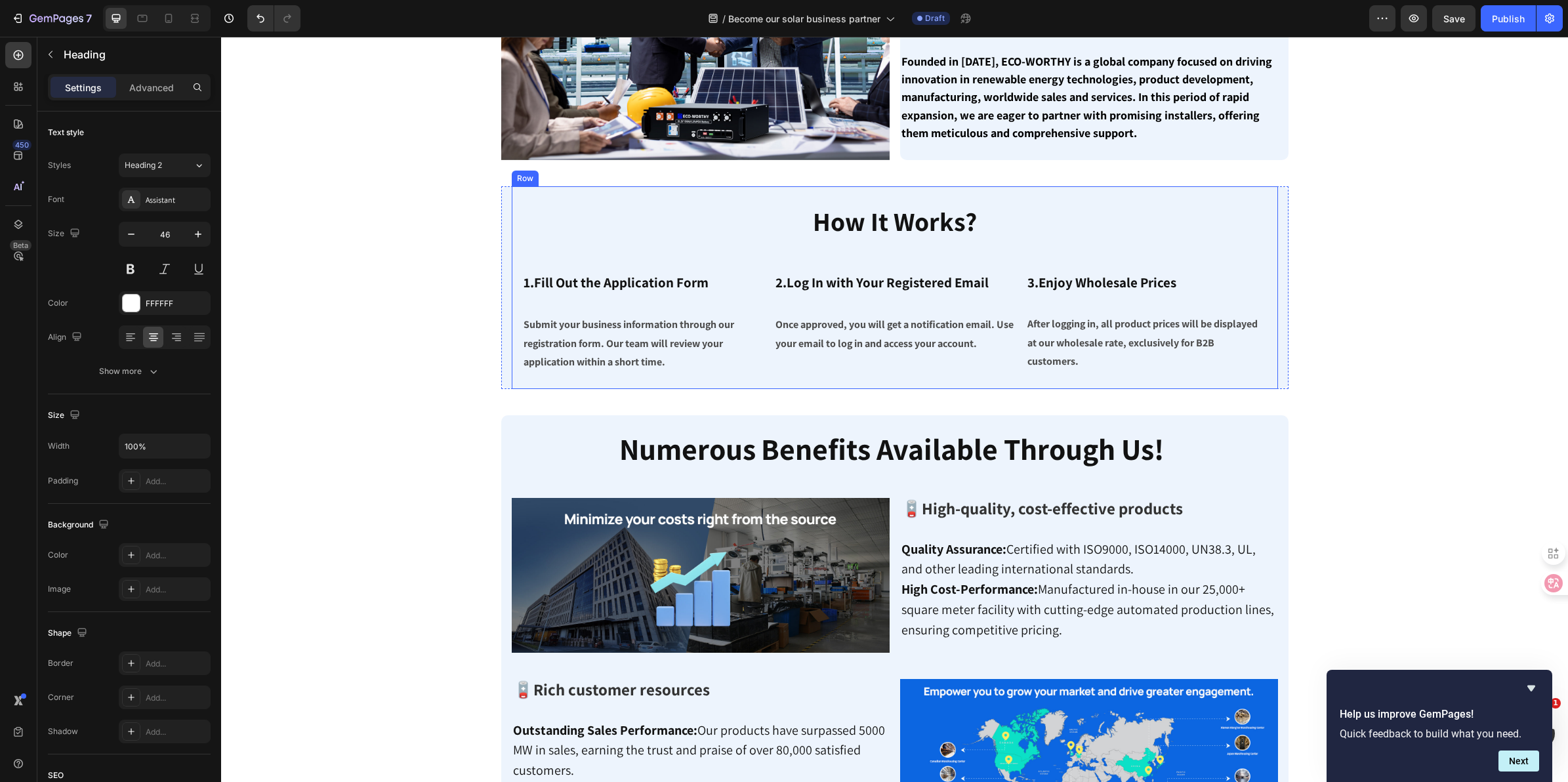
scroll to position [492, 0]
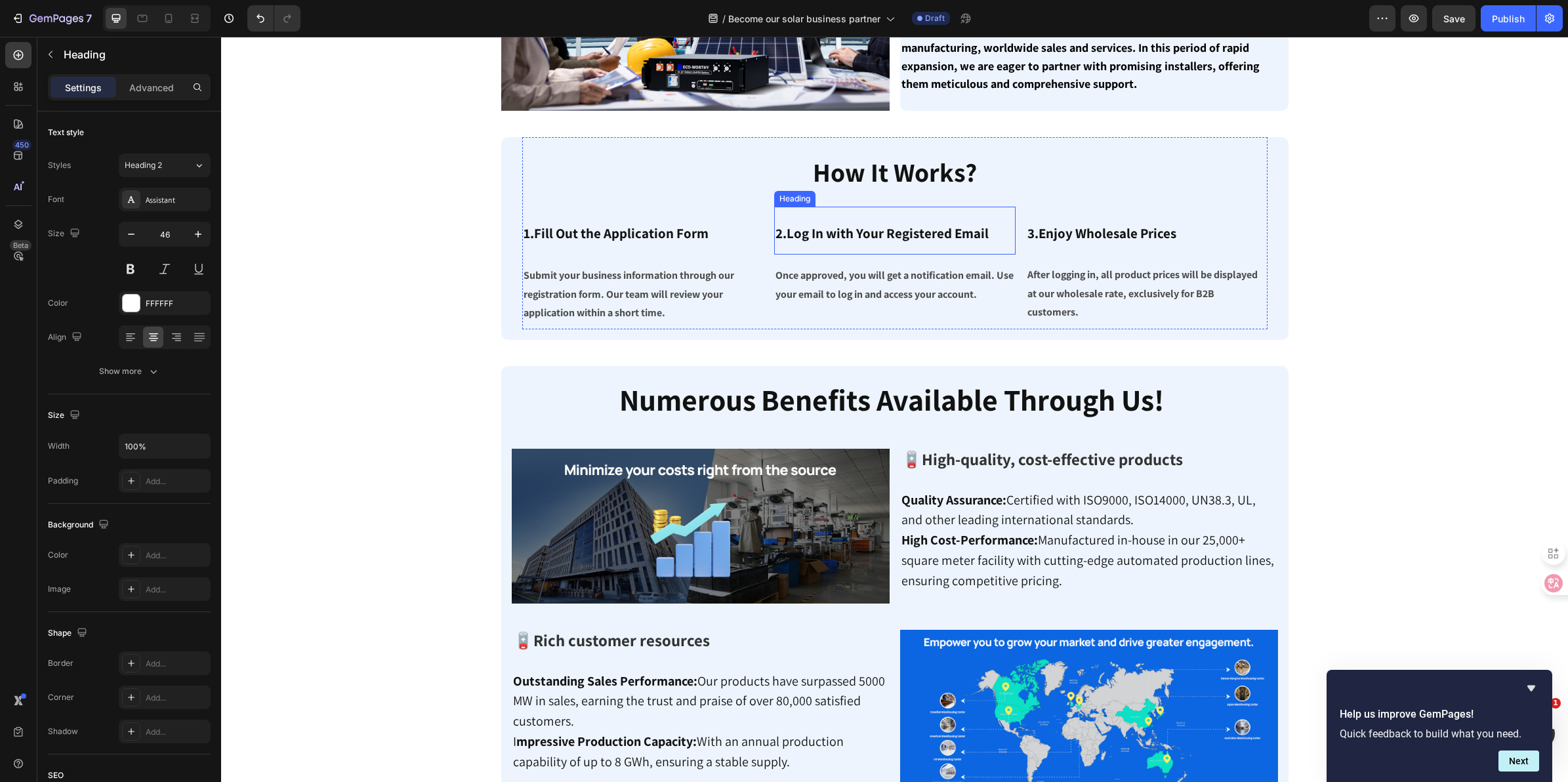
click at [798, 241] on p "⁠⁠⁠⁠⁠⁠⁠ 2.Log In with Your Registered Email" at bounding box center [895, 230] width 239 height 45
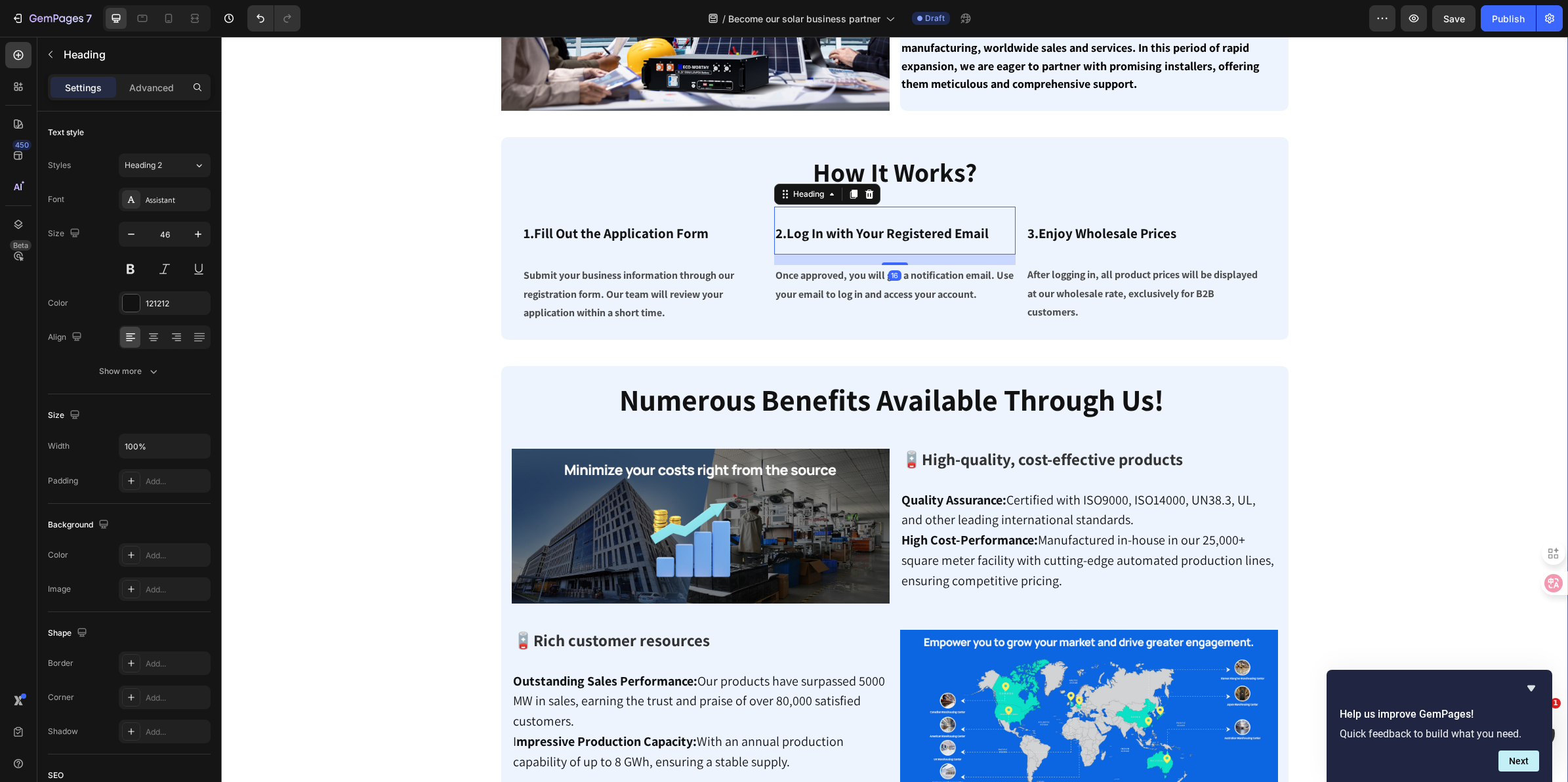
click at [389, 197] on div "Image Become our solar business partner! Button Row Image Become our solar busi…" at bounding box center [894, 325] width 1328 height 1417
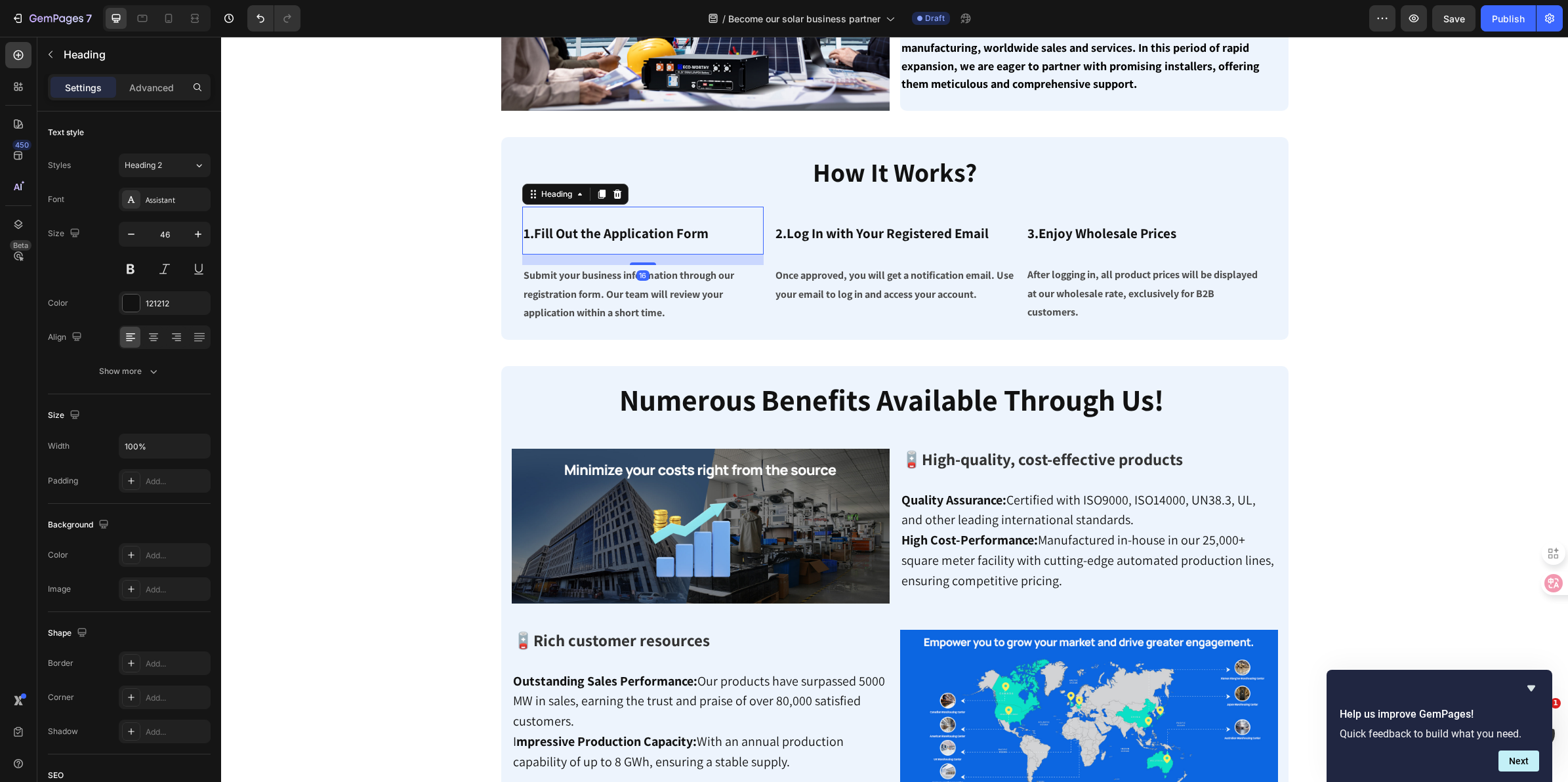
click at [535, 207] on h2 "⁠⁠⁠⁠⁠⁠⁠ 1.Fill Out the Application Form" at bounding box center [642, 230] width 241 height 48
click at [524, 169] on p "⁠⁠⁠⁠⁠⁠⁠ How It Works?" at bounding box center [895, 172] width 743 height 41
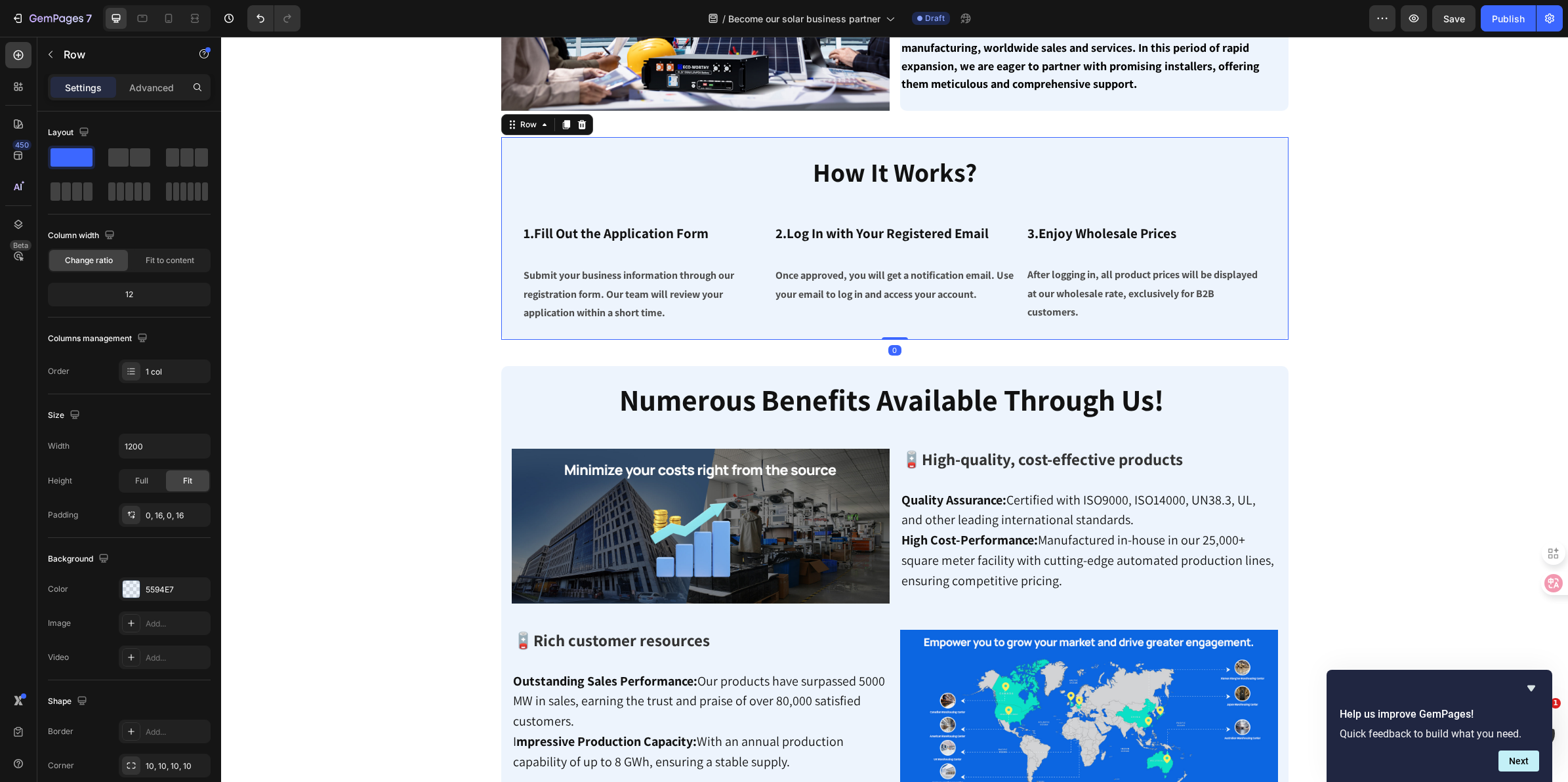
click at [501, 169] on div "⁠⁠⁠⁠⁠⁠⁠ How It Works? Heading ⁠⁠⁠⁠⁠⁠⁠ 1.Fill Out the Application Form Heading S…" at bounding box center [894, 239] width 788 height 203
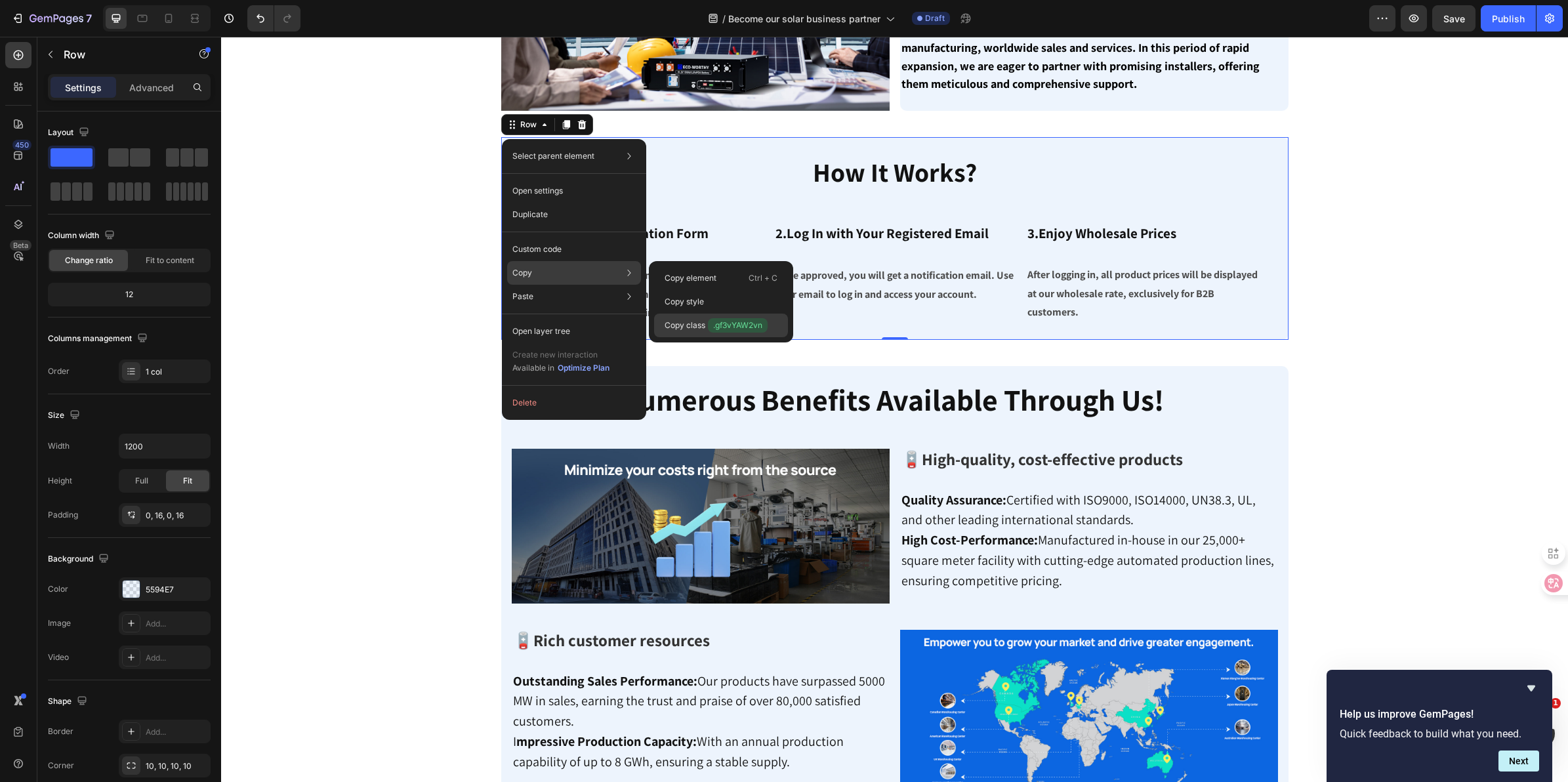
click at [709, 318] on p "Copy class .gf3vYAW2vn" at bounding box center [716, 325] width 103 height 14
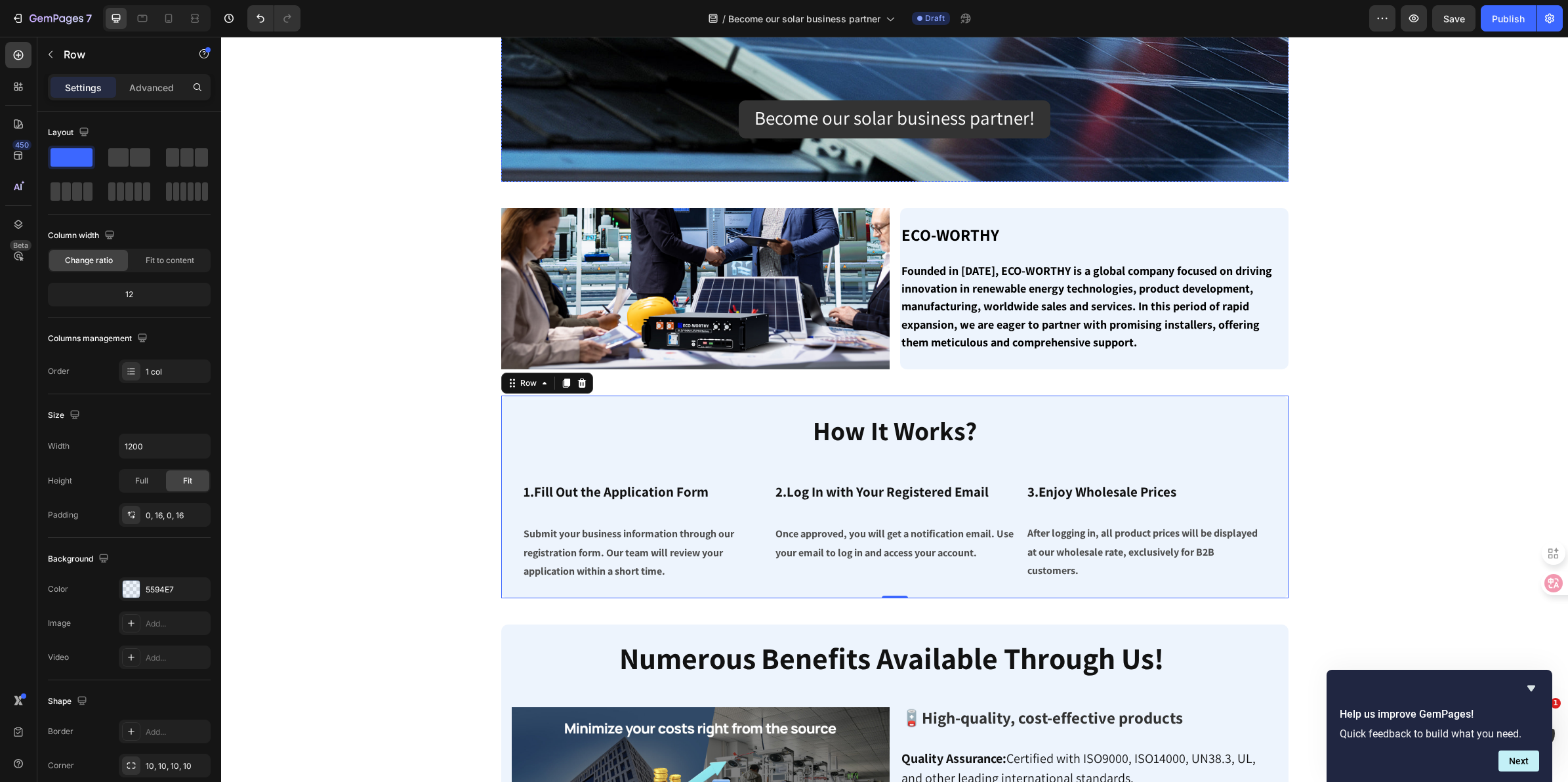
scroll to position [0, 0]
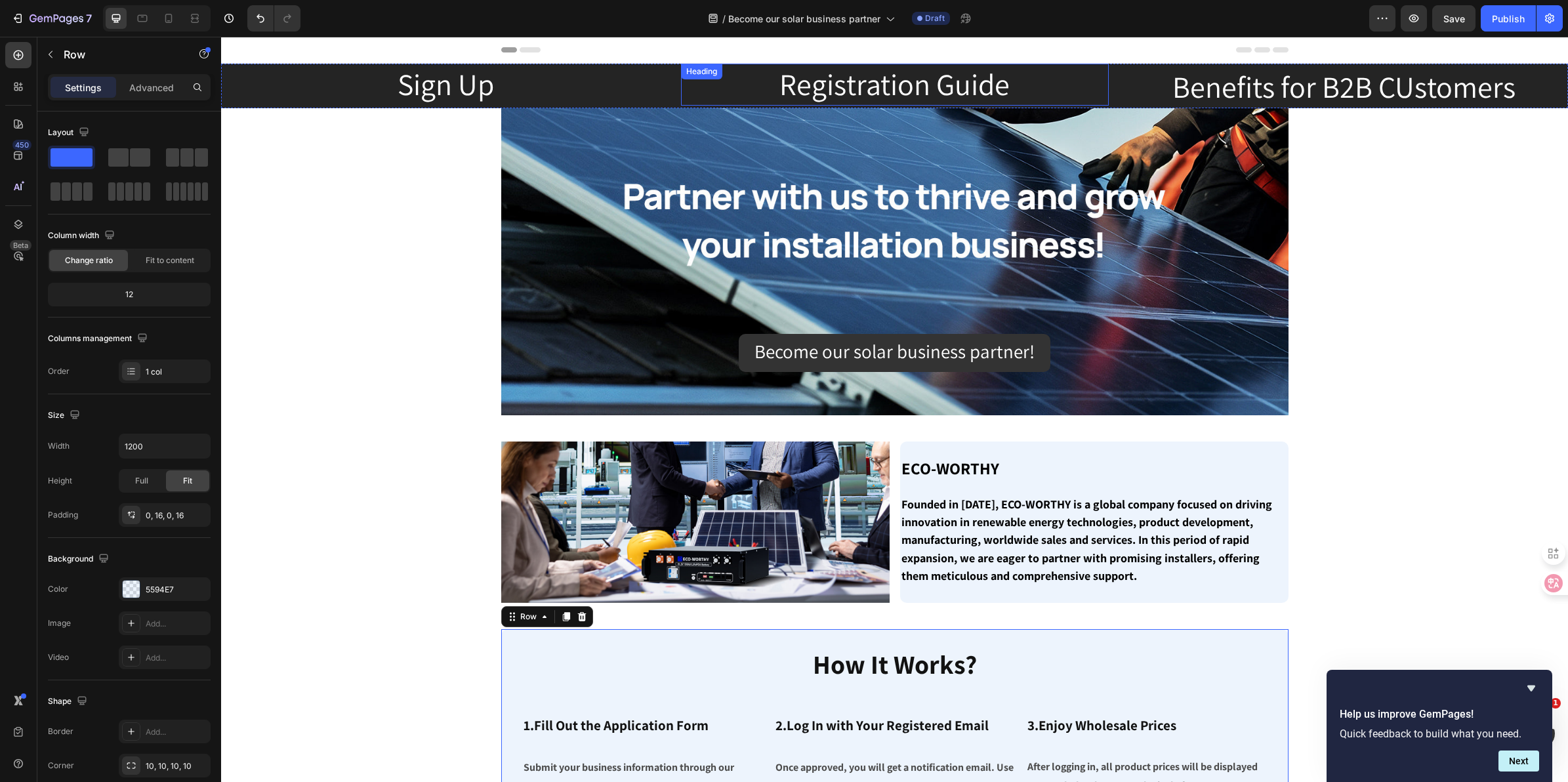
click at [880, 97] on h2 "Registration Guide" at bounding box center [895, 85] width 428 height 42
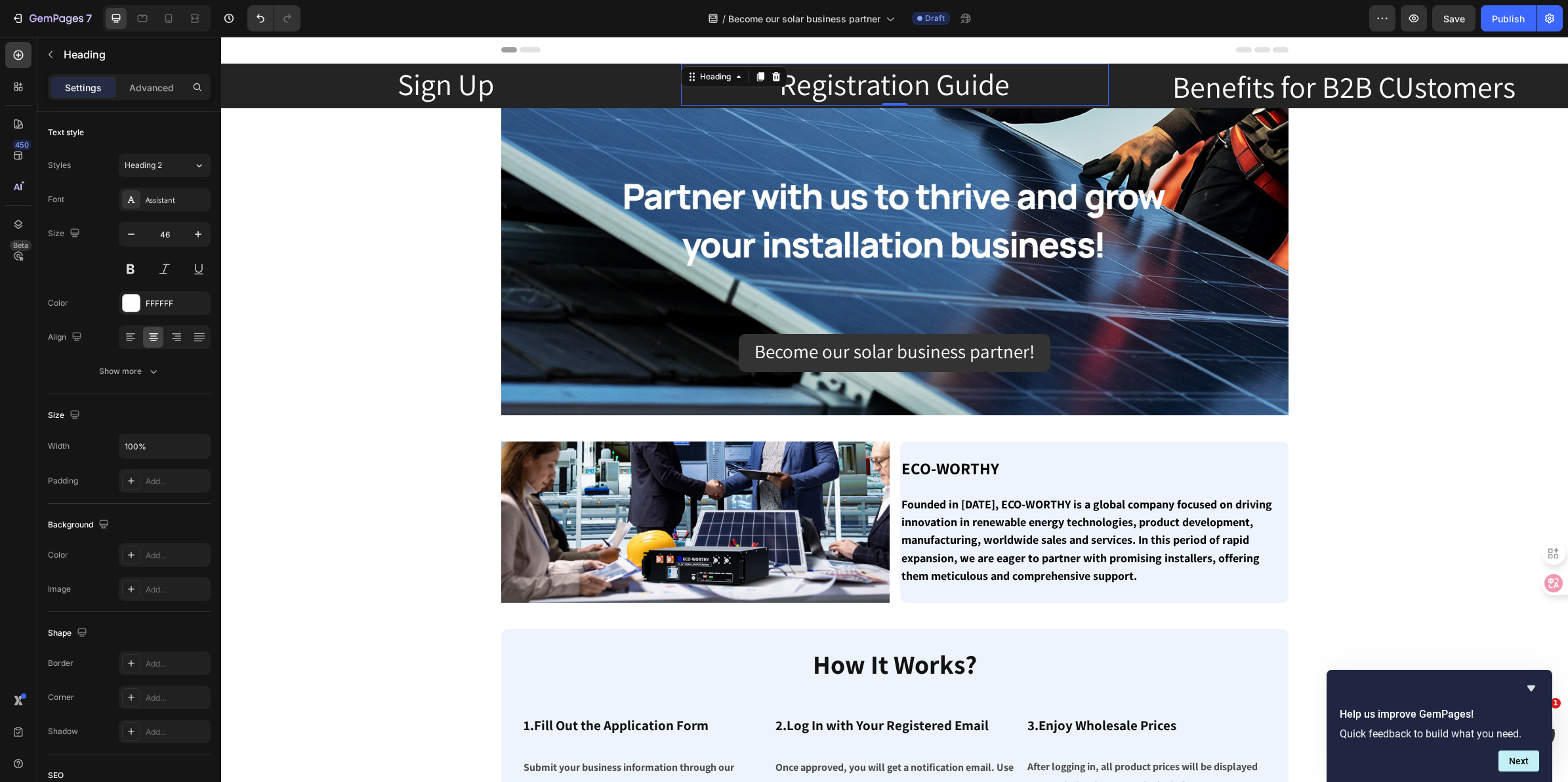
click at [956, 92] on h2 "Registration Guide" at bounding box center [895, 85] width 428 height 42
drag, startPoint x: 1008, startPoint y: 91, endPoint x: 774, endPoint y: 95, distance: 234.0
click at [770, 96] on p "Registration Guide" at bounding box center [895, 84] width 426 height 39
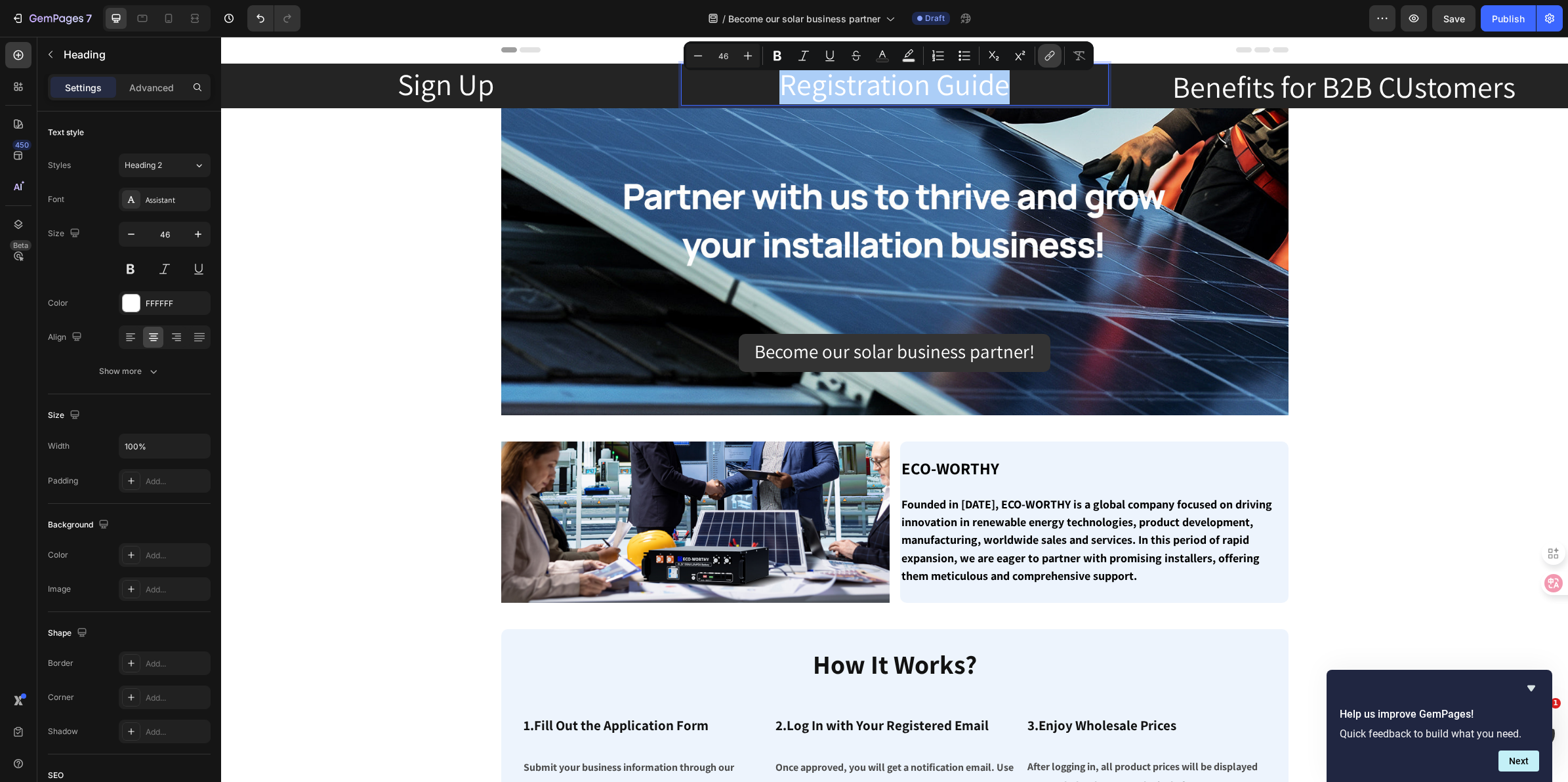
click at [1047, 60] on icon "Editor contextual toolbar" at bounding box center [1050, 55] width 13 height 13
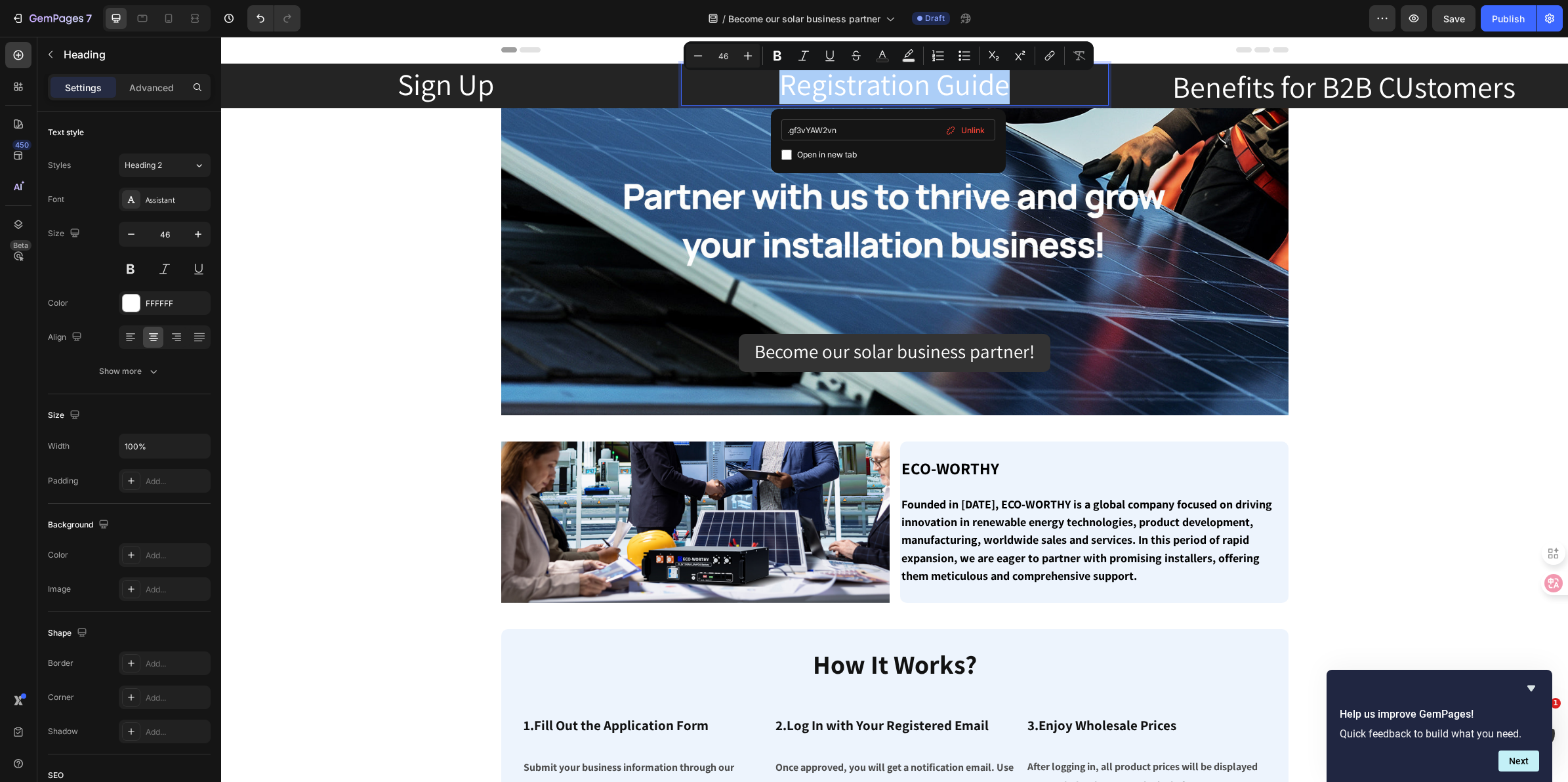
click at [791, 131] on input ".gf3vYAW2vn" at bounding box center [888, 130] width 214 height 21
type input "#gf3vYAW2vn"
click at [783, 155] on input "Editor contextual toolbar" at bounding box center [786, 155] width 10 height 10
click at [786, 156] on input "Editor contextual toolbar" at bounding box center [786, 155] width 10 height 10
checkbox input "false"
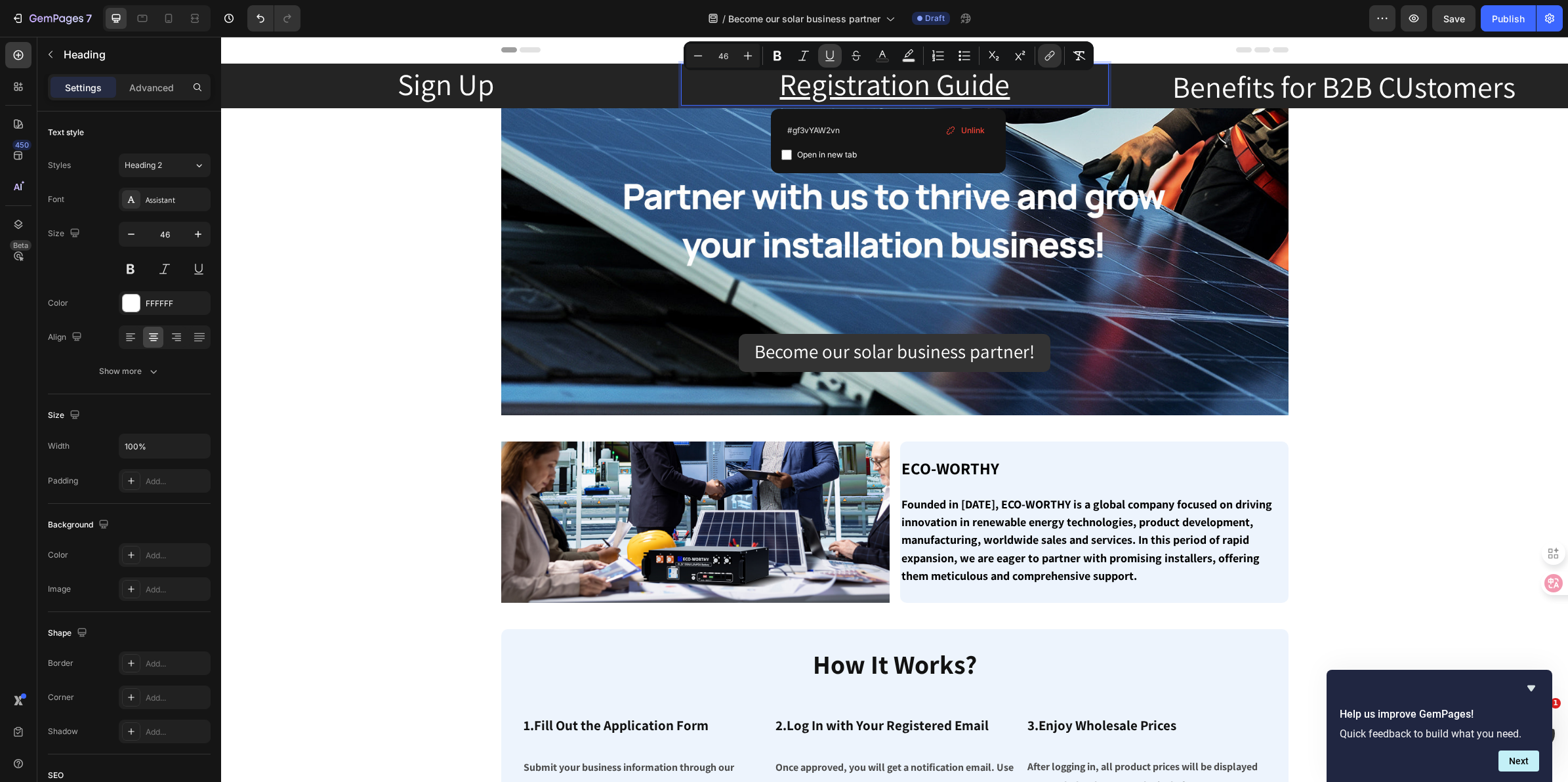
click at [830, 59] on icon "Editor contextual toolbar" at bounding box center [829, 55] width 7 height 9
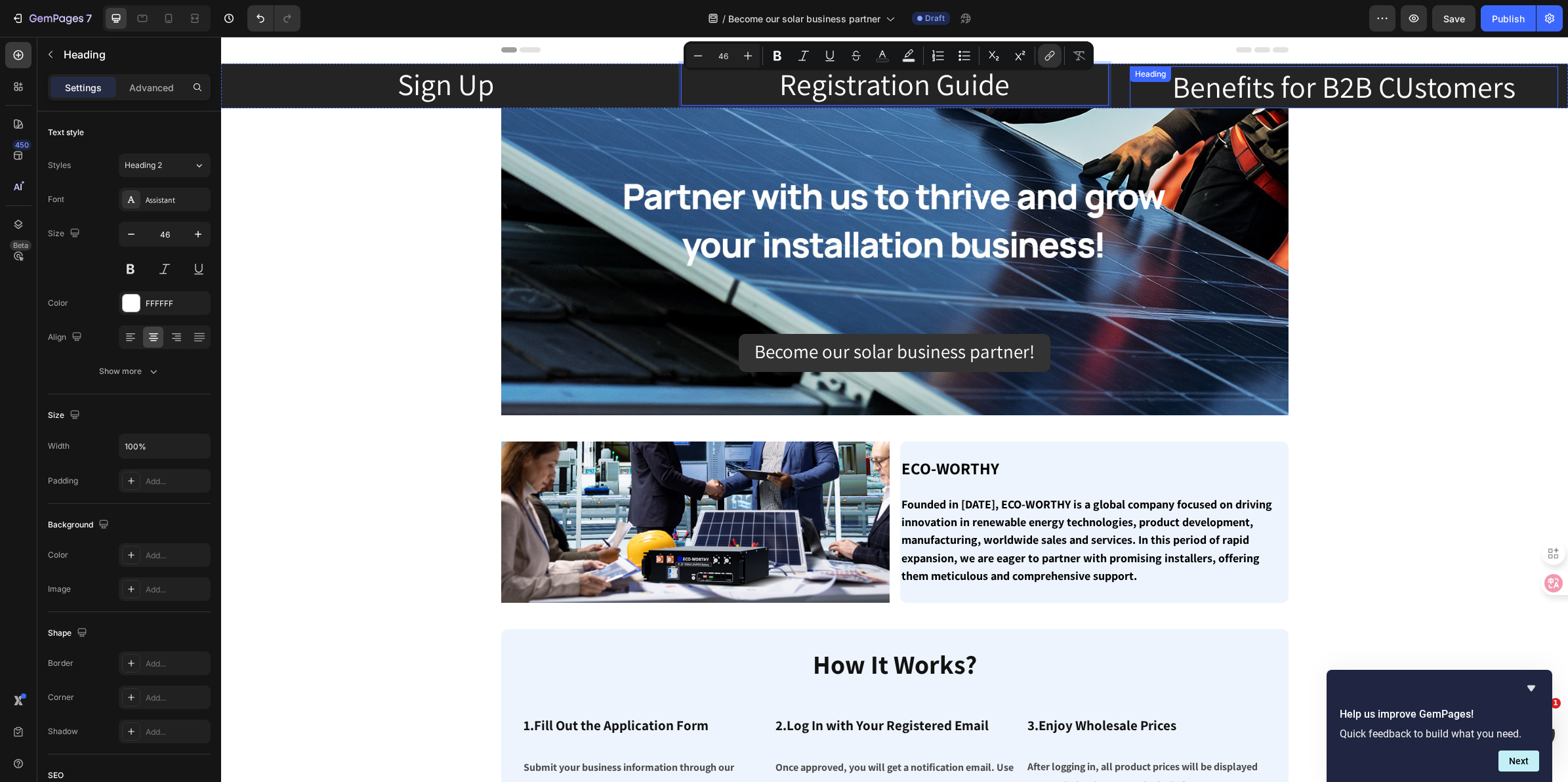
click at [1356, 91] on h2 "Benefits for B2B CUstomers" at bounding box center [1344, 87] width 428 height 42
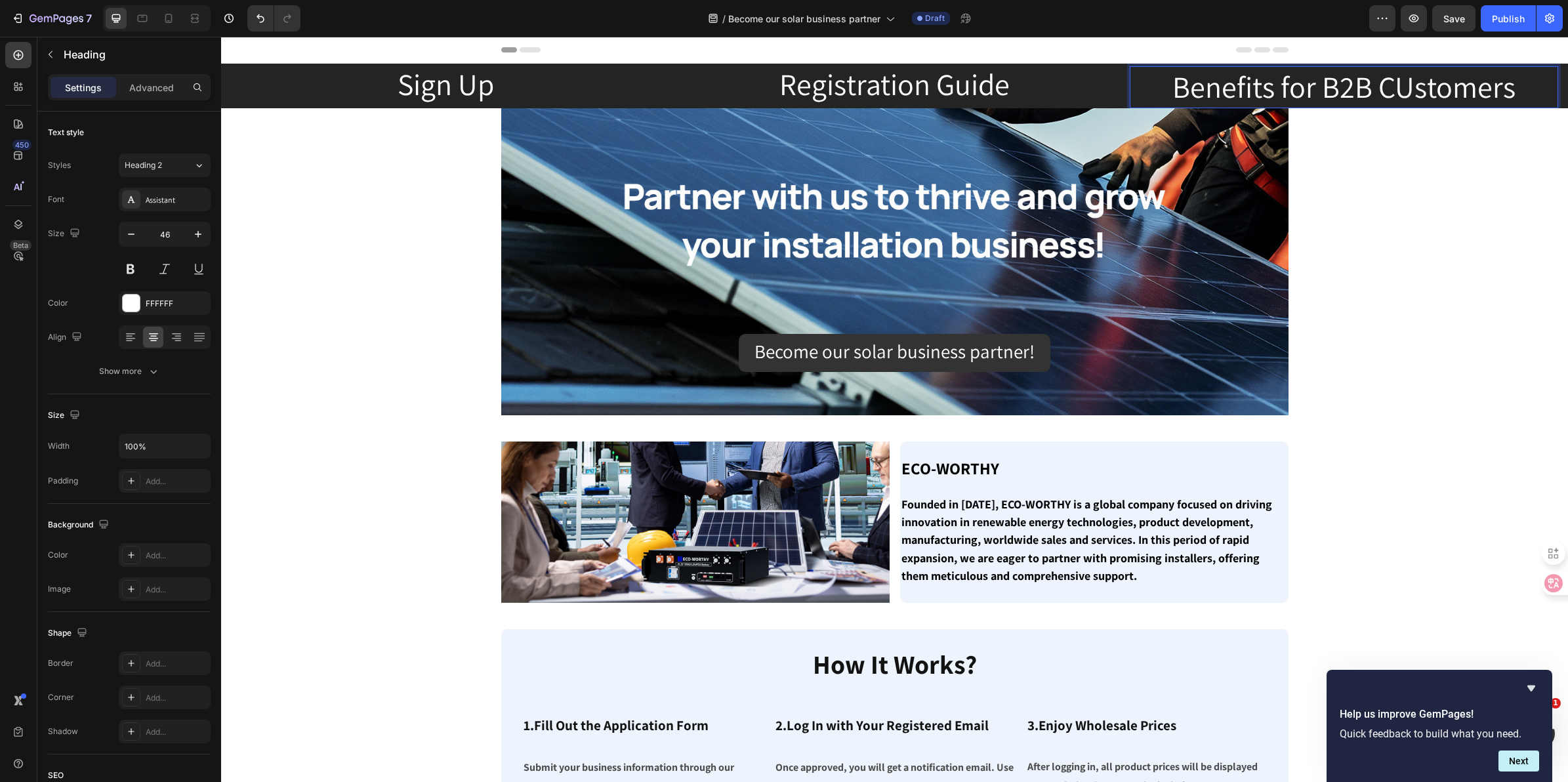
click at [1431, 76] on h2 "Benefits for B2B CUstomers" at bounding box center [1344, 87] width 428 height 42
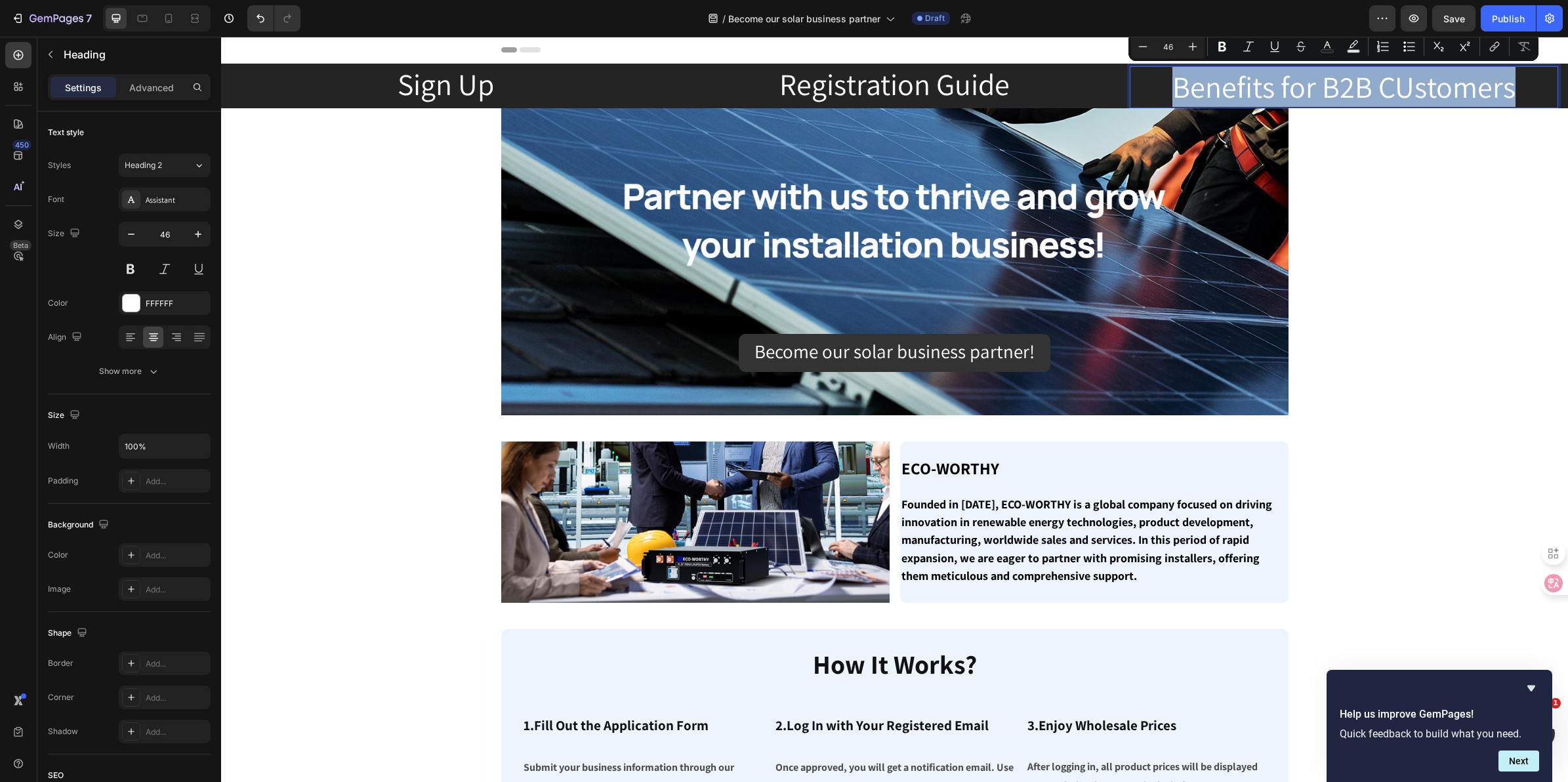
drag, startPoint x: 1509, startPoint y: 79, endPoint x: 1169, endPoint y: 89, distance: 340.1
click at [1169, 89] on p "Benefits for B2B CUstomers" at bounding box center [1344, 87] width 426 height 39
click at [1488, 52] on icon "Editor contextual toolbar" at bounding box center [1495, 46] width 13 height 13
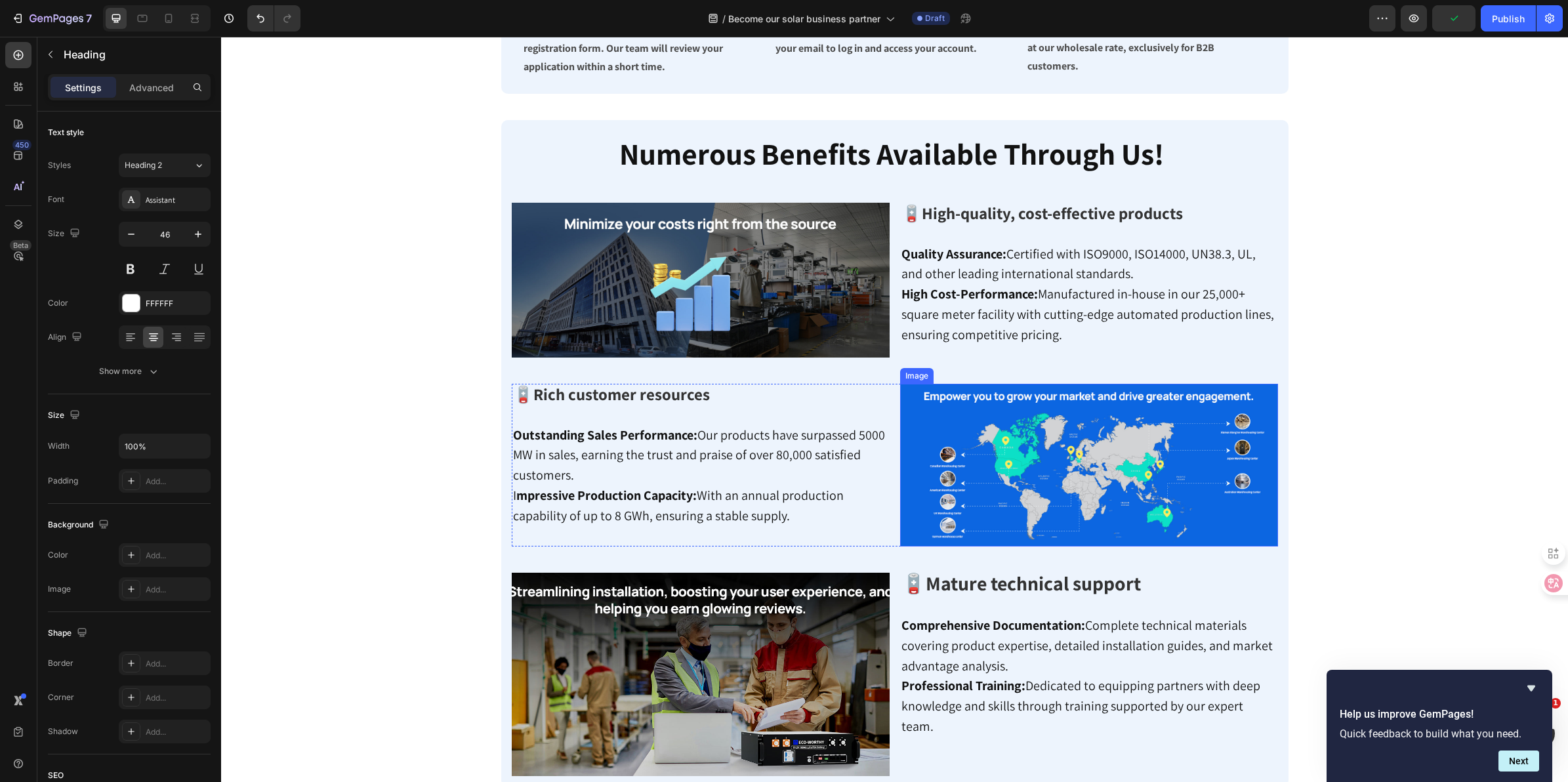
scroll to position [574, 0]
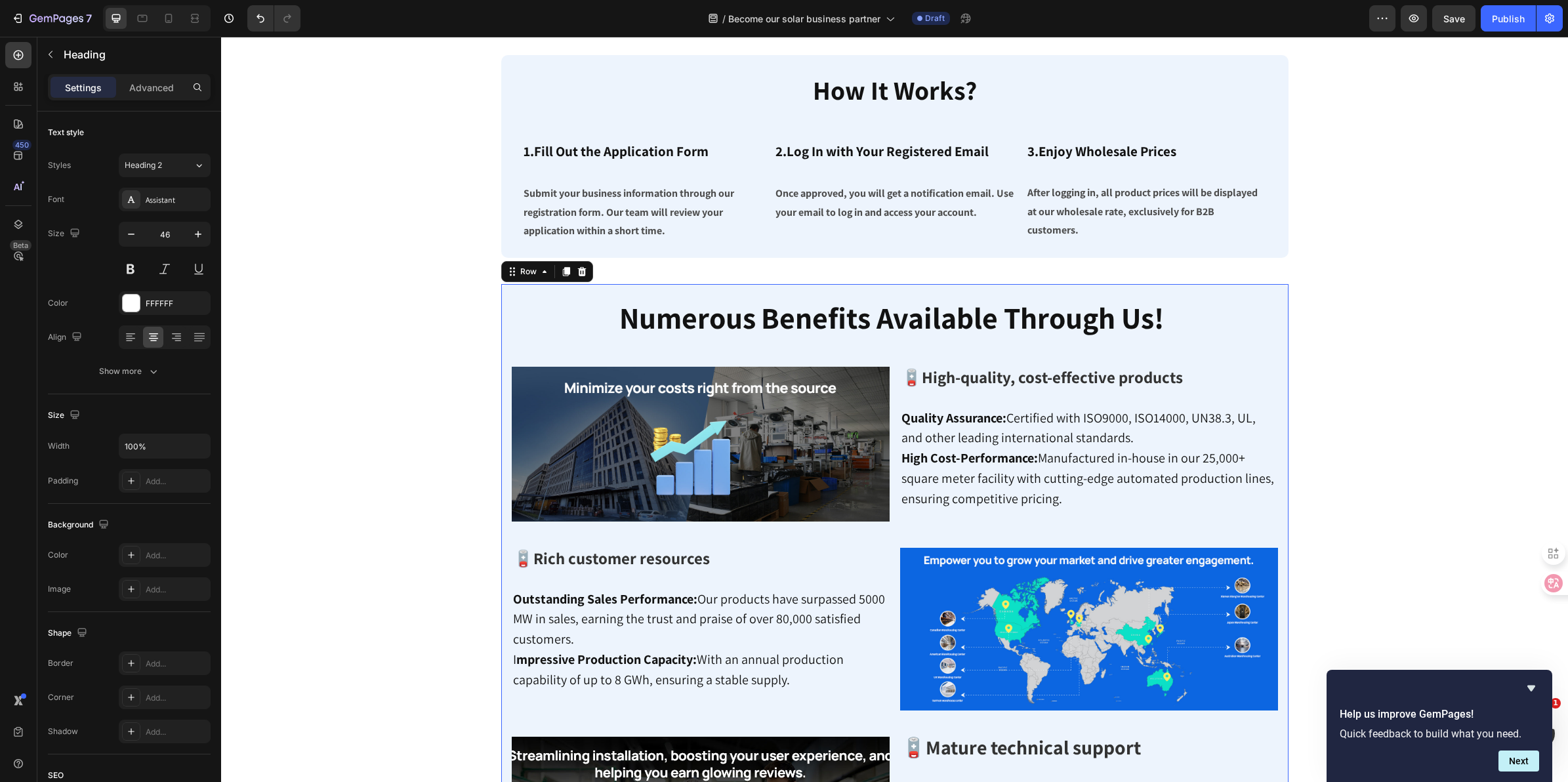
type input "16"
click at [582, 287] on div "Numerous Benefits Available Through Us! Heading Numerous Benefits Available Thr…" at bounding box center [895, 612] width 766 height 656
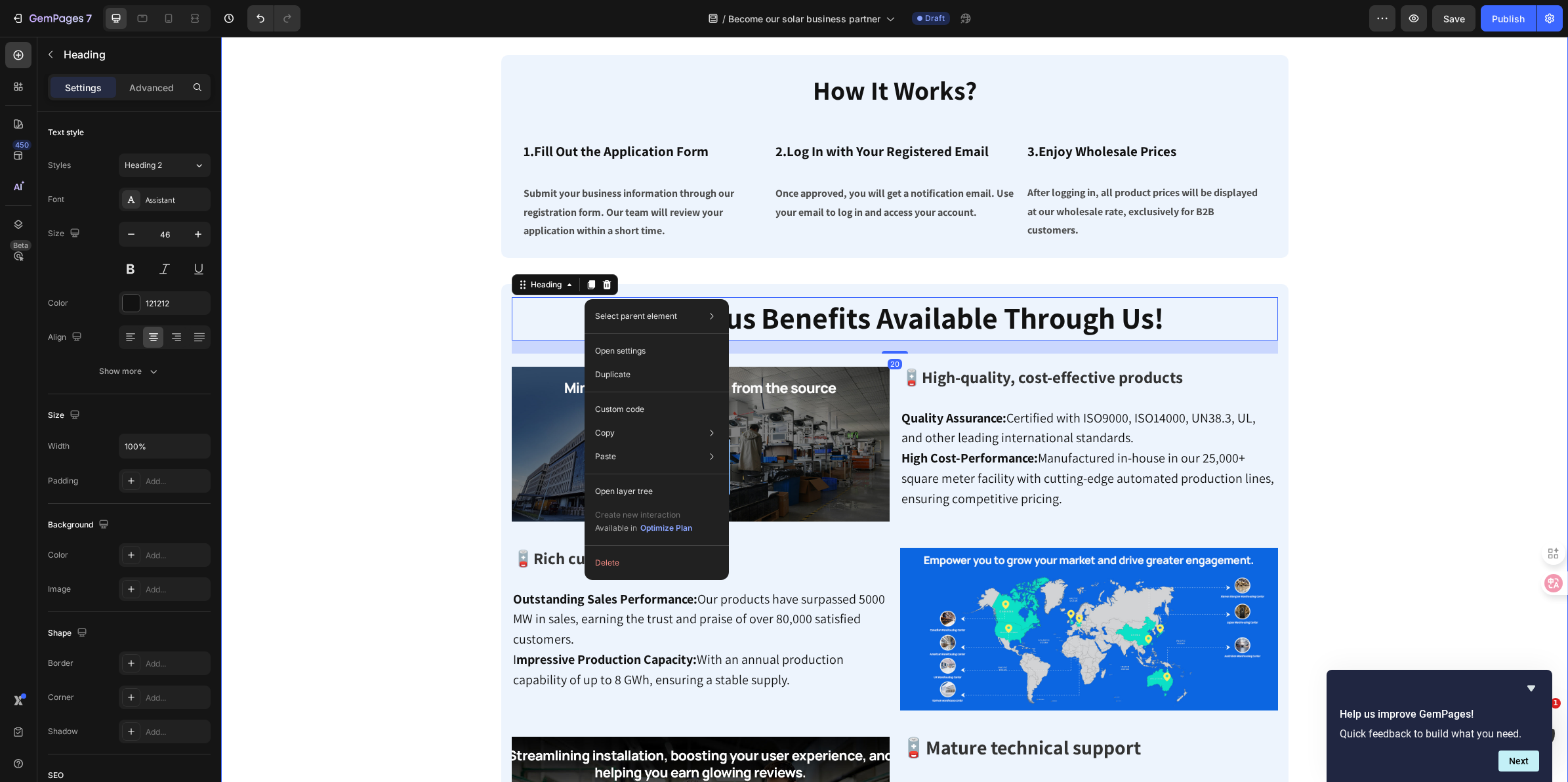
click at [479, 325] on div "Image Become our solar business partner! Button Row Image Become our solar busi…" at bounding box center [894, 243] width 1328 height 1417
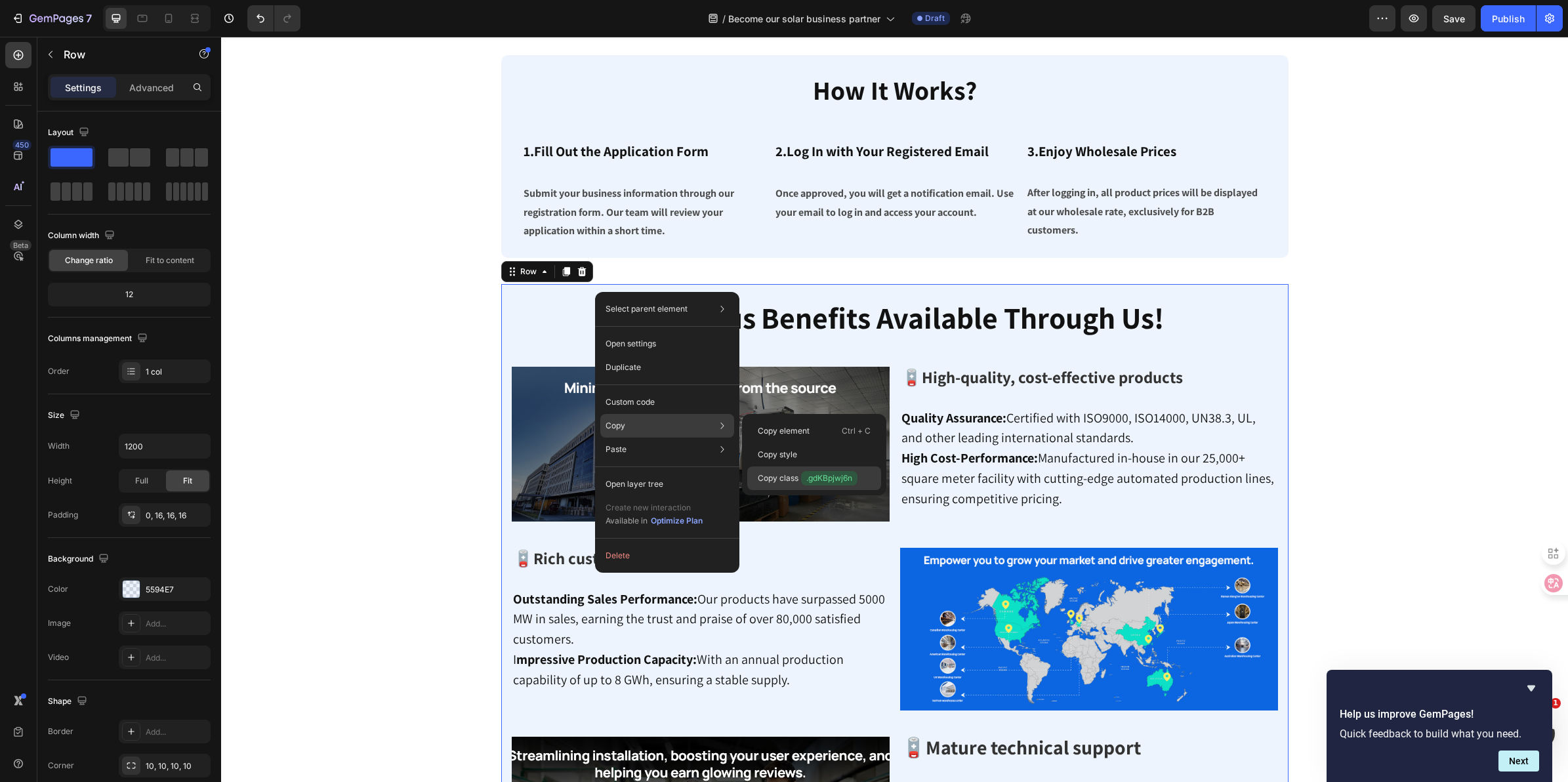
click at [797, 475] on p "Copy class .gdKBpjwj6n" at bounding box center [808, 478] width 100 height 14
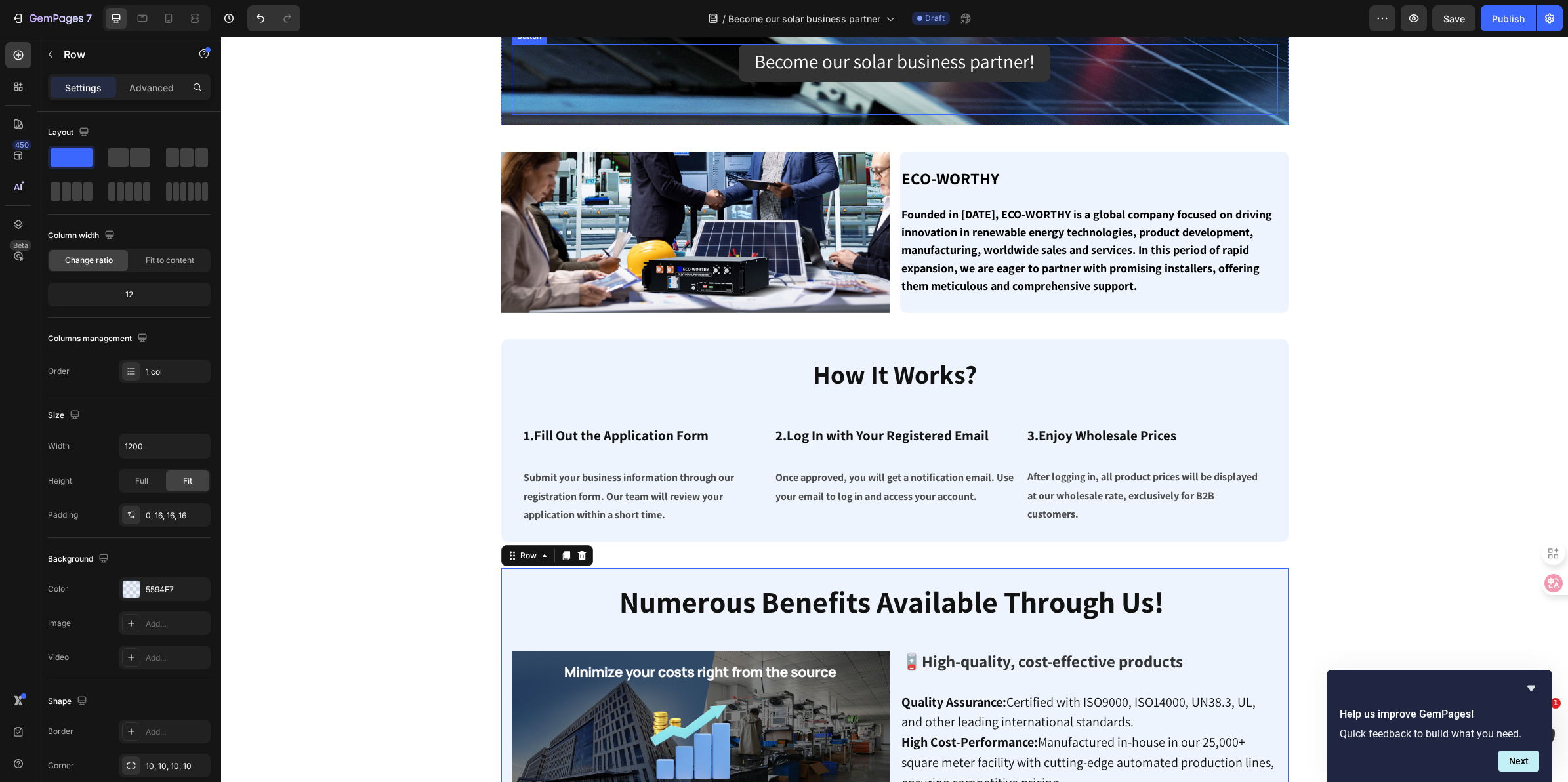
scroll to position [0, 0]
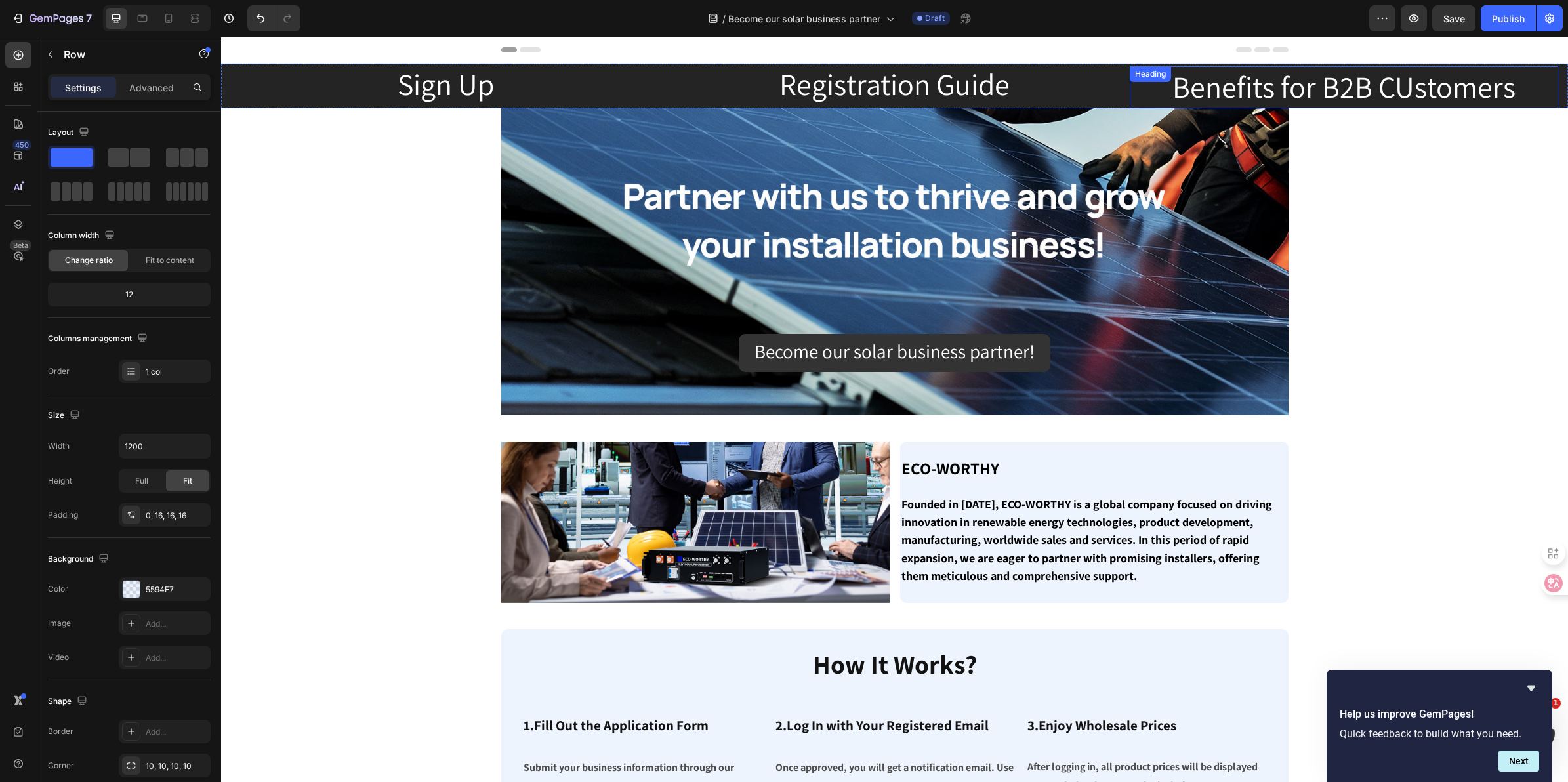
click at [1365, 99] on h2 "Benefits for B2B CUstomers" at bounding box center [1344, 87] width 428 height 42
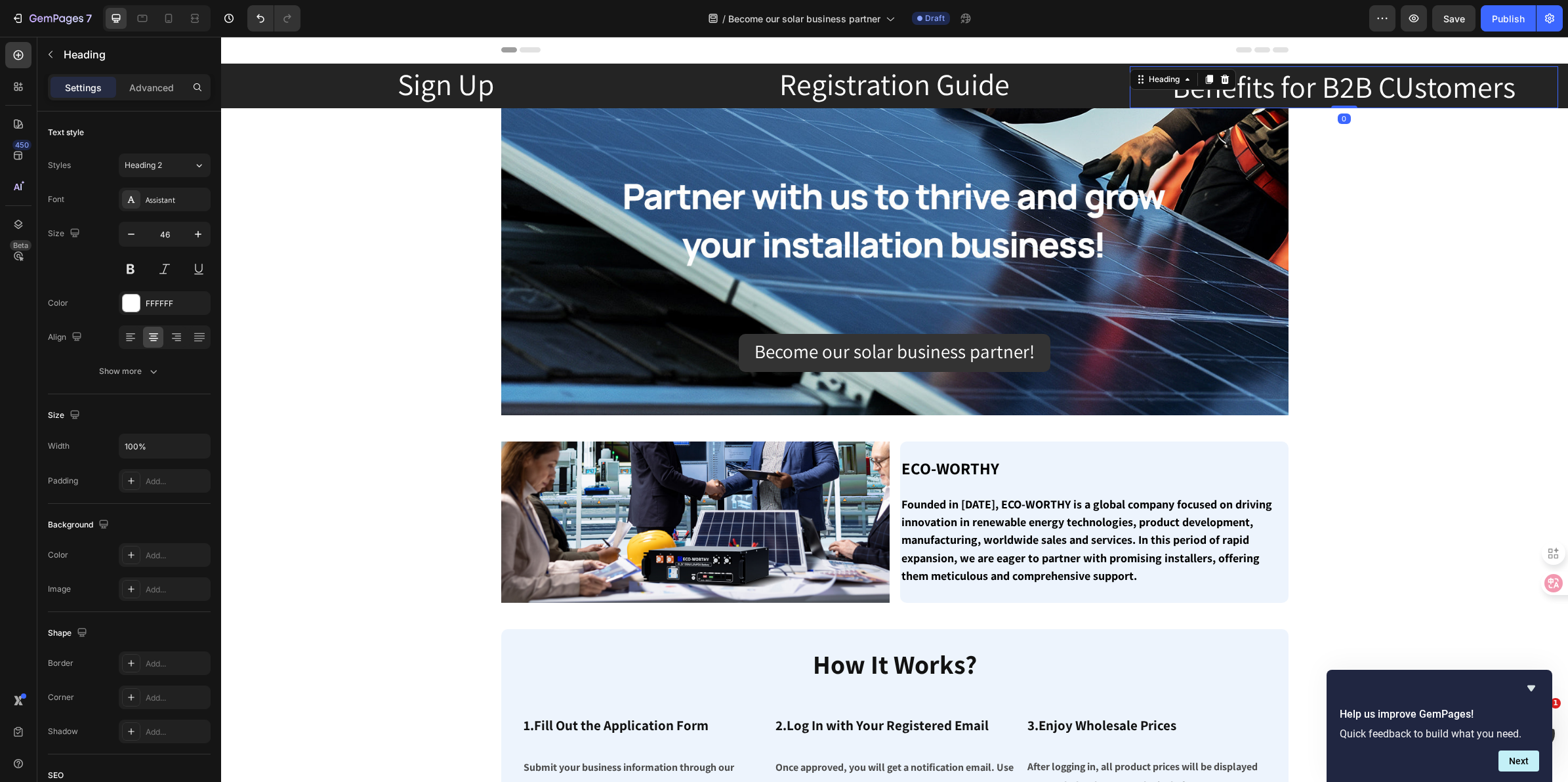
click at [1506, 85] on h2 "Benefits for B2B CUstomers" at bounding box center [1344, 87] width 428 height 42
click at [1358, 91] on p "Benefits for B2B CUstomers" at bounding box center [1344, 87] width 426 height 39
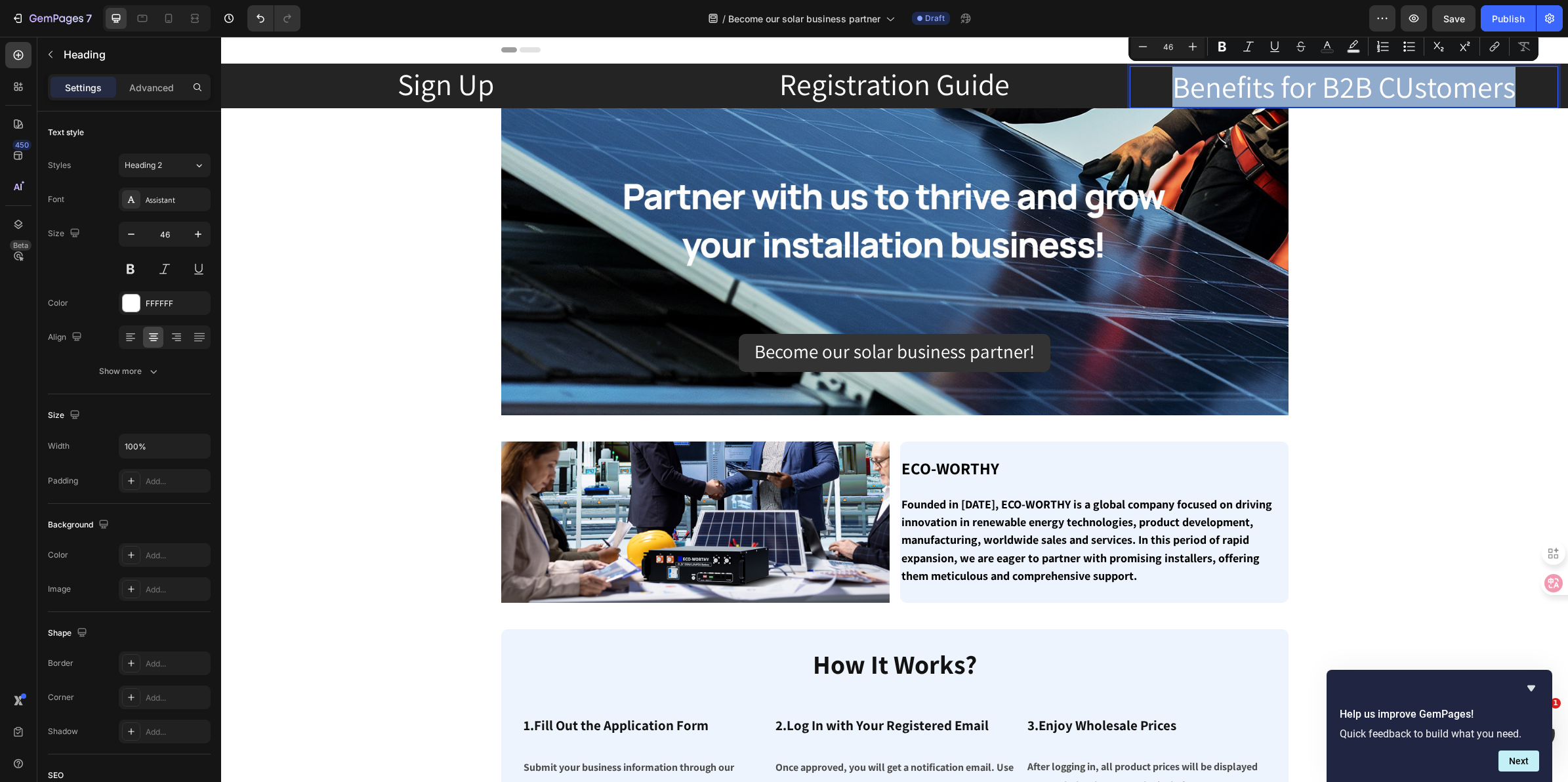
drag, startPoint x: 1167, startPoint y: 87, endPoint x: 1520, endPoint y: 91, distance: 353.0
click at [1520, 91] on p "Benefits for B2B CUstomers" at bounding box center [1344, 87] width 426 height 39
click at [1484, 46] on button "link" at bounding box center [1495, 47] width 23 height 23
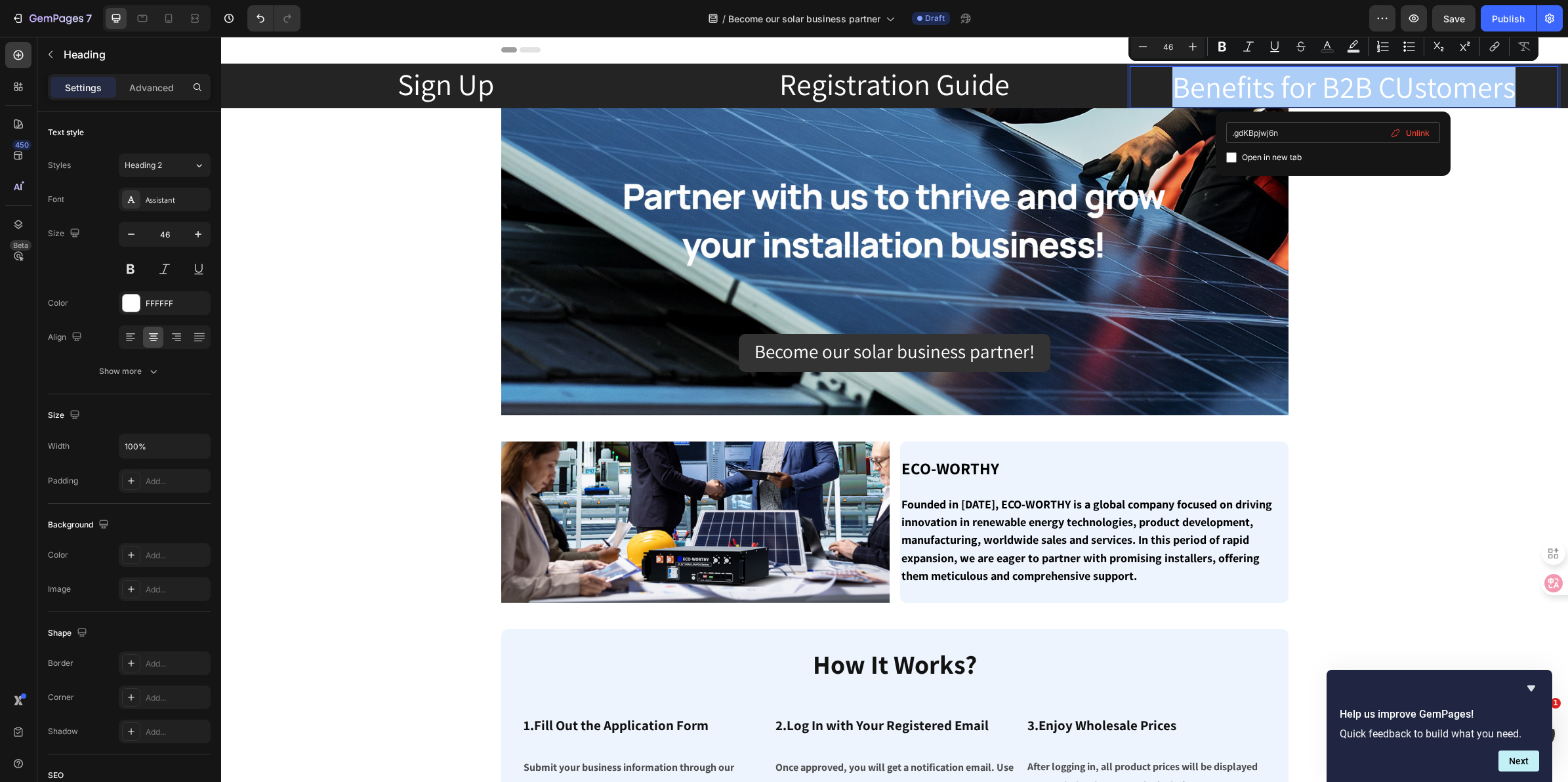
click at [1236, 133] on input ".gdKBpjwj6n" at bounding box center [1333, 132] width 214 height 21
type input "#gdKBpjwj6n"
click at [1230, 152] on input "Editor contextual toolbar" at bounding box center [1231, 157] width 10 height 10
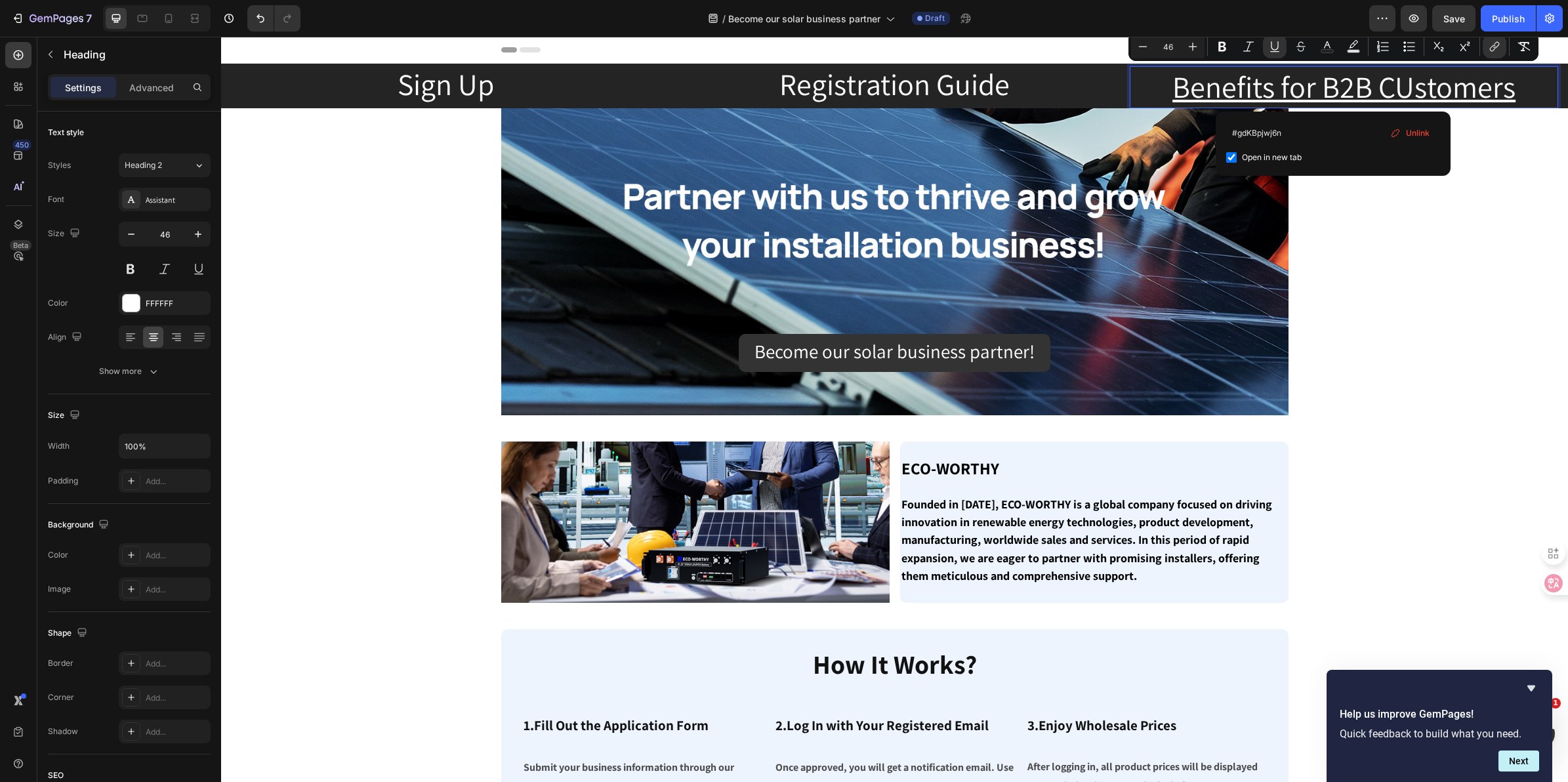
click at [1230, 152] on input "Editor contextual toolbar" at bounding box center [1231, 157] width 10 height 10
checkbox input "false"
click at [1277, 52] on icon "Editor contextual toolbar" at bounding box center [1275, 52] width 9 height 1
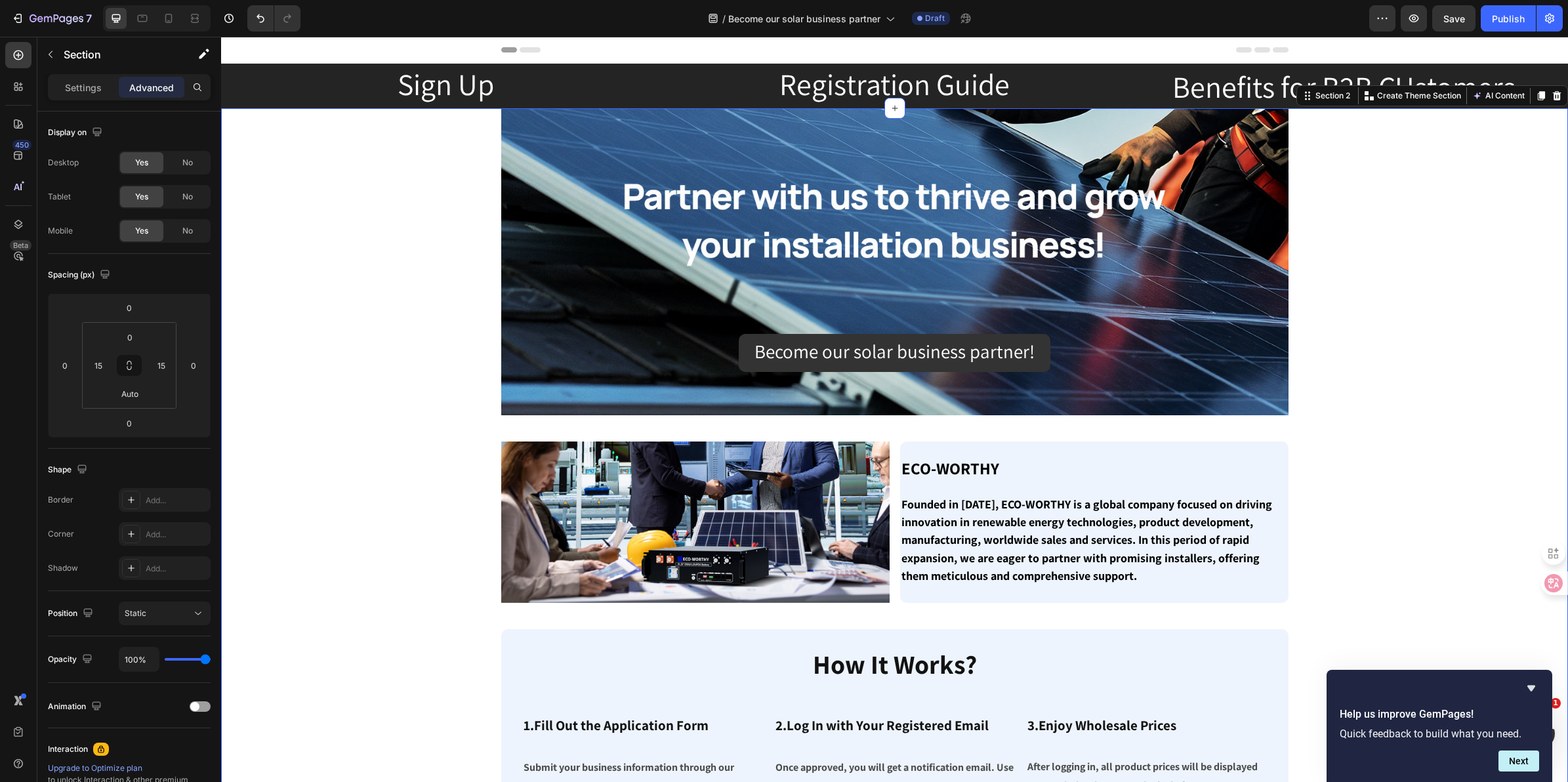
click at [920, 82] on link "Registration Guide" at bounding box center [894, 84] width 230 height 39
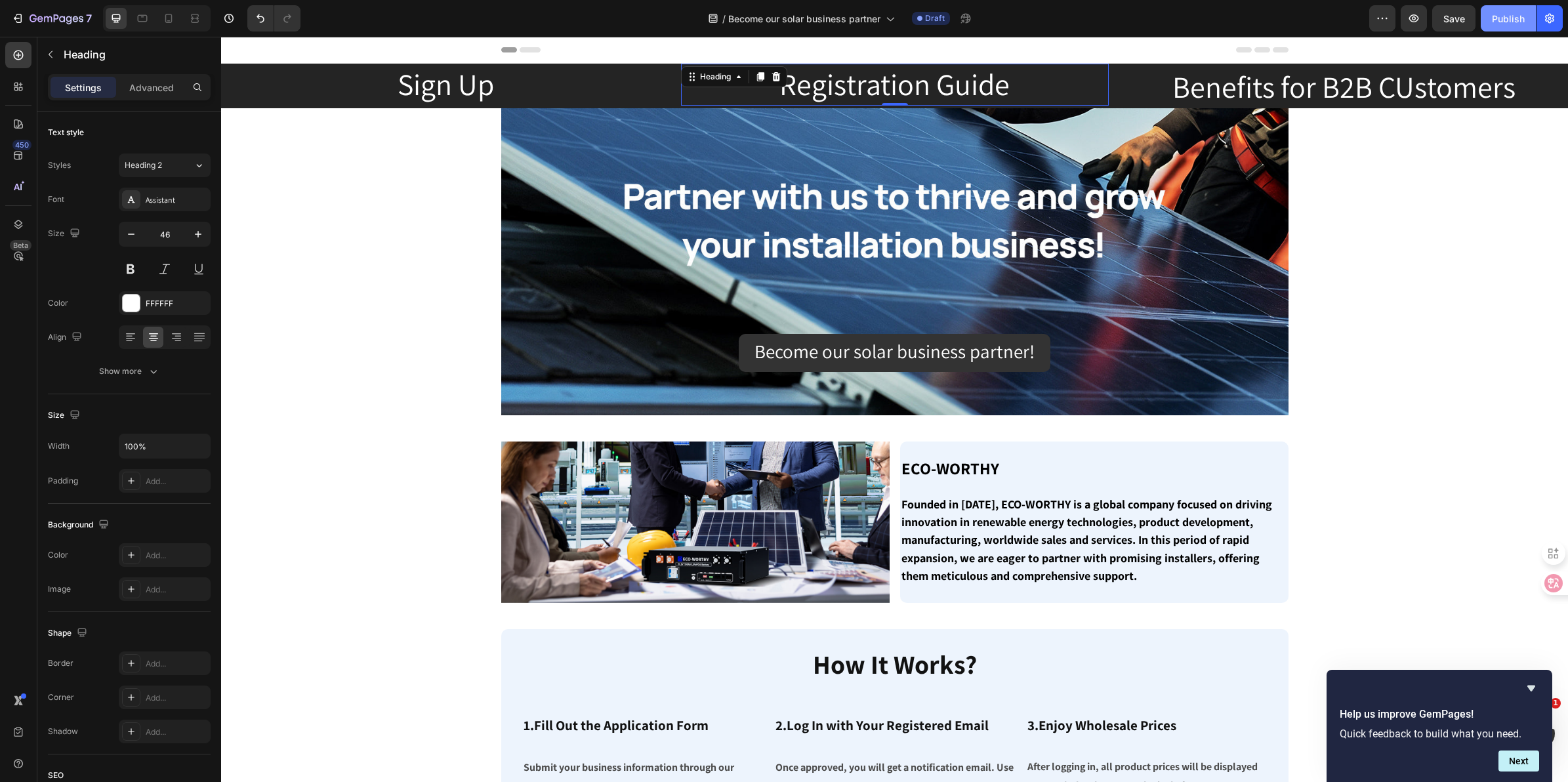
click at [1511, 20] on div "Publish" at bounding box center [1509, 19] width 33 height 14
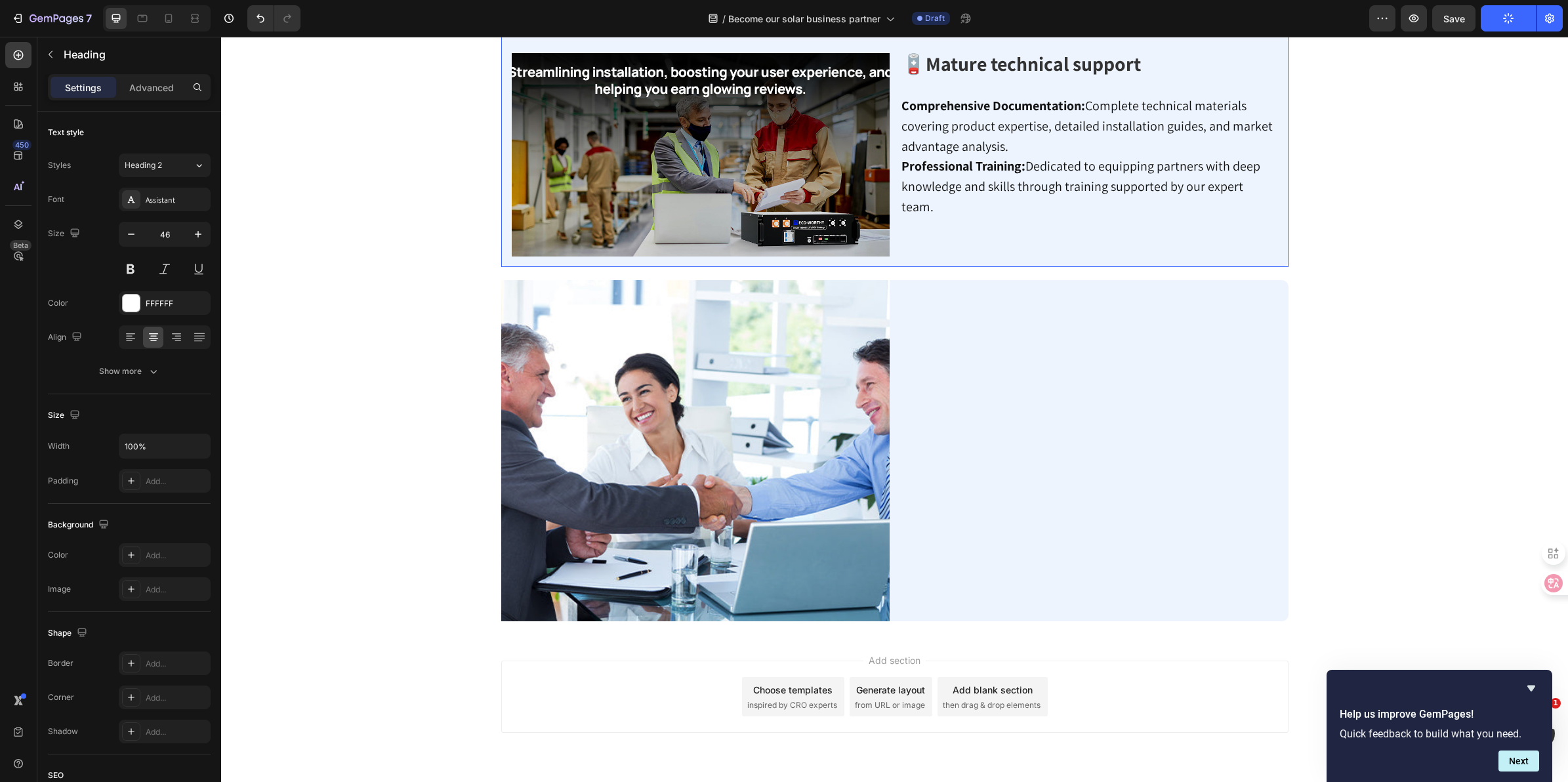
scroll to position [1271, 0]
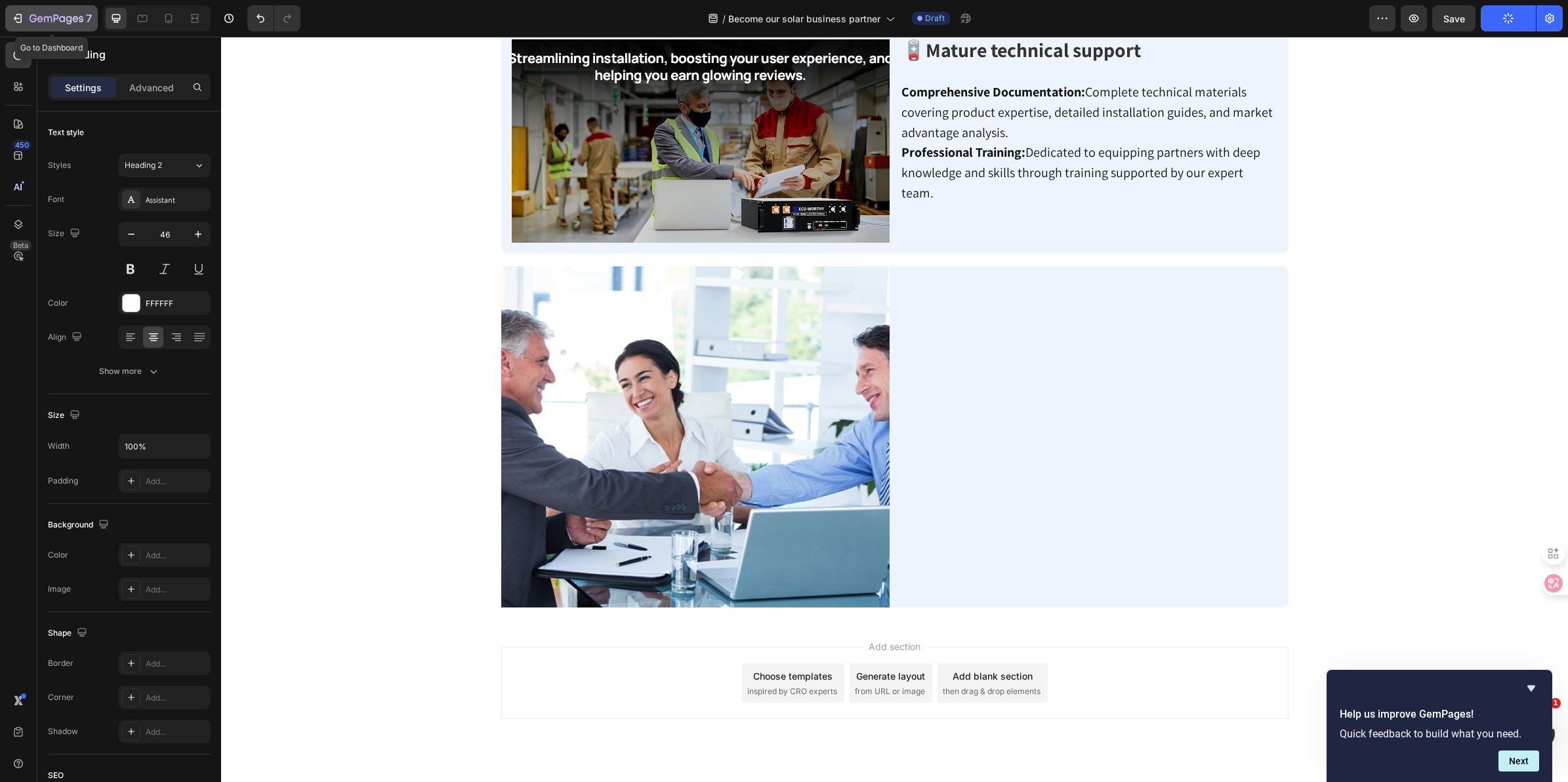
click at [27, 17] on div "7" at bounding box center [51, 18] width 80 height 16
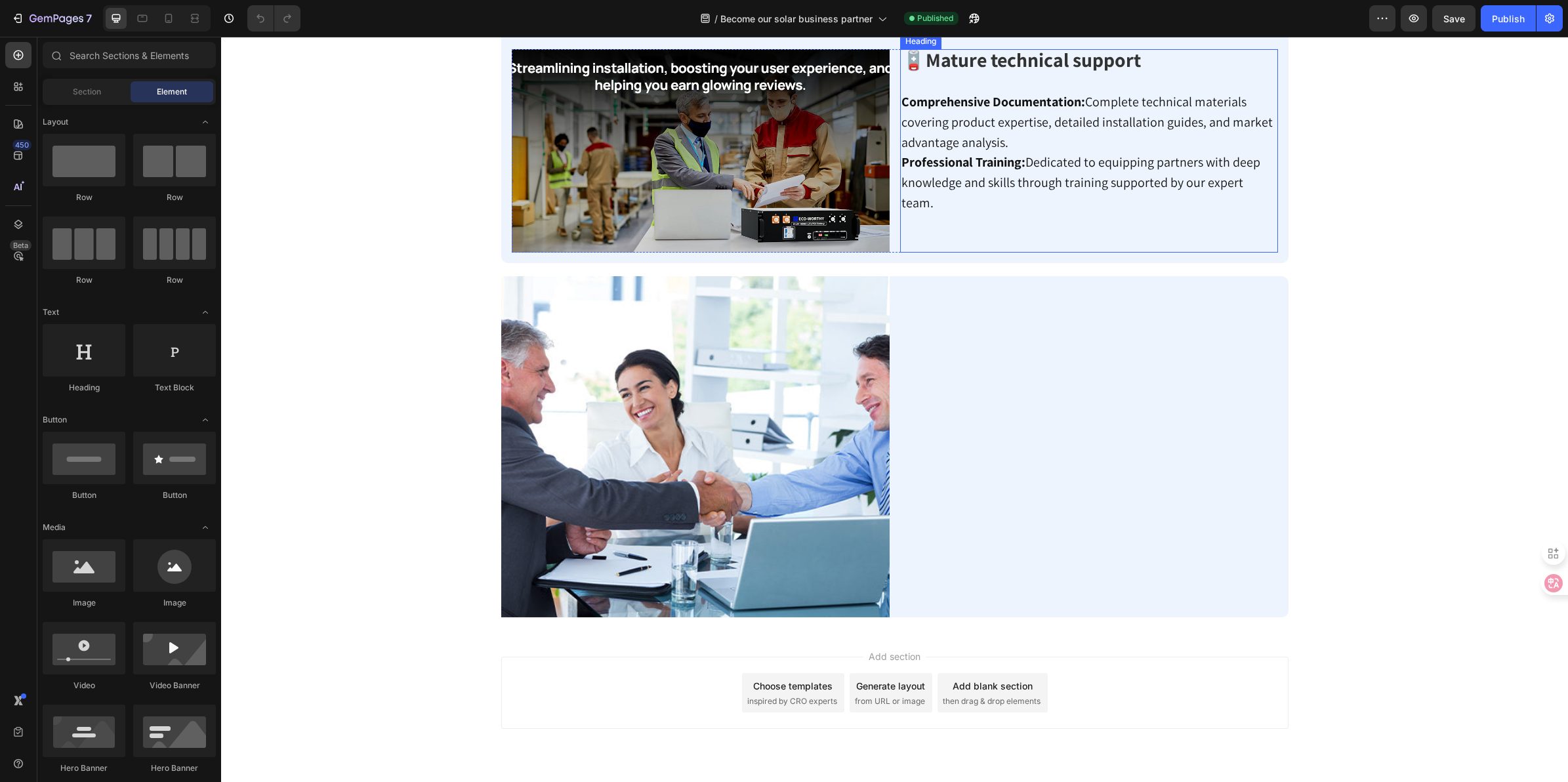
scroll to position [1271, 0]
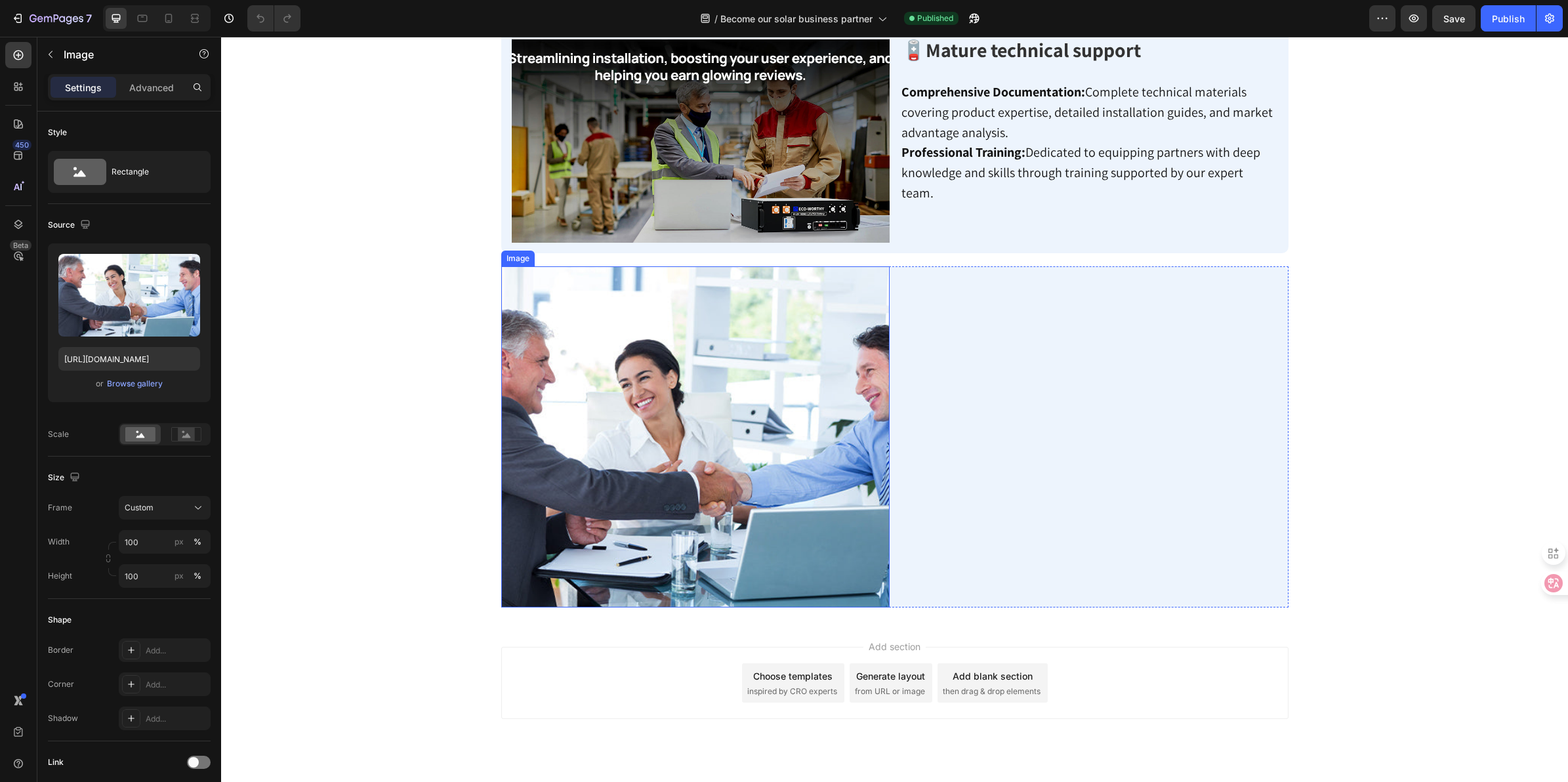
click at [722, 440] on img at bounding box center [695, 436] width 389 height 341
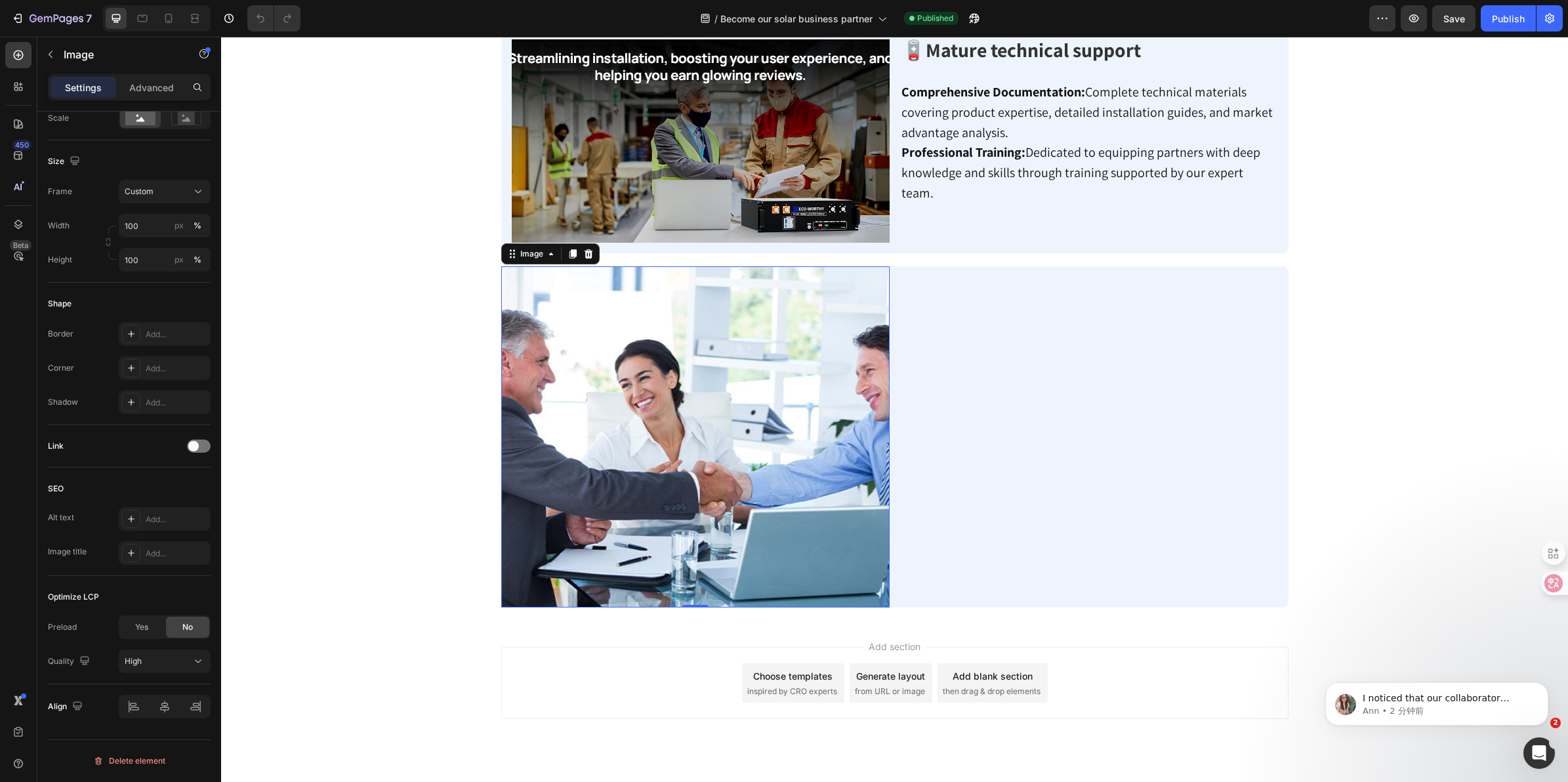
click at [753, 322] on img at bounding box center [695, 436] width 389 height 341
click at [791, 412] on img at bounding box center [695, 436] width 389 height 341
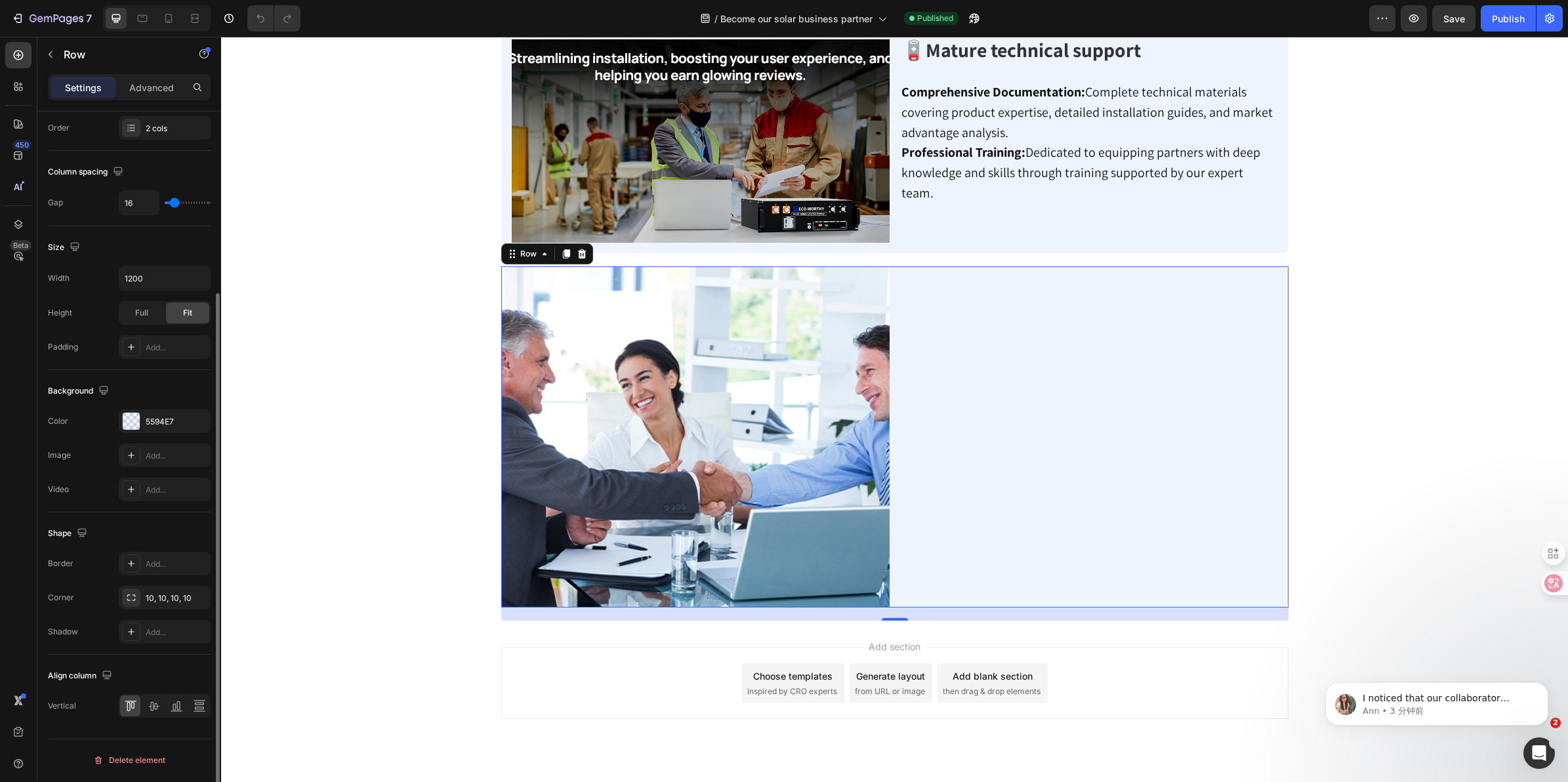
scroll to position [0, 0]
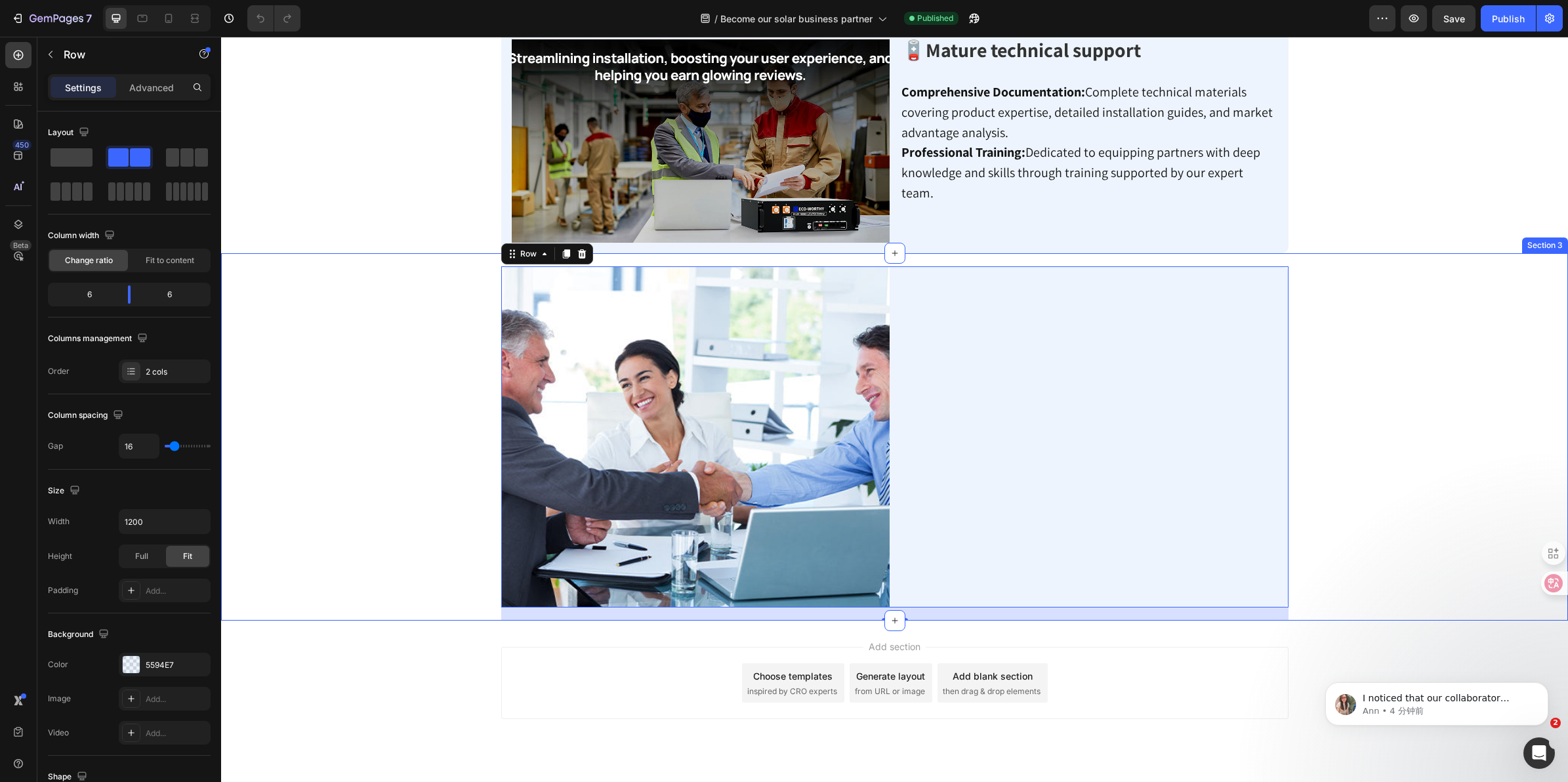
click at [397, 407] on div "Image Loading… Custom Code Row 20" at bounding box center [894, 436] width 1328 height 368
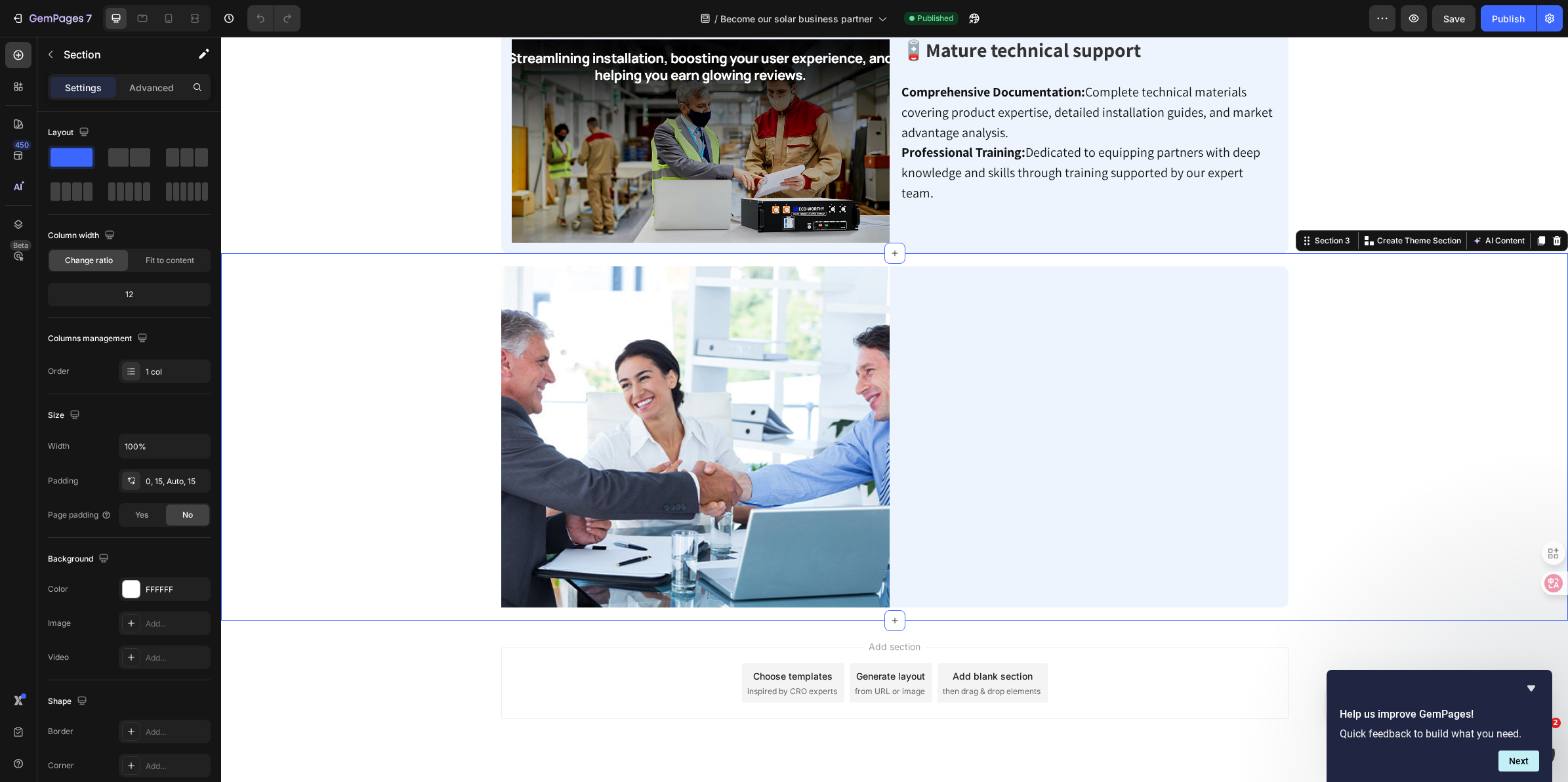
click at [435, 418] on div "Image Loading… Custom Code Row" at bounding box center [894, 436] width 1328 height 368
click at [1553, 236] on icon at bounding box center [1557, 241] width 9 height 9
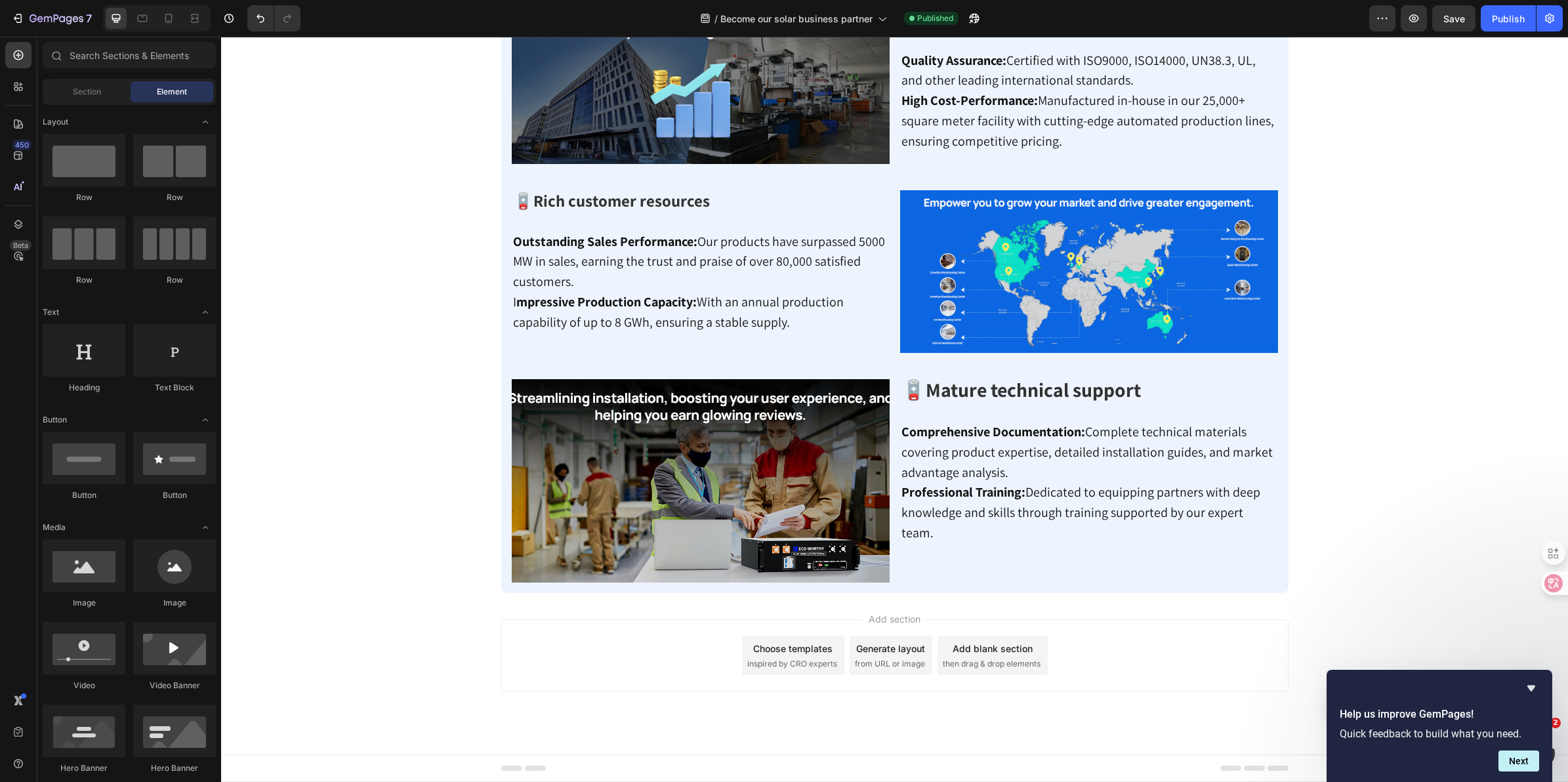
scroll to position [904, 0]
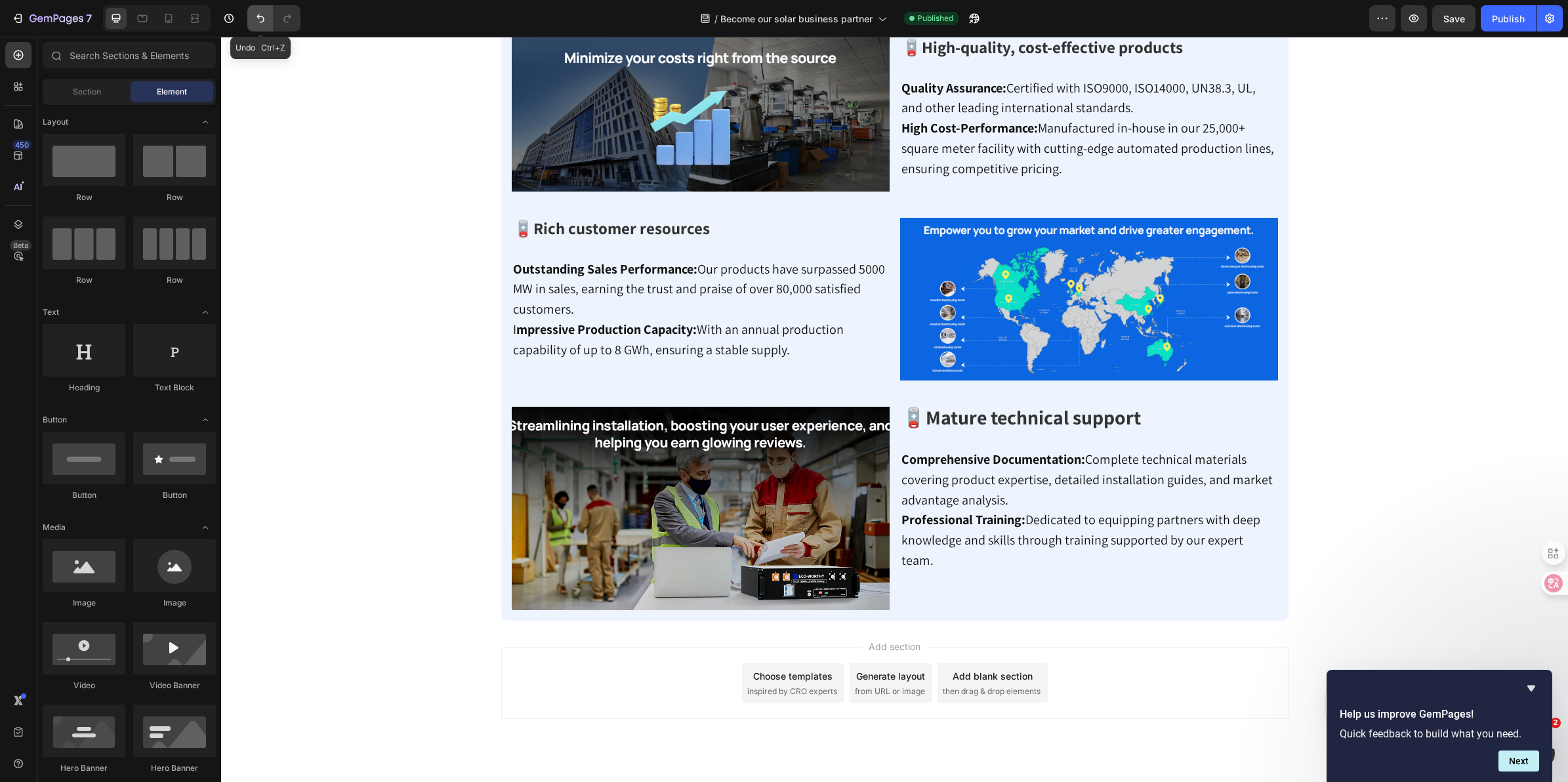
click at [266, 23] on icon "Undo/Redo" at bounding box center [260, 18] width 13 height 13
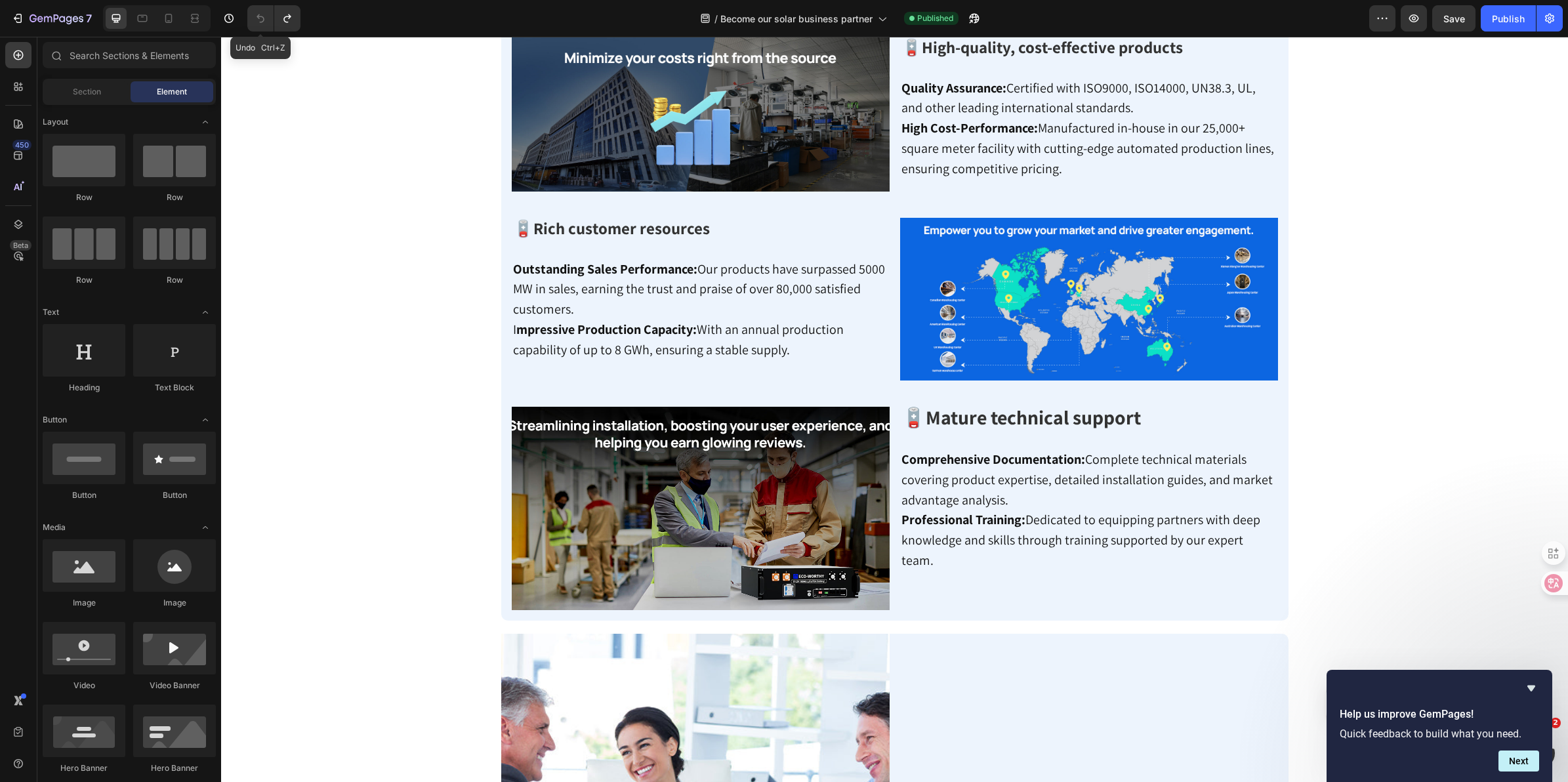
scroll to position [1271, 0]
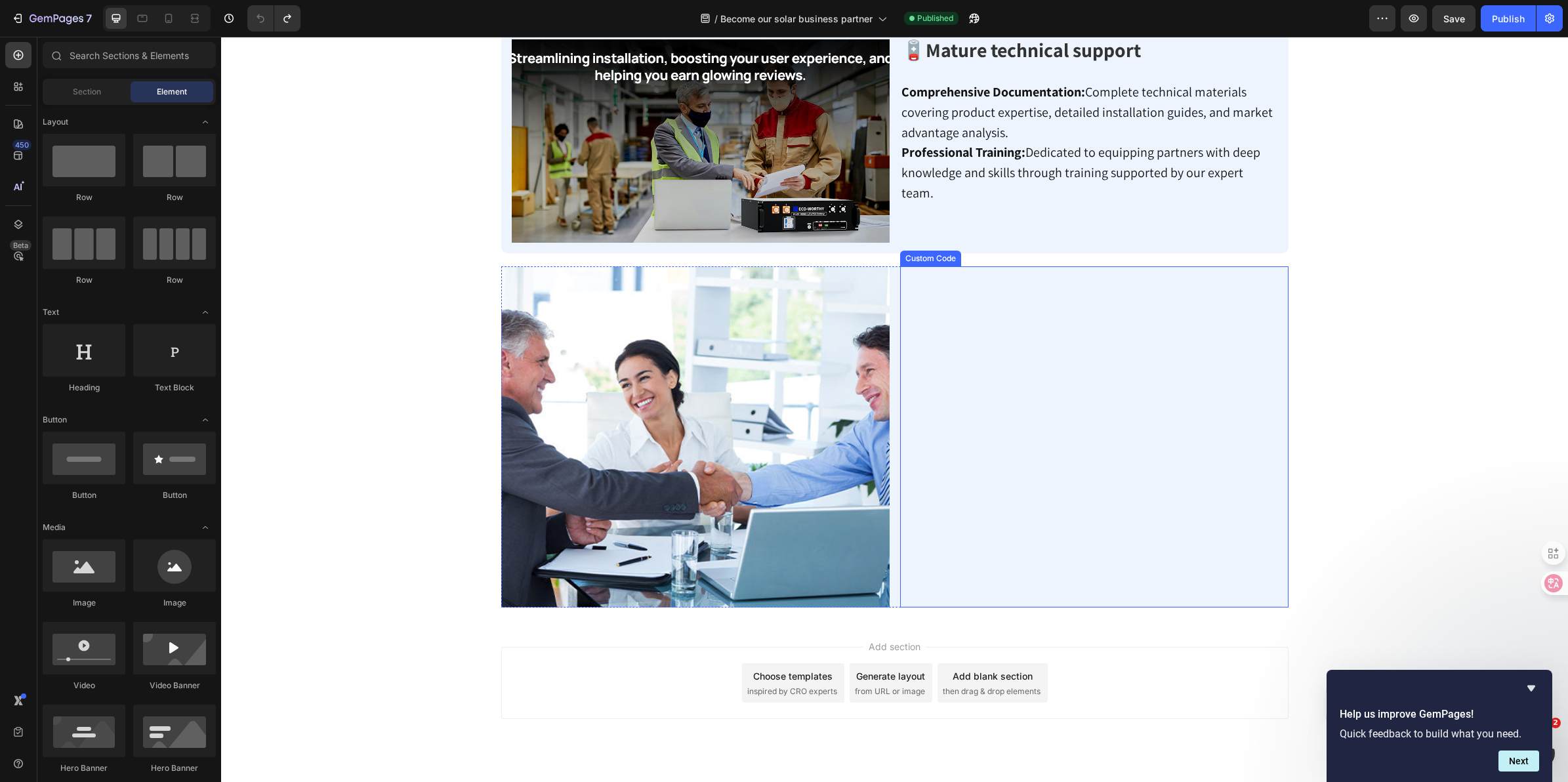
click at [939, 253] on div "Custom Code" at bounding box center [930, 258] width 55 height 12
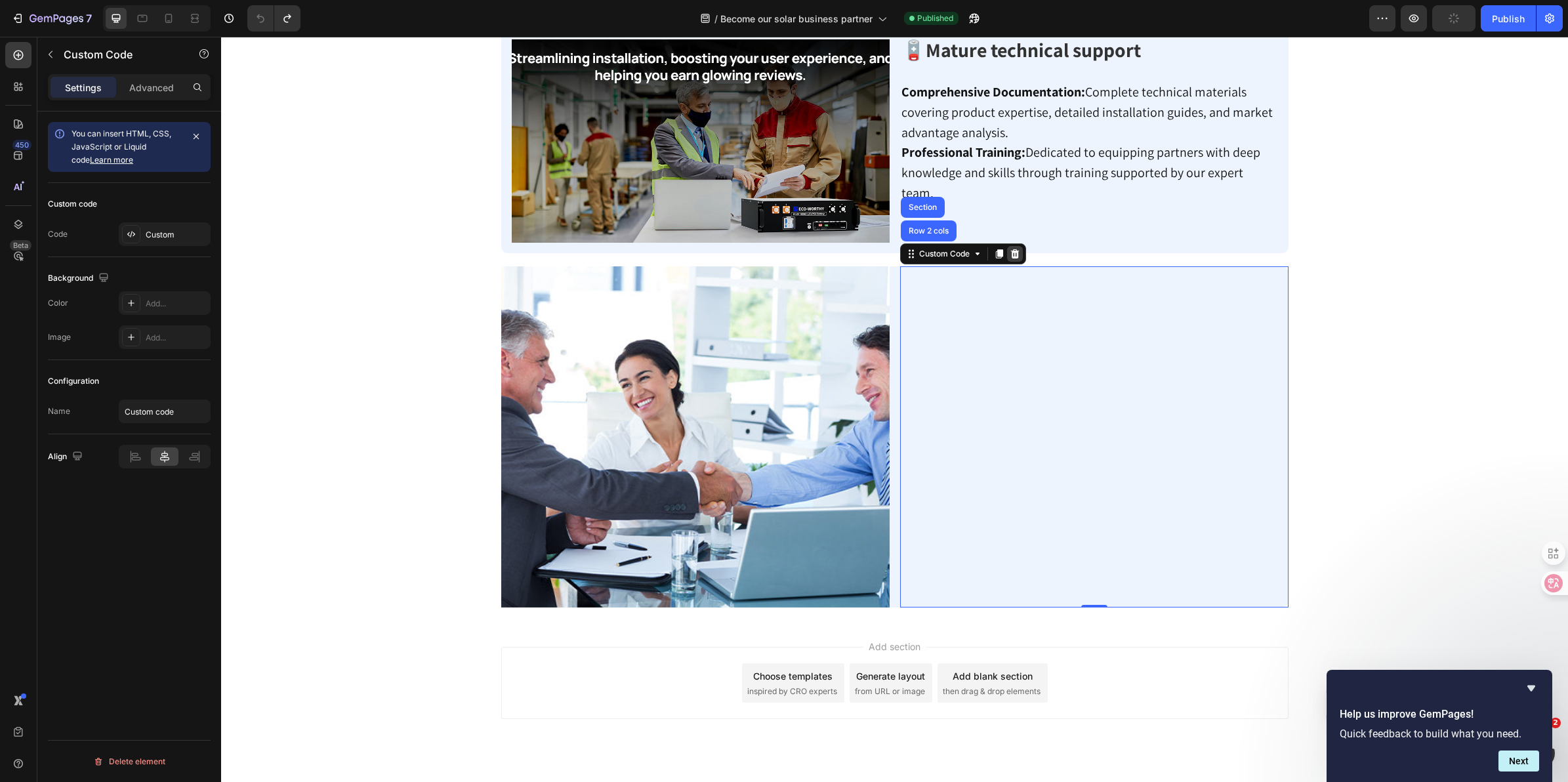
click at [1014, 249] on icon at bounding box center [1015, 254] width 10 height 10
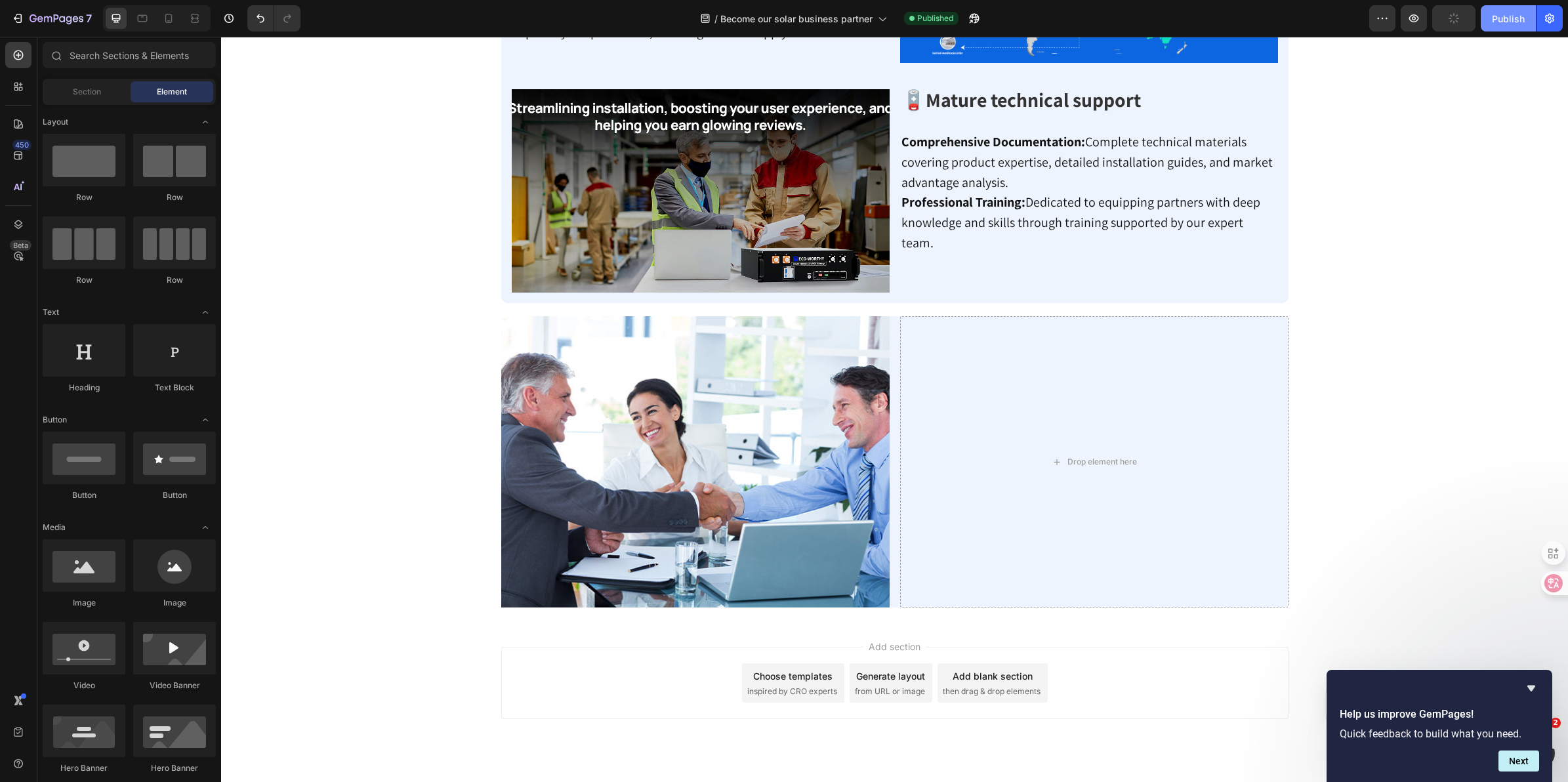
click at [1517, 23] on div "Publish" at bounding box center [1509, 19] width 33 height 14
click at [11, 27] on button "7" at bounding box center [52, 19] width 93 height 27
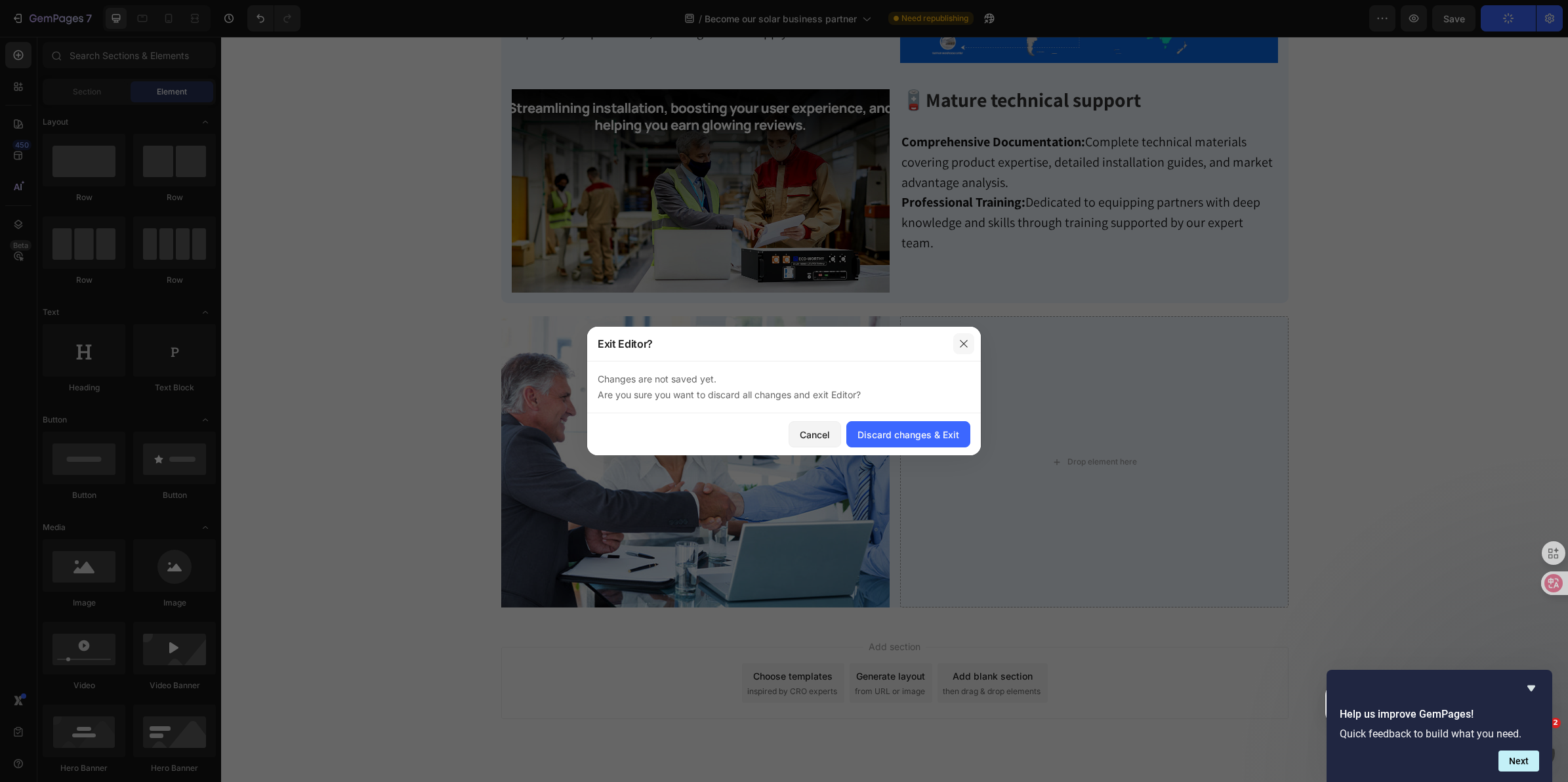
click at [965, 349] on button "button" at bounding box center [963, 343] width 21 height 21
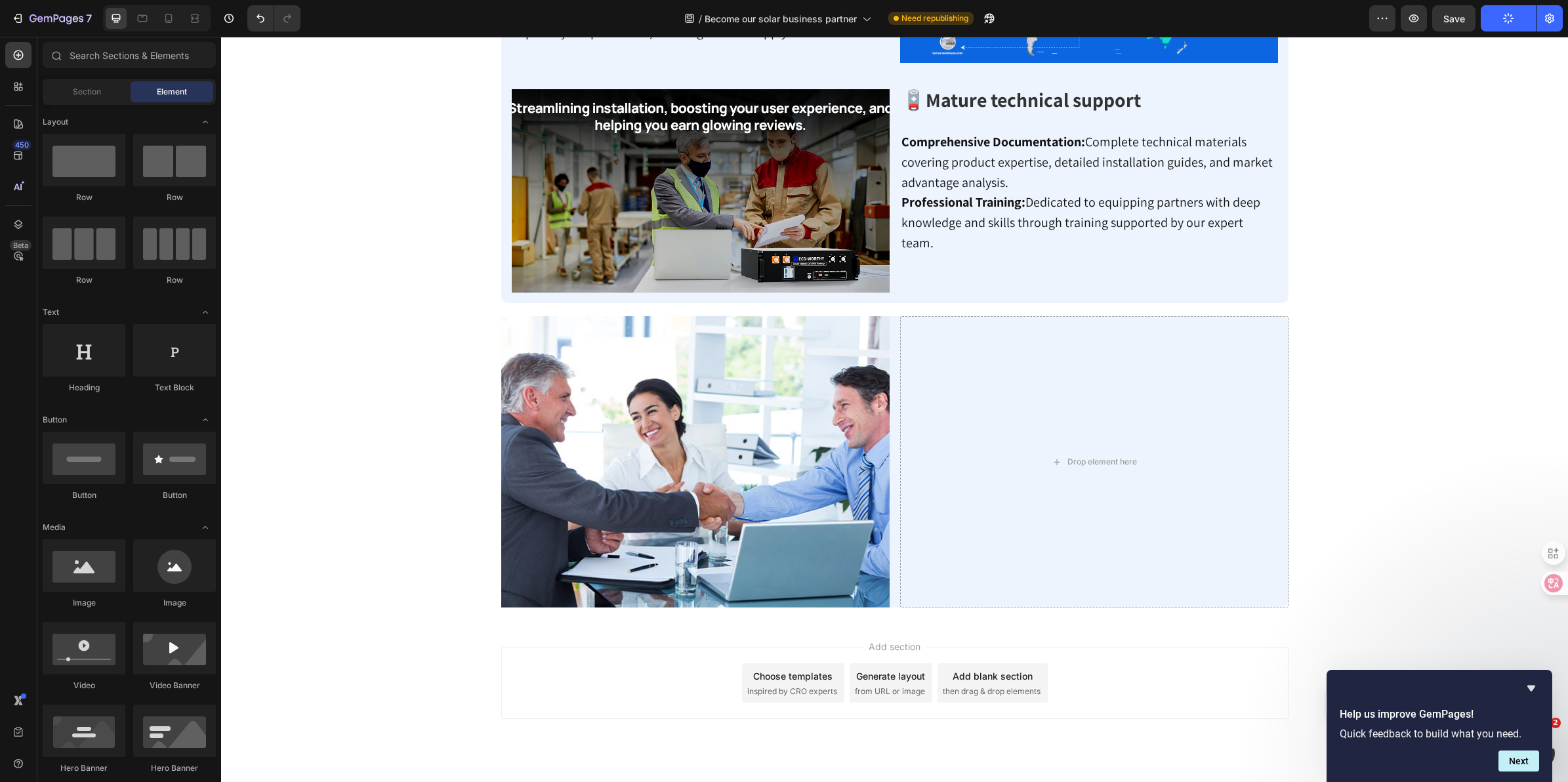
click at [1501, 20] on button "Publish" at bounding box center [1508, 19] width 55 height 27
click at [1509, 23] on button "Publish" at bounding box center [1508, 19] width 55 height 27
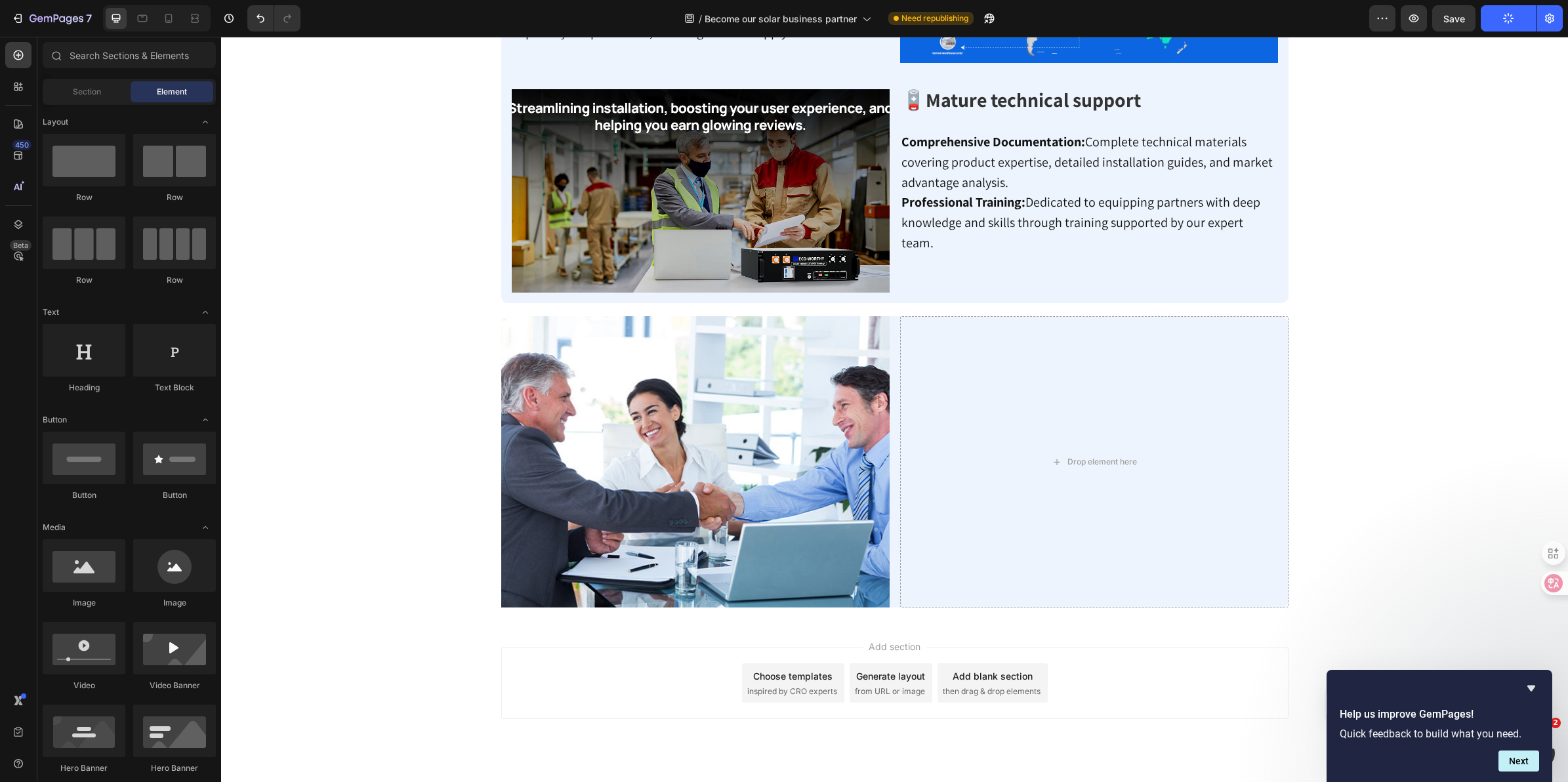
click at [1509, 23] on button "Publish" at bounding box center [1508, 19] width 55 height 27
click at [1501, 23] on button "Publish" at bounding box center [1508, 19] width 55 height 27
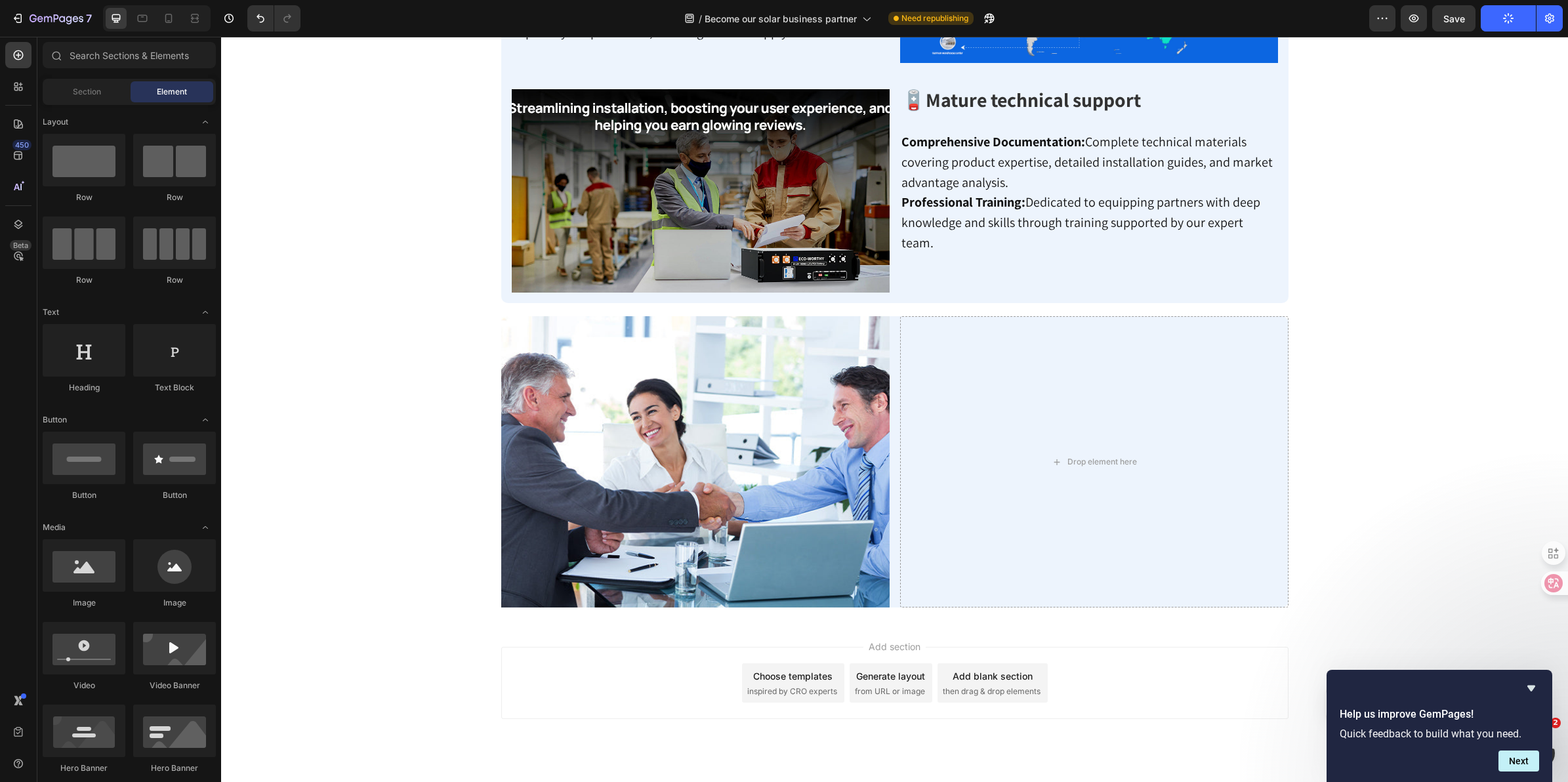
click at [1501, 23] on button "Publish" at bounding box center [1508, 19] width 55 height 27
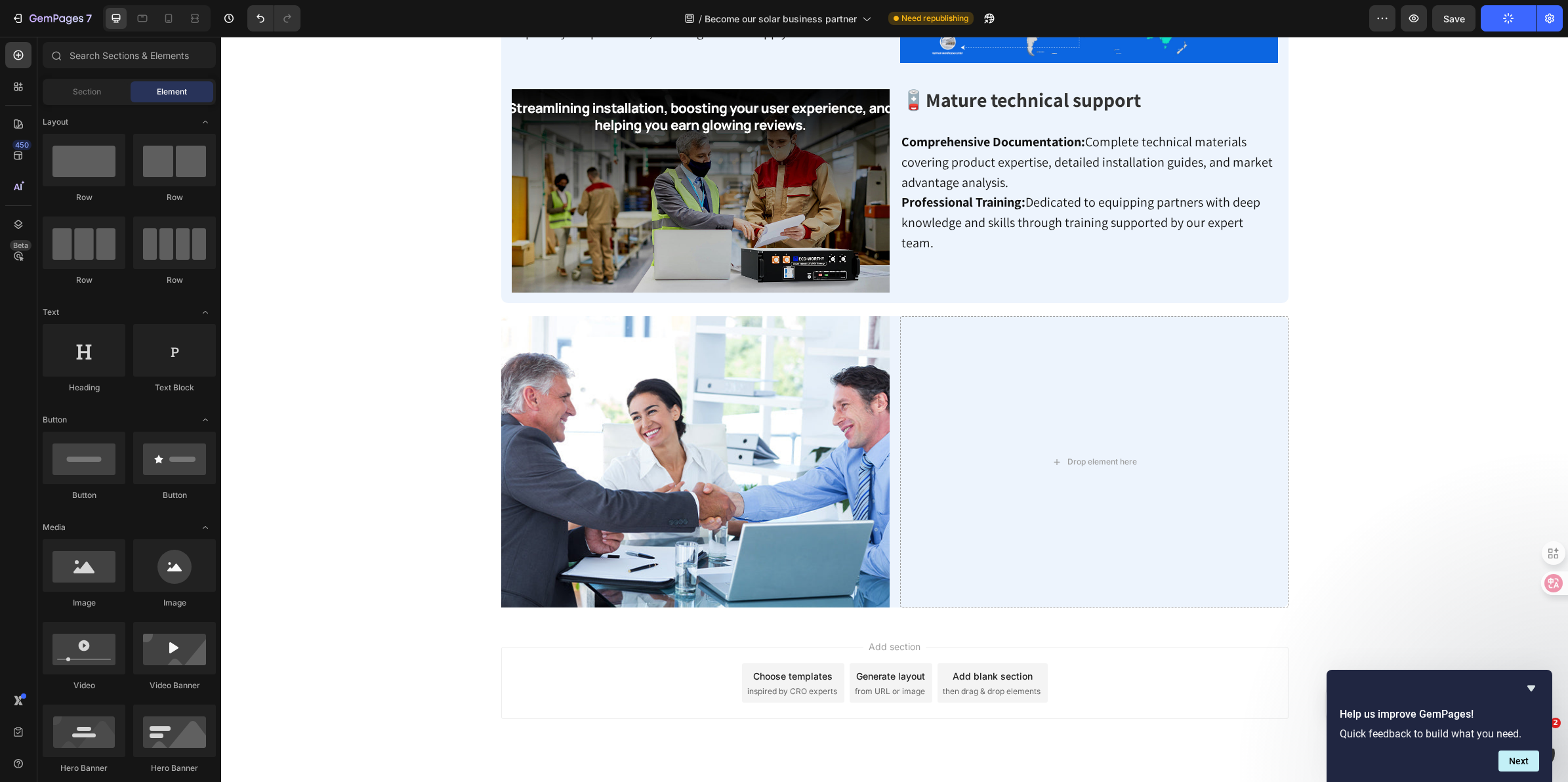
click at [1510, 15] on icon "button" at bounding box center [1508, 18] width 12 height 12
click at [1513, 17] on icon "button" at bounding box center [1509, 19] width 12 height 12
click at [1513, 17] on icon "button" at bounding box center [1508, 18] width 13 height 13
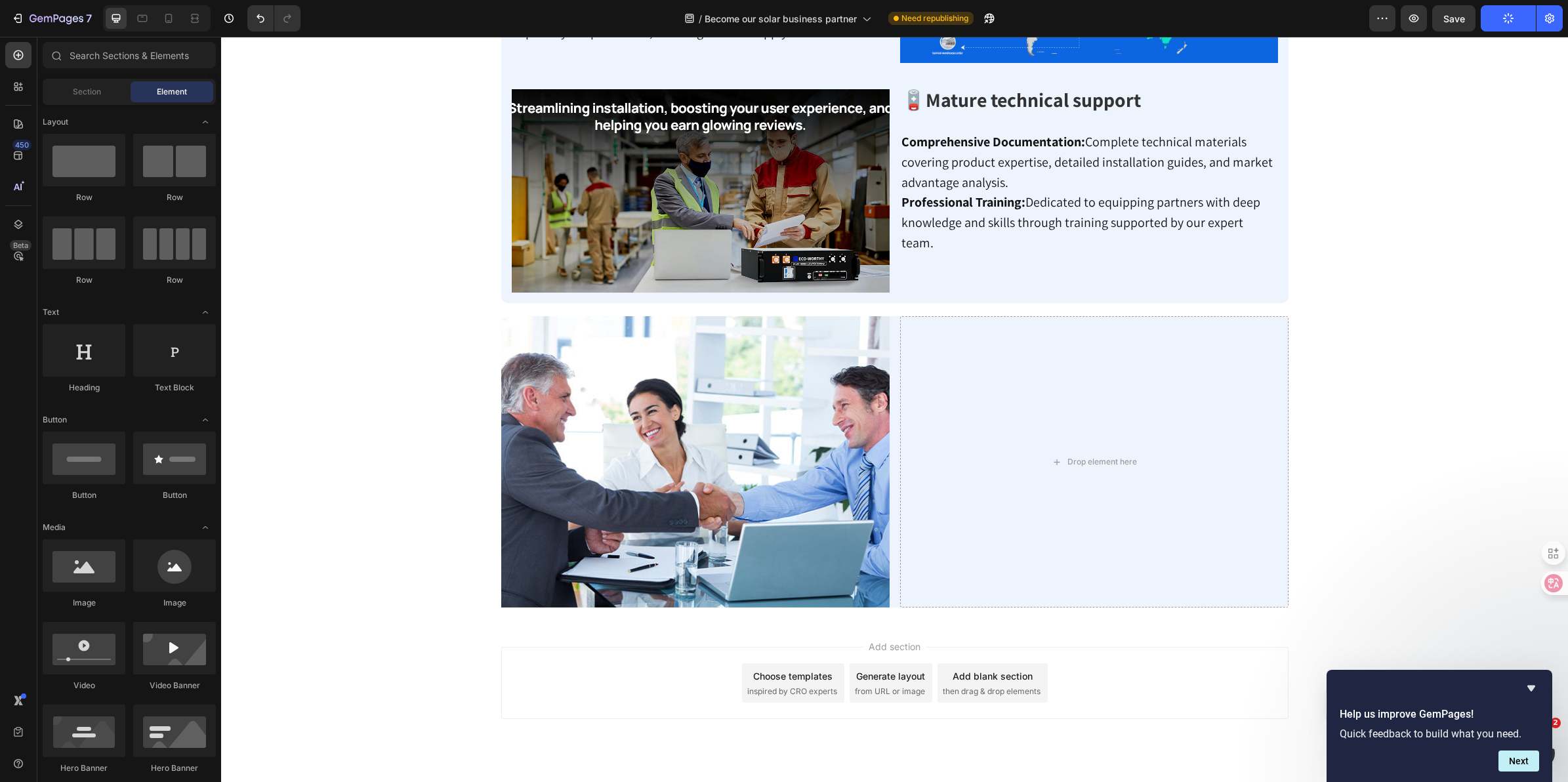
click at [1503, 27] on button "Publish" at bounding box center [1508, 19] width 55 height 27
click at [37, 20] on icon "button" at bounding box center [56, 20] width 54 height 11
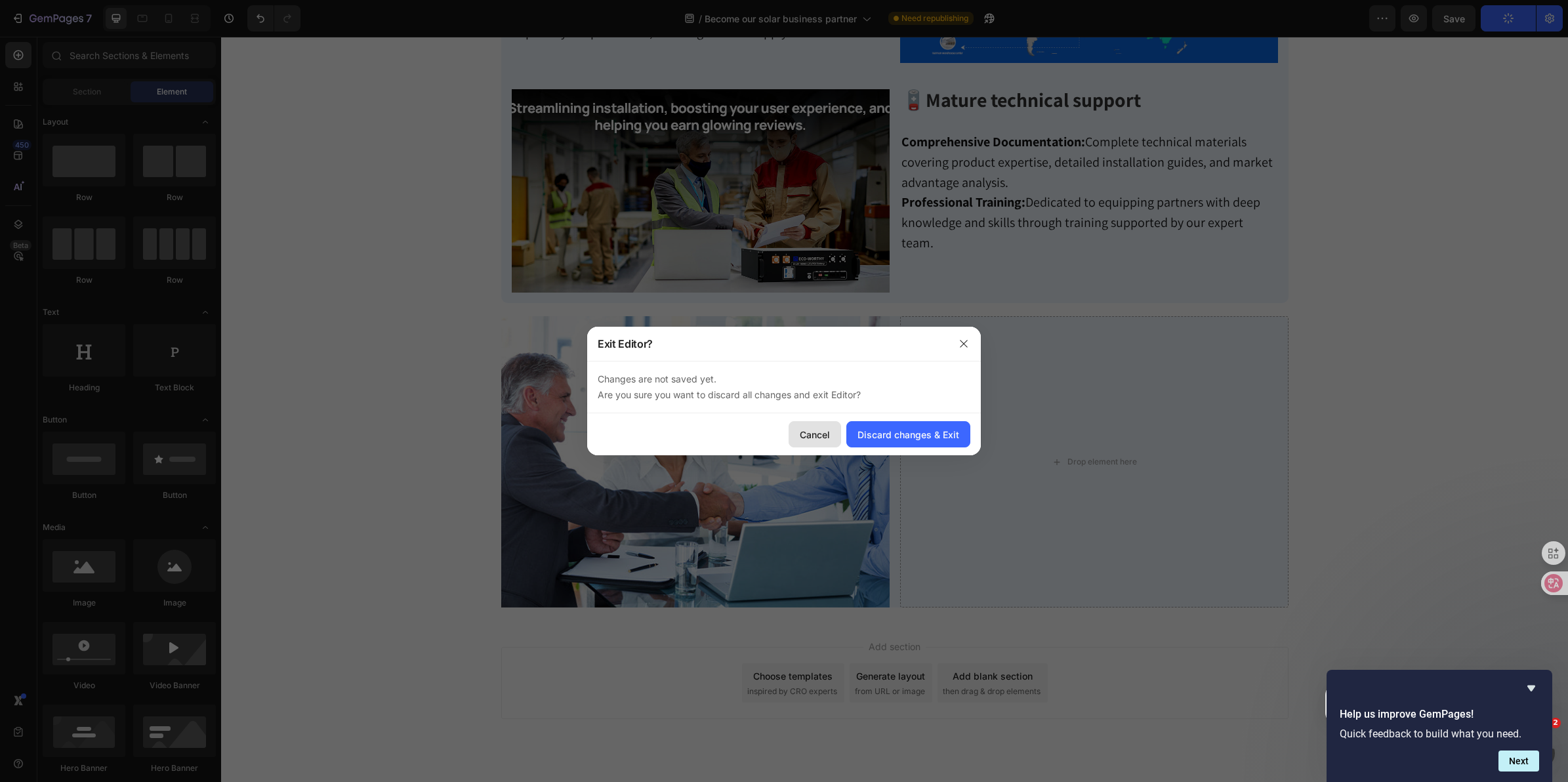
click at [822, 430] on div "Cancel" at bounding box center [815, 435] width 30 height 14
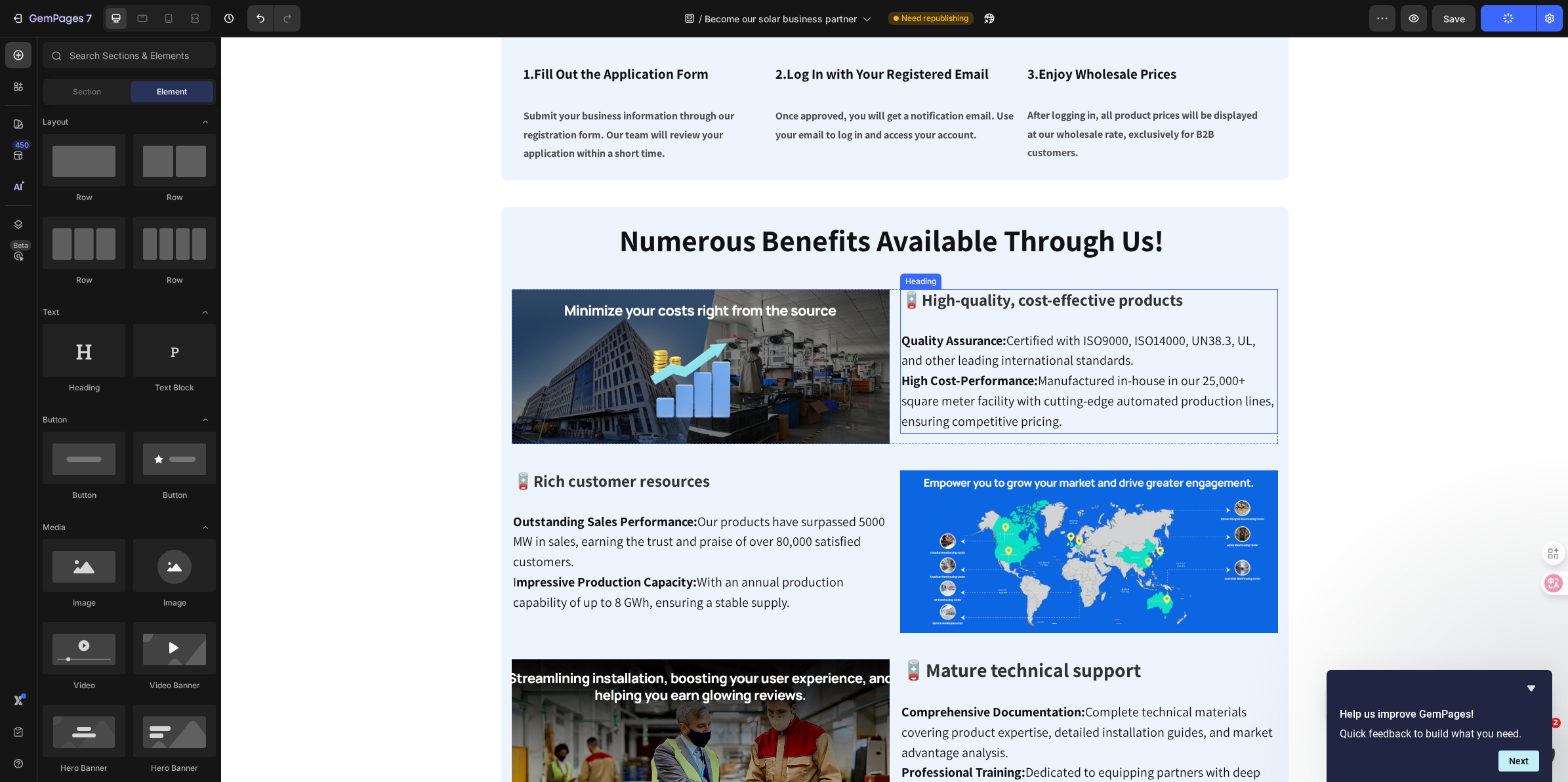
scroll to position [319, 0]
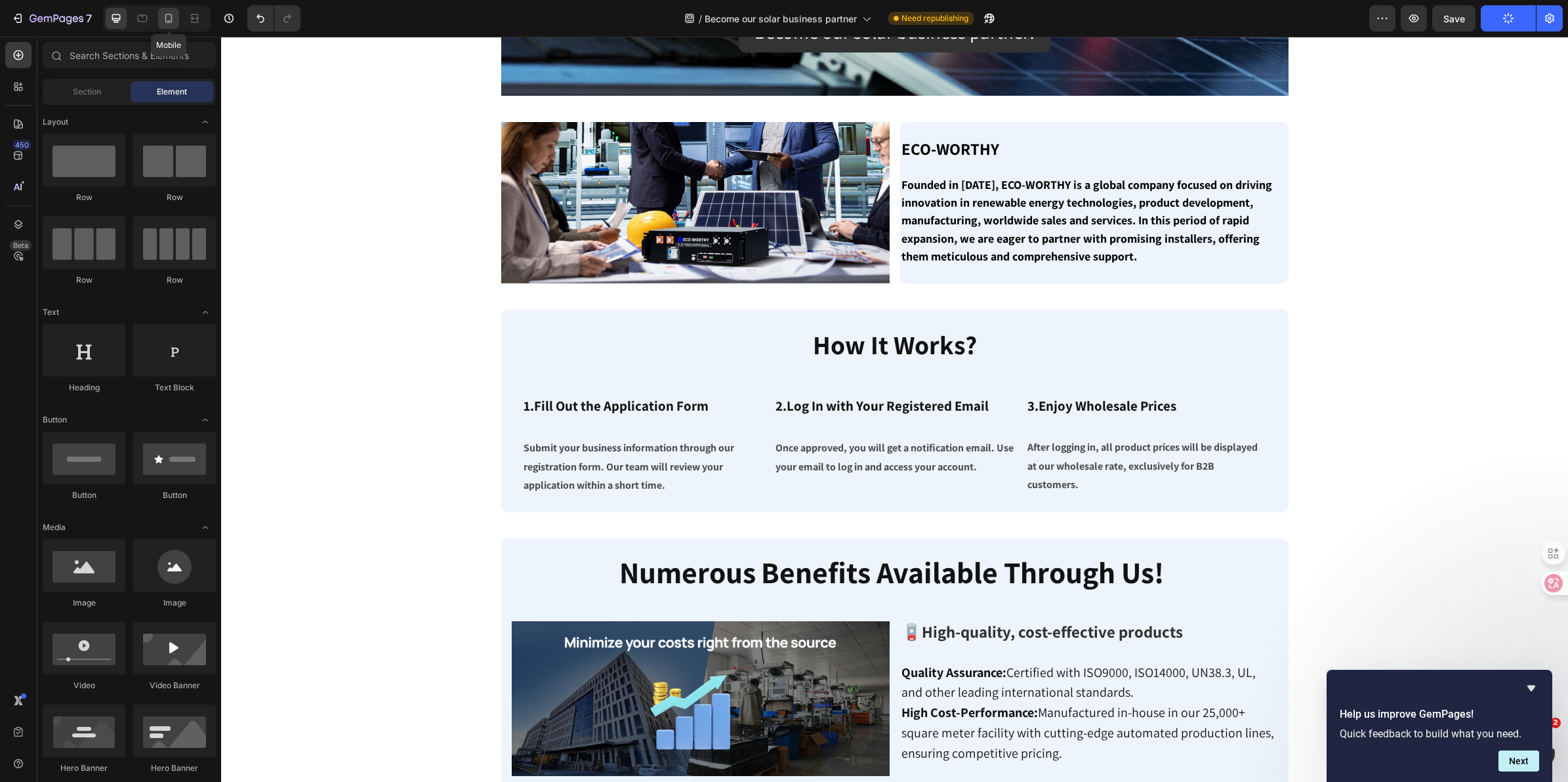
click at [171, 20] on icon at bounding box center [169, 18] width 13 height 13
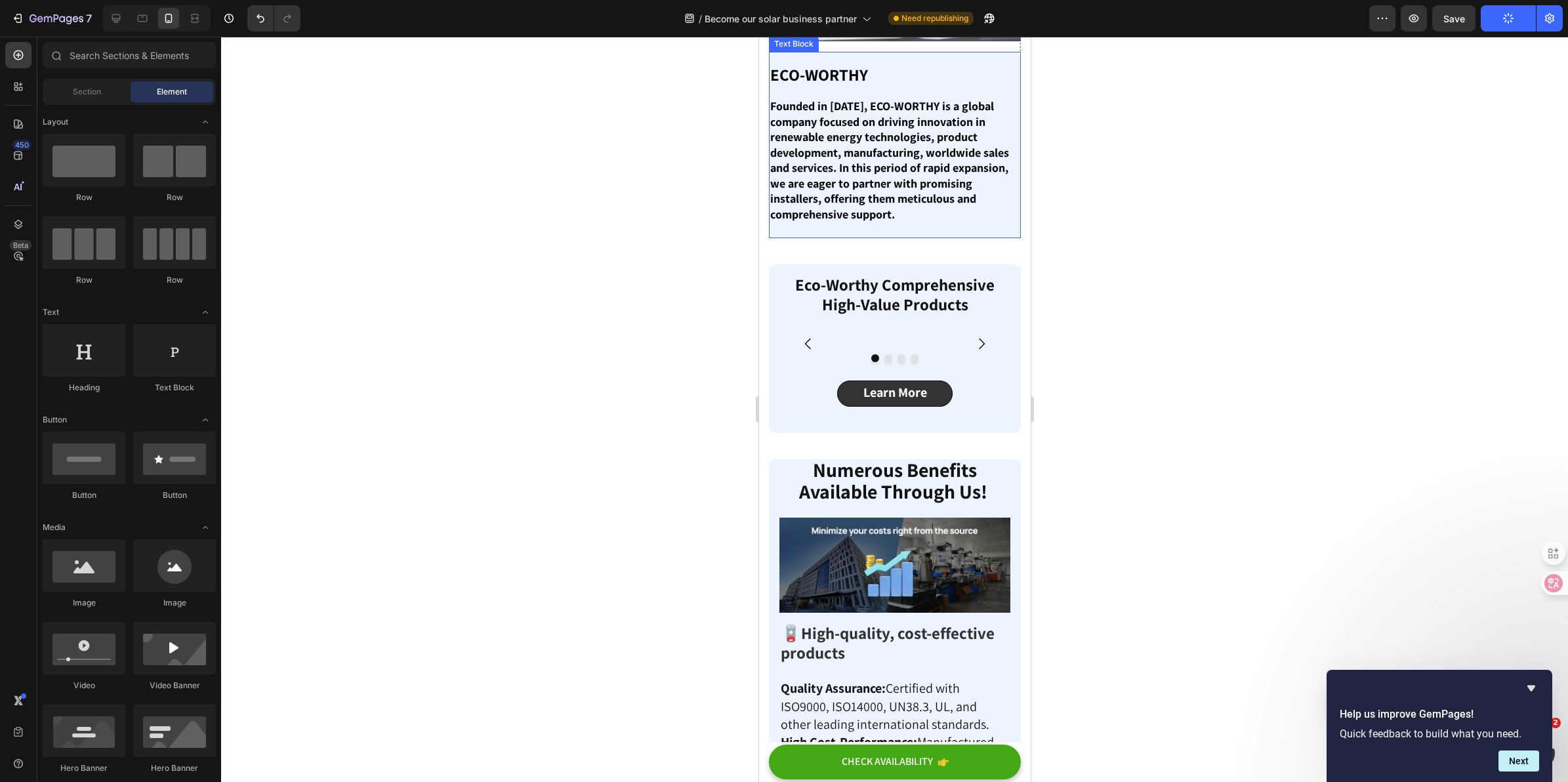
scroll to position [456, 0]
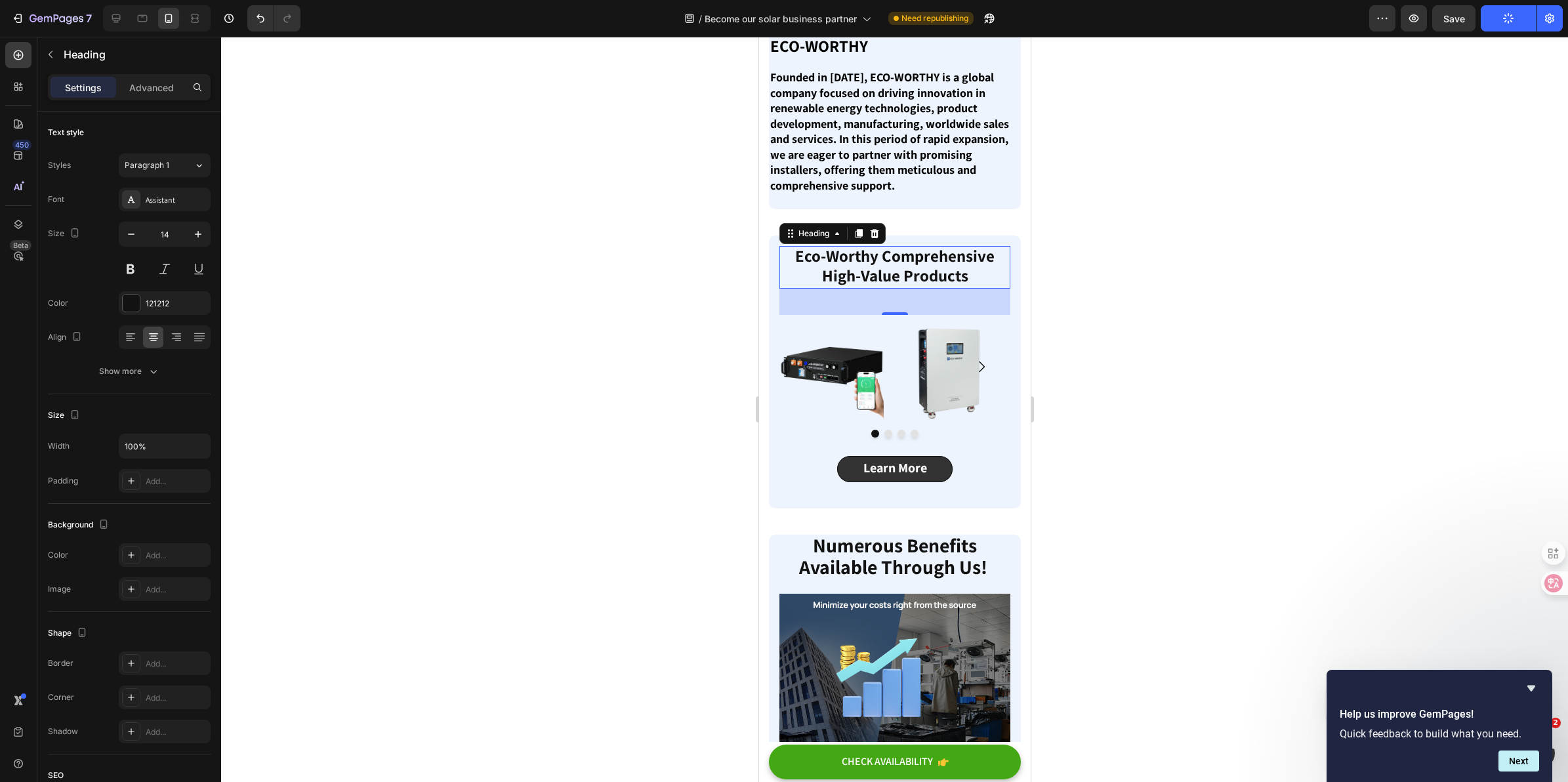
click at [894, 286] on strong "Eco-Worthy Comprehensive High-Value Products" at bounding box center [894, 265] width 200 height 41
click at [115, 27] on div at bounding box center [116, 18] width 21 height 21
type input "16"
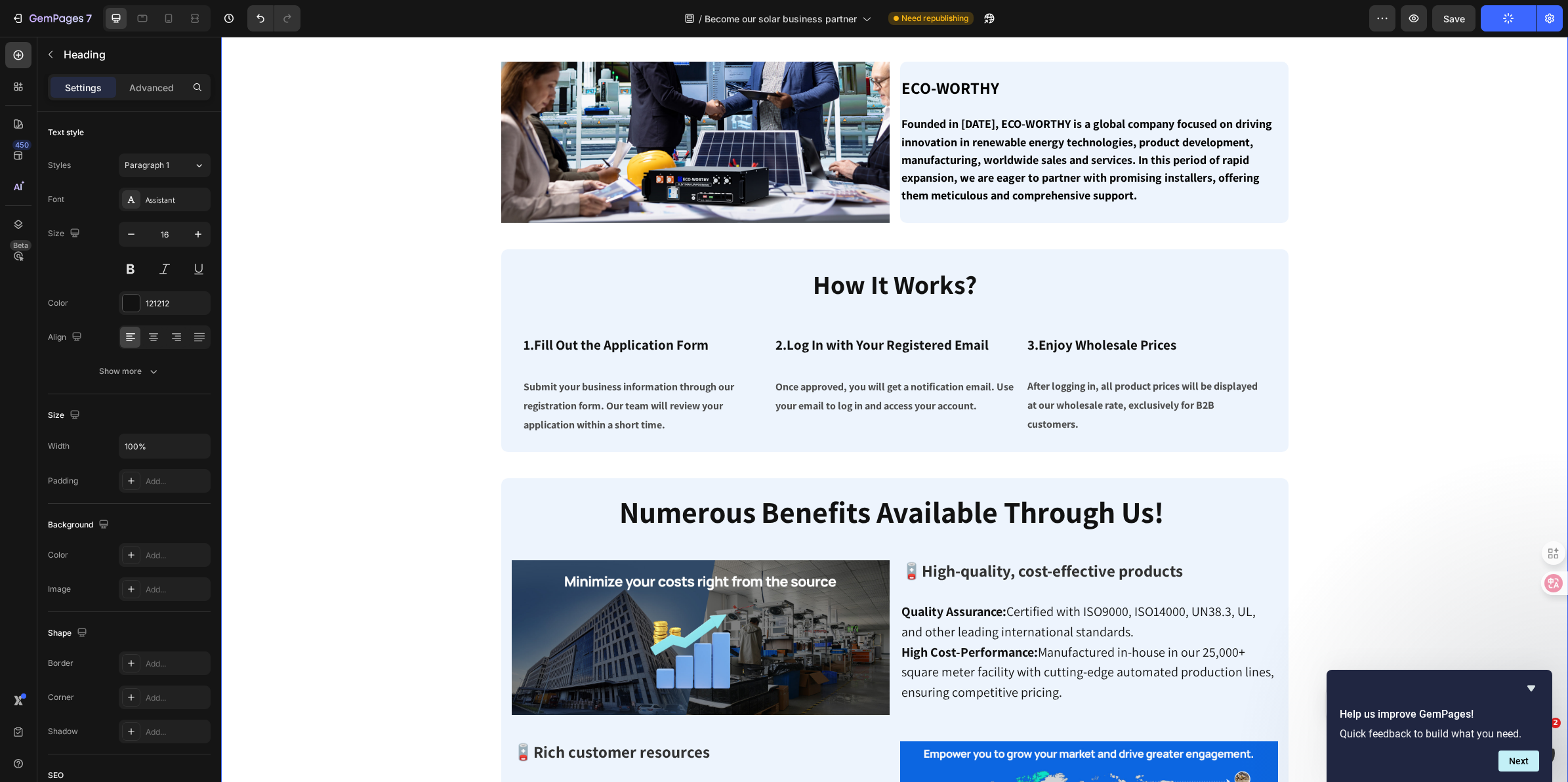
scroll to position [440, 0]
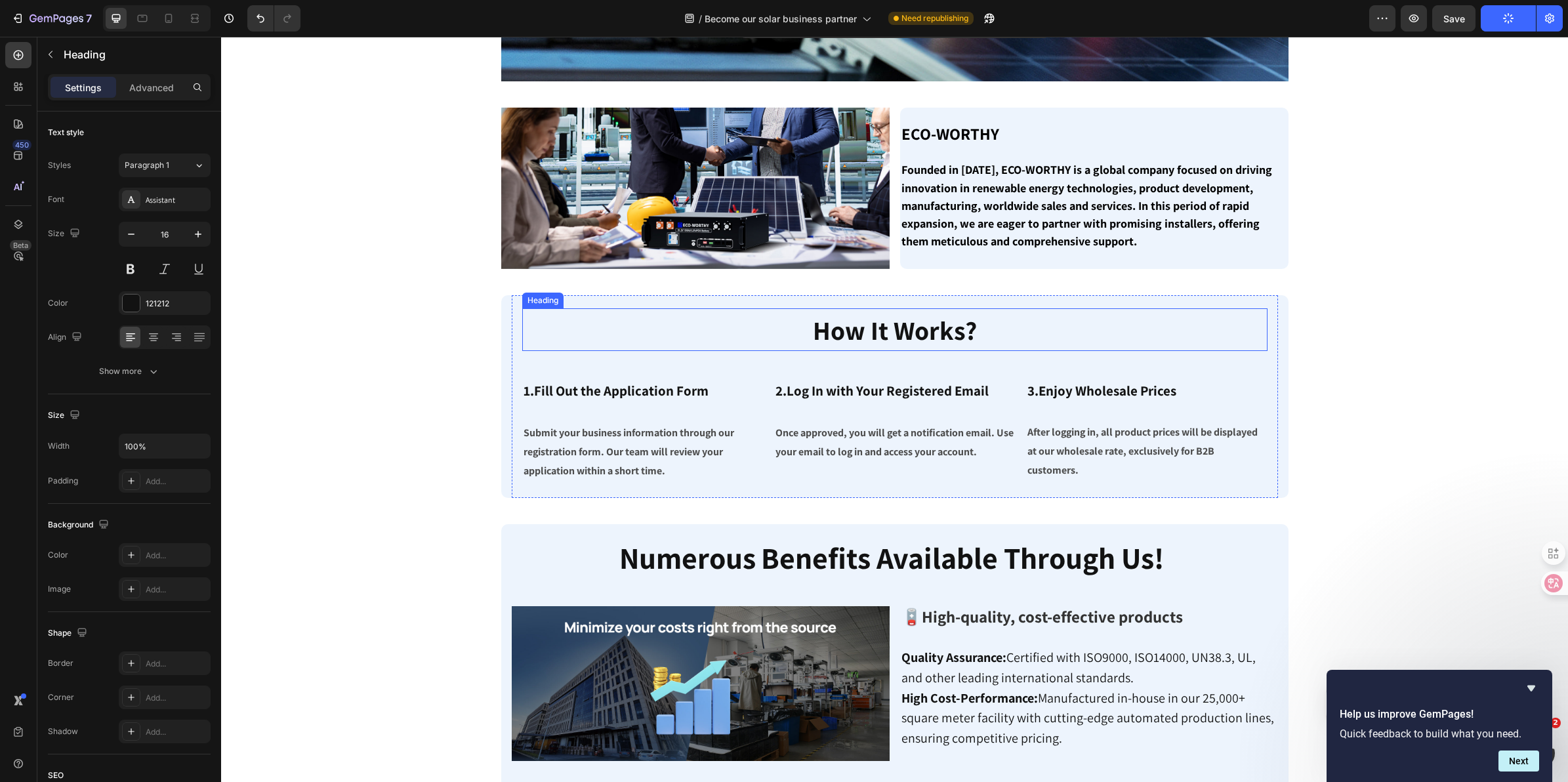
click at [930, 323] on strong "How It Works?" at bounding box center [895, 330] width 164 height 34
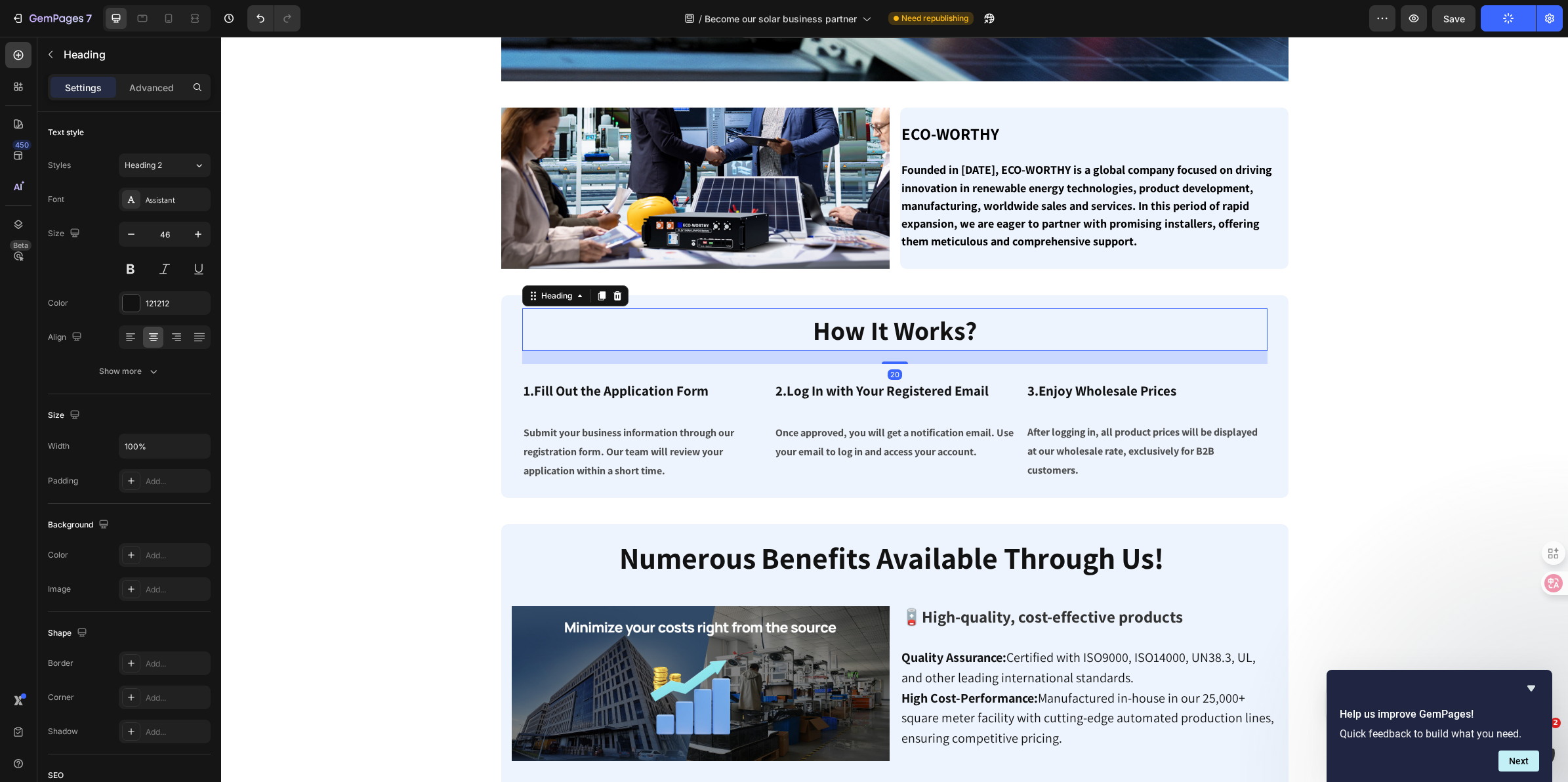
click at [988, 318] on h2 "How It Works?" at bounding box center [894, 329] width 745 height 43
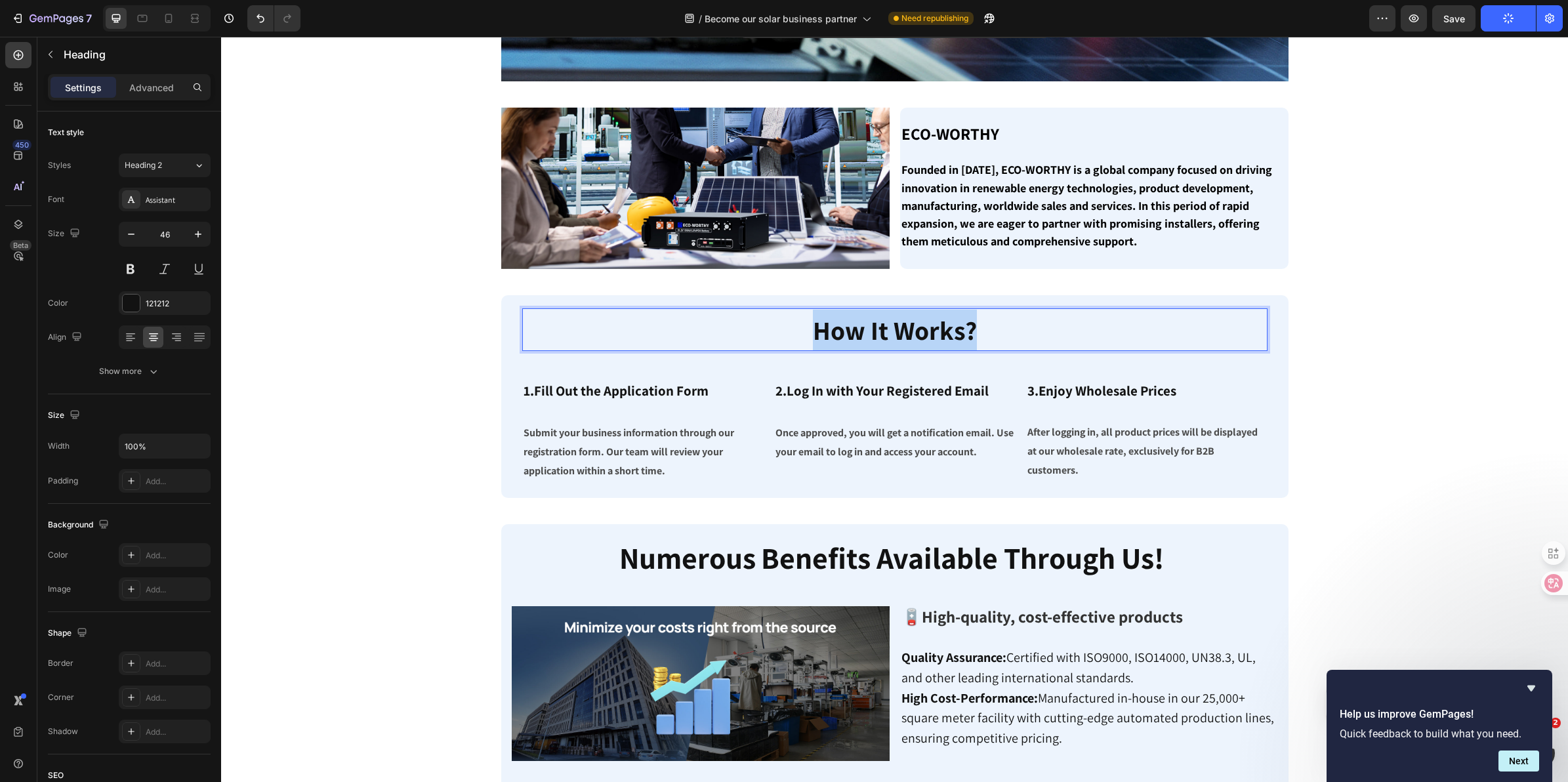
drag, startPoint x: 988, startPoint y: 318, endPoint x: 798, endPoint y: 320, distance: 190.0
click at [798, 320] on p "How It Works?" at bounding box center [895, 330] width 743 height 41
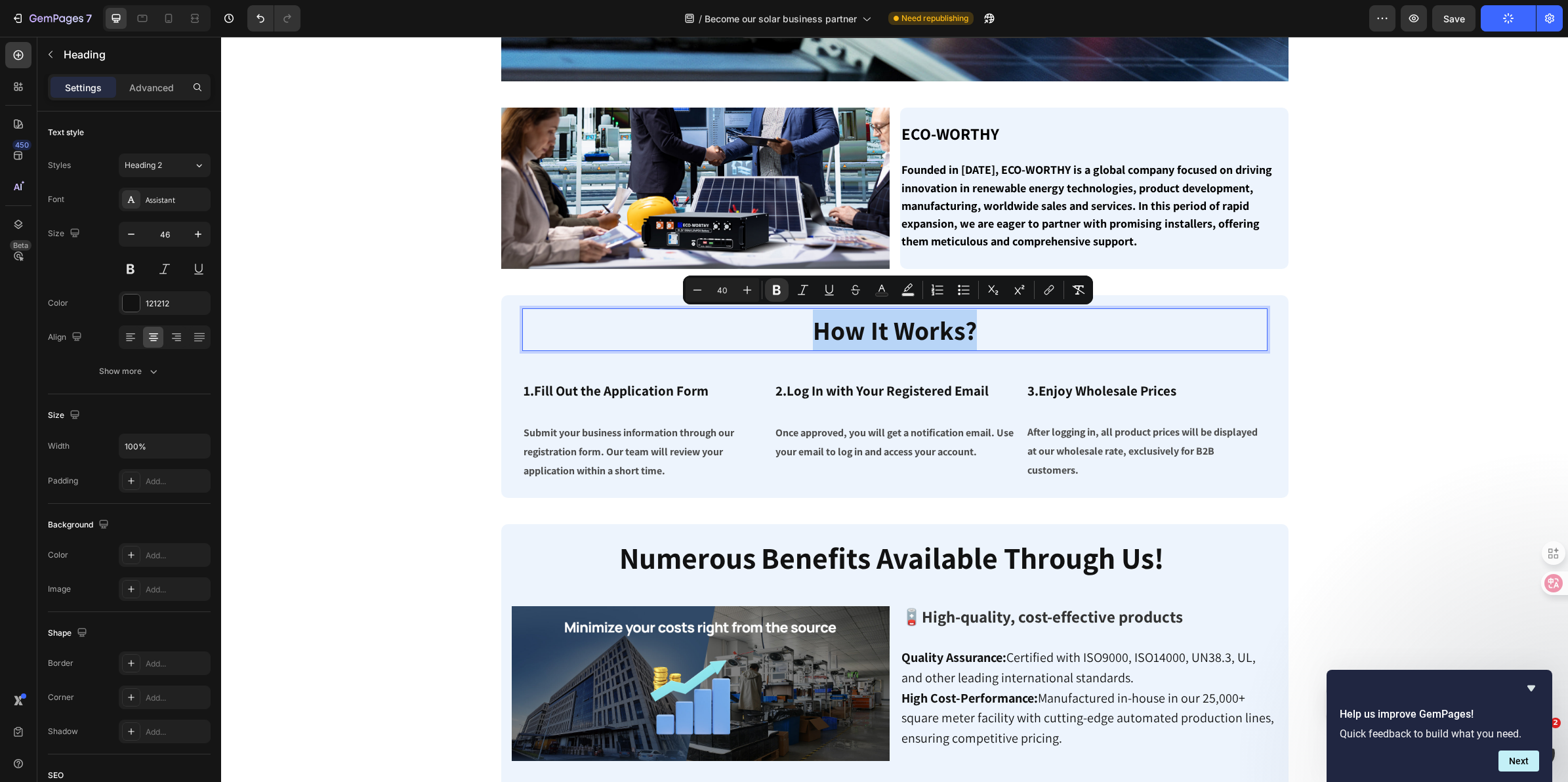
copy strong "How It Works?"
click at [165, 17] on icon at bounding box center [169, 19] width 7 height 9
type input "41"
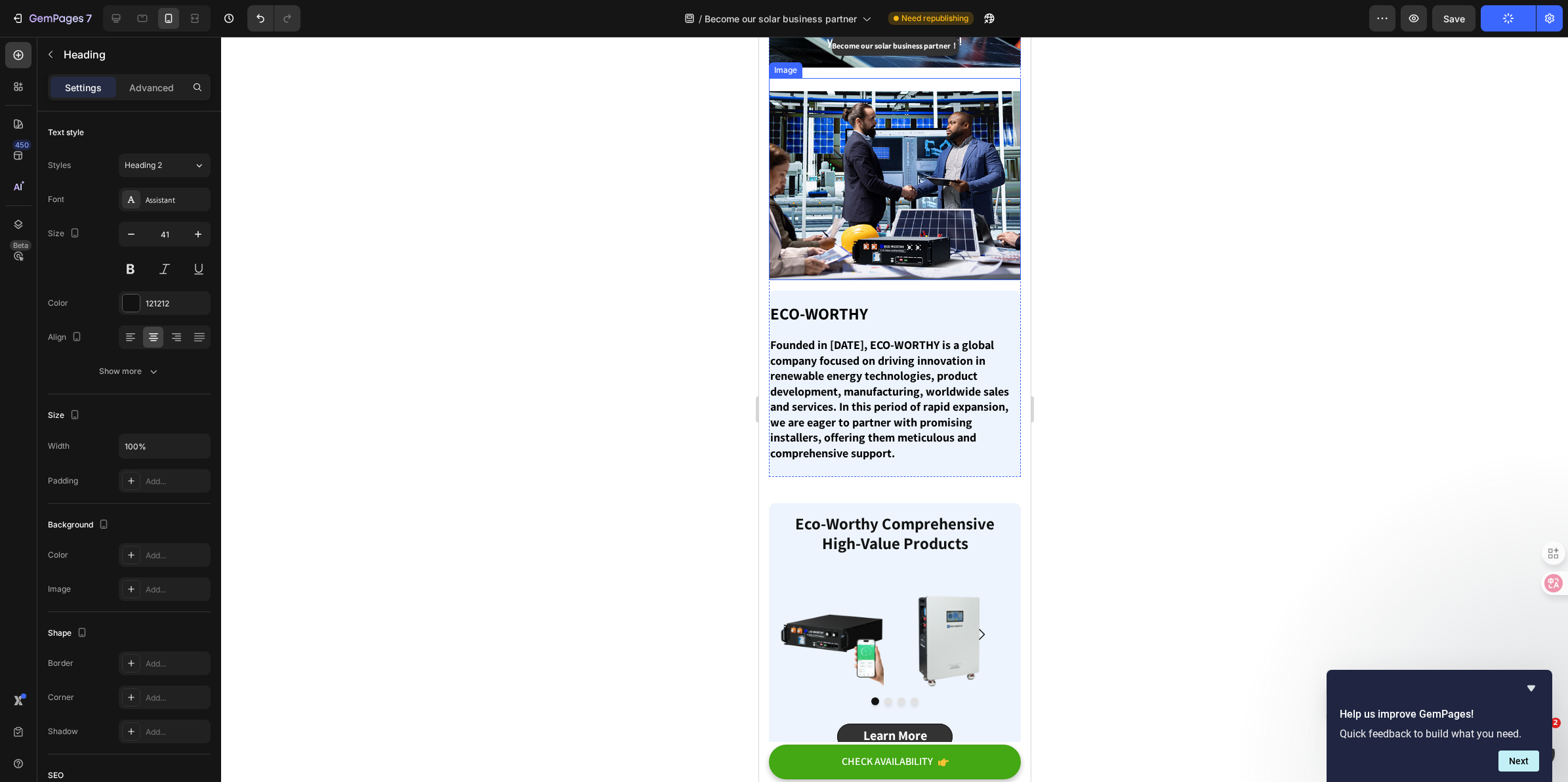
scroll to position [471, 0]
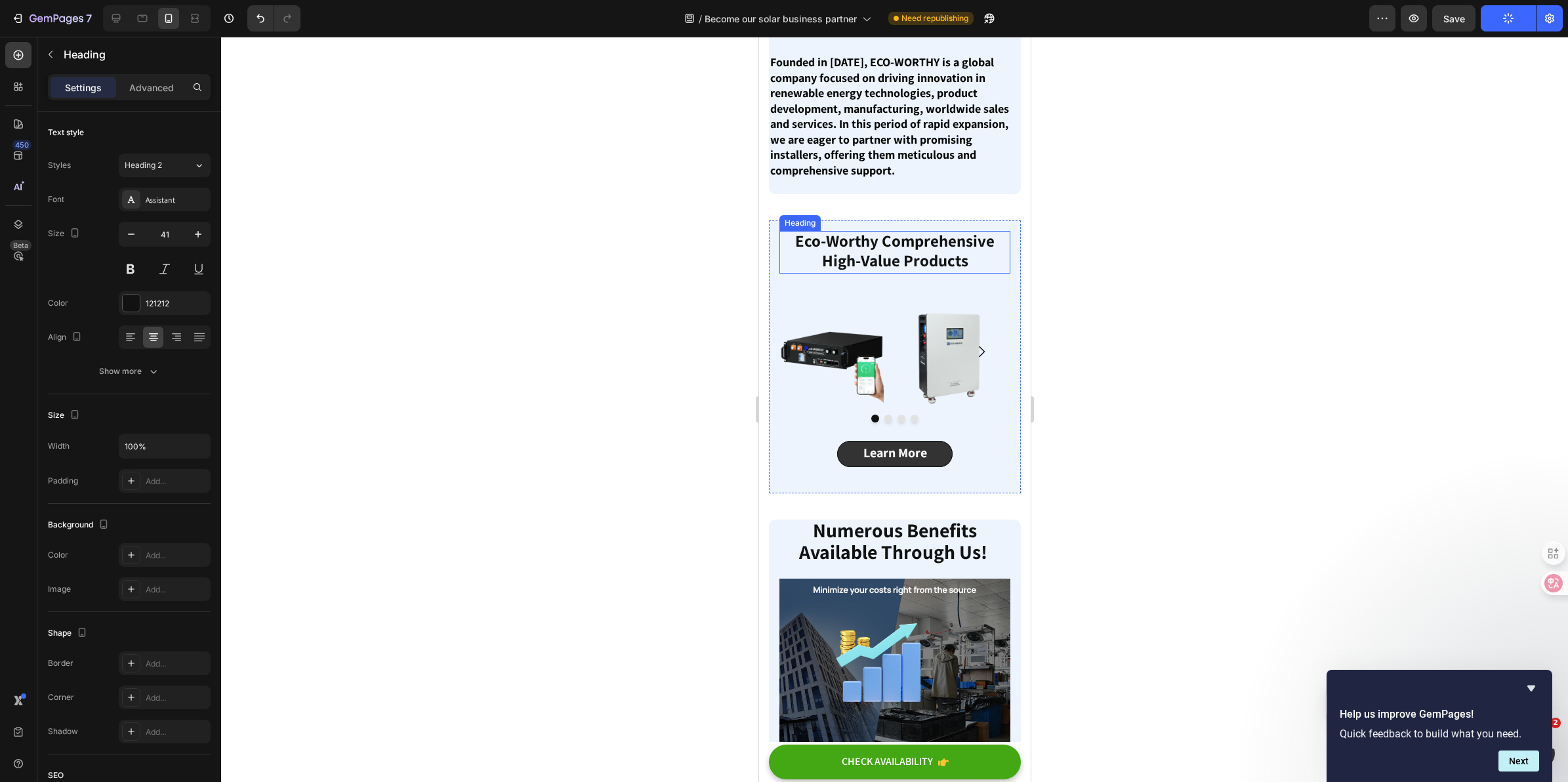
click at [916, 271] on strong "Eco-Worthy Comprehensive High-Value Products" at bounding box center [894, 250] width 200 height 41
drag, startPoint x: 970, startPoint y: 339, endPoint x: 764, endPoint y: 317, distance: 207.2
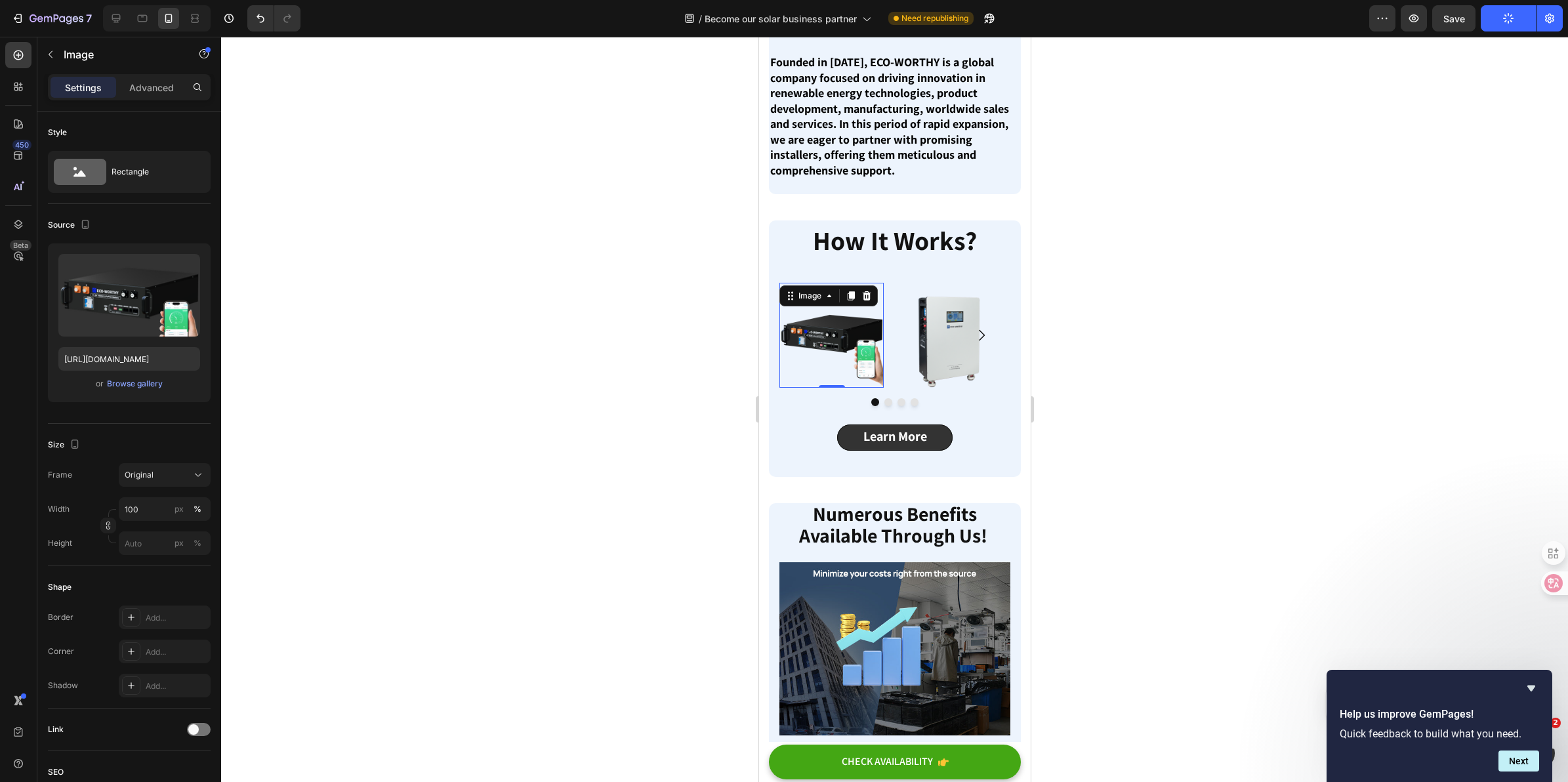
click at [855, 387] on img at bounding box center [831, 335] width 105 height 105
click at [865, 300] on icon at bounding box center [866, 296] width 9 height 9
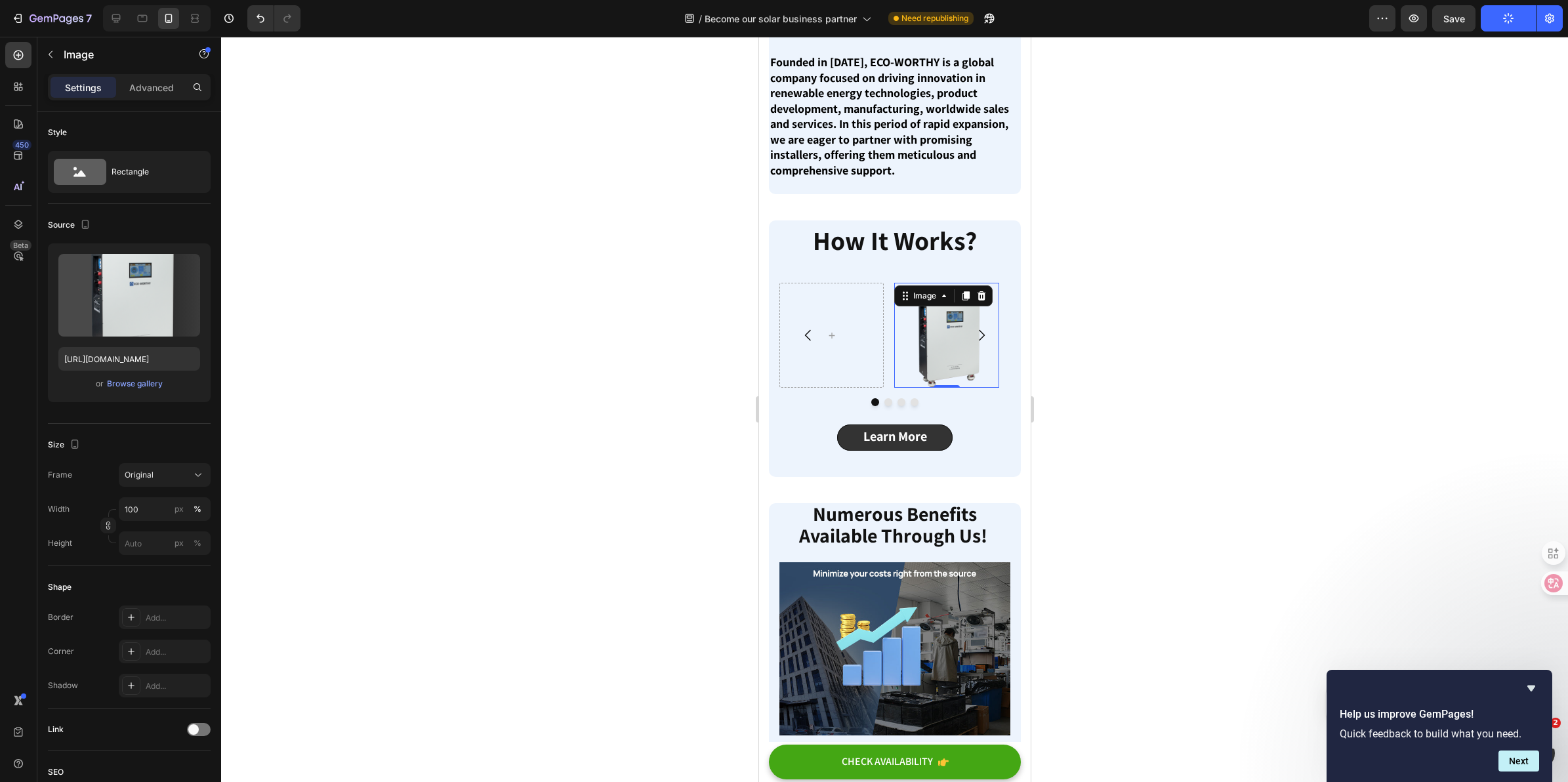
click at [943, 387] on img at bounding box center [946, 335] width 105 height 105
click at [983, 300] on icon at bounding box center [981, 296] width 9 height 9
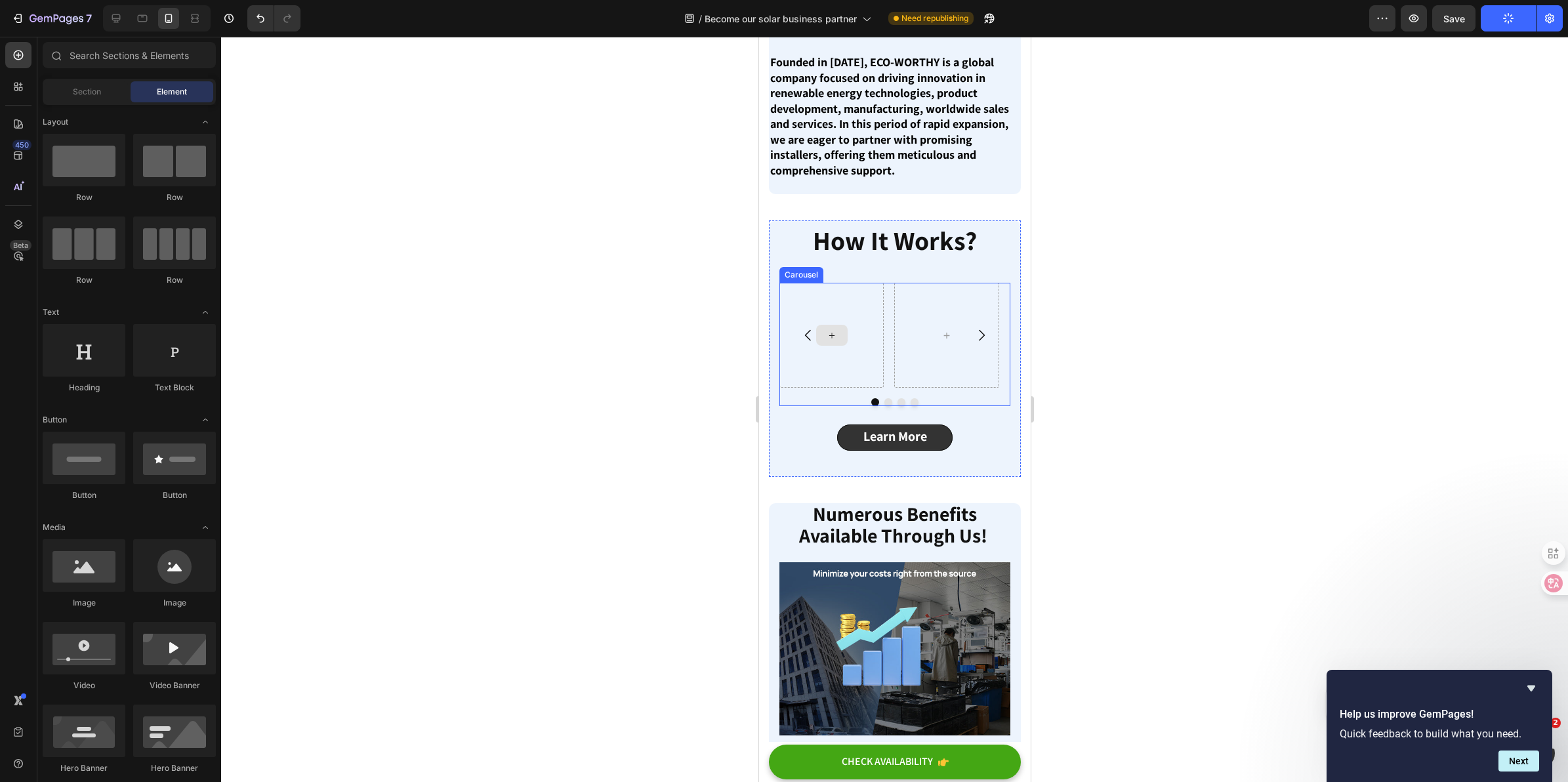
click at [850, 387] on div at bounding box center [831, 335] width 105 height 105
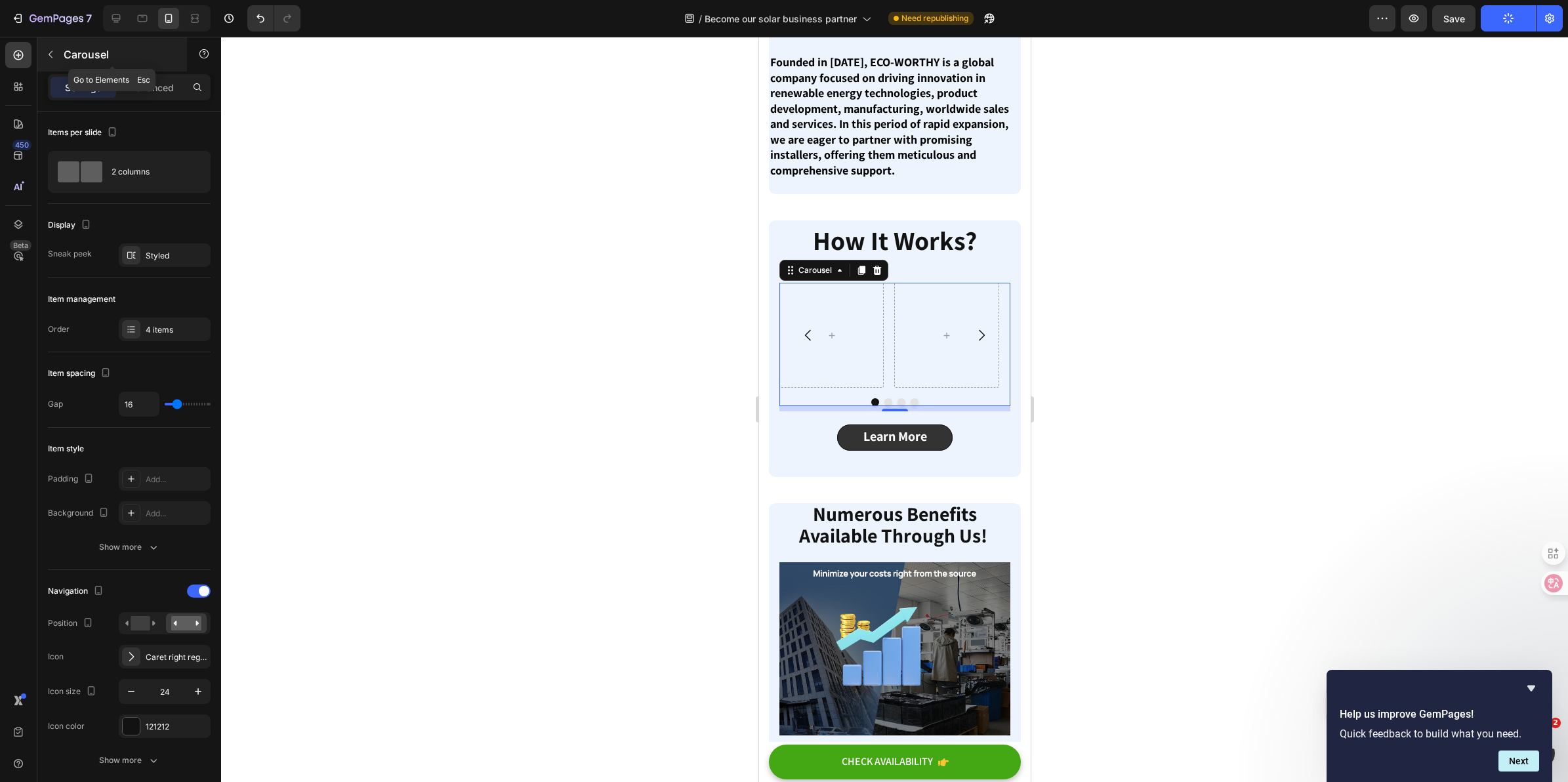
click at [88, 55] on p "Carousel" at bounding box center [119, 55] width 112 height 16
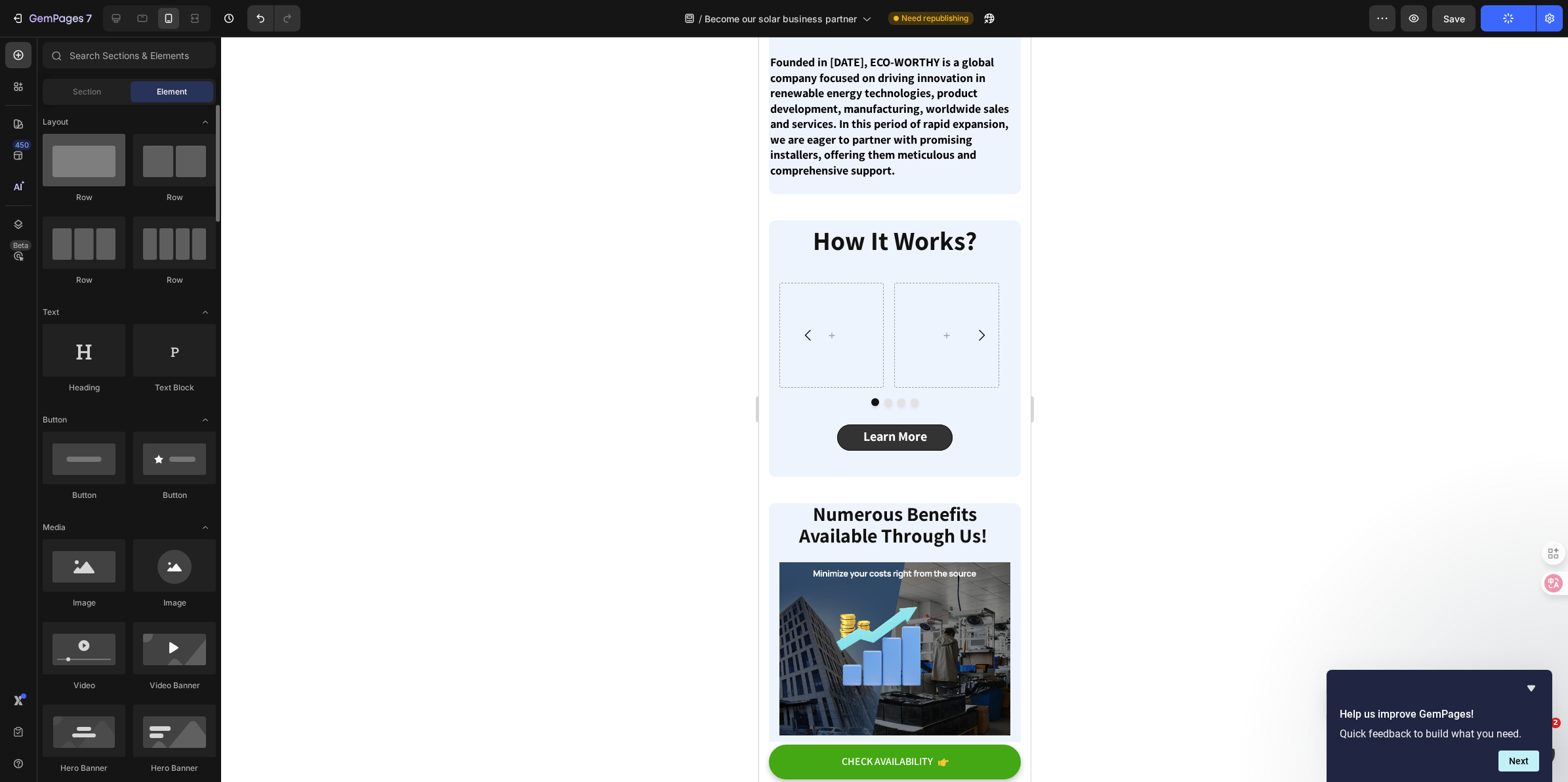
click at [84, 167] on div at bounding box center [84, 159] width 83 height 52
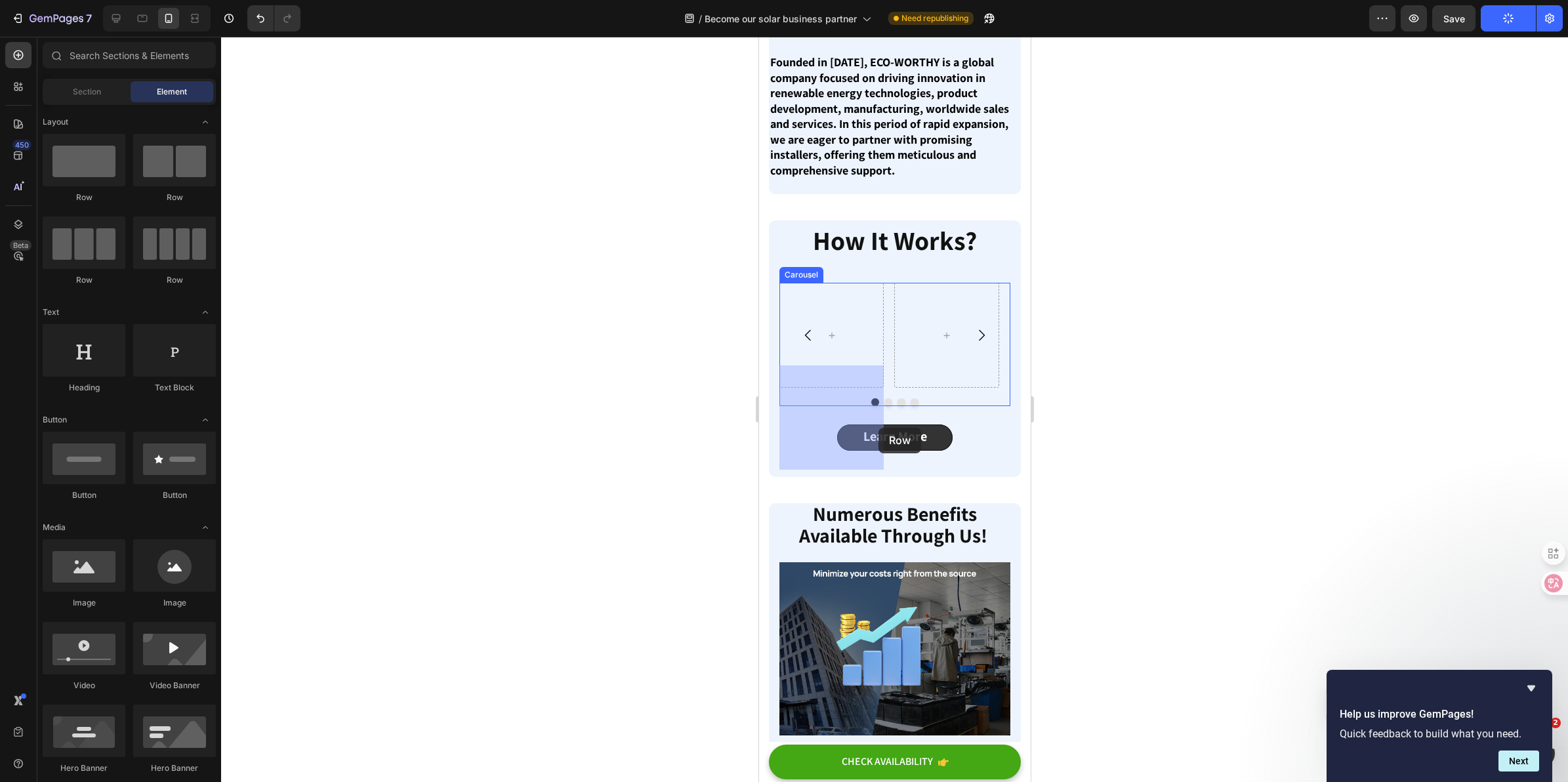
drag, startPoint x: 842, startPoint y: 206, endPoint x: 879, endPoint y: 428, distance: 225.1
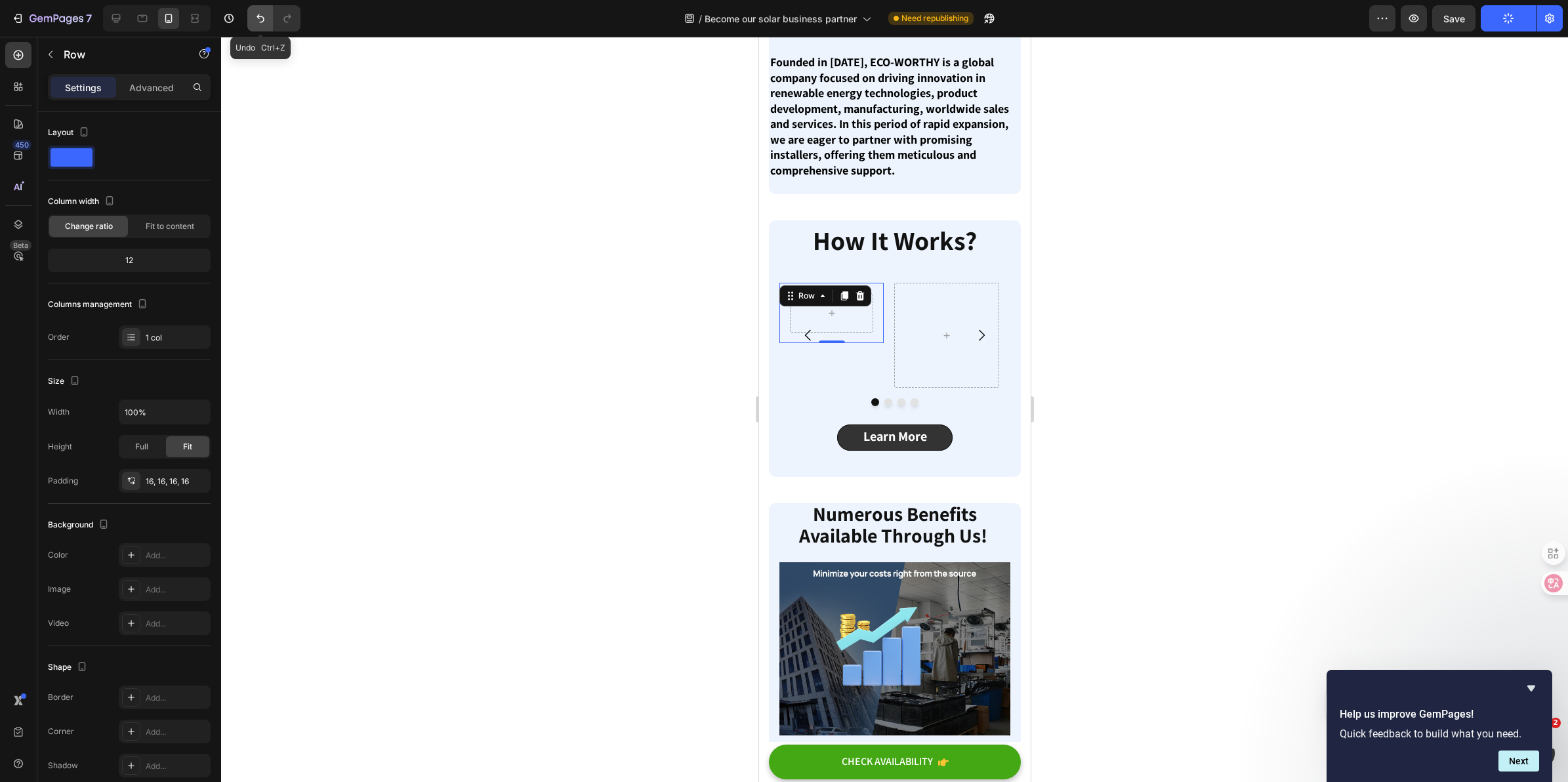
click at [261, 23] on icon "Undo/Redo" at bounding box center [260, 18] width 13 height 13
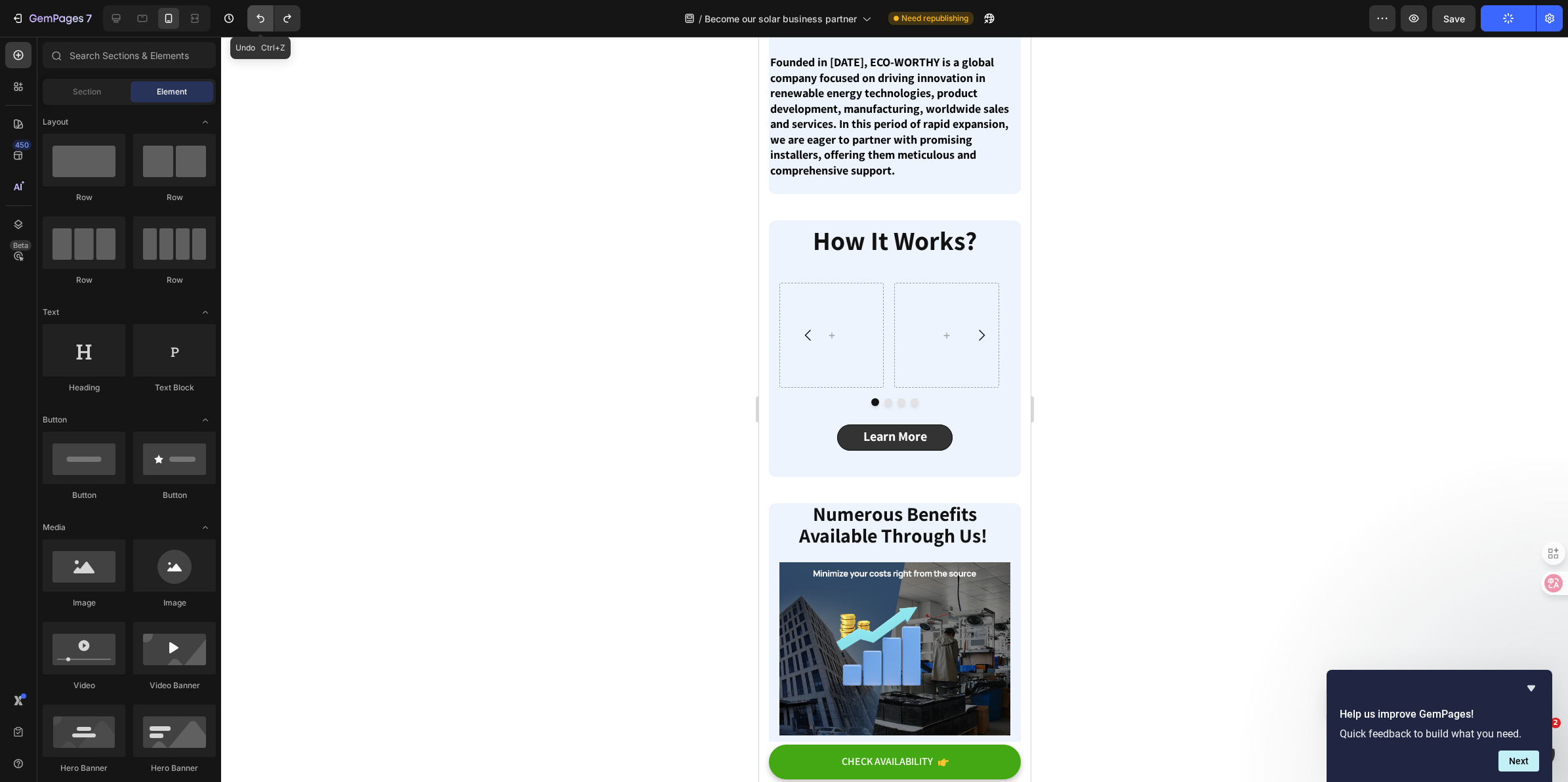
click at [261, 23] on icon "Undo/Redo" at bounding box center [260, 18] width 13 height 13
click at [279, 23] on button "Undo/Redo" at bounding box center [287, 19] width 27 height 27
click at [281, 23] on icon "Undo/Redo" at bounding box center [287, 18] width 13 height 13
click at [844, 387] on div at bounding box center [831, 335] width 105 height 105
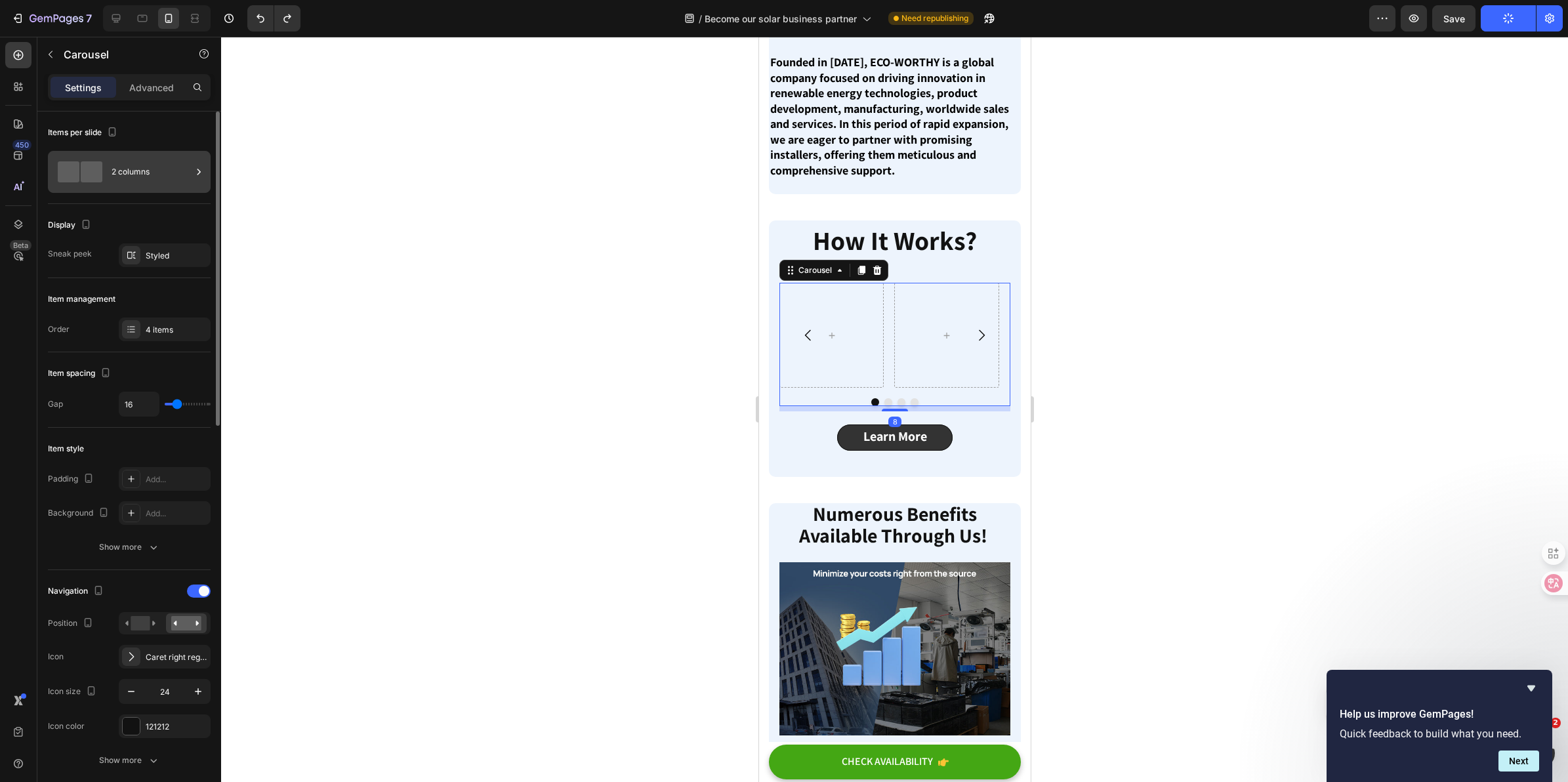
click at [174, 180] on div "2 columns" at bounding box center [151, 172] width 80 height 30
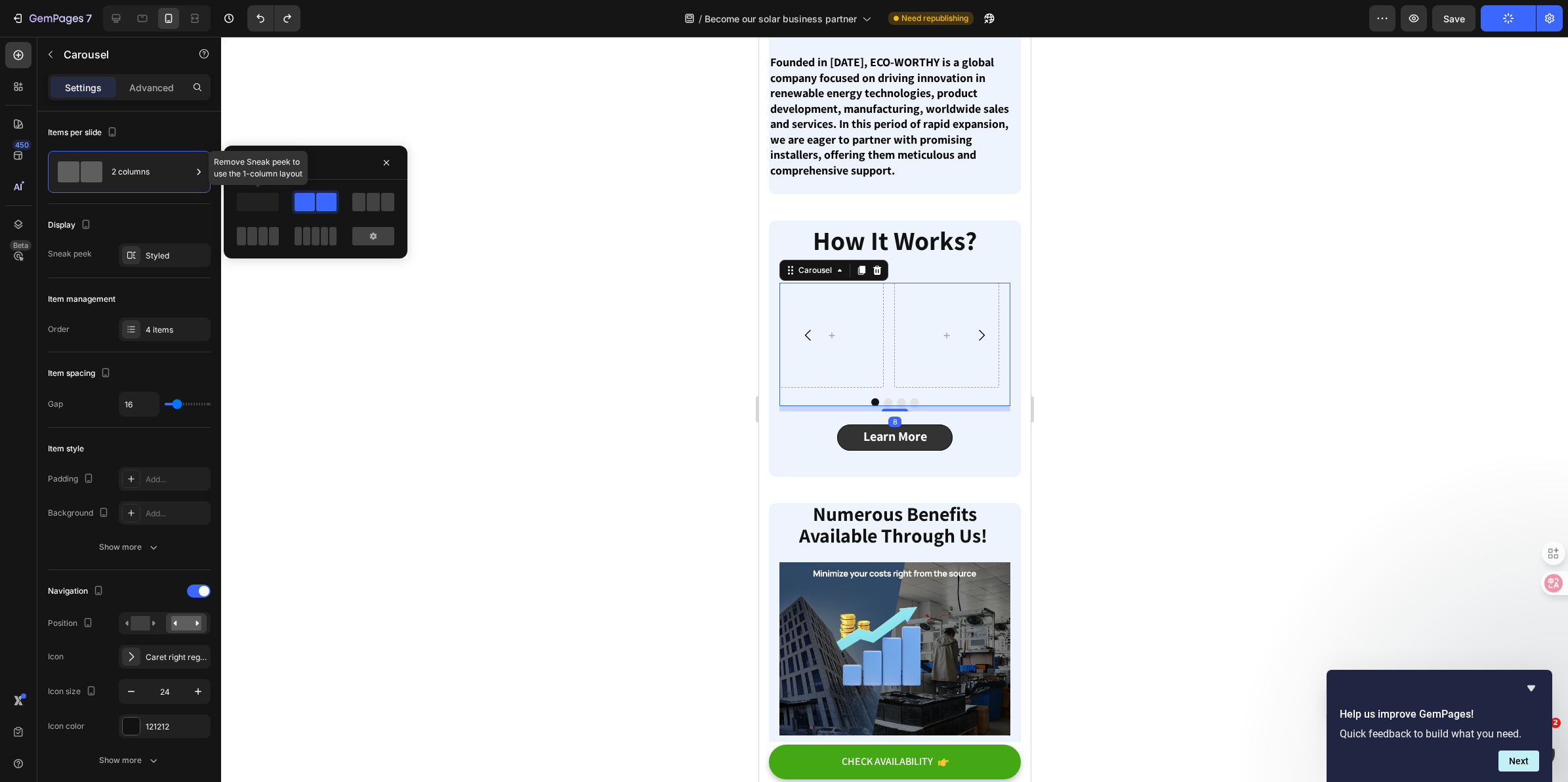
click at [269, 208] on span at bounding box center [258, 202] width 42 height 19
click at [279, 202] on div at bounding box center [258, 202] width 48 height 23
click at [843, 387] on div at bounding box center [831, 335] width 105 height 105
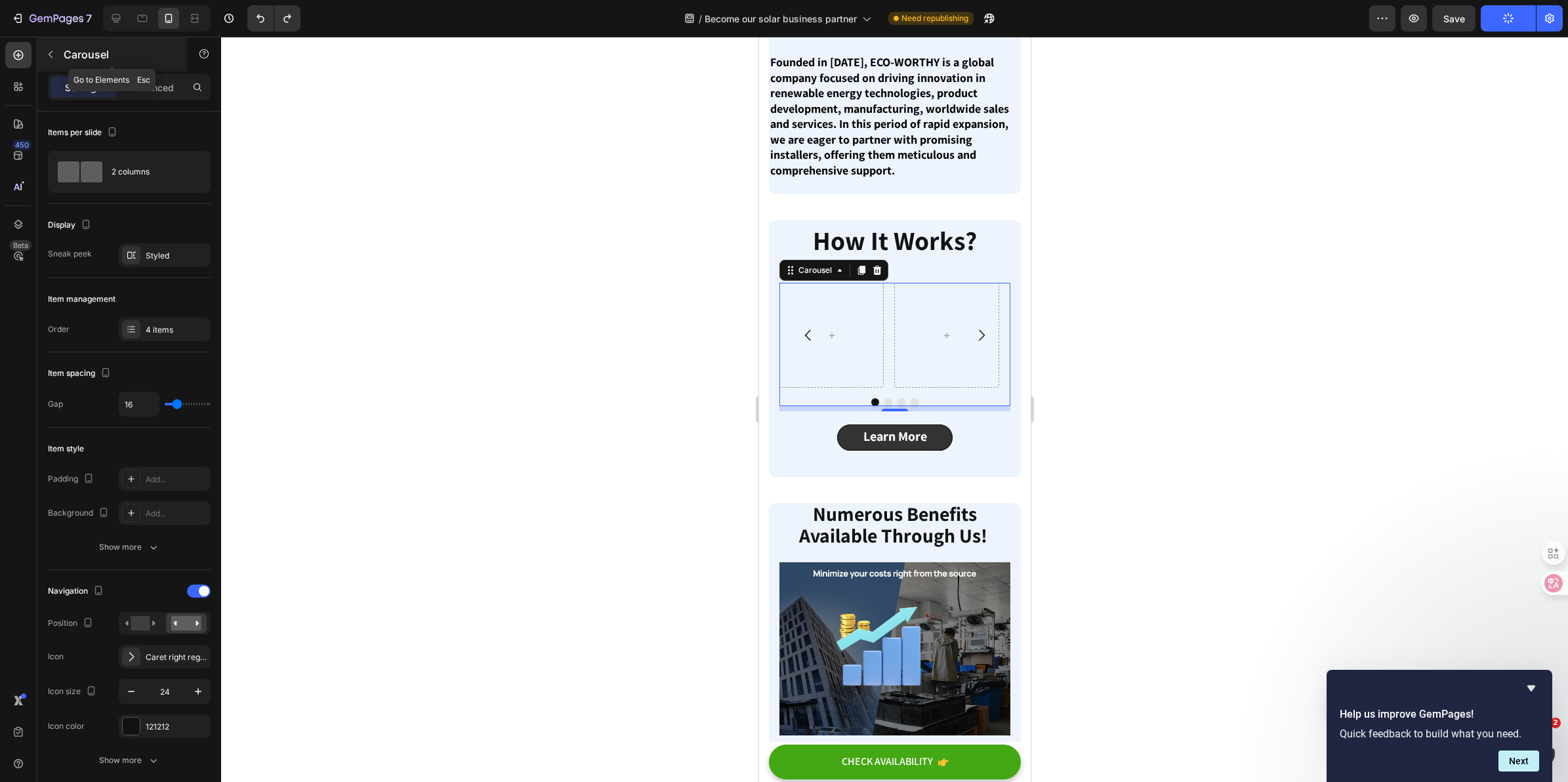
click at [101, 44] on div "Carousel" at bounding box center [112, 55] width 150 height 34
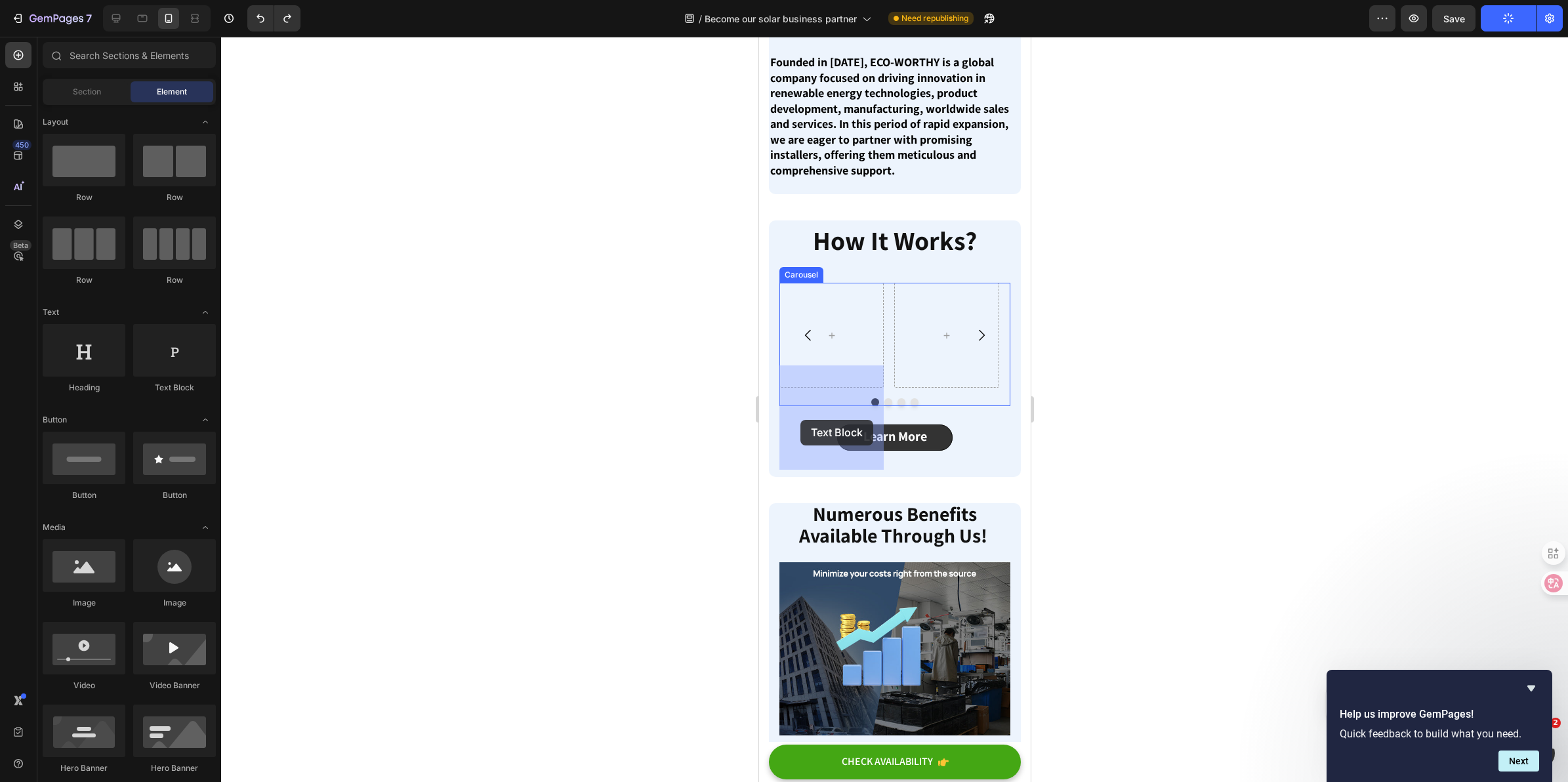
drag, startPoint x: 946, startPoint y: 400, endPoint x: 802, endPoint y: 415, distance: 144.8
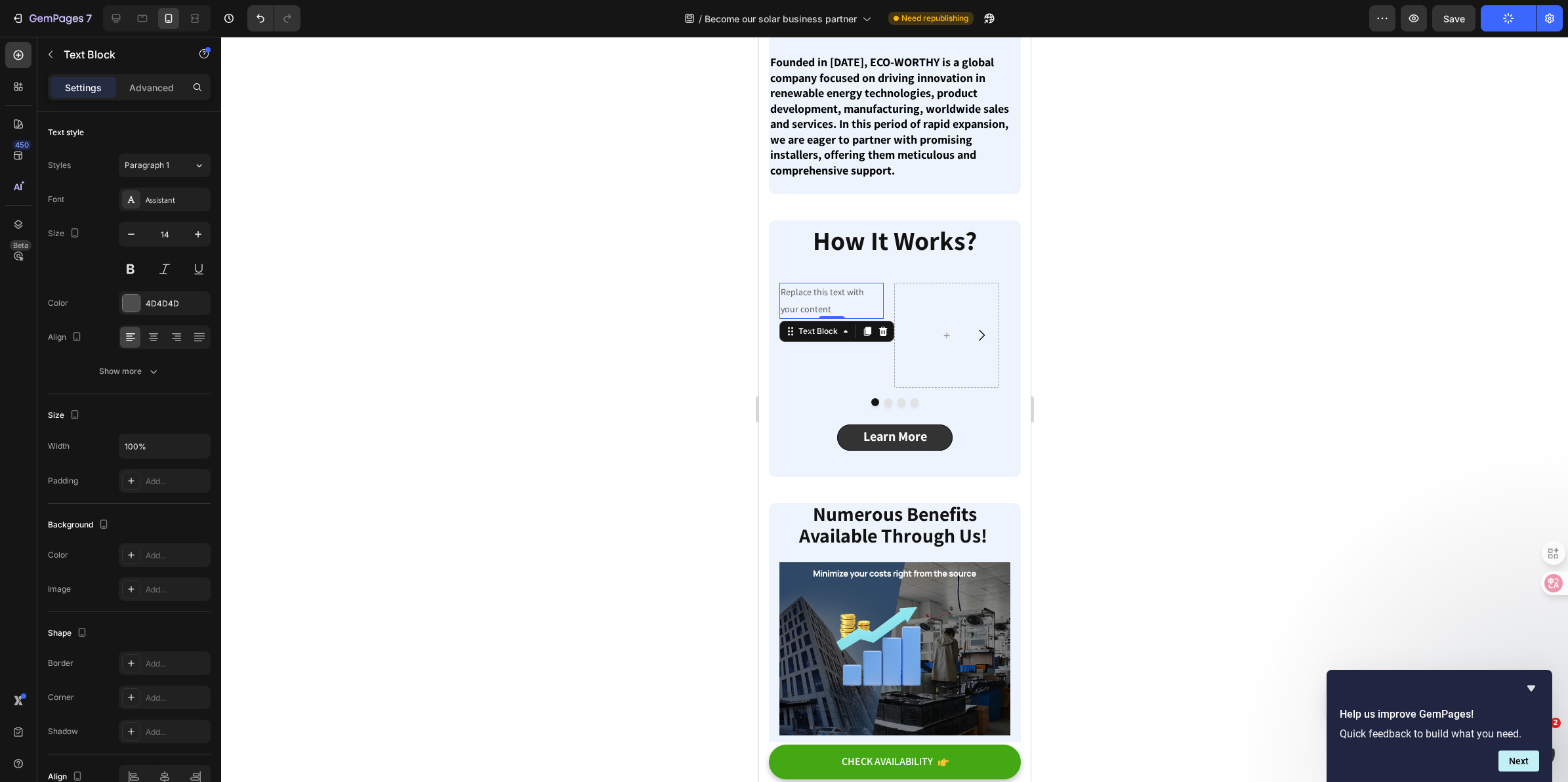
click at [826, 318] on div "Replace this text with your content" at bounding box center [831, 300] width 105 height 35
click at [125, 23] on div at bounding box center [116, 18] width 21 height 21
type input "16"
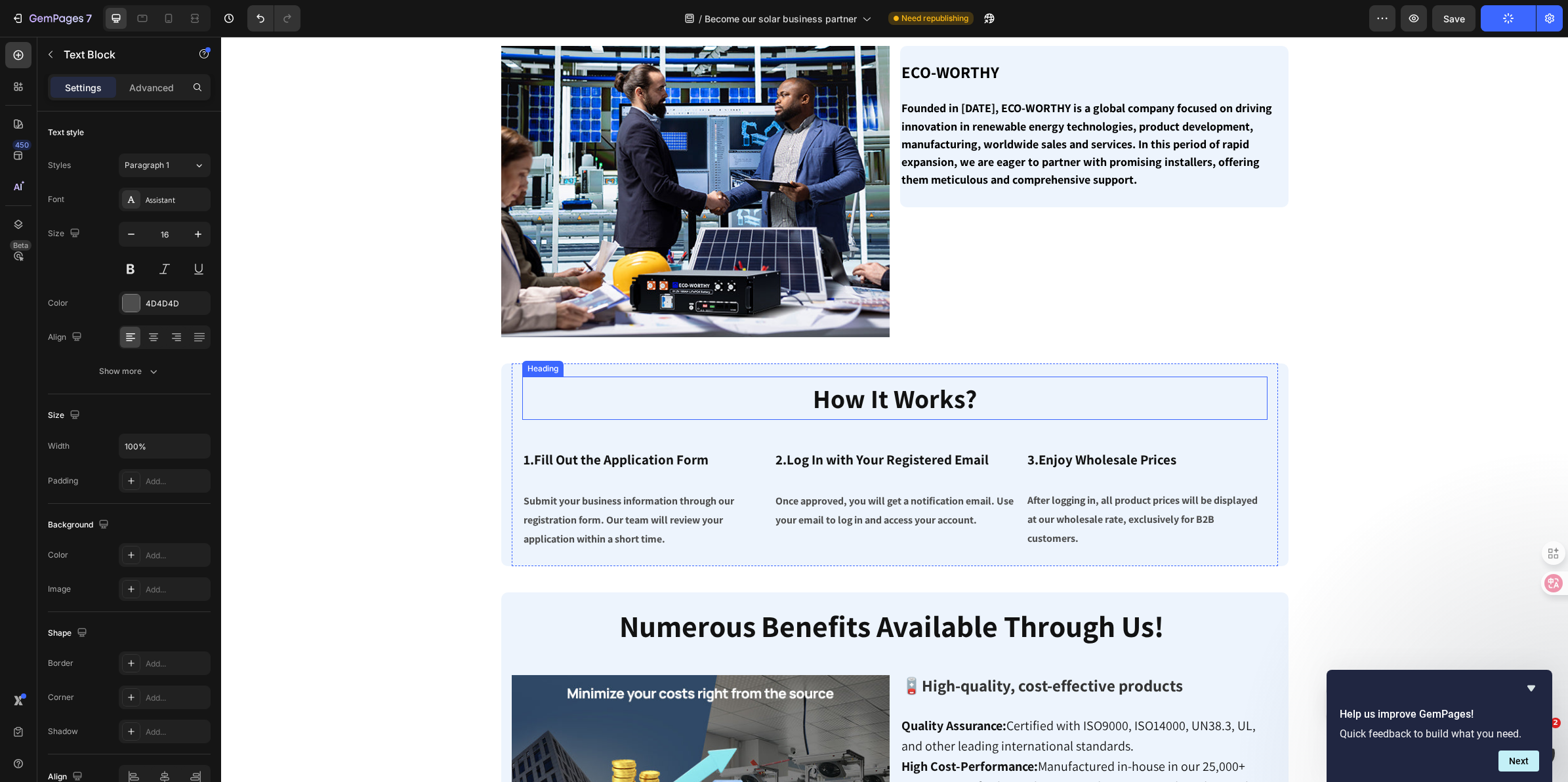
scroll to position [456, 0]
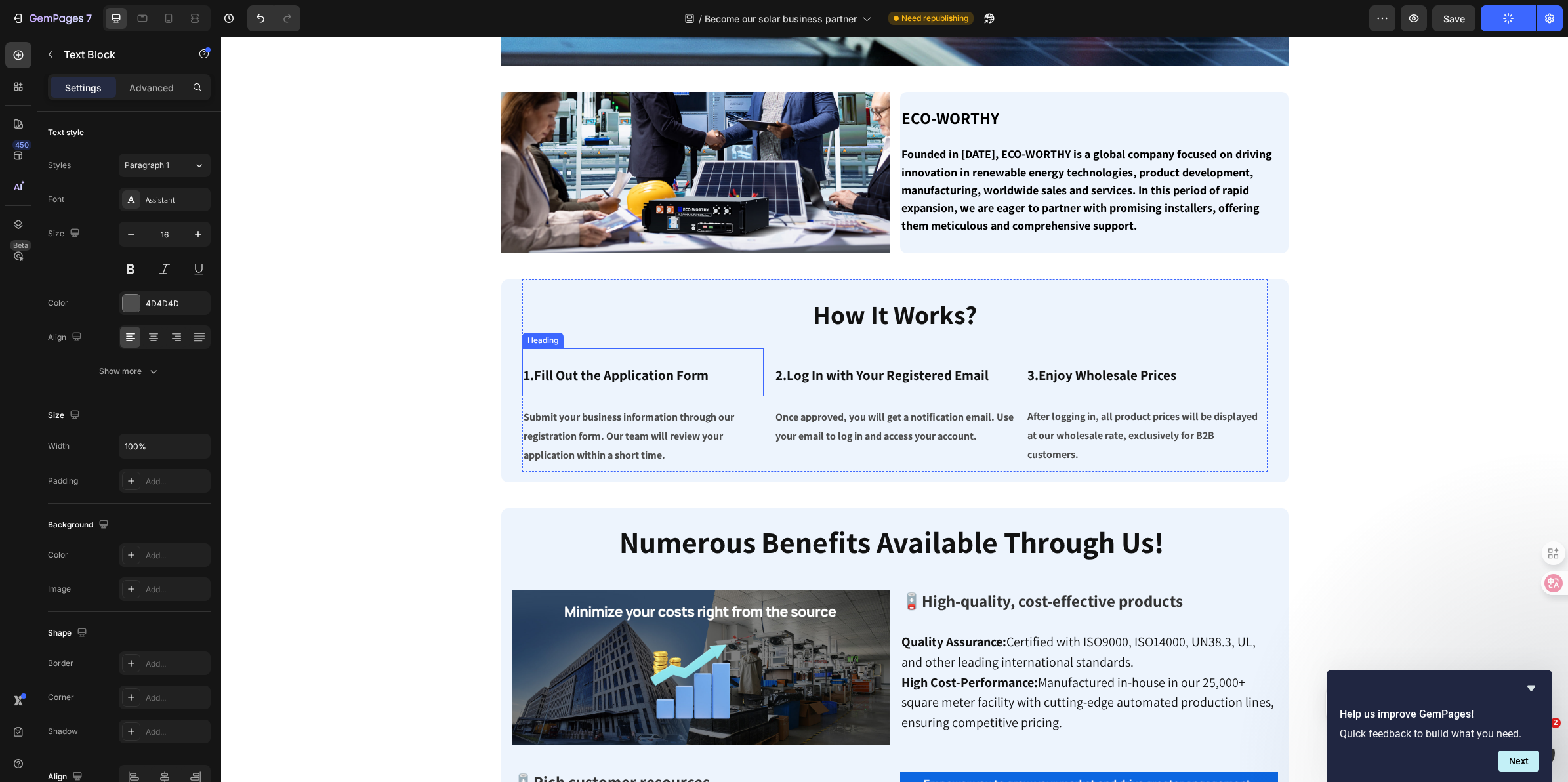
click at [624, 378] on strong "1.Fill Out the Application Form" at bounding box center [616, 375] width 185 height 18
click at [725, 372] on p "1.Fill Out the Application Form" at bounding box center [643, 372] width 239 height 45
drag, startPoint x: 717, startPoint y: 375, endPoint x: 513, endPoint y: 386, distance: 204.3
click at [513, 386] on div "⁠⁠⁠⁠⁠⁠⁠ How It Works? Heading 1.Fill Out the Application Form Heading 16 Submit…" at bounding box center [895, 381] width 766 height 203
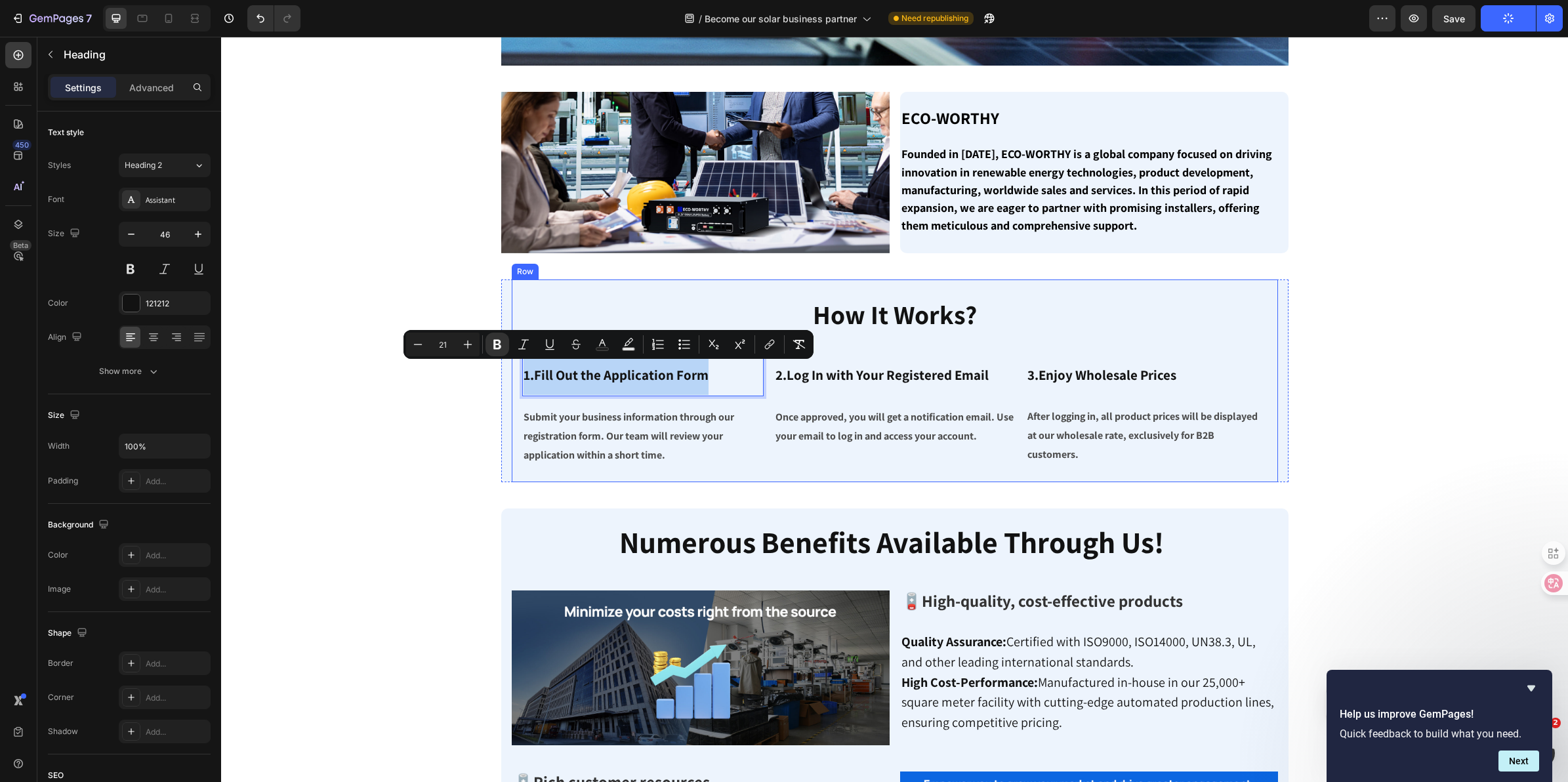
copy strong "1.Fill Out the Application Form"
click at [165, 25] on div at bounding box center [169, 18] width 21 height 21
type input "41"
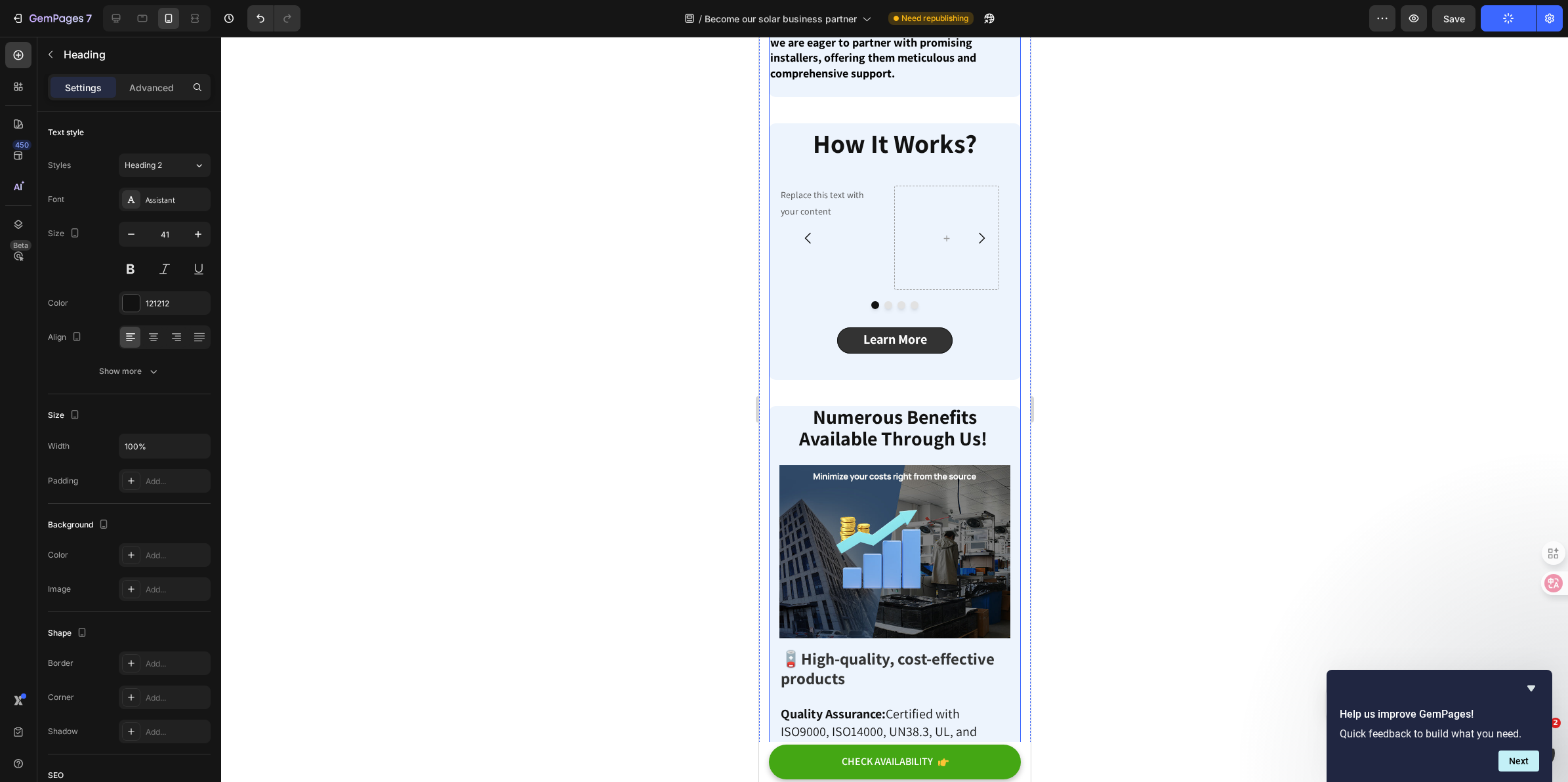
scroll to position [569, 0]
click at [831, 219] on p "Replace this text with your content" at bounding box center [831, 203] width 101 height 33
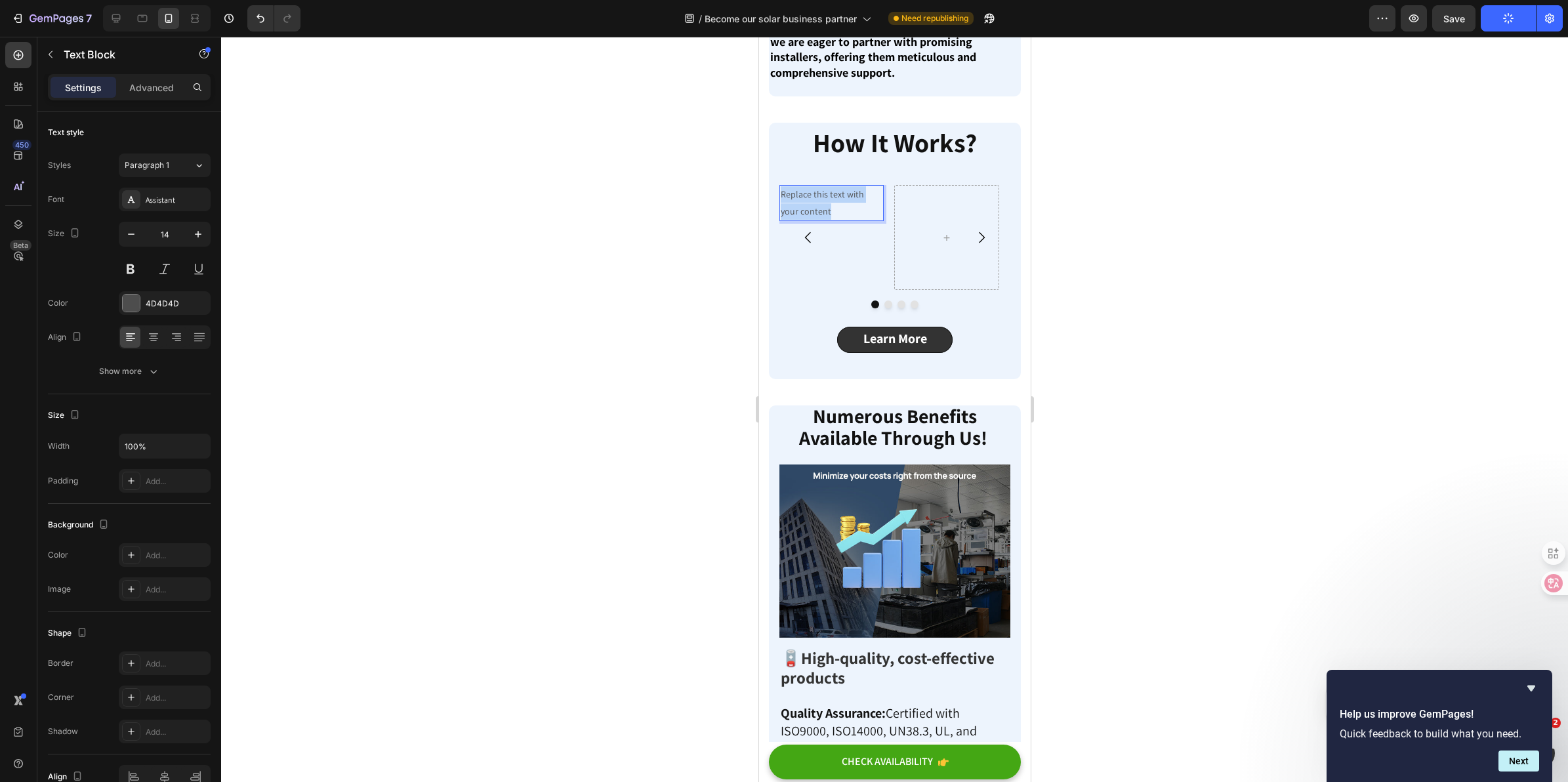
drag, startPoint x: 831, startPoint y: 290, endPoint x: 1505, endPoint y: 307, distance: 674.2
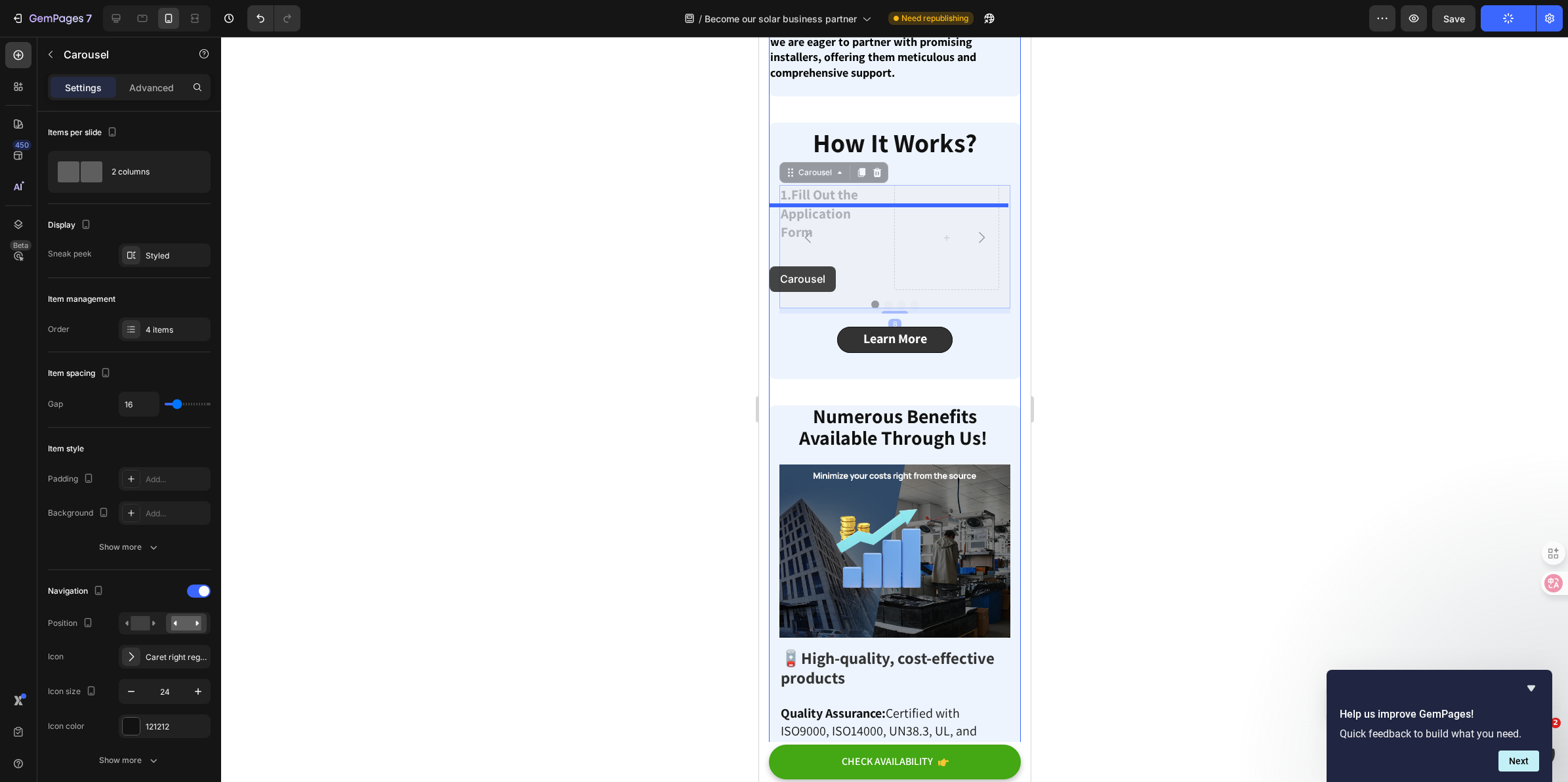
drag, startPoint x: 825, startPoint y: 315, endPoint x: 770, endPoint y: 266, distance: 73.7
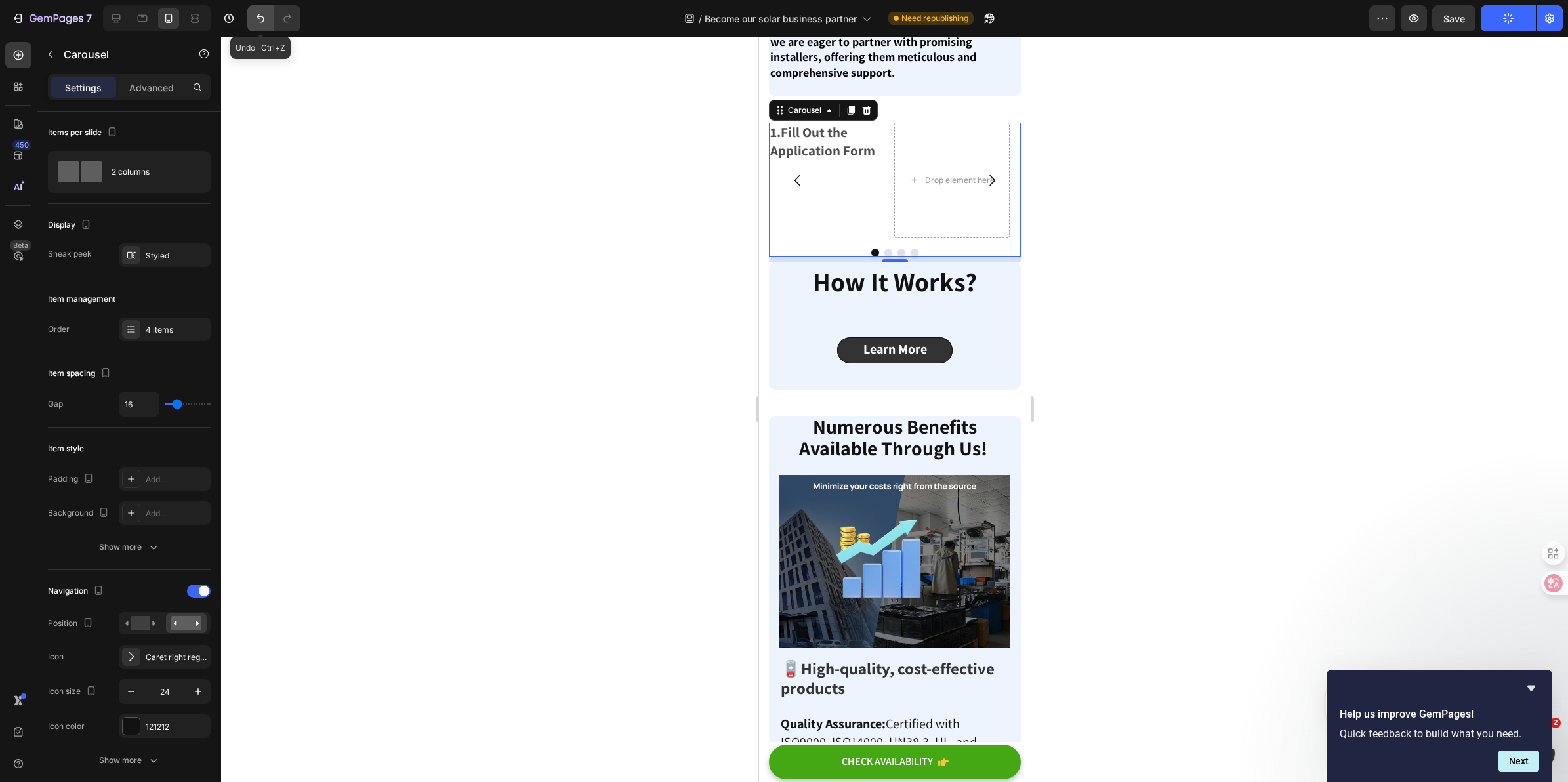
click at [253, 21] on button "Undo/Redo" at bounding box center [261, 19] width 27 height 27
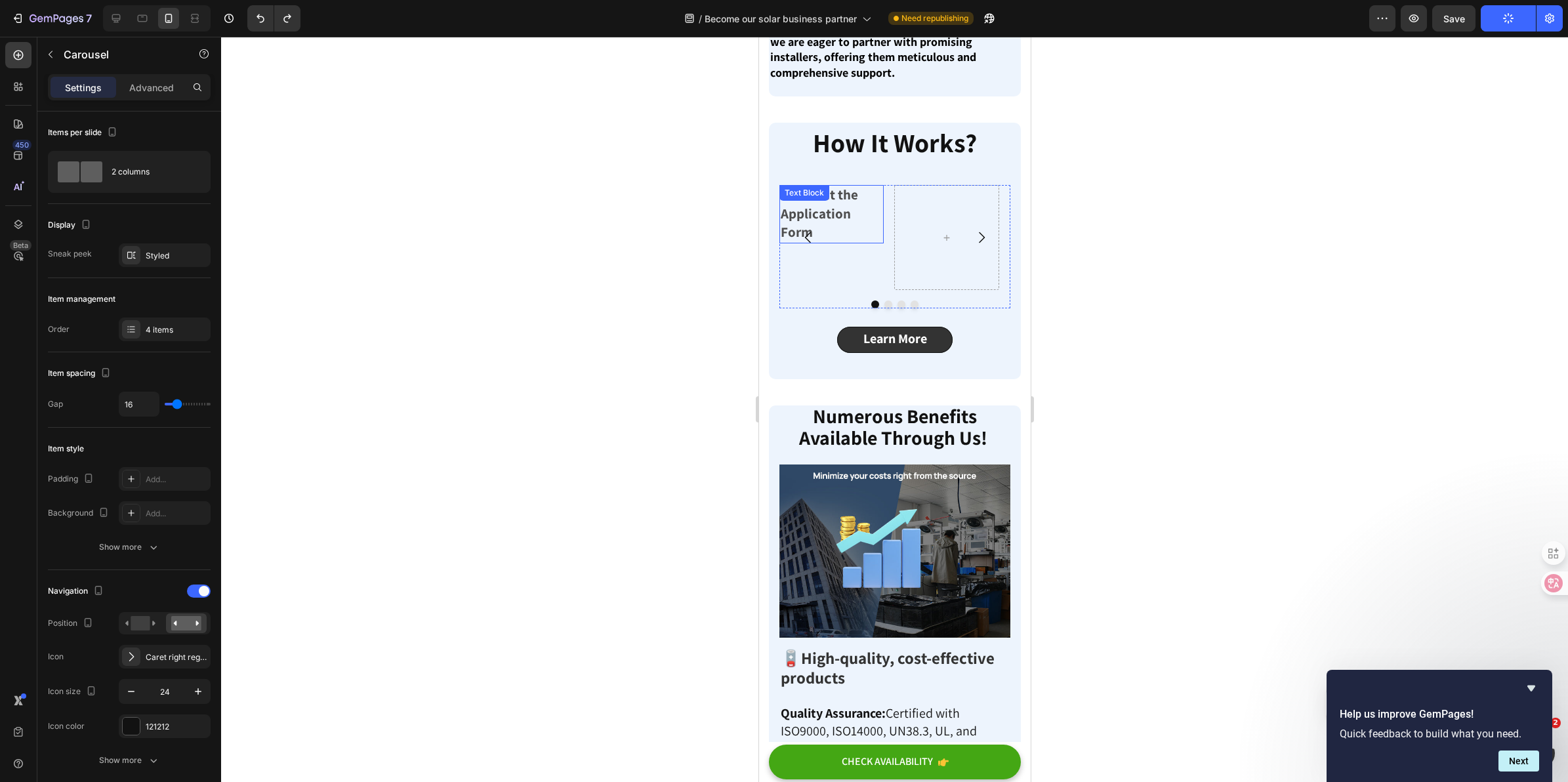
click at [838, 242] on p "1.Fill Out the Application Form" at bounding box center [831, 214] width 101 height 55
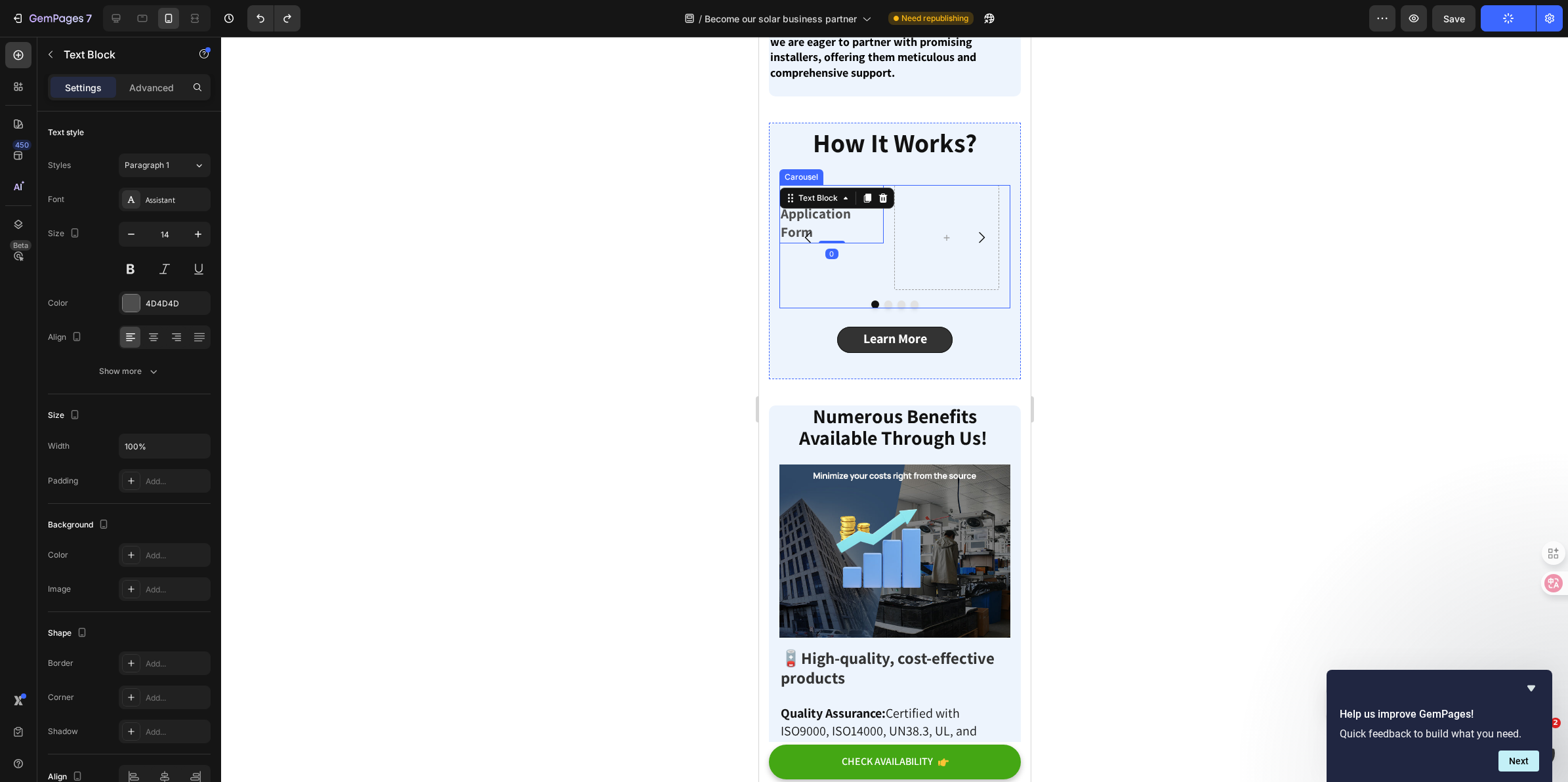
click at [826, 256] on button "Carousel Back Arrow" at bounding box center [807, 237] width 37 height 37
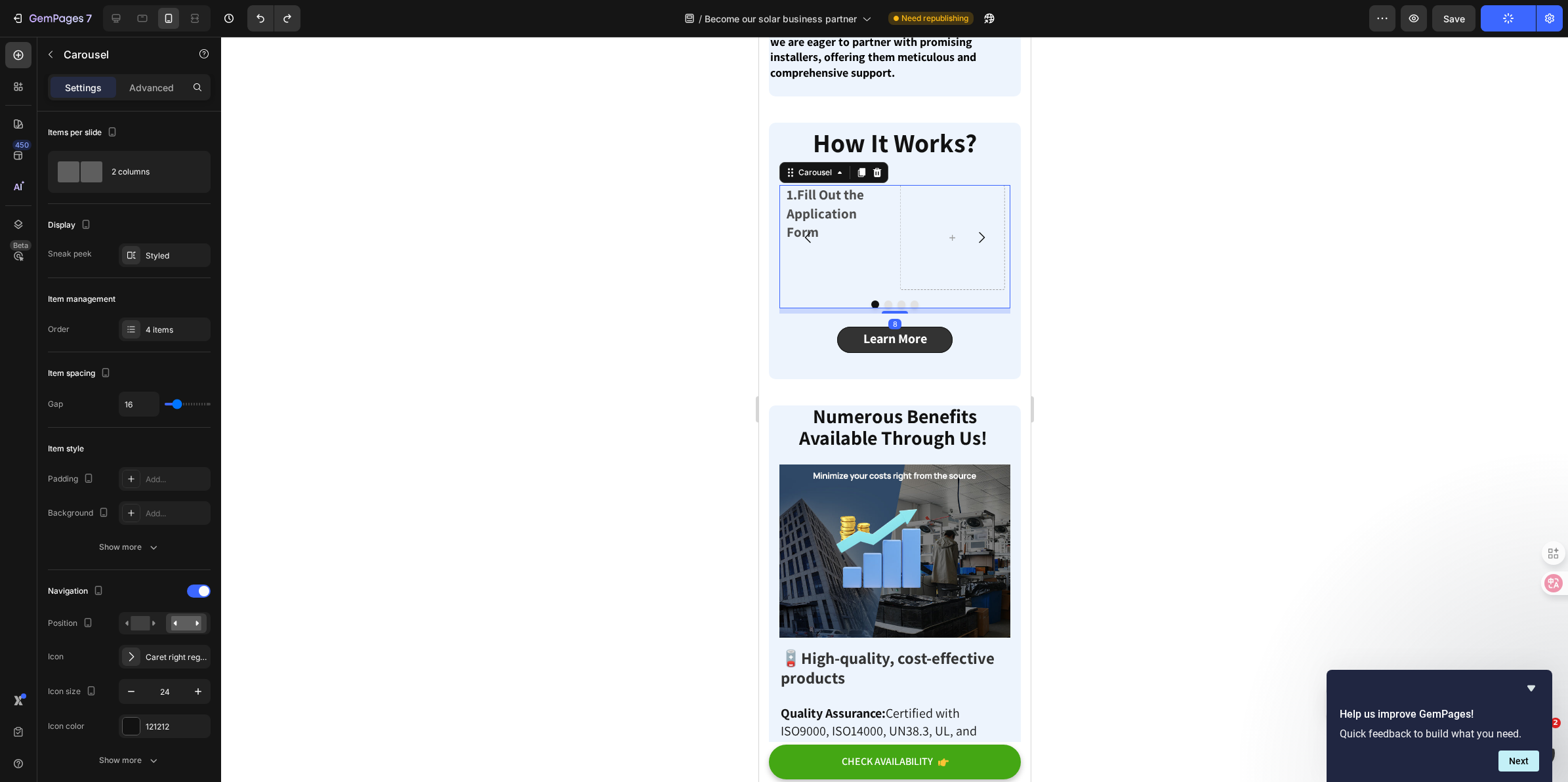
click at [819, 256] on button "Carousel Back Arrow" at bounding box center [807, 237] width 37 height 37
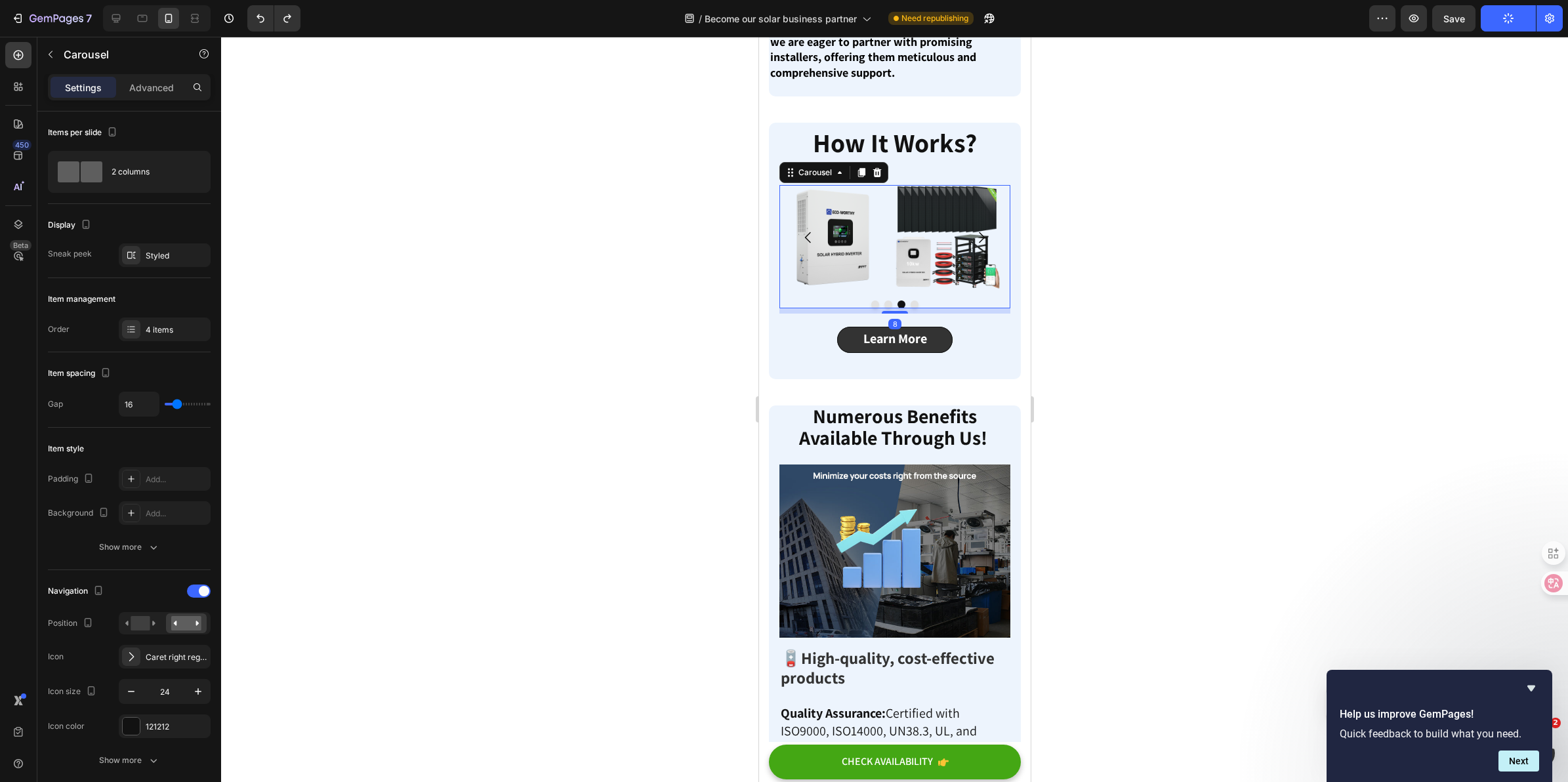
drag, startPoint x: 962, startPoint y: 335, endPoint x: 931, endPoint y: 315, distance: 36.9
click at [962, 256] on button "Carousel Next Arrow" at bounding box center [980, 237] width 37 height 37
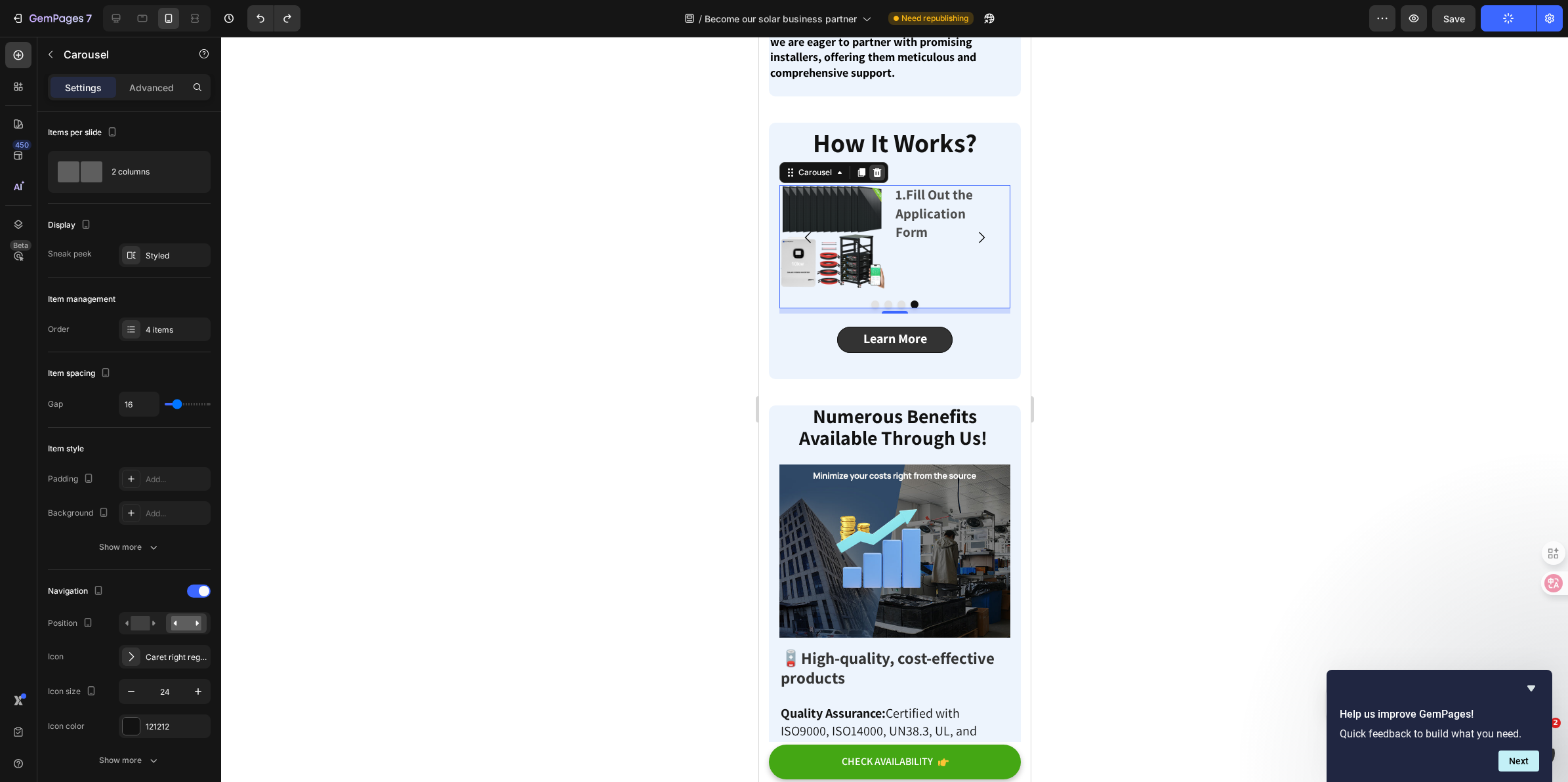
click at [877, 177] on icon at bounding box center [876, 172] width 9 height 9
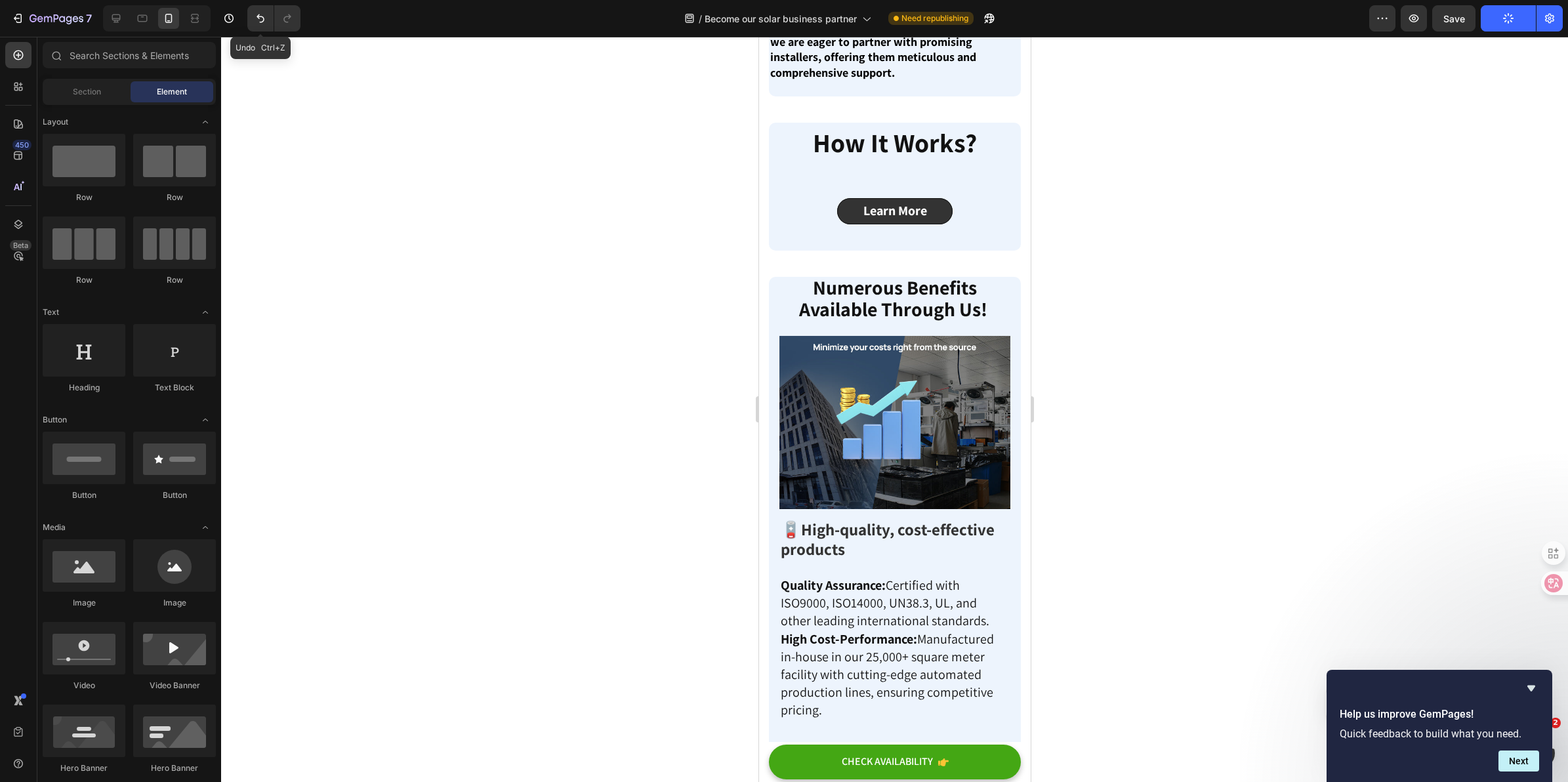
drag, startPoint x: 260, startPoint y: 22, endPoint x: 274, endPoint y: 27, distance: 14.9
click at [260, 22] on icon "Undo/Redo" at bounding box center [261, 18] width 8 height 9
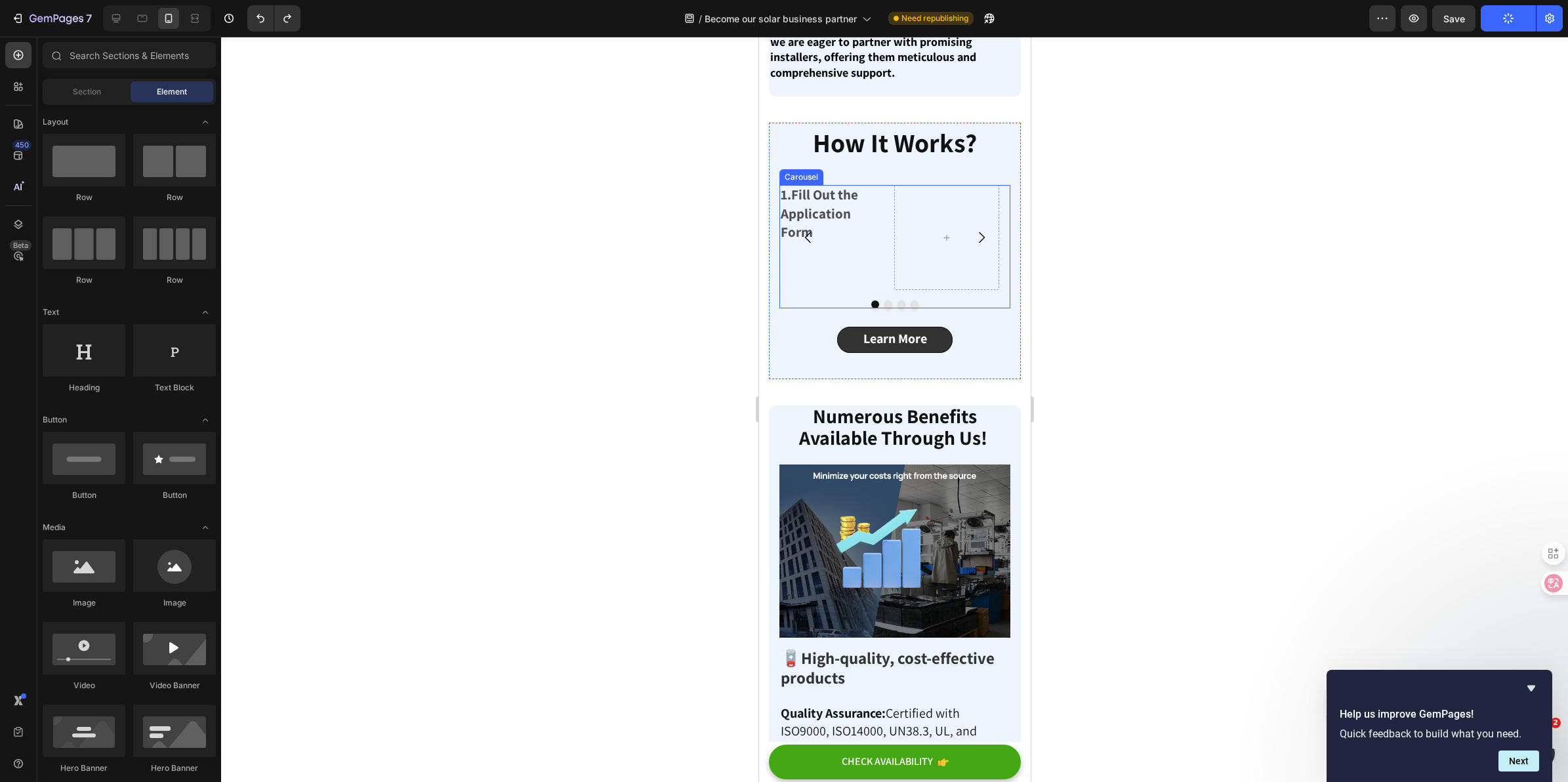
click at [862, 290] on div "1.Fill Out the Application Form Text Block" at bounding box center [831, 237] width 105 height 105
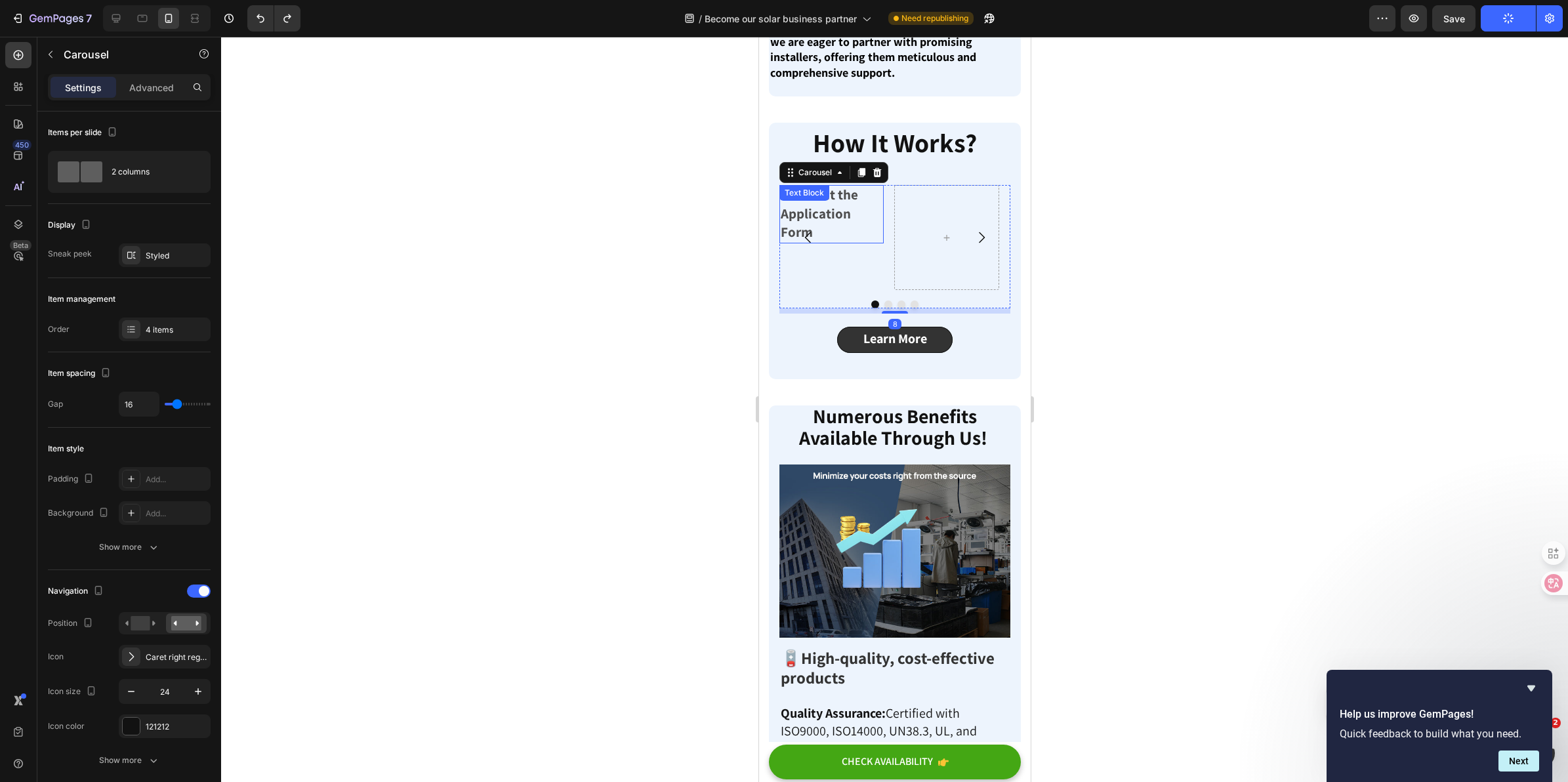
click at [851, 242] on p "1.Fill Out the Application Form" at bounding box center [831, 214] width 101 height 55
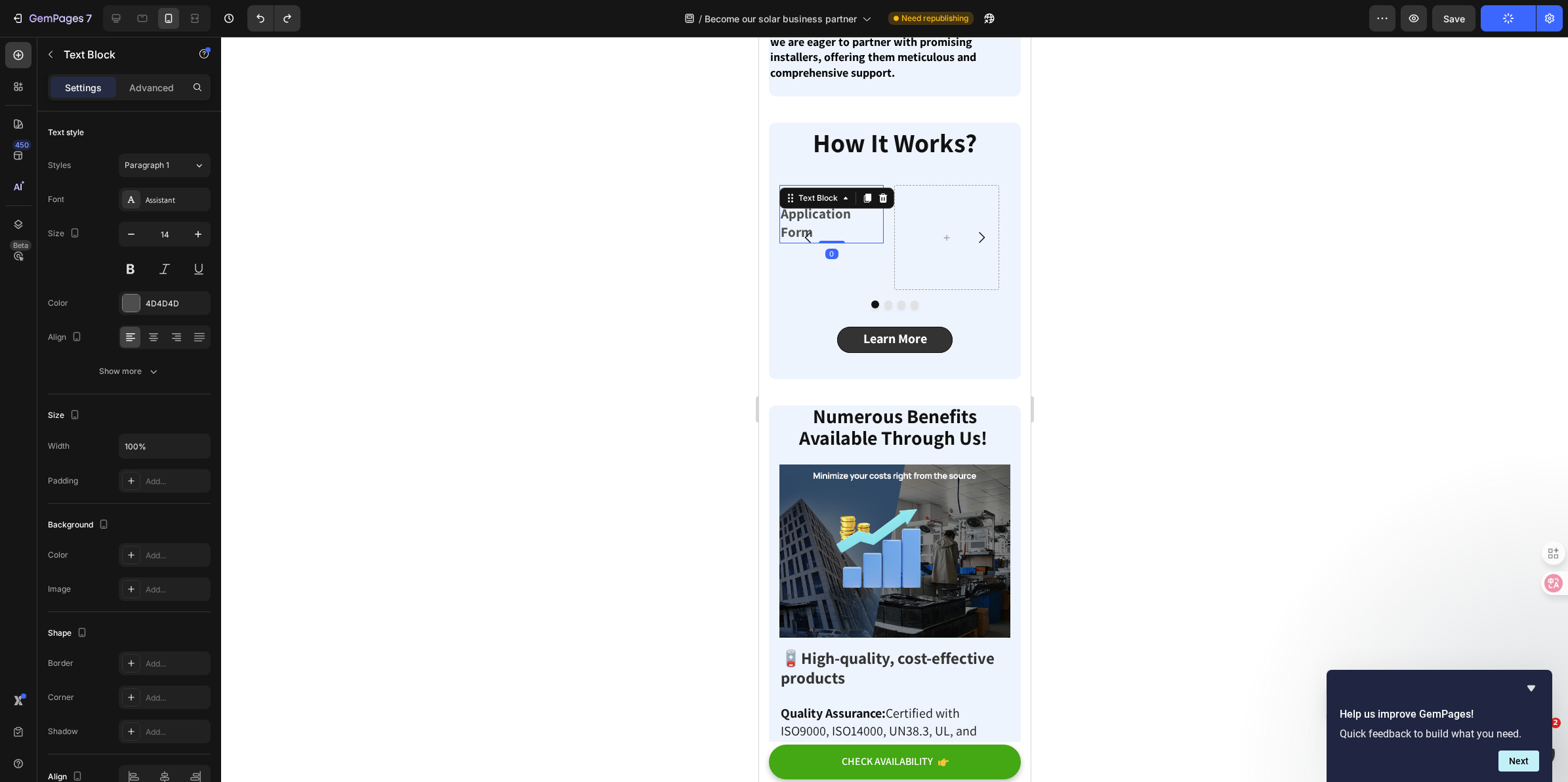
click at [830, 242] on p "1.Fill Out the Application Form" at bounding box center [831, 214] width 101 height 55
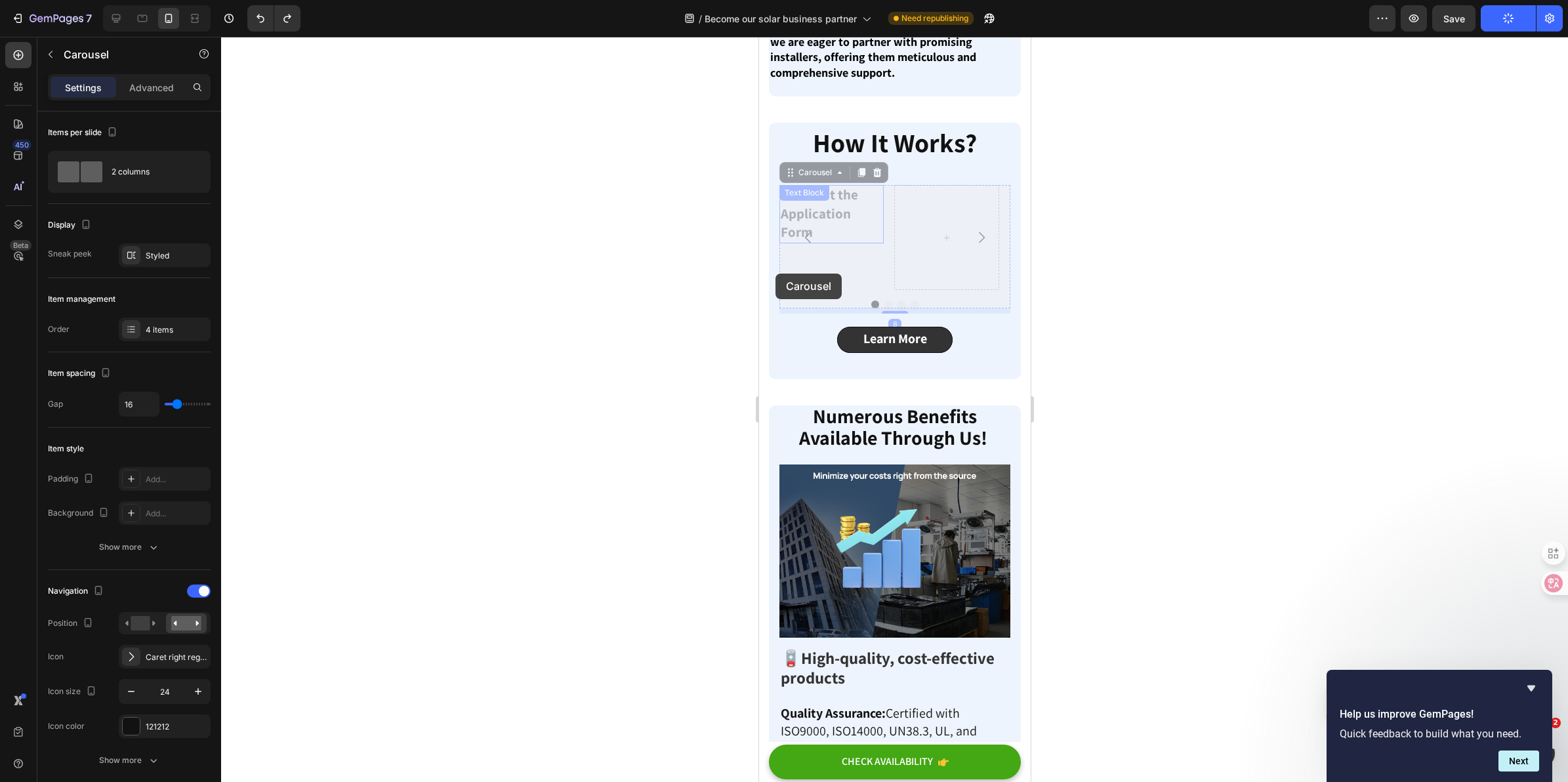
drag, startPoint x: 823, startPoint y: 315, endPoint x: 776, endPoint y: 274, distance: 62.4
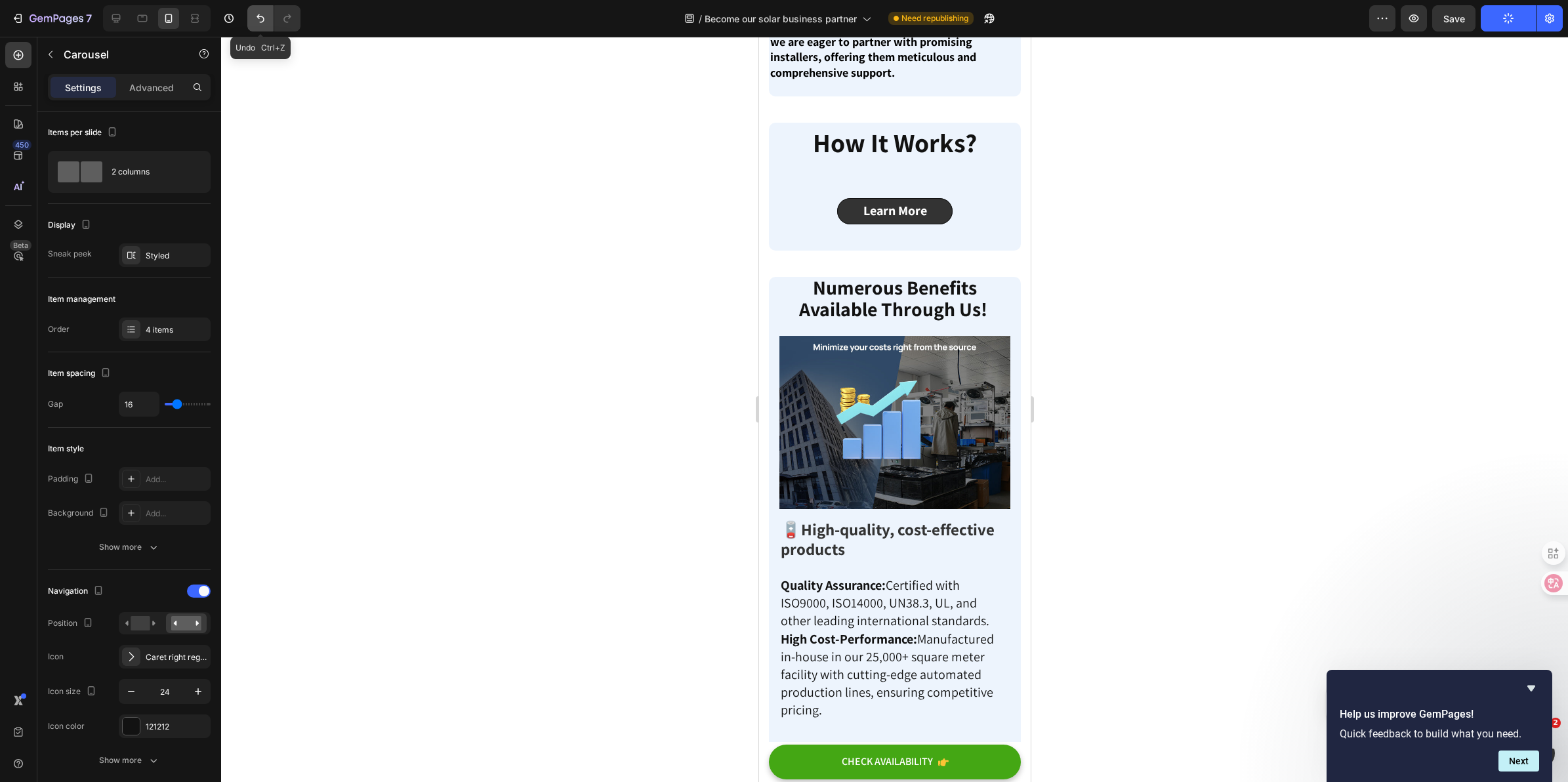
click at [251, 7] on button "Undo/Redo" at bounding box center [261, 19] width 27 height 27
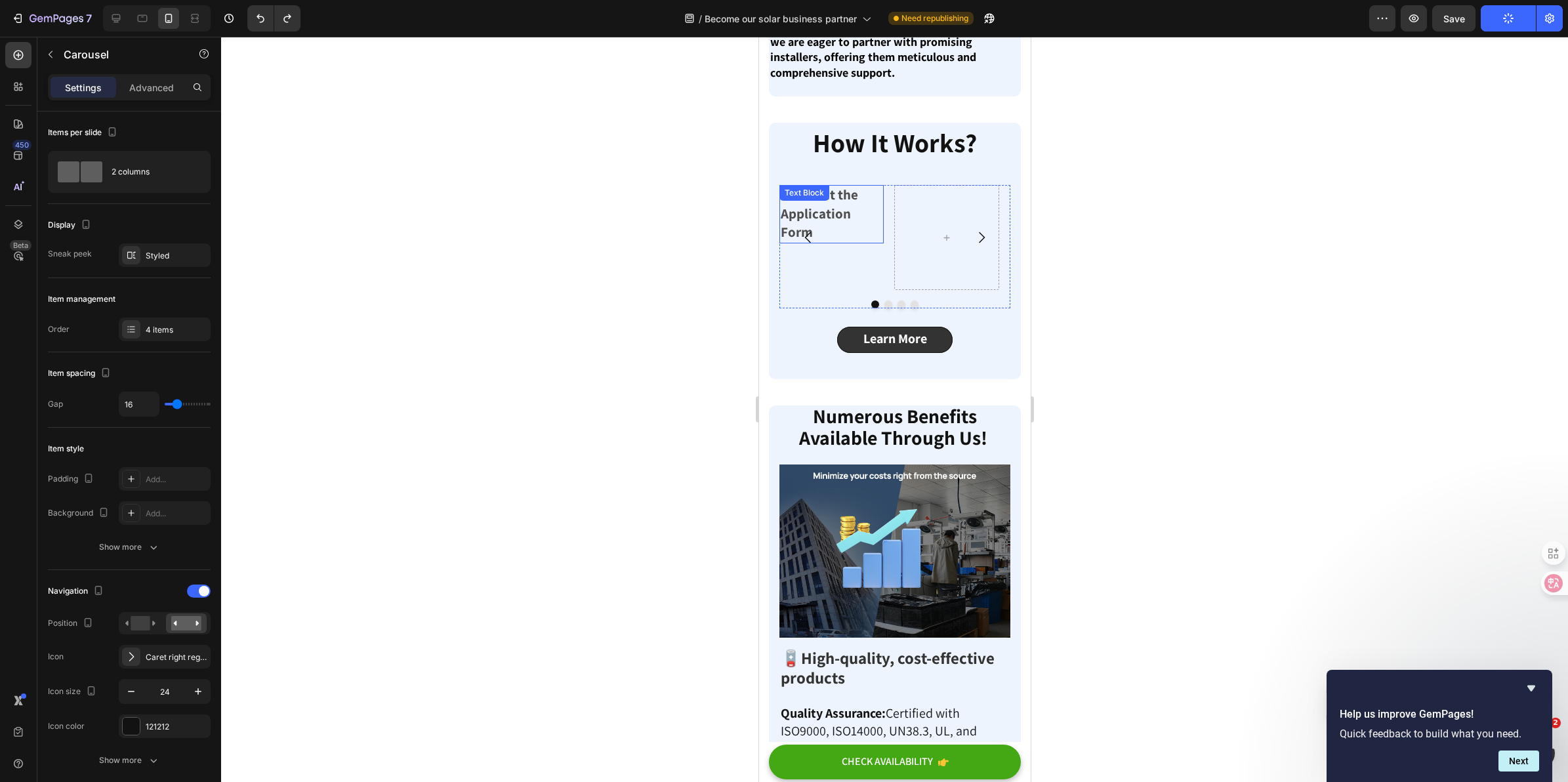
click at [826, 242] on p "1.Fill Out the Application Form" at bounding box center [831, 214] width 101 height 55
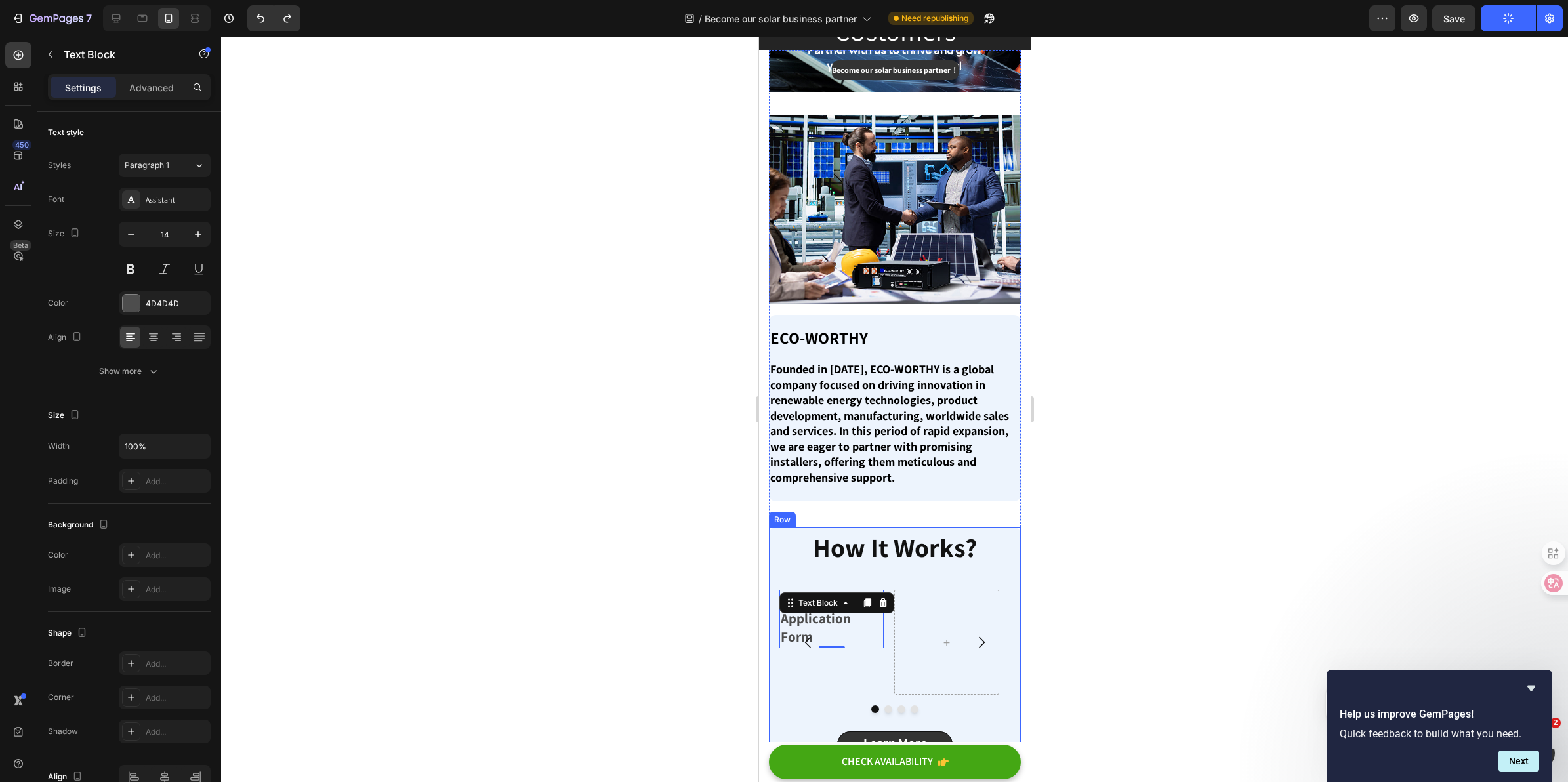
scroll to position [0, 0]
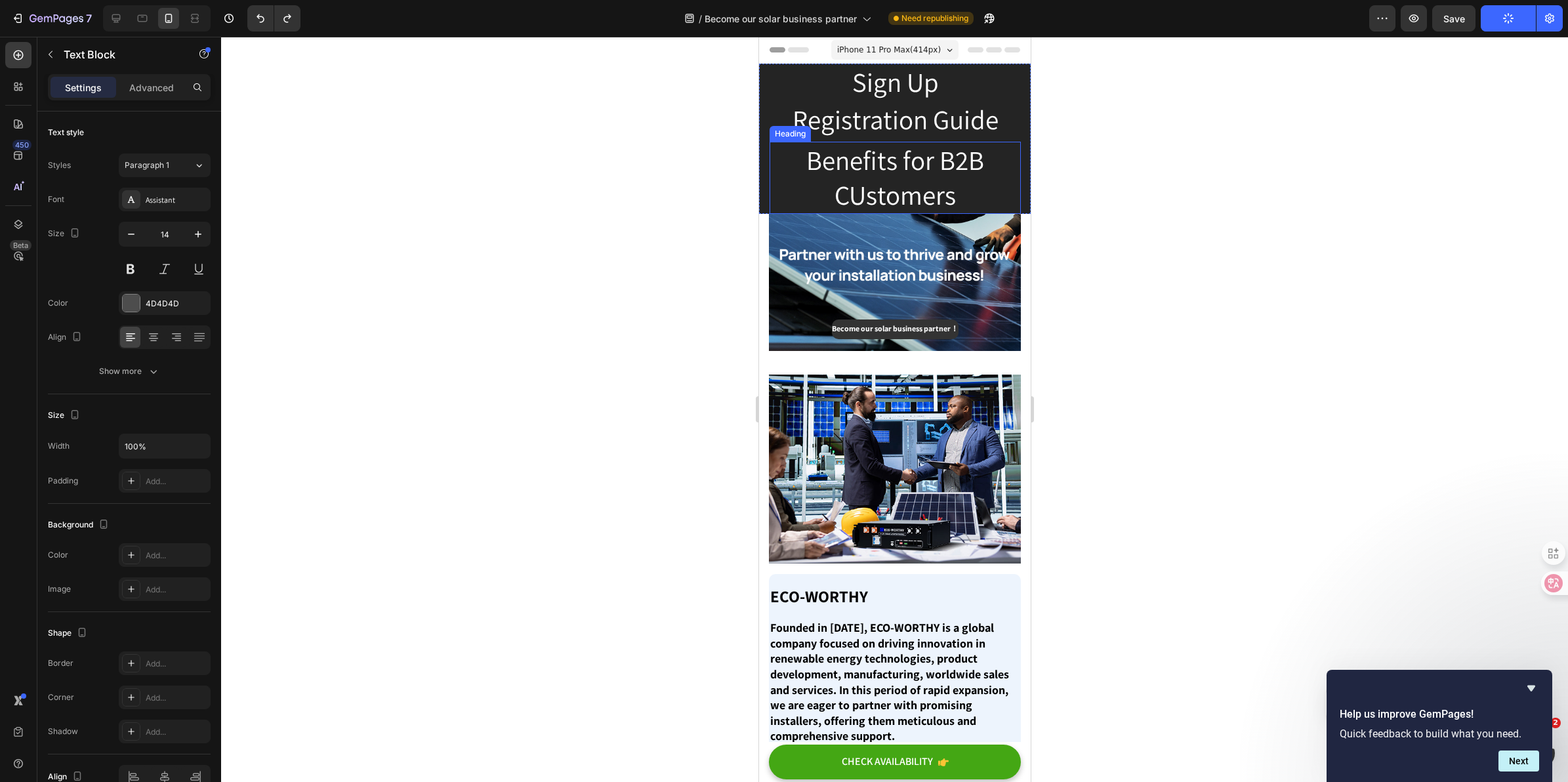
drag, startPoint x: 962, startPoint y: 166, endPoint x: 964, endPoint y: 159, distance: 7.3
click at [962, 166] on link "Benefits for B2B CUstomers" at bounding box center [894, 177] width 178 height 70
click at [966, 96] on h2 "Sign Up" at bounding box center [894, 83] width 251 height 37
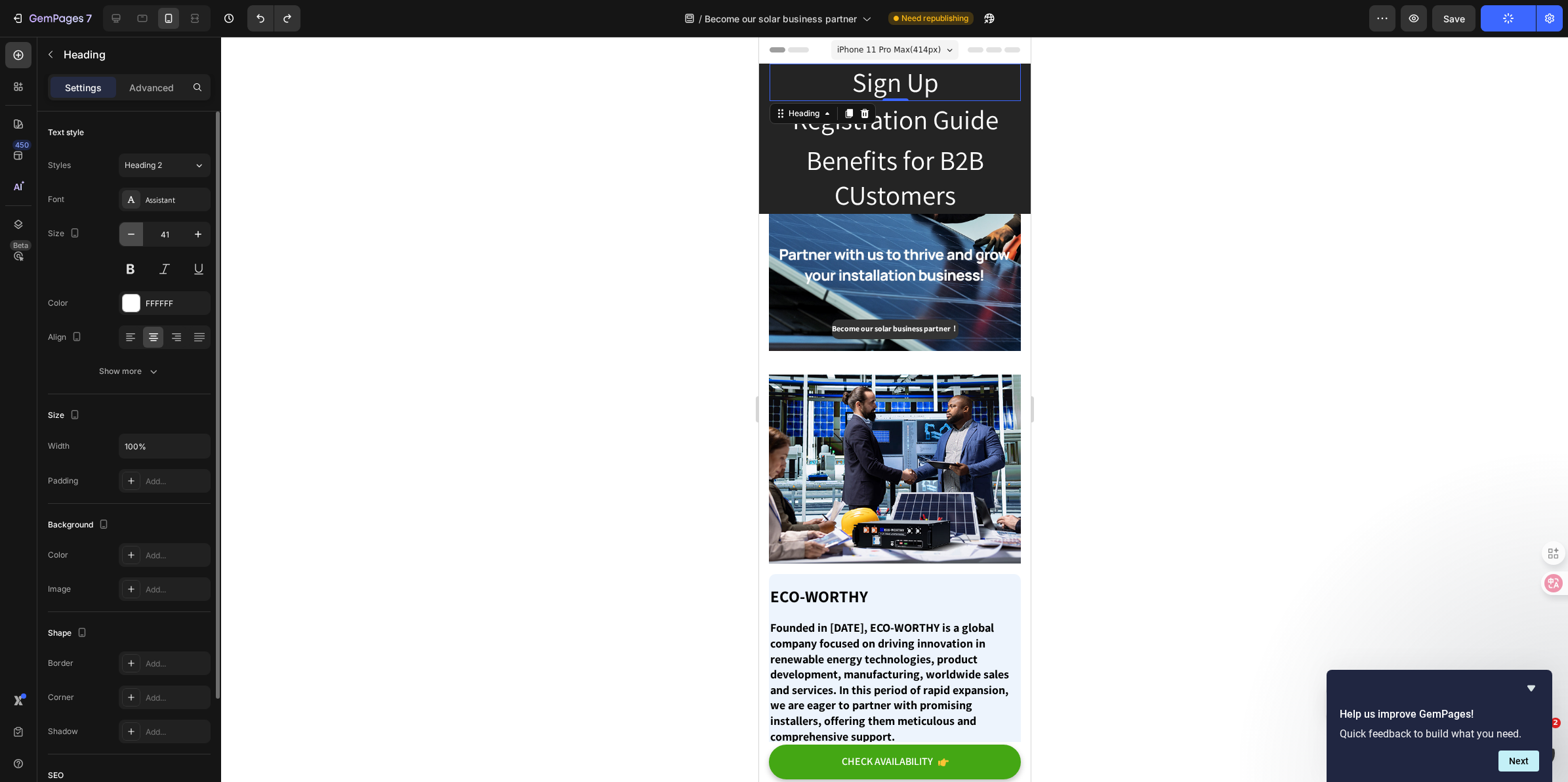
click at [136, 229] on icon "button" at bounding box center [131, 234] width 13 height 13
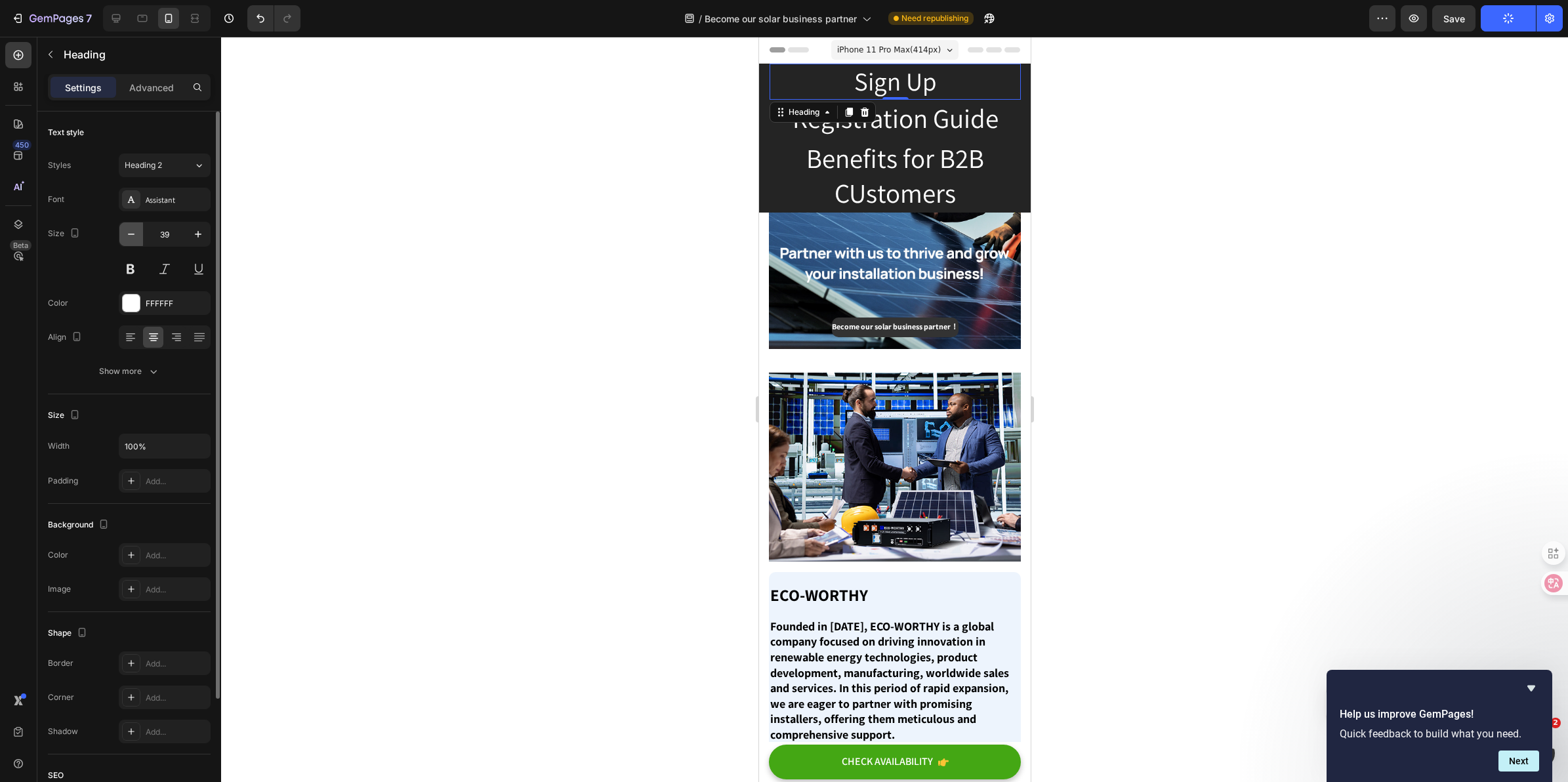
click at [136, 229] on icon "button" at bounding box center [131, 234] width 13 height 13
click at [134, 229] on icon "button" at bounding box center [131, 234] width 13 height 13
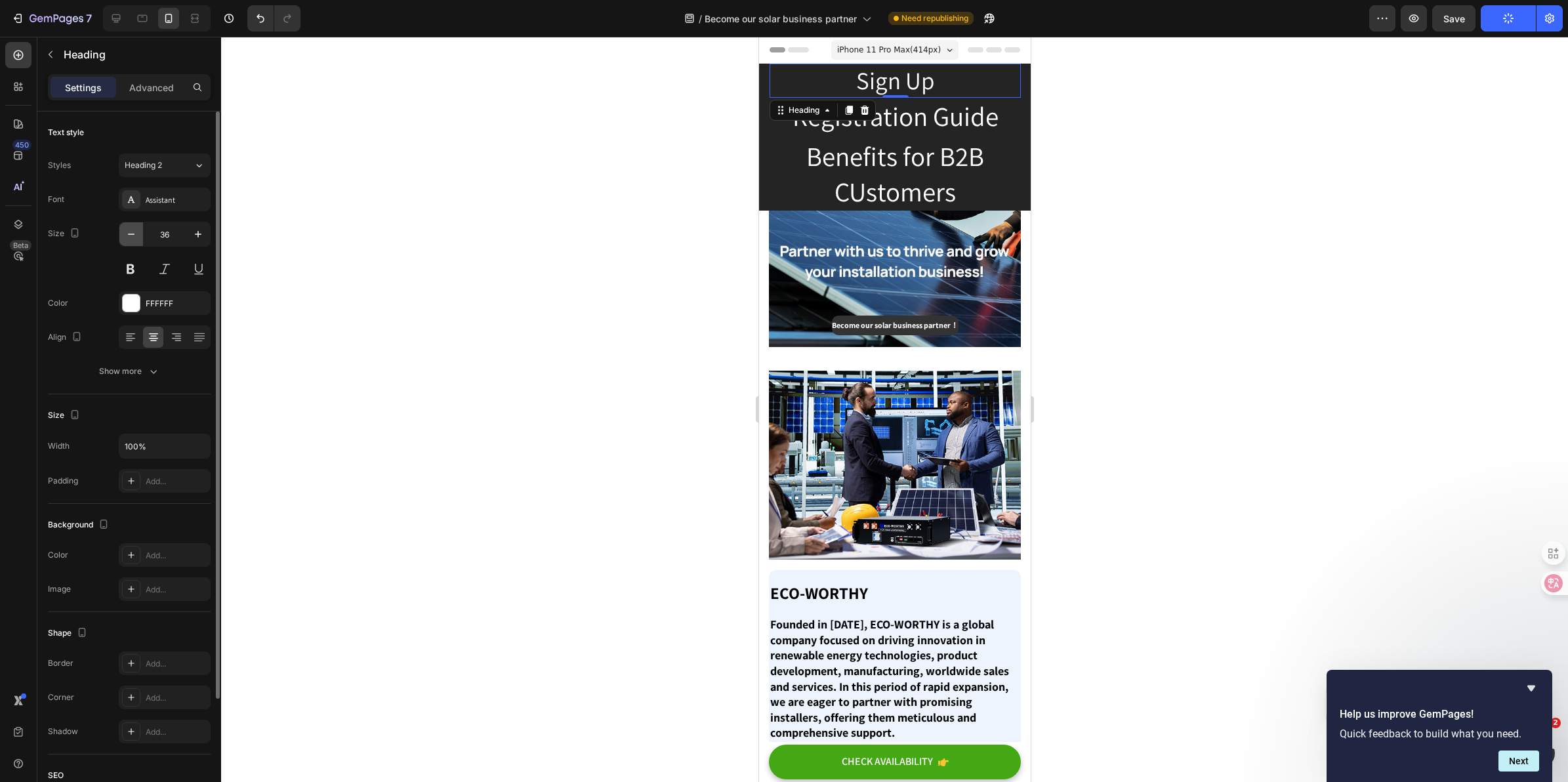
click at [133, 229] on icon "button" at bounding box center [131, 234] width 13 height 13
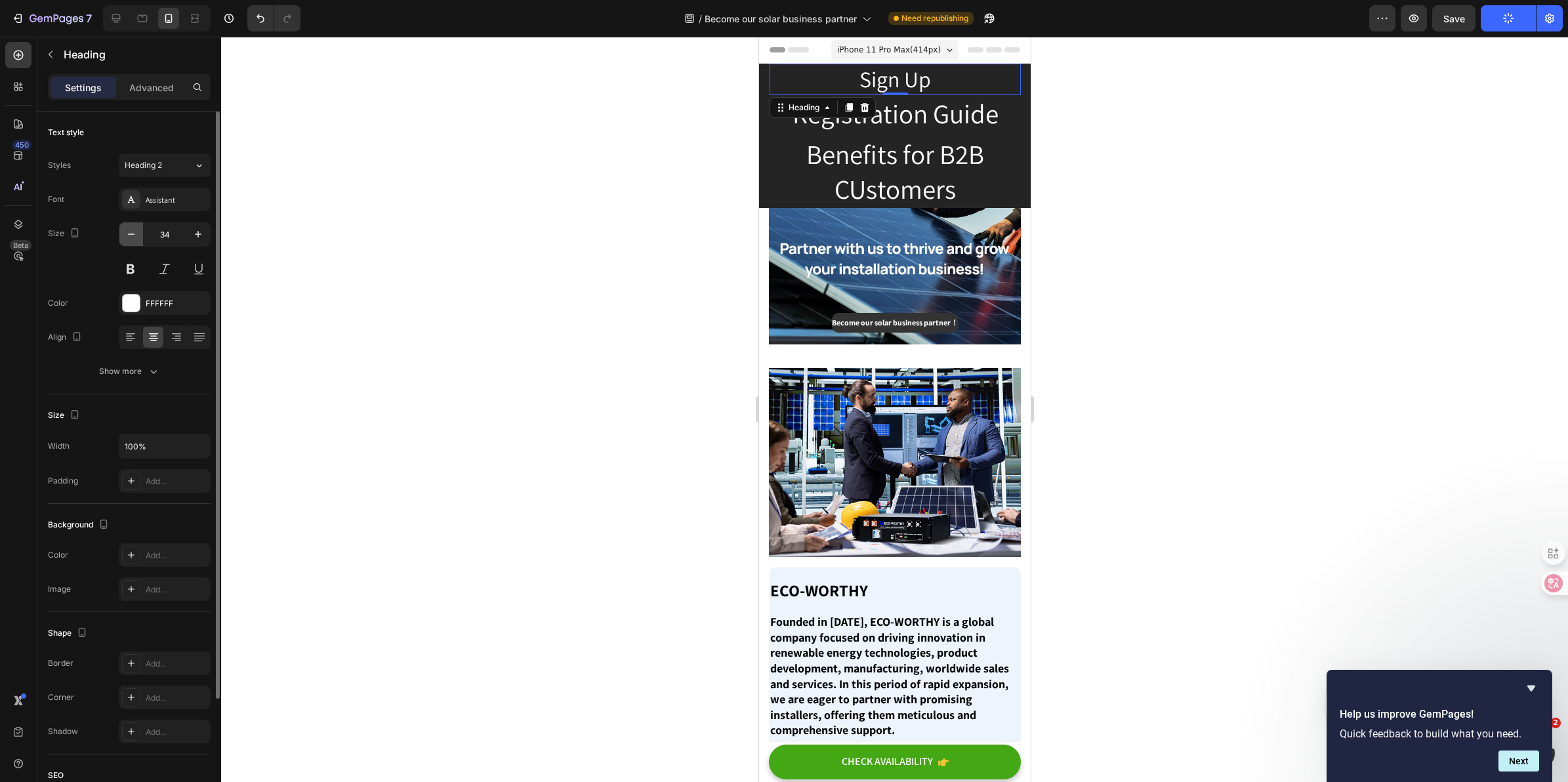
click at [133, 229] on icon "button" at bounding box center [131, 234] width 13 height 13
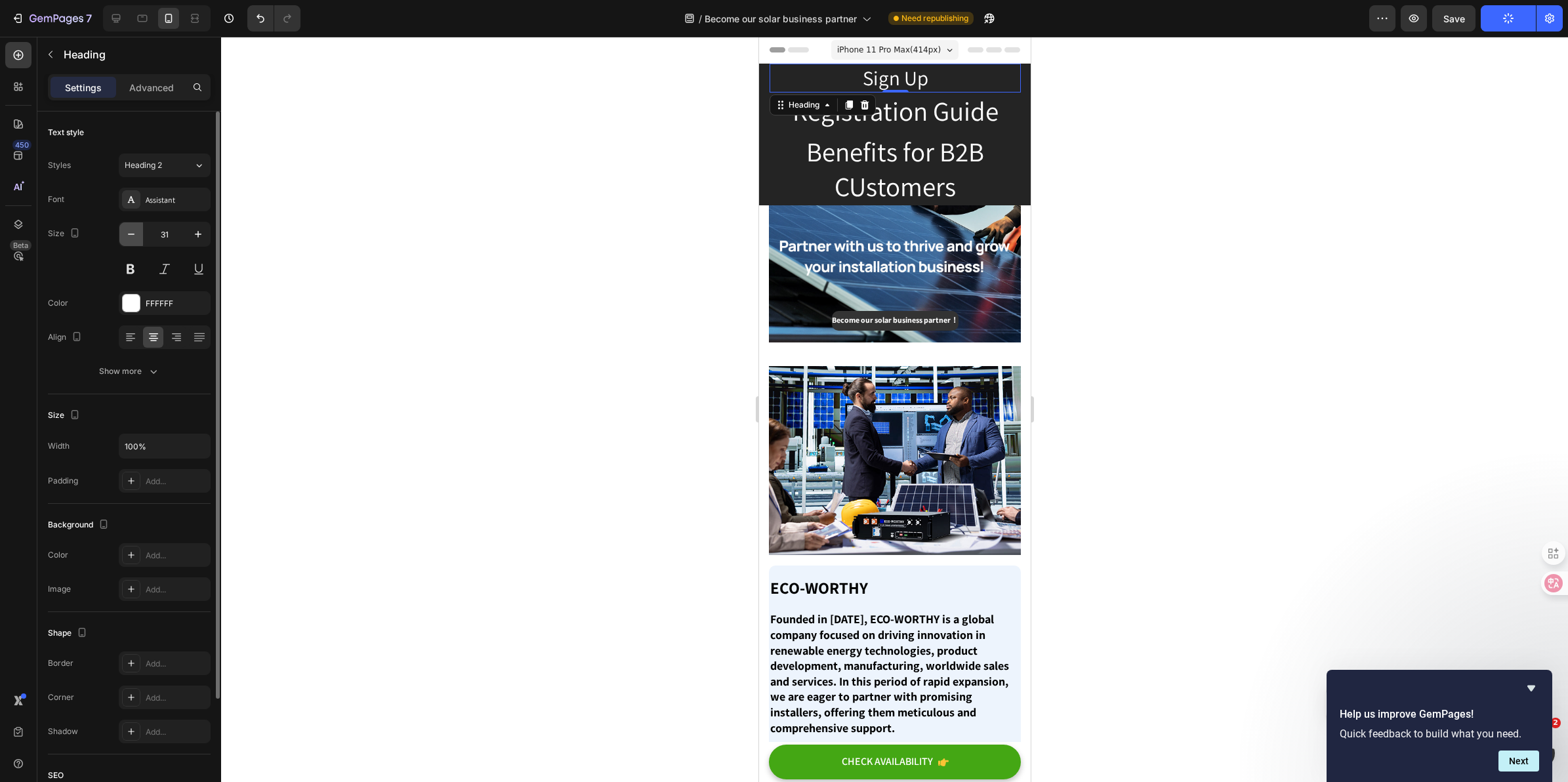
click at [133, 229] on icon "button" at bounding box center [131, 234] width 13 height 13
type input "30"
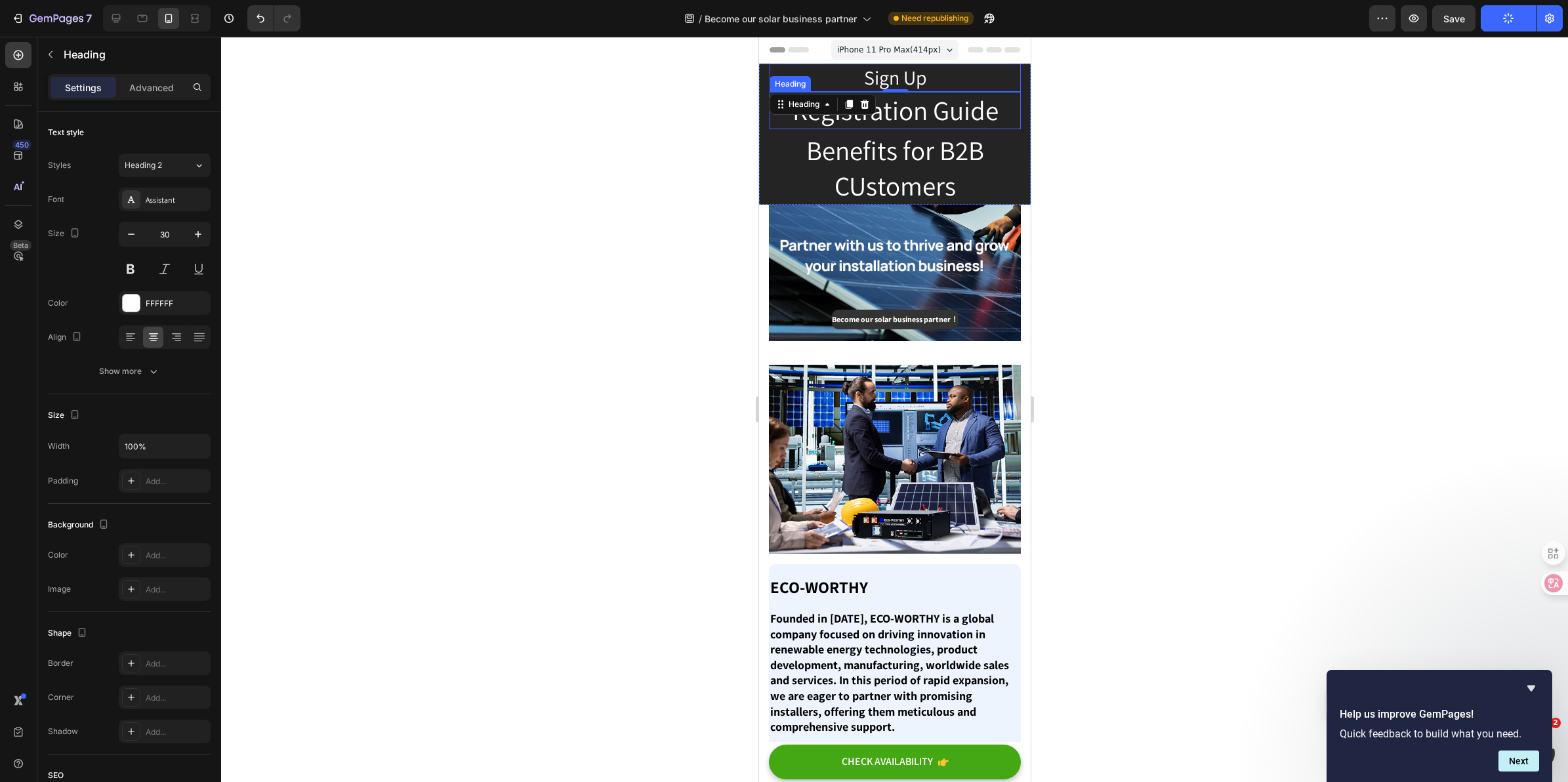
click at [905, 105] on link "Registration Guide" at bounding box center [895, 110] width 206 height 35
click at [131, 236] on icon "button" at bounding box center [131, 234] width 13 height 13
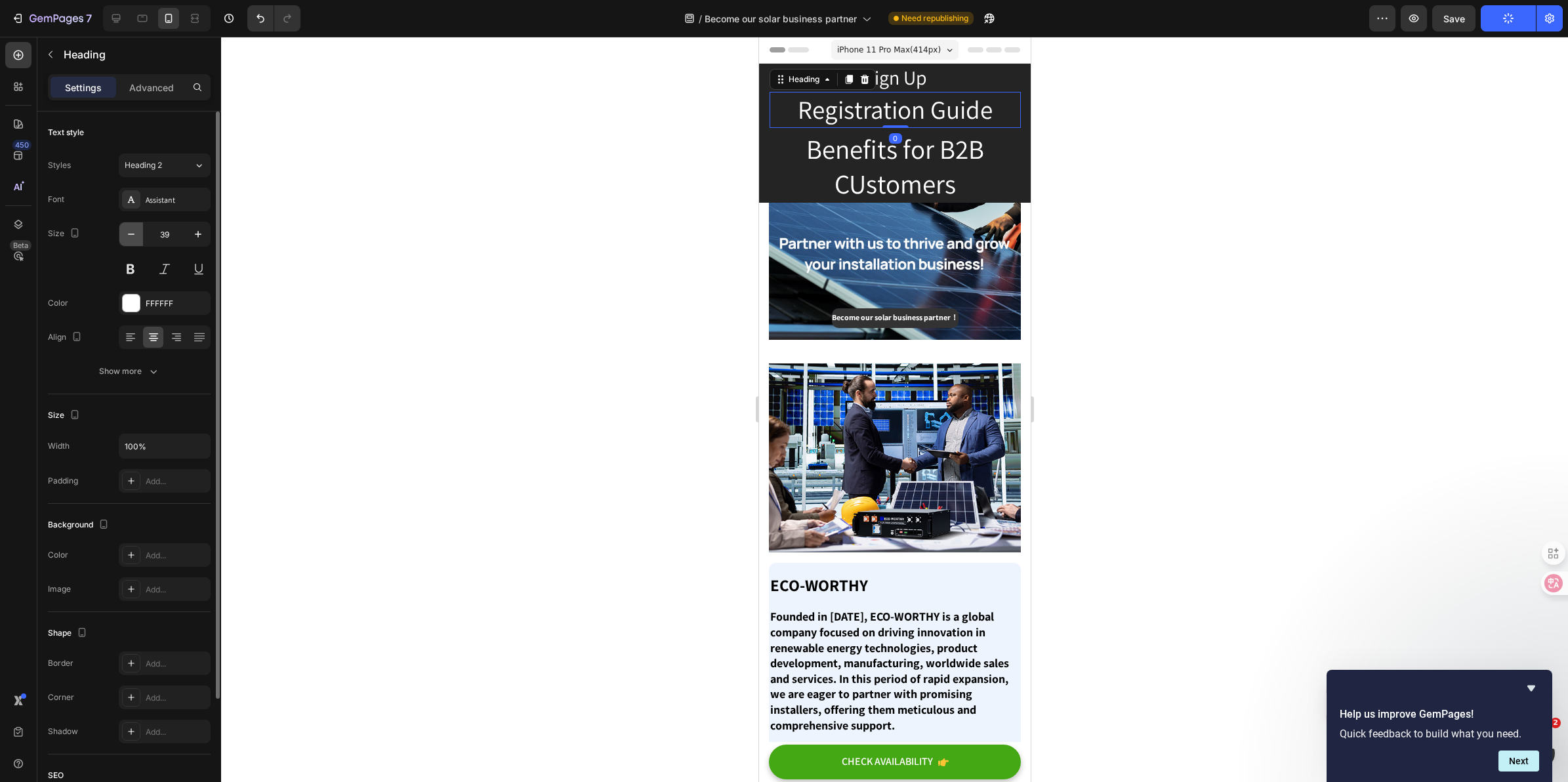
click at [131, 236] on icon "button" at bounding box center [131, 234] width 13 height 13
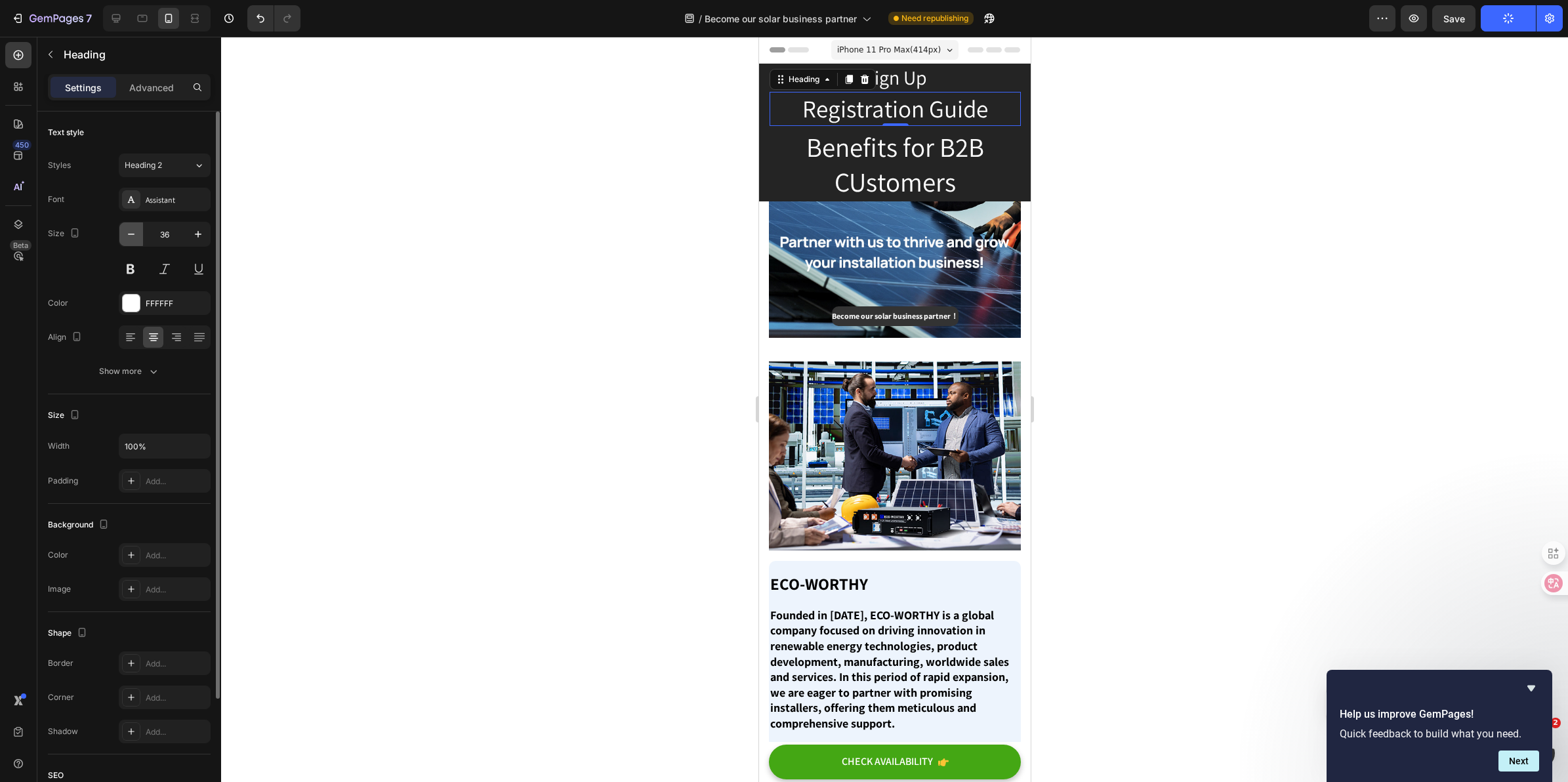
click at [131, 236] on icon "button" at bounding box center [131, 234] width 13 height 13
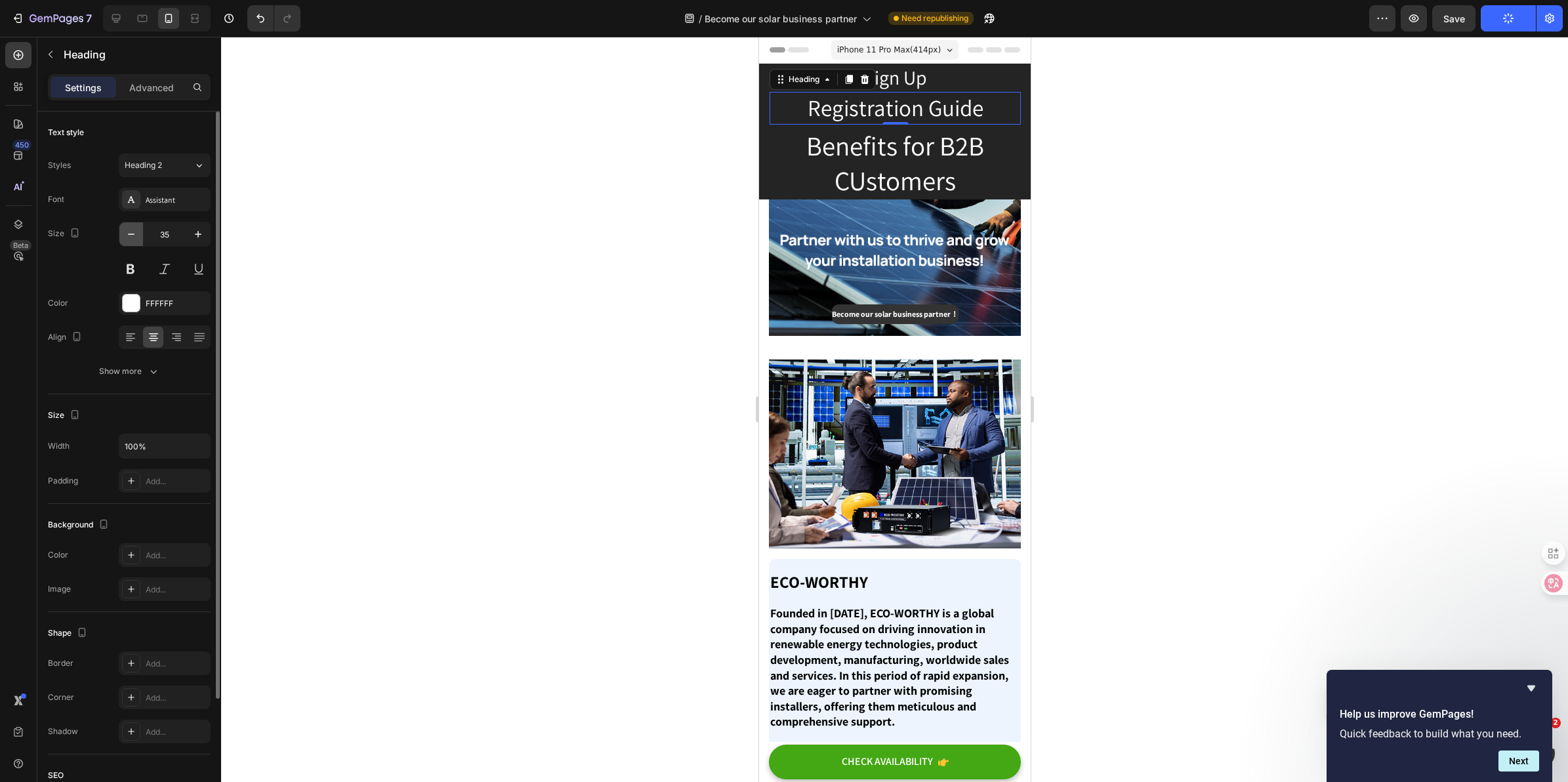
click at [131, 236] on icon "button" at bounding box center [131, 234] width 13 height 13
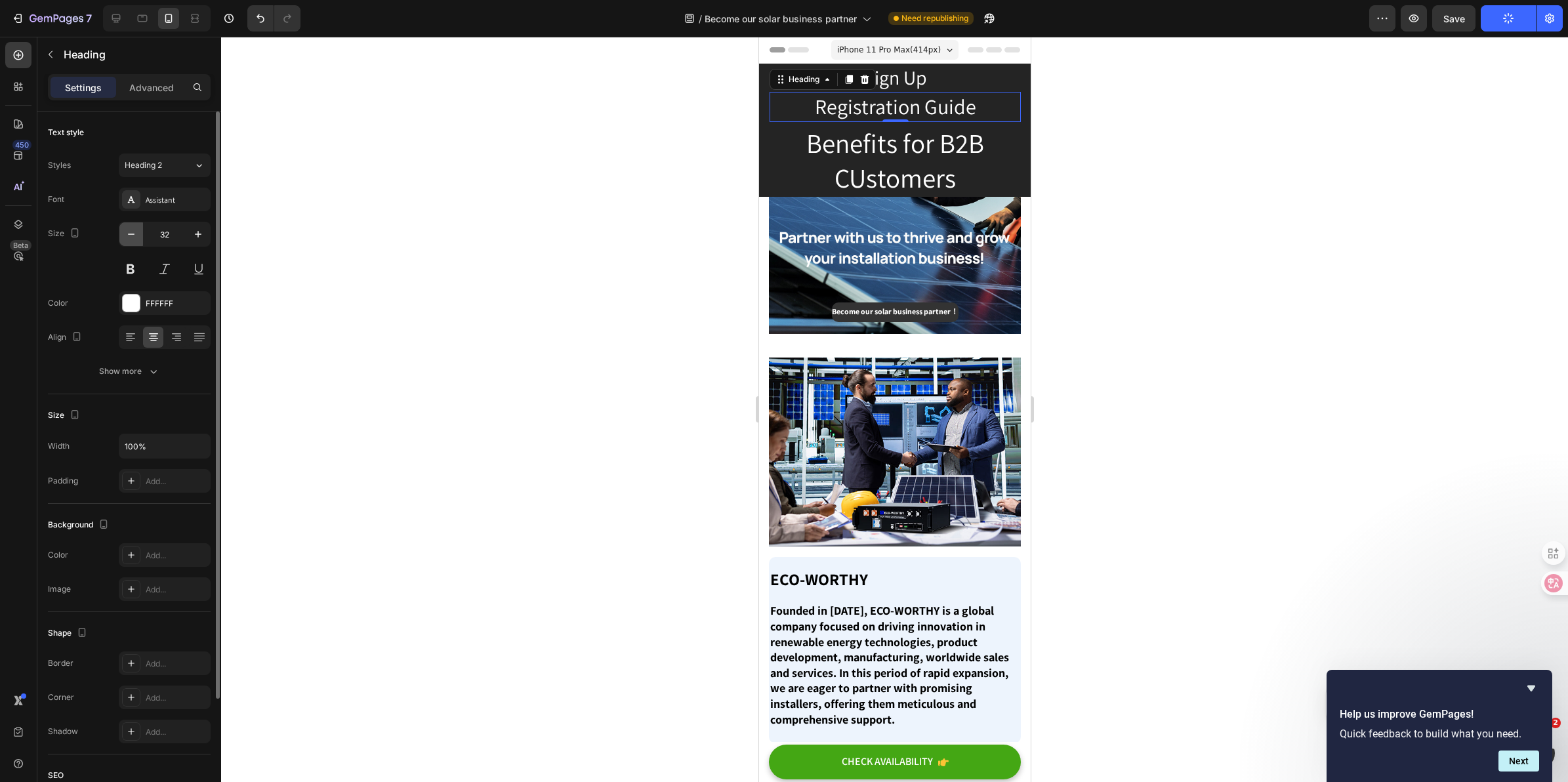
click at [131, 236] on icon "button" at bounding box center [131, 234] width 13 height 13
type input "31"
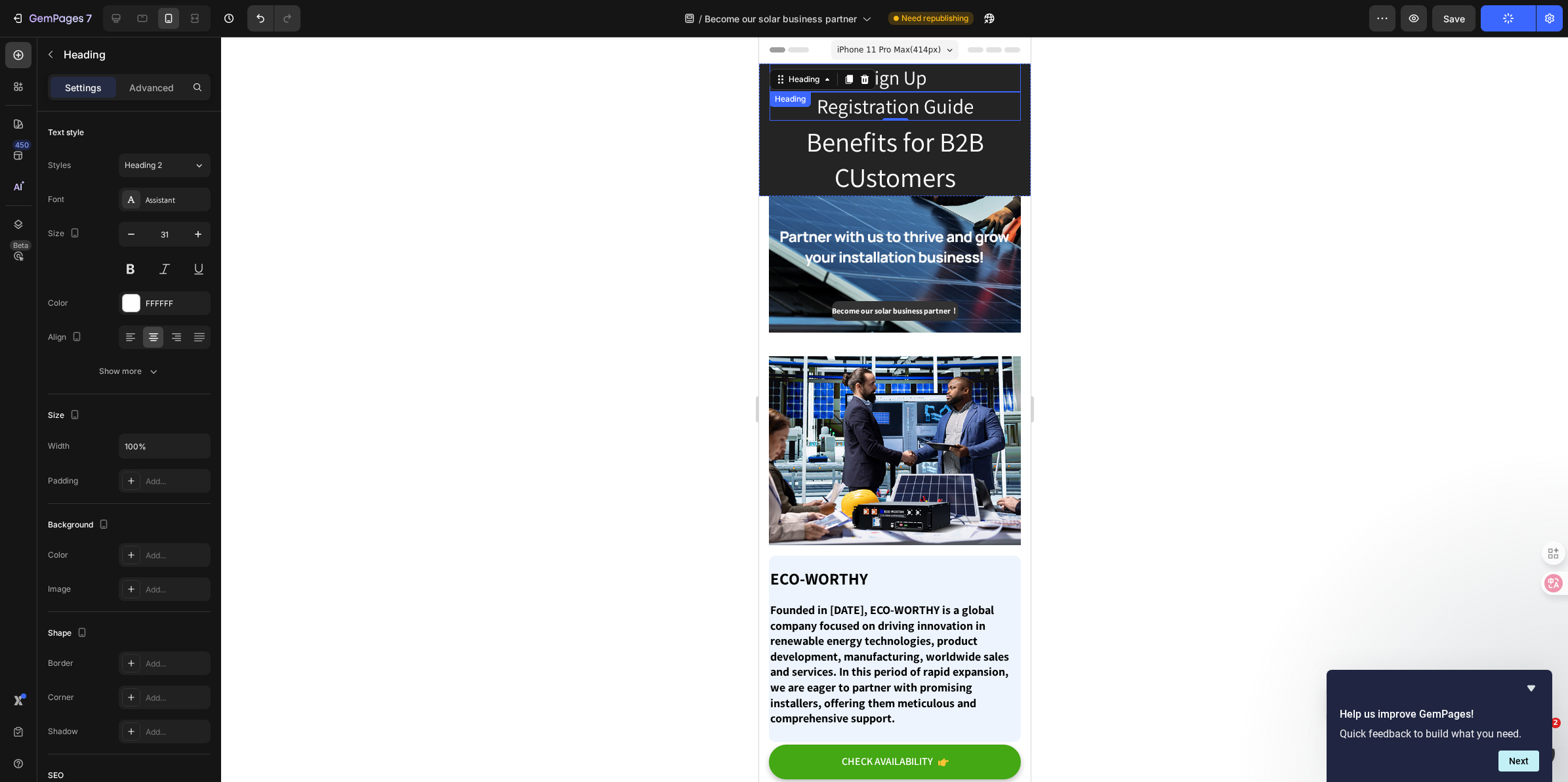
click at [933, 74] on h2 "Sign Up" at bounding box center [894, 78] width 251 height 28
click at [934, 104] on link "Registration Guide" at bounding box center [894, 106] width 157 height 27
click at [128, 240] on icon "button" at bounding box center [131, 234] width 13 height 13
type input "30"
click at [941, 142] on link "Benefits for B2B CUstomers" at bounding box center [894, 158] width 178 height 70
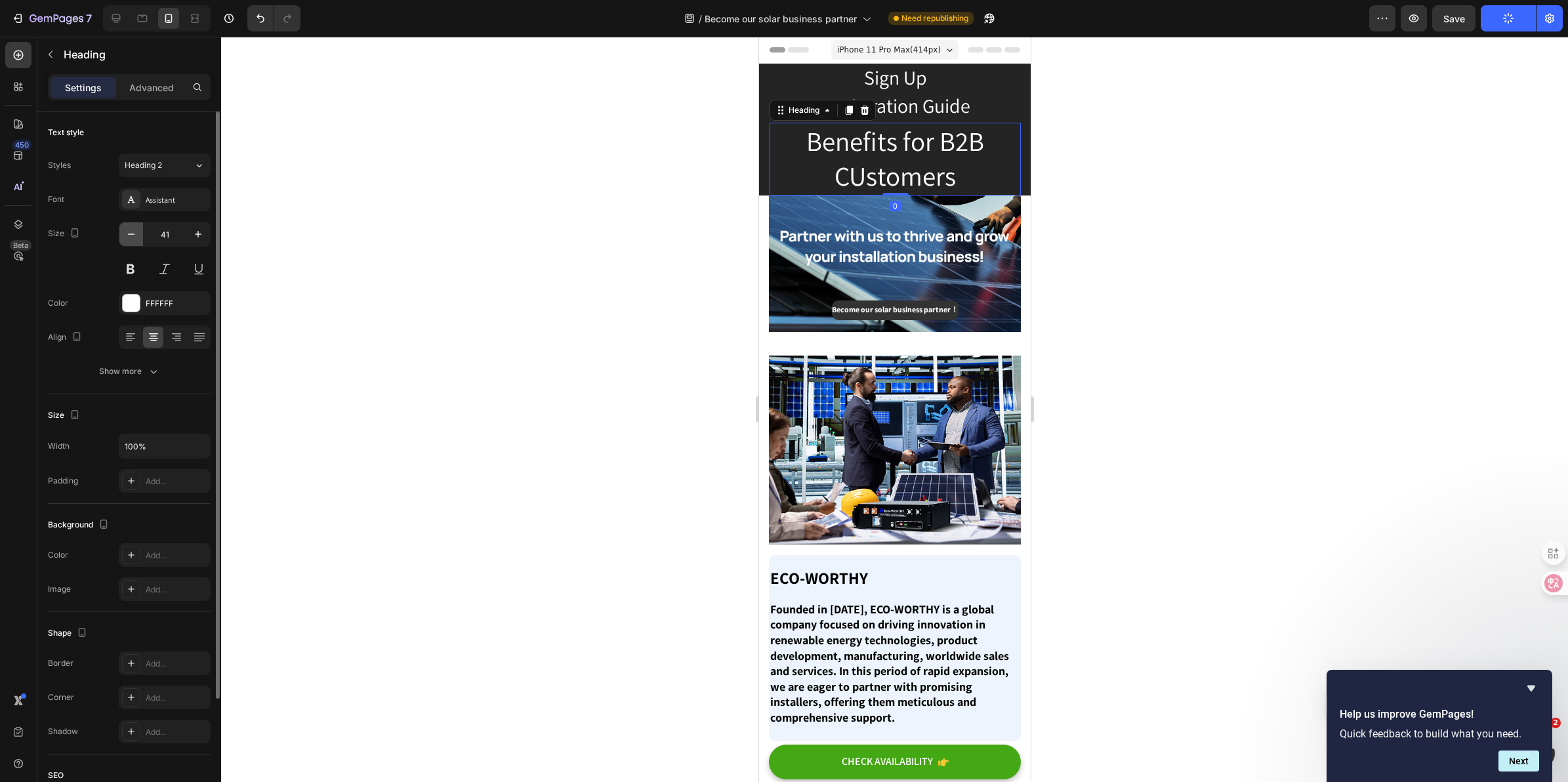
click at [126, 236] on icon "button" at bounding box center [131, 234] width 13 height 13
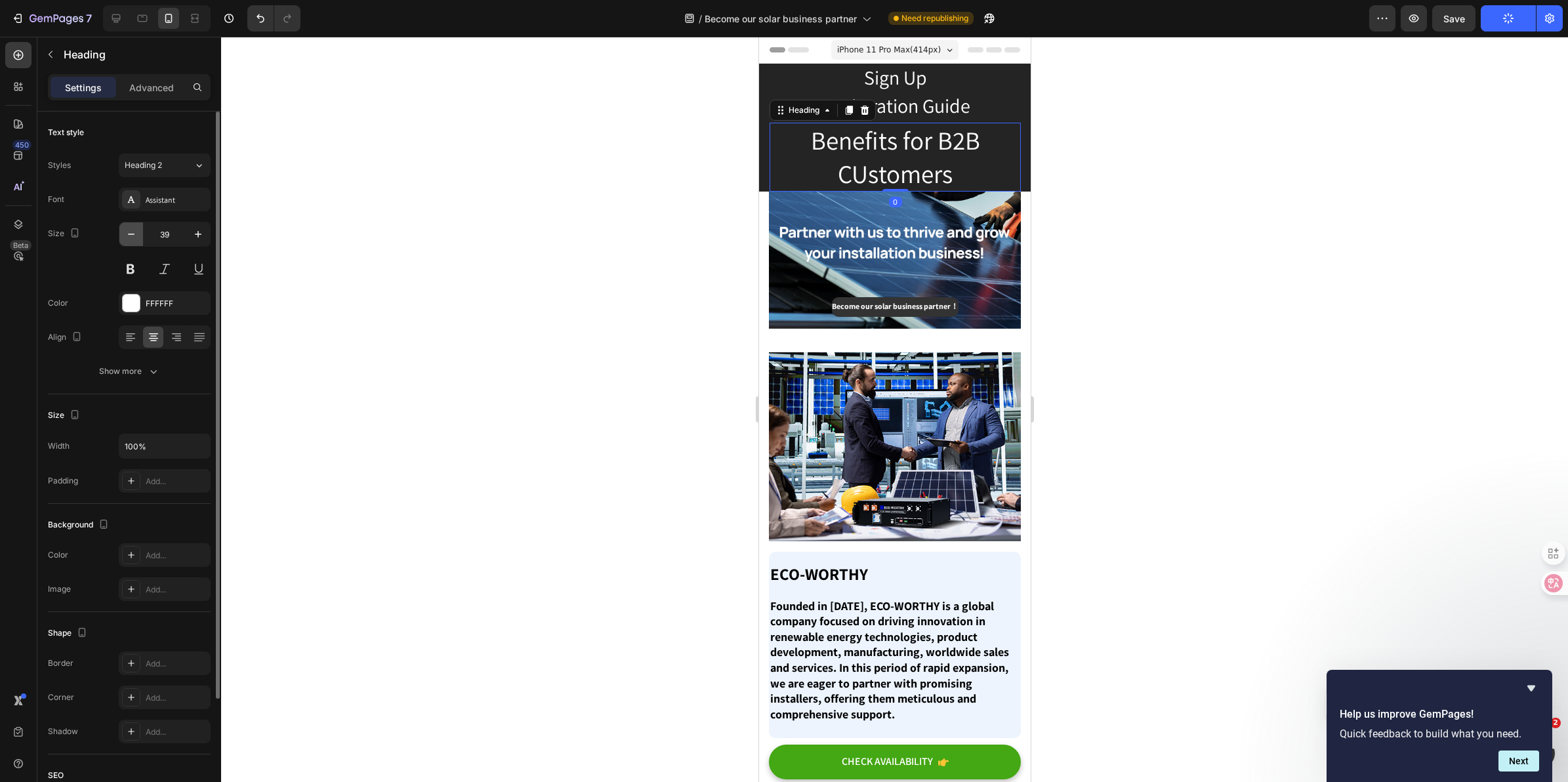
click at [126, 236] on icon "button" at bounding box center [131, 234] width 13 height 13
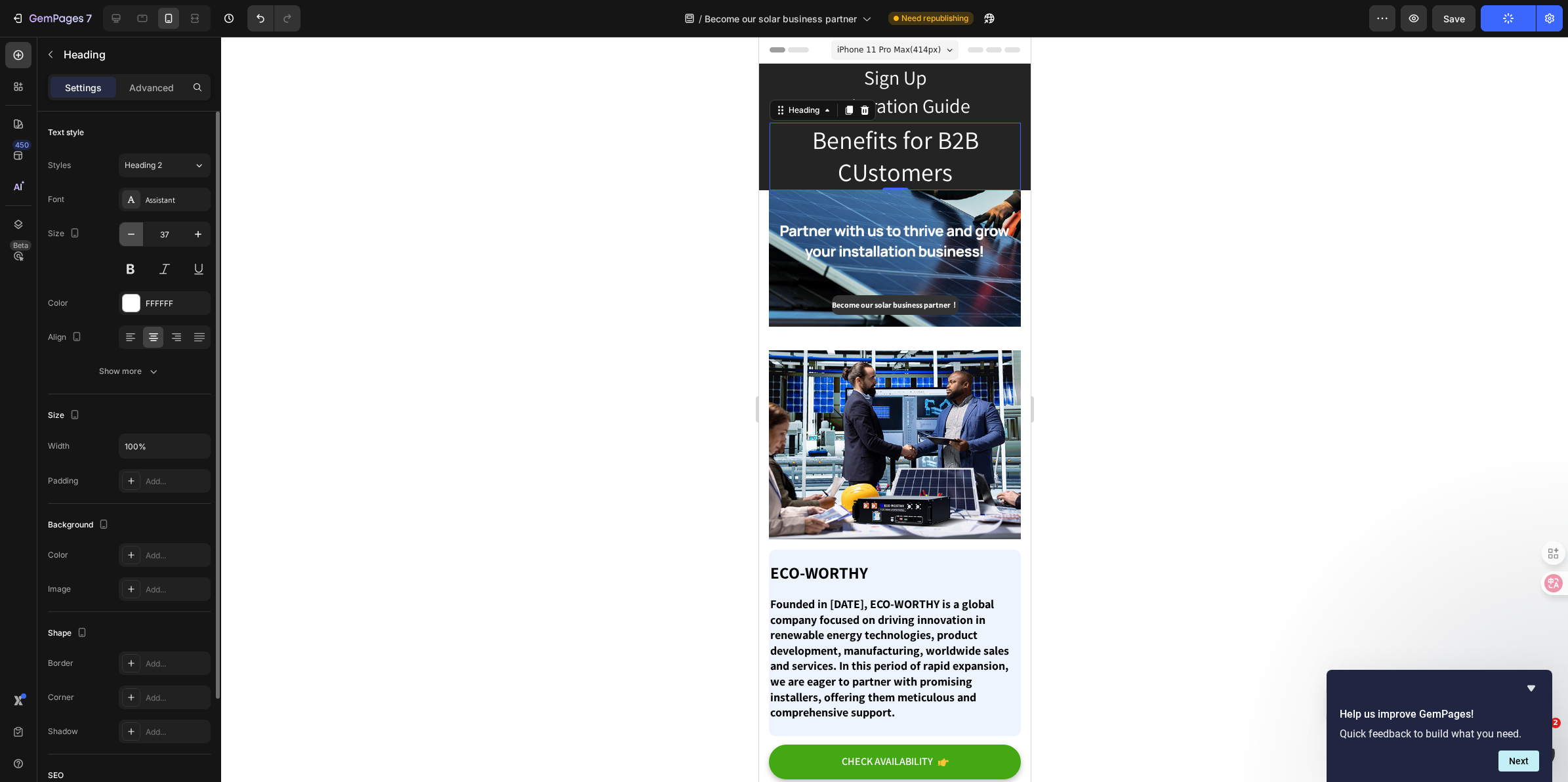
click at [126, 236] on icon "button" at bounding box center [131, 234] width 13 height 13
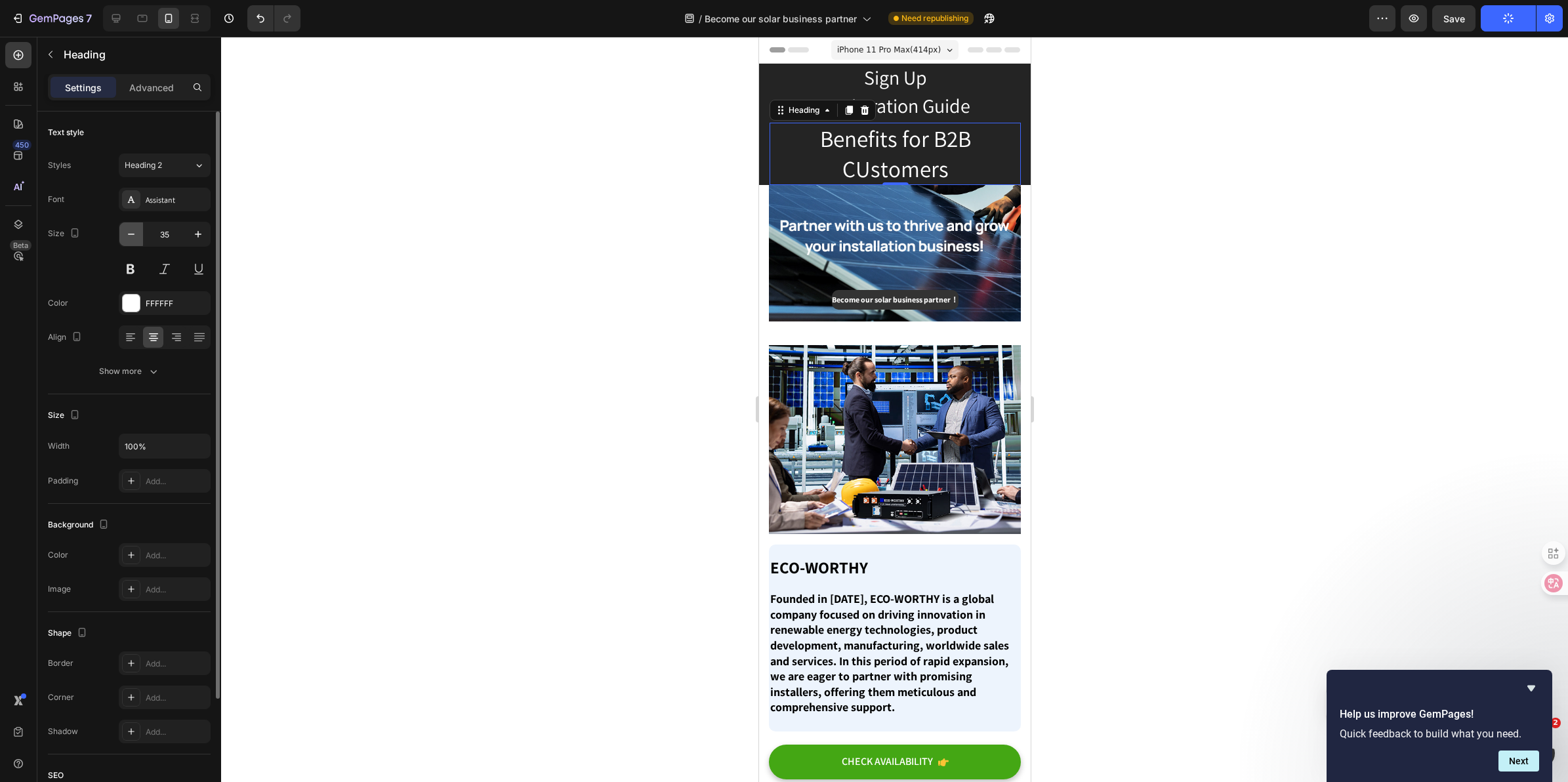
click at [126, 236] on icon "button" at bounding box center [131, 234] width 13 height 13
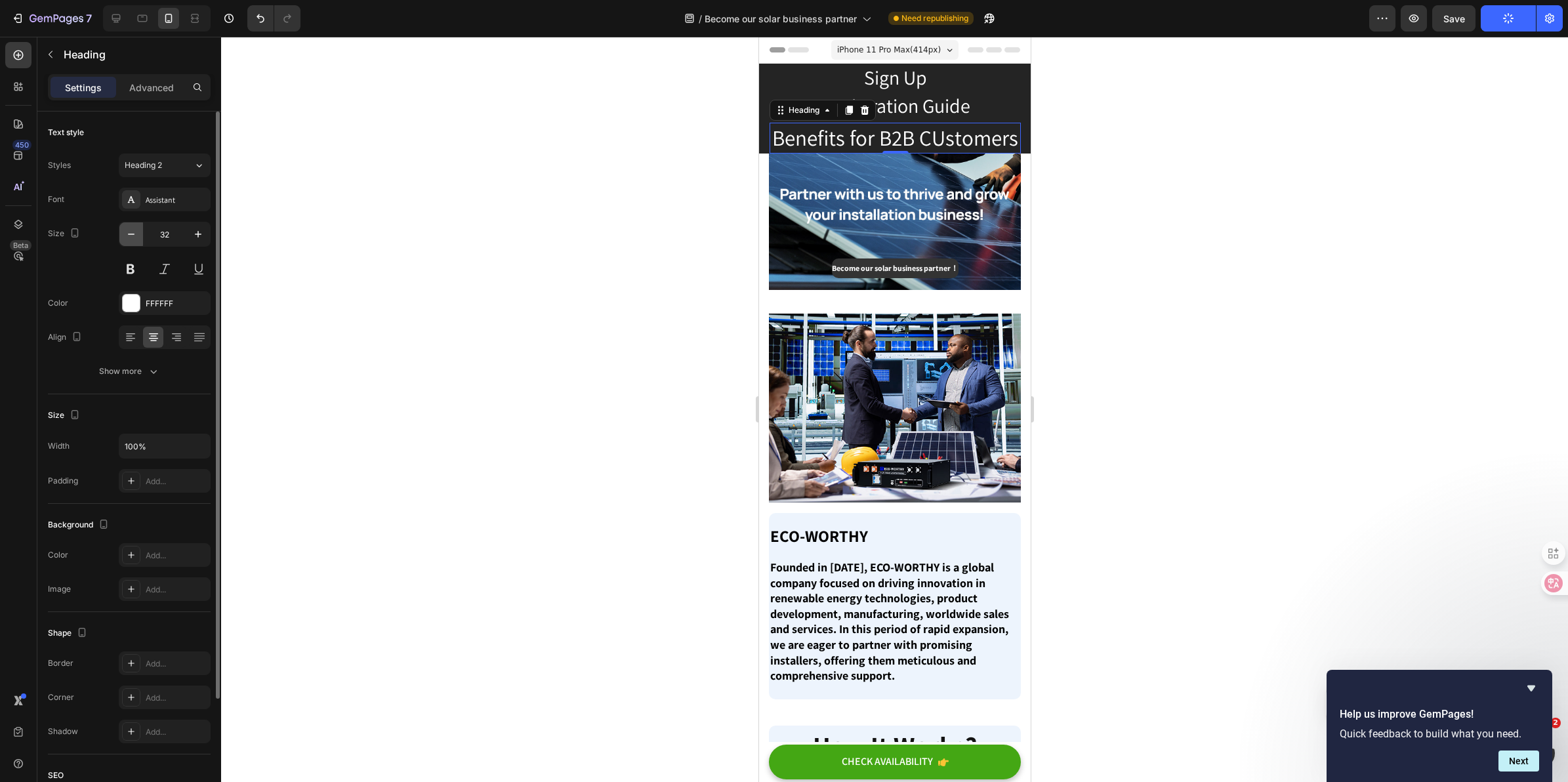
click at [126, 236] on icon "button" at bounding box center [131, 234] width 13 height 13
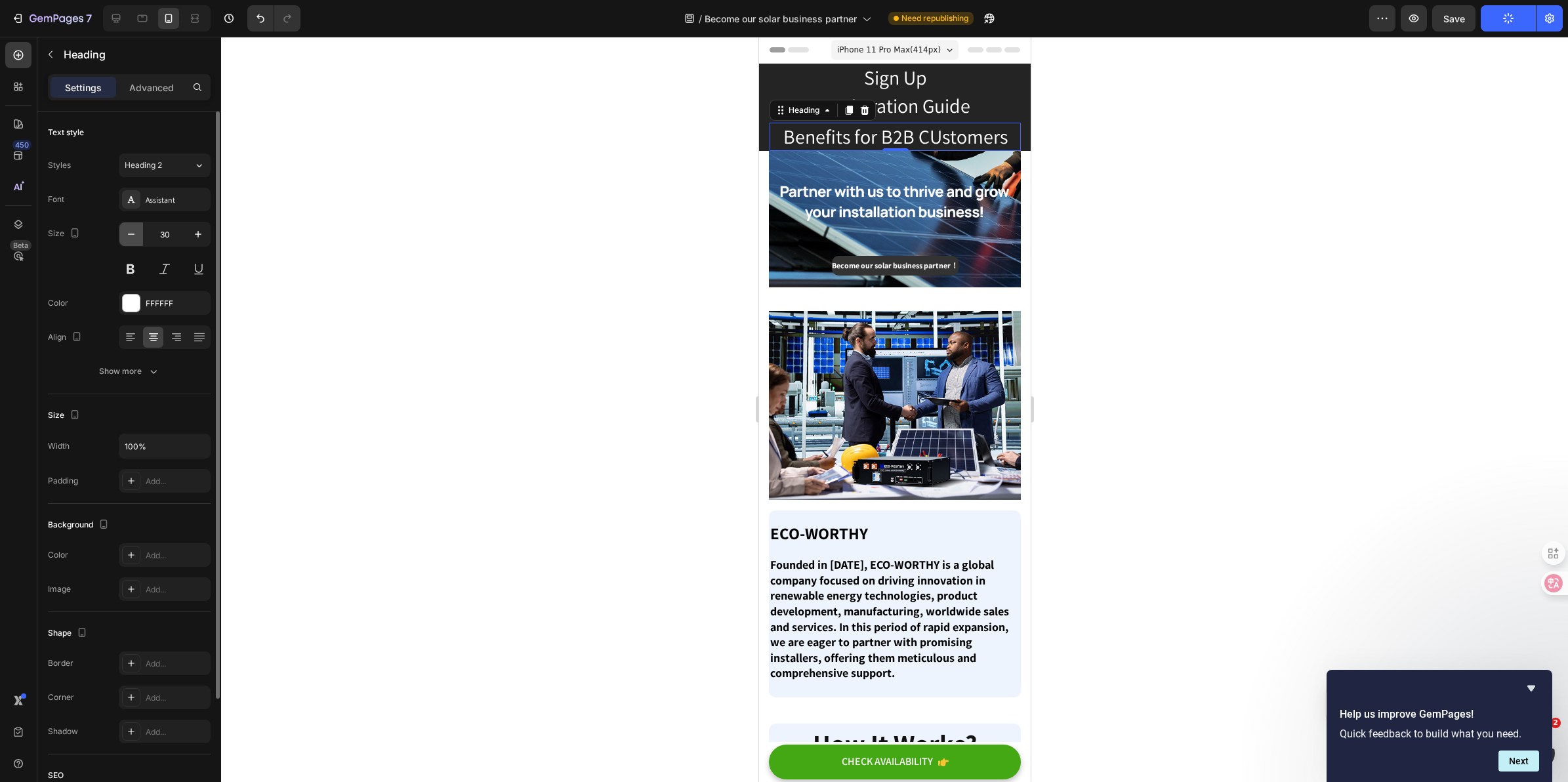
click at [126, 236] on icon "button" at bounding box center [131, 234] width 13 height 13
type input "29"
click at [944, 112] on link "Registration Guide" at bounding box center [895, 106] width 150 height 27
click at [129, 241] on icon "button" at bounding box center [131, 234] width 13 height 13
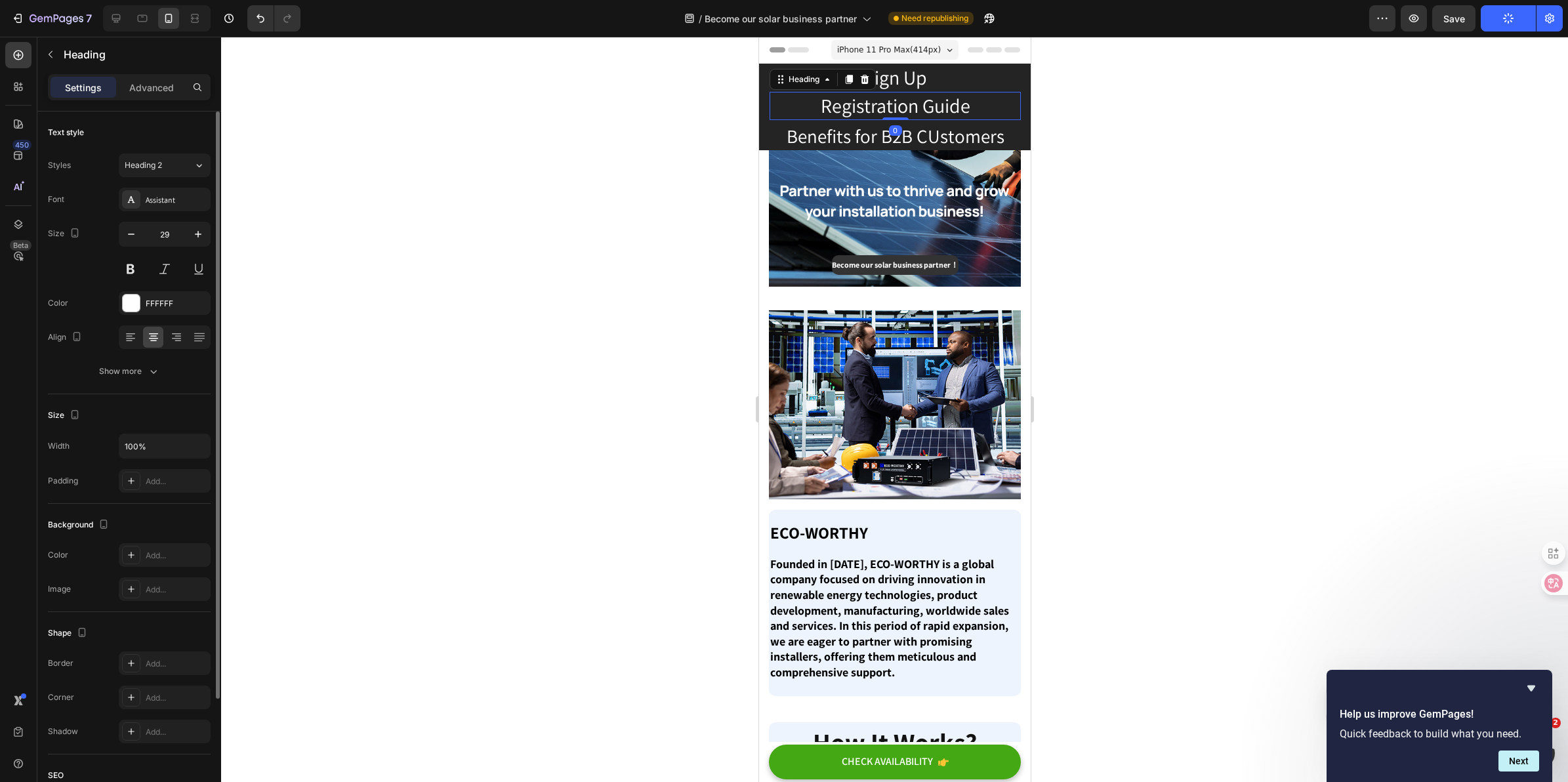
type input "28"
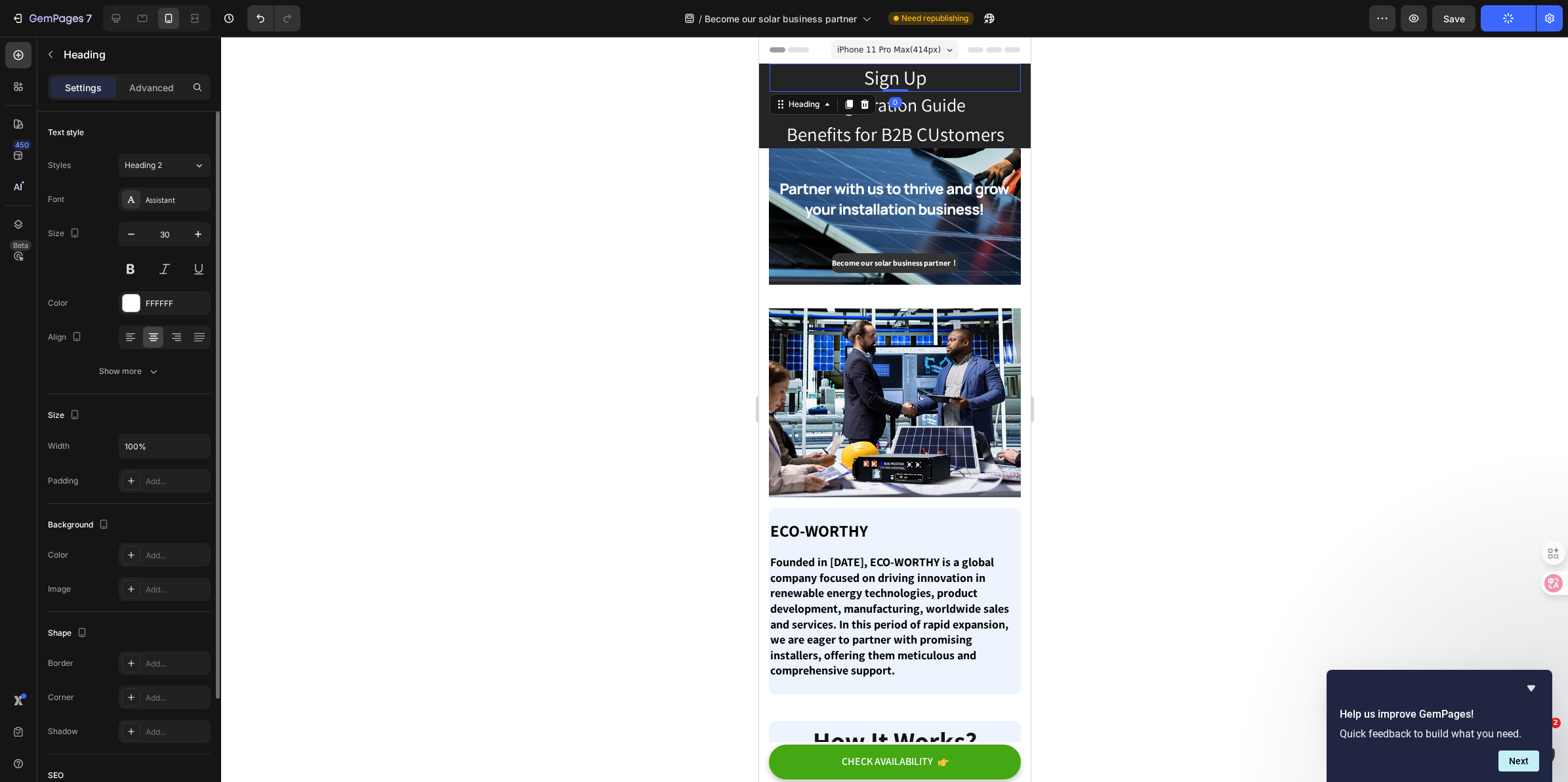
drag, startPoint x: 937, startPoint y: 80, endPoint x: 1406, endPoint y: 222, distance: 490.0
click at [937, 80] on h2 "Sign Up" at bounding box center [894, 78] width 251 height 28
click at [130, 233] on icon "button" at bounding box center [131, 234] width 13 height 13
type input "28"
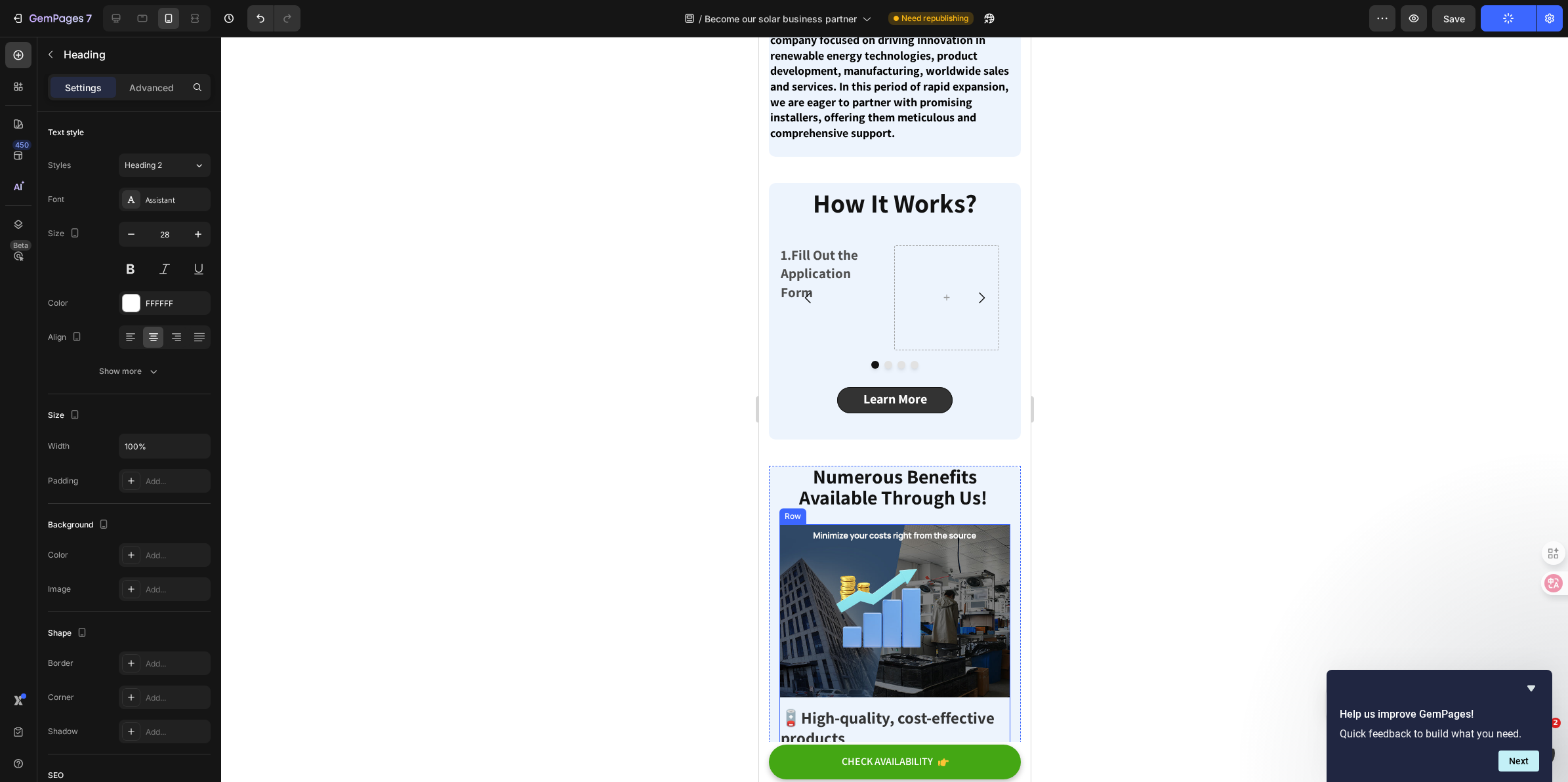
scroll to position [410, 0]
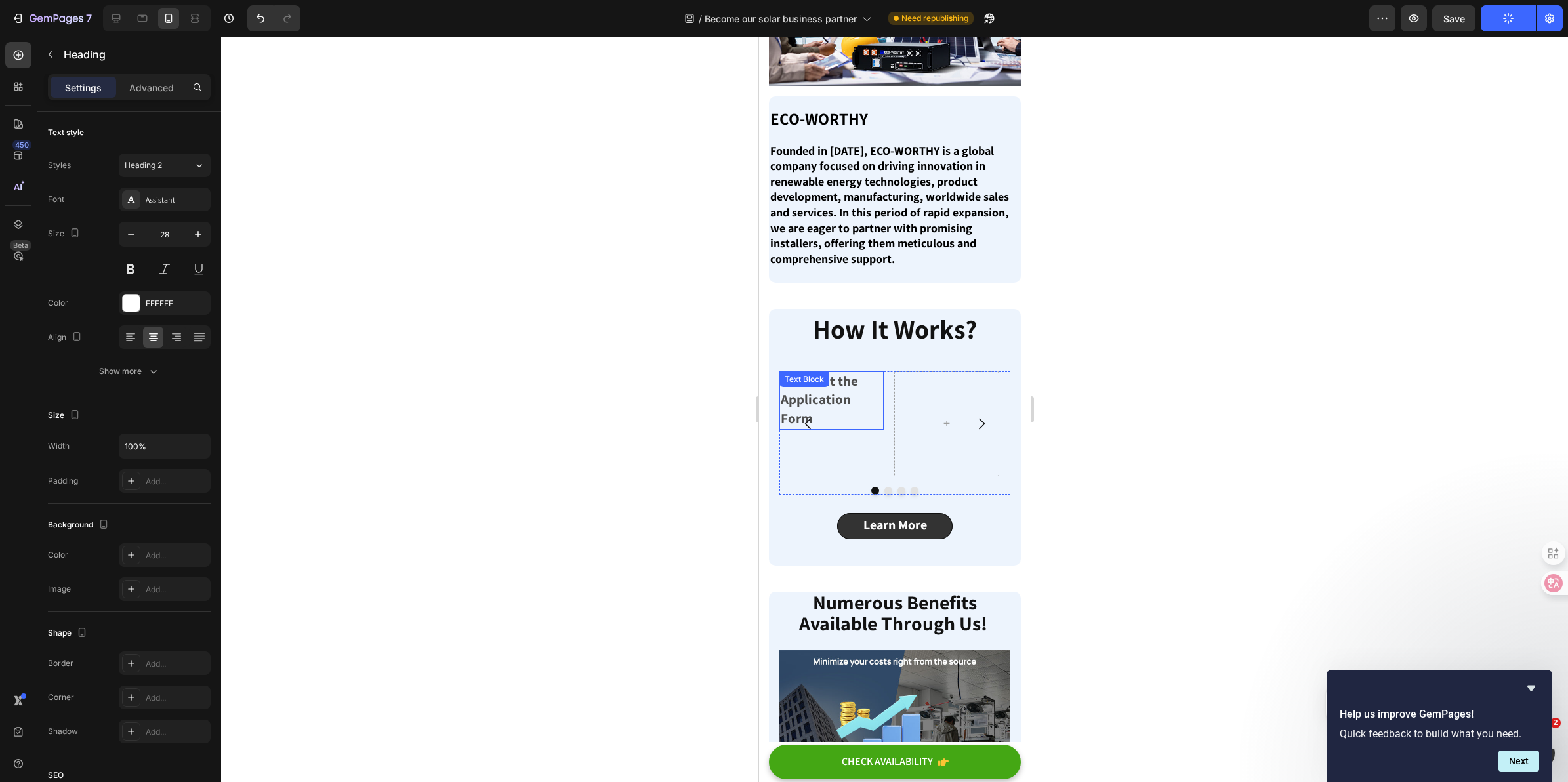
click at [838, 409] on p "1.Fill Out the Application Form" at bounding box center [831, 400] width 101 height 55
click at [827, 405] on p "1.Fill Out the Application Form" at bounding box center [831, 400] width 101 height 55
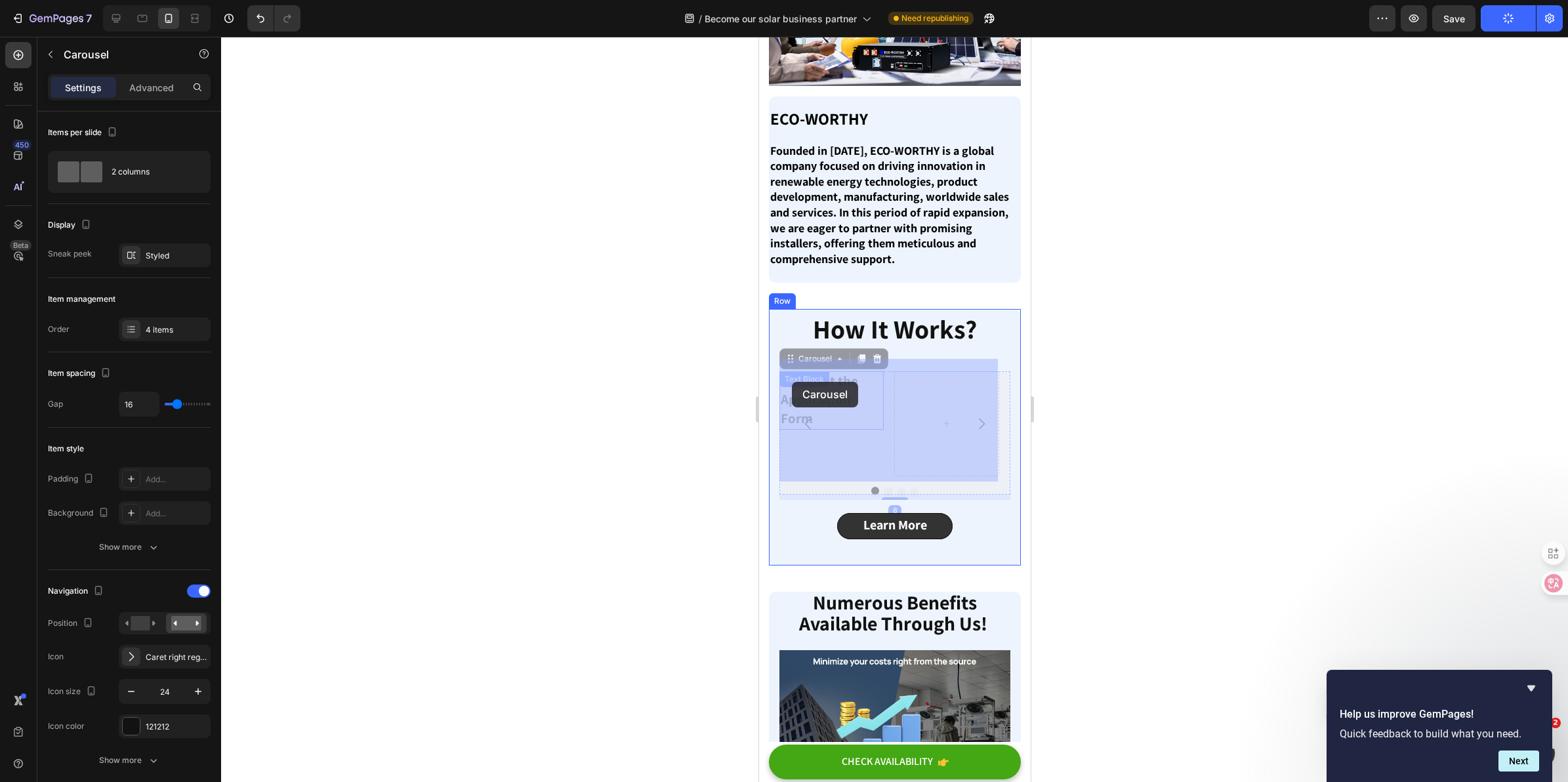
drag, startPoint x: 826, startPoint y: 405, endPoint x: 796, endPoint y: 386, distance: 35.5
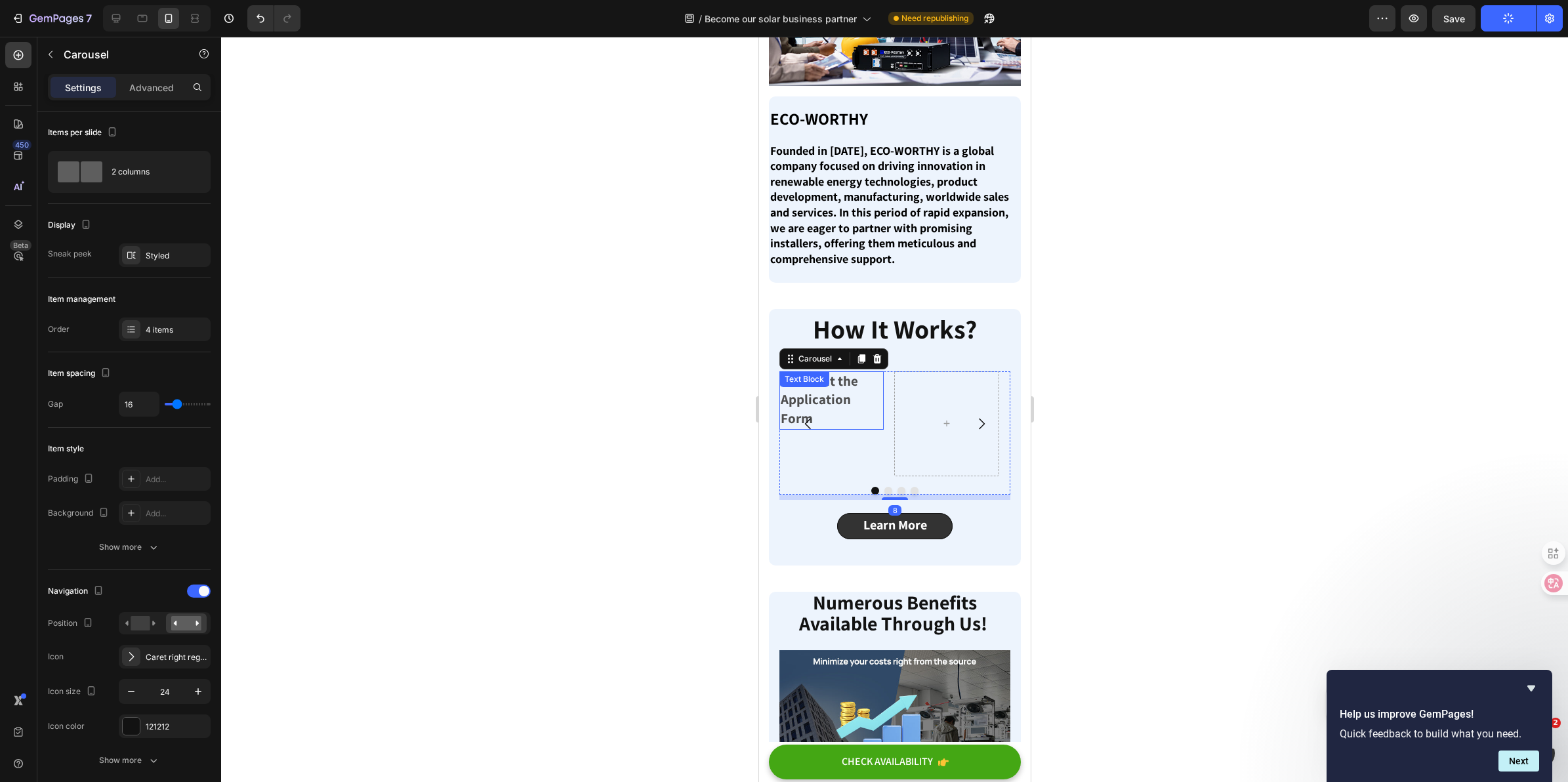
click at [828, 401] on p "1.Fill Out the Application Form" at bounding box center [831, 400] width 101 height 55
click at [825, 406] on button "Carousel Back Arrow" at bounding box center [807, 424] width 37 height 37
click at [855, 405] on img at bounding box center [831, 424] width 105 height 105
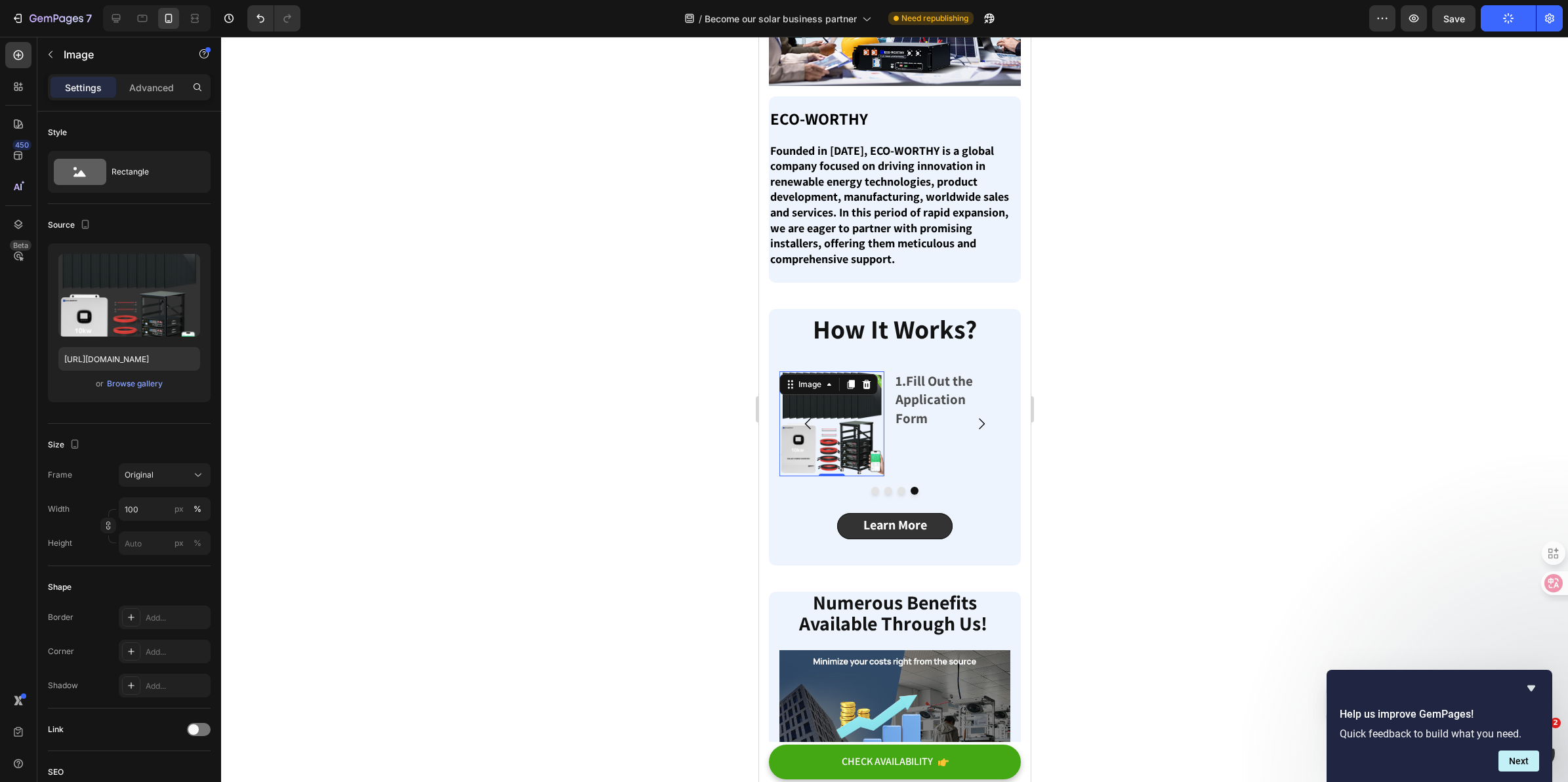
click at [846, 409] on img at bounding box center [831, 424] width 105 height 105
click at [864, 380] on icon at bounding box center [866, 385] width 9 height 9
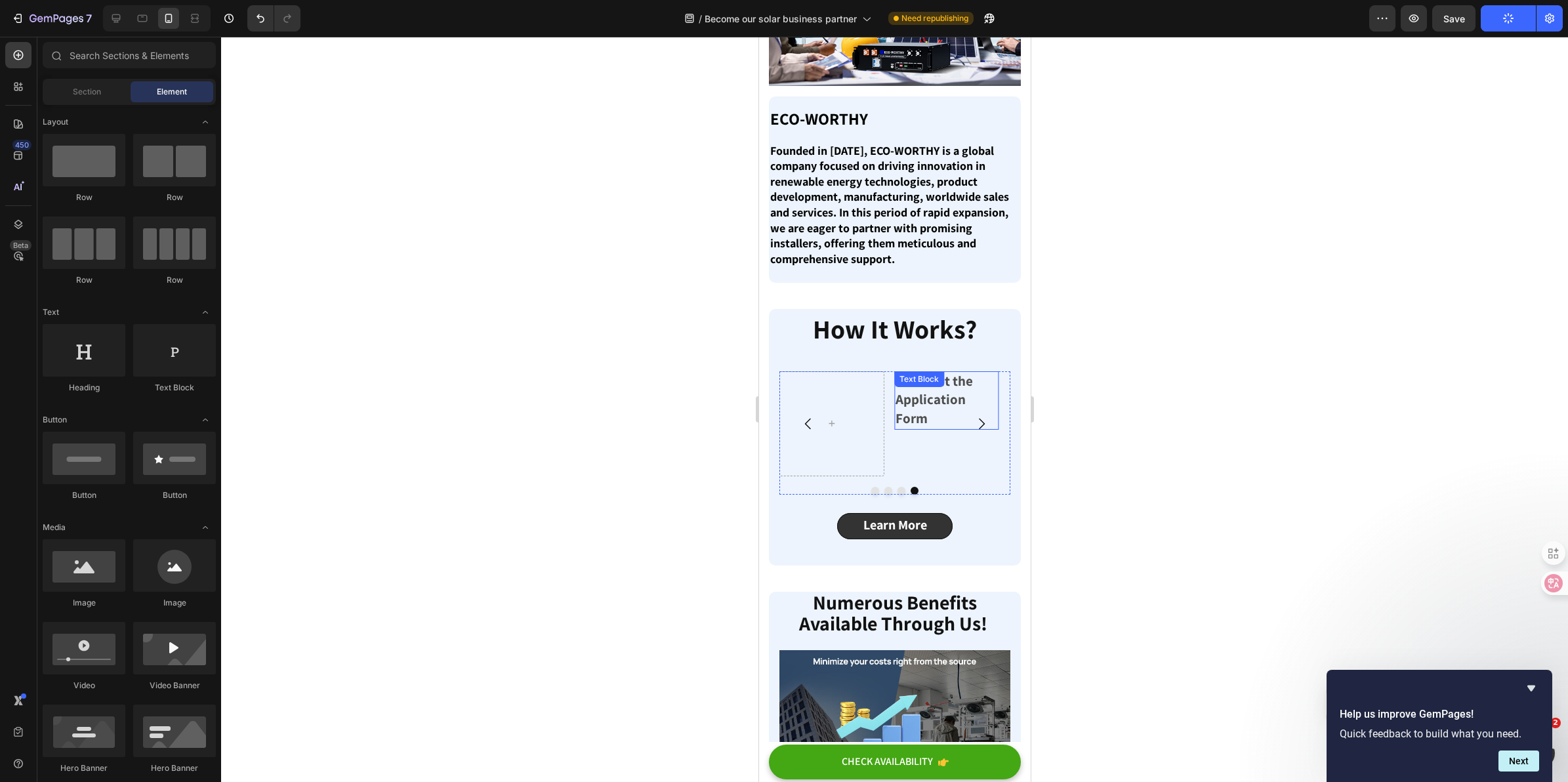
click at [923, 415] on div "1.Fill Out the Application Form" at bounding box center [946, 400] width 105 height 59
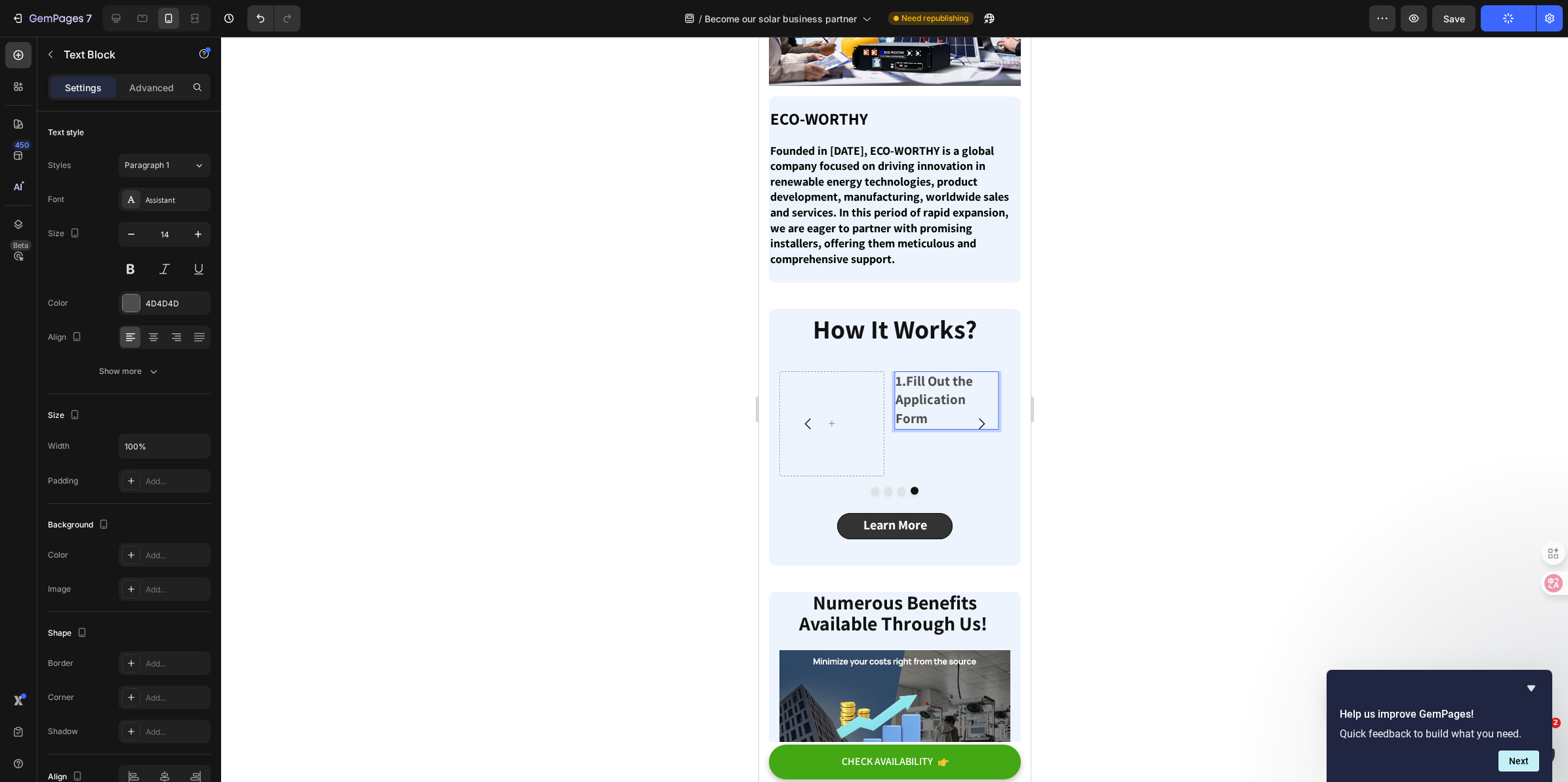
click at [934, 403] on p "1.Fill Out the Application Form" at bounding box center [946, 400] width 101 height 55
drag, startPoint x: 931, startPoint y: 403, endPoint x: 895, endPoint y: 372, distance: 47.5
click at [895, 372] on p "1.Fill Out the Application Form" at bounding box center [946, 400] width 101 height 55
click at [115, 10] on div at bounding box center [116, 18] width 21 height 21
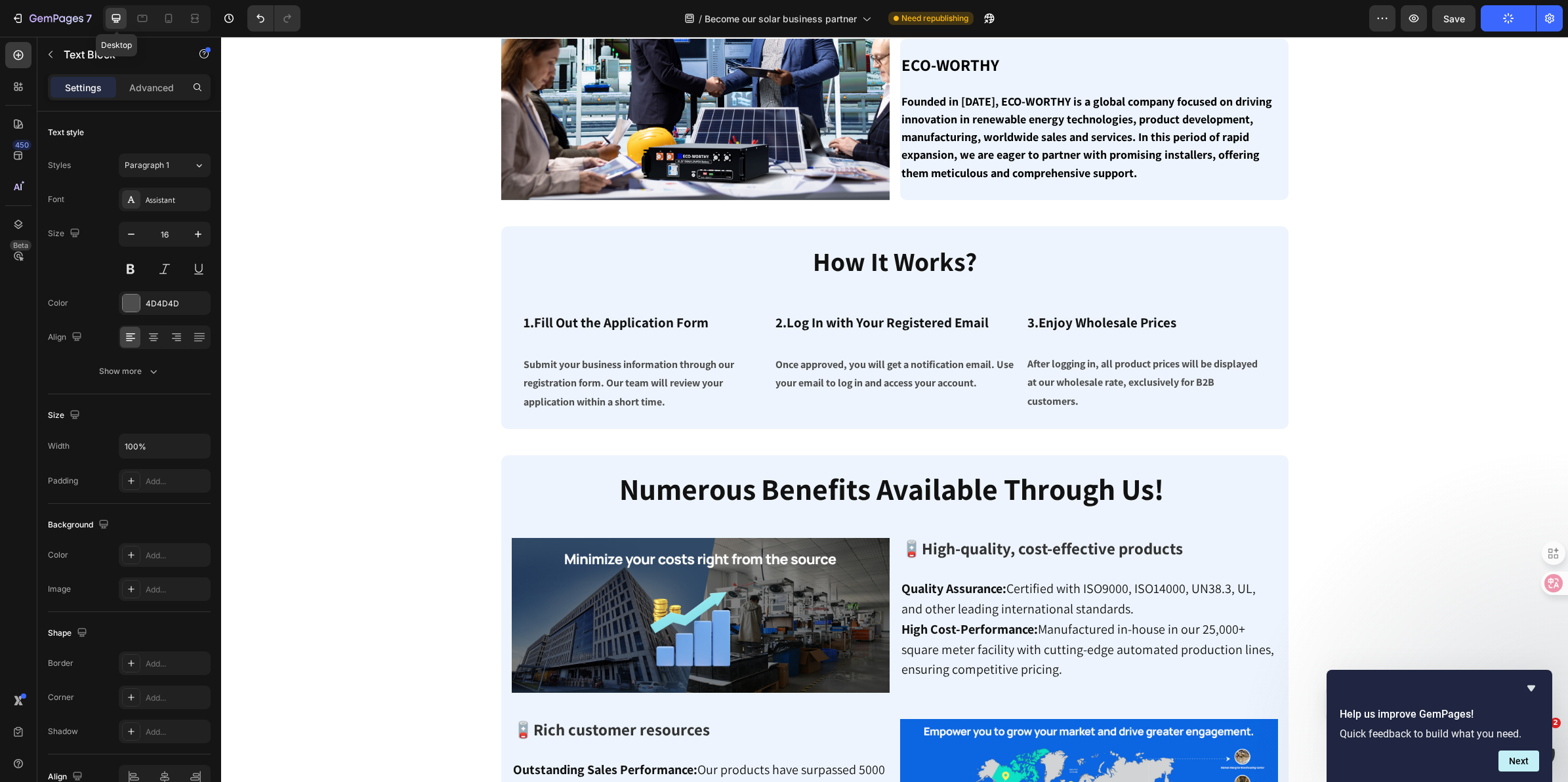
scroll to position [396, 0]
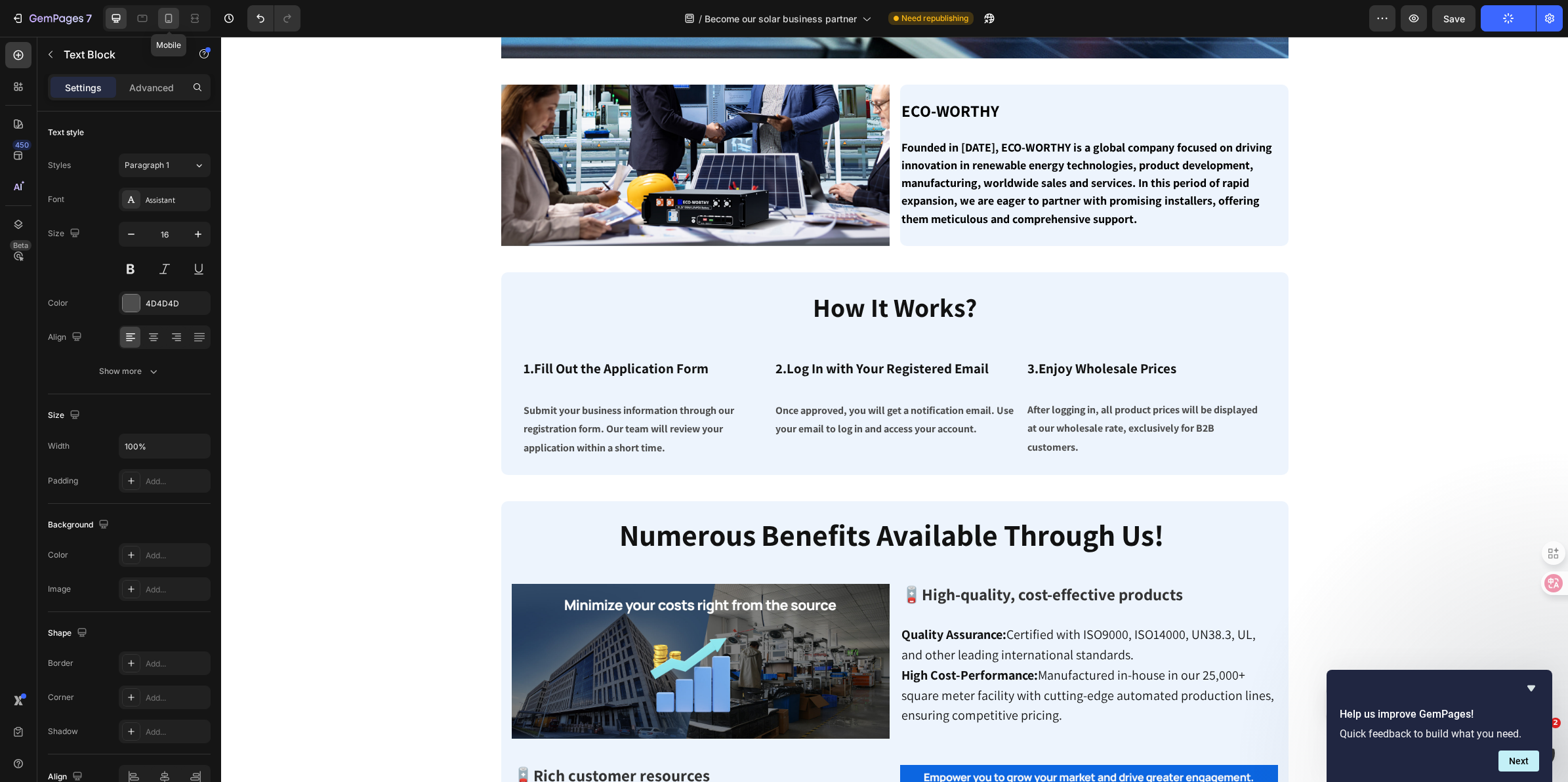
click at [162, 16] on div at bounding box center [169, 18] width 21 height 21
type input "14"
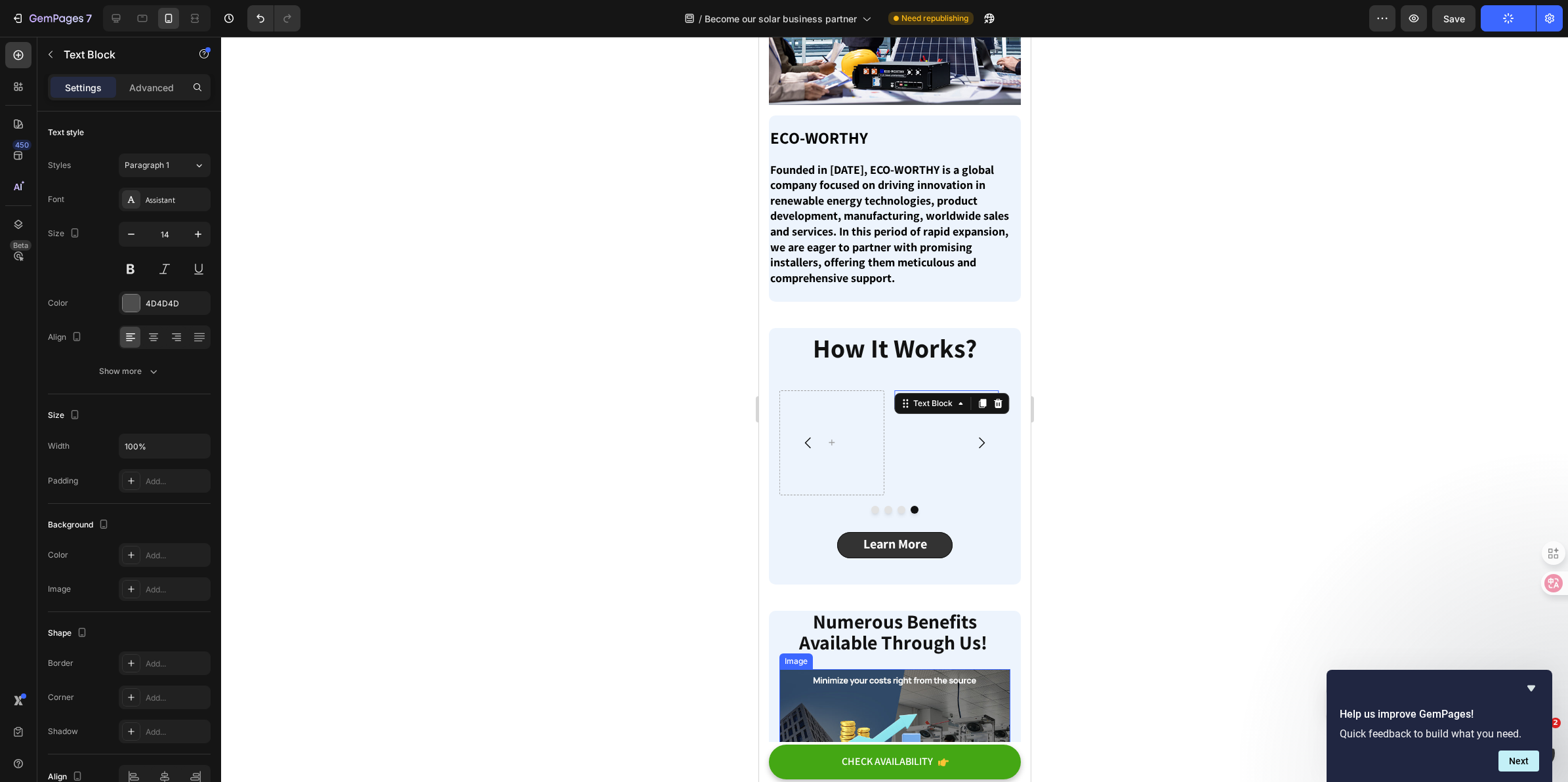
scroll to position [358, 0]
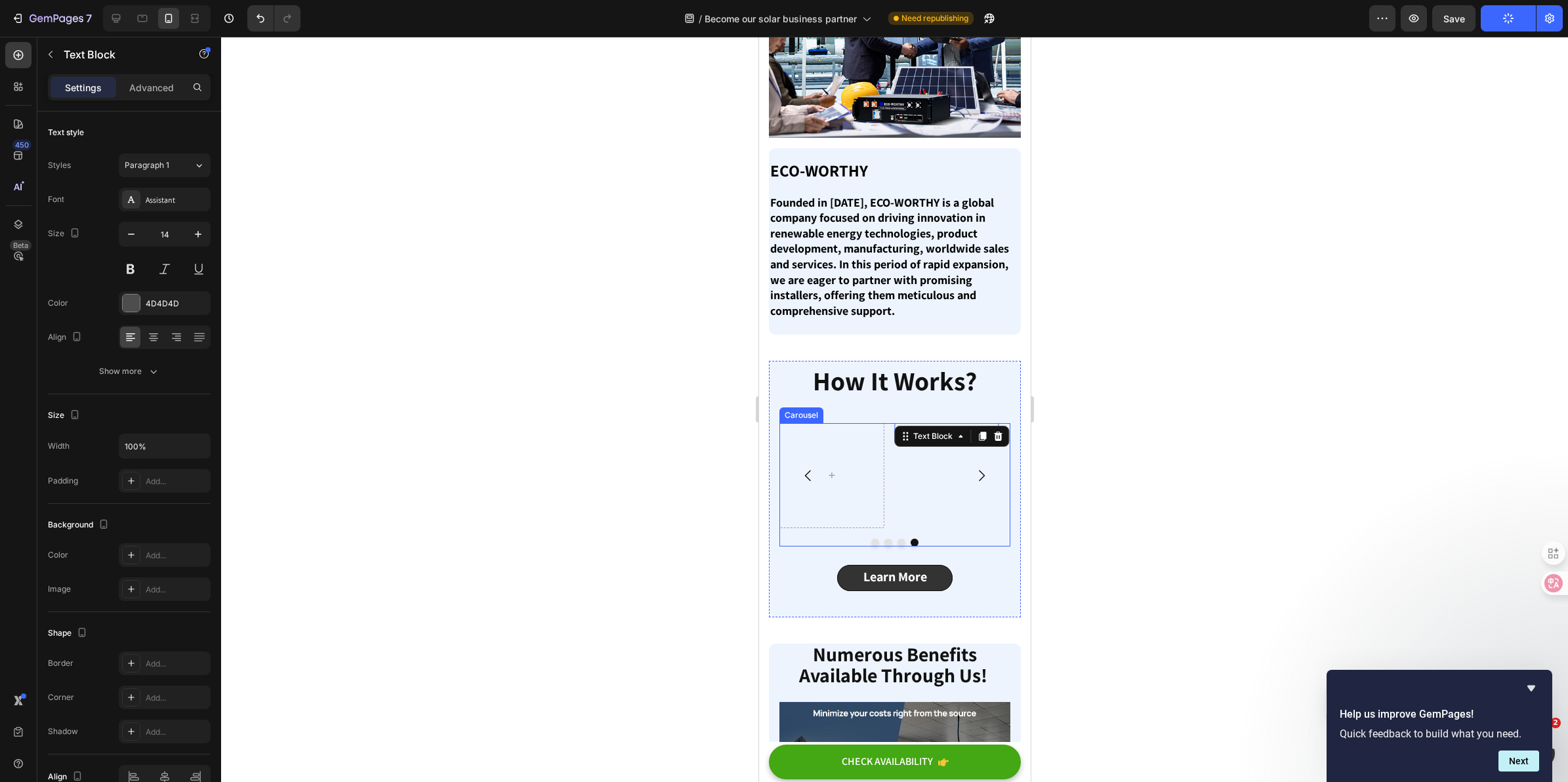
click at [978, 471] on icon "Carousel Next Arrow" at bounding box center [981, 476] width 6 height 11
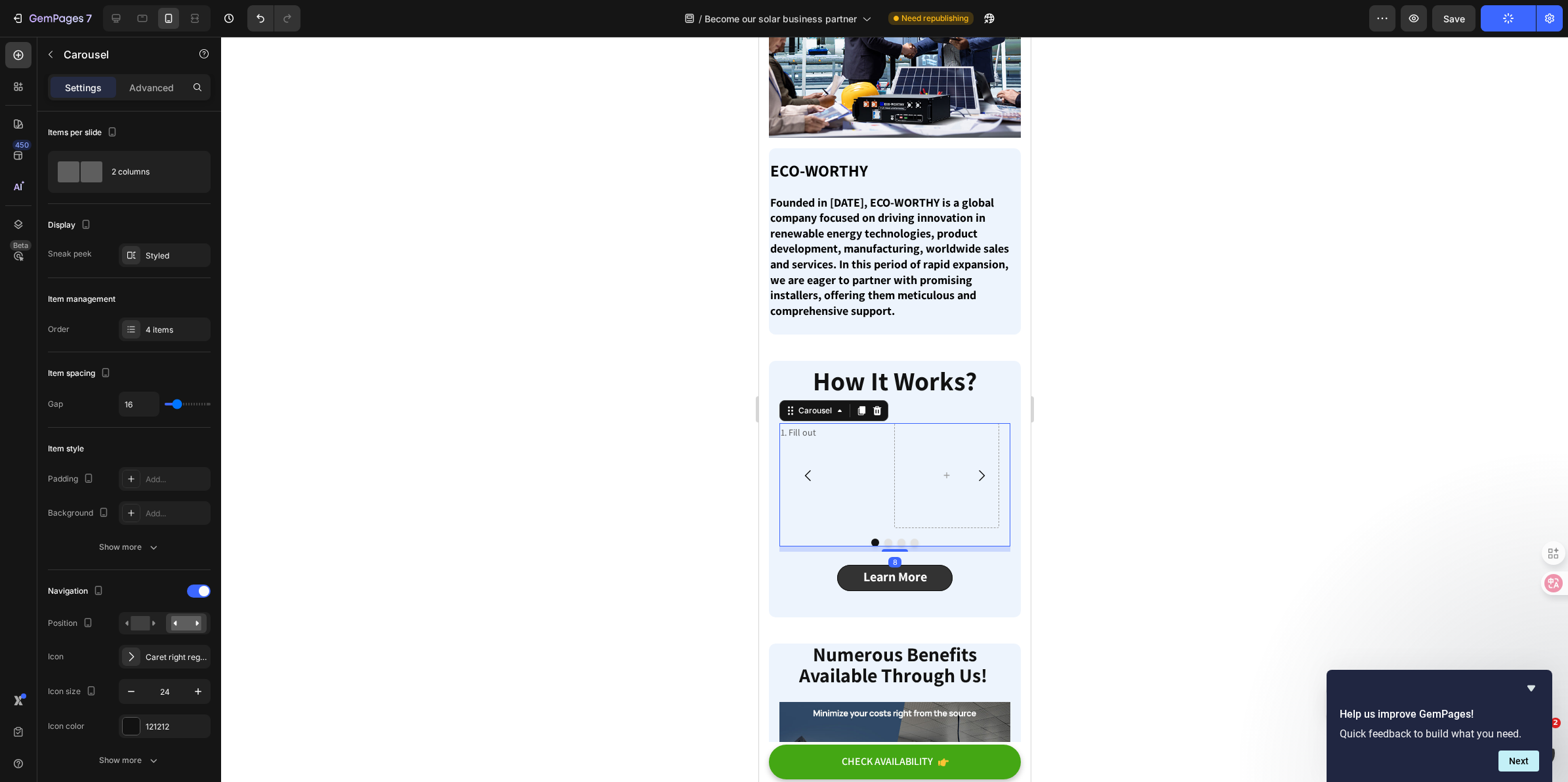
click at [833, 444] on div "1. Fill out Text Block" at bounding box center [831, 475] width 105 height 105
click at [831, 425] on p "1. Fill out" at bounding box center [831, 432] width 101 height 16
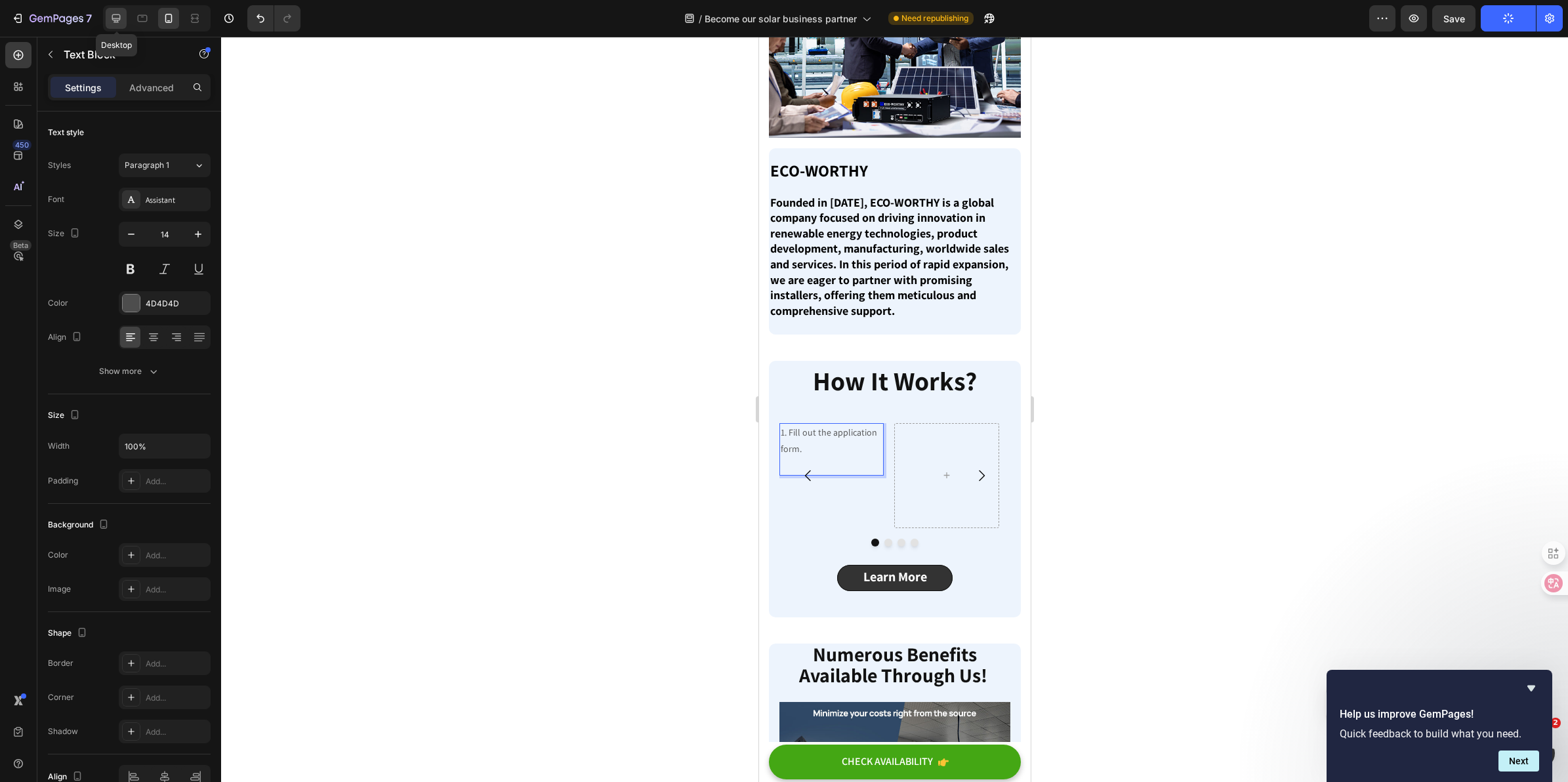
click at [116, 23] on icon at bounding box center [116, 18] width 13 height 13
type input "16"
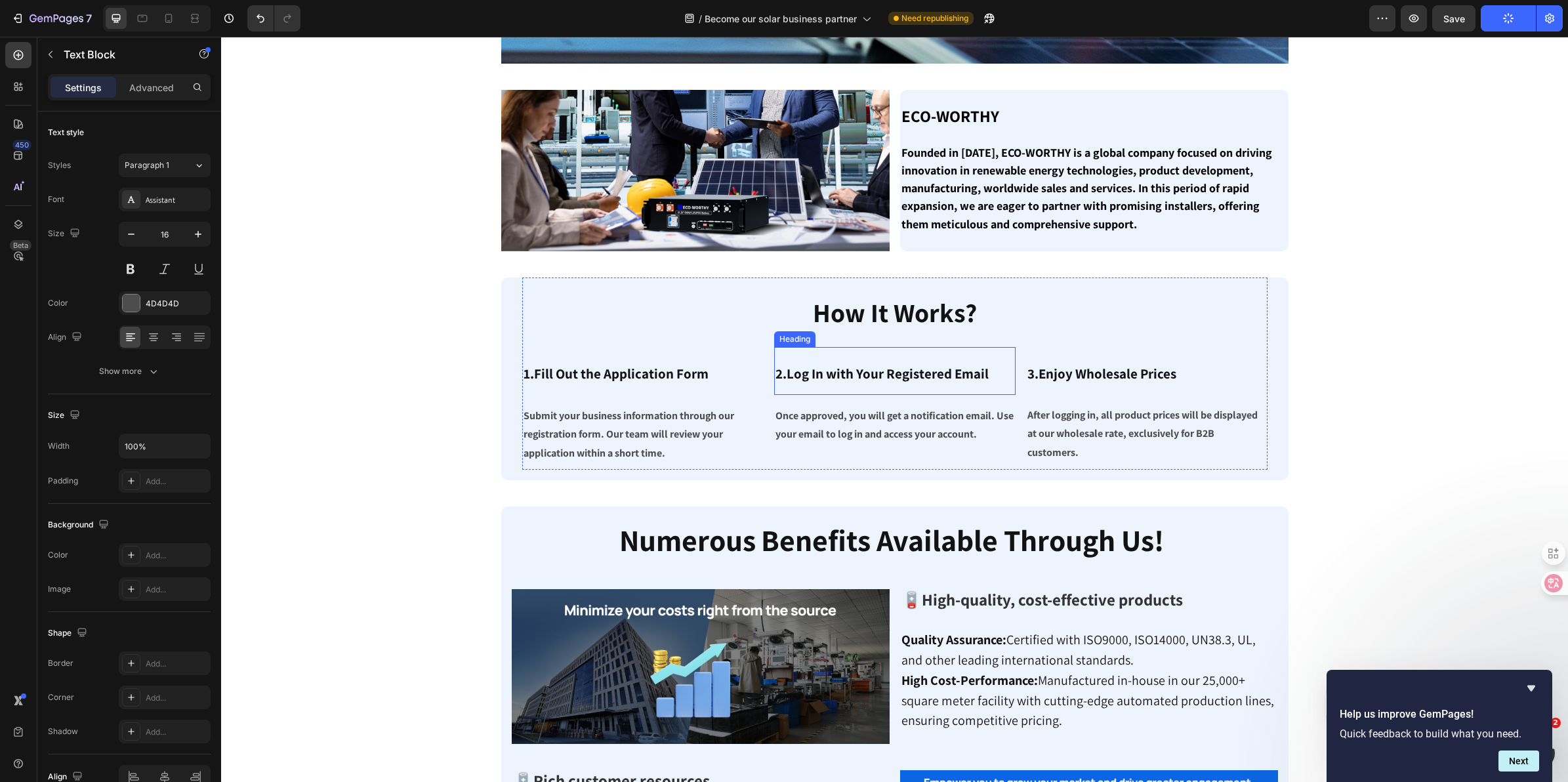
scroll to position [344, 0]
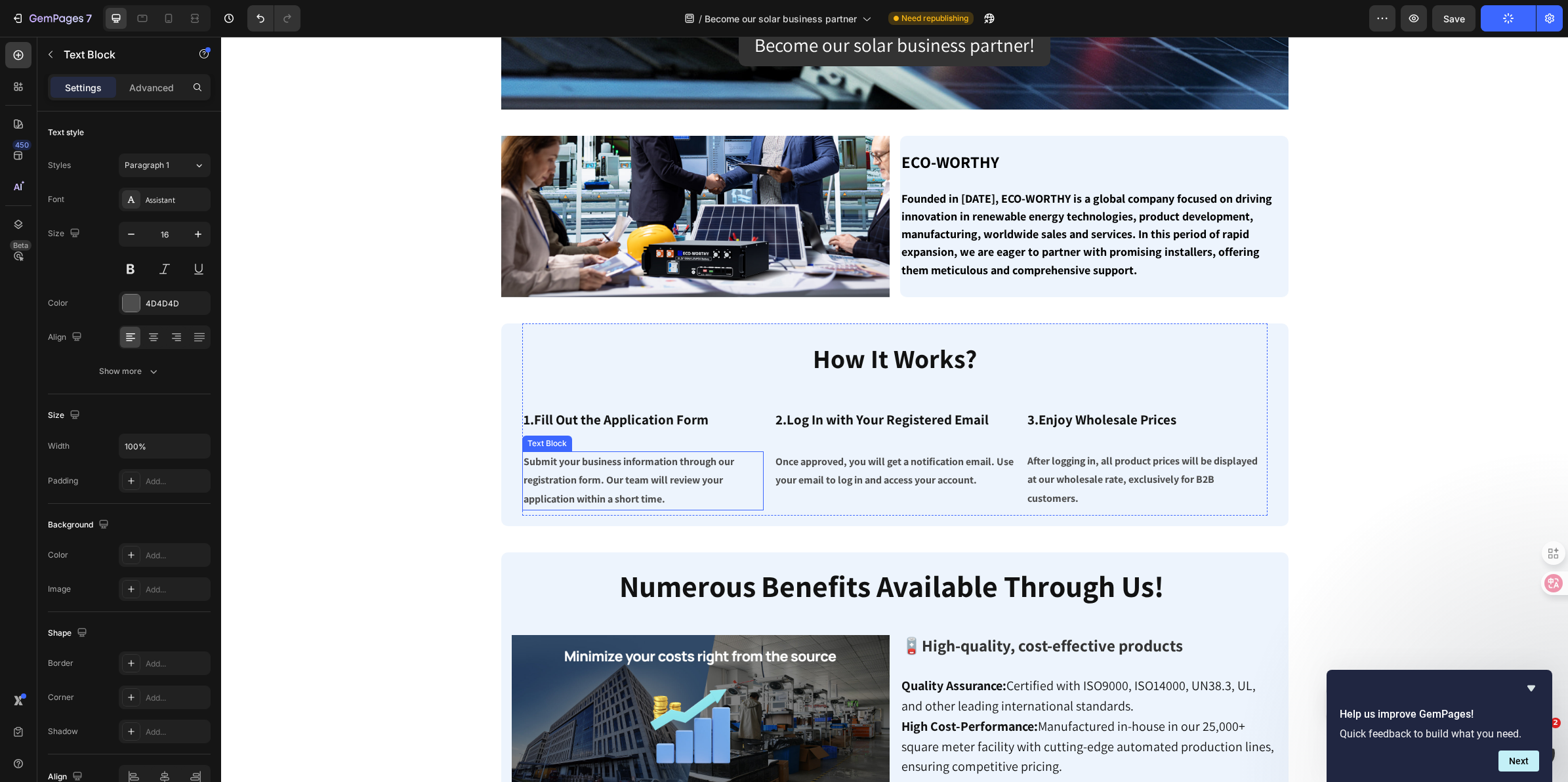
click at [640, 489] on p "Submit your business information through our registration form. Our team will r…" at bounding box center [643, 481] width 239 height 56
click at [666, 485] on strong "Submit your business information through our registration form. Our team will r…" at bounding box center [629, 481] width 211 height 52
click at [674, 505] on p "Submit your business information through our registration form. Our team will r…" at bounding box center [643, 481] width 239 height 56
drag, startPoint x: 674, startPoint y: 500, endPoint x: 517, endPoint y: 463, distance: 161.3
click at [524, 463] on p "Submit your business information through our registration form. Our team will r…" at bounding box center [643, 481] width 239 height 56
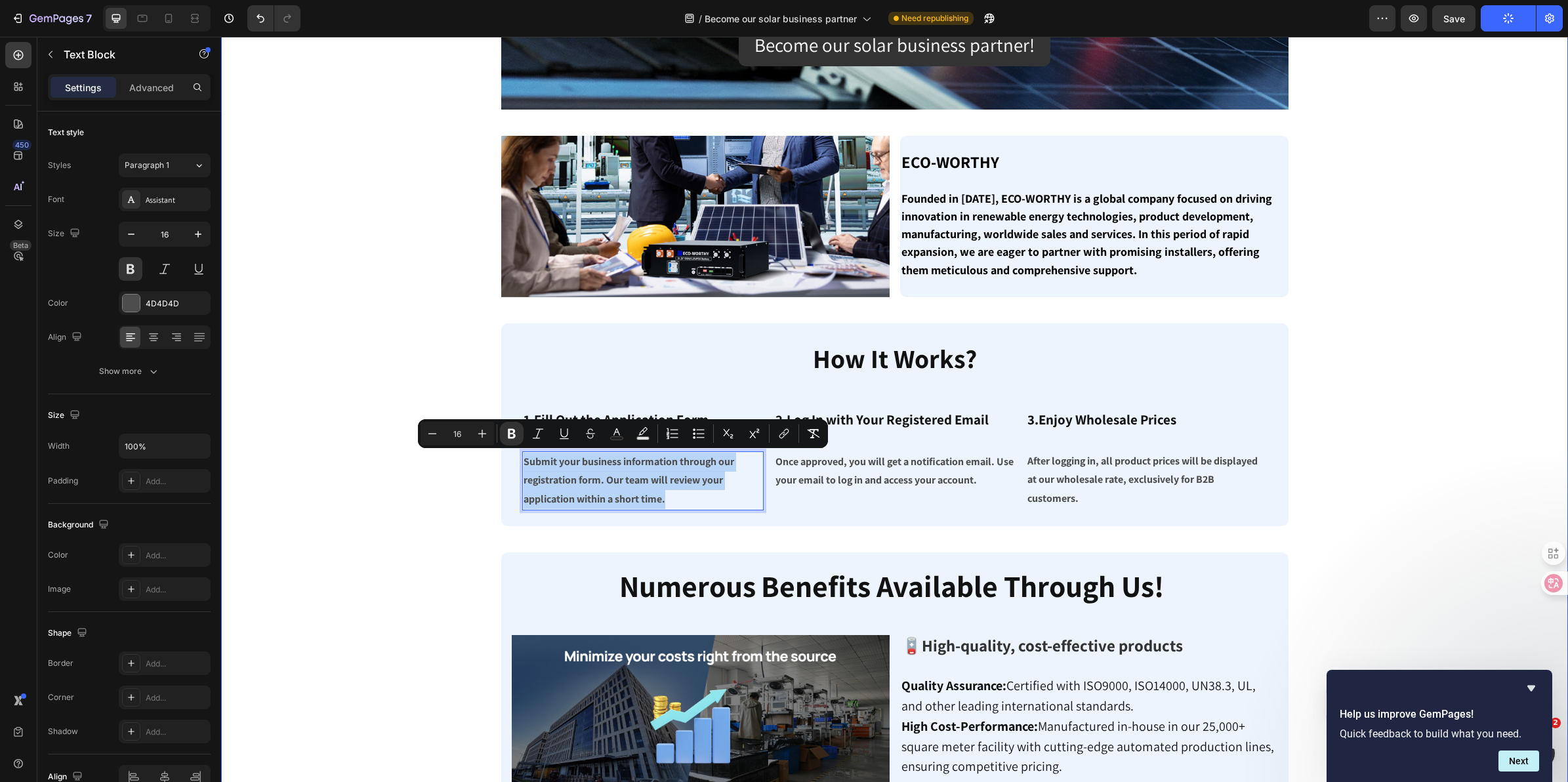
copy strong "Submit your business information through our registration form. Our team will r…"
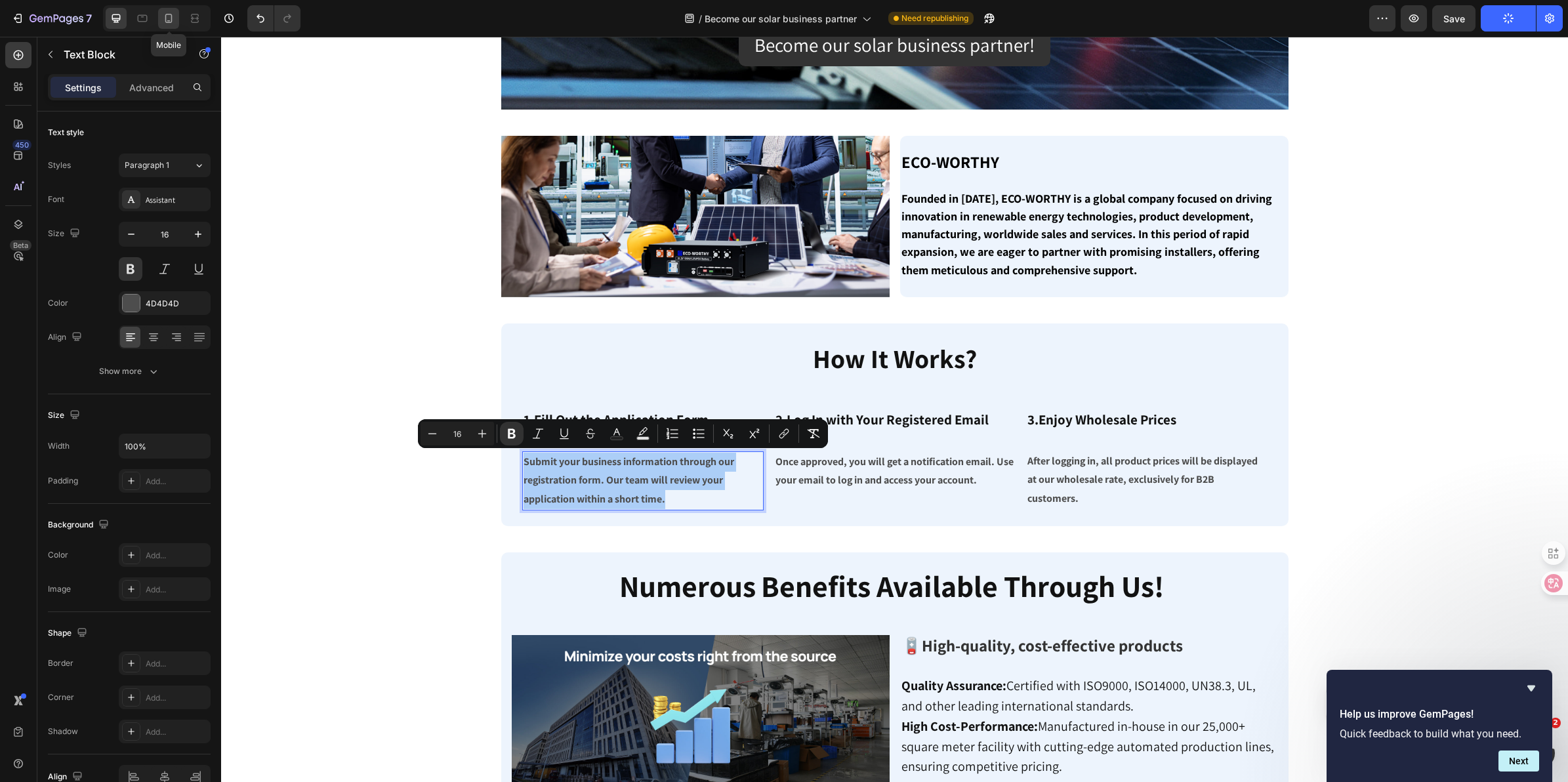
click at [169, 14] on icon at bounding box center [169, 19] width 7 height 9
type input "14"
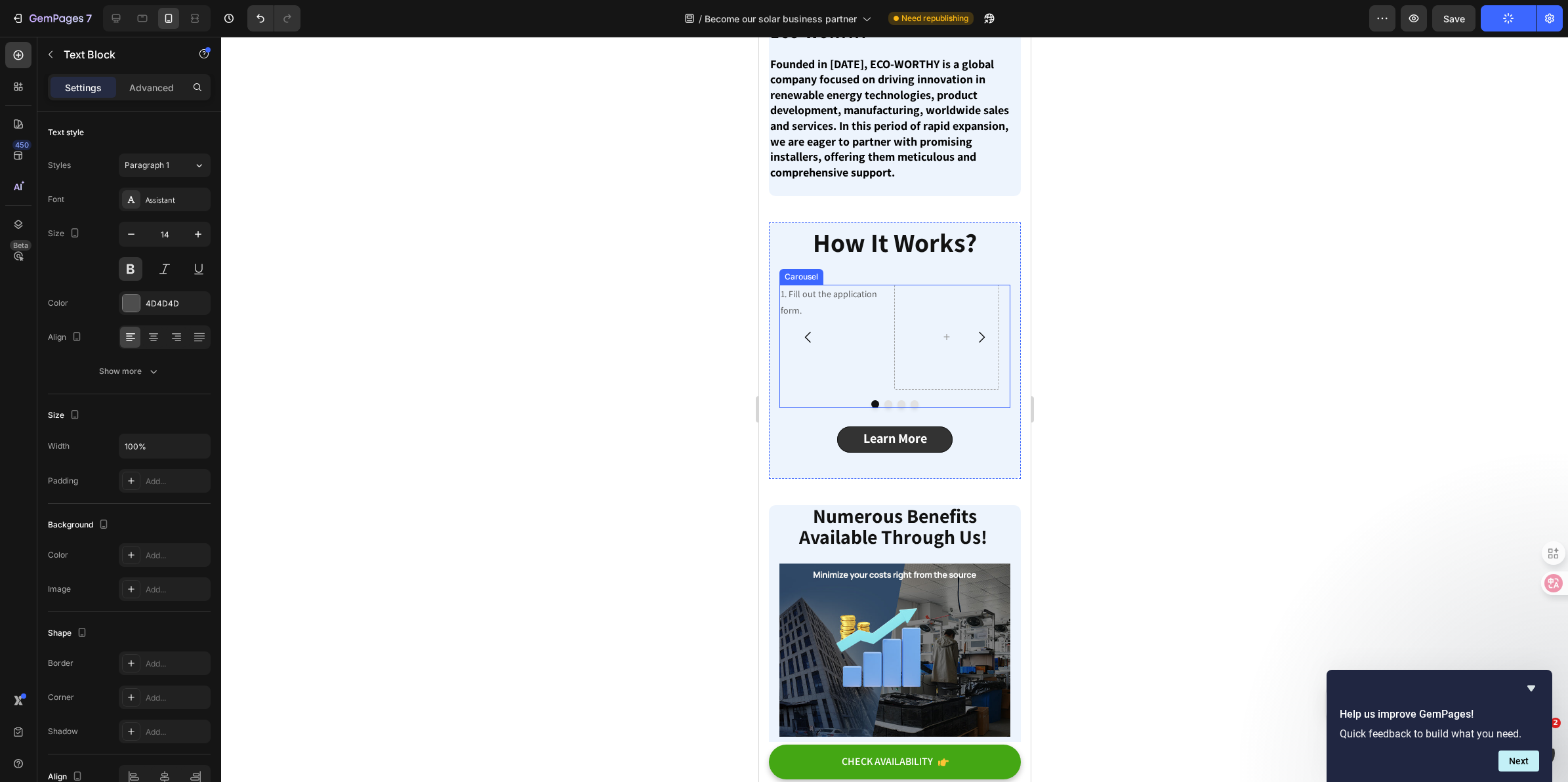
scroll to position [574, 0]
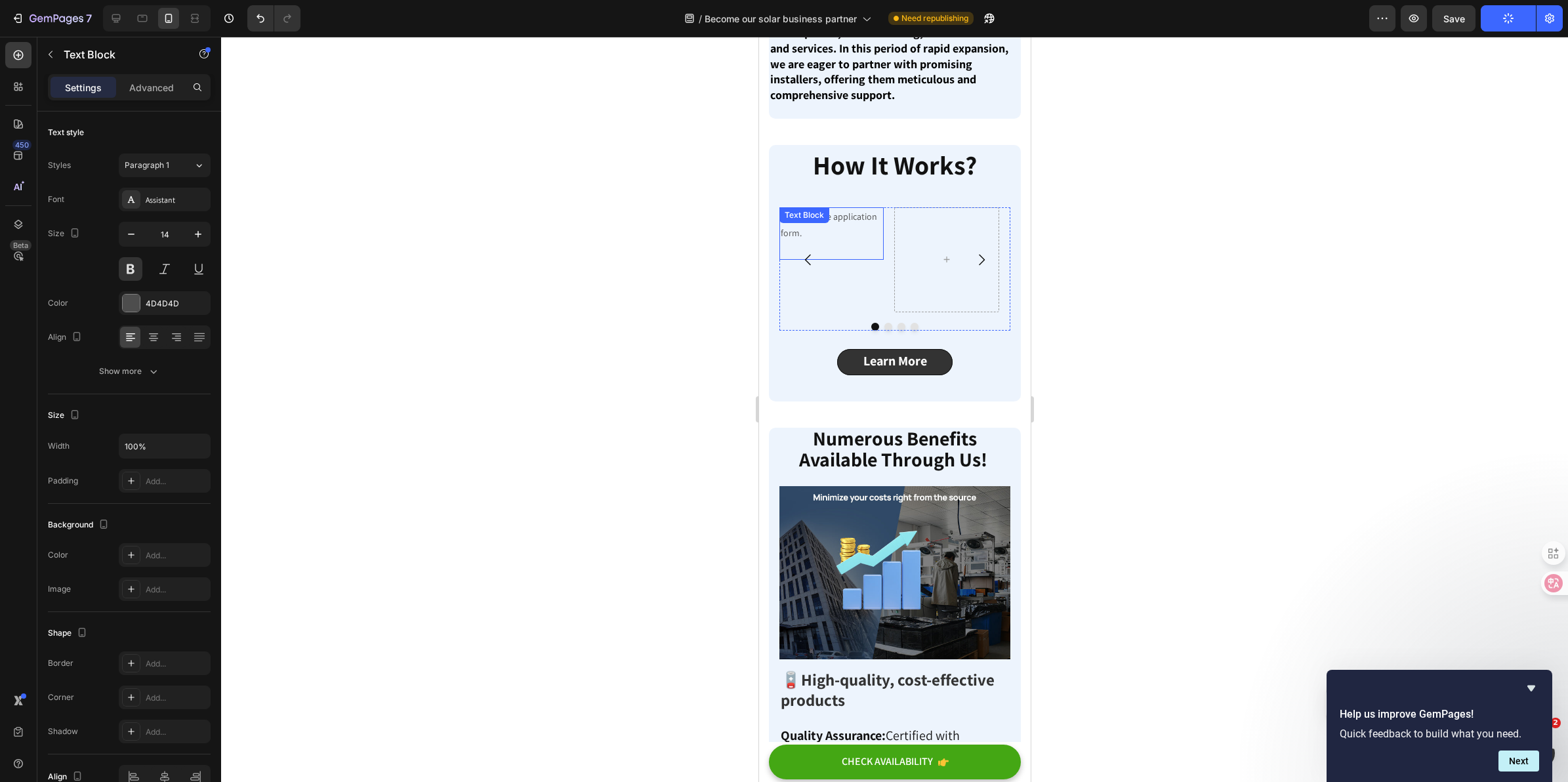
click at [834, 229] on p "1. Fill out the application form." at bounding box center [831, 233] width 101 height 50
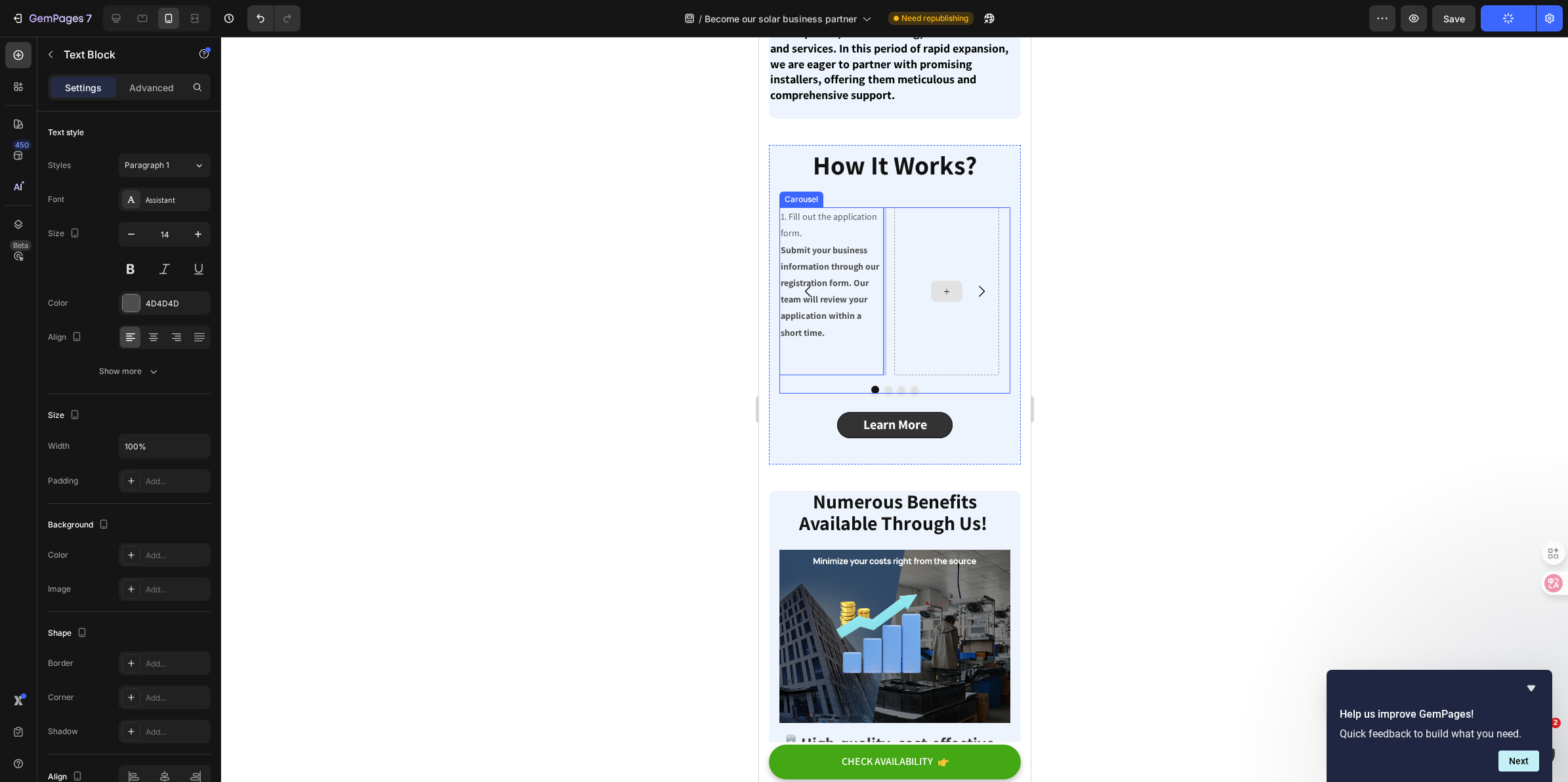
click at [947, 286] on icon at bounding box center [946, 292] width 10 height 11
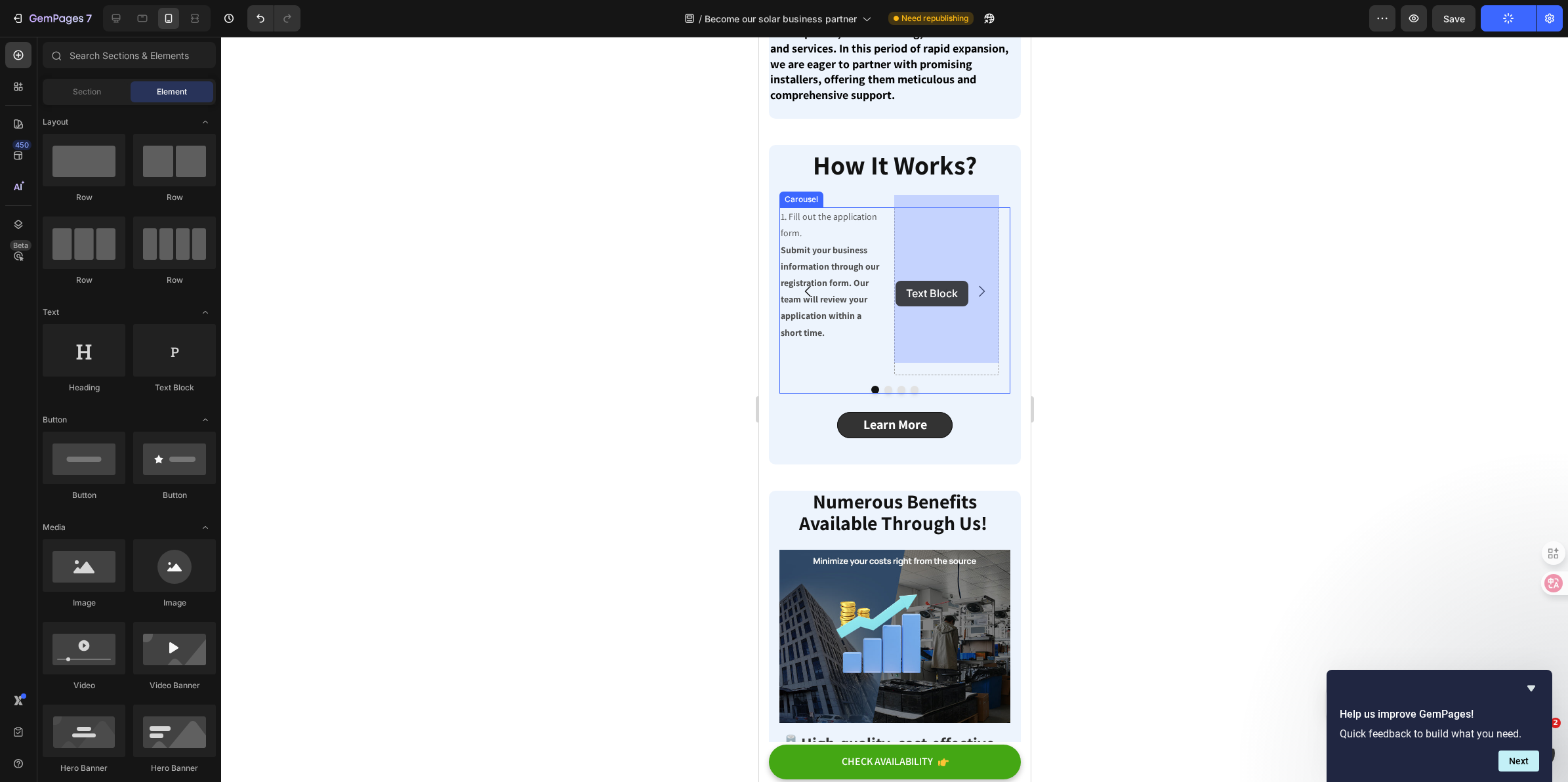
drag, startPoint x: 923, startPoint y: 396, endPoint x: 897, endPoint y: 280, distance: 118.9
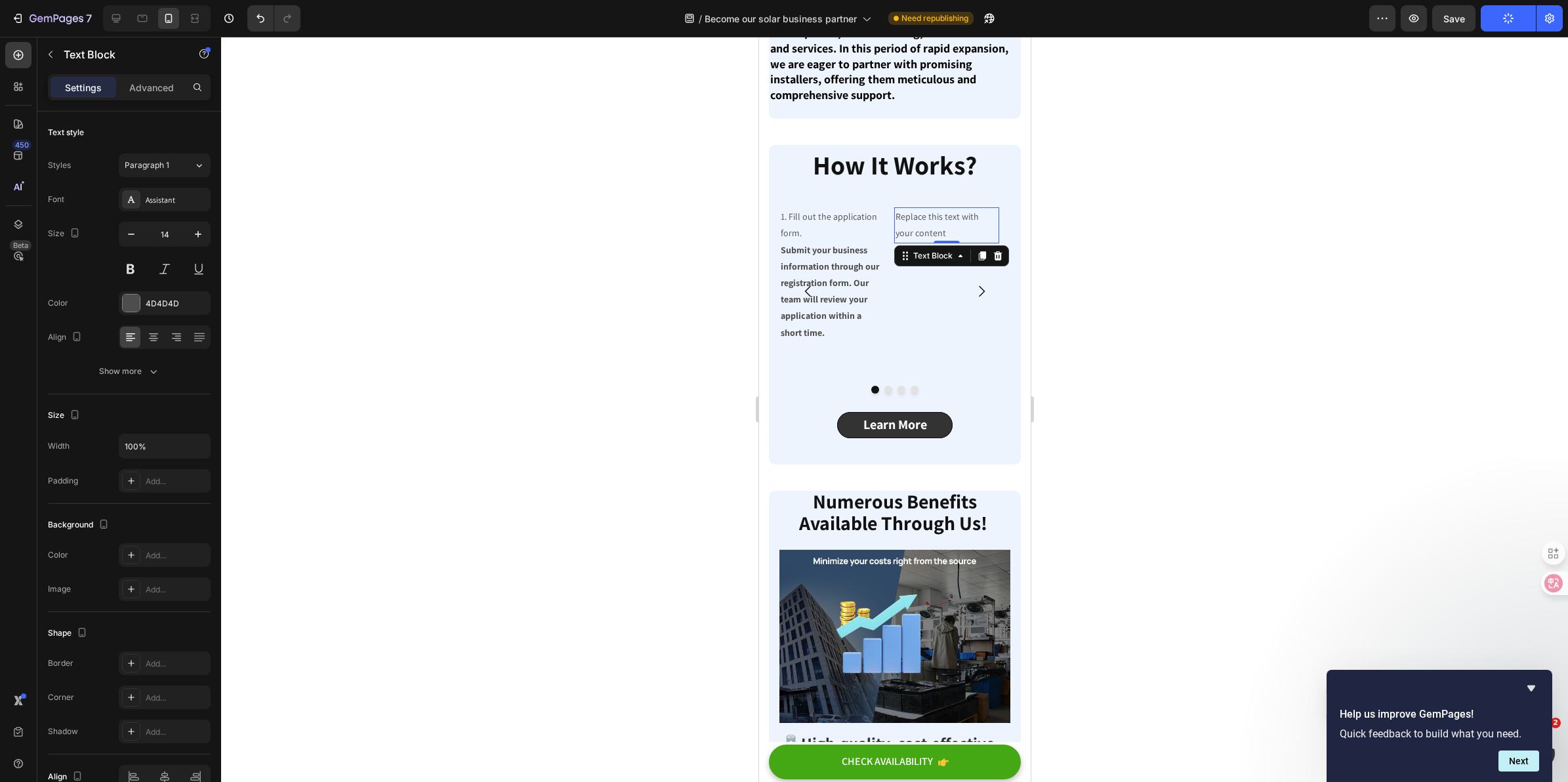
click at [937, 219] on div "Replace this text with your content" at bounding box center [946, 225] width 105 height 35
drag, startPoint x: 937, startPoint y: 219, endPoint x: 894, endPoint y: 204, distance: 45.5
click at [895, 208] on p "Replace this text with your content" at bounding box center [946, 225] width 101 height 33
click at [119, 19] on icon at bounding box center [116, 18] width 9 height 9
type input "16"
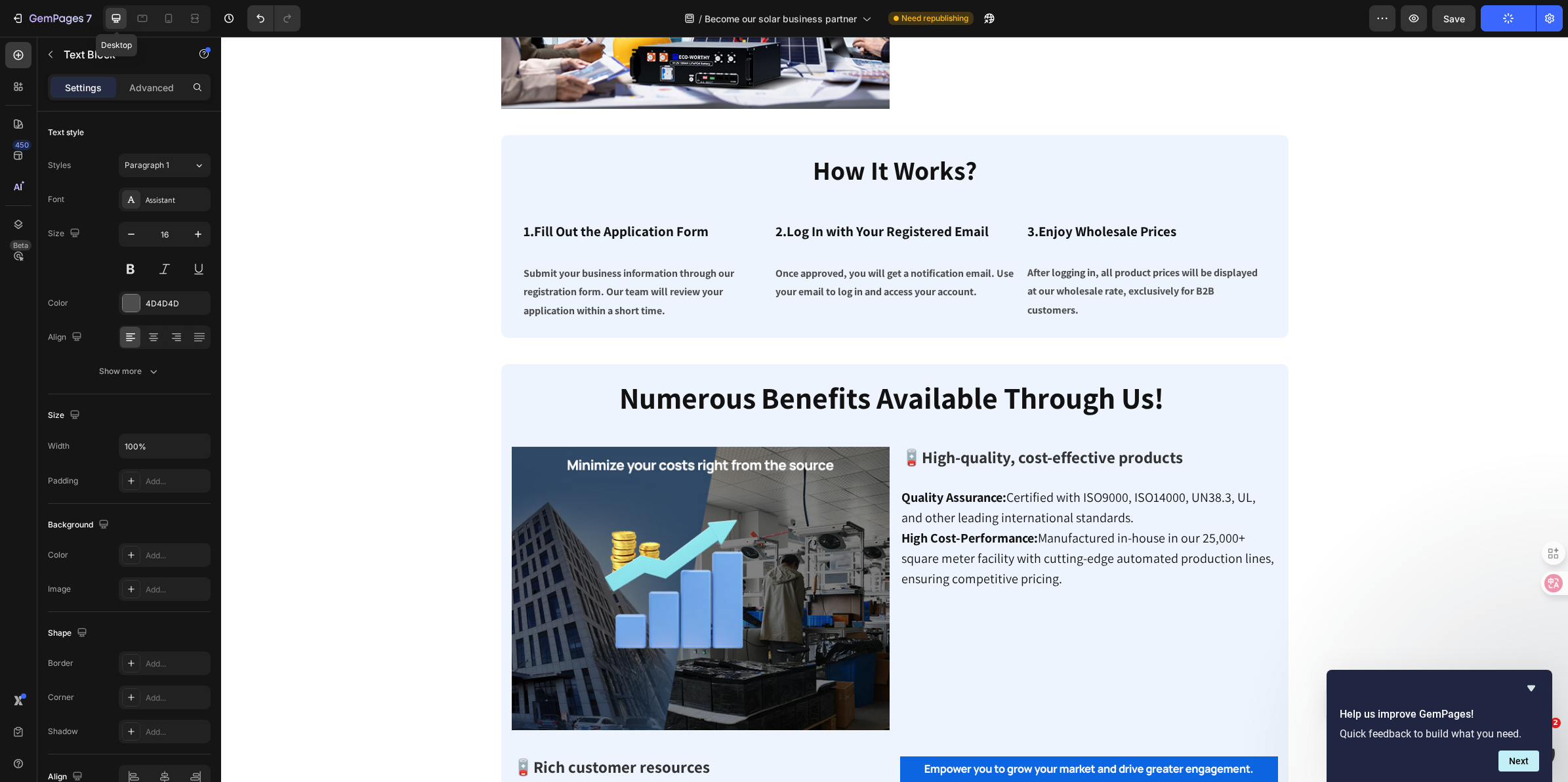
scroll to position [617, 0]
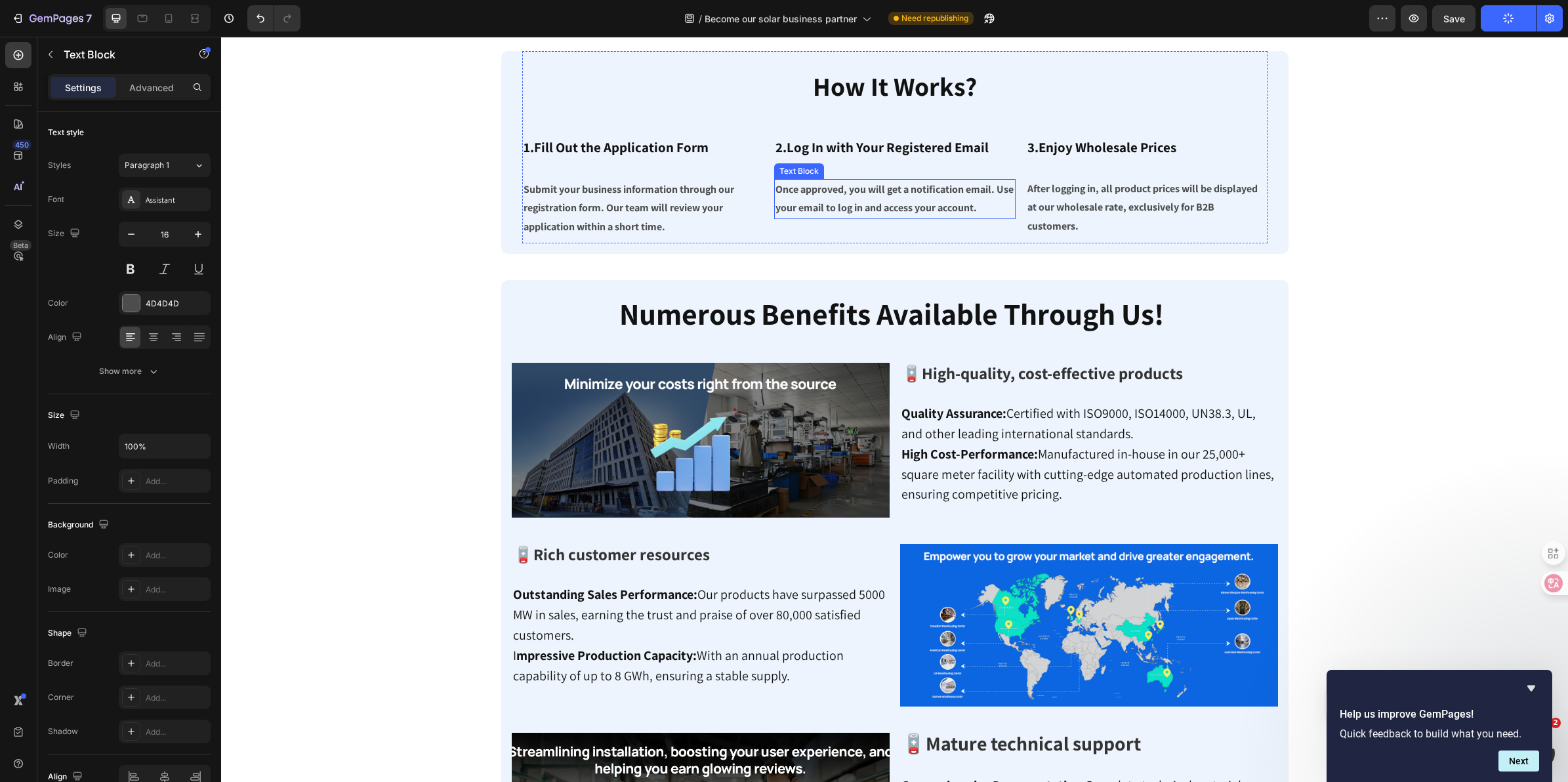
click at [884, 204] on strong "Once approved, you will get a notification email. Use your email to log in and …" at bounding box center [894, 199] width 238 height 33
click at [979, 204] on strong "Once approved, you will get a notification email. Use your email to log in and …" at bounding box center [894, 199] width 238 height 33
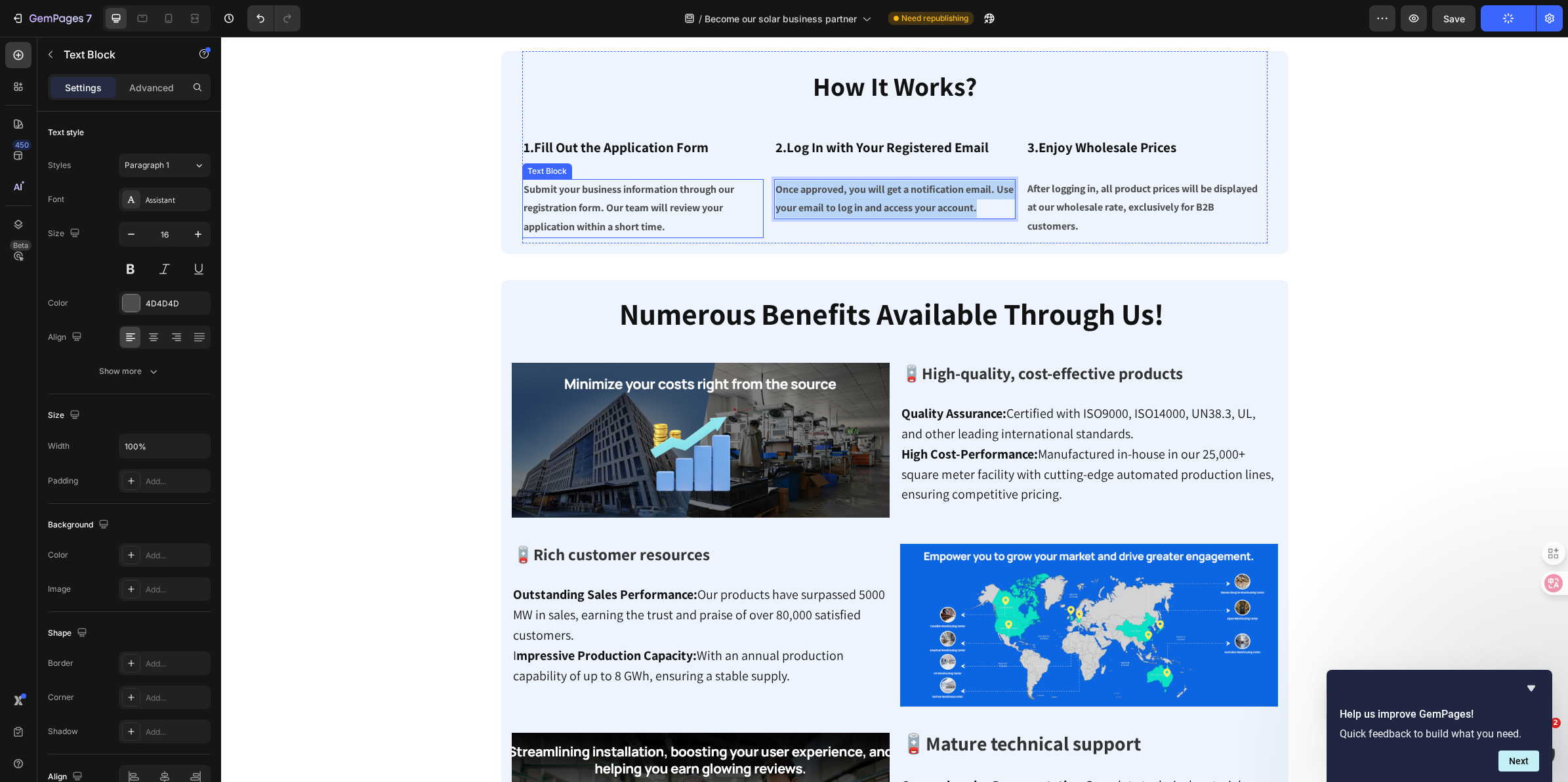
drag, startPoint x: 994, startPoint y: 201, endPoint x: 740, endPoint y: 191, distance: 254.2
click at [740, 191] on div "⁠⁠⁠⁠⁠⁠⁠ 1.Fill Out the Application Form Heading Submit your business informatio…" at bounding box center [894, 180] width 745 height 117
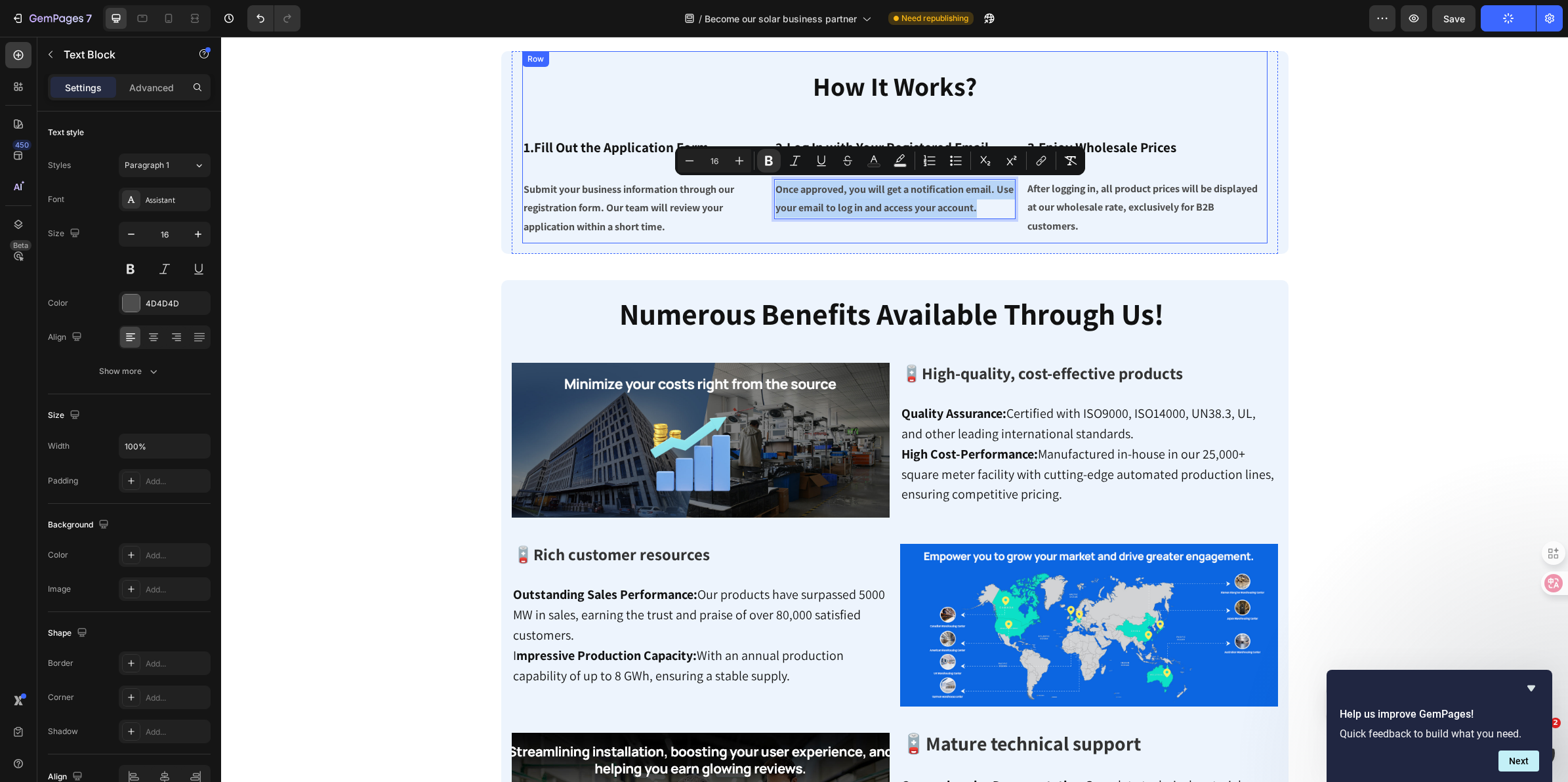
copy strong "Once approved, you will get a notification email. Use your email to log in and …"
click at [172, 19] on icon at bounding box center [169, 18] width 13 height 13
type input "14"
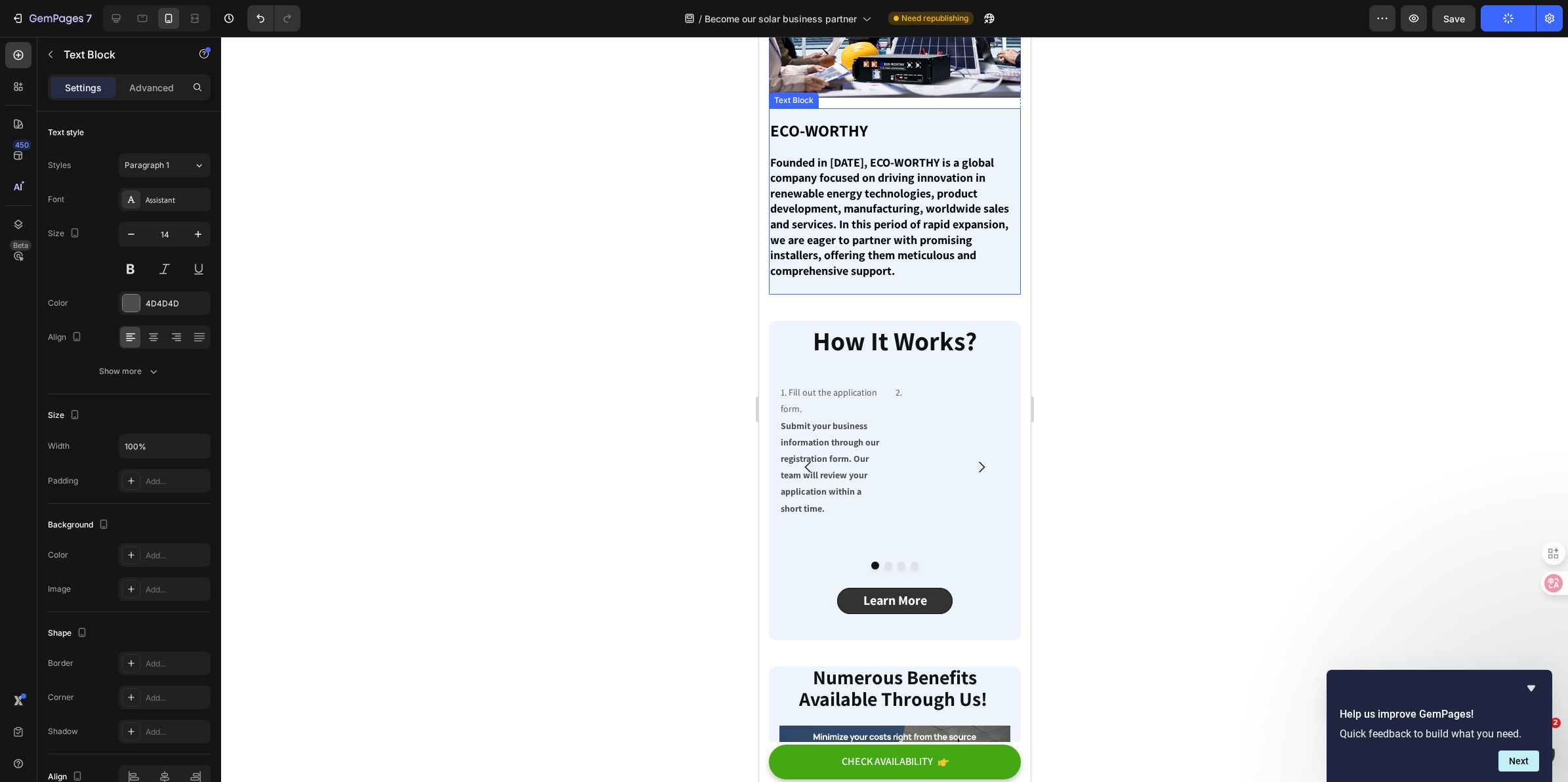
scroll to position [352, 0]
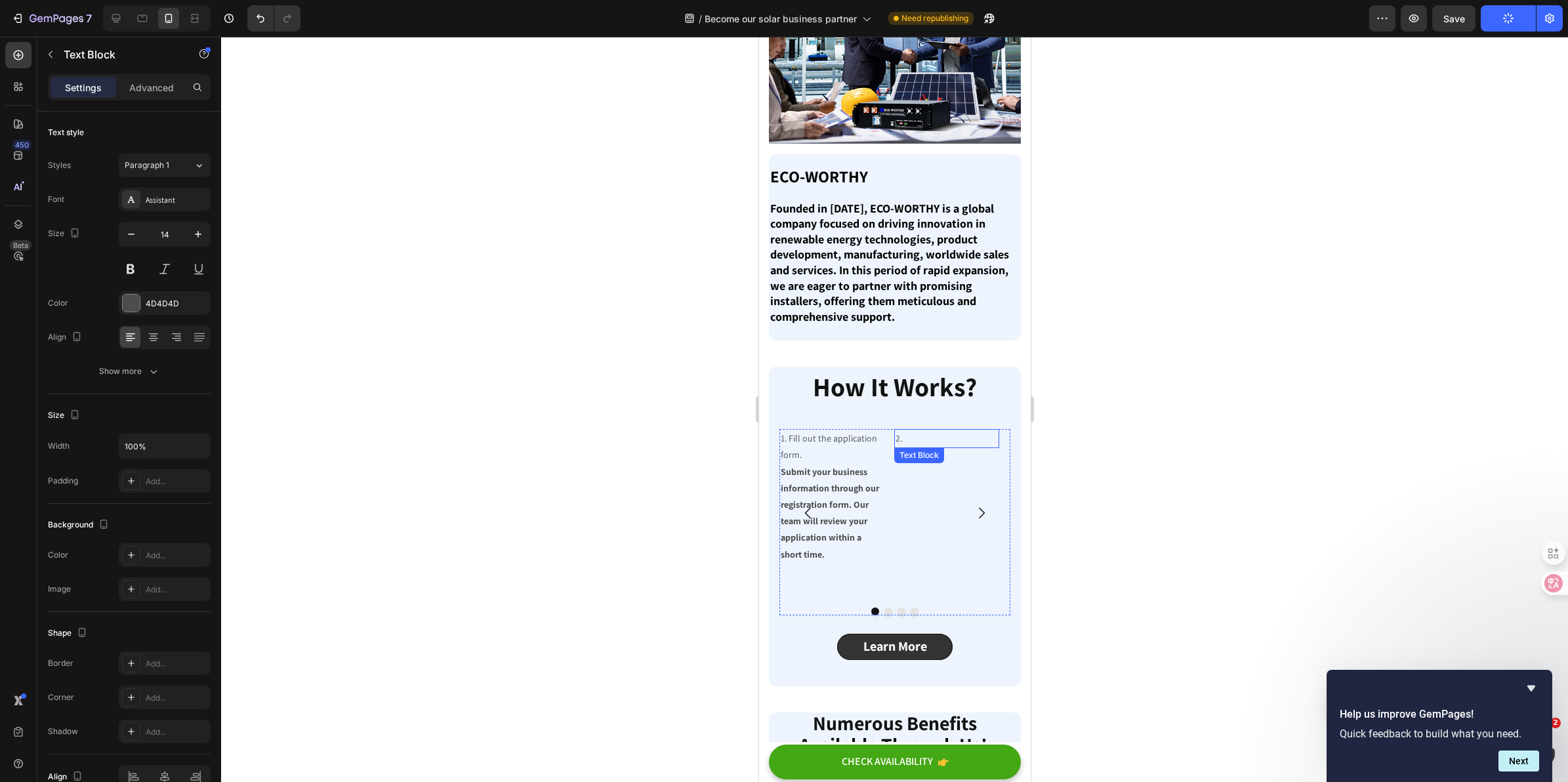
click at [937, 430] on p "2." at bounding box center [946, 438] width 101 height 16
click at [106, 22] on div at bounding box center [116, 18] width 21 height 21
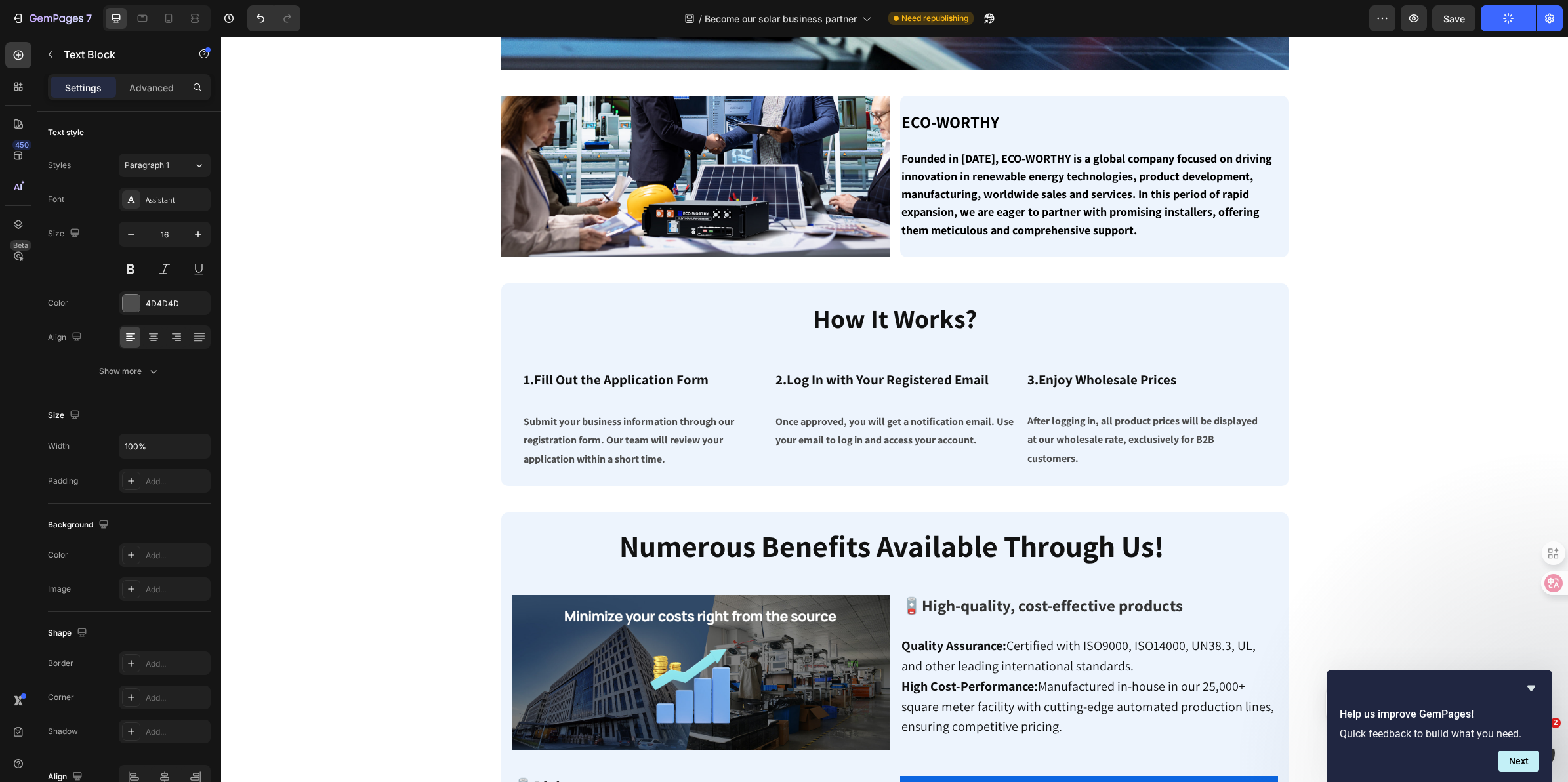
scroll to position [339, 0]
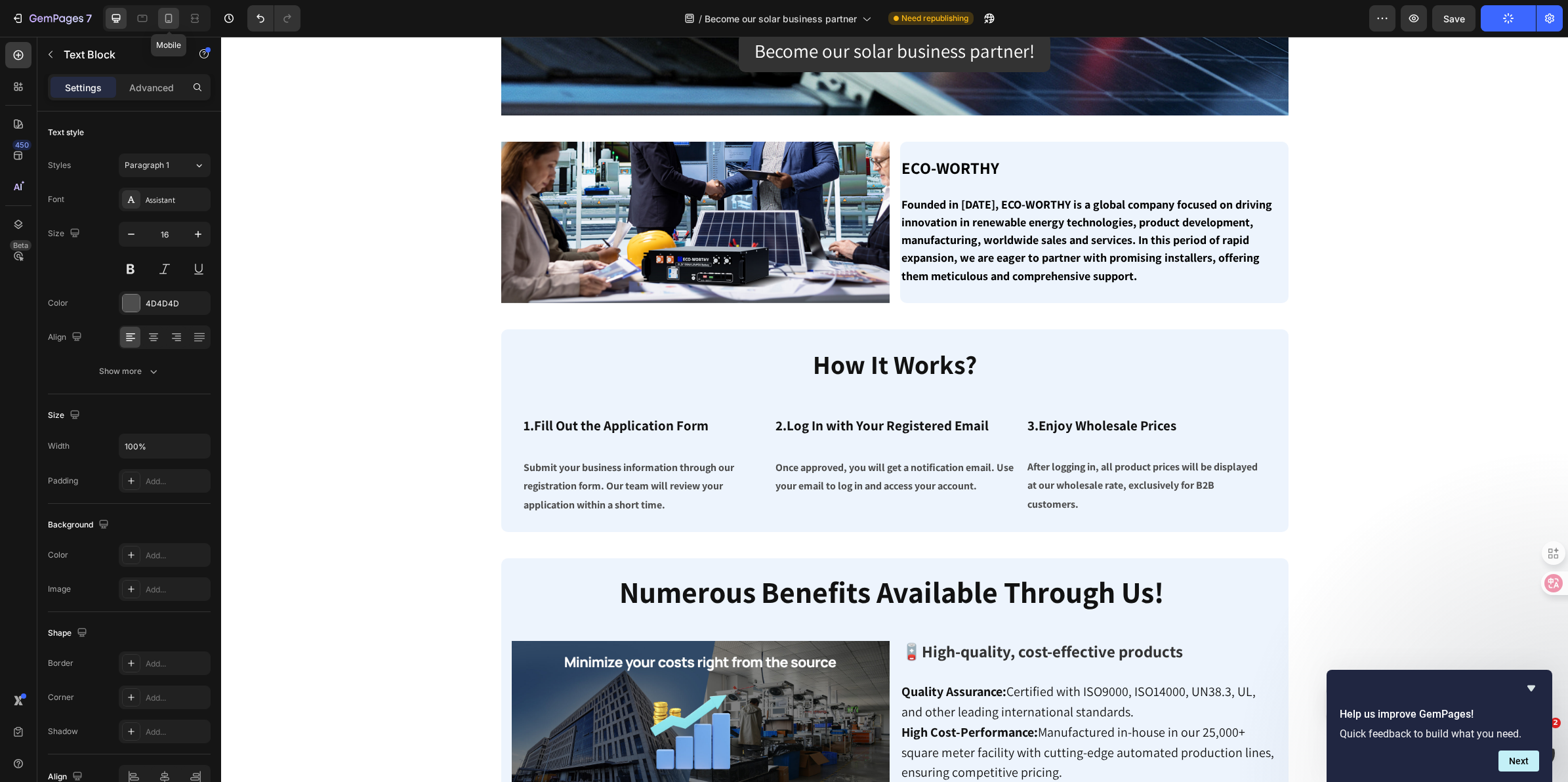
click at [169, 25] on div at bounding box center [169, 18] width 21 height 21
type input "14"
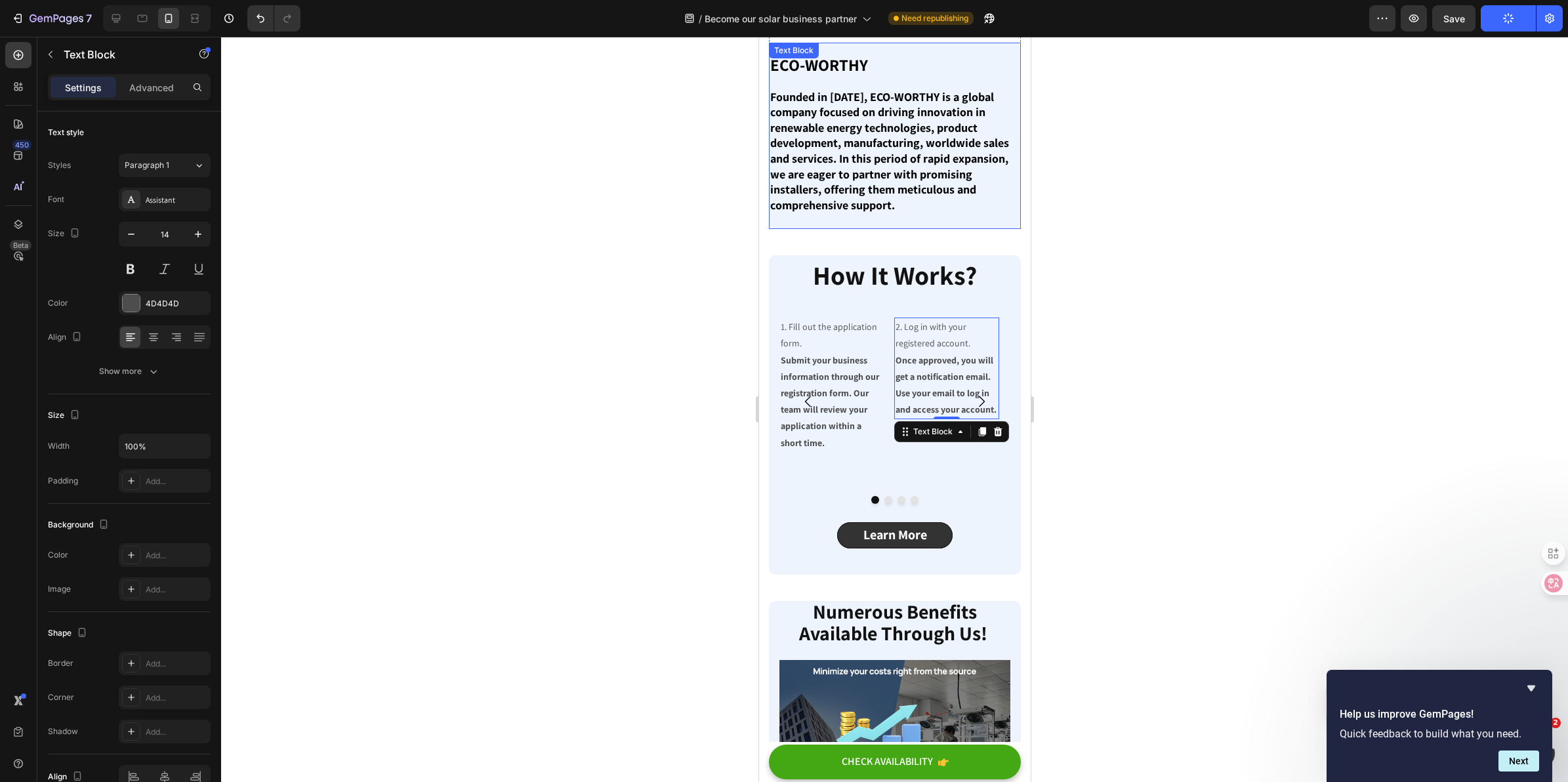
scroll to position [440, 0]
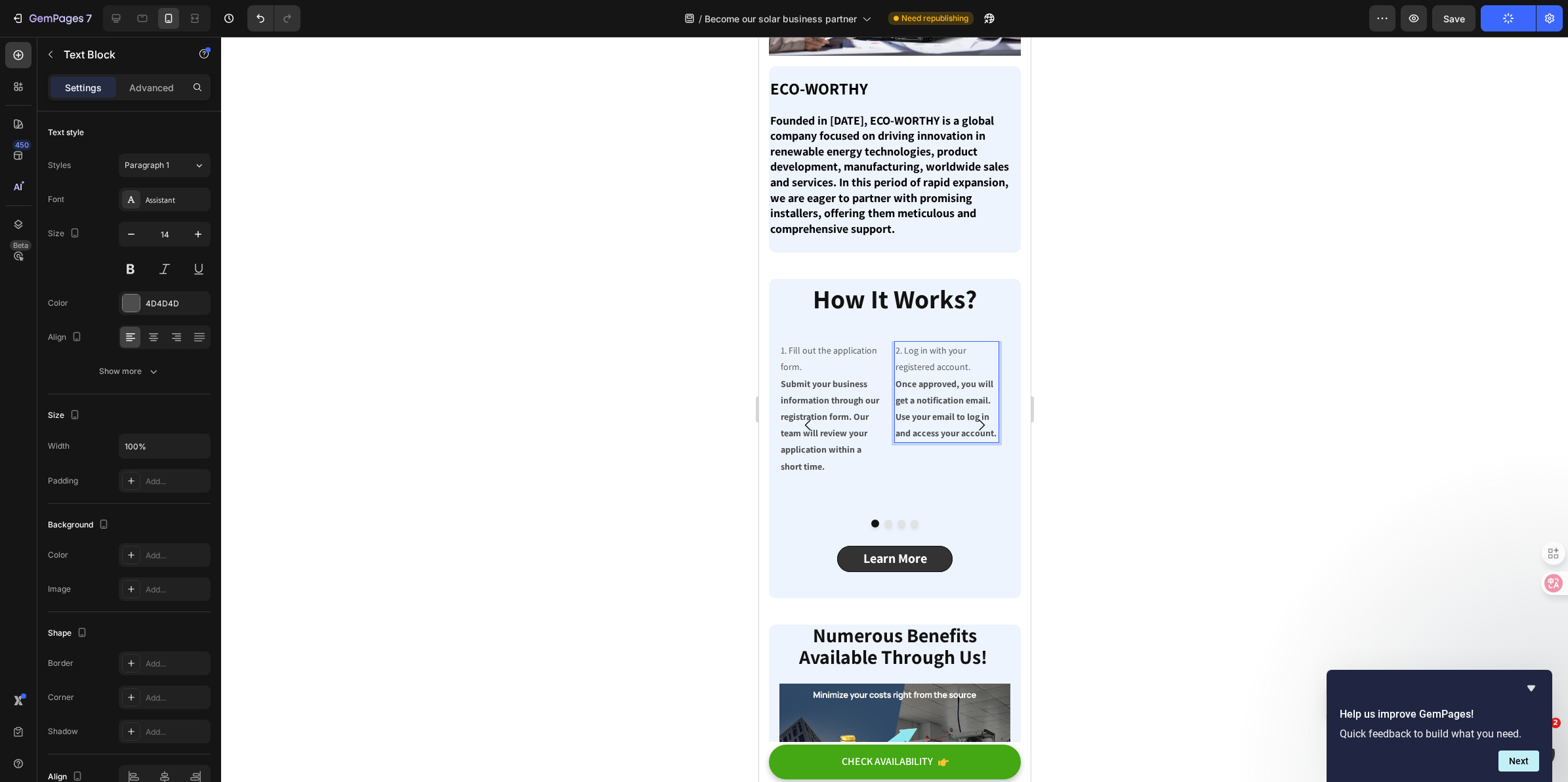
click at [943, 357] on p "2. Log in with your registered account. Once approved, you will get a notificat…" at bounding box center [946, 392] width 101 height 99
click at [937, 358] on p "2. Log in with your registered account. Once approved, you will get a notificat…" at bounding box center [946, 392] width 101 height 99
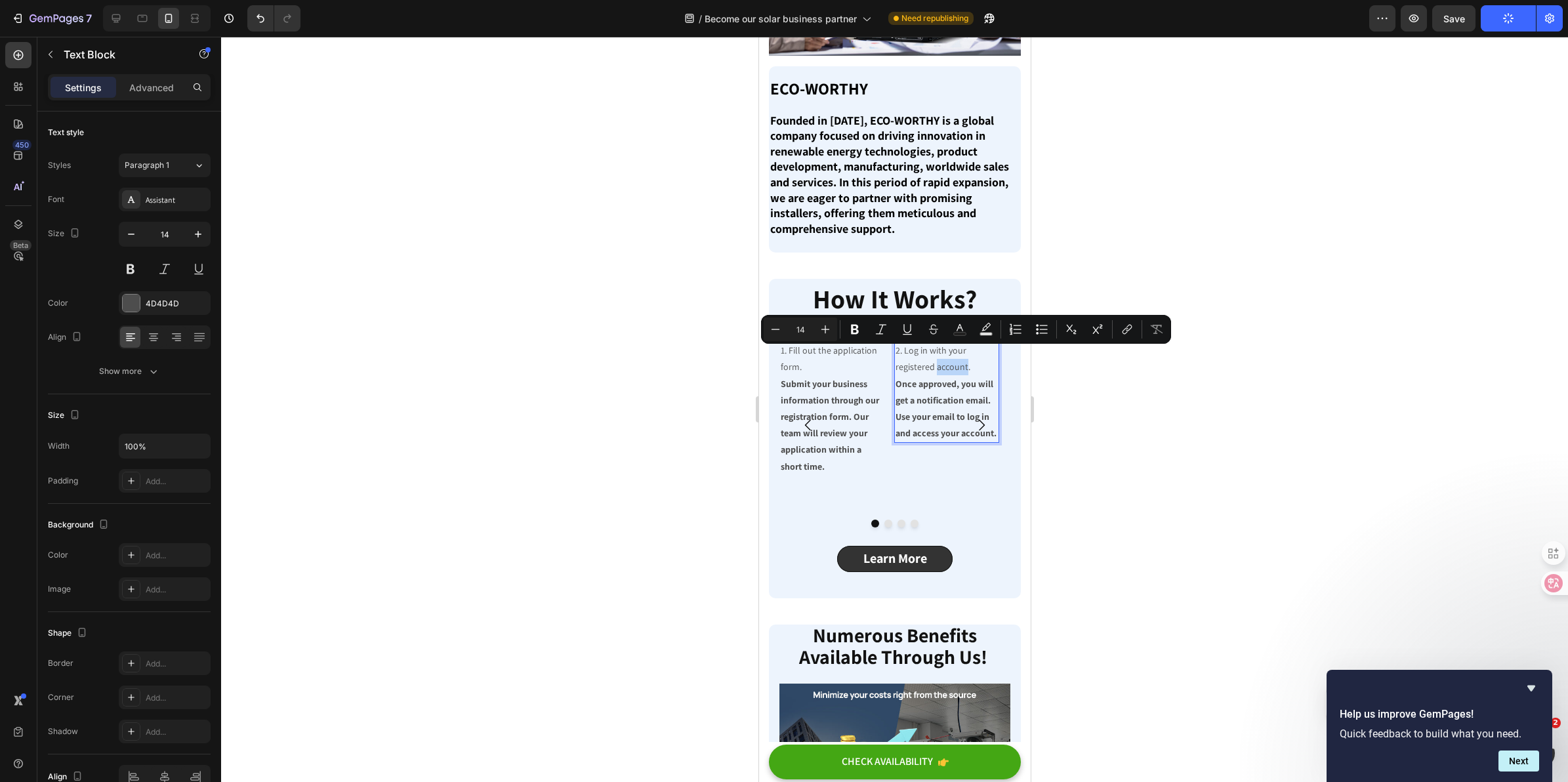
drag, startPoint x: 935, startPoint y: 353, endPoint x: 965, endPoint y: 362, distance: 31.3
click at [965, 362] on p "2. Log in with your registered account. Once approved, you will get a notificat…" at bounding box center [946, 392] width 101 height 99
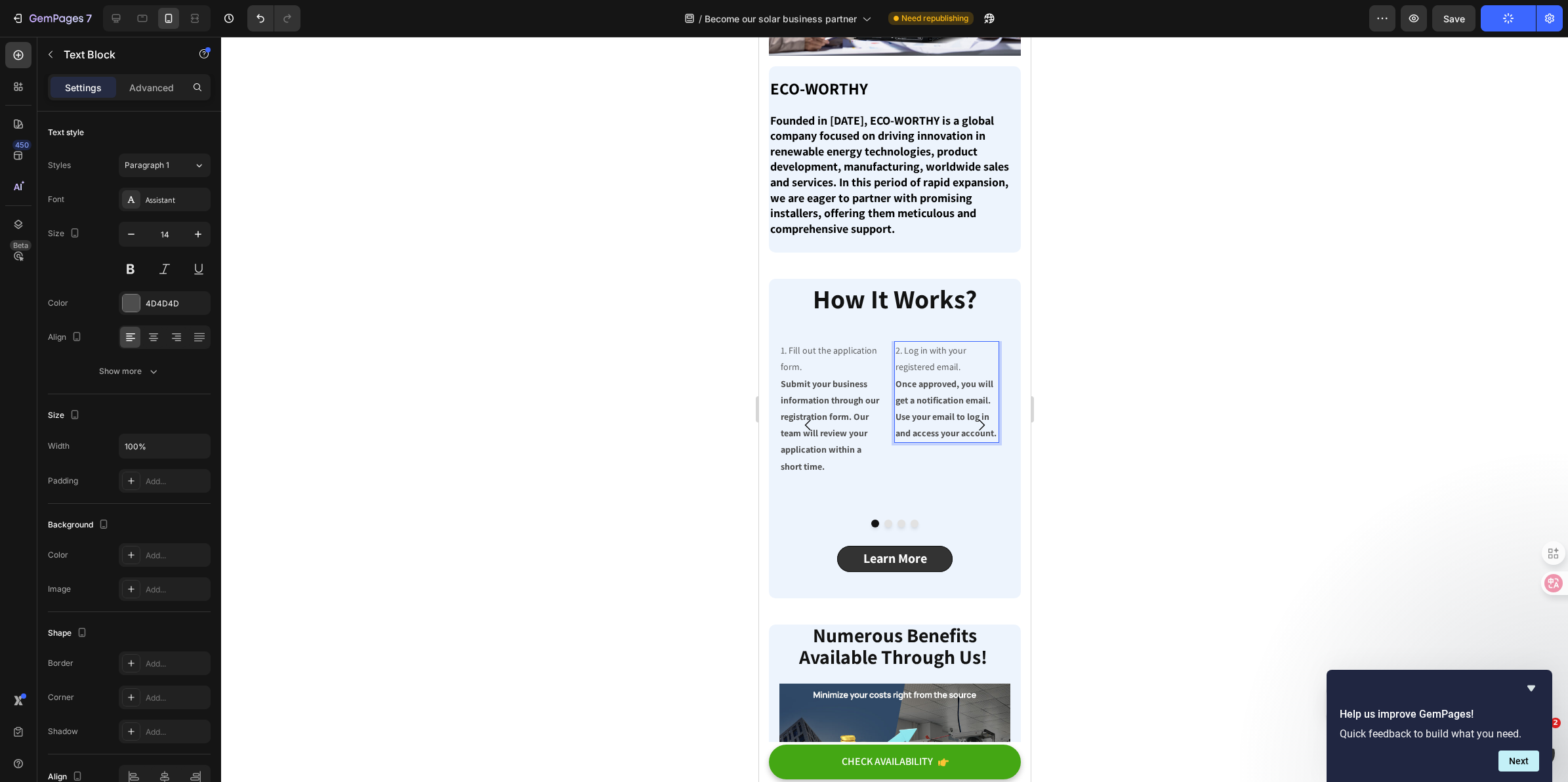
click at [1140, 451] on div at bounding box center [894, 409] width 1347 height 745
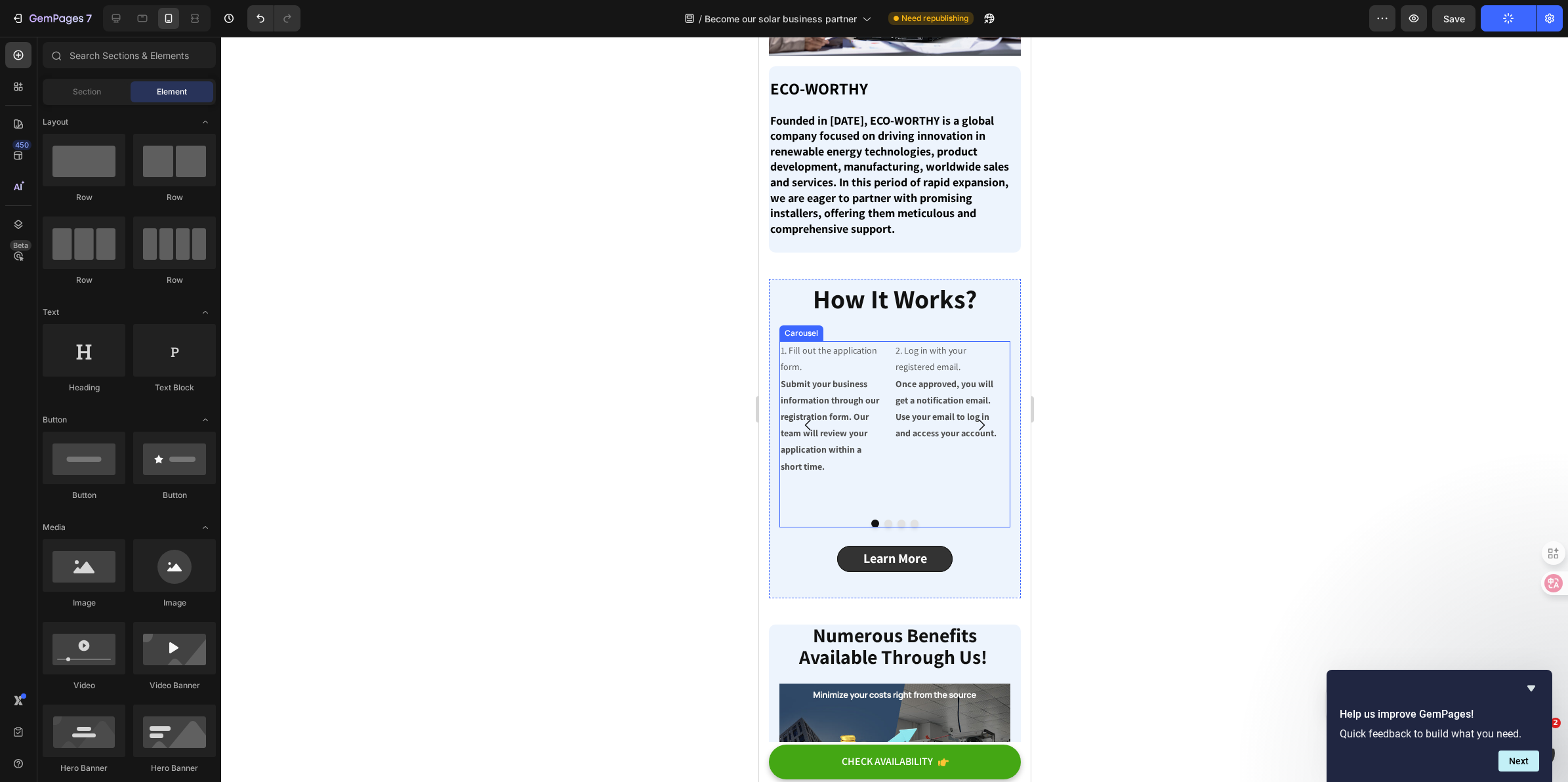
click at [943, 461] on div "2. Log in with your registered email. Once approved, you will get a notificatio…" at bounding box center [946, 425] width 105 height 168
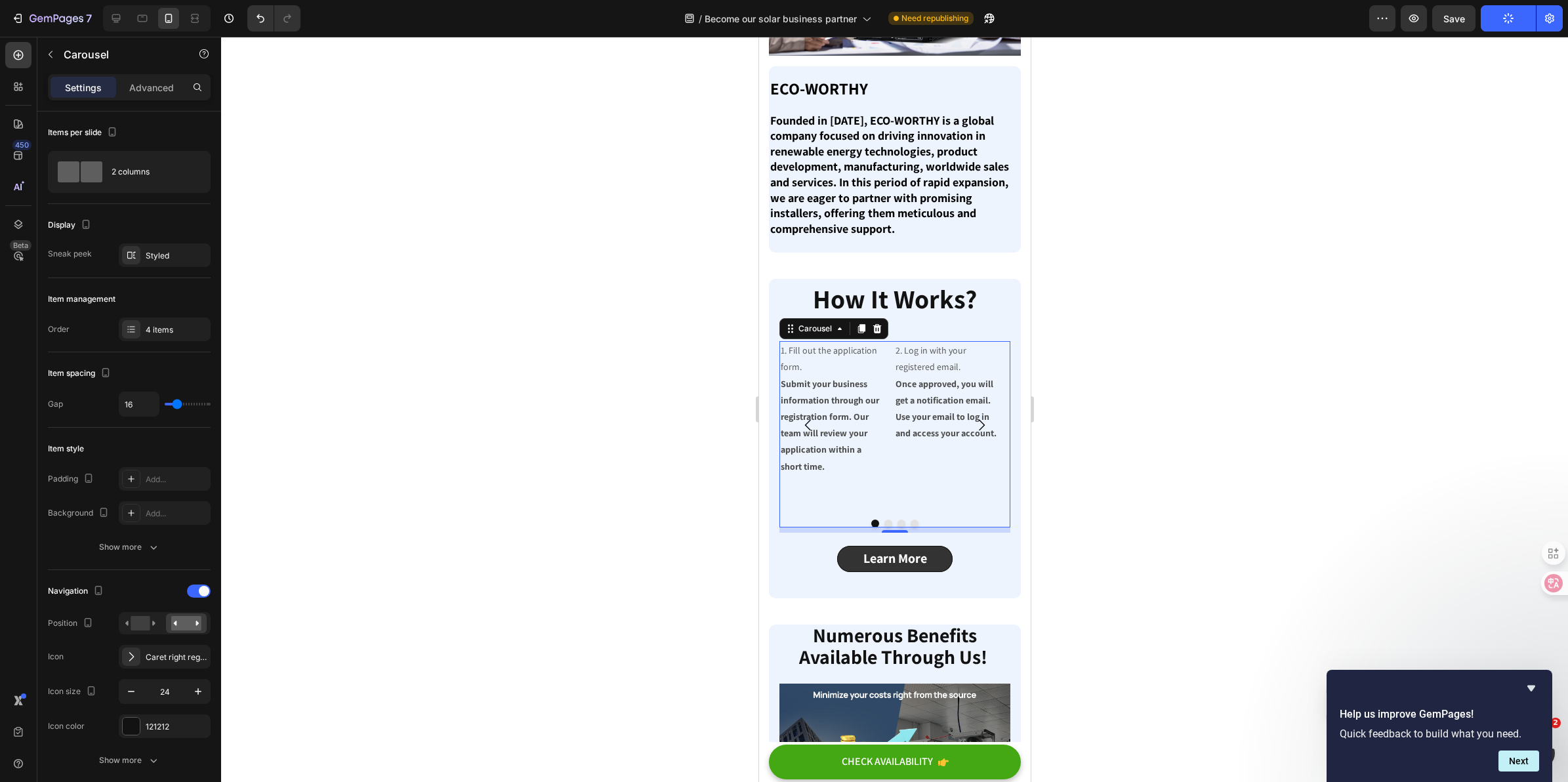
click at [973, 418] on icon "Carousel Next Arrow" at bounding box center [981, 425] width 16 height 16
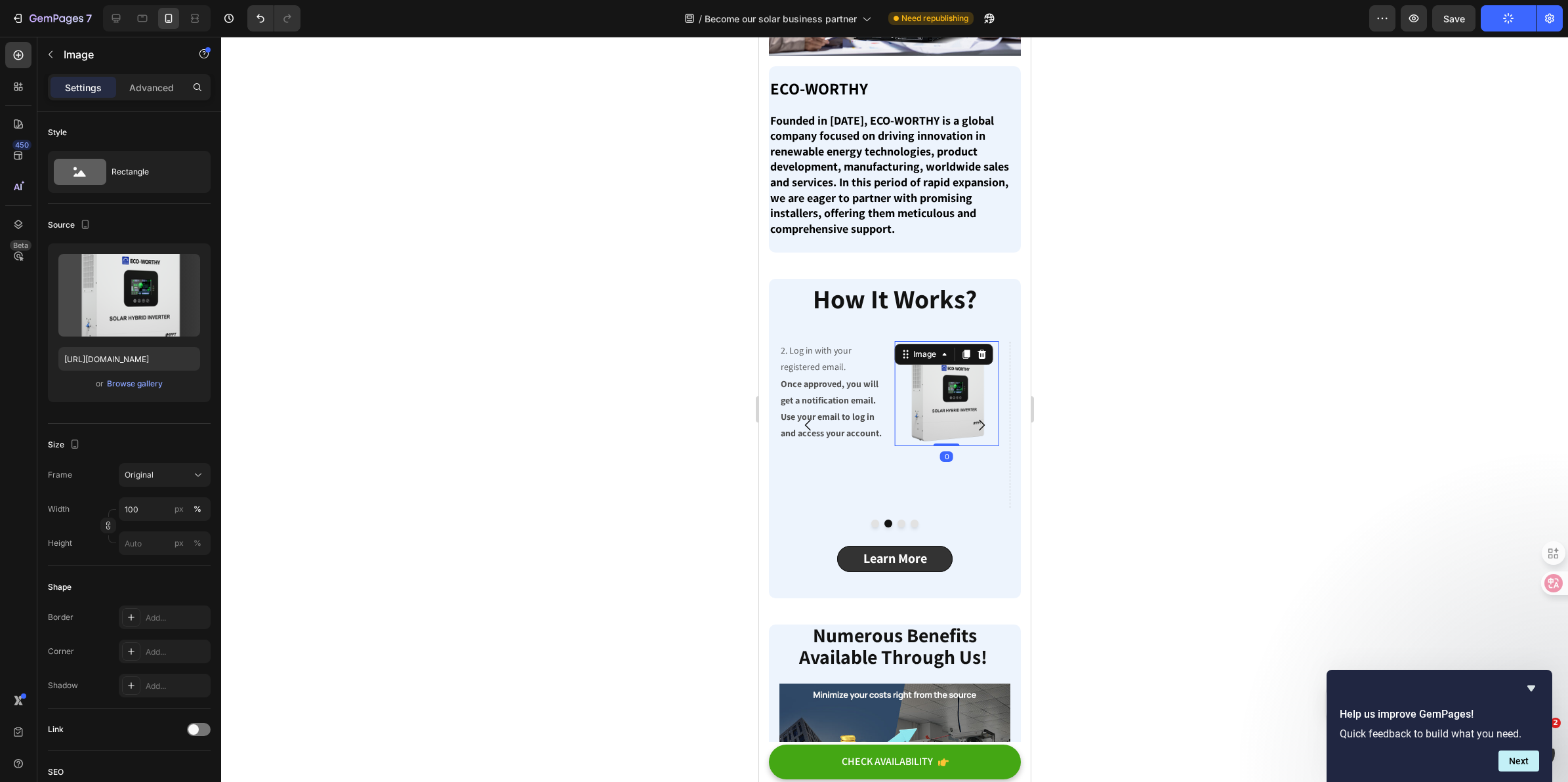
click at [949, 388] on img at bounding box center [946, 393] width 105 height 105
click at [983, 350] on icon at bounding box center [981, 354] width 9 height 9
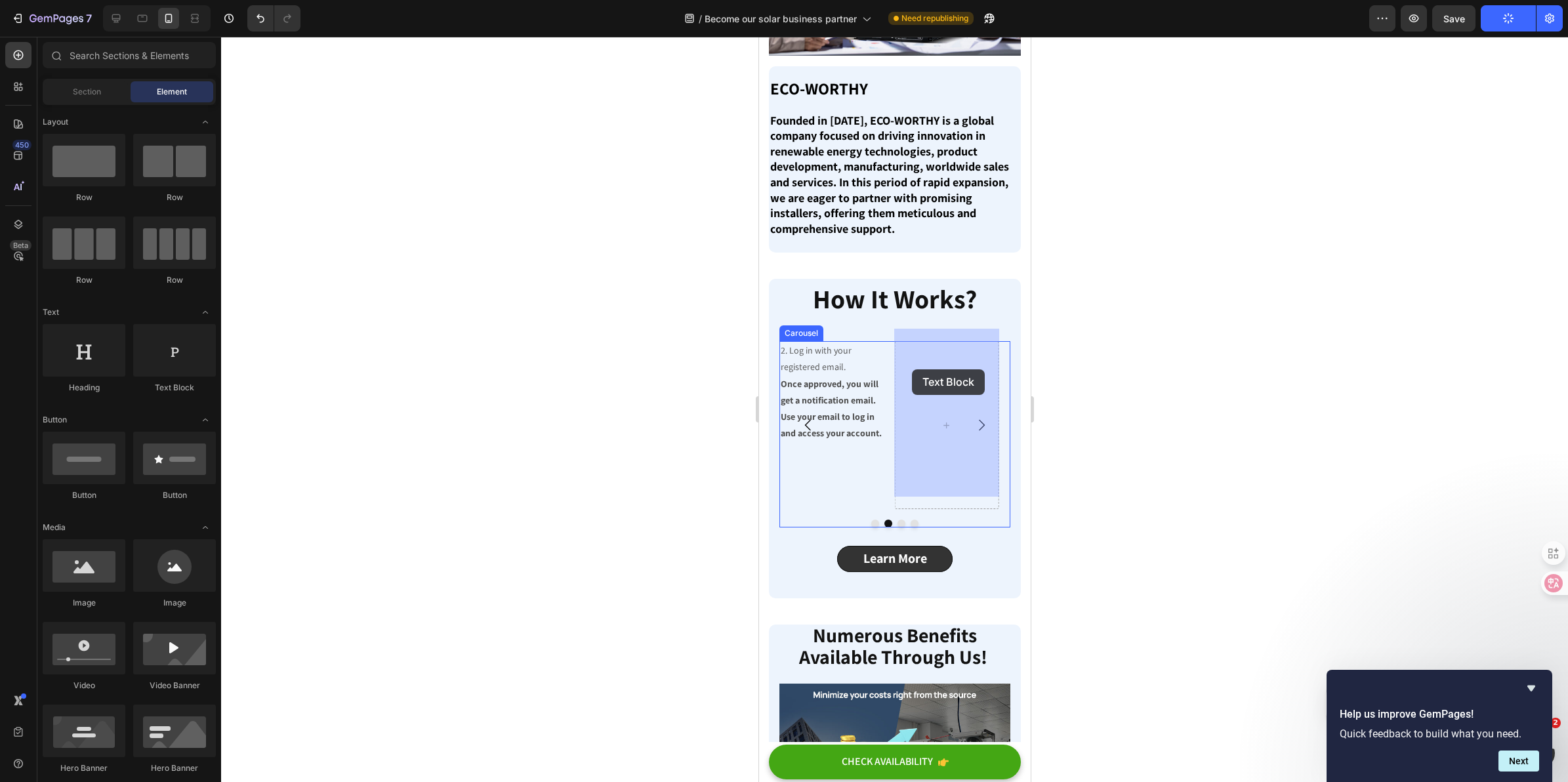
drag, startPoint x: 915, startPoint y: 391, endPoint x: 912, endPoint y: 369, distance: 22.2
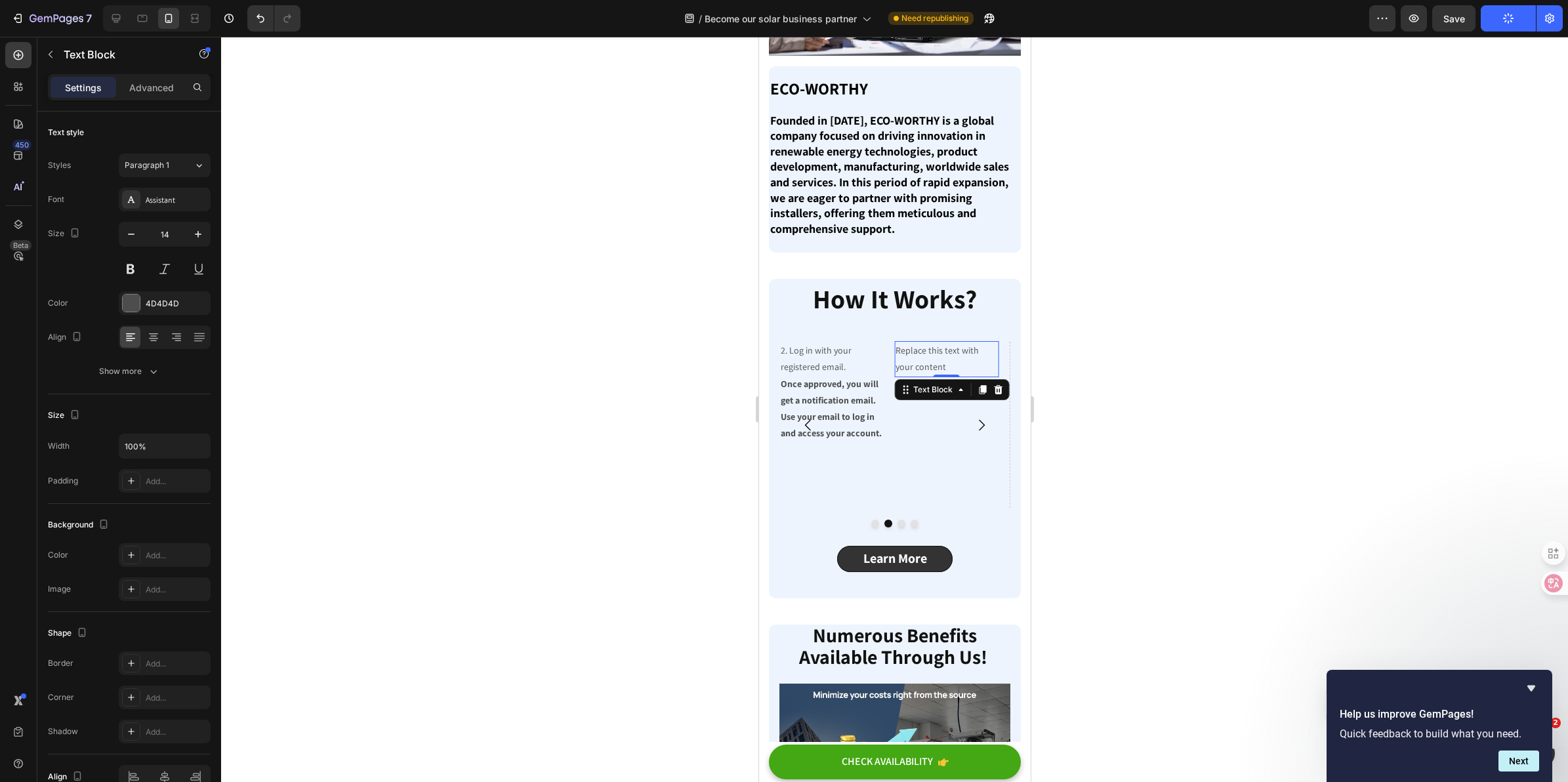
click at [931, 352] on div "Replace this text with your content" at bounding box center [946, 358] width 105 height 35
drag, startPoint x: 931, startPoint y: 352, endPoint x: 891, endPoint y: 343, distance: 41.0
click at [891, 343] on div "1. Fill out the application form. Submit your business information through our …" at bounding box center [894, 425] width 231 height 168
click at [107, 14] on div at bounding box center [116, 18] width 21 height 21
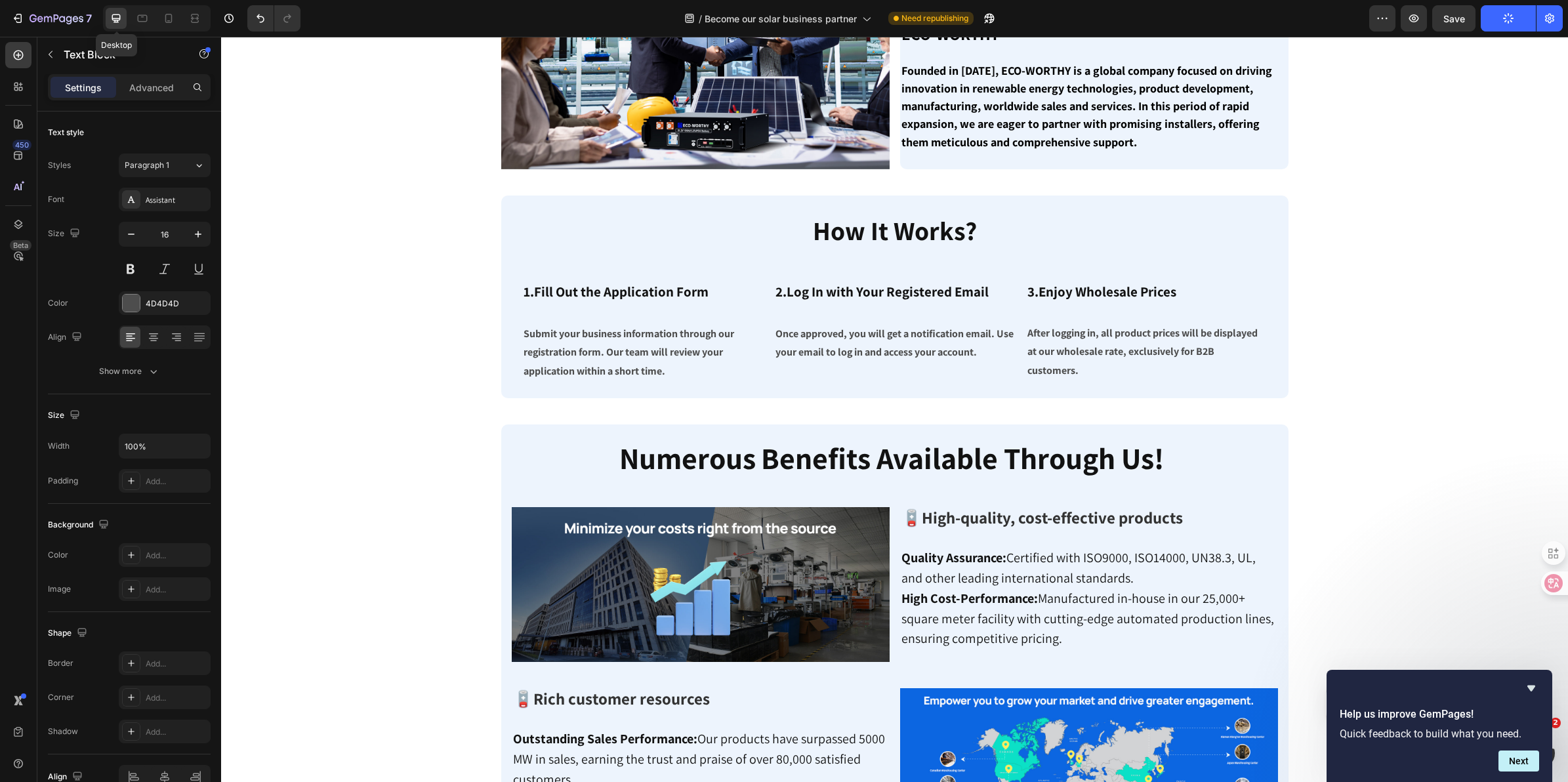
scroll to position [426, 0]
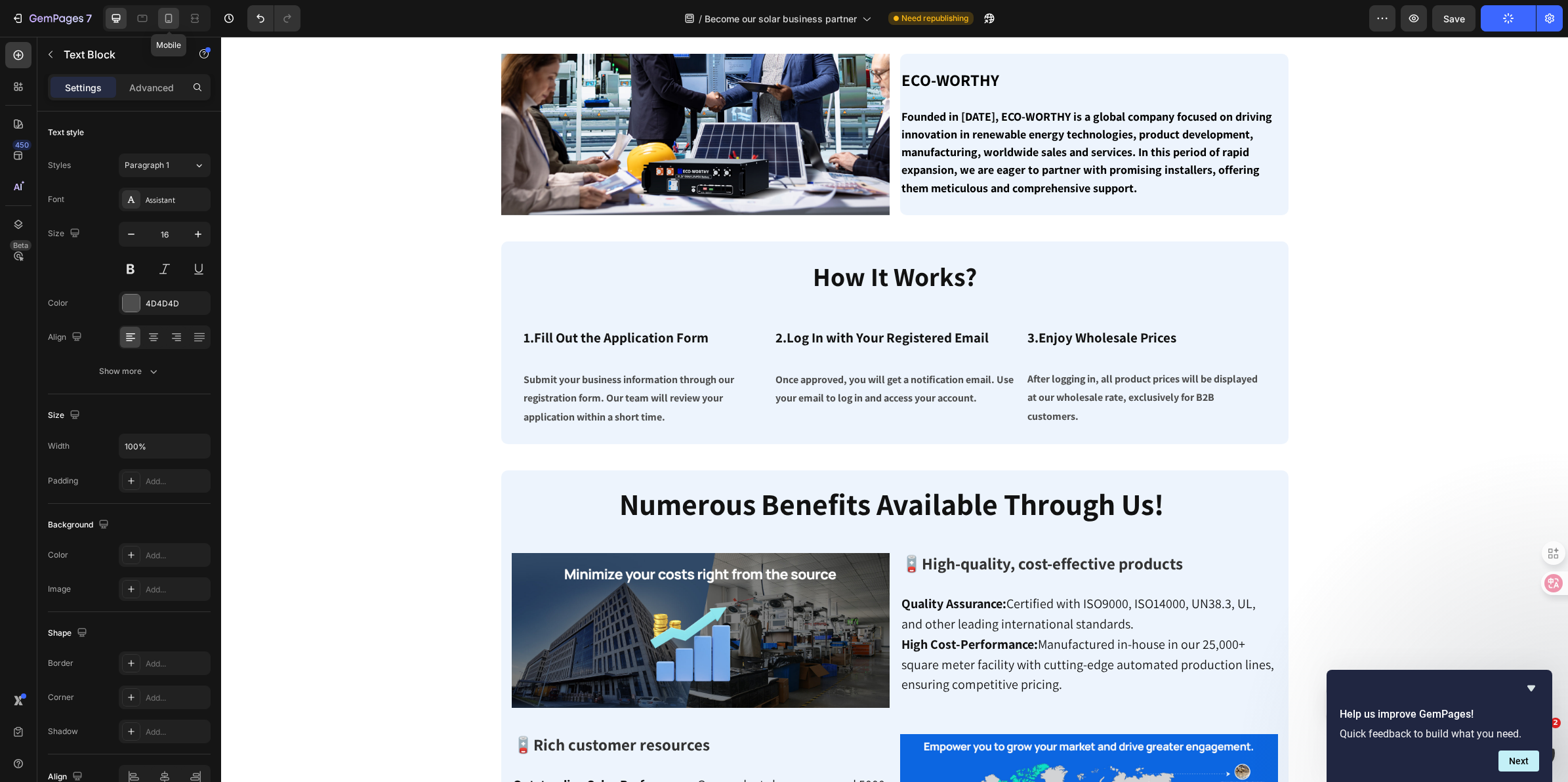
click at [168, 25] on div at bounding box center [169, 18] width 21 height 21
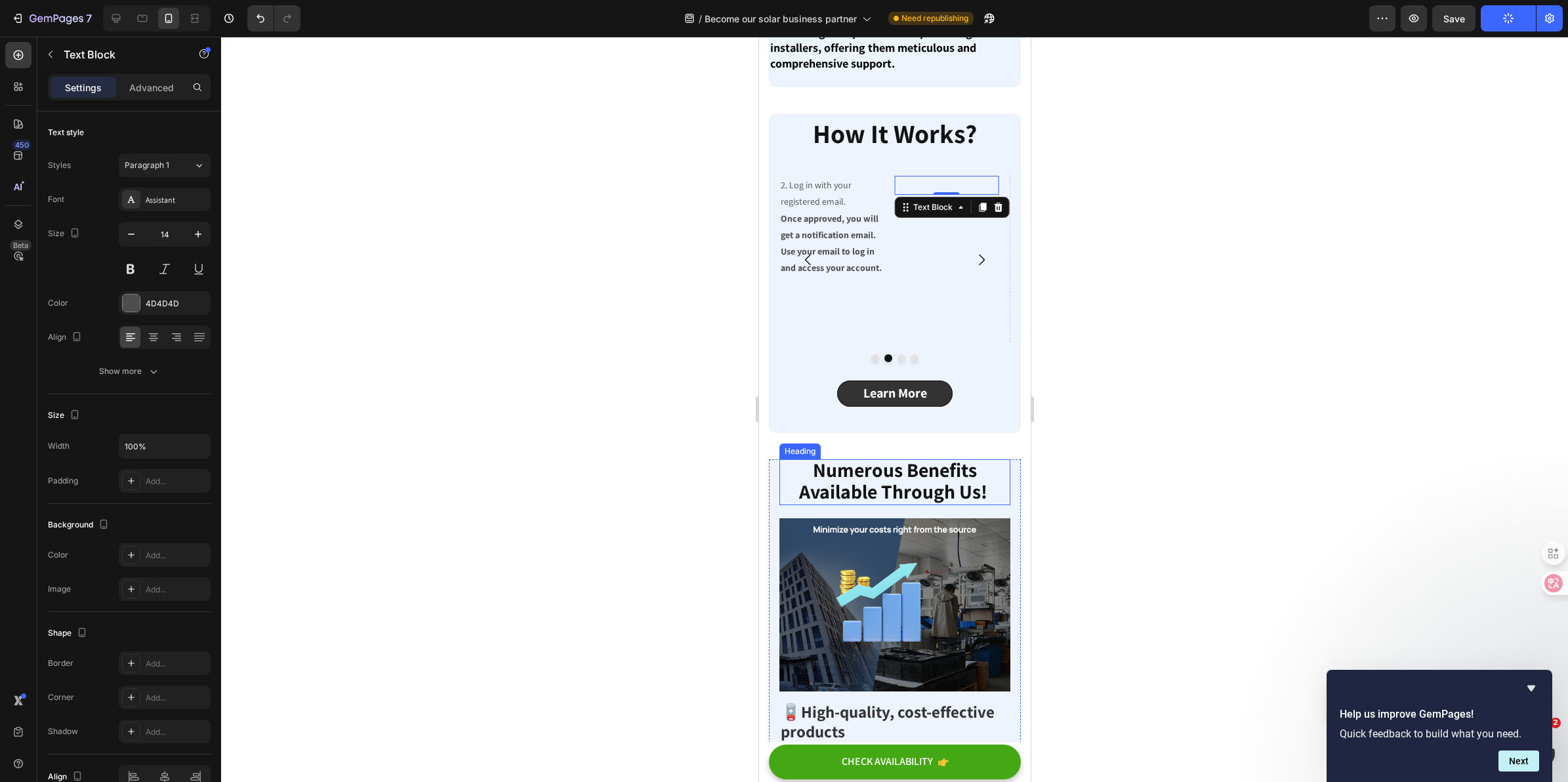
scroll to position [686, 0]
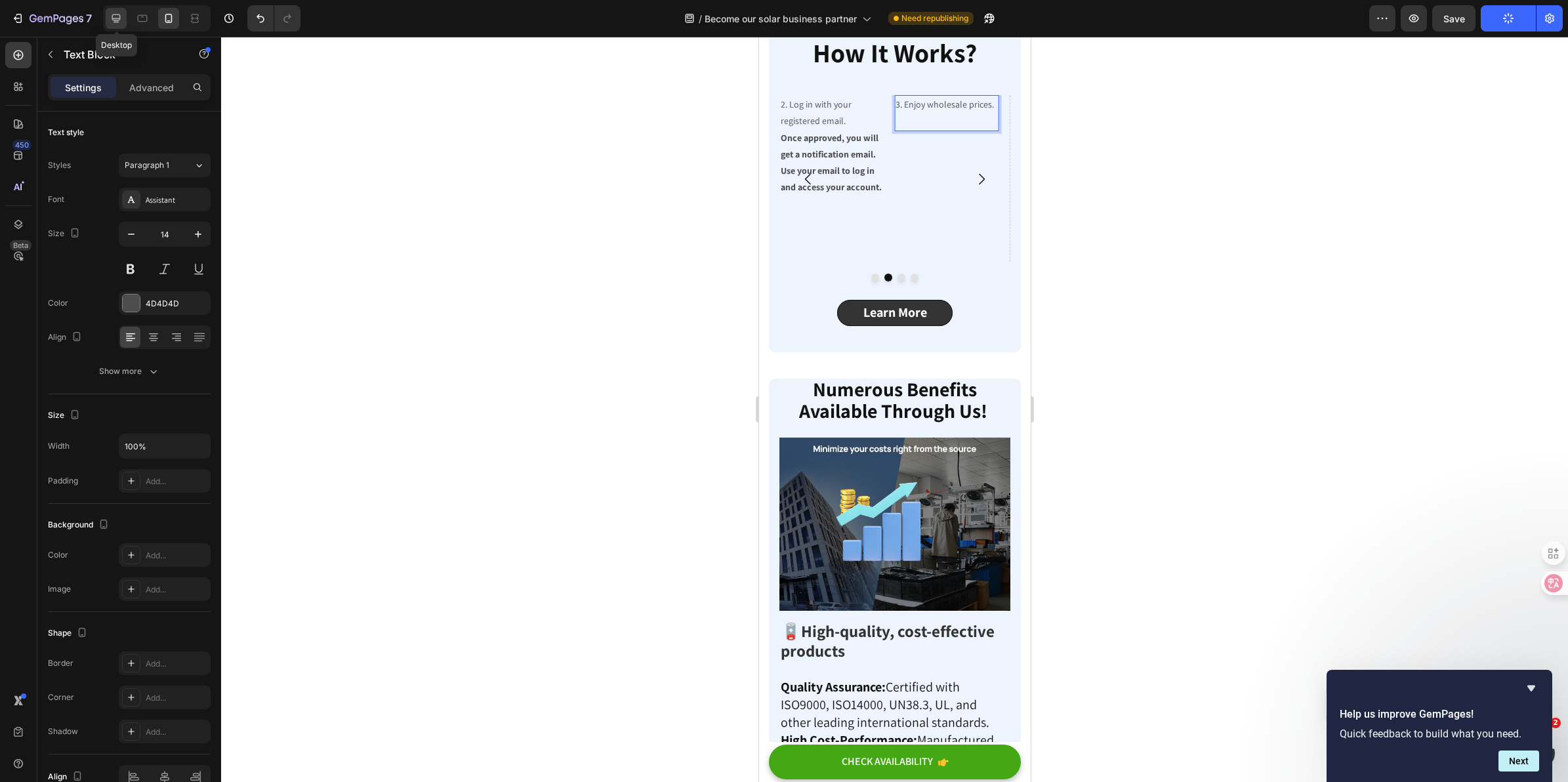
click at [119, 27] on div at bounding box center [116, 18] width 21 height 21
type input "16"
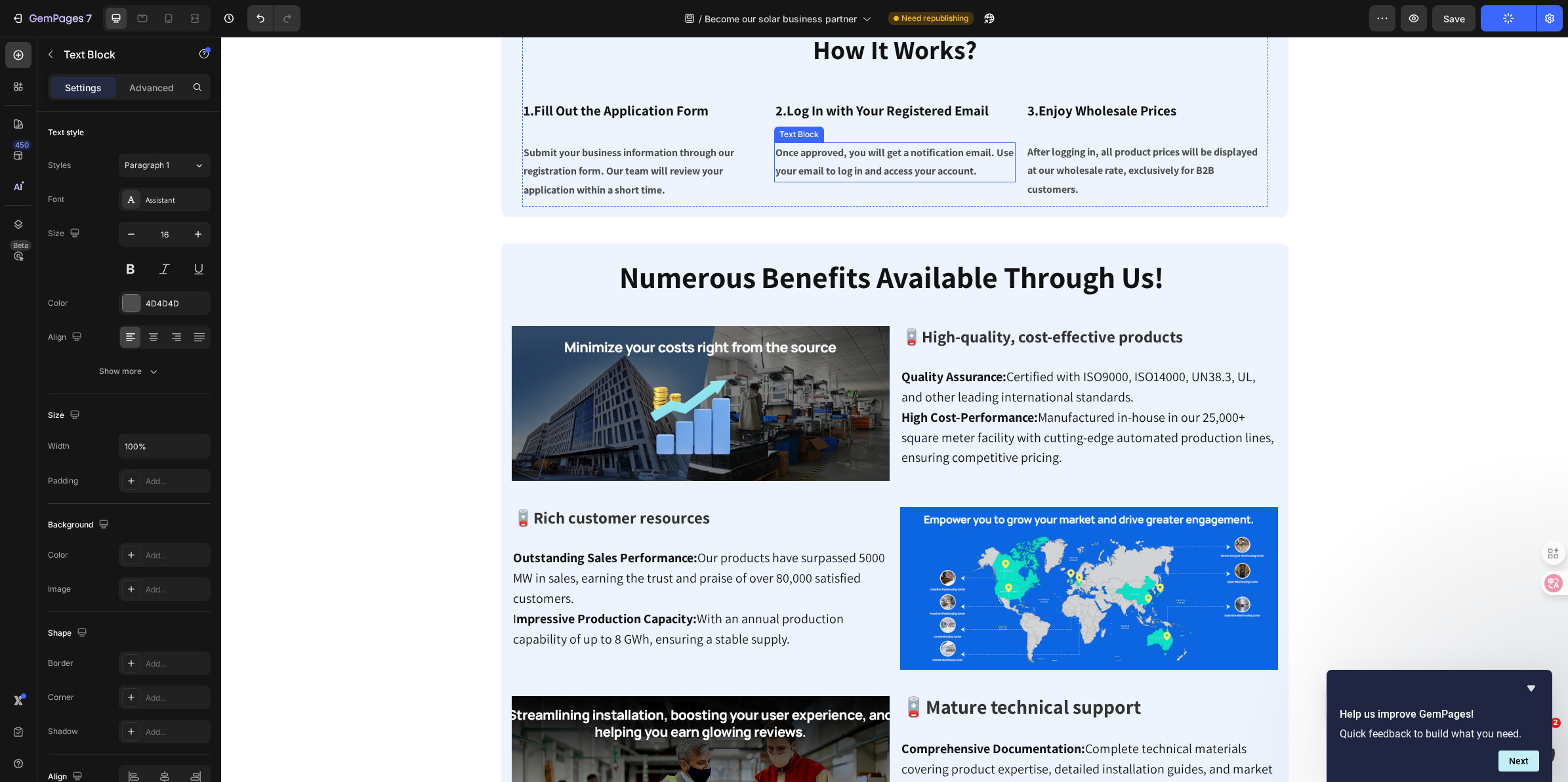
scroll to position [607, 0]
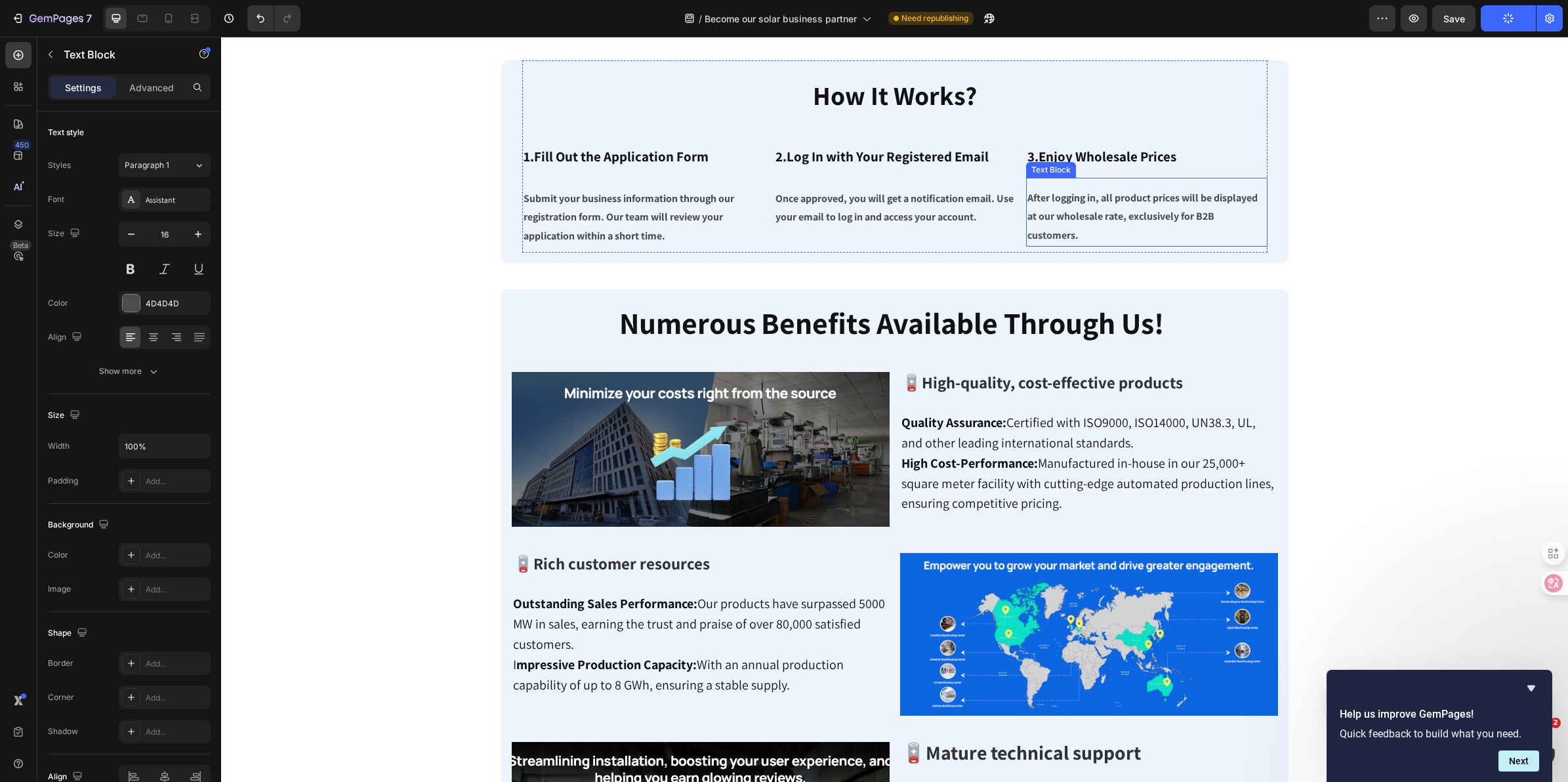
click at [1076, 225] on p "After logging in, all product prices will be displayed at our wholesale rate, e…" at bounding box center [1147, 217] width 239 height 56
click at [1093, 218] on strong "After logging in, all product prices will be displayed at our wholesale rate, e…" at bounding box center [1142, 217] width 230 height 52
drag, startPoint x: 1078, startPoint y: 233, endPoint x: 1017, endPoint y: 194, distance: 72.4
click at [1017, 194] on div "⁠⁠⁠⁠⁠⁠⁠ 1.Fill Out the Application Form Heading Submit your business informatio…" at bounding box center [894, 188] width 745 height 117
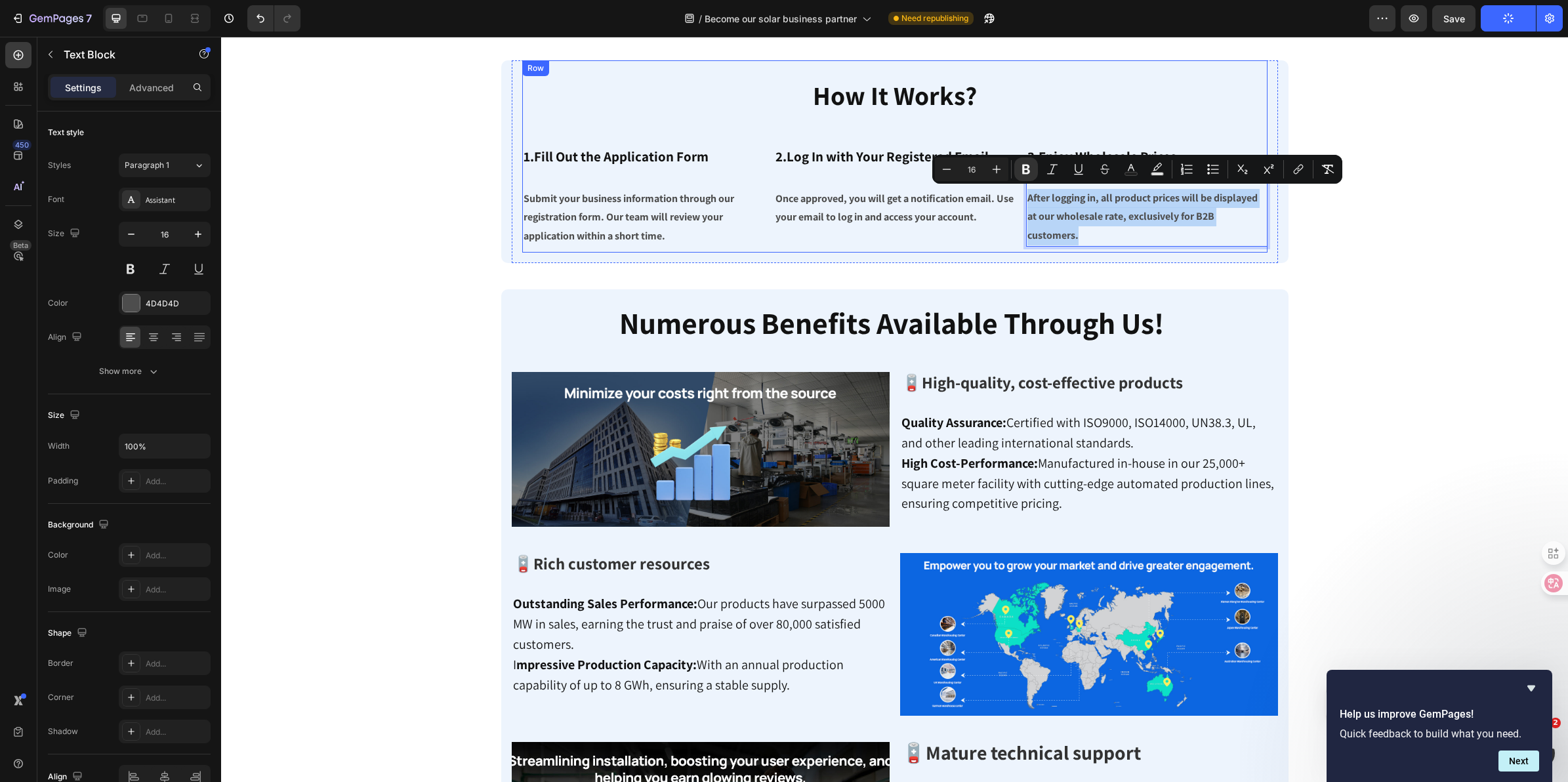
copy strong "After logging in, all product prices will be displayed at our wholesale rate, e…"
click at [171, 23] on icon at bounding box center [169, 18] width 13 height 13
type input "14"
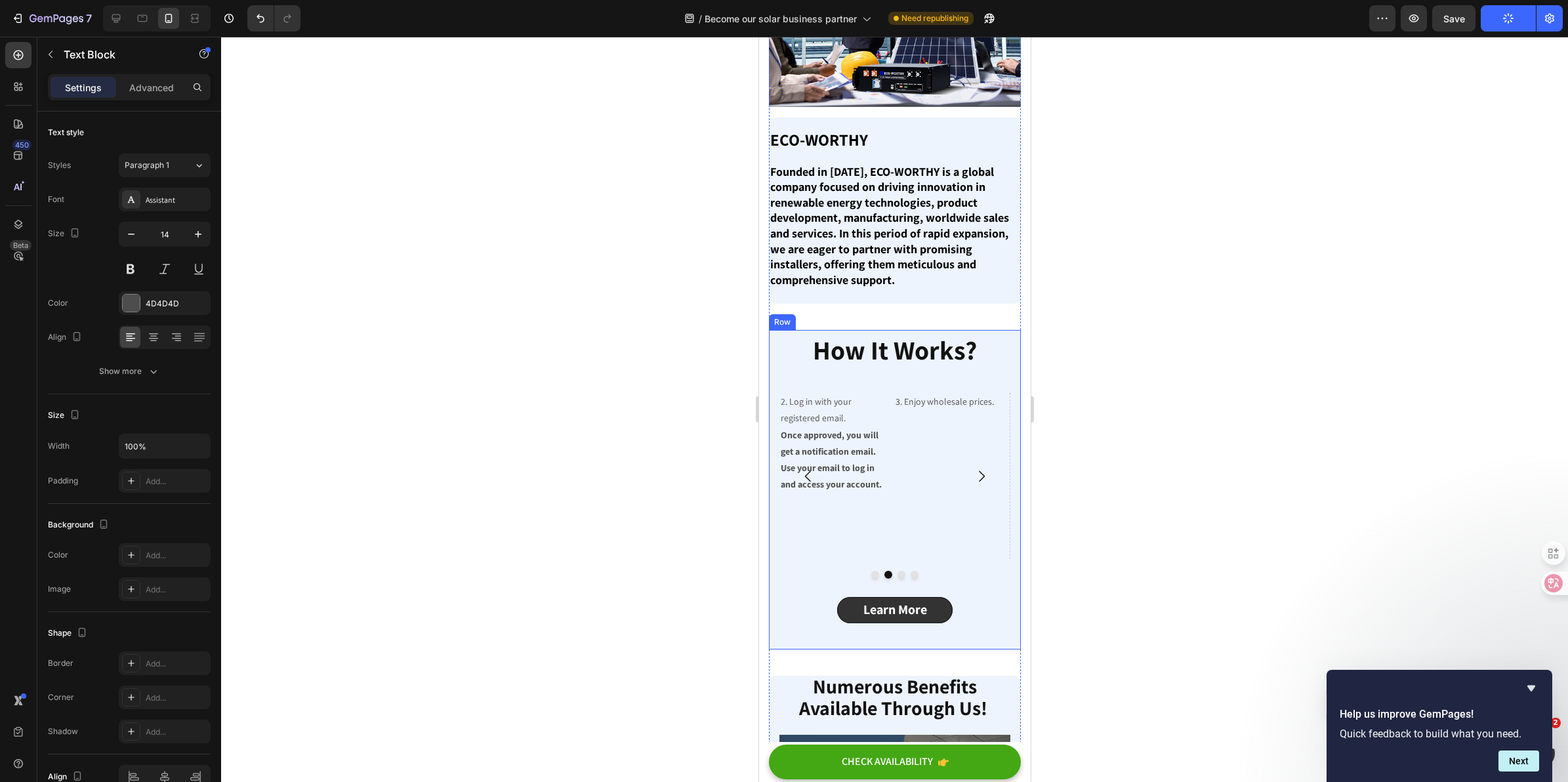
scroll to position [426, 0]
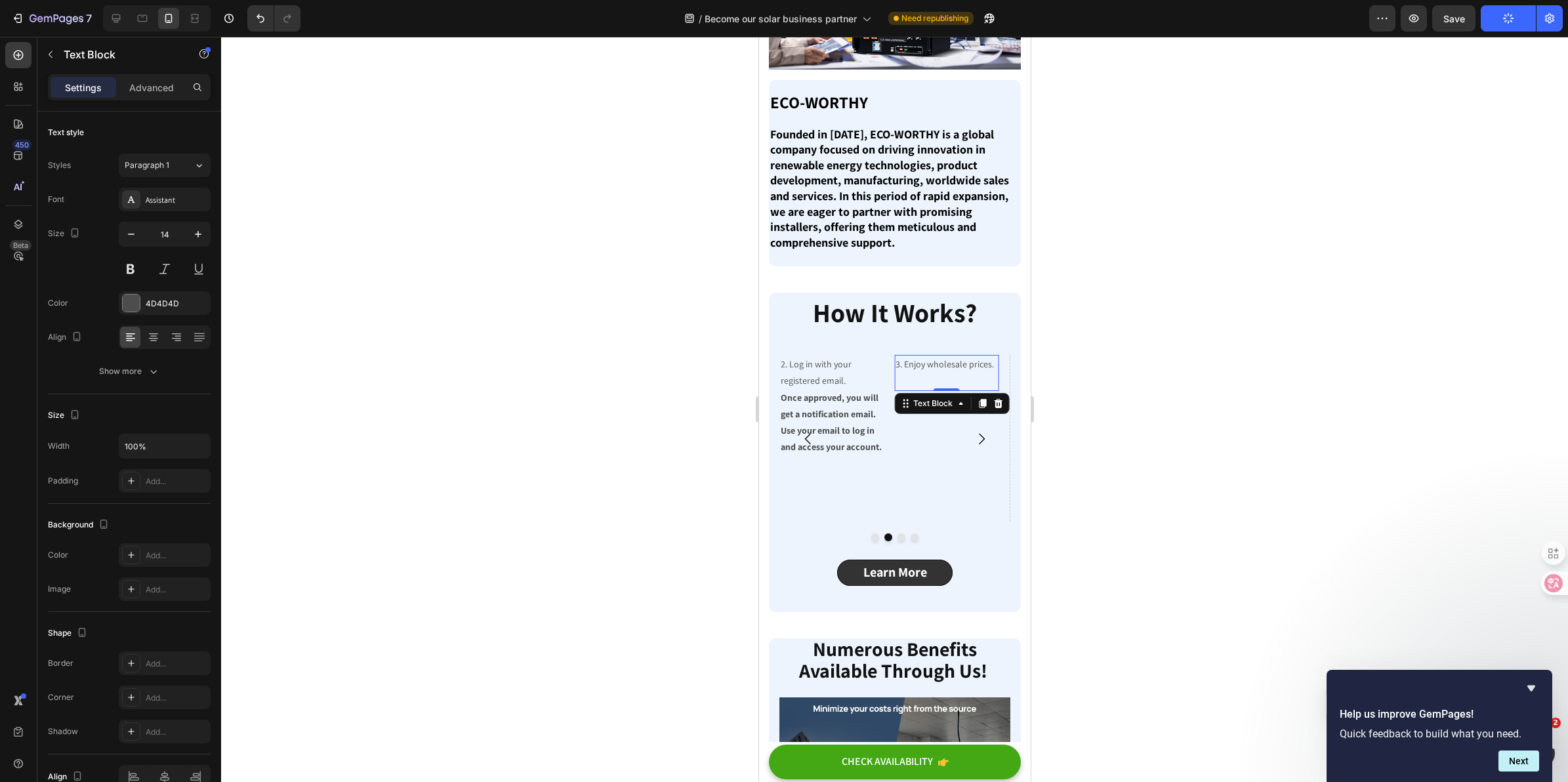
click at [944, 363] on p "3. Enjoy wholesale prices." at bounding box center [946, 372] width 101 height 33
click at [1104, 432] on div at bounding box center [894, 409] width 1347 height 745
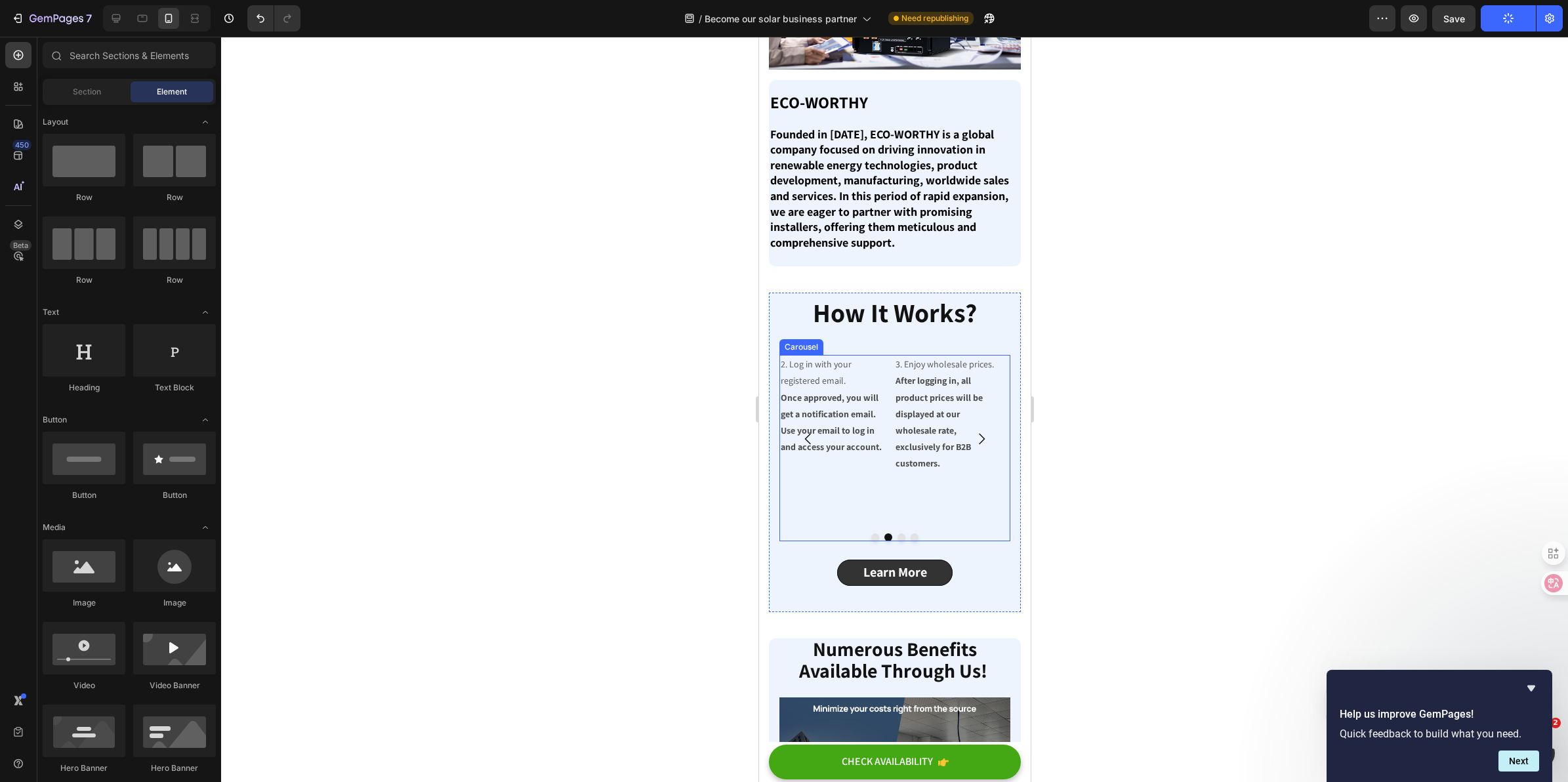
click at [867, 455] on div "2. Log in with your registered email. Once approved, you will get a notificatio…" at bounding box center [831, 439] width 105 height 168
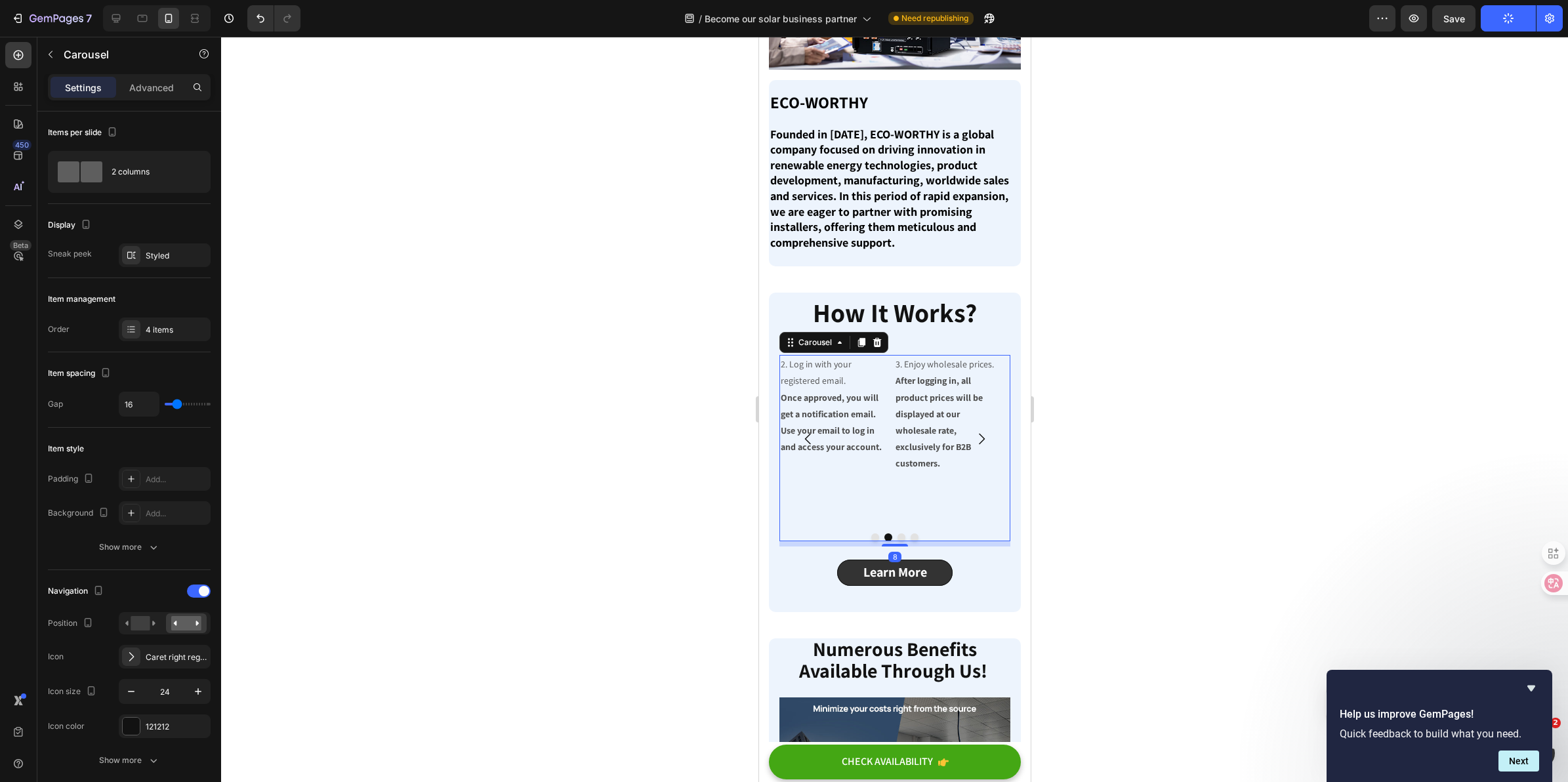
click at [973, 431] on icon "Carousel Next Arrow" at bounding box center [981, 439] width 16 height 16
click at [950, 388] on div at bounding box center [946, 439] width 105 height 168
click at [951, 387] on div at bounding box center [946, 439] width 105 height 168
click at [879, 335] on div at bounding box center [876, 343] width 16 height 16
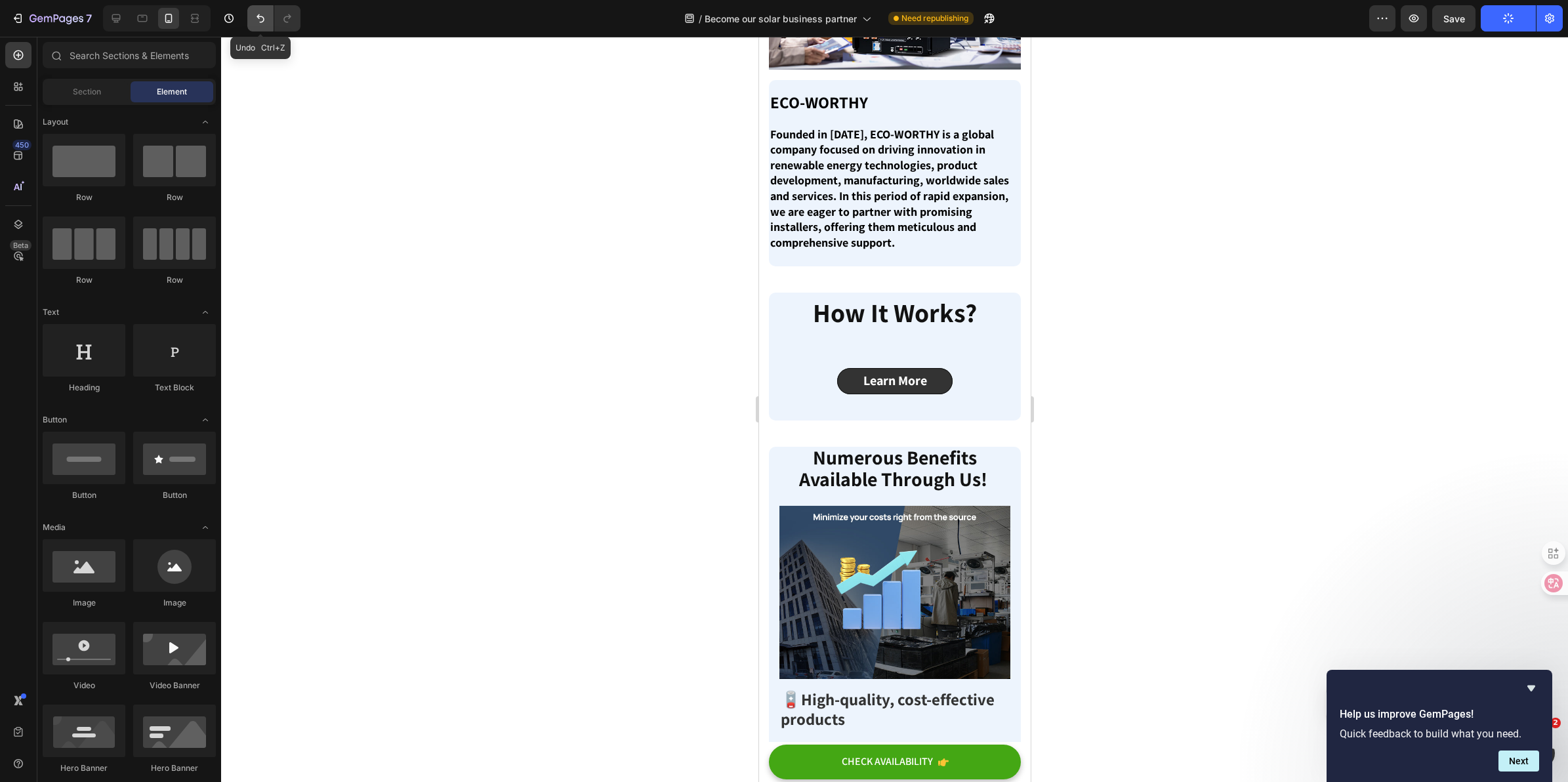
click at [262, 20] on icon "Undo/Redo" at bounding box center [260, 18] width 13 height 13
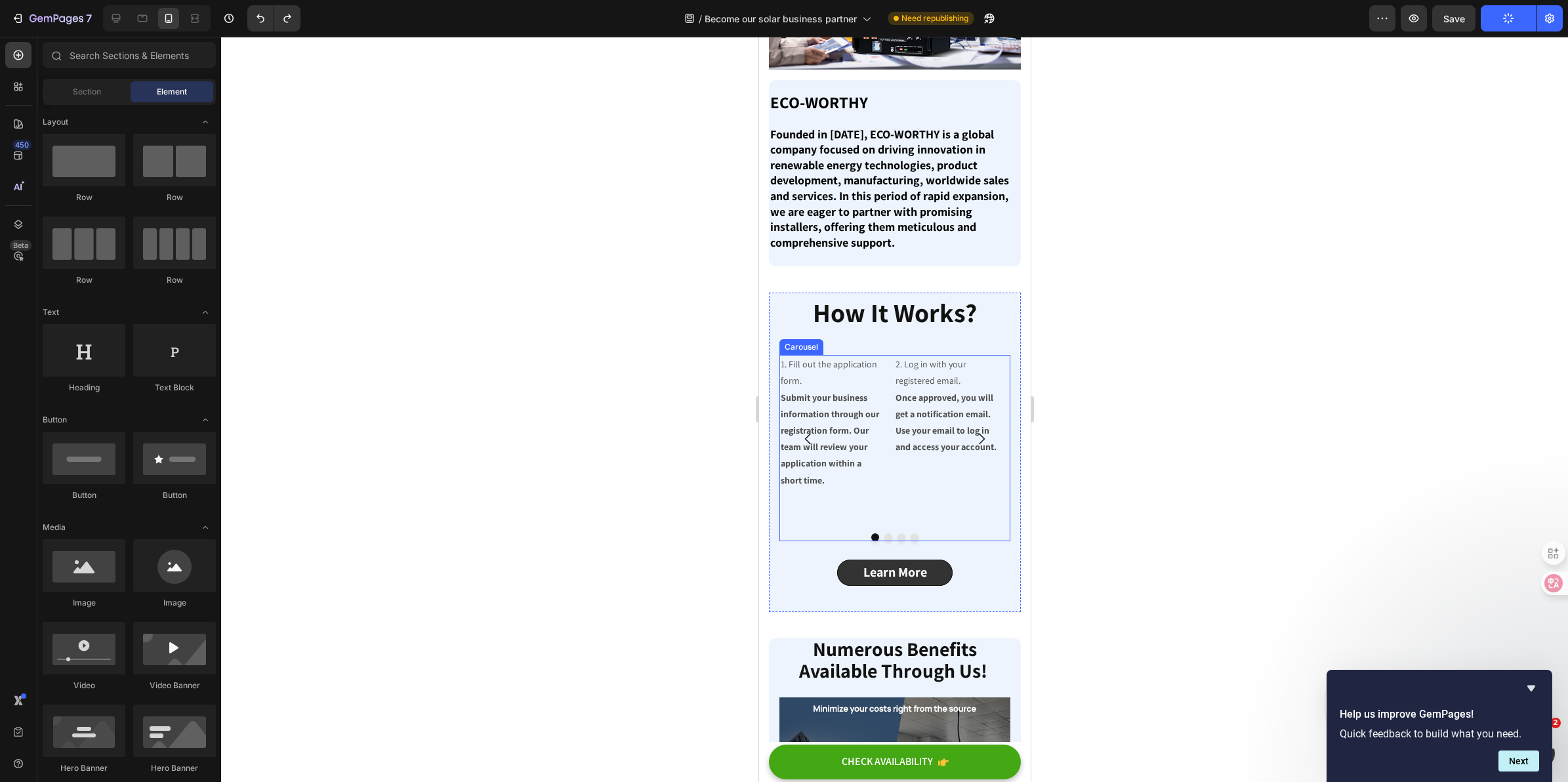
click at [962, 456] on div "2. Log in with your registered email. Once approved, you will get a notificatio…" at bounding box center [946, 439] width 105 height 168
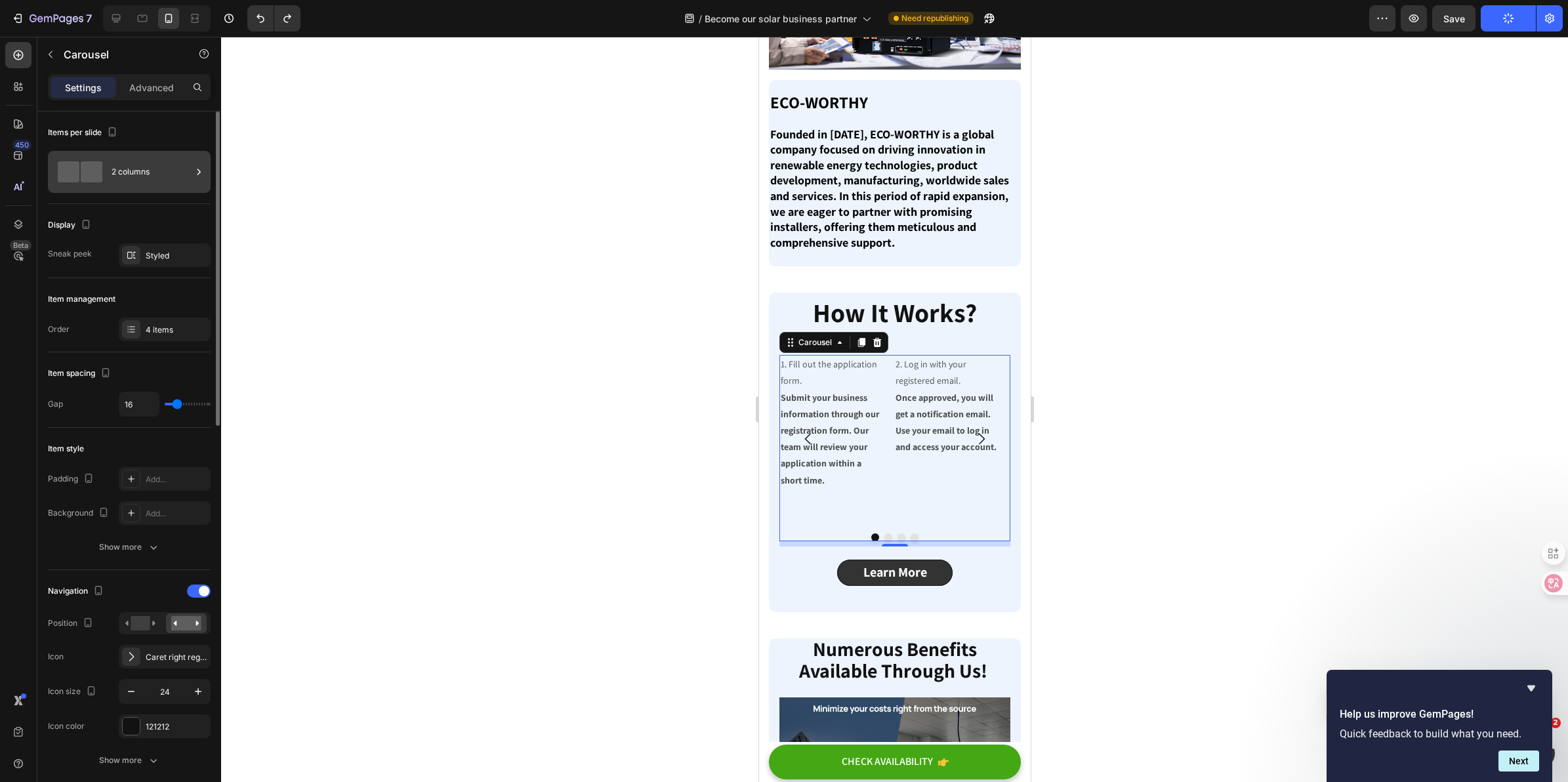
click at [109, 185] on div "2 columns" at bounding box center [129, 172] width 162 height 42
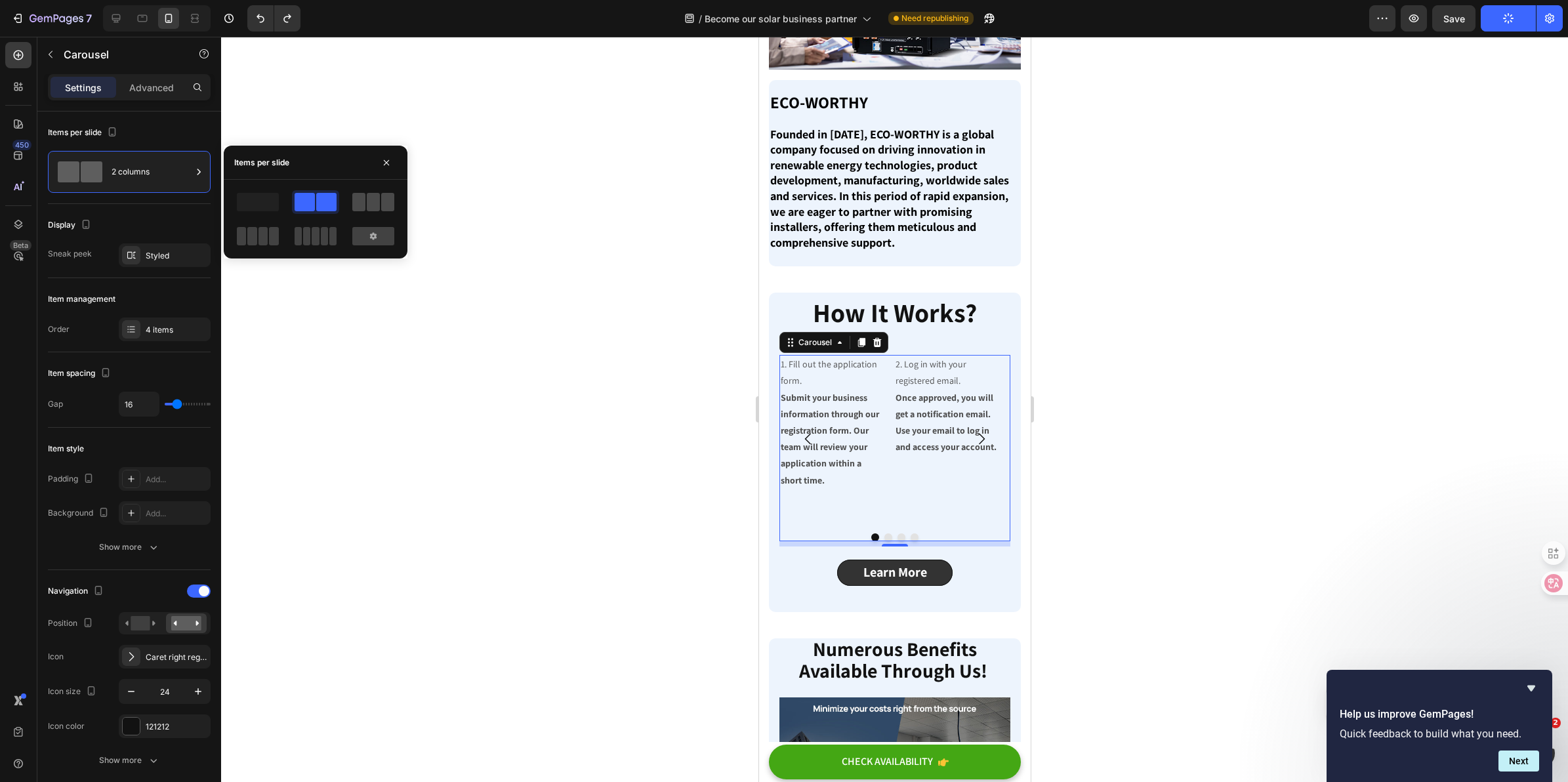
click at [375, 208] on span at bounding box center [373, 202] width 13 height 19
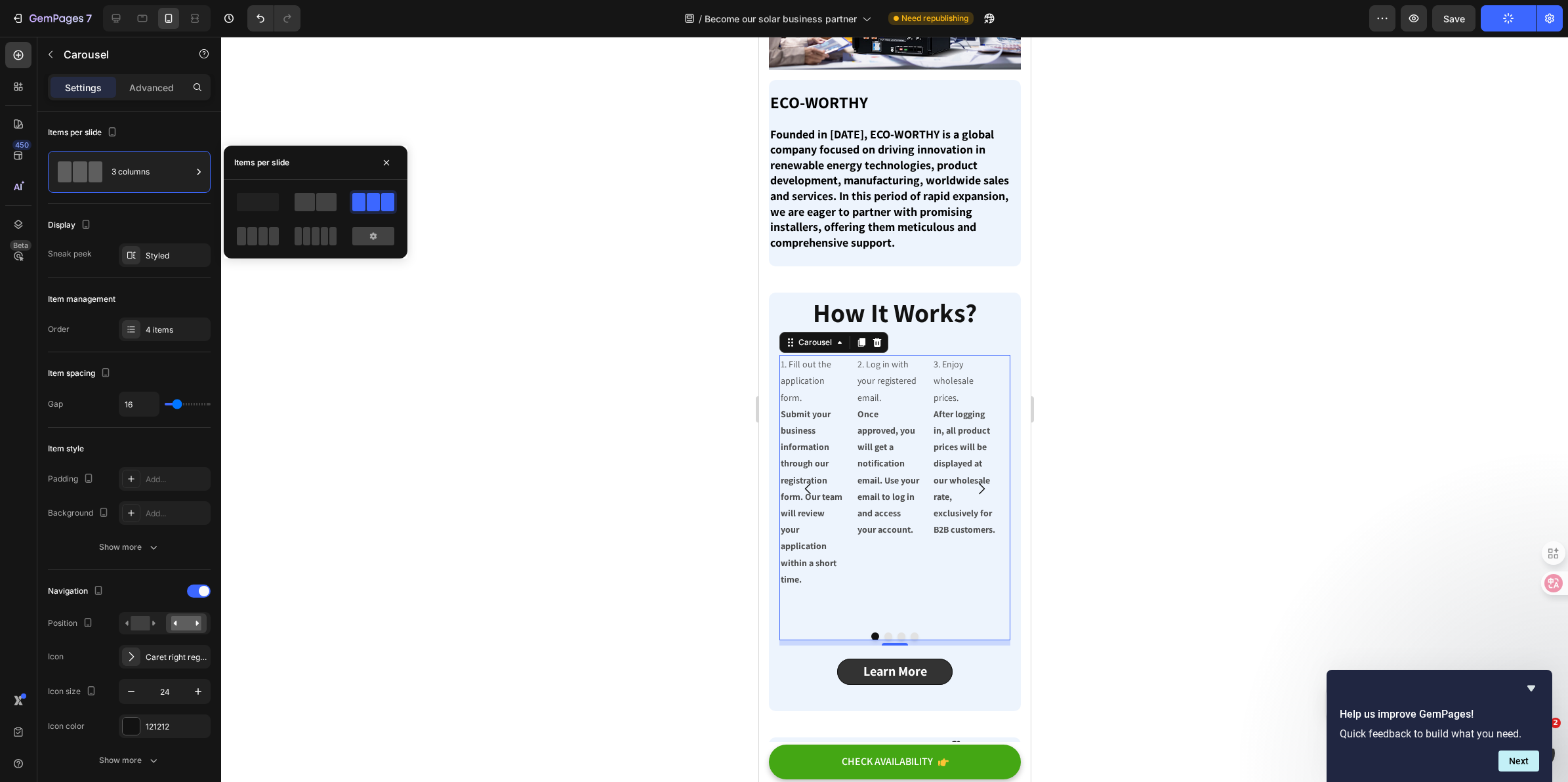
click at [1121, 506] on div at bounding box center [894, 409] width 1347 height 745
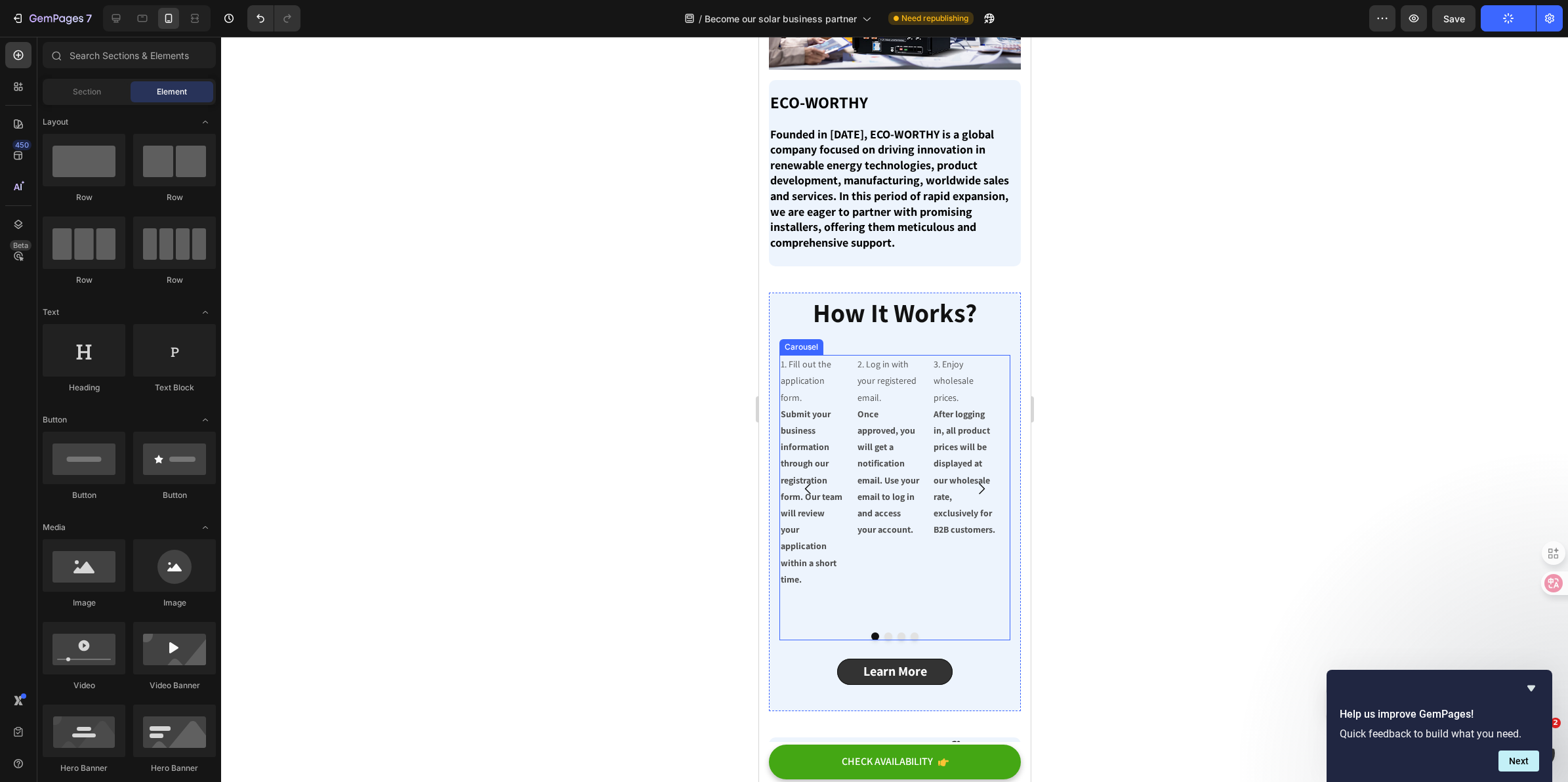
click at [920, 543] on div "2. Log in with your registered email. Once approved, you will get a notificatio…" at bounding box center [888, 489] width 66 height 267
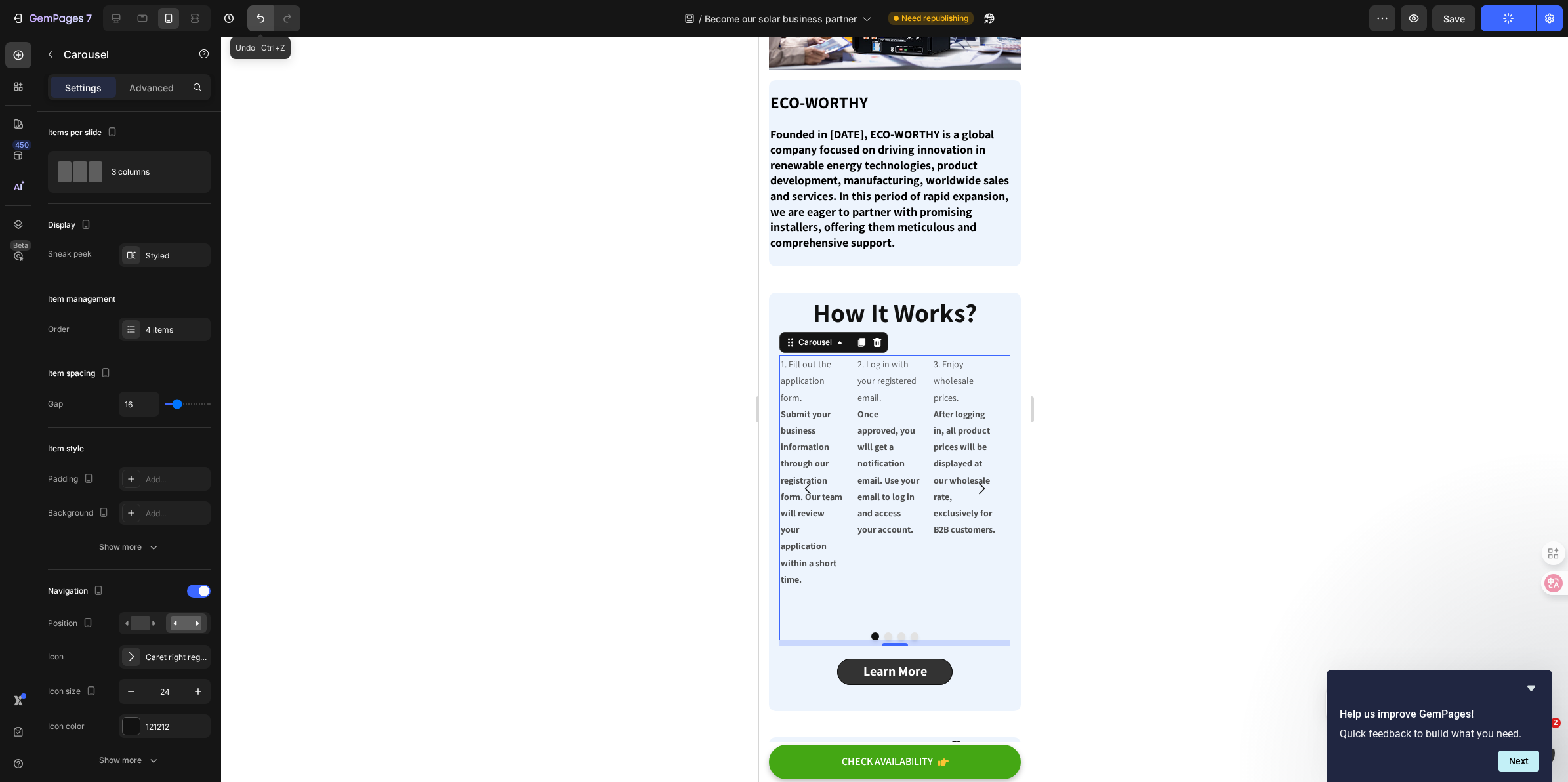
click at [254, 15] on icon "Undo/Redo" at bounding box center [260, 18] width 13 height 13
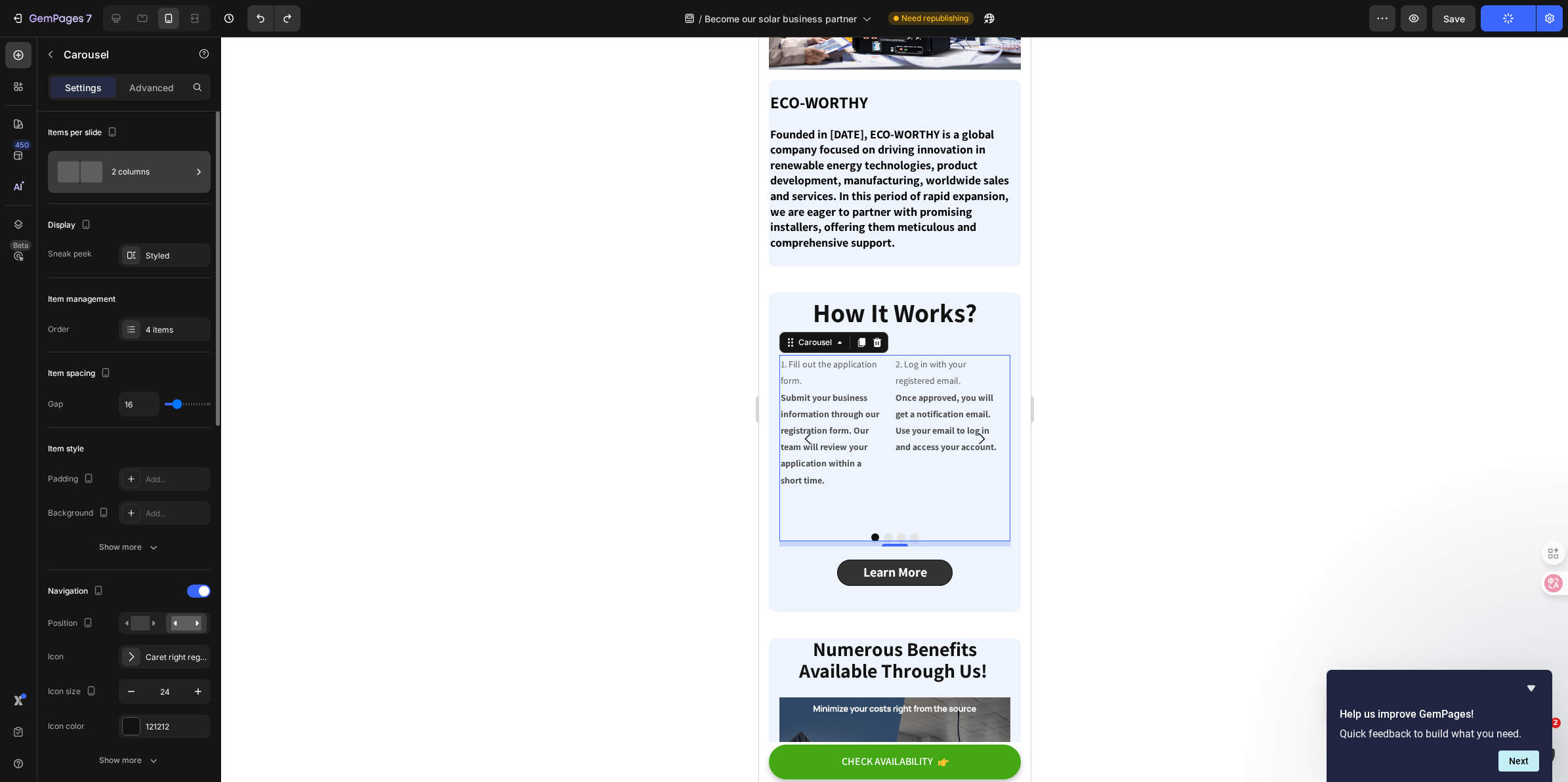
click at [151, 182] on div "2 columns" at bounding box center [151, 172] width 80 height 30
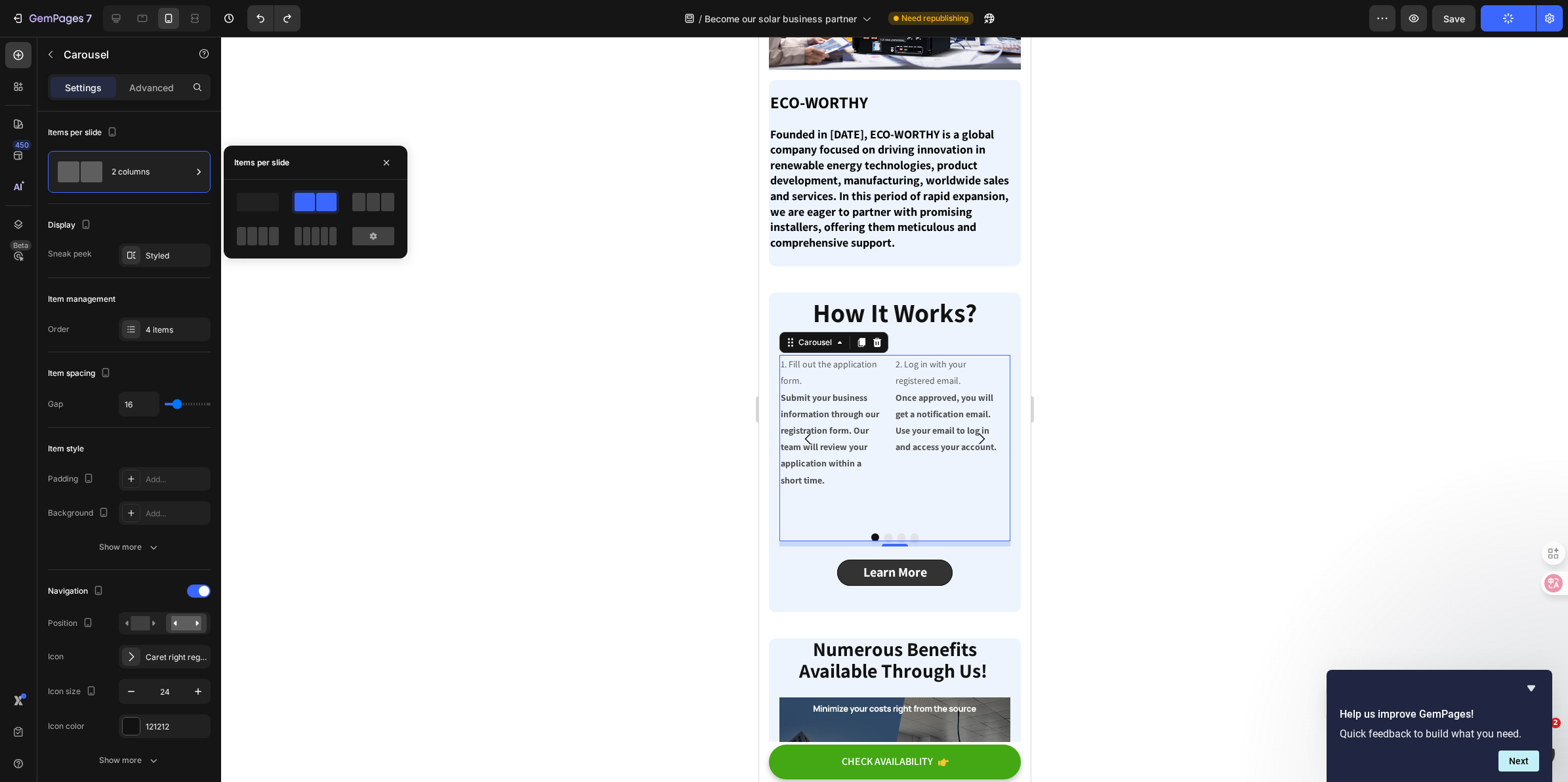
click at [962, 427] on button "Carousel Next Arrow" at bounding box center [980, 439] width 37 height 37
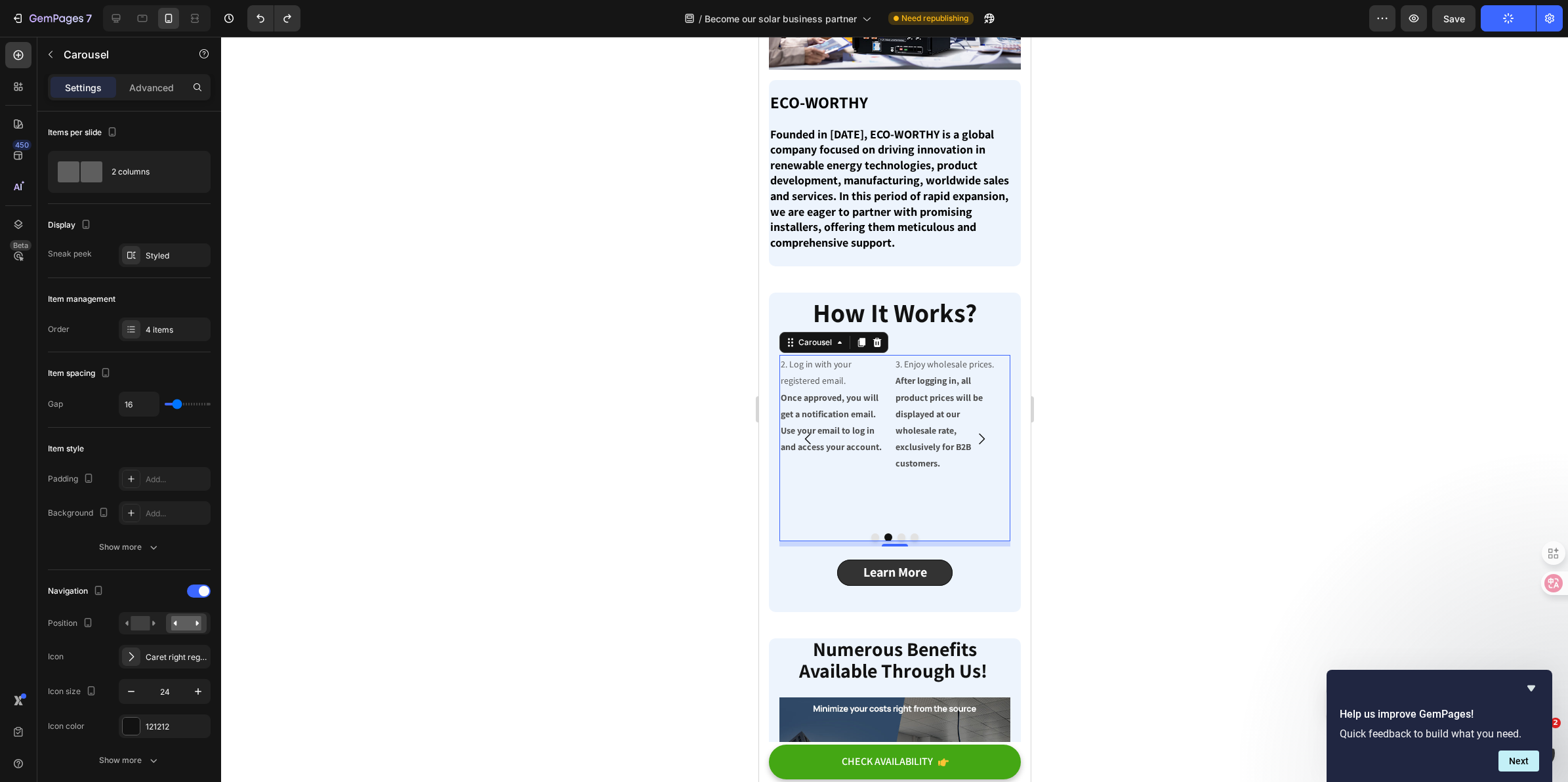
click at [973, 431] on icon "Carousel Next Arrow" at bounding box center [981, 439] width 16 height 16
click at [797, 425] on button "Carousel Back Arrow" at bounding box center [807, 439] width 37 height 37
click at [940, 444] on div at bounding box center [946, 439] width 105 height 168
drag, startPoint x: 1211, startPoint y: 397, endPoint x: 1161, endPoint y: 418, distance: 54.2
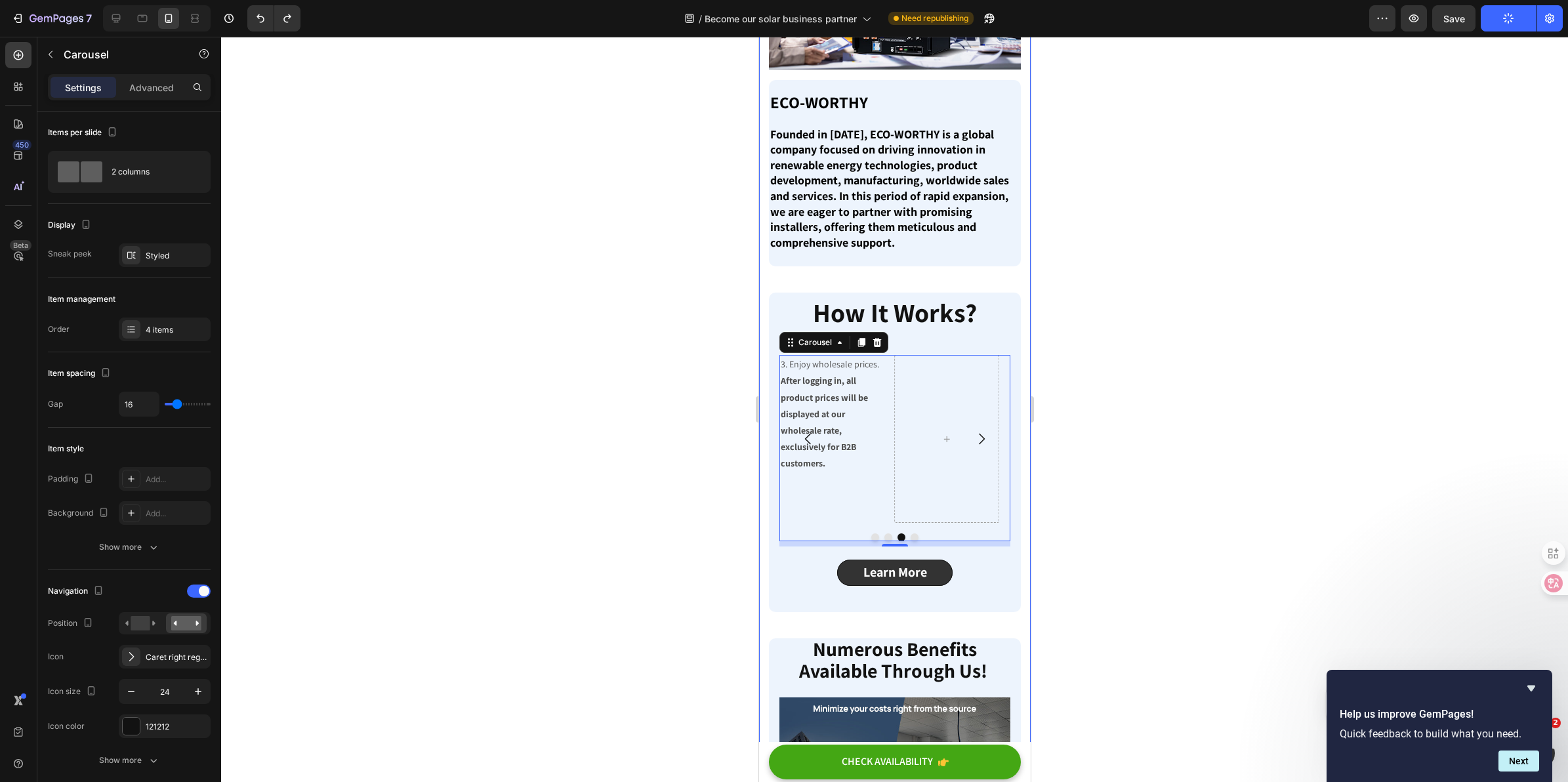
click at [1212, 398] on div at bounding box center [894, 409] width 1347 height 745
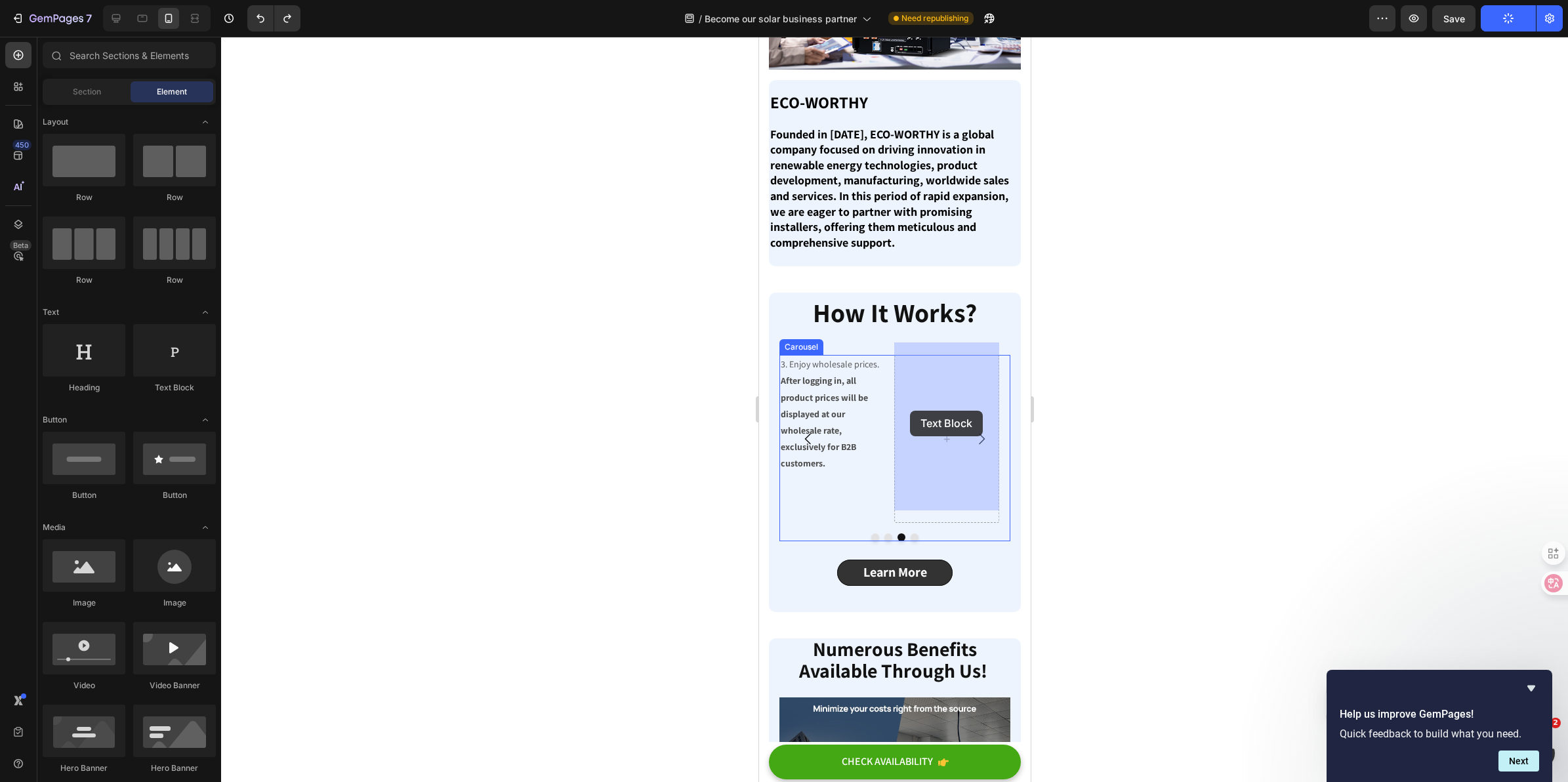
drag, startPoint x: 940, startPoint y: 401, endPoint x: 910, endPoint y: 411, distance: 31.6
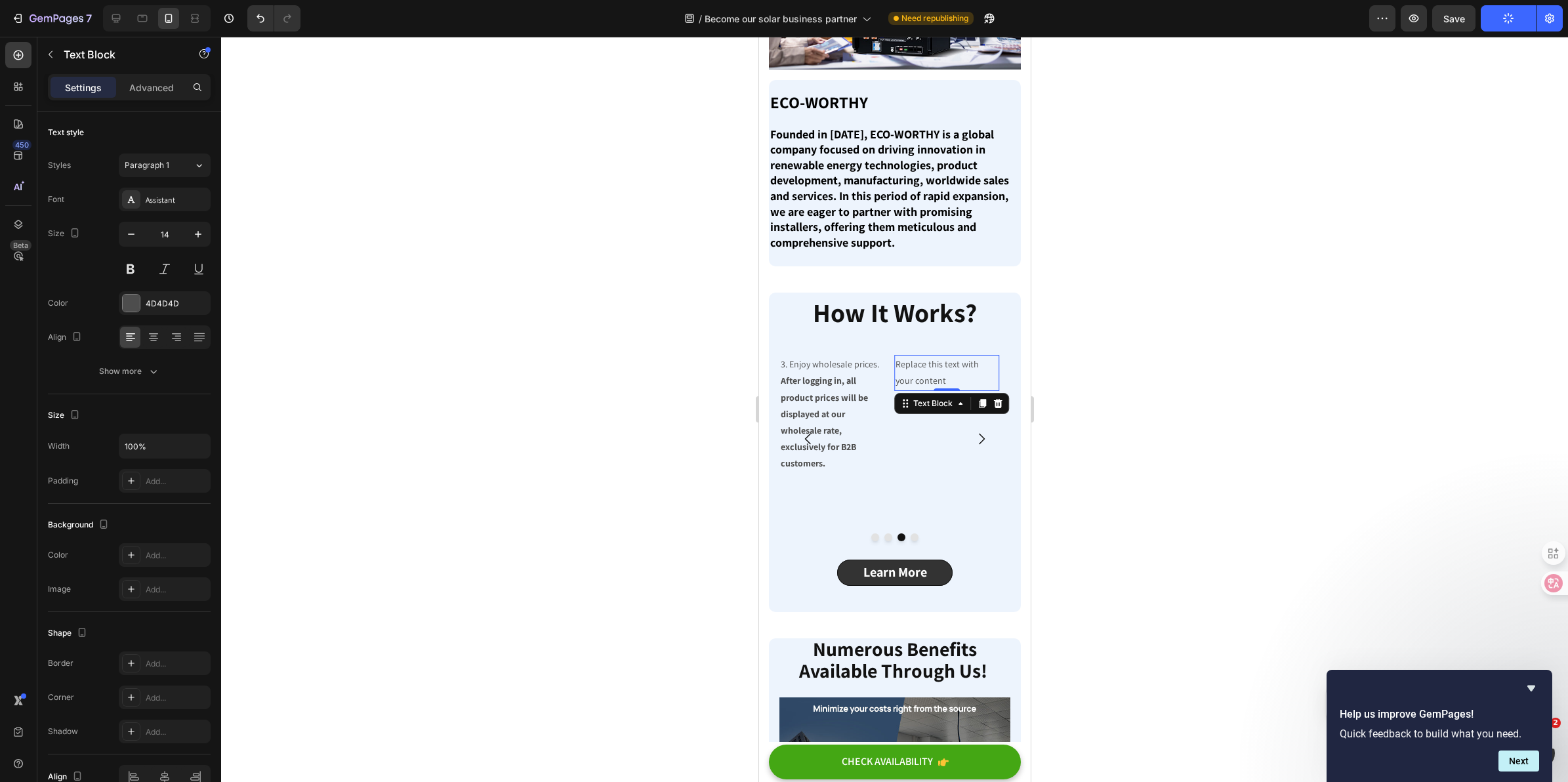
click at [937, 361] on div "Replace this text with your content" at bounding box center [946, 372] width 105 height 35
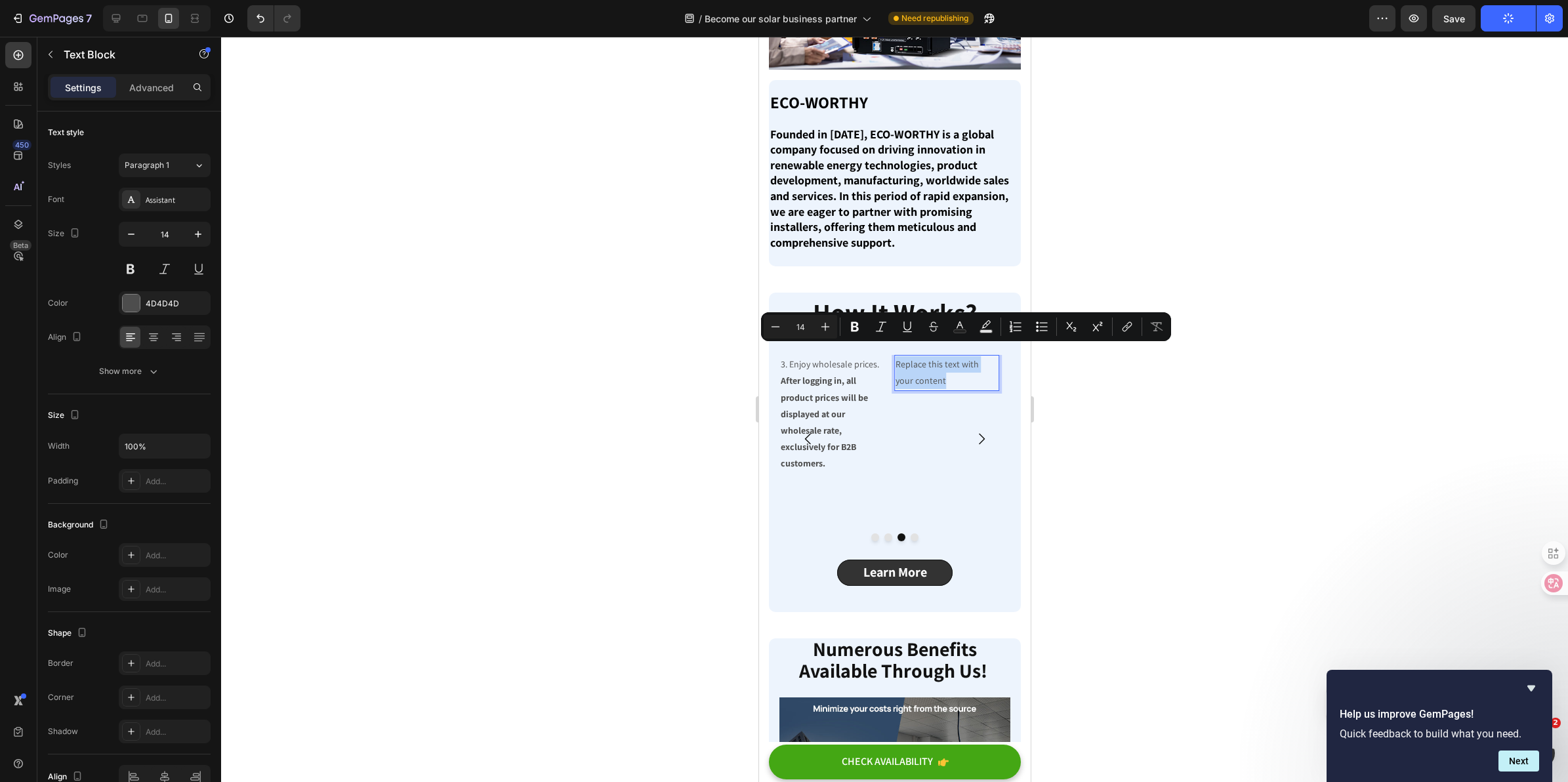
drag, startPoint x: 932, startPoint y: 368, endPoint x: 894, endPoint y: 356, distance: 39.8
click at [894, 356] on div "Replace this text with your content" at bounding box center [946, 372] width 105 height 35
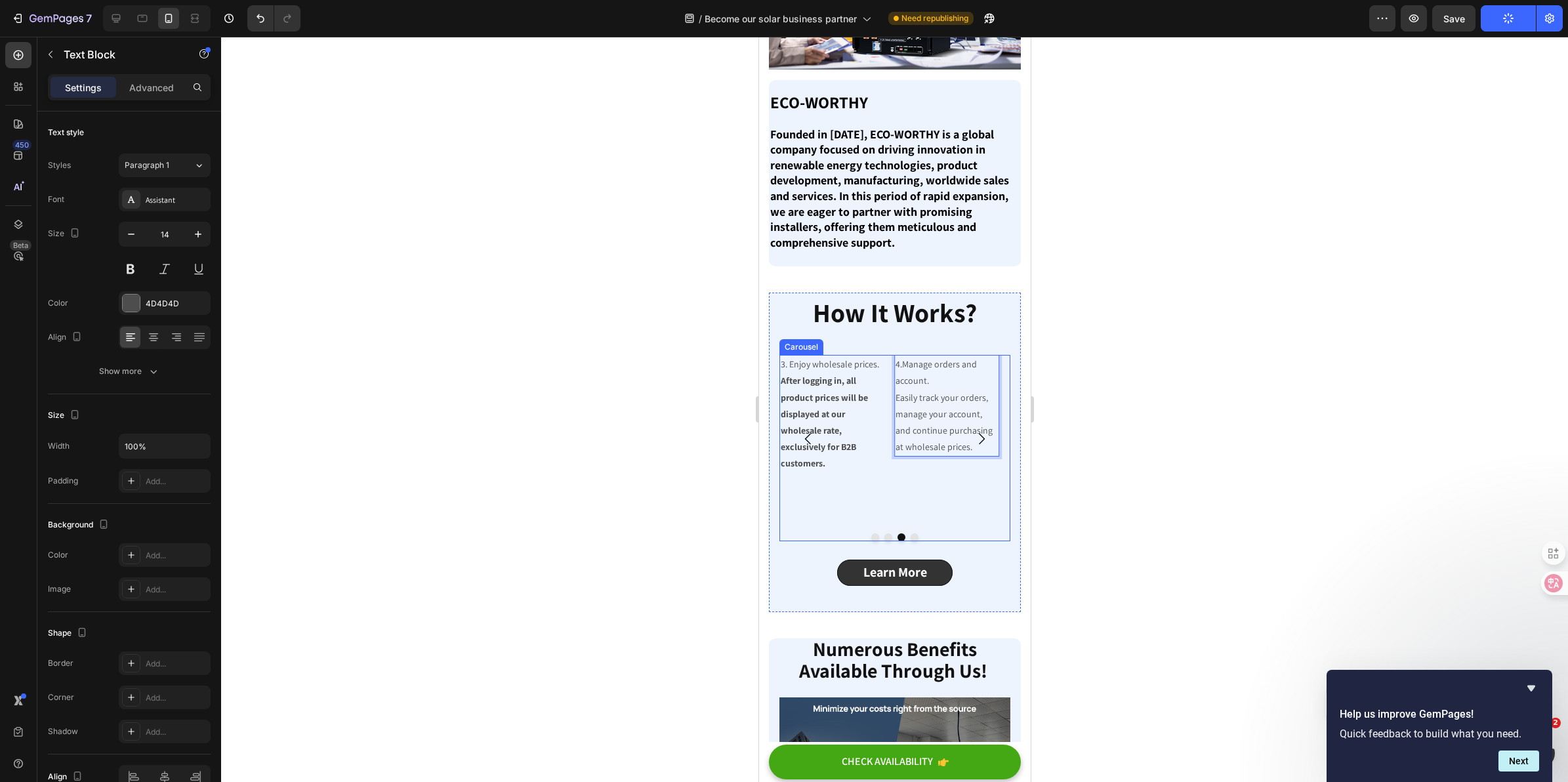
click at [973, 439] on button "Carousel Next Arrow" at bounding box center [980, 439] width 37 height 37
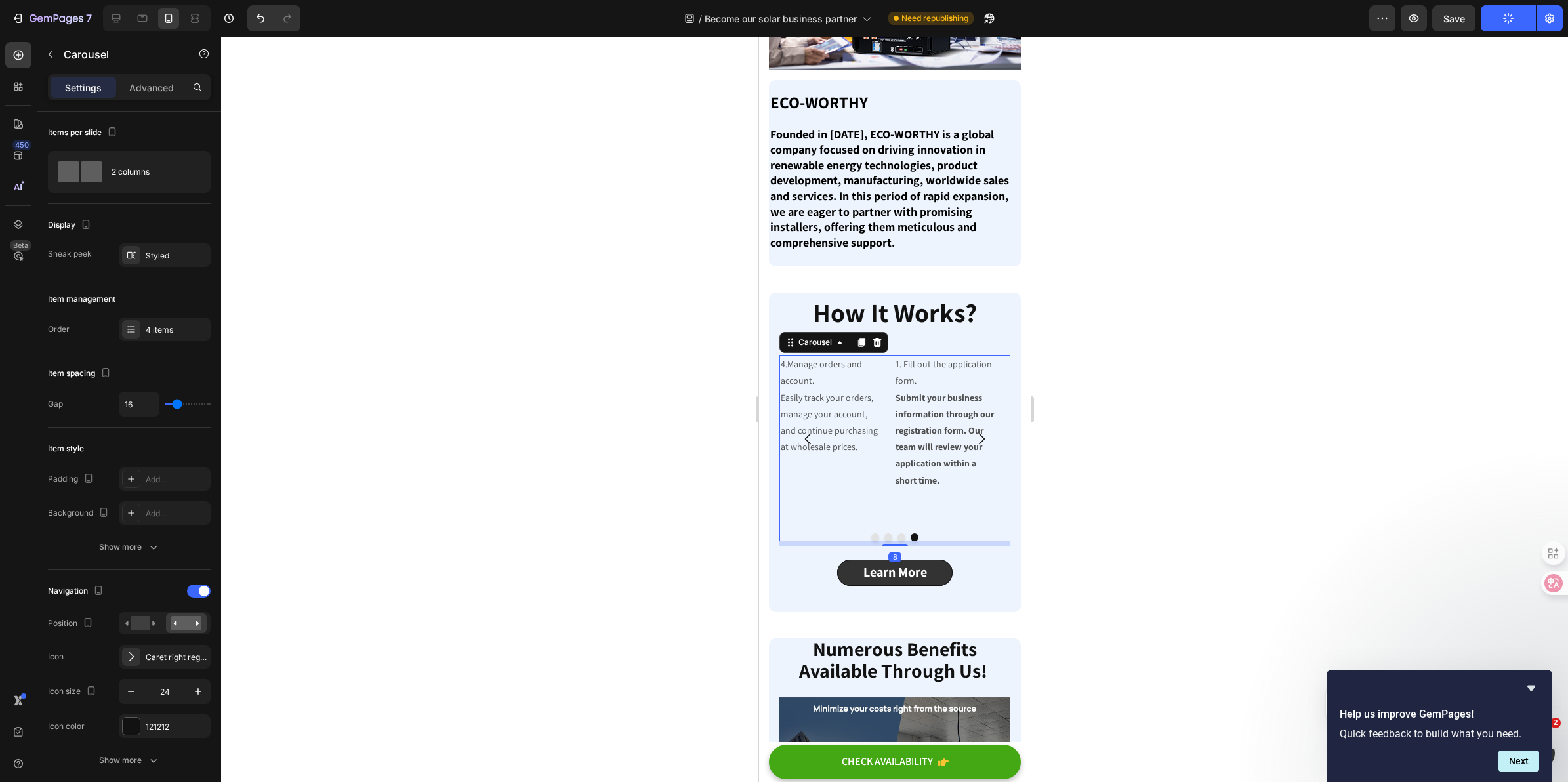
click at [805, 434] on icon "Carousel Back Arrow" at bounding box center [808, 439] width 6 height 11
click at [900, 388] on p "4.Manage orders and account. Easily track your orders, manage your account, and…" at bounding box center [946, 405] width 101 height 99
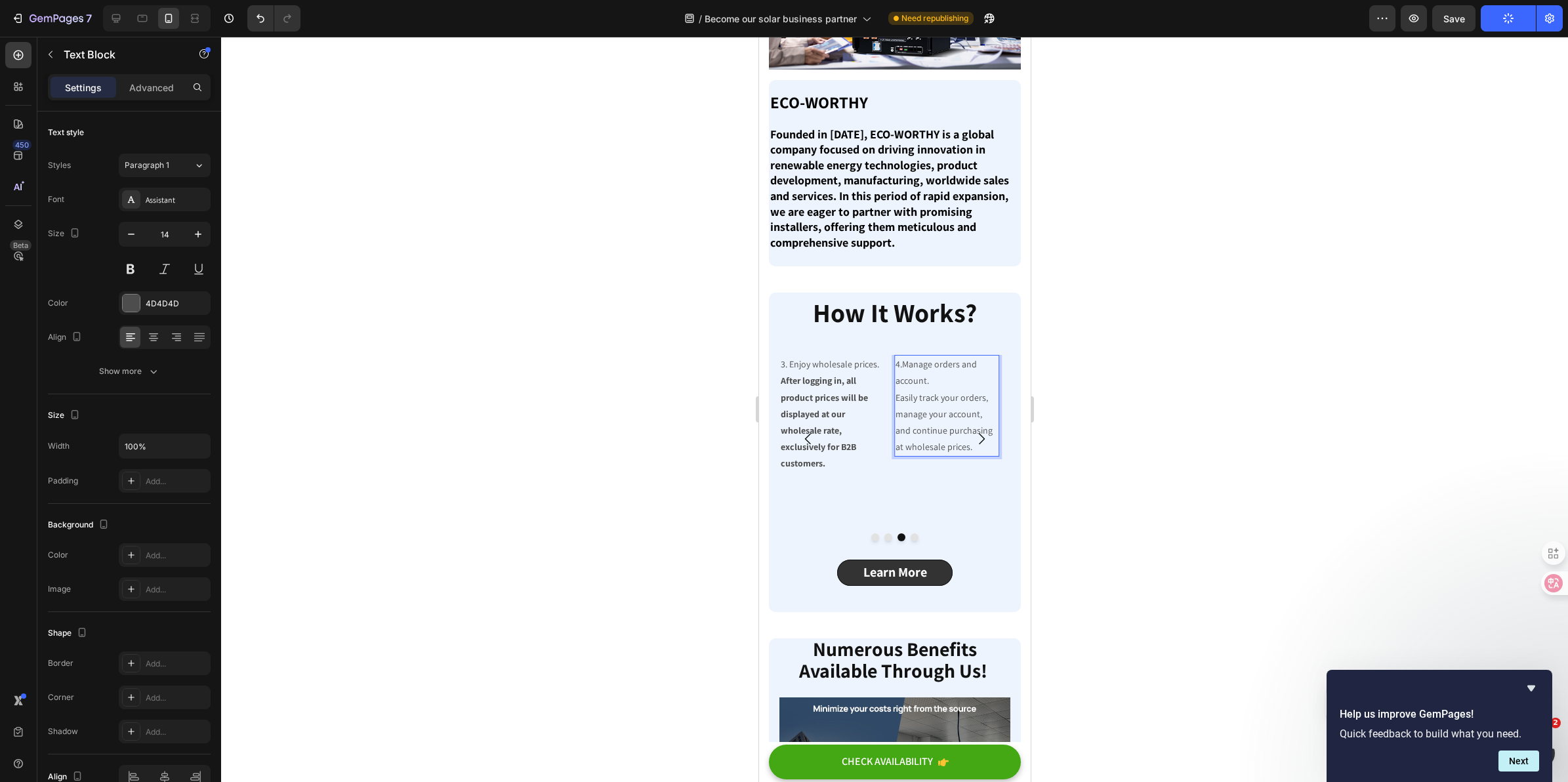
click at [895, 386] on p "4.Manage orders and account. Easily track your orders, manage your account, and…" at bounding box center [946, 405] width 101 height 99
drag, startPoint x: 894, startPoint y: 386, endPoint x: 966, endPoint y: 446, distance: 93.7
click at [966, 446] on div "4.Manage orders and account. Easily track your orders, manage your account, and…" at bounding box center [946, 439] width 105 height 168
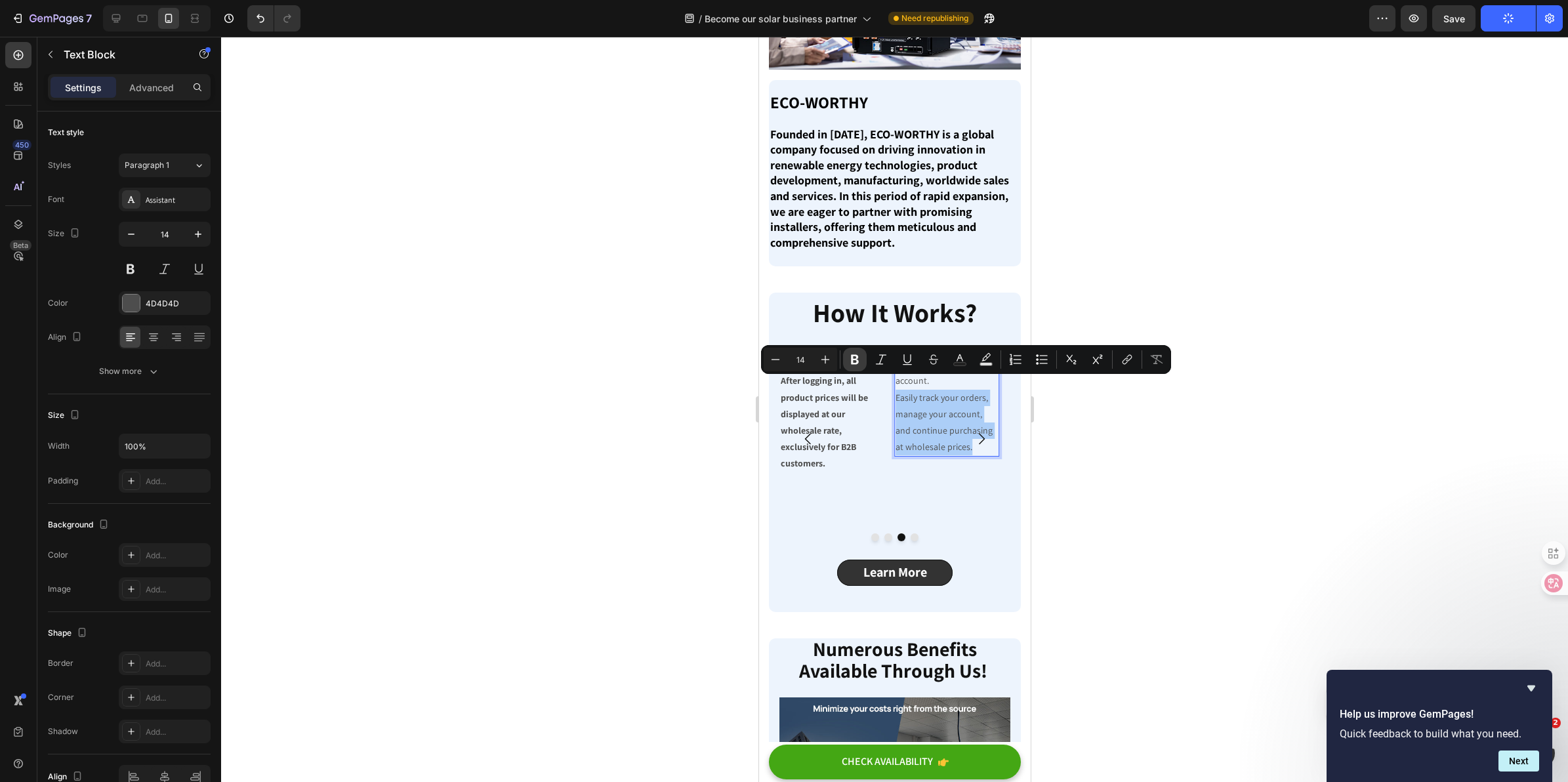
click at [860, 361] on icon "Editor contextual toolbar" at bounding box center [855, 359] width 13 height 13
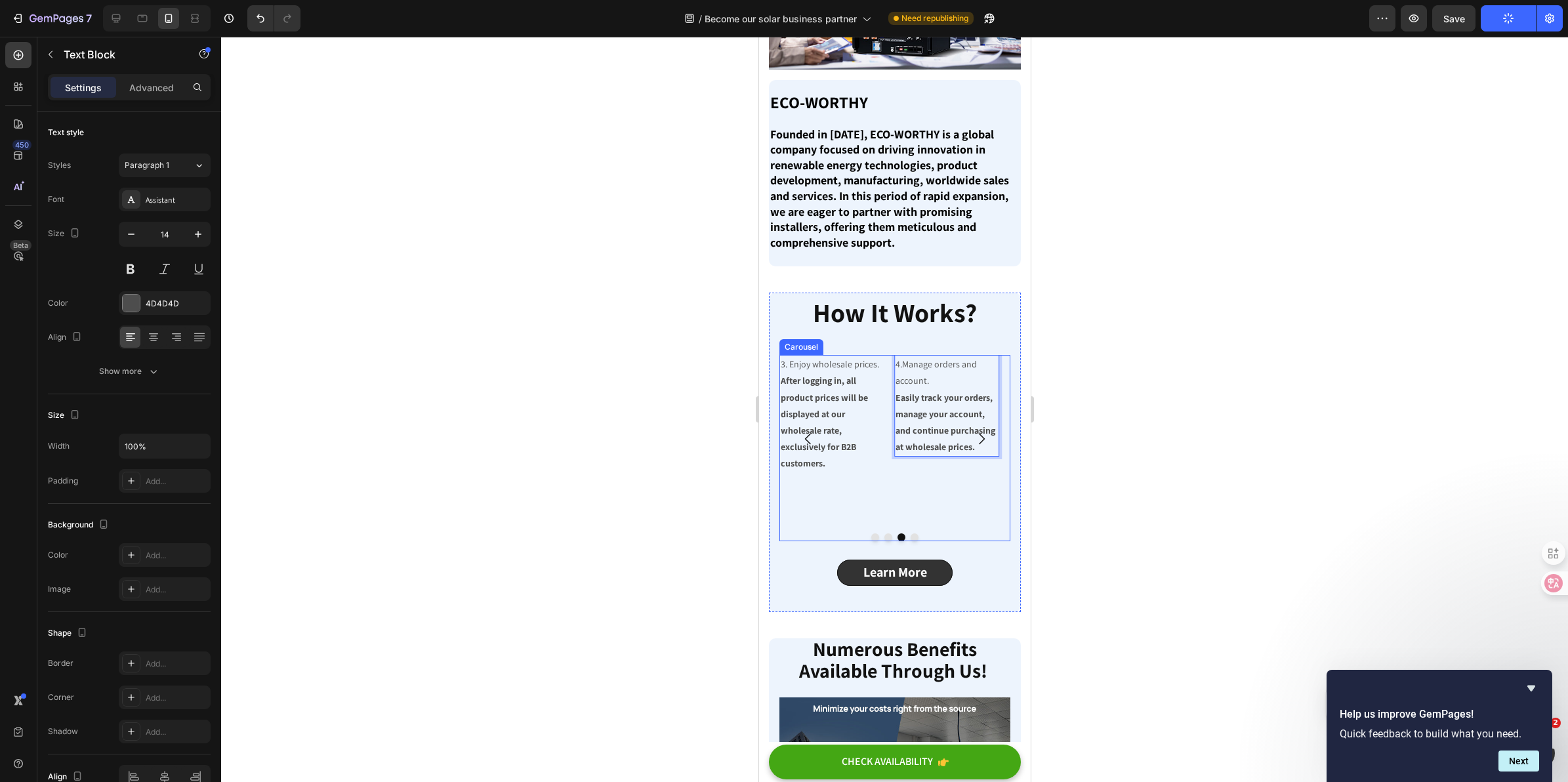
click at [962, 440] on button "Carousel Next Arrow" at bounding box center [980, 439] width 37 height 37
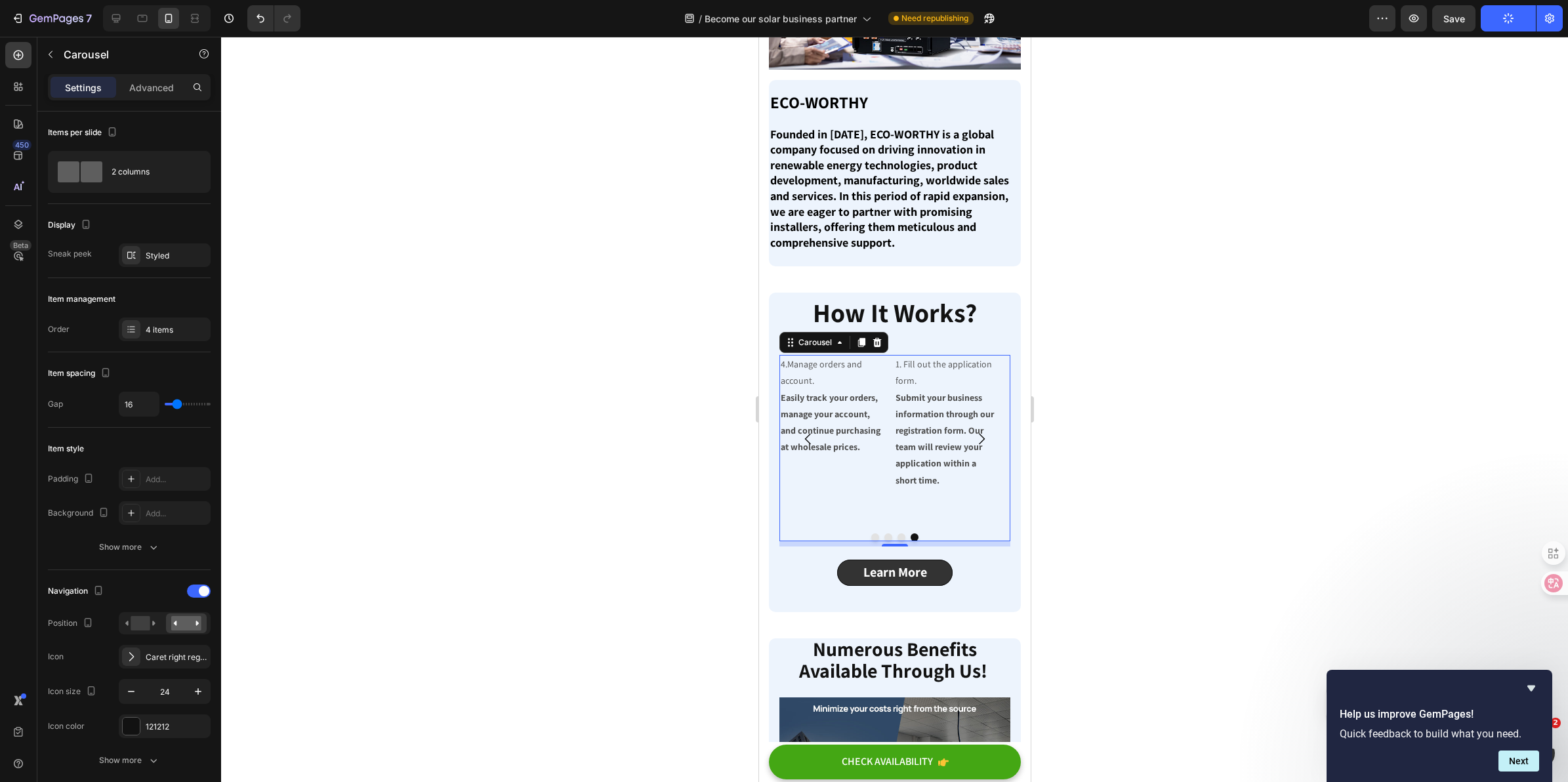
click at [1126, 478] on div at bounding box center [894, 409] width 1347 height 745
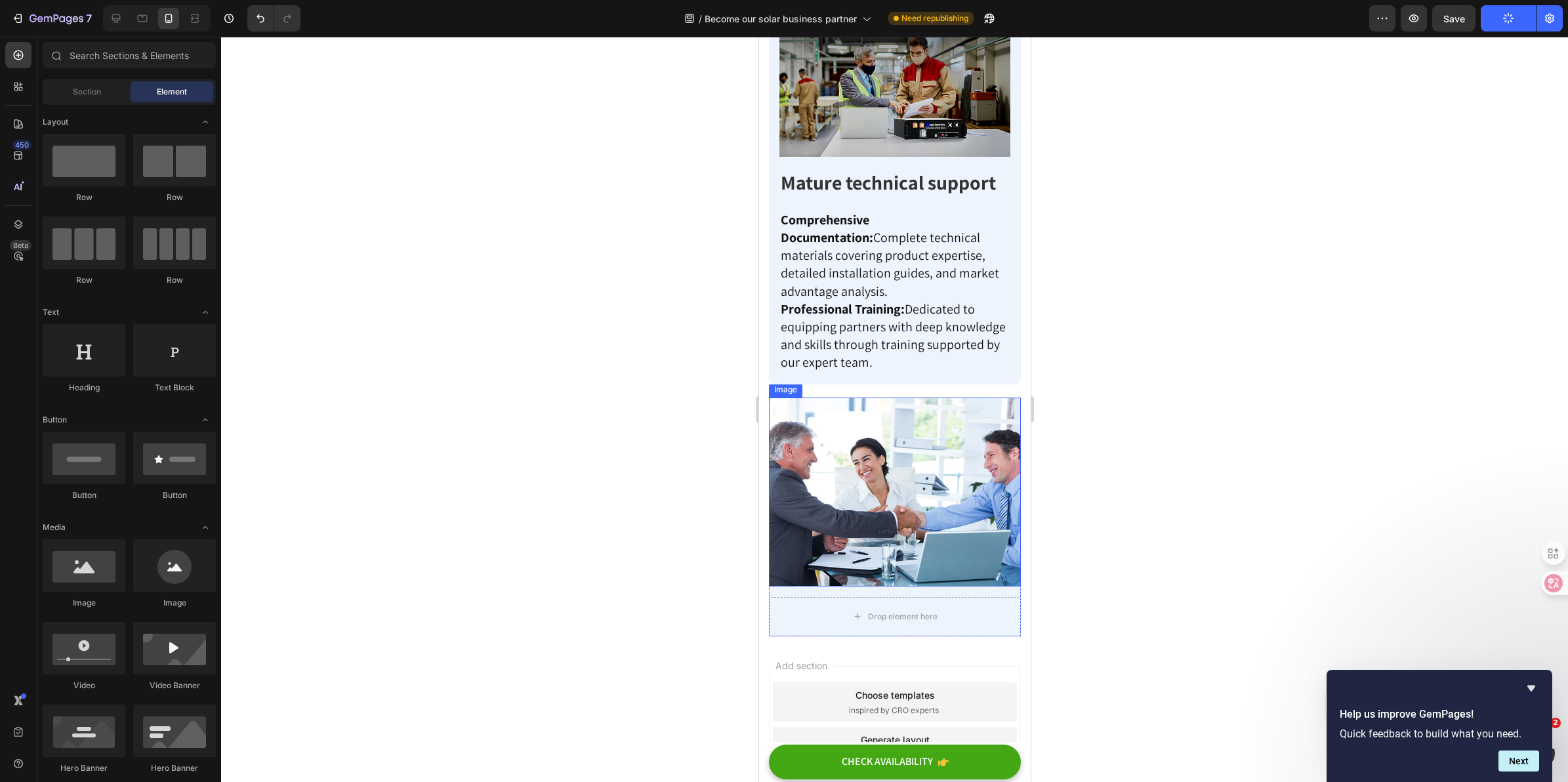
scroll to position [1985, 0]
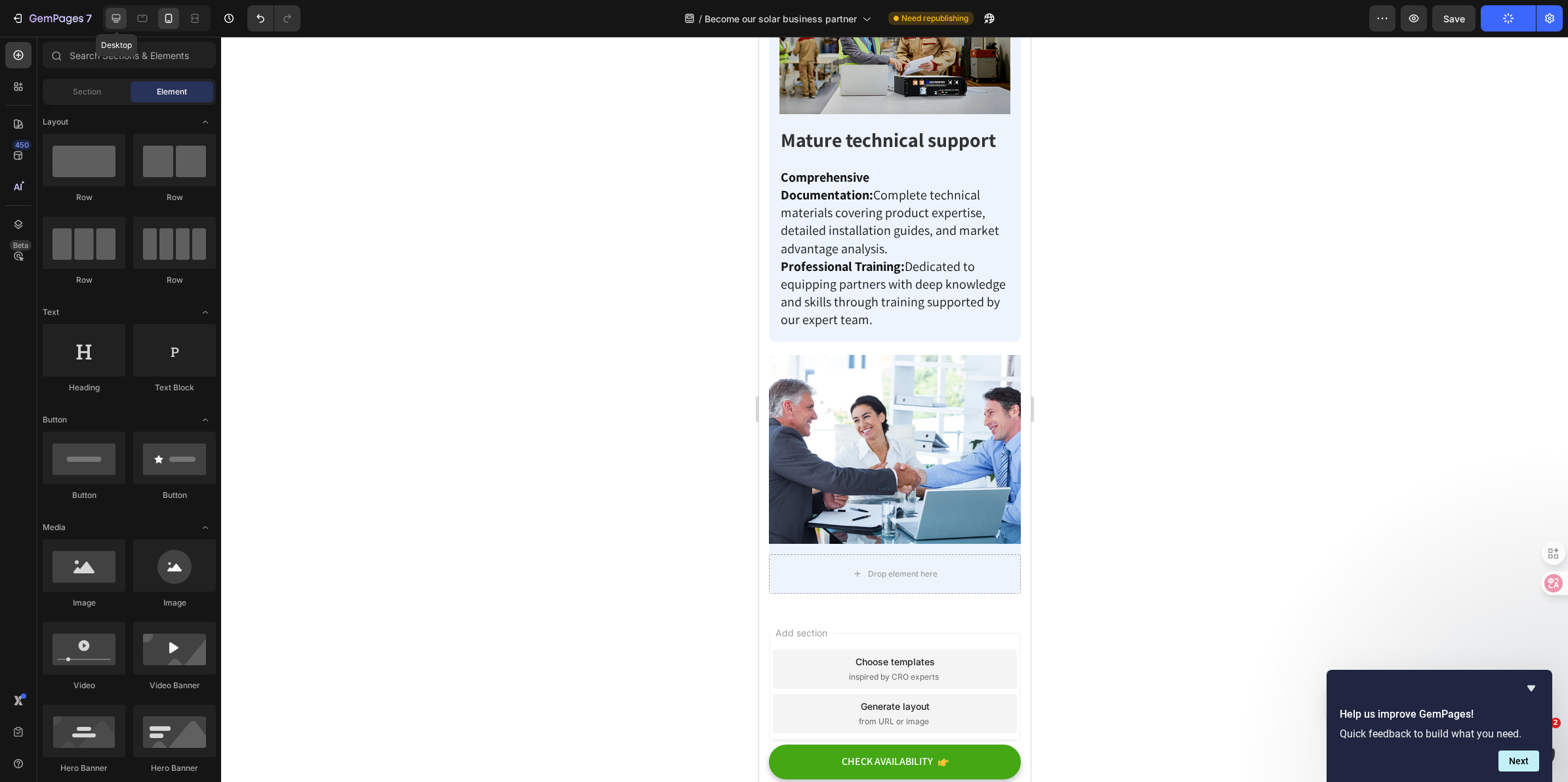
click at [115, 18] on icon at bounding box center [116, 18] width 9 height 9
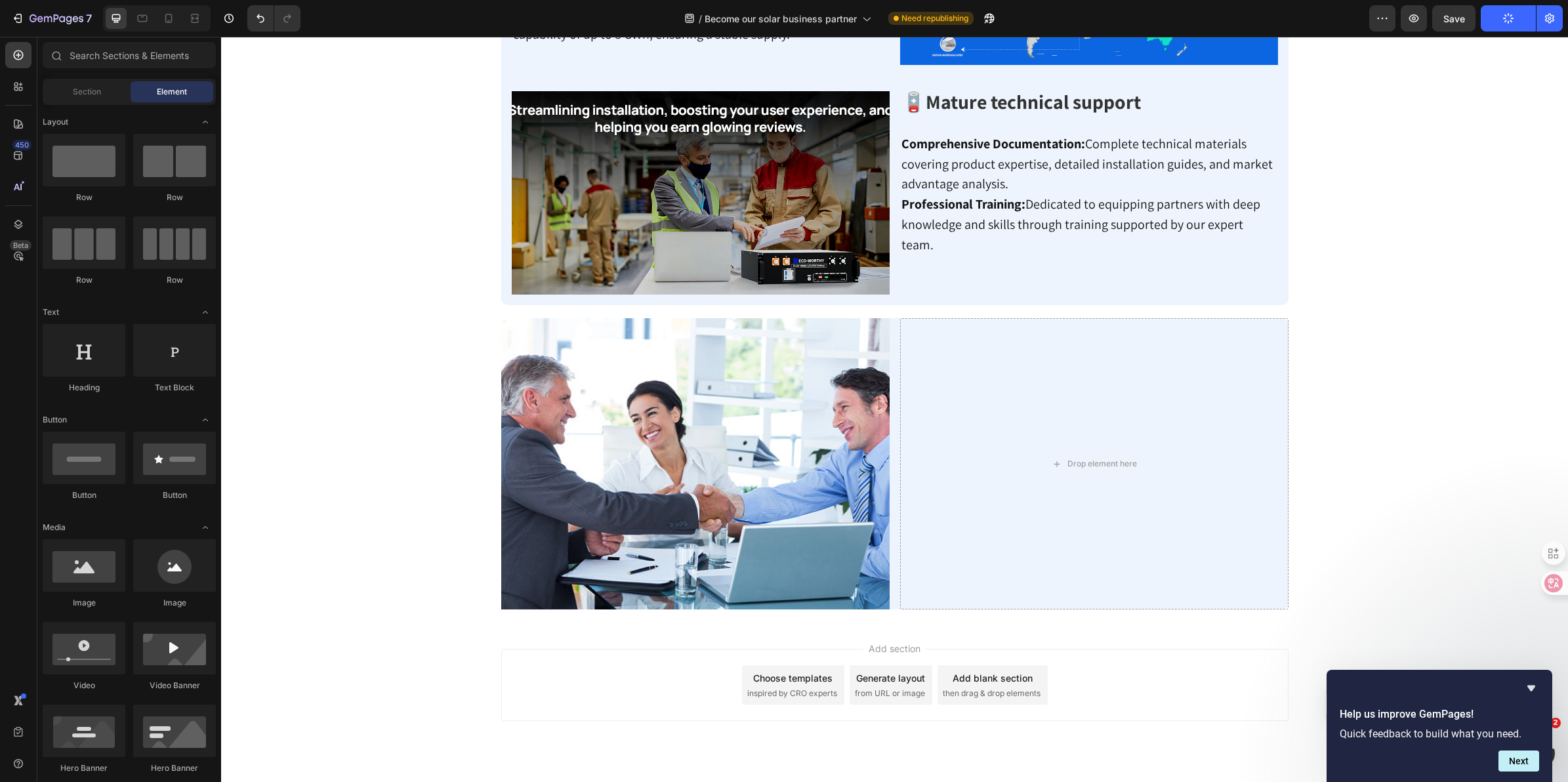
click at [1508, 19] on icon "button" at bounding box center [1508, 18] width 13 height 13
click at [162, 18] on div at bounding box center [169, 18] width 21 height 21
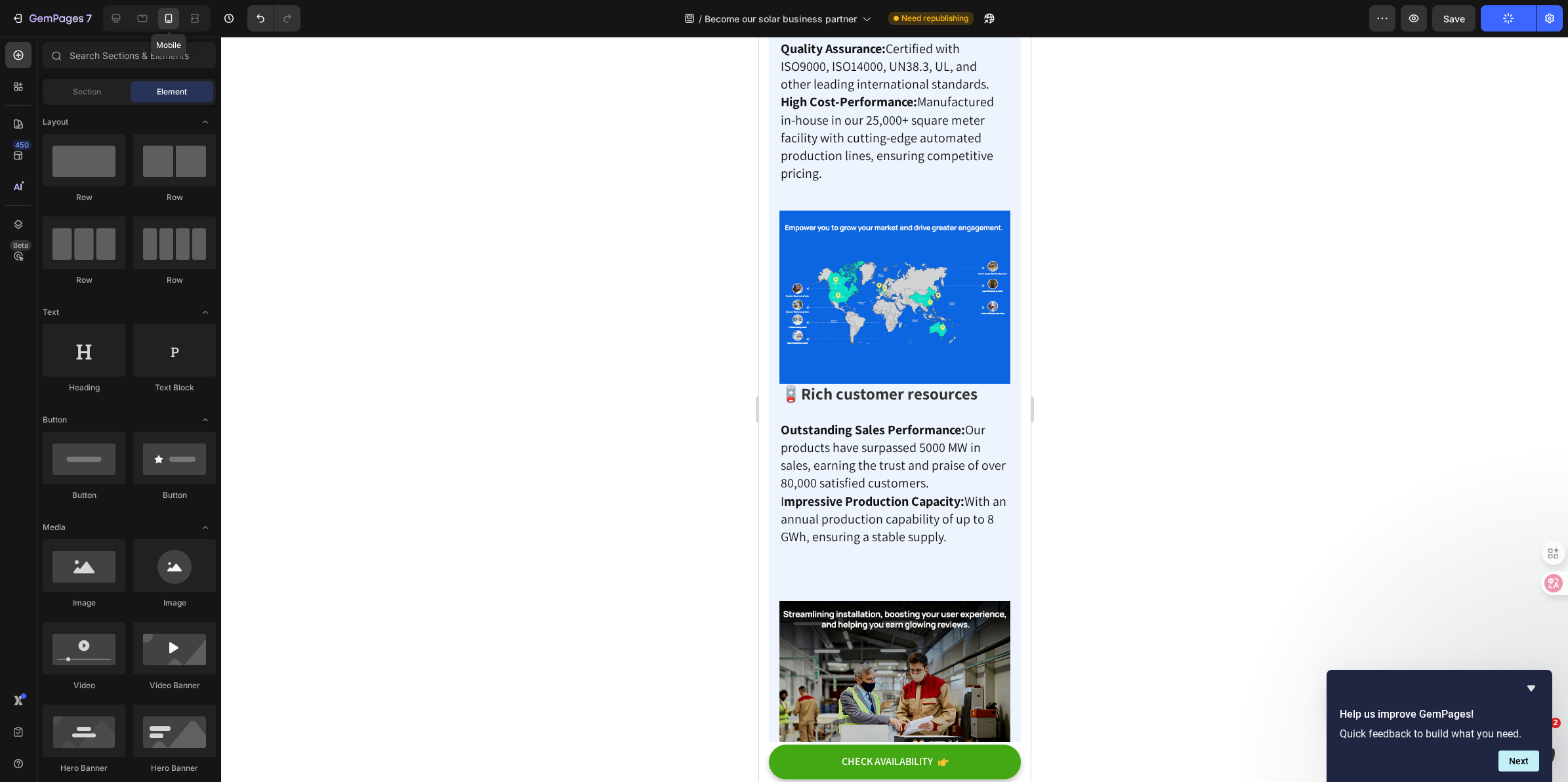
scroll to position [1218, 0]
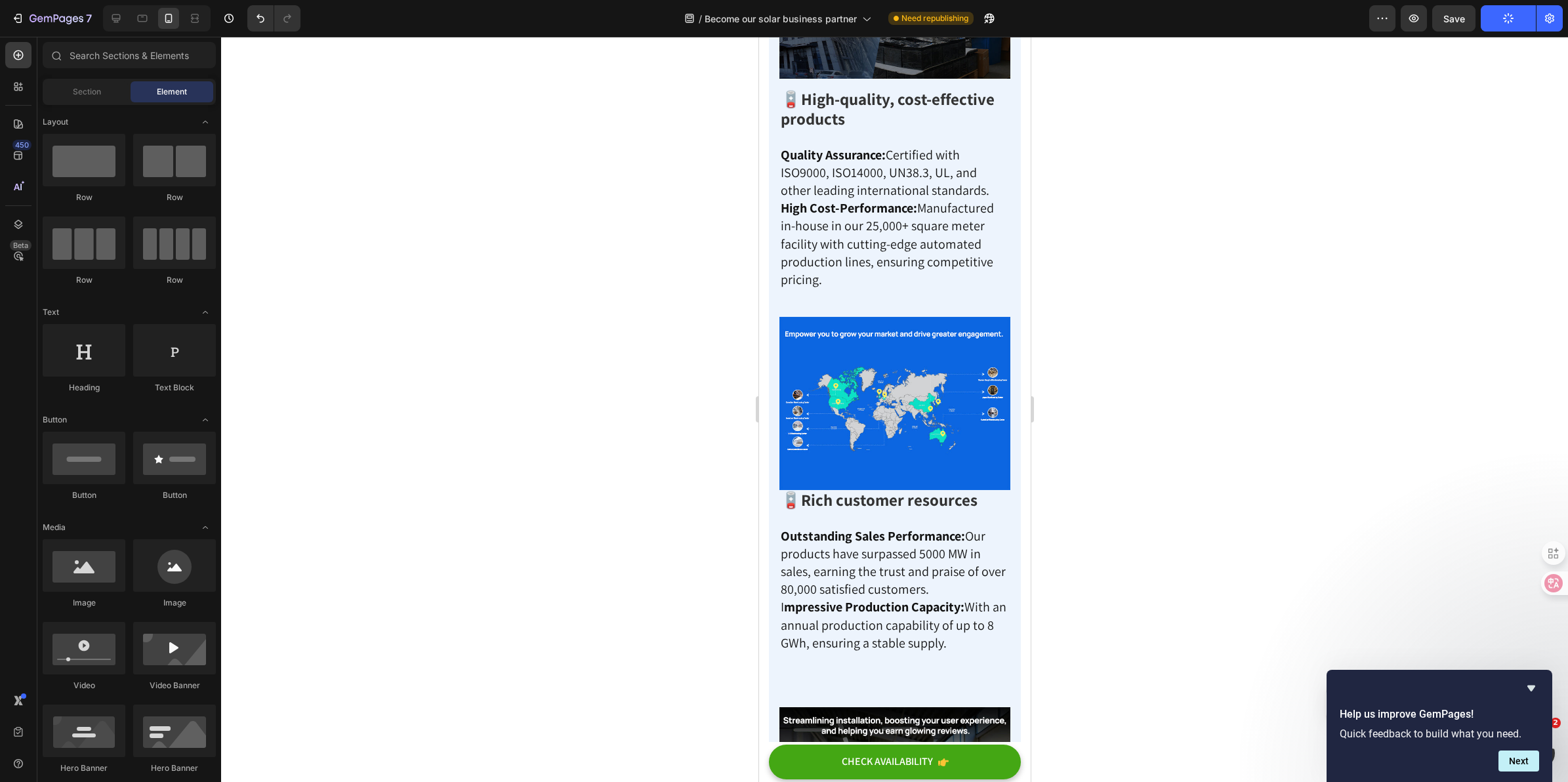
click at [1510, 21] on icon "button" at bounding box center [1508, 18] width 12 height 12
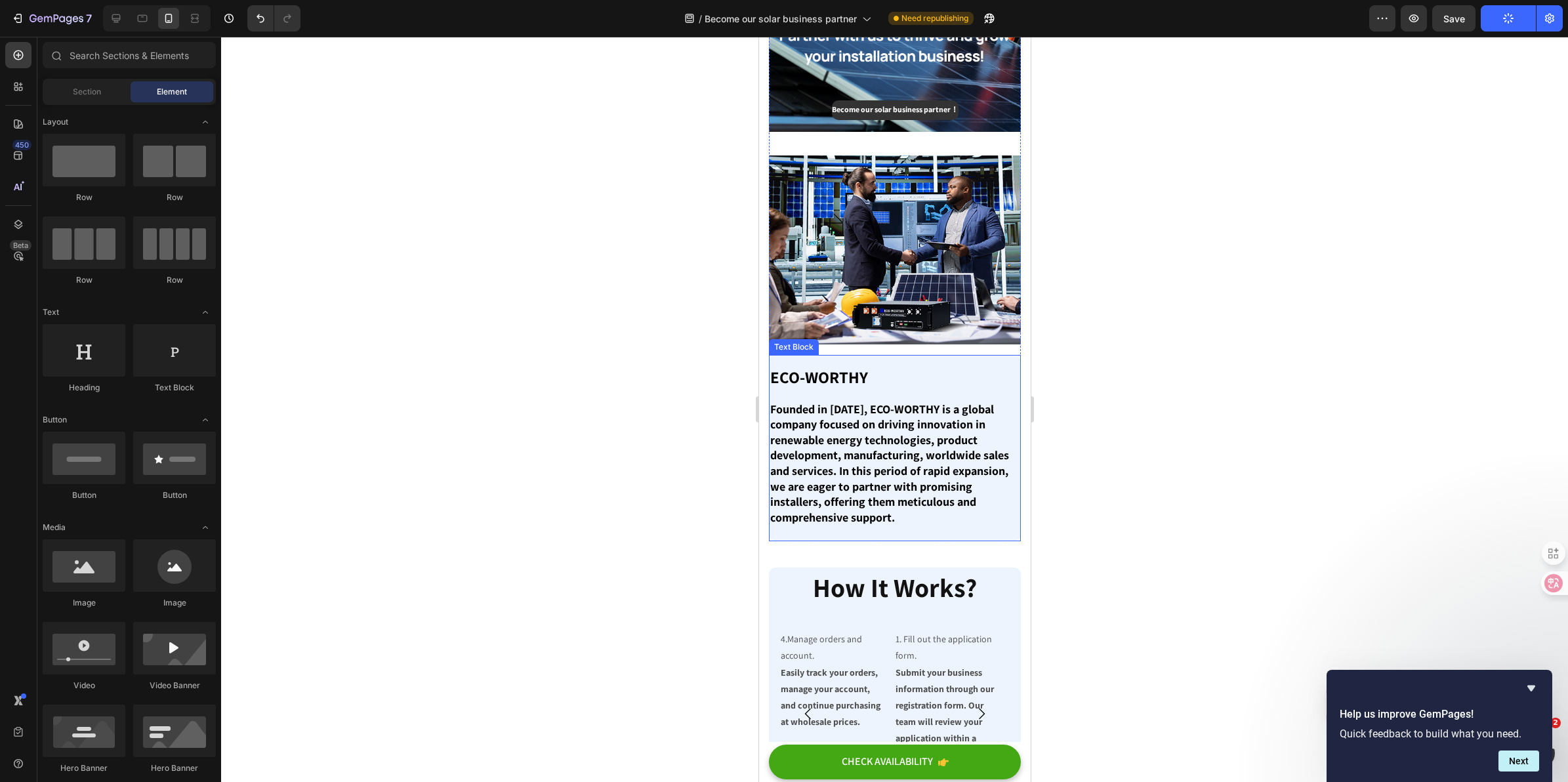
scroll to position [0, 0]
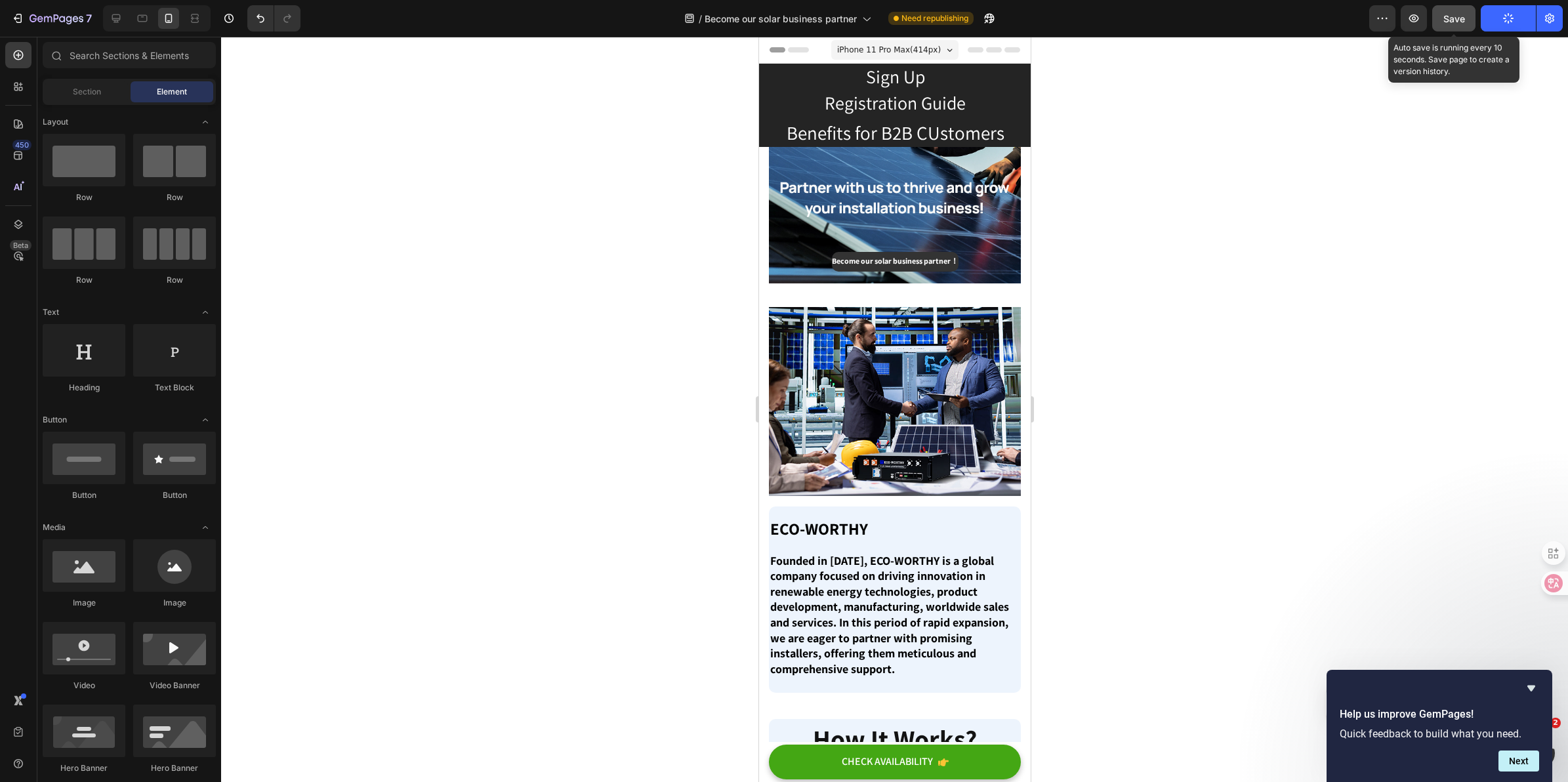
click at [1459, 18] on span "Save" at bounding box center [1454, 19] width 22 height 11
click at [1450, 19] on span "Save" at bounding box center [1454, 19] width 22 height 11
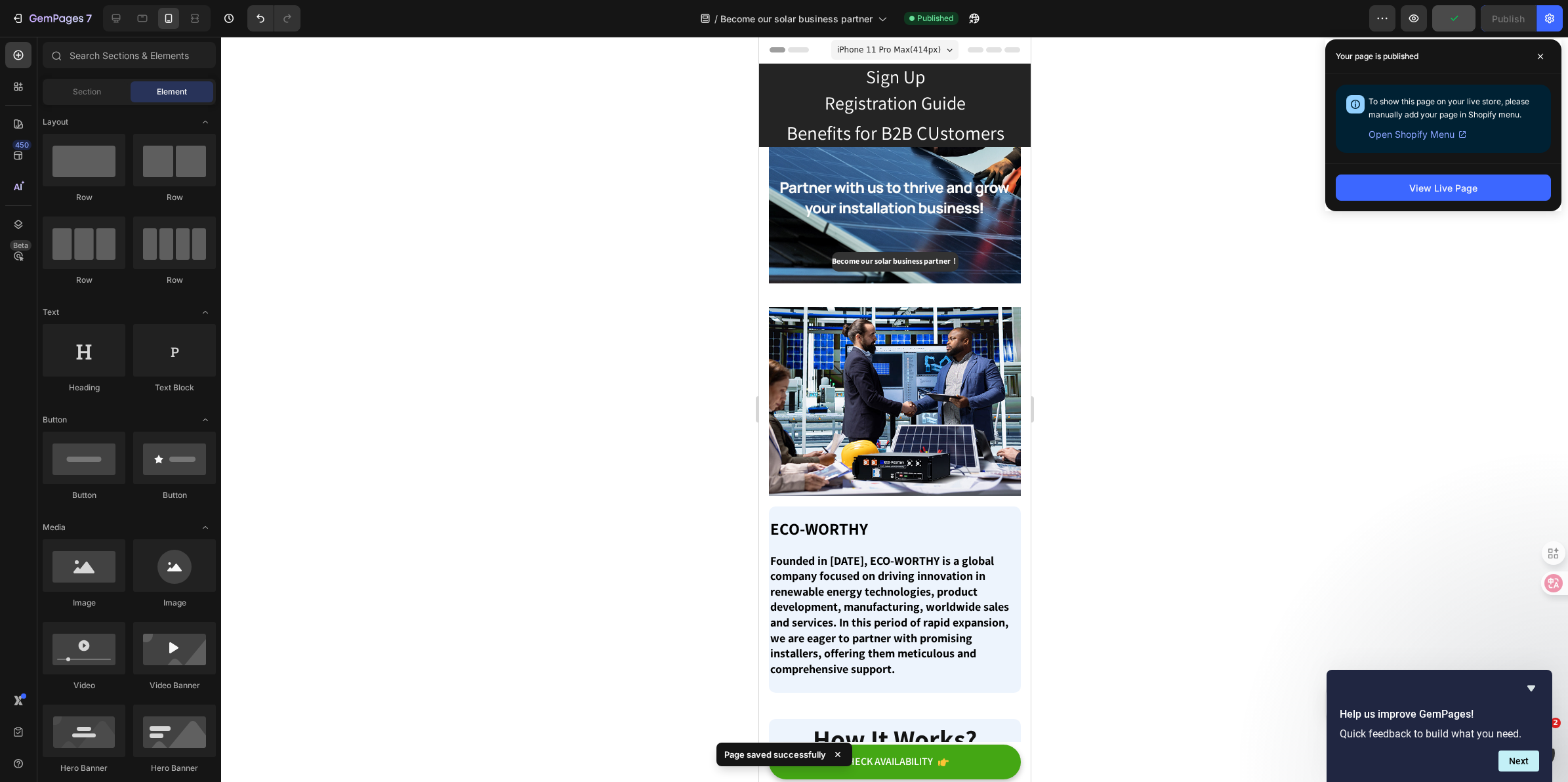
click at [1314, 450] on div at bounding box center [894, 409] width 1347 height 745
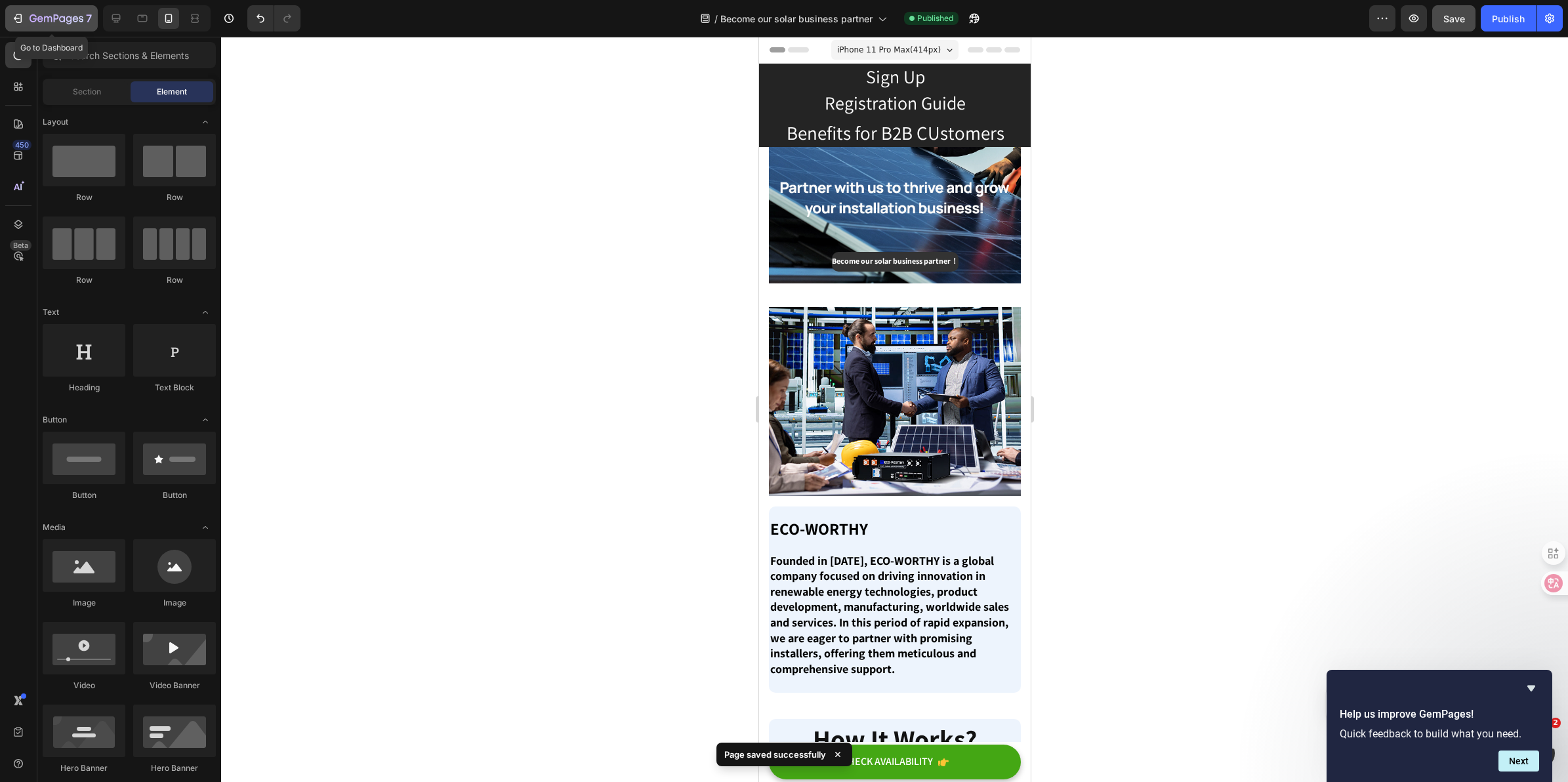
click at [25, 24] on div "7" at bounding box center [51, 18] width 80 height 16
